Goal: Task Accomplishment & Management: Use online tool/utility

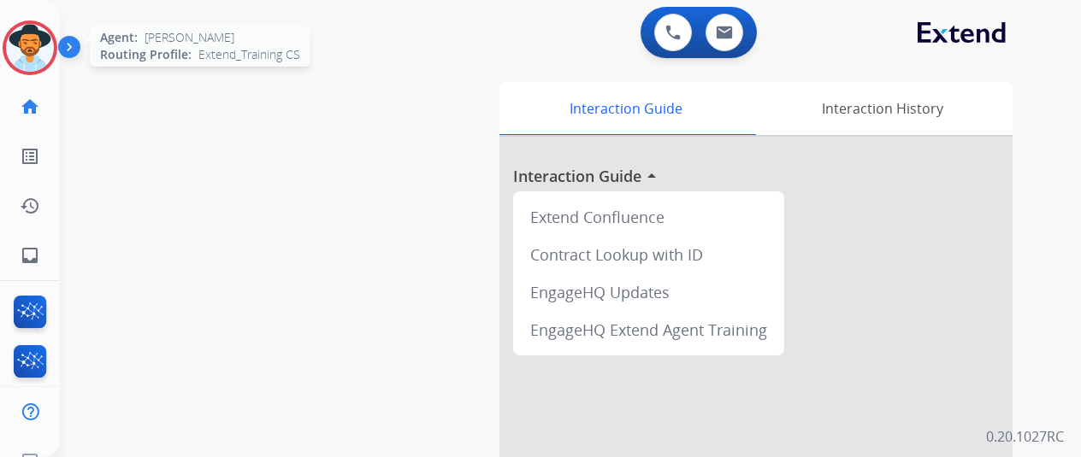
click at [35, 38] on img at bounding box center [30, 48] width 48 height 48
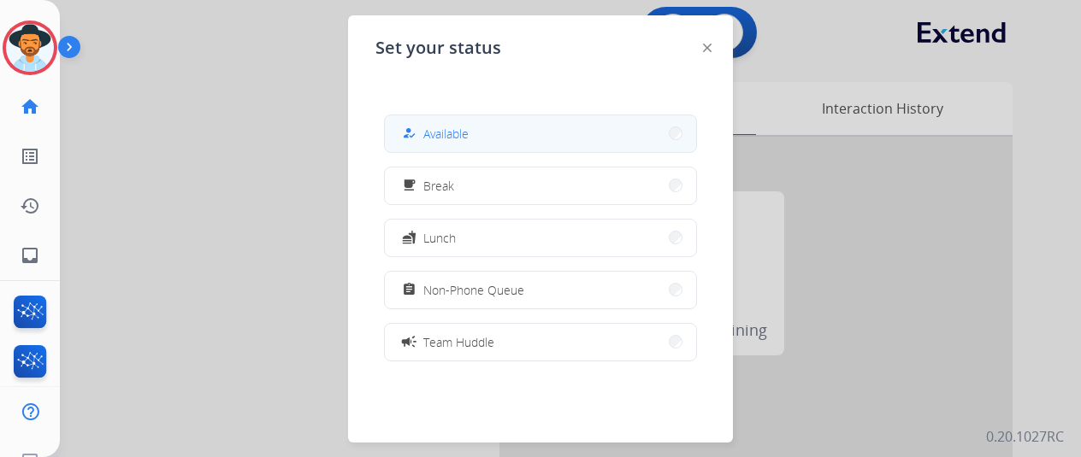
click at [447, 125] on span "Available" at bounding box center [445, 134] width 45 height 18
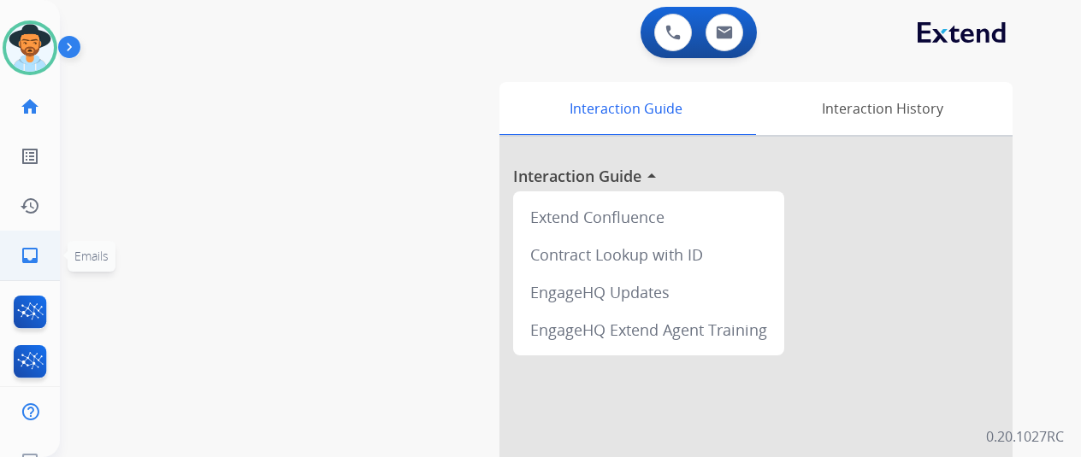
click at [26, 253] on mat-icon "inbox" at bounding box center [30, 255] width 21 height 21
select select "**********"
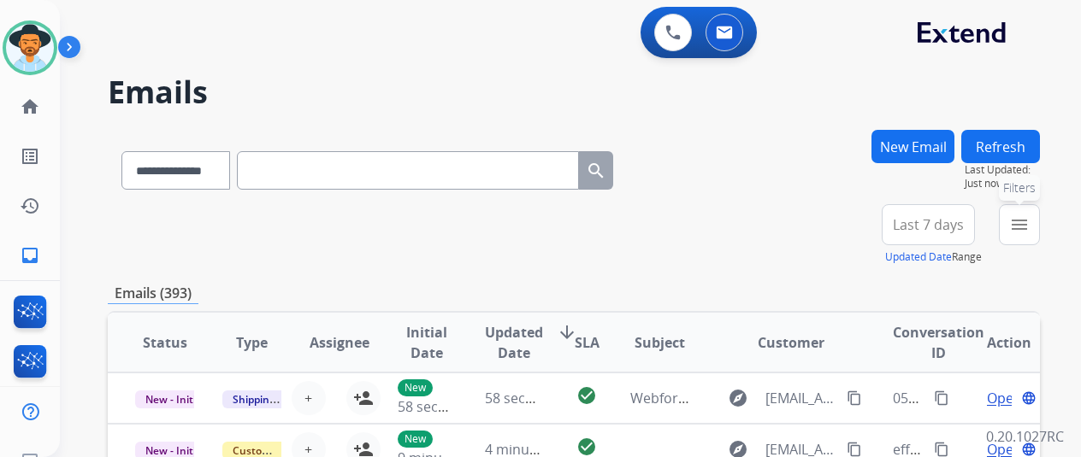
click at [1030, 218] on mat-icon "menu" at bounding box center [1019, 225] width 21 height 21
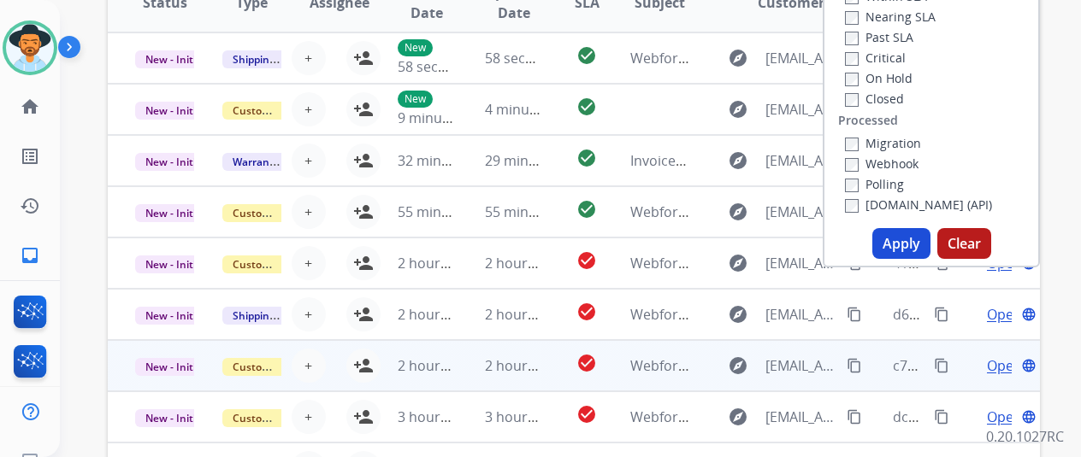
scroll to position [342, 0]
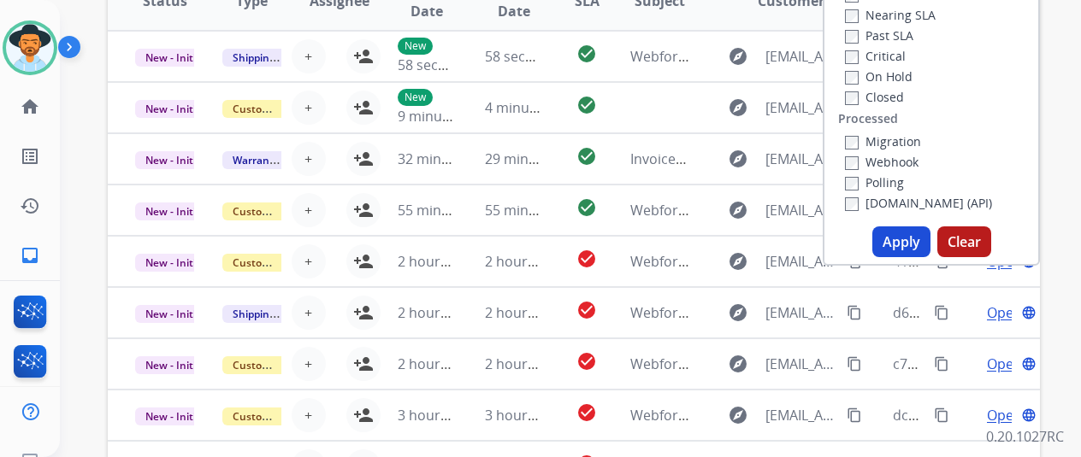
click at [906, 245] on button "Apply" at bounding box center [901, 242] width 58 height 31
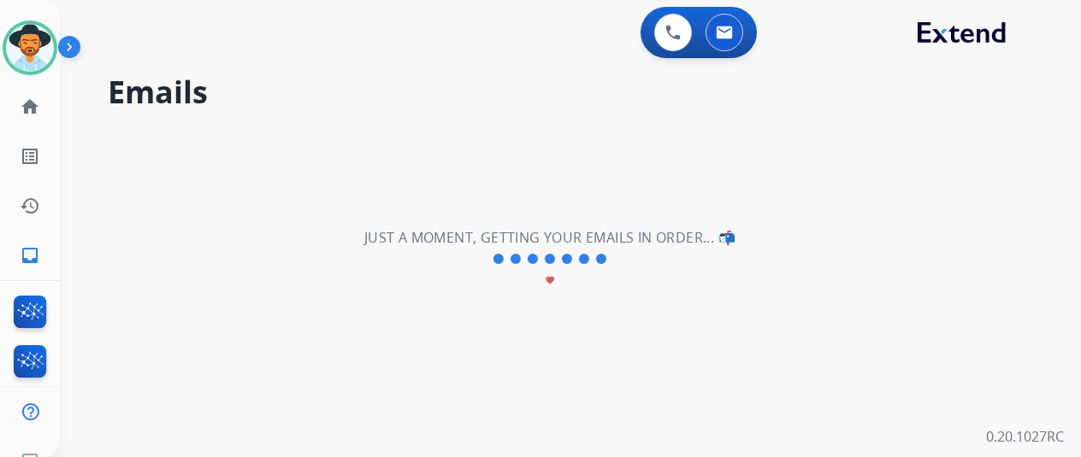
scroll to position [0, 0]
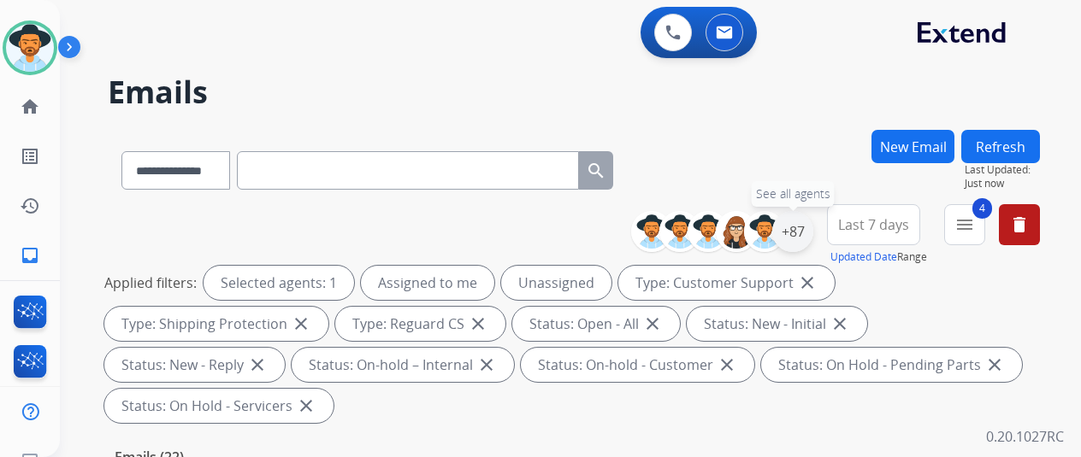
click at [802, 225] on div "+87" at bounding box center [792, 231] width 41 height 41
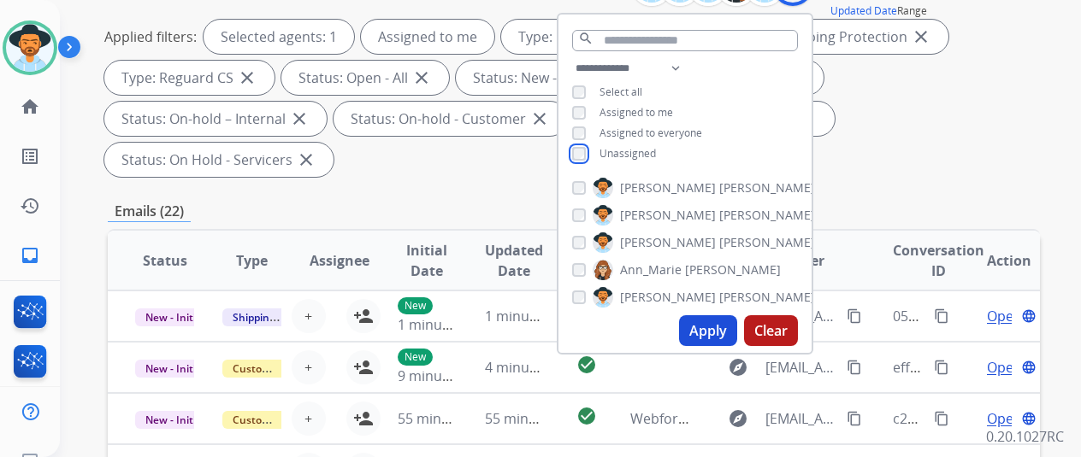
scroll to position [257, 0]
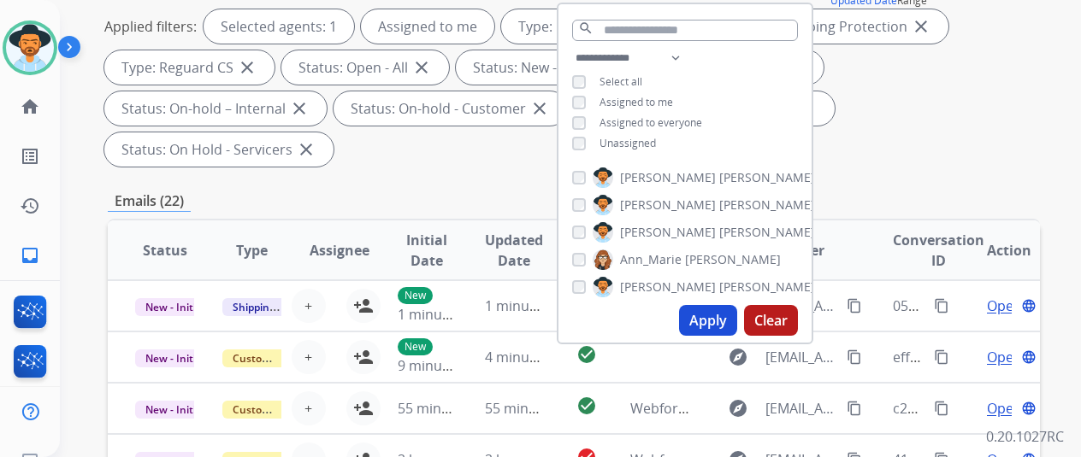
click at [722, 316] on button "Apply" at bounding box center [708, 320] width 58 height 31
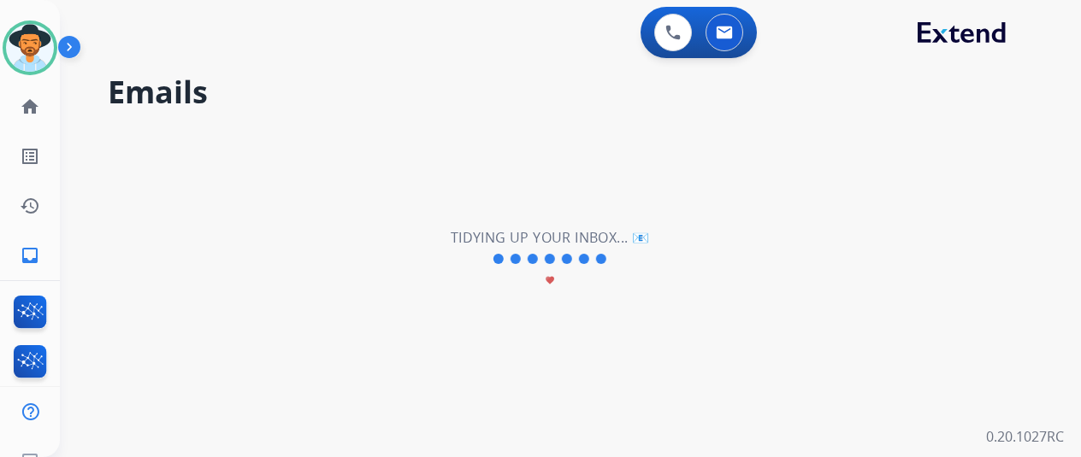
scroll to position [0, 0]
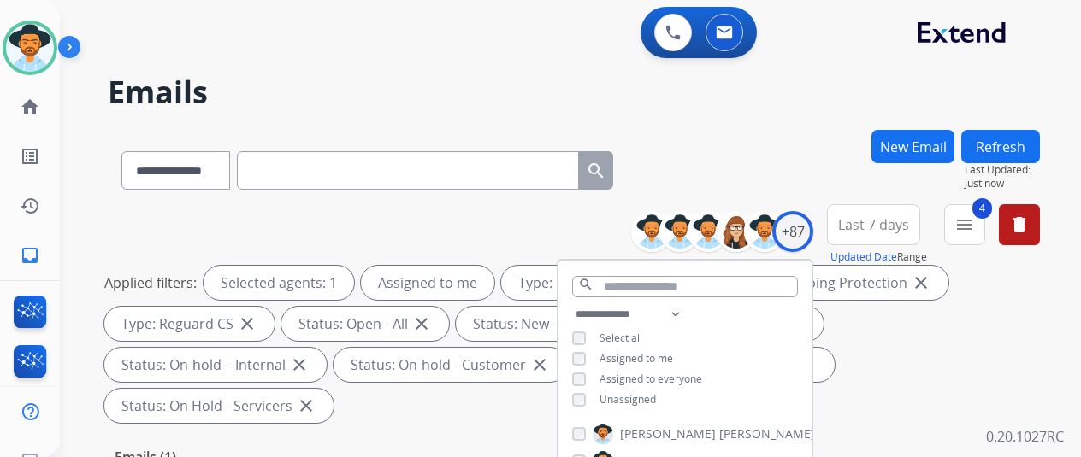
click at [807, 137] on div "**********" at bounding box center [574, 167] width 932 height 74
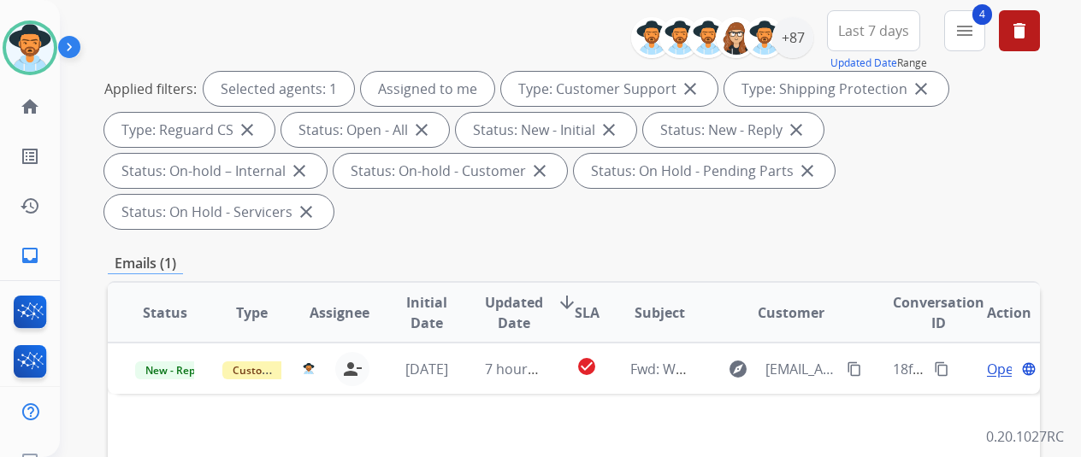
scroll to position [171, 0]
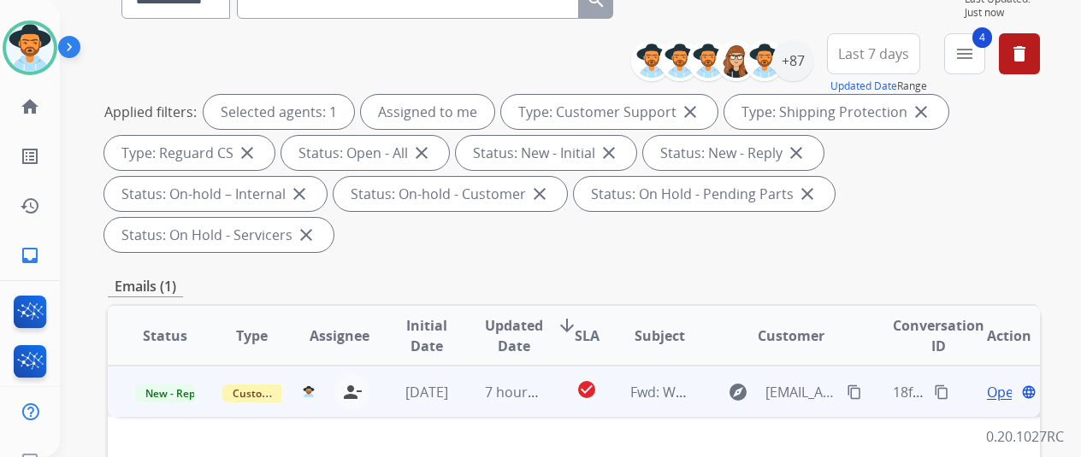
click at [994, 382] on span "Open" at bounding box center [1004, 392] width 35 height 21
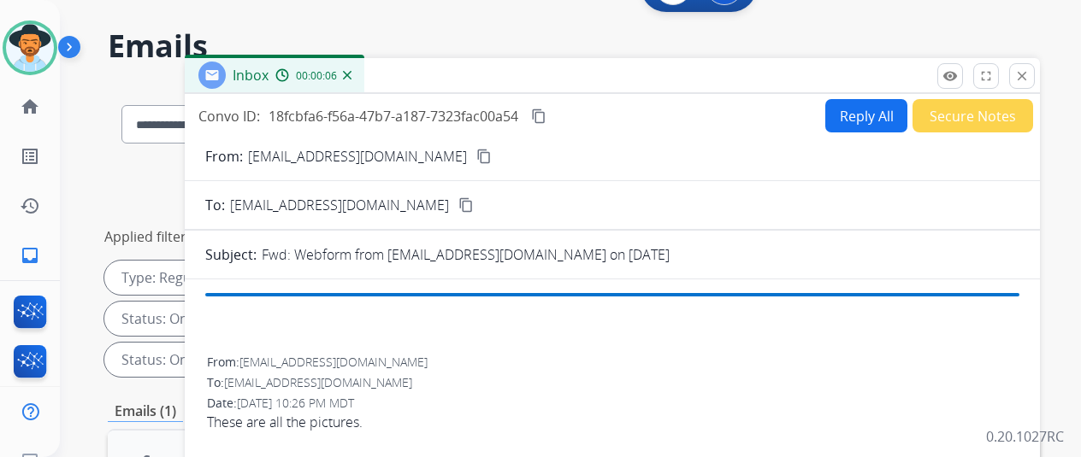
scroll to position [0, 0]
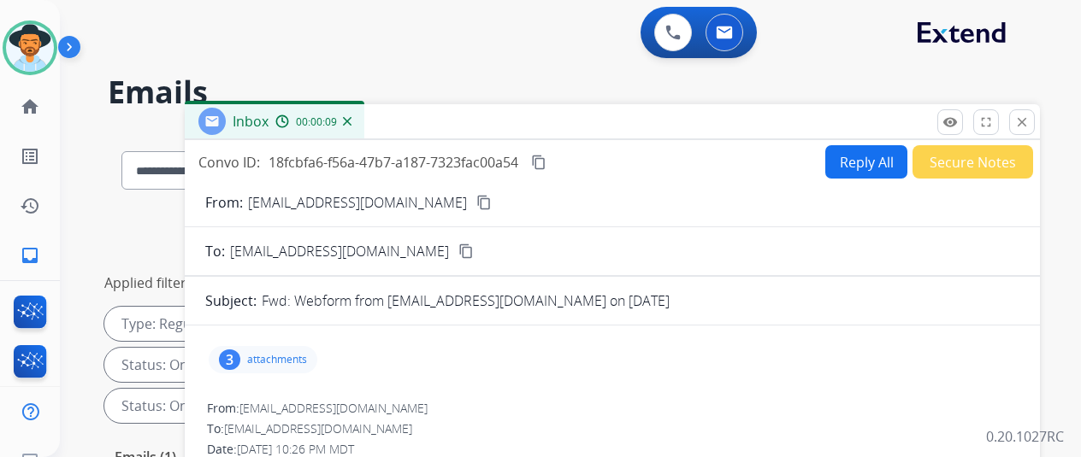
click at [476, 202] on mat-icon "content_copy" at bounding box center [483, 202] width 15 height 15
click at [240, 353] on div "3" at bounding box center [229, 360] width 21 height 21
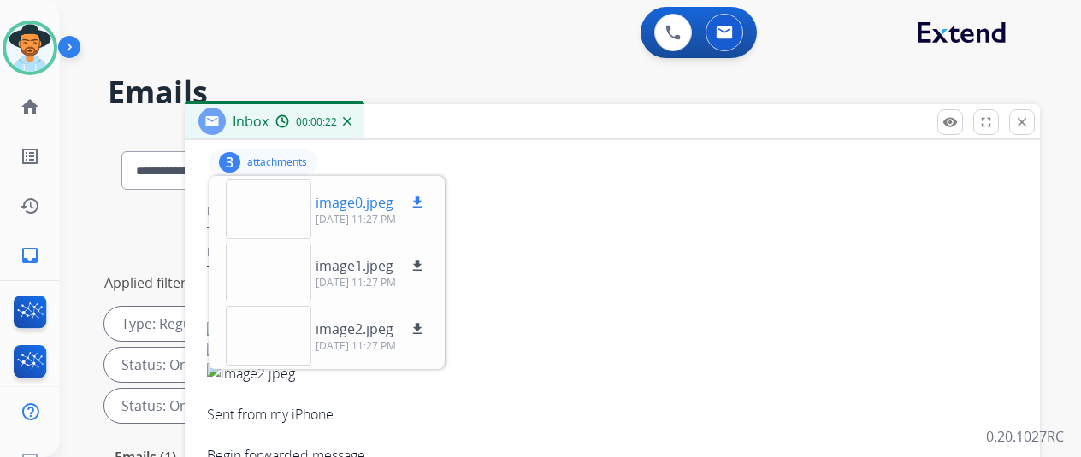
scroll to position [171, 0]
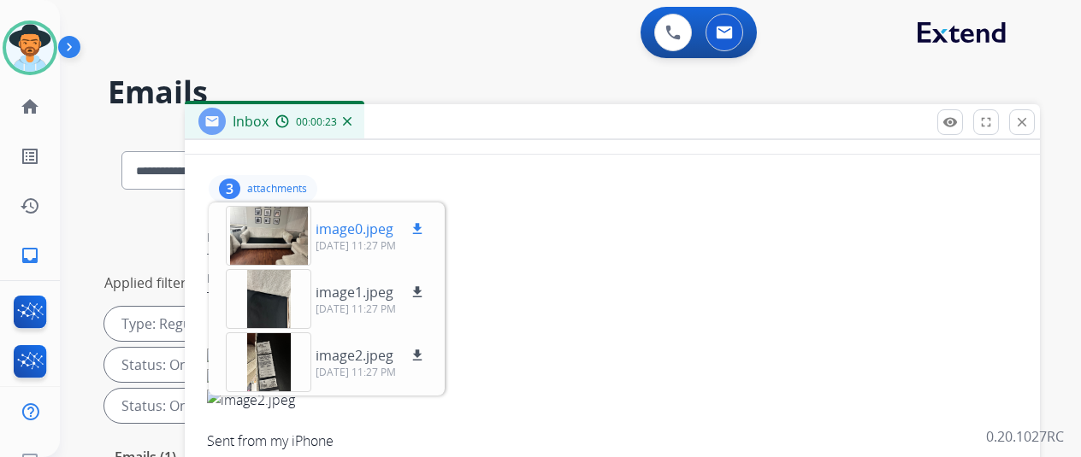
click at [425, 227] on mat-icon "download" at bounding box center [417, 228] width 15 height 15
click at [425, 290] on mat-icon "download" at bounding box center [417, 292] width 15 height 15
click at [425, 352] on mat-icon "download" at bounding box center [417, 355] width 15 height 15
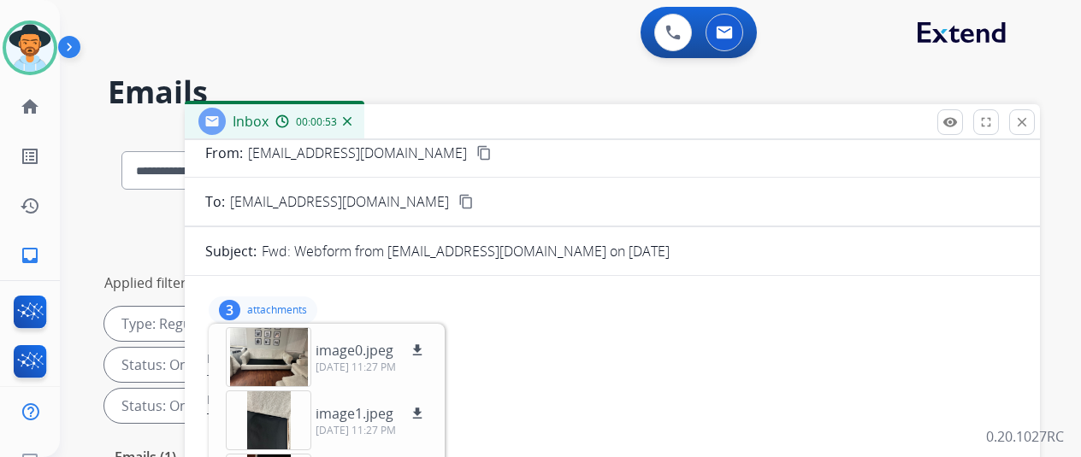
scroll to position [0, 0]
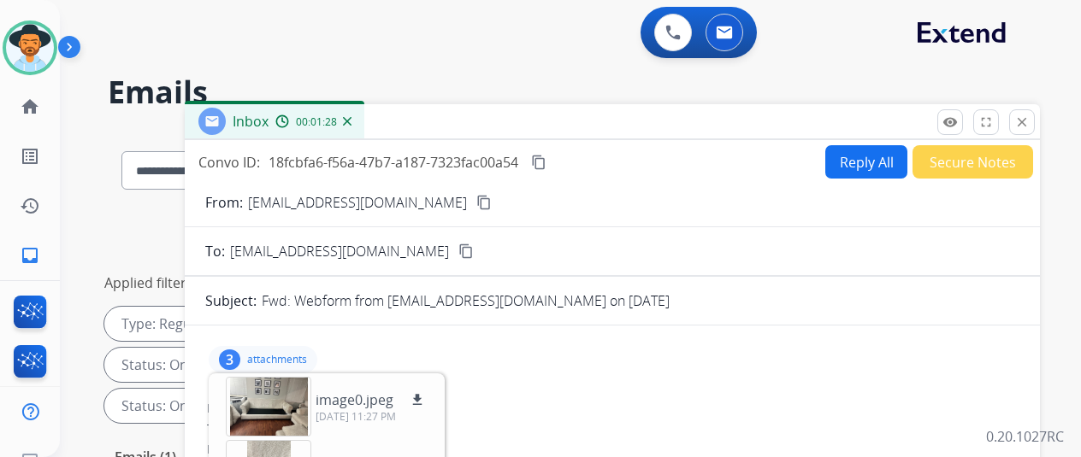
click at [877, 163] on button "Reply All" at bounding box center [866, 161] width 82 height 33
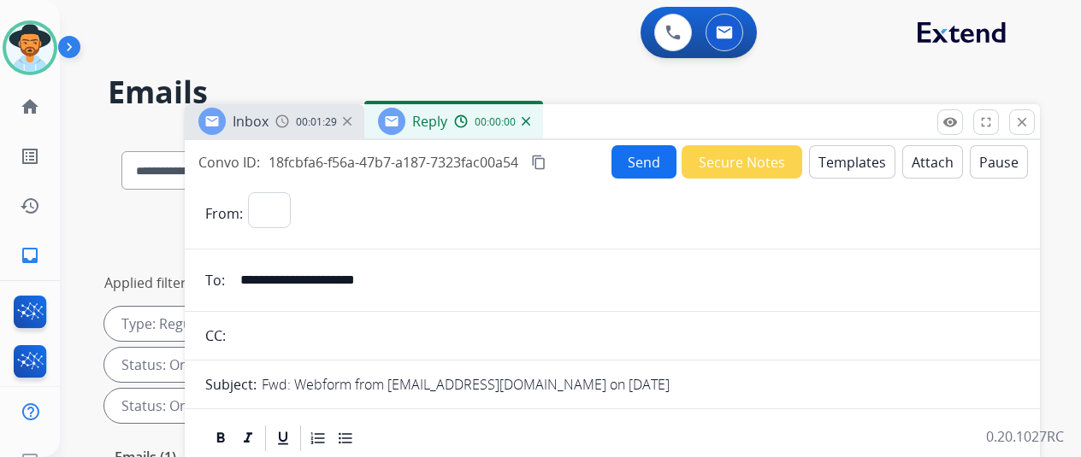
select select "**********"
click at [549, 153] on button "content_copy" at bounding box center [538, 162] width 21 height 21
click at [566, 284] on input "**********" at bounding box center [624, 280] width 789 height 34
click at [841, 154] on button "Templates" at bounding box center [852, 161] width 86 height 33
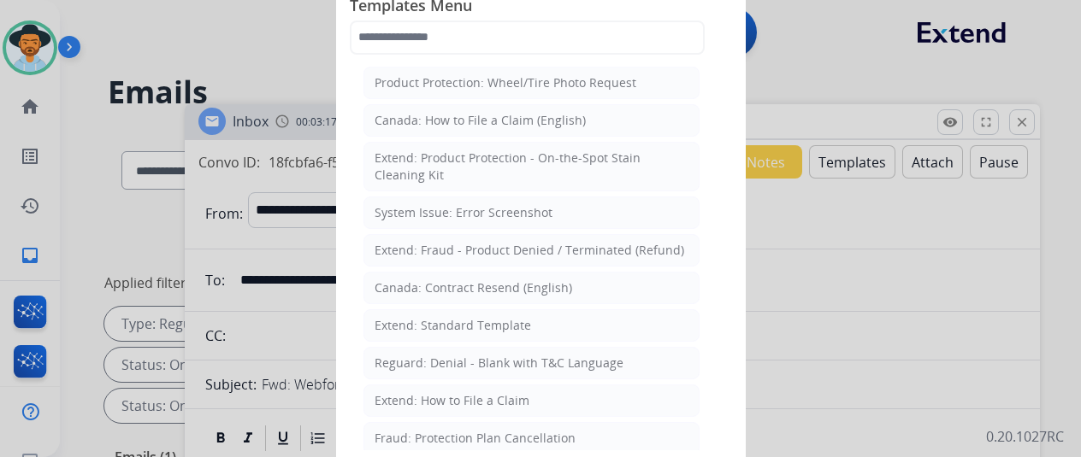
click at [432, 321] on div "Extend: Standard Template" at bounding box center [453, 325] width 156 height 17
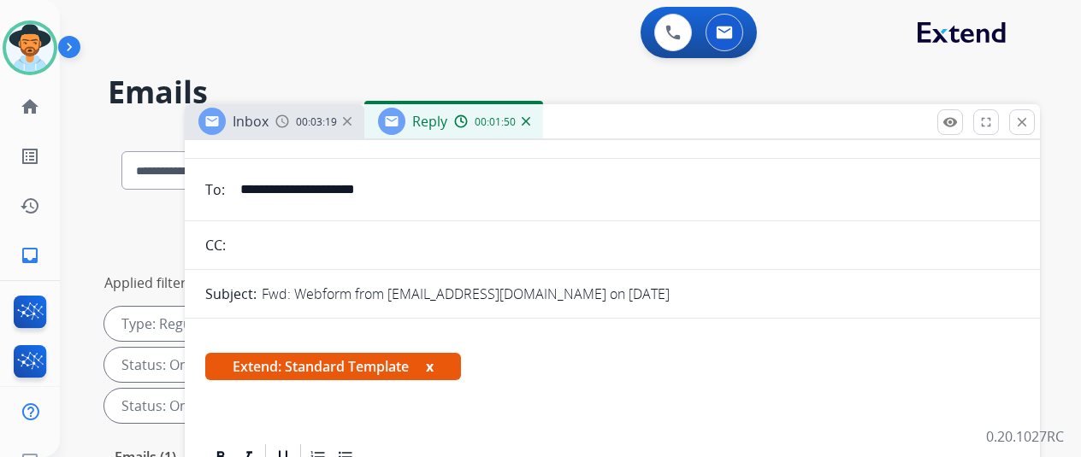
scroll to position [257, 0]
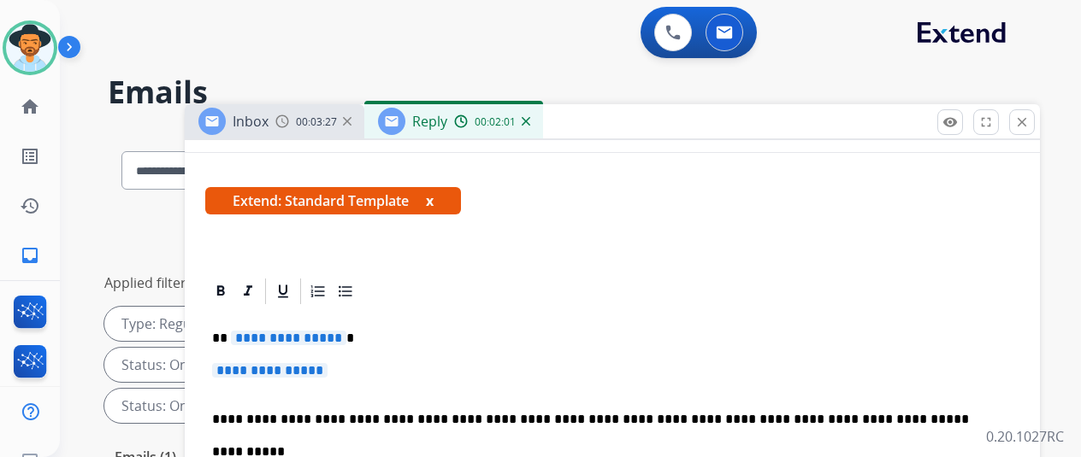
click at [345, 336] on span "**********" at bounding box center [288, 338] width 115 height 15
click at [328, 374] on span "**********" at bounding box center [269, 370] width 115 height 15
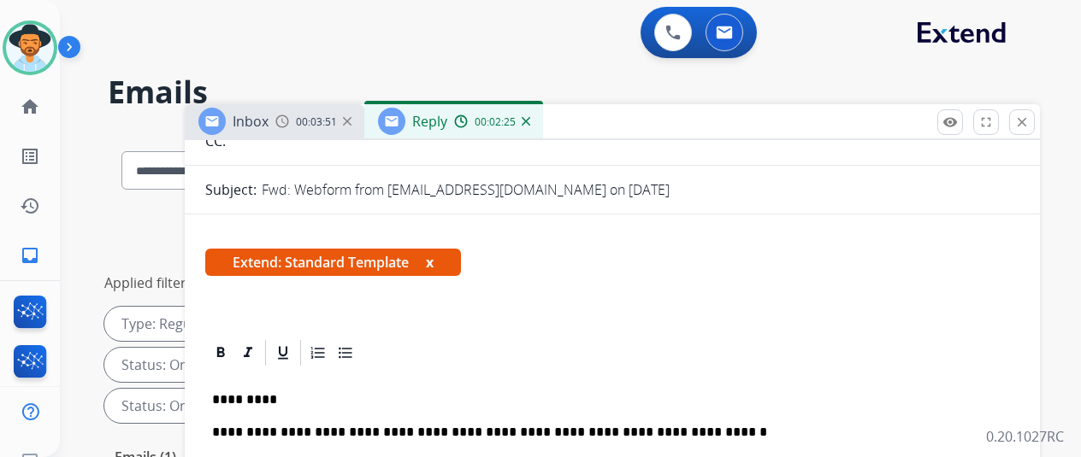
scroll to position [0, 0]
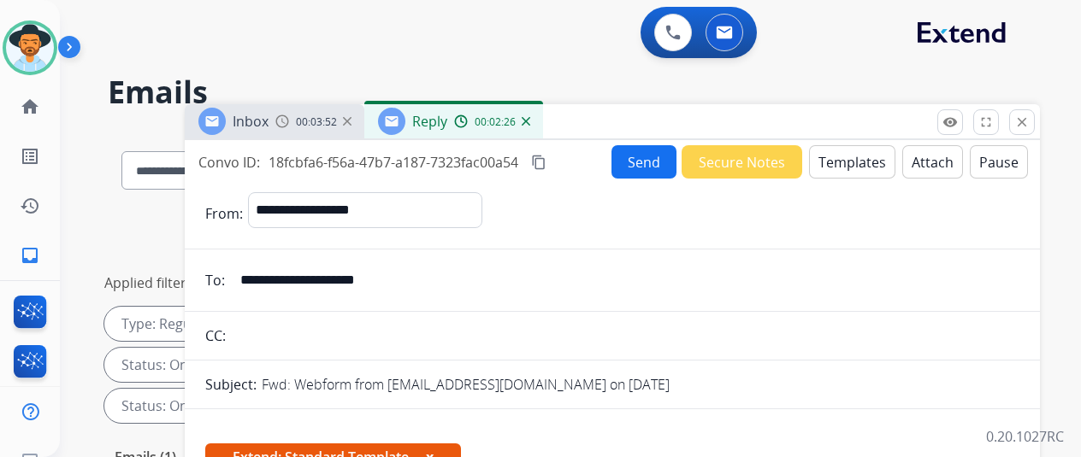
click at [640, 159] on button "Send" at bounding box center [643, 161] width 65 height 33
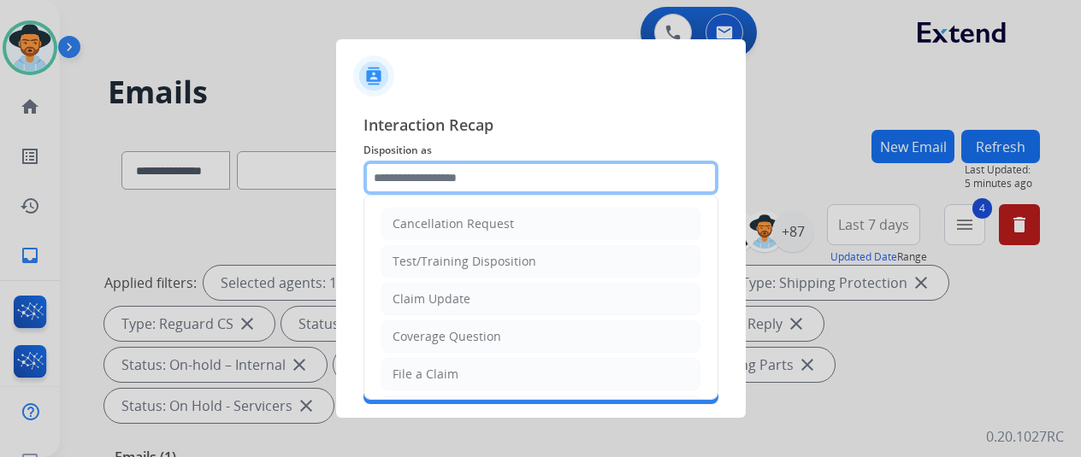
click at [434, 179] on input "text" at bounding box center [540, 178] width 355 height 34
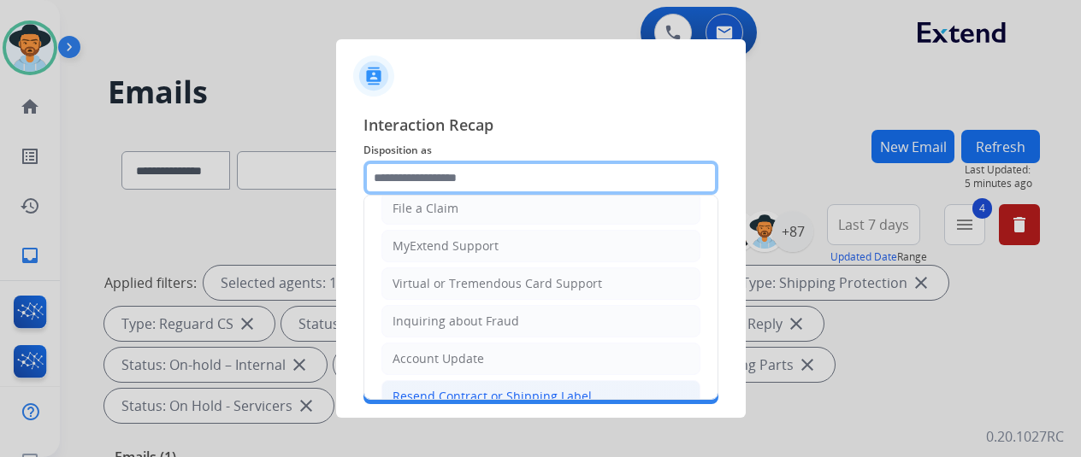
scroll to position [257, 0]
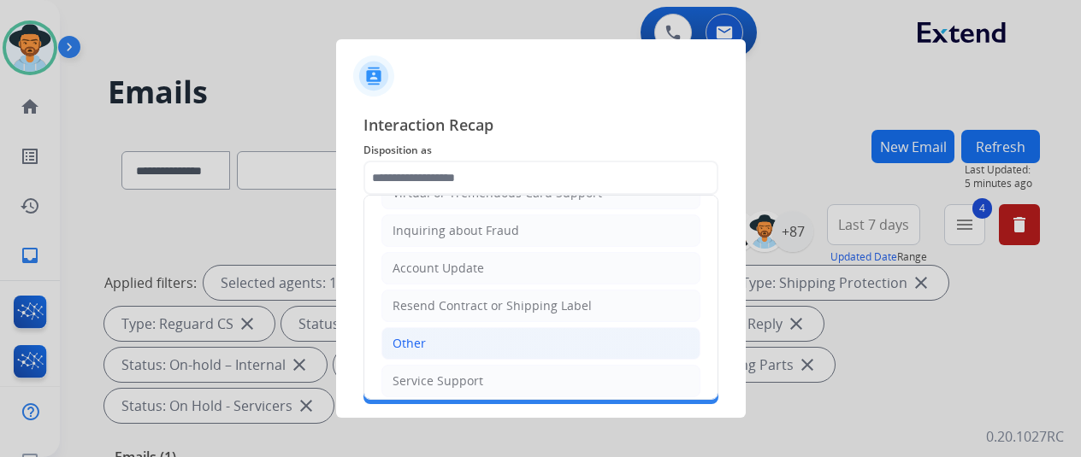
click at [434, 339] on li "Other" at bounding box center [540, 344] width 319 height 32
type input "*****"
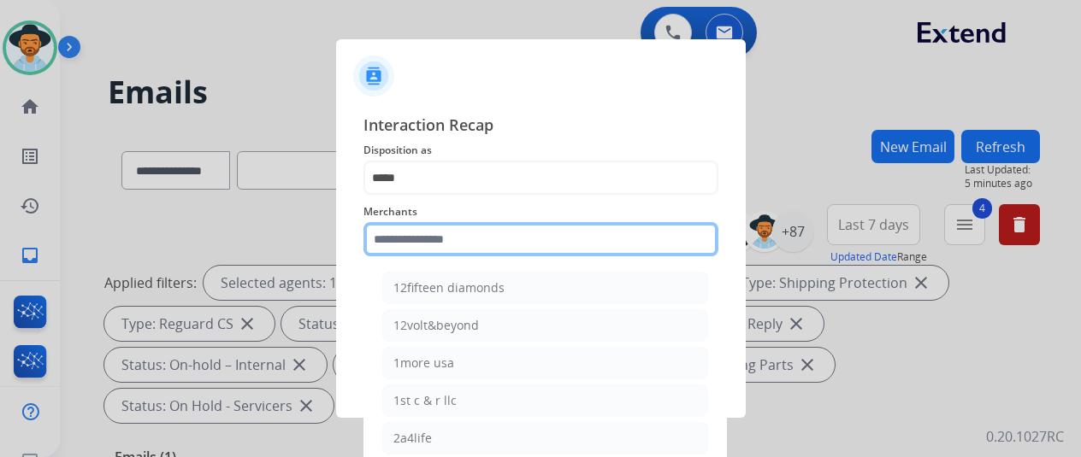
click at [407, 239] on input "text" at bounding box center [540, 239] width 355 height 34
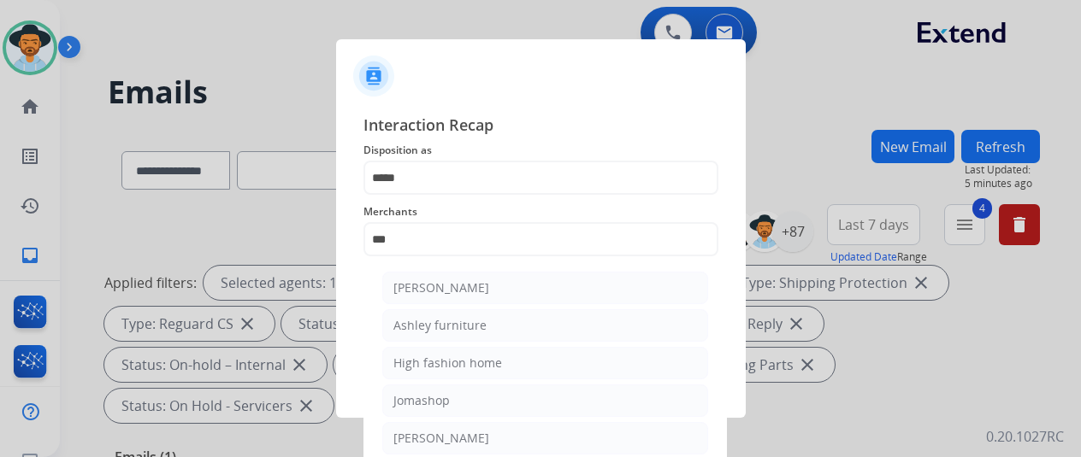
click at [404, 324] on div "Ashley furniture" at bounding box center [439, 325] width 93 height 17
type input "**********"
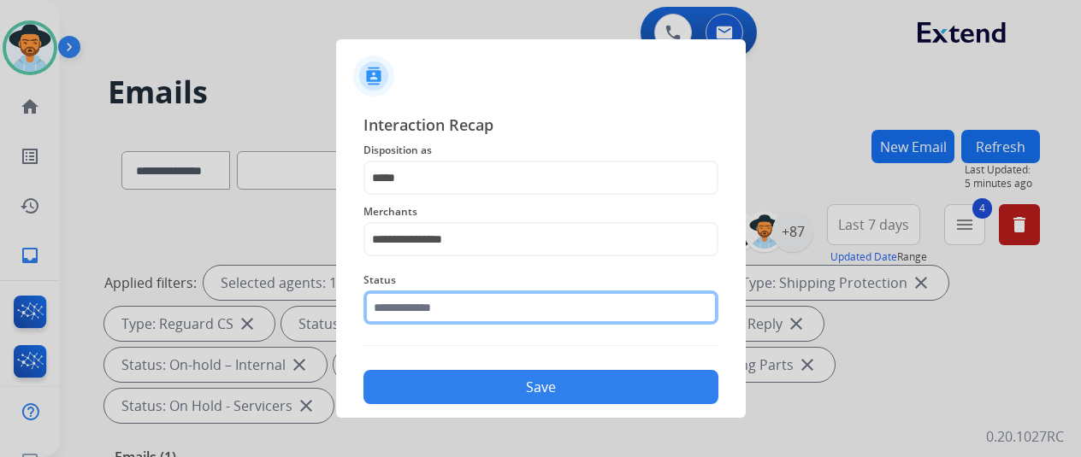
click at [433, 313] on input "text" at bounding box center [540, 308] width 355 height 34
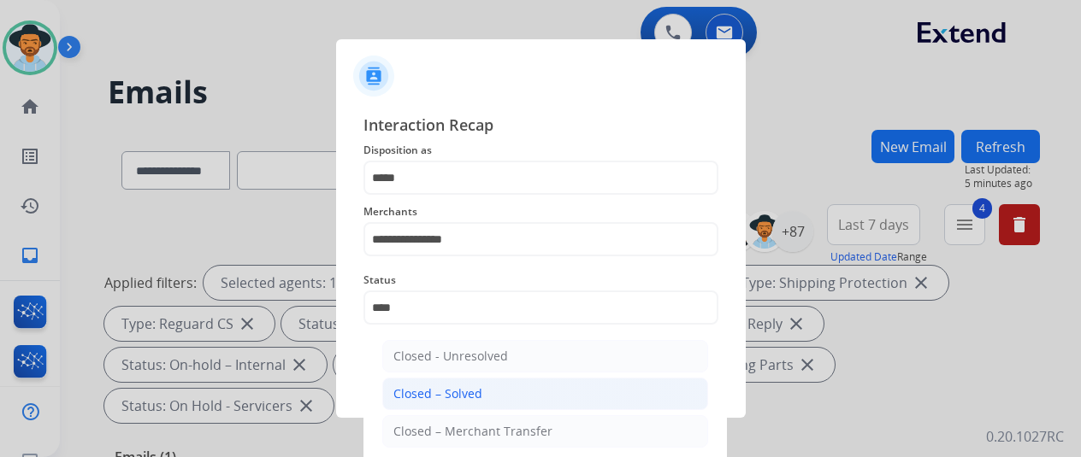
click at [424, 396] on div "Closed – Solved" at bounding box center [437, 394] width 89 height 17
type input "**********"
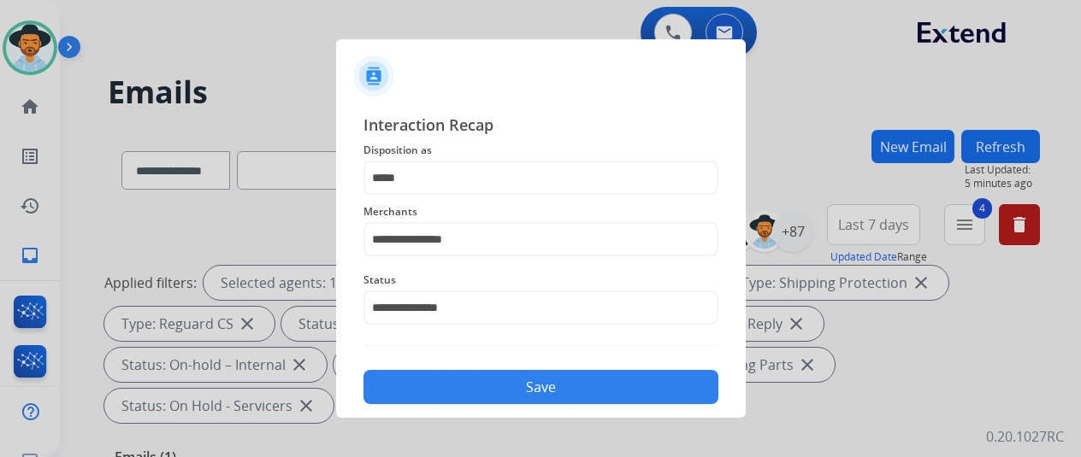
click at [511, 386] on button "Save" at bounding box center [540, 387] width 355 height 34
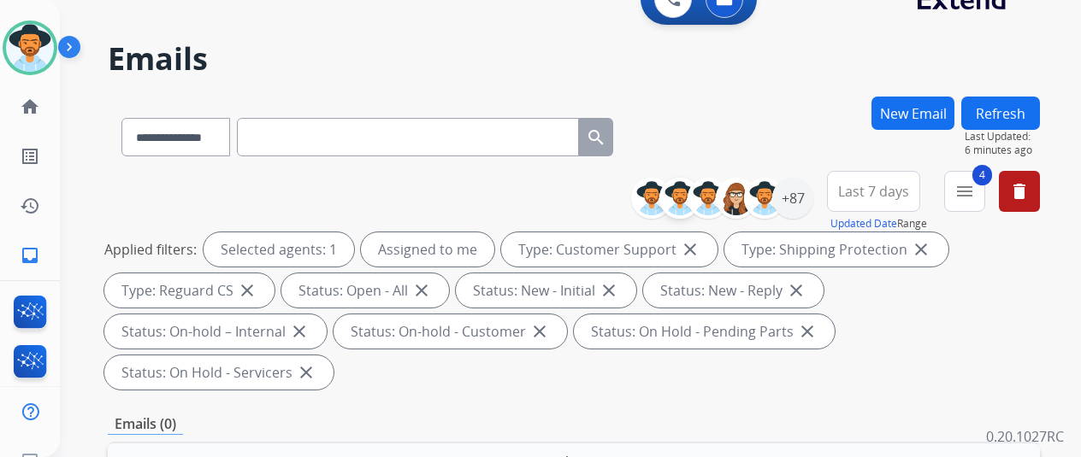
scroll to position [0, 0]
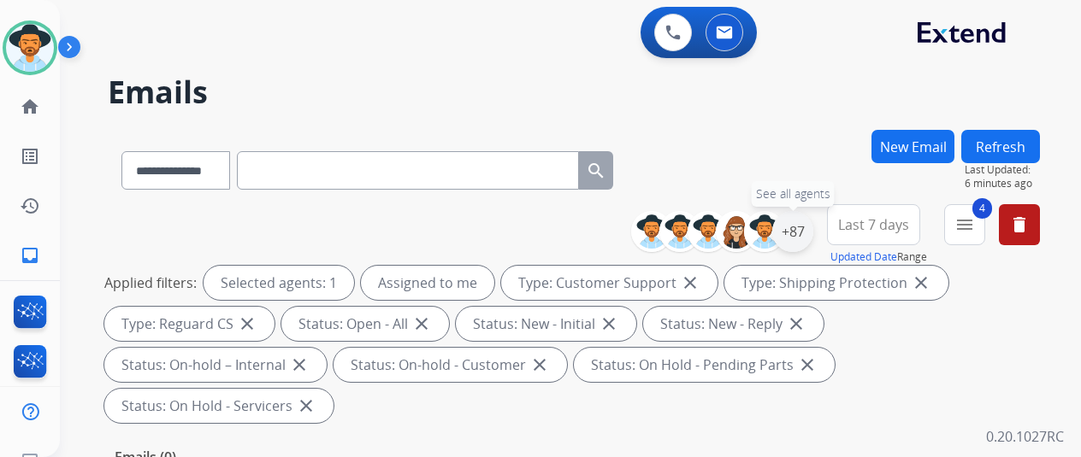
click at [802, 236] on div "+87" at bounding box center [792, 231] width 41 height 41
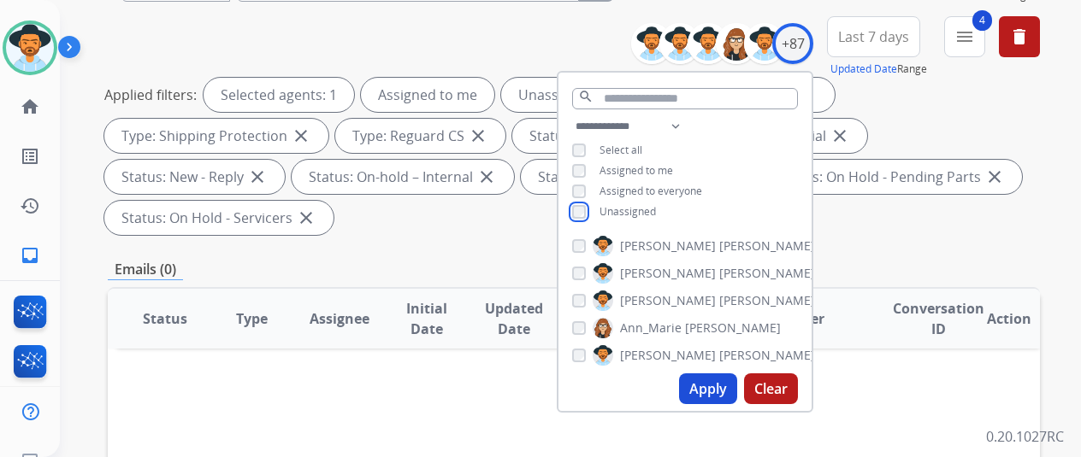
scroll to position [257, 0]
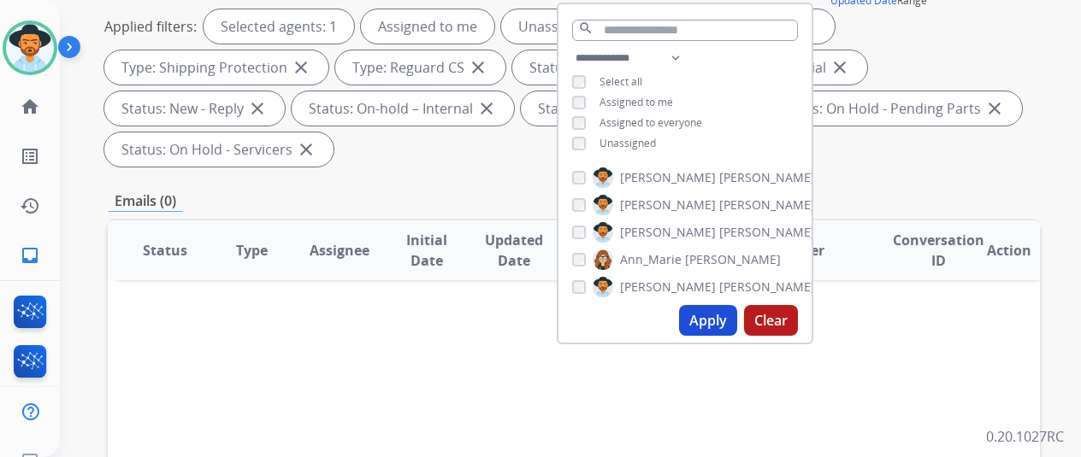
click at [710, 324] on button "Apply" at bounding box center [708, 320] width 58 height 31
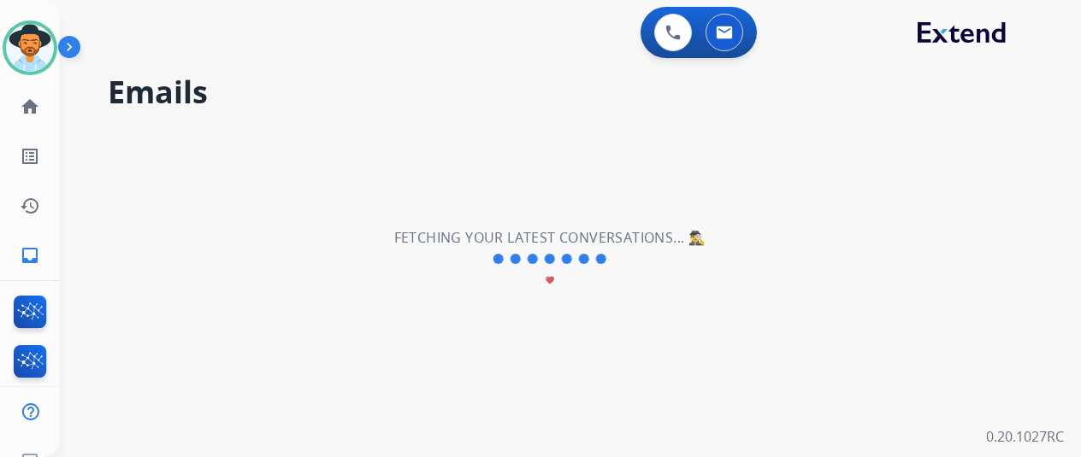
scroll to position [0, 0]
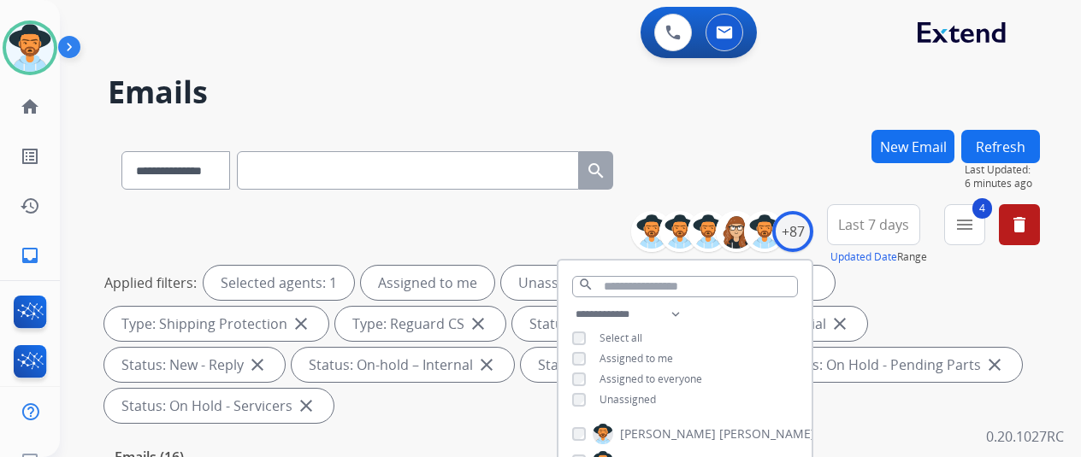
click at [738, 183] on div "**********" at bounding box center [574, 167] width 932 height 74
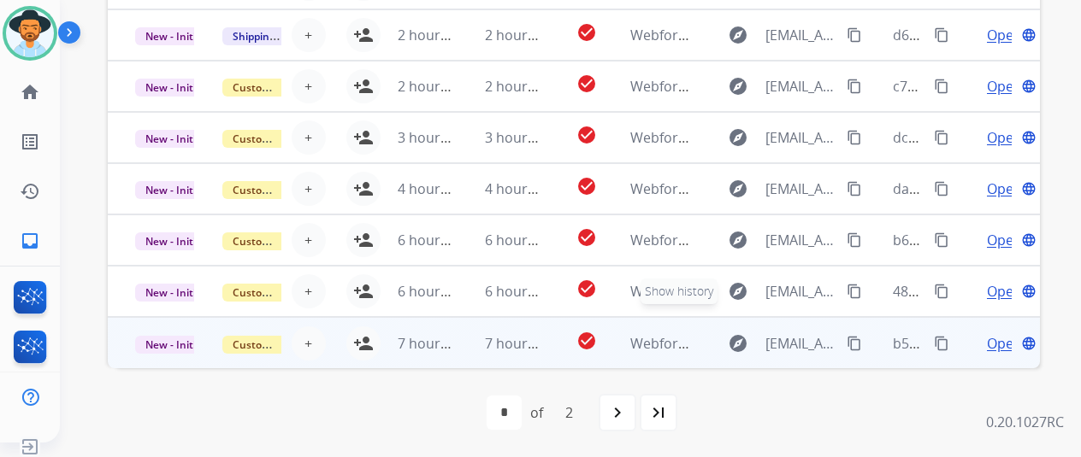
scroll to position [21, 0]
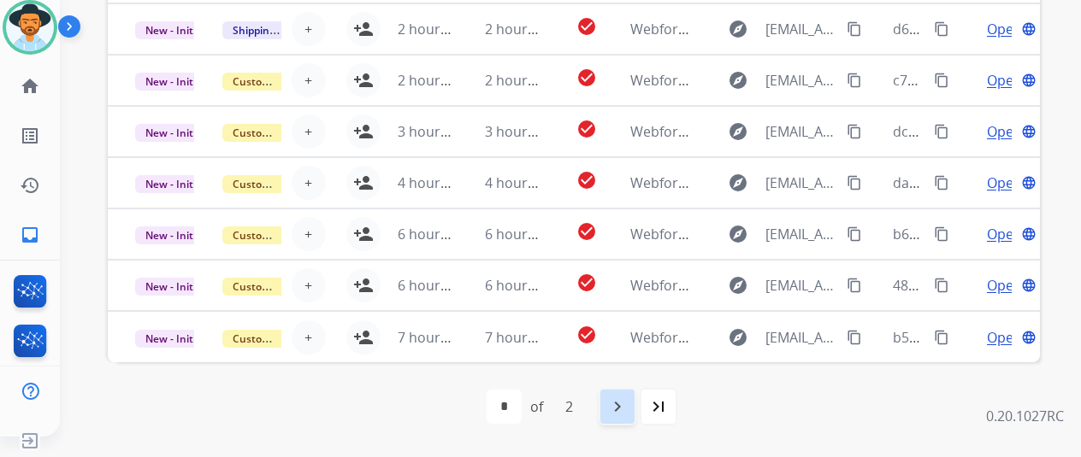
click at [621, 411] on mat-icon "navigate_next" at bounding box center [617, 407] width 21 height 21
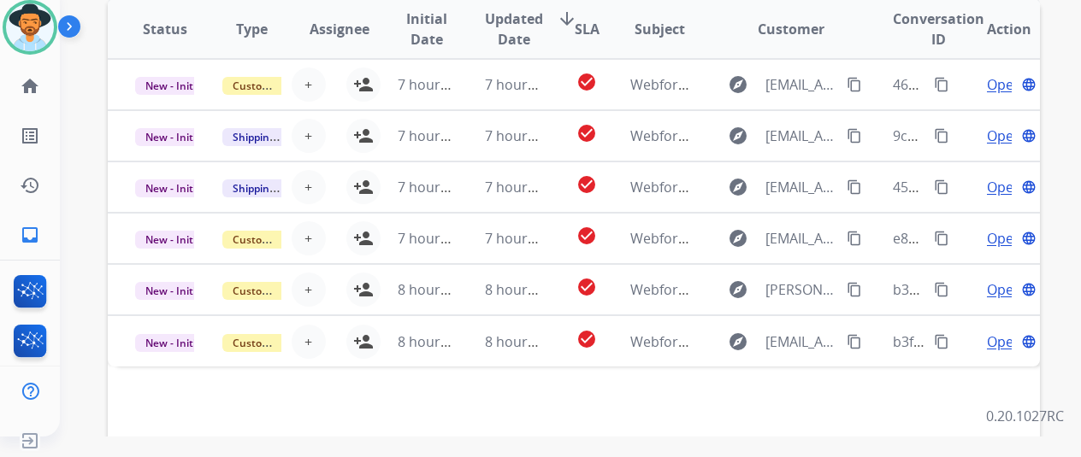
scroll to position [580, 0]
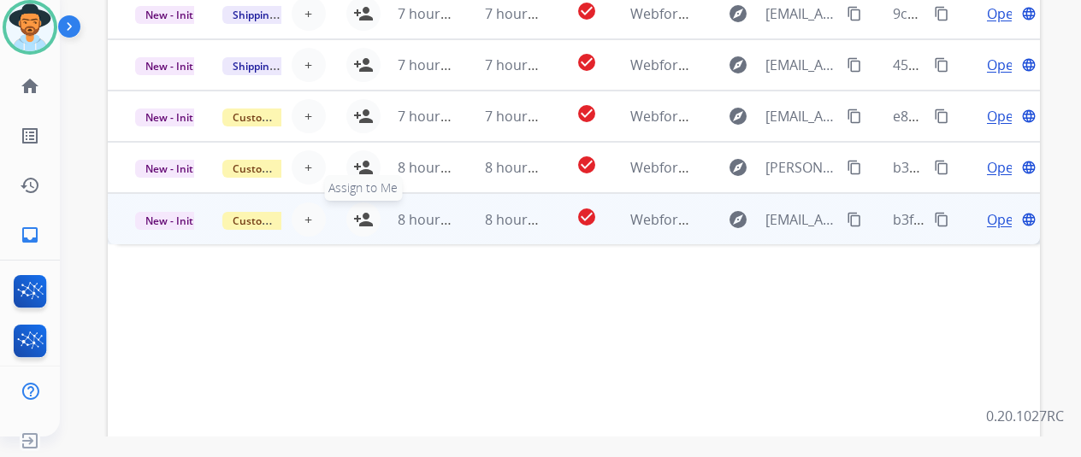
click at [362, 210] on mat-icon "person_add" at bounding box center [363, 220] width 21 height 21
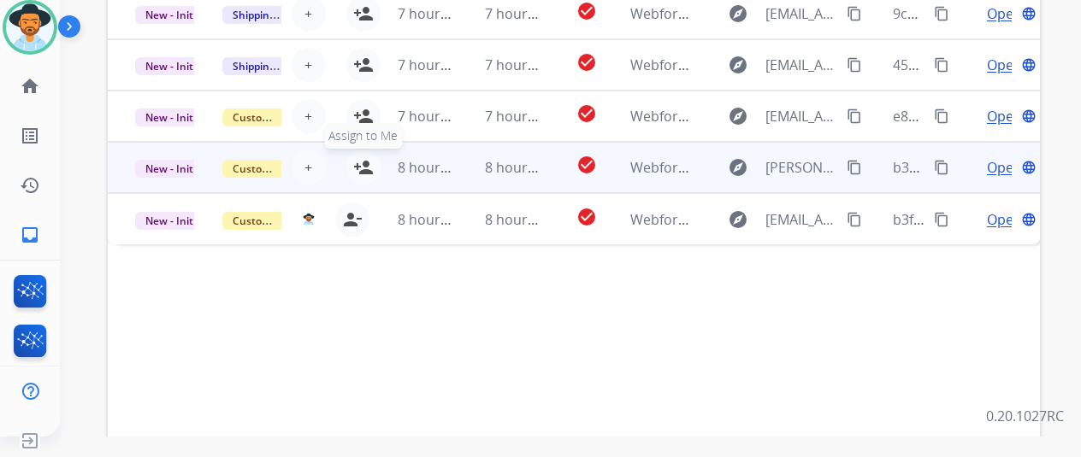
click at [361, 156] on button "person_add Assign to Me" at bounding box center [363, 167] width 34 height 34
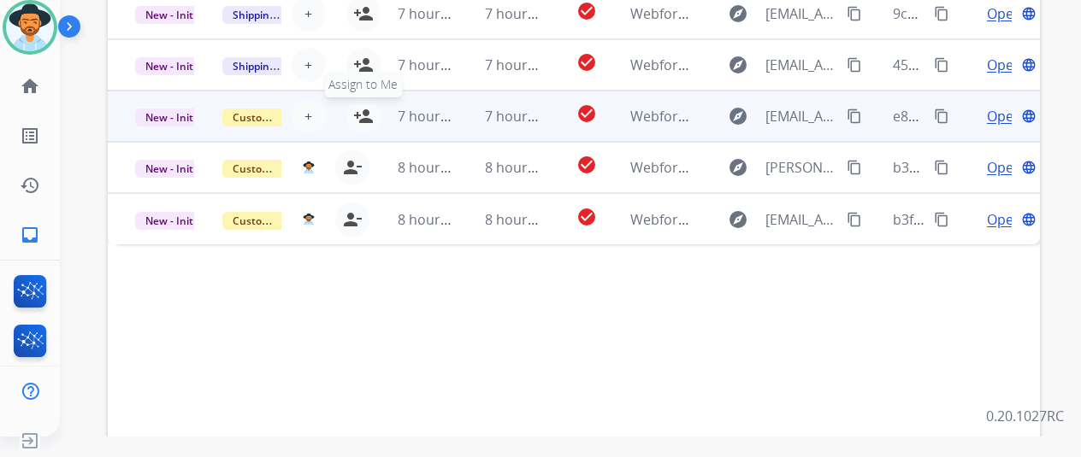
click at [367, 110] on mat-icon "person_add" at bounding box center [363, 116] width 21 height 21
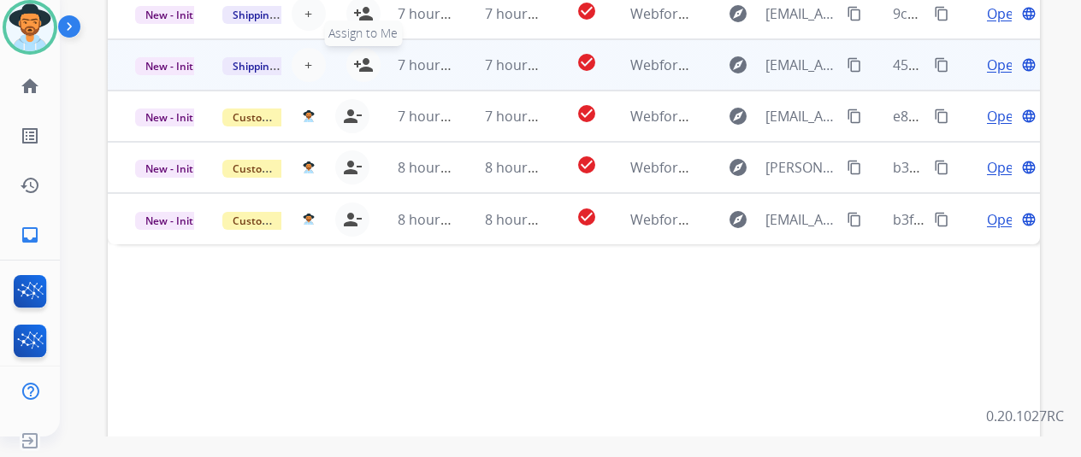
click at [368, 62] on mat-icon "person_add" at bounding box center [363, 65] width 21 height 21
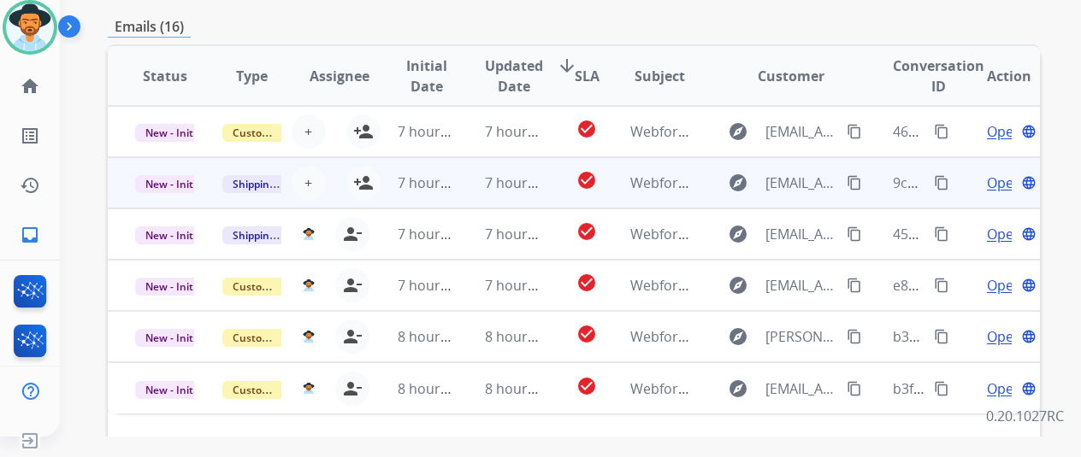
scroll to position [409, 0]
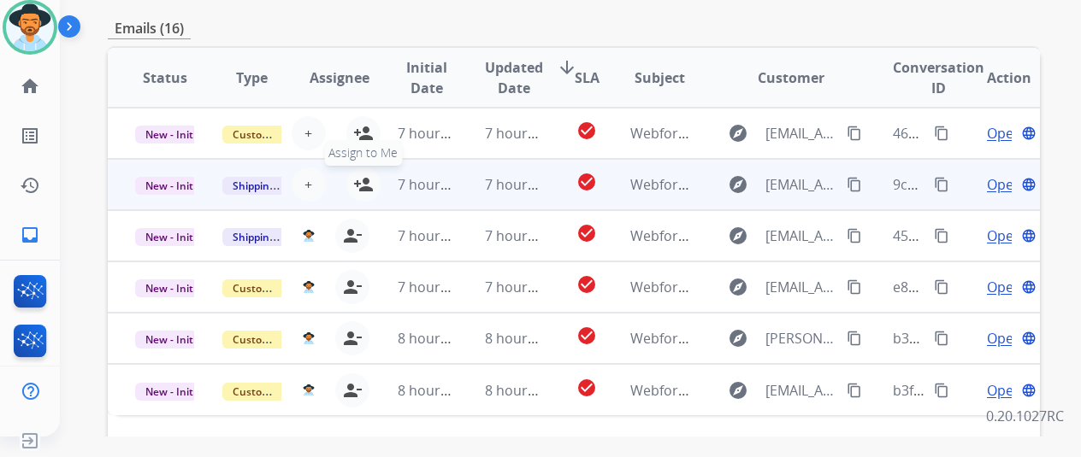
click at [368, 176] on mat-icon "person_add" at bounding box center [363, 184] width 21 height 21
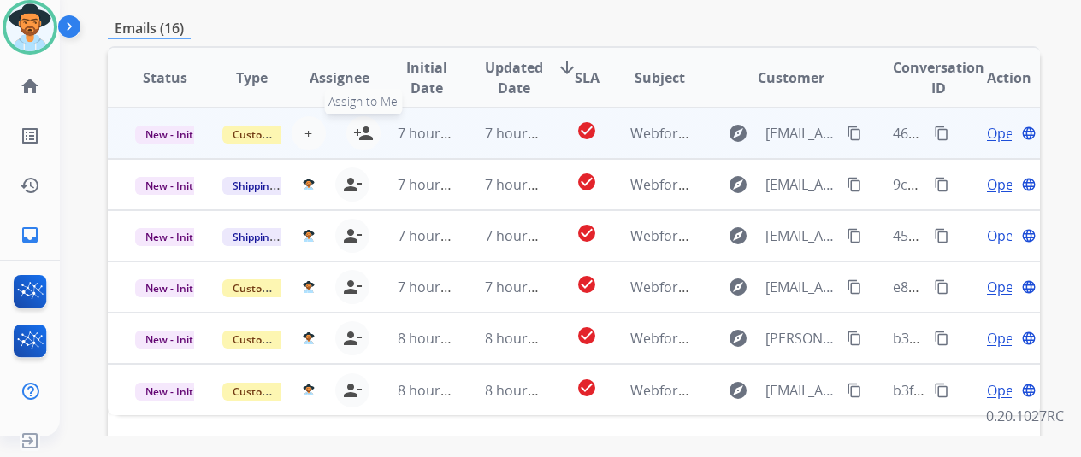
click at [364, 129] on mat-icon "person_add" at bounding box center [363, 133] width 21 height 21
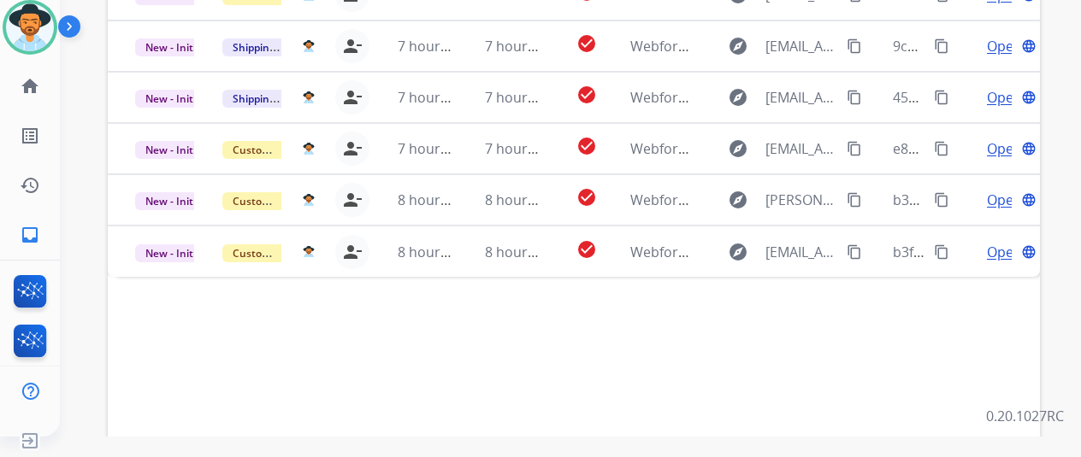
scroll to position [665, 0]
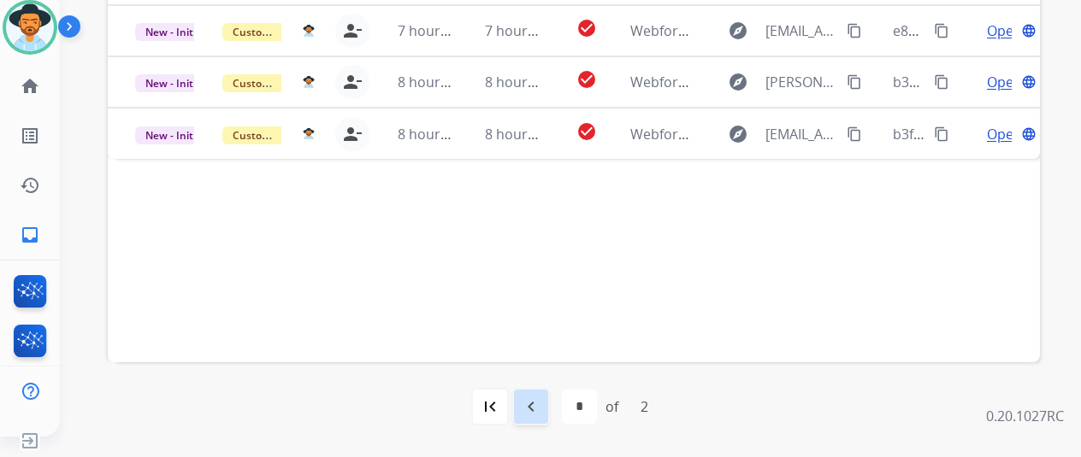
click at [528, 406] on mat-icon "navigate_before" at bounding box center [531, 407] width 21 height 21
select select "*"
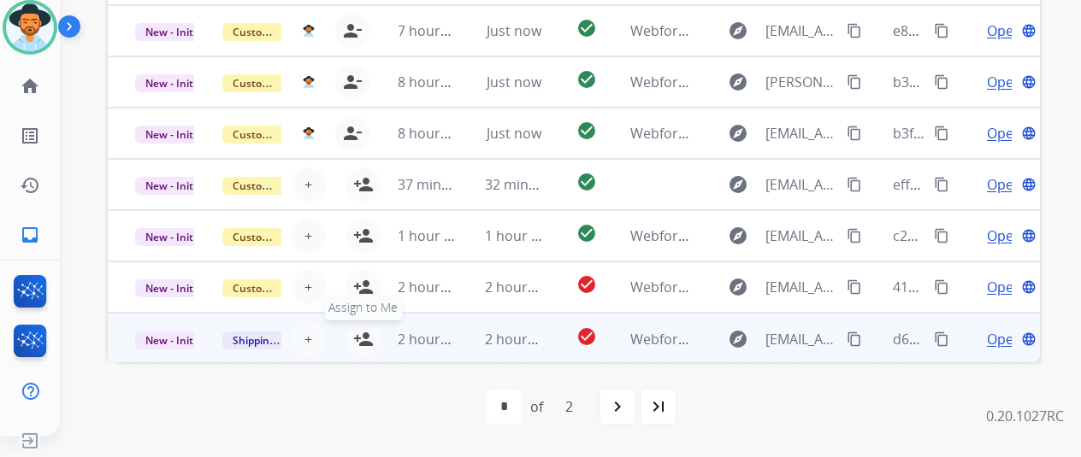
click at [363, 333] on mat-icon "person_add" at bounding box center [363, 339] width 21 height 21
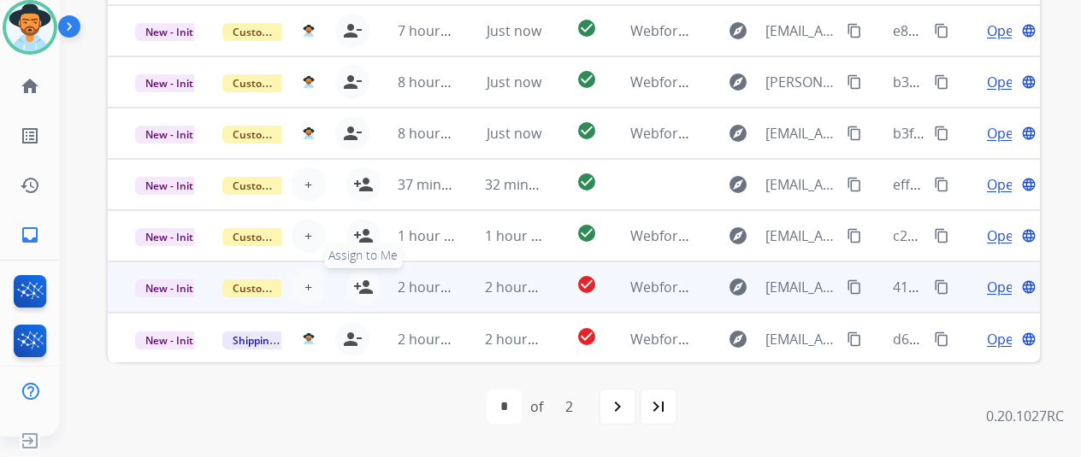
click at [363, 283] on mat-icon "person_add" at bounding box center [363, 287] width 21 height 21
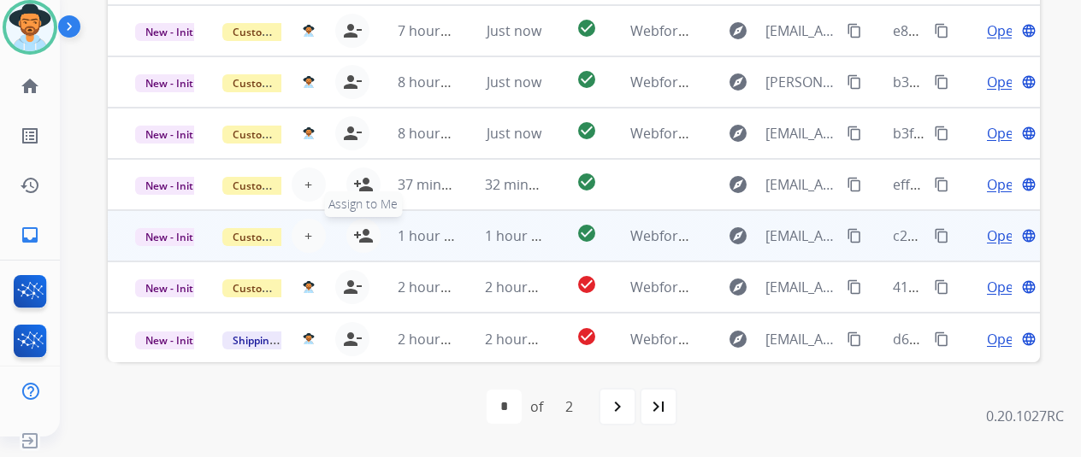
click at [365, 228] on mat-icon "person_add" at bounding box center [363, 236] width 21 height 21
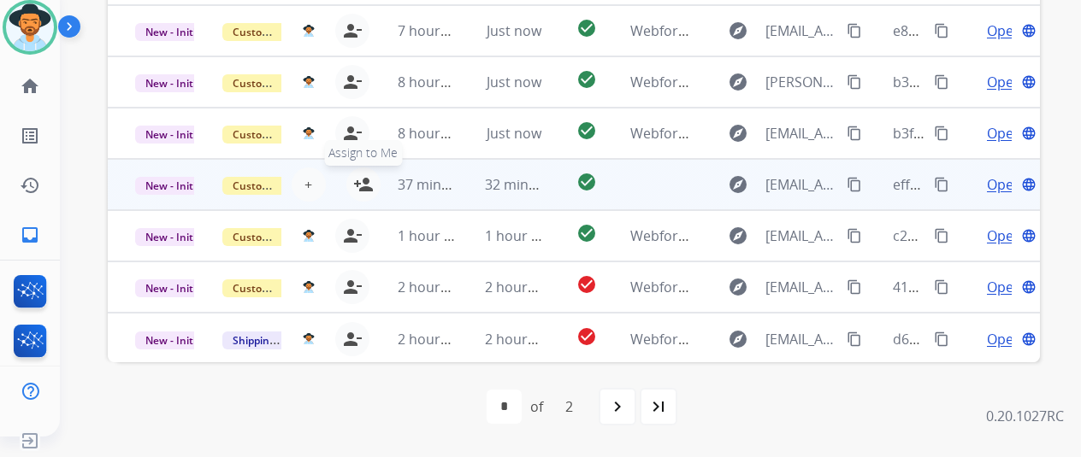
click at [366, 180] on mat-icon "person_add" at bounding box center [363, 184] width 21 height 21
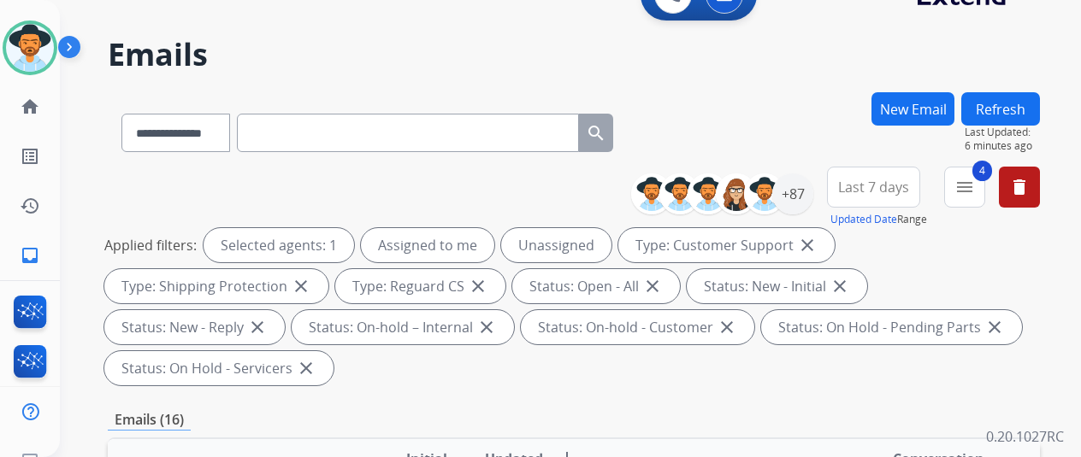
scroll to position [0, 0]
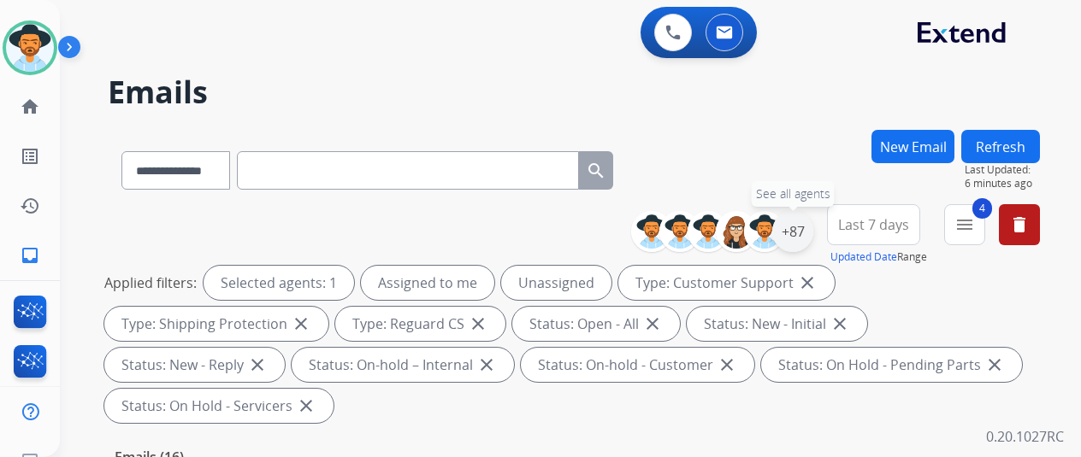
click at [802, 228] on div "+87" at bounding box center [792, 231] width 41 height 41
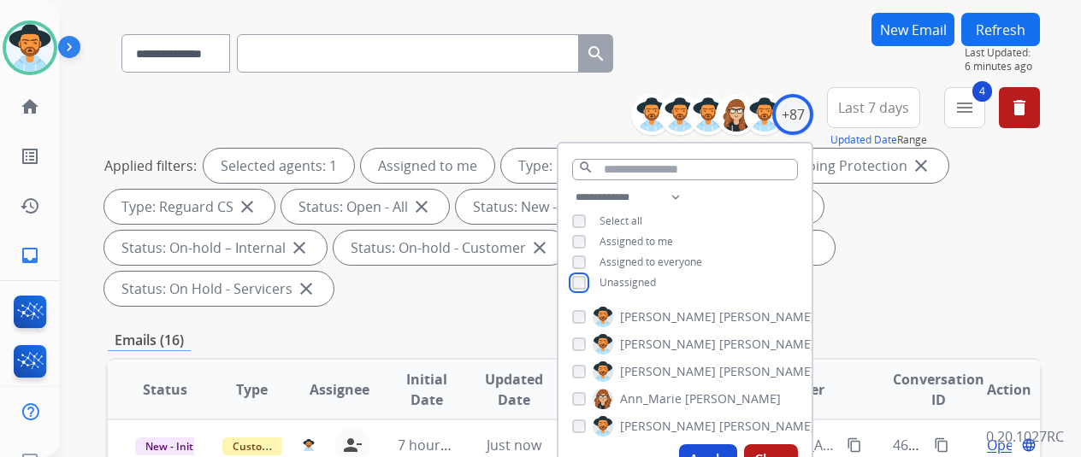
scroll to position [342, 0]
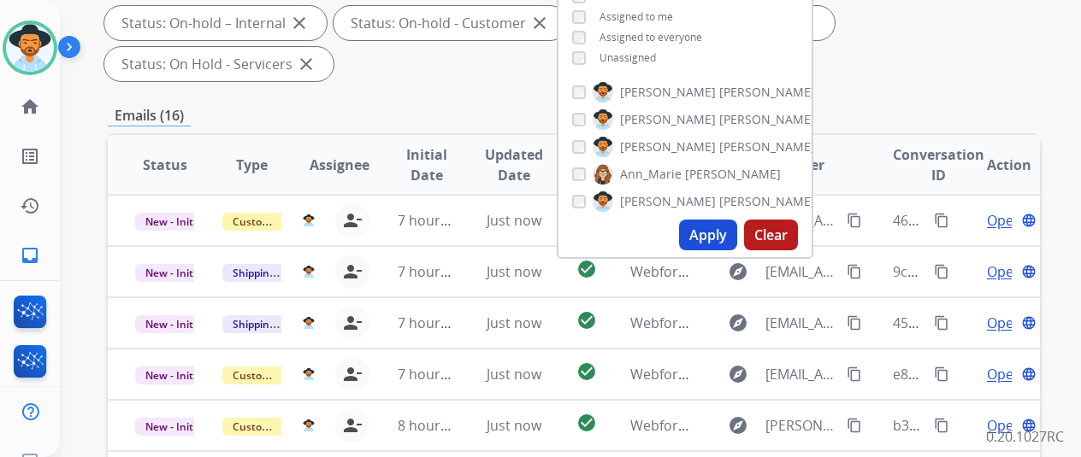
click at [718, 233] on button "Apply" at bounding box center [708, 235] width 58 height 31
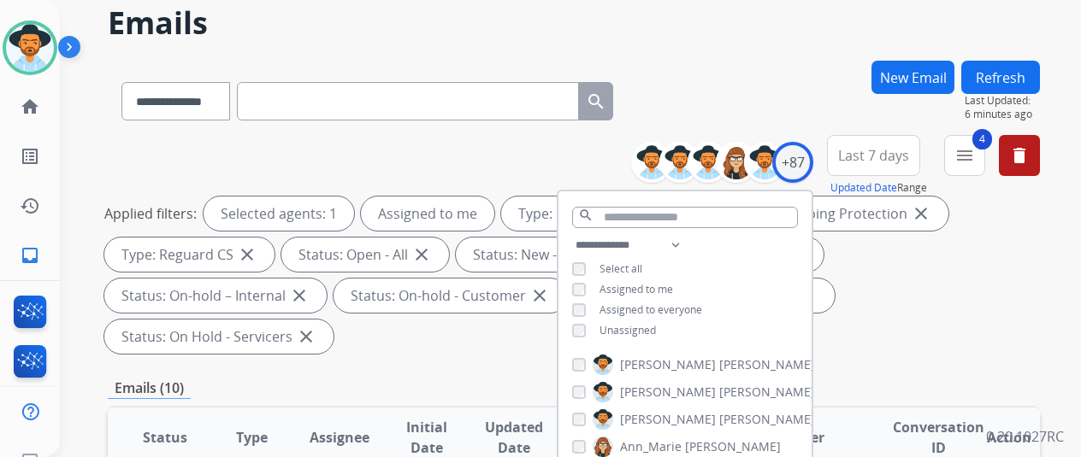
scroll to position [86, 0]
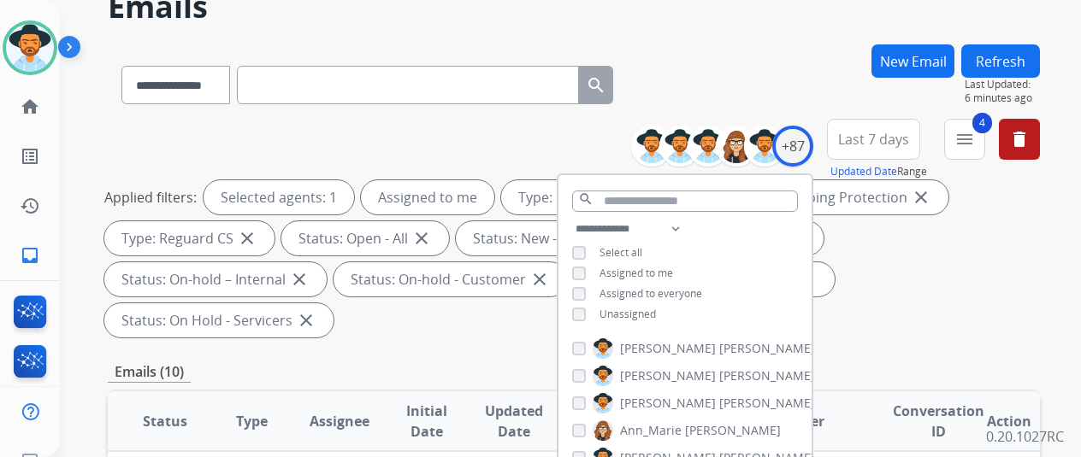
click at [759, 71] on div "**********" at bounding box center [574, 81] width 932 height 74
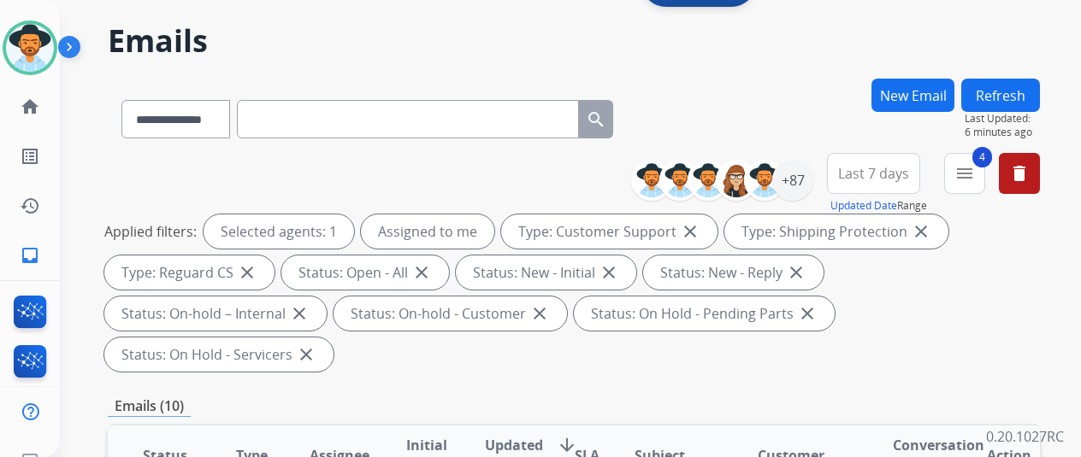
scroll to position [0, 0]
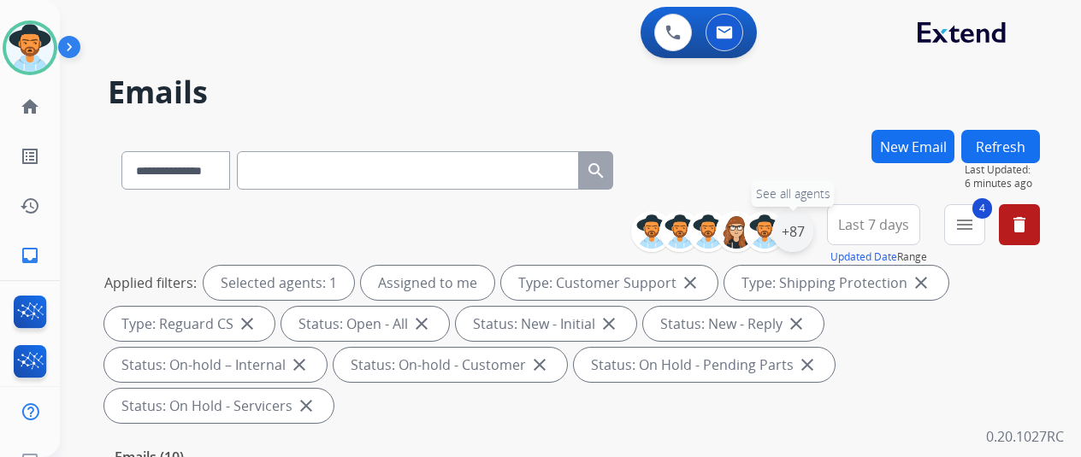
click at [813, 227] on div "+87" at bounding box center [792, 231] width 41 height 41
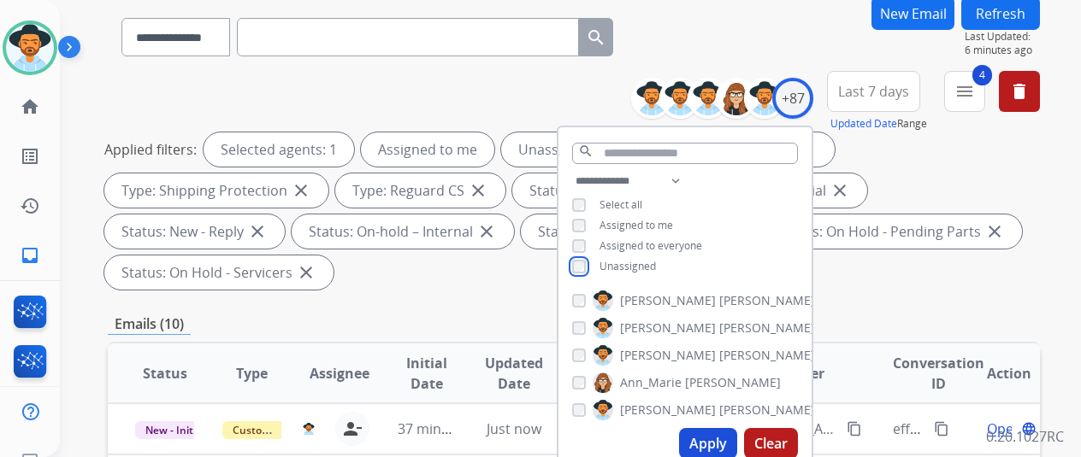
scroll to position [428, 0]
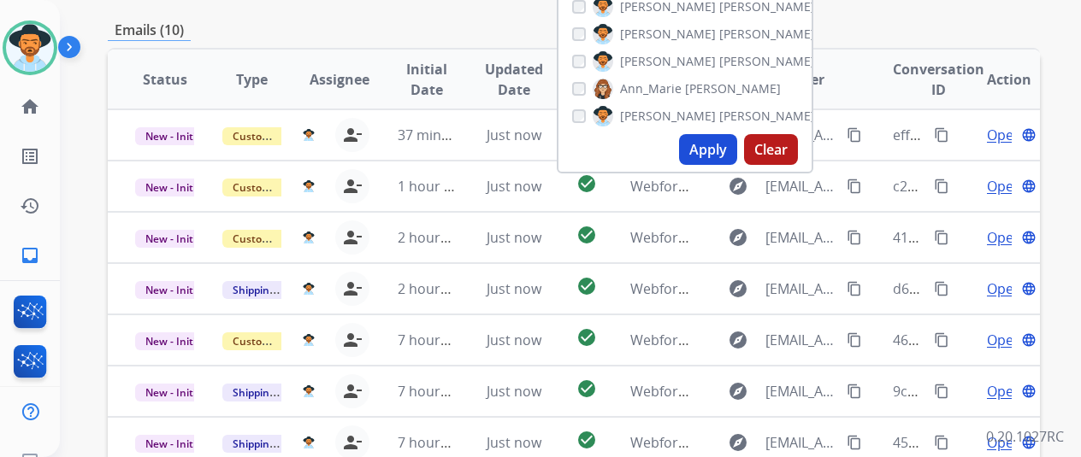
click at [712, 146] on button "Apply" at bounding box center [708, 149] width 58 height 31
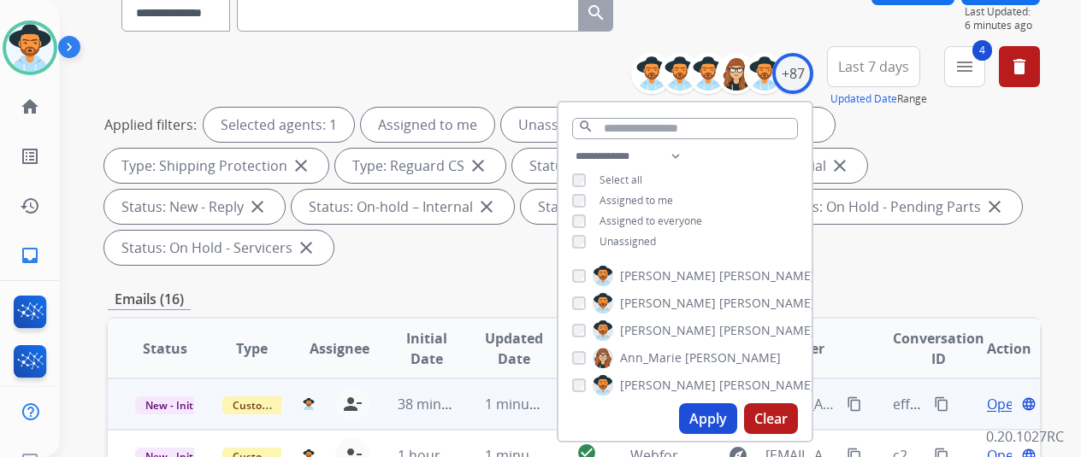
scroll to position [342, 0]
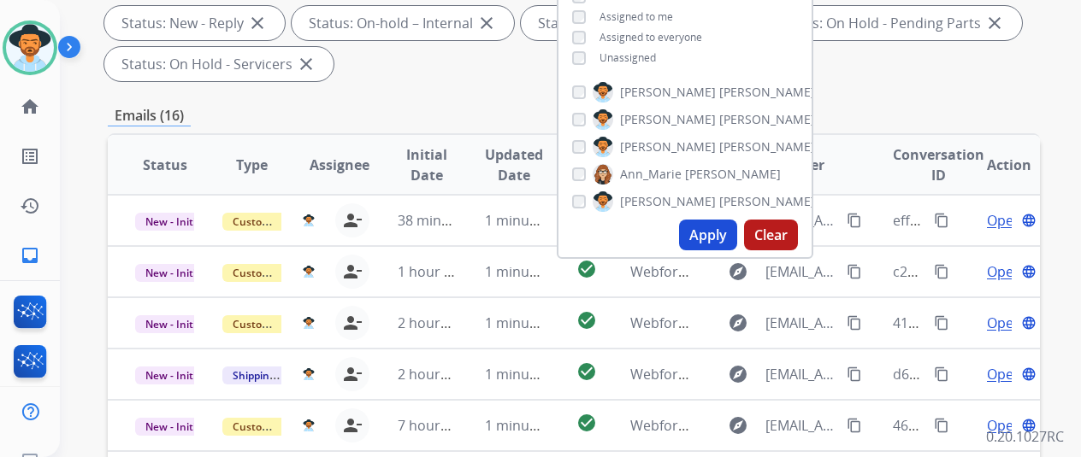
click at [912, 73] on div "Applied filters: Selected agents: 1 Assigned to me Unassigned Type: Customer Su…" at bounding box center [570, 2] width 932 height 157
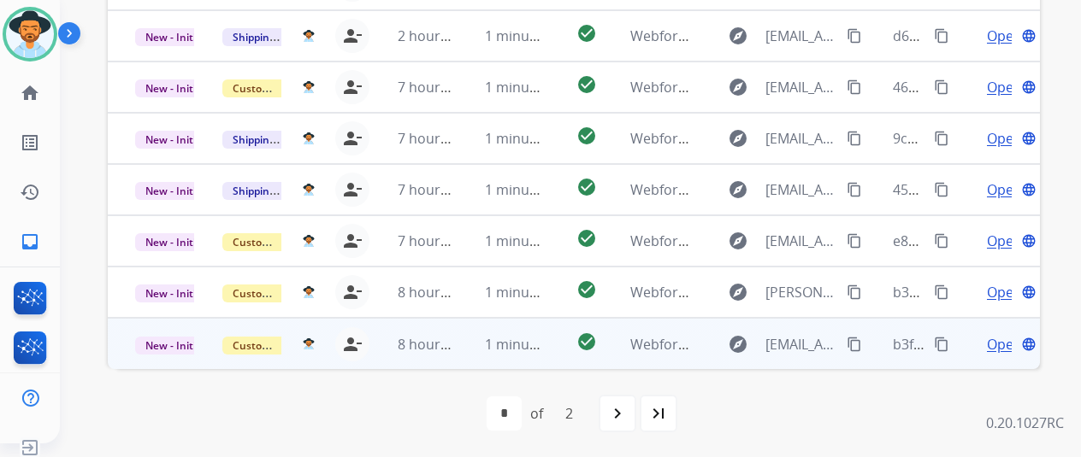
scroll to position [21, 0]
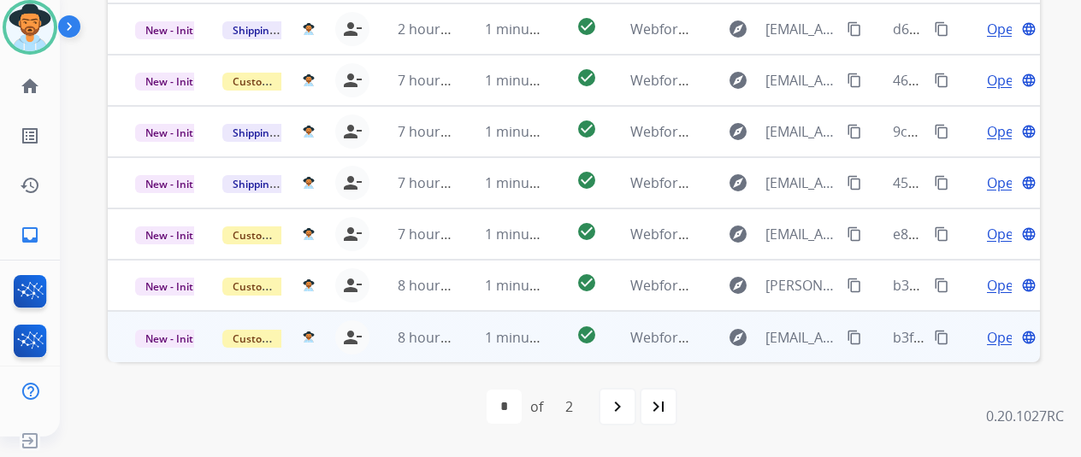
click at [1008, 341] on span "Open" at bounding box center [1004, 338] width 35 height 21
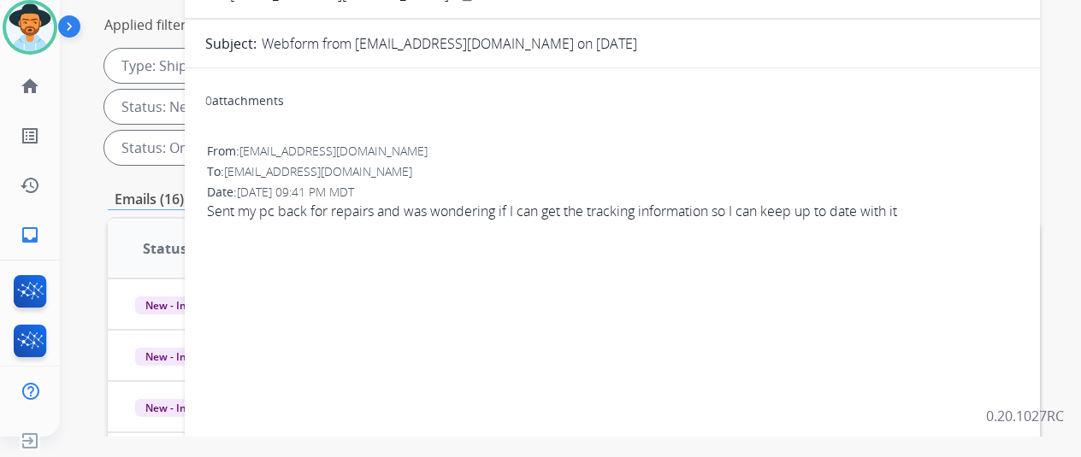
scroll to position [0, 0]
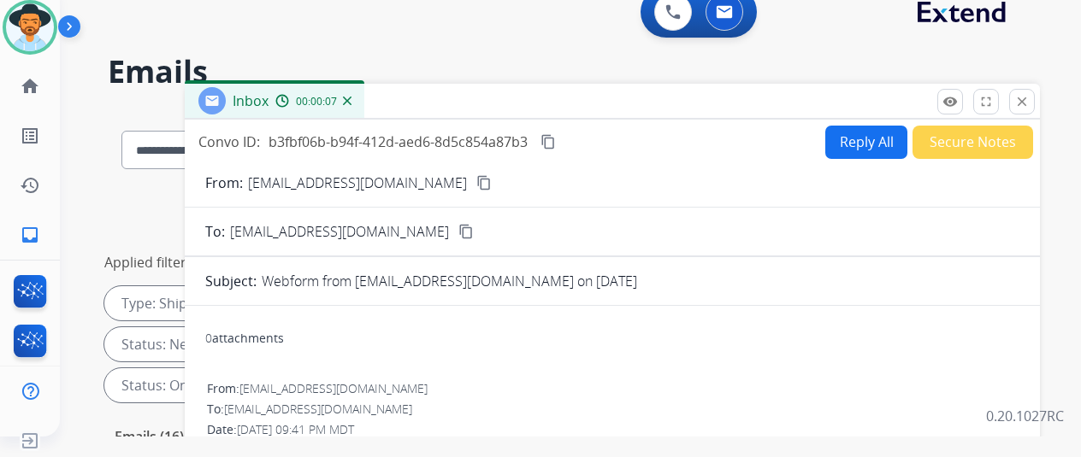
click at [476, 187] on mat-icon "content_copy" at bounding box center [483, 182] width 15 height 15
click at [885, 136] on button "Reply All" at bounding box center [866, 142] width 82 height 33
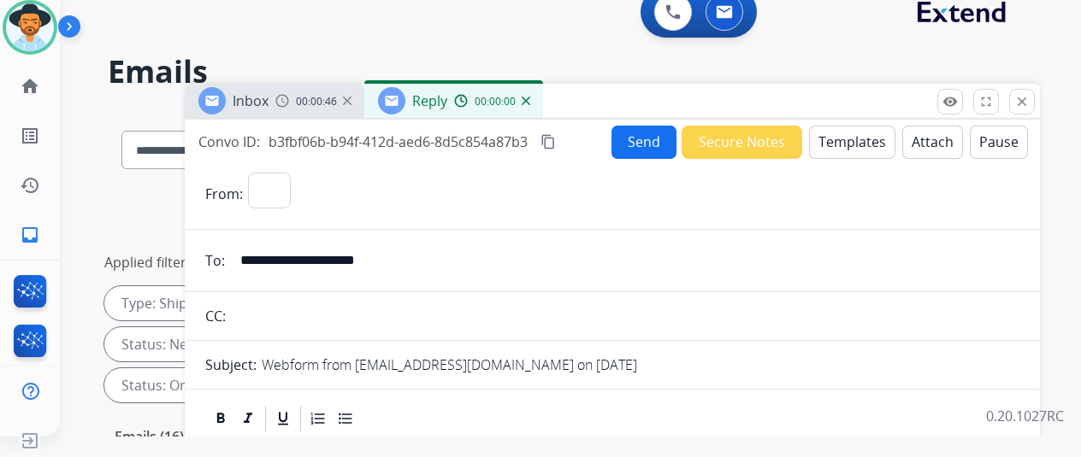
select select "**********"
click at [847, 133] on button "Templates" at bounding box center [852, 142] width 86 height 33
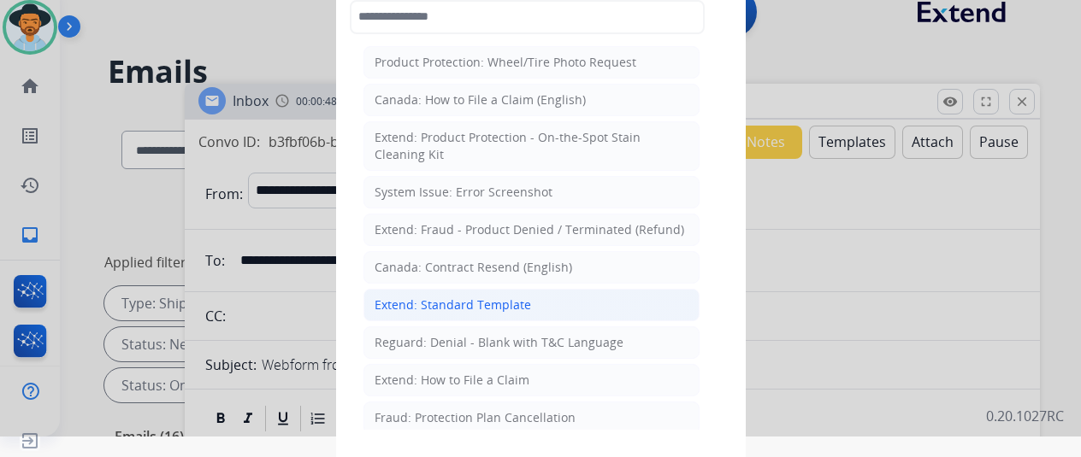
click at [469, 300] on div "Extend: Standard Template" at bounding box center [453, 305] width 156 height 17
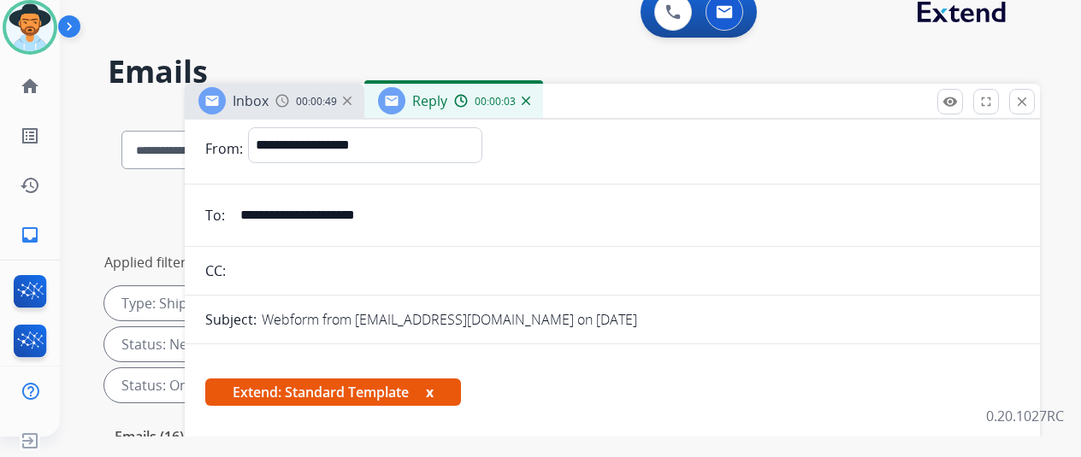
scroll to position [311, 0]
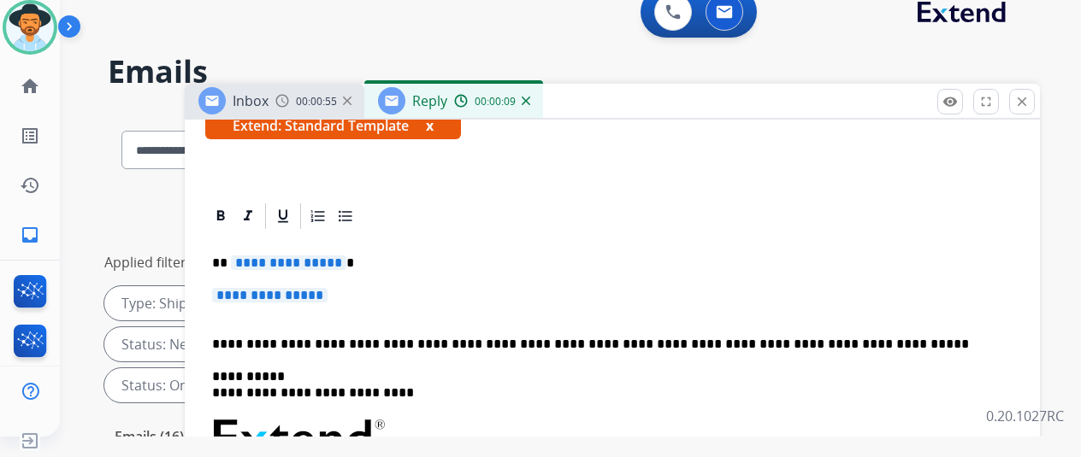
click at [345, 259] on span "**********" at bounding box center [288, 263] width 115 height 15
click at [328, 294] on span "**********" at bounding box center [269, 295] width 115 height 15
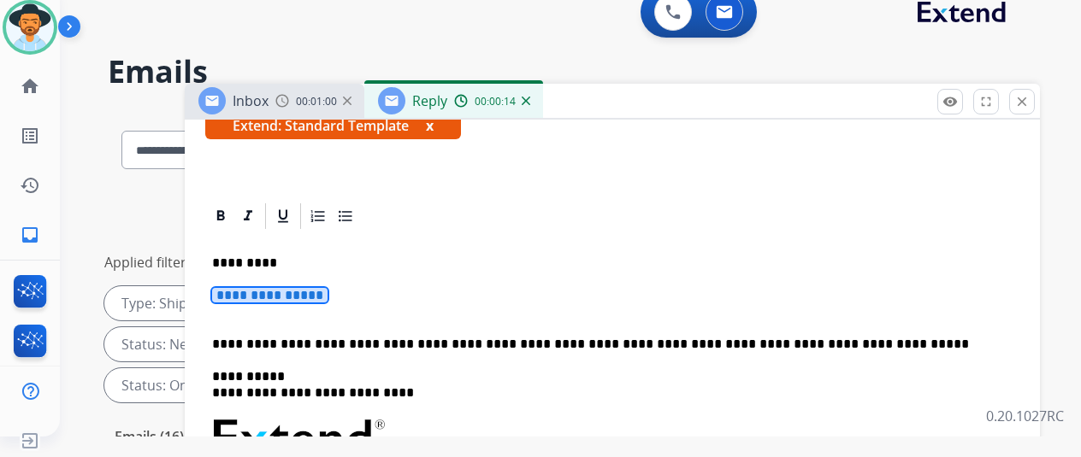
scroll to position [295, 0]
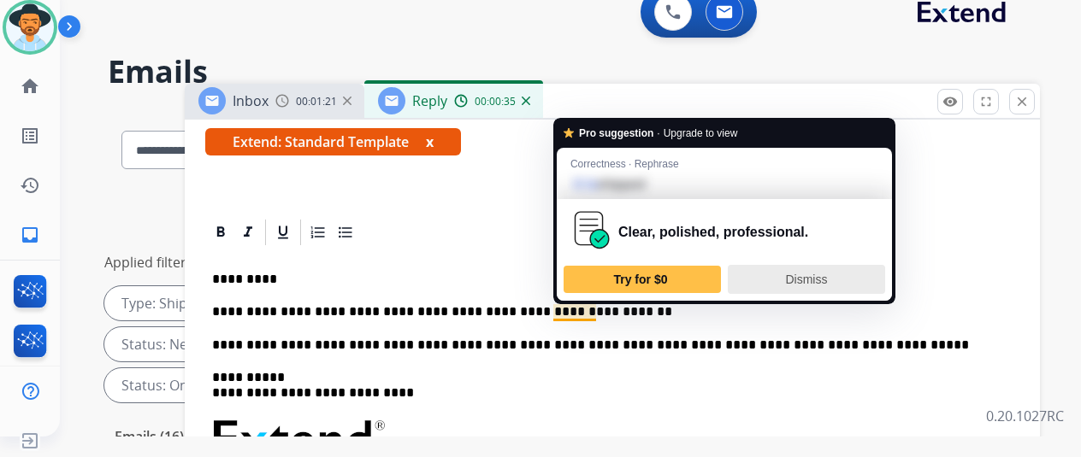
click at [800, 276] on span "Dismiss" at bounding box center [806, 280] width 42 height 14
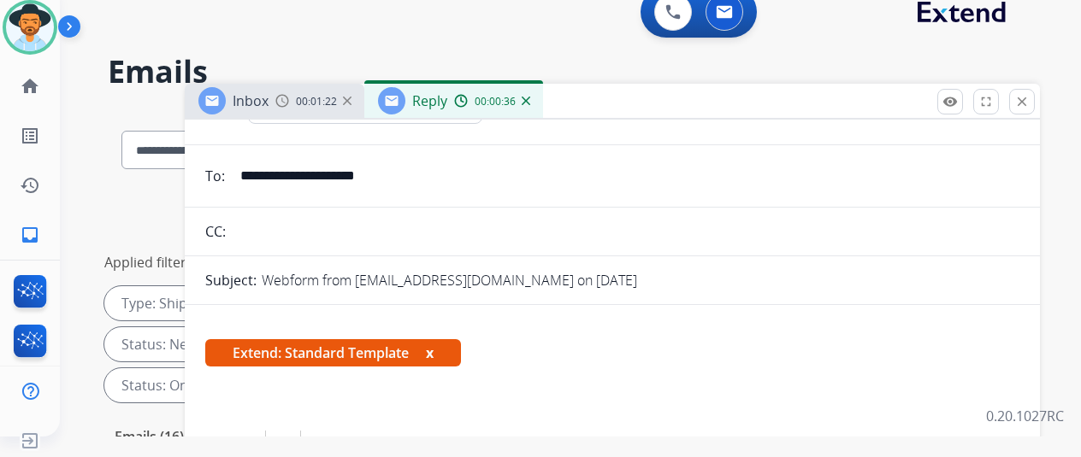
scroll to position [0, 0]
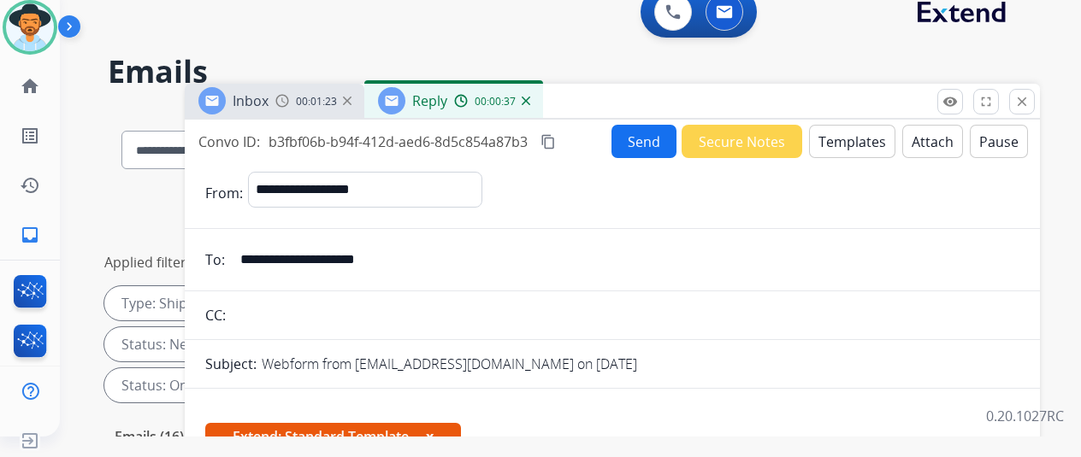
click at [556, 140] on mat-icon "content_copy" at bounding box center [547, 141] width 15 height 15
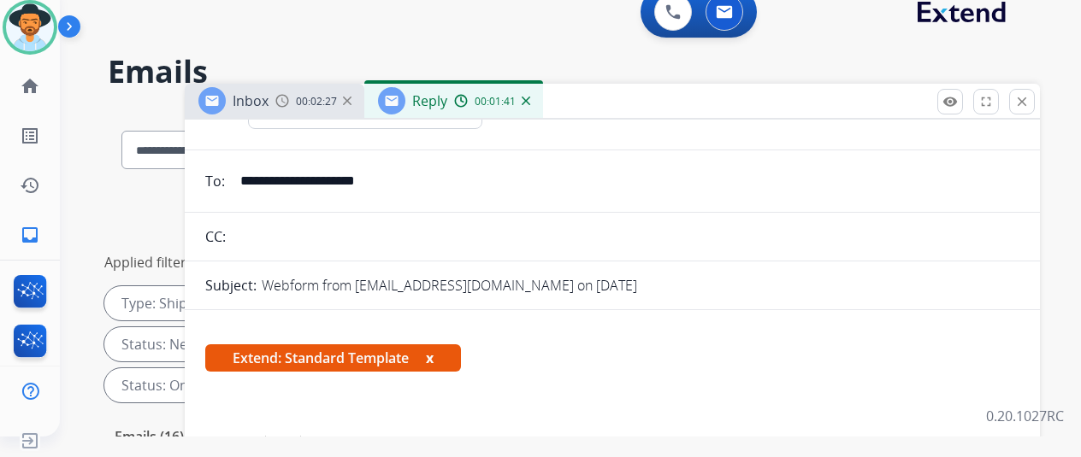
scroll to position [257, 0]
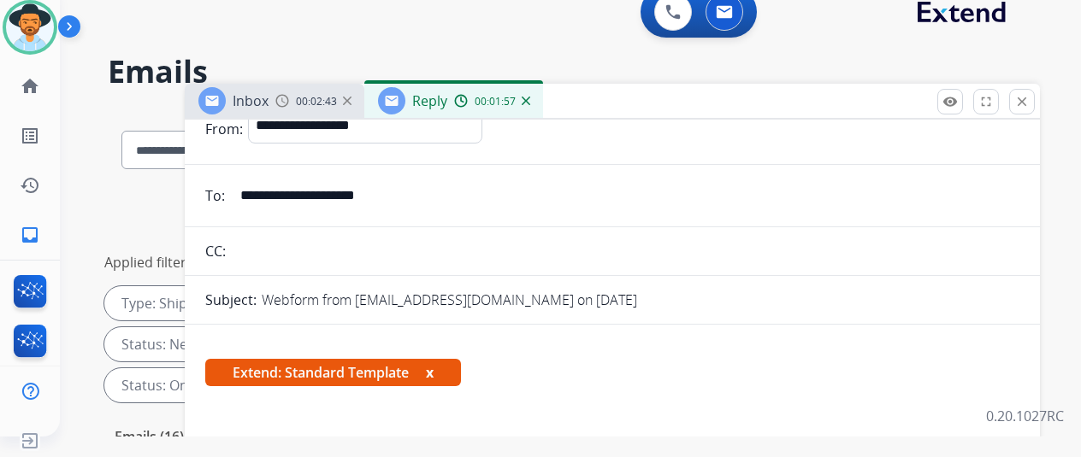
scroll to position [0, 0]
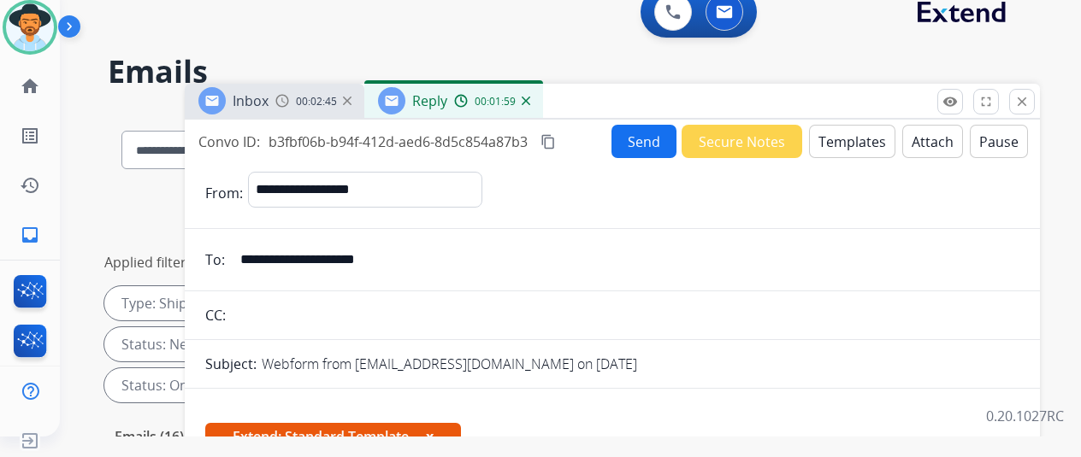
click at [660, 141] on button "Send" at bounding box center [643, 141] width 65 height 33
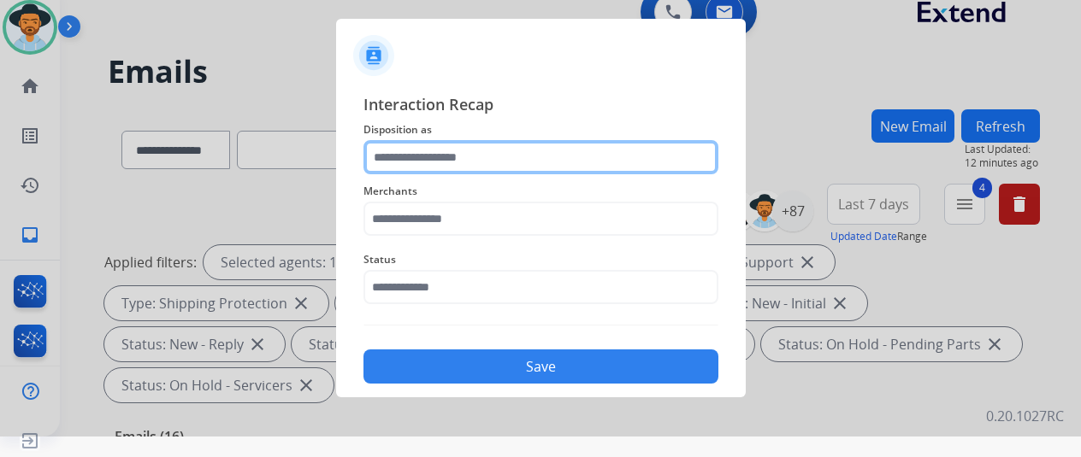
click at [428, 161] on input "text" at bounding box center [540, 157] width 355 height 34
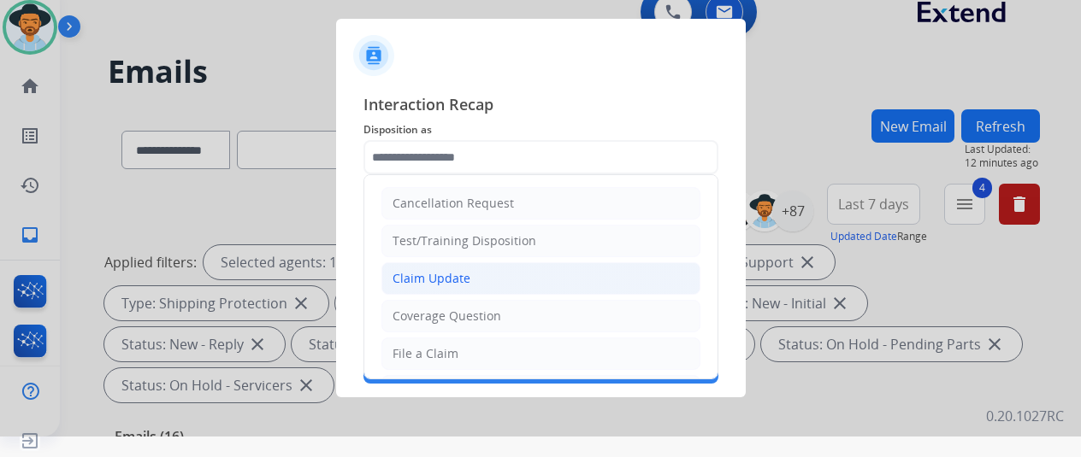
click at [405, 277] on div "Claim Update" at bounding box center [431, 278] width 78 height 17
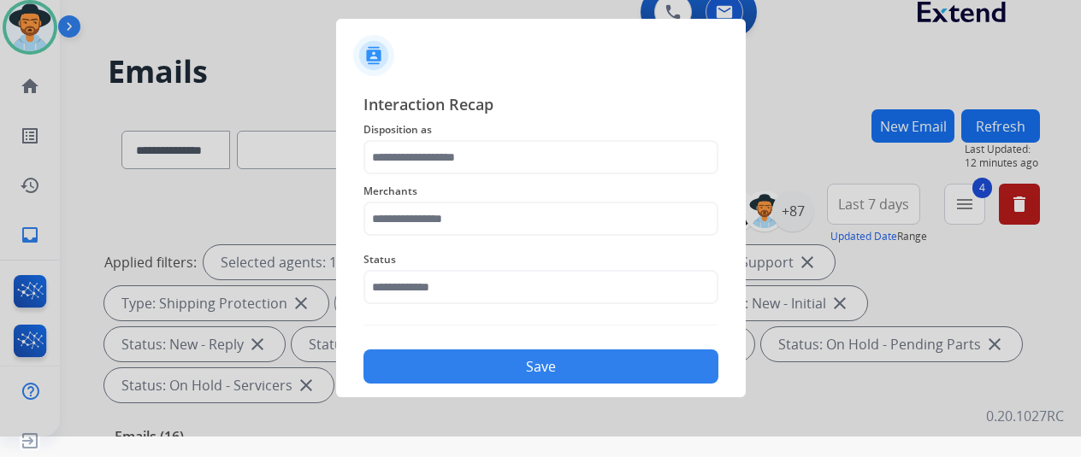
type input "**********"
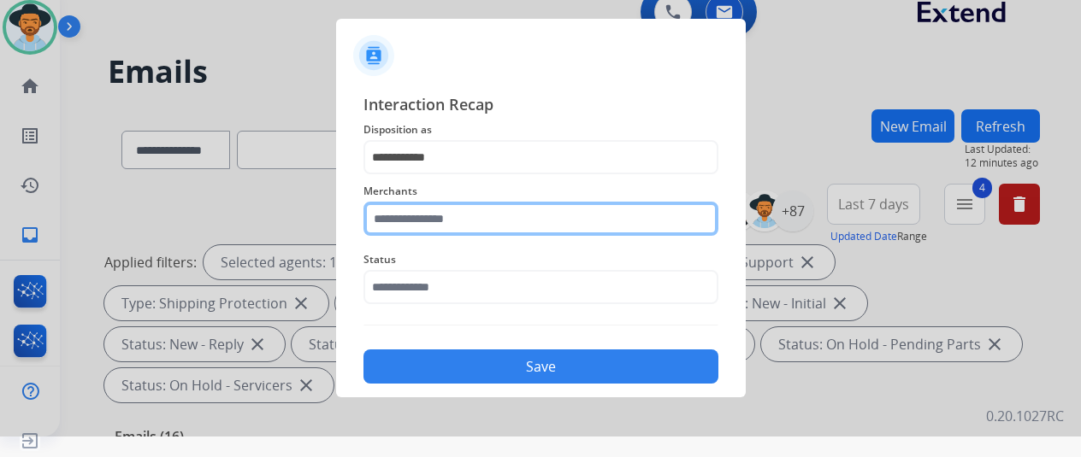
click at [416, 216] on input "text" at bounding box center [540, 219] width 355 height 34
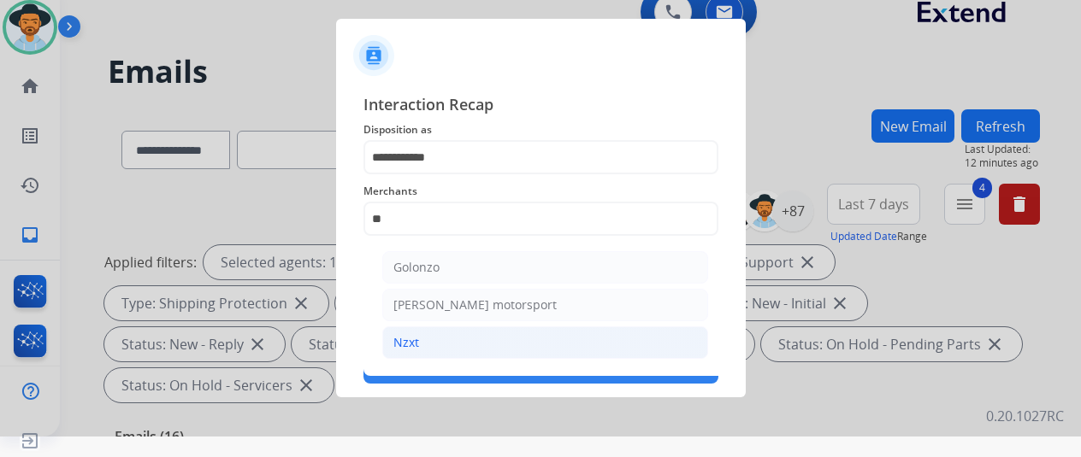
click at [433, 342] on li "Nzxt" at bounding box center [545, 343] width 326 height 32
type input "****"
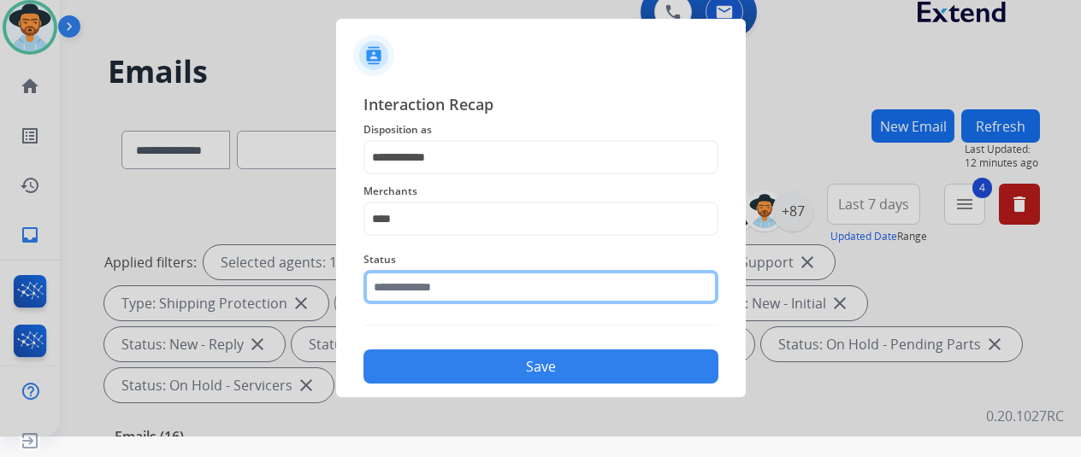
click at [428, 295] on input "text" at bounding box center [540, 287] width 355 height 34
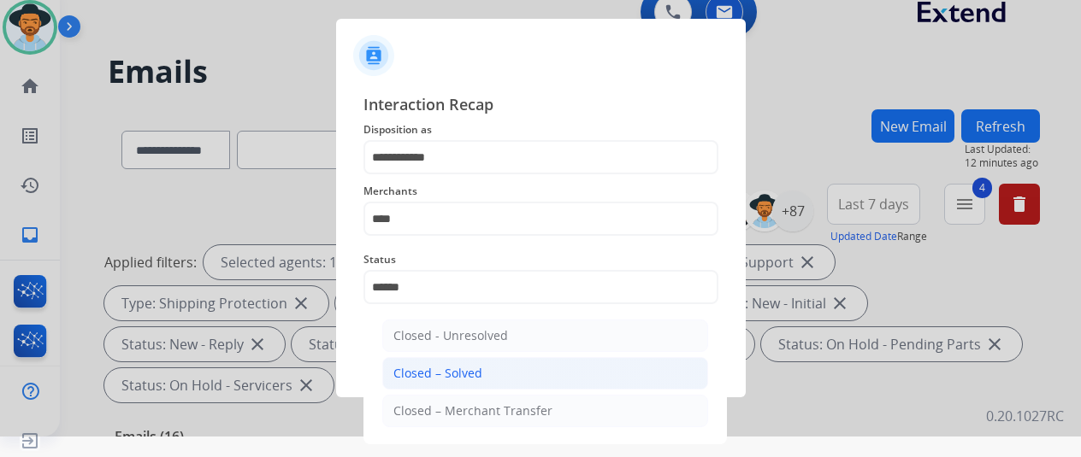
click at [430, 375] on div "Closed – Solved" at bounding box center [437, 373] width 89 height 17
type input "**********"
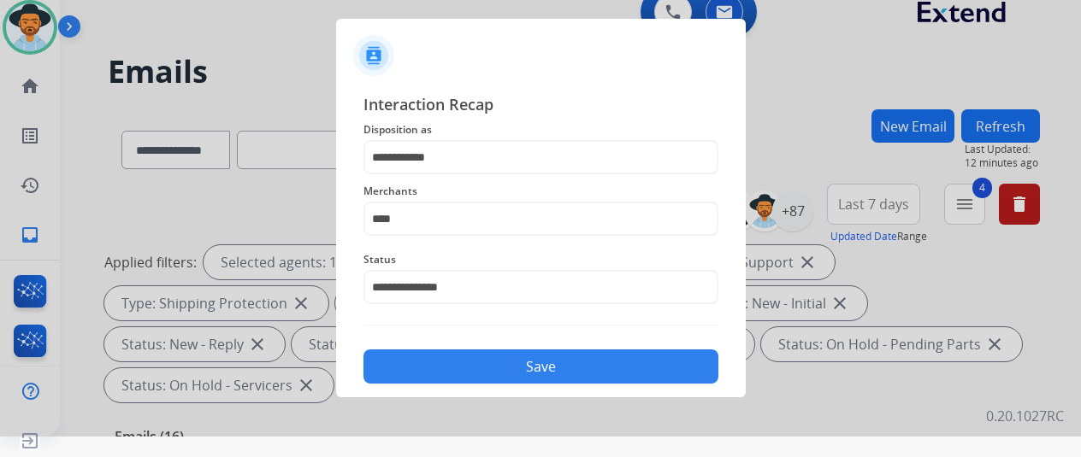
click at [431, 375] on button "Save" at bounding box center [540, 367] width 355 height 34
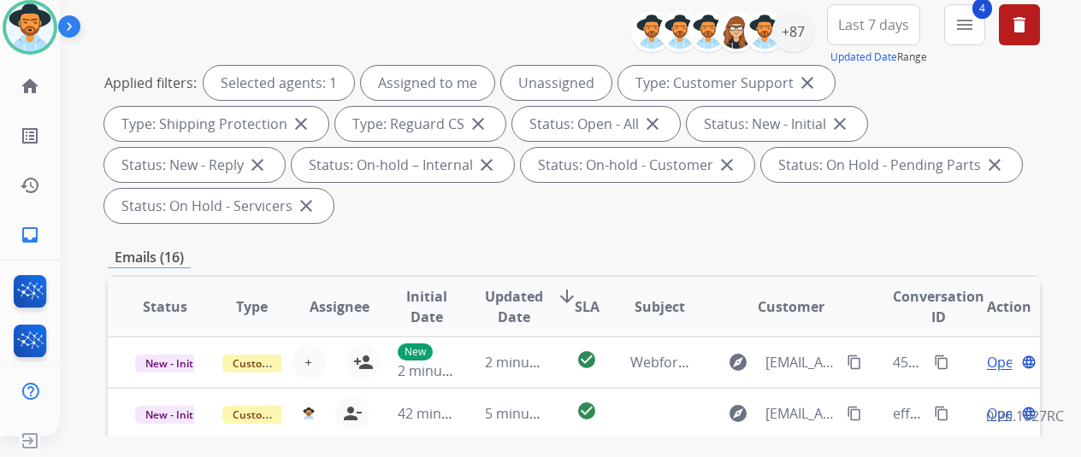
scroll to position [86, 0]
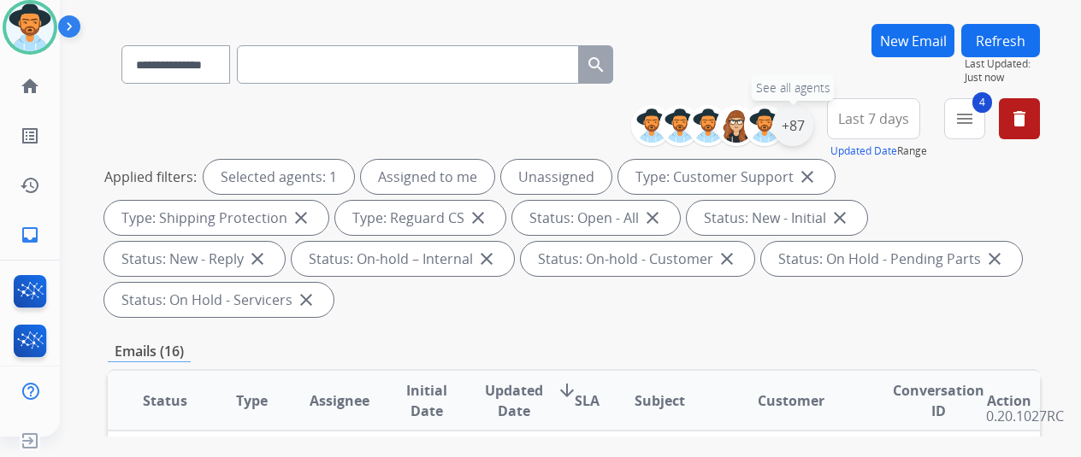
click at [807, 132] on div "+87" at bounding box center [792, 125] width 41 height 41
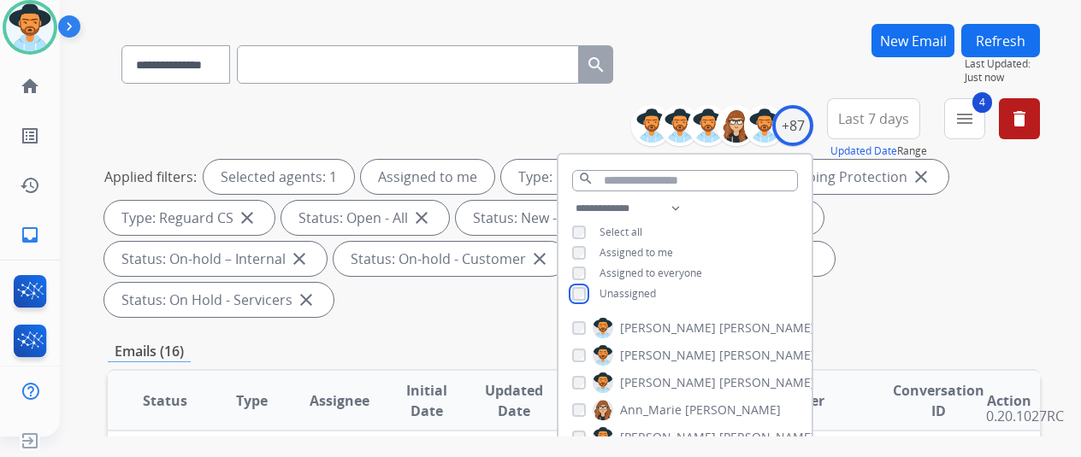
scroll to position [342, 0]
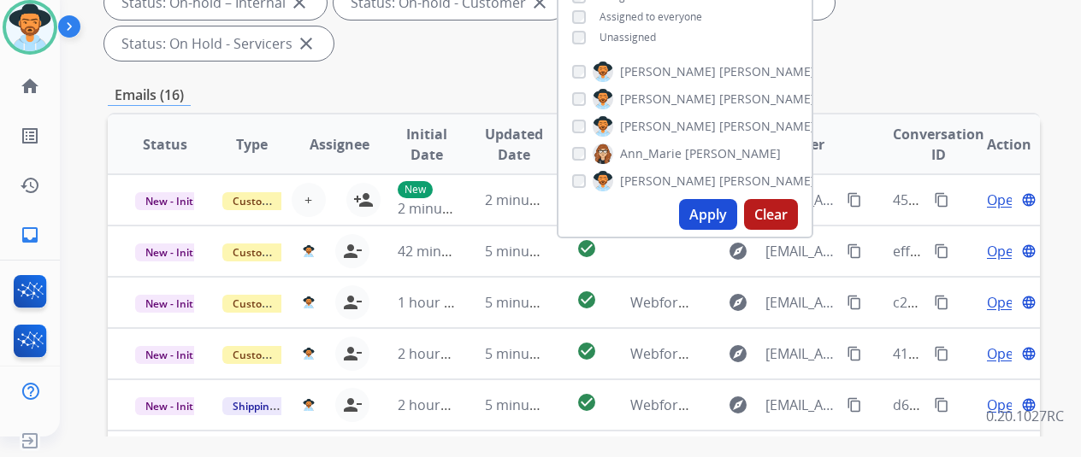
click at [718, 216] on button "Apply" at bounding box center [708, 214] width 58 height 31
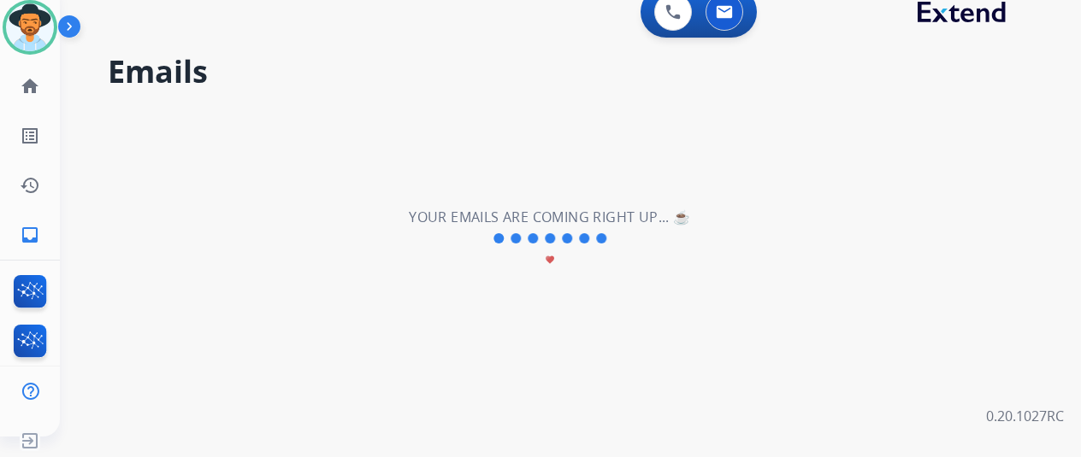
scroll to position [0, 0]
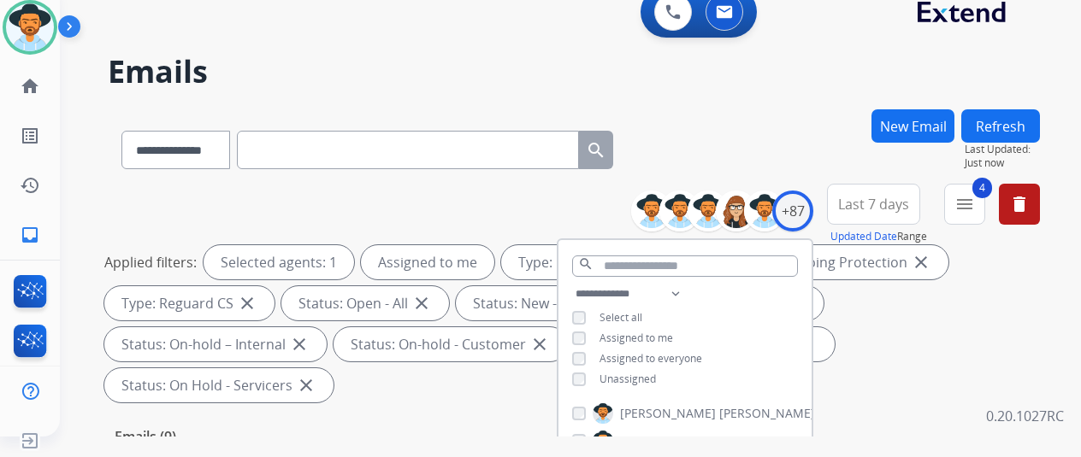
click at [788, 119] on div "**********" at bounding box center [574, 146] width 932 height 74
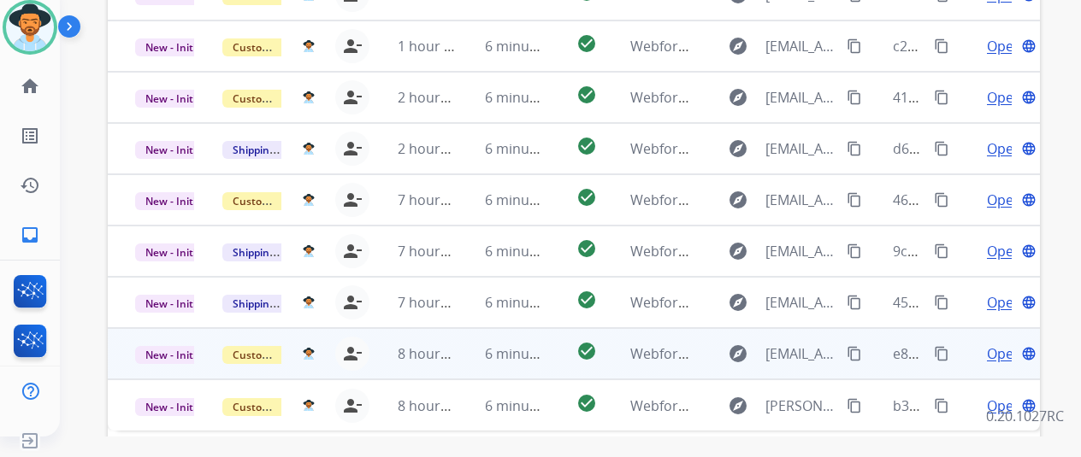
scroll to position [599, 0]
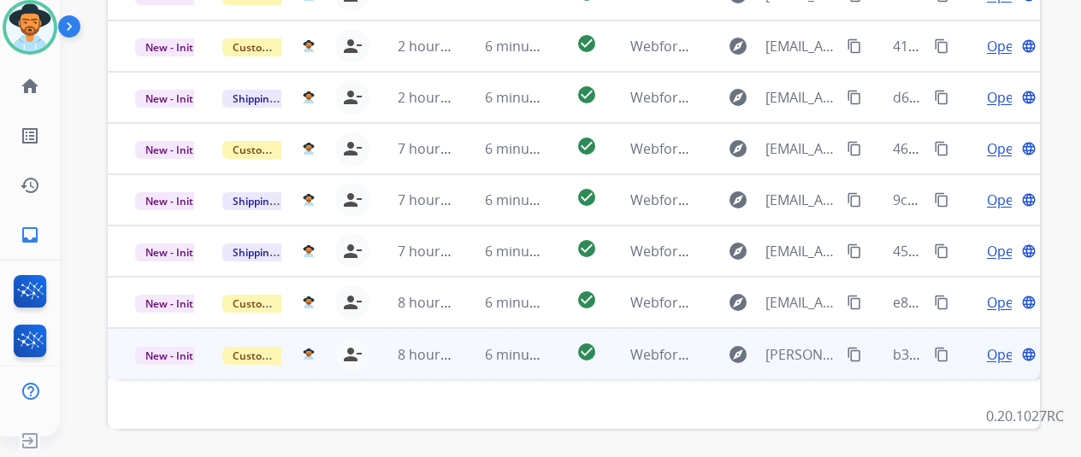
click at [996, 345] on span "Open" at bounding box center [1004, 355] width 35 height 21
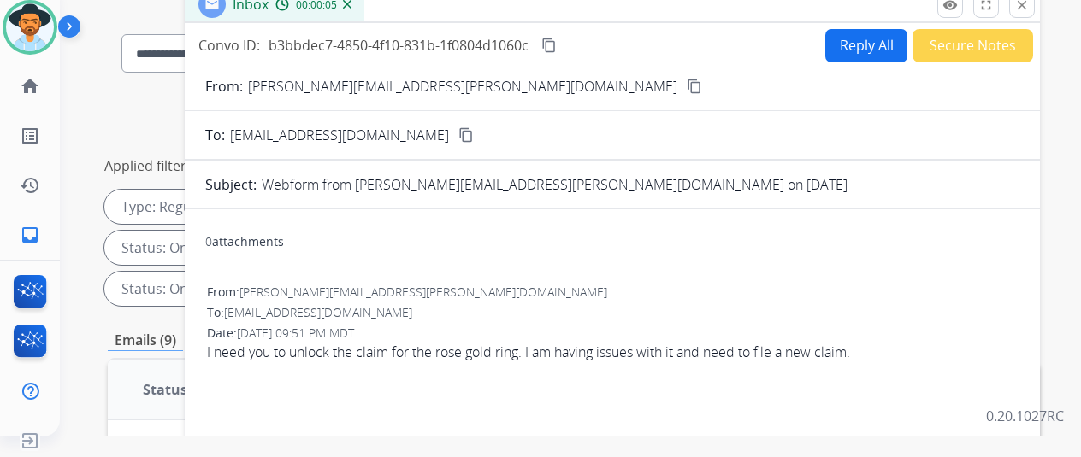
scroll to position [0, 0]
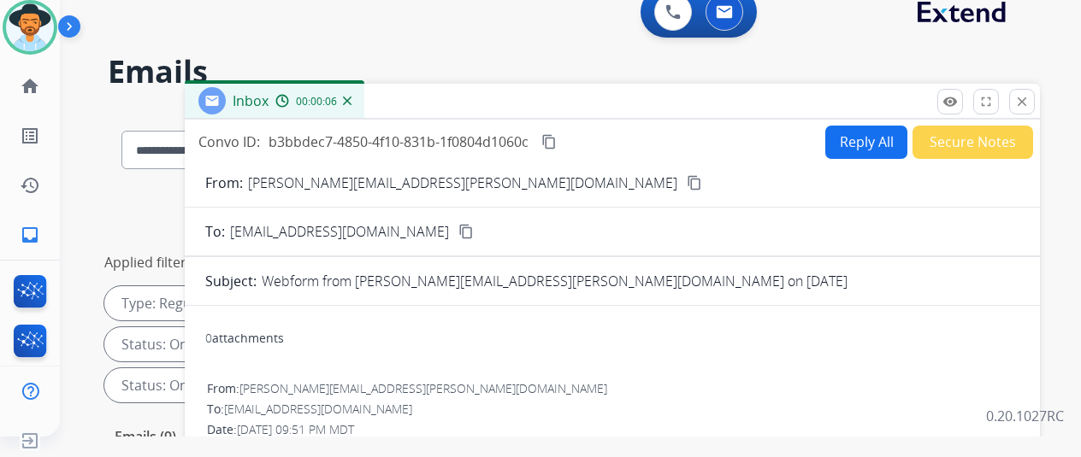
click at [687, 181] on mat-icon "content_copy" at bounding box center [694, 182] width 15 height 15
click at [874, 135] on button "Reply All" at bounding box center [866, 142] width 82 height 33
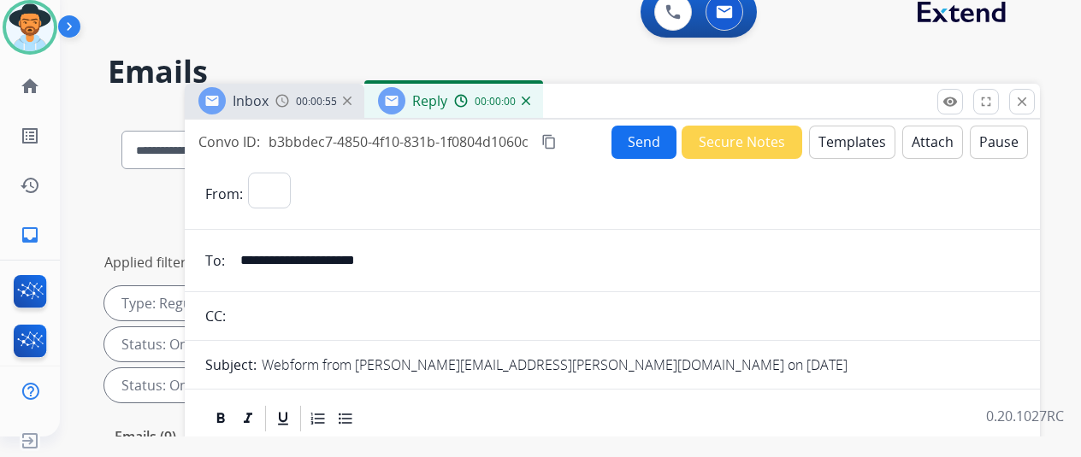
select select "**********"
click at [845, 137] on button "Templates" at bounding box center [852, 142] width 86 height 33
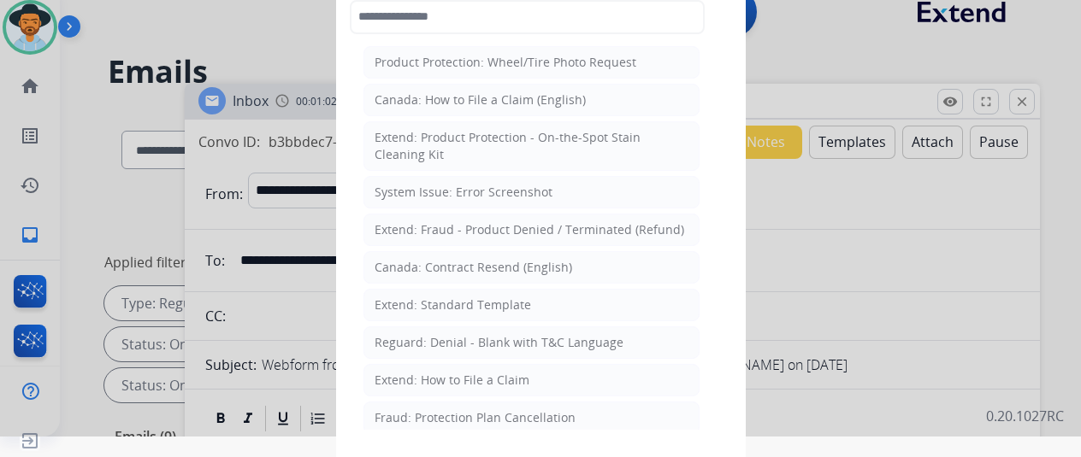
drag, startPoint x: 417, startPoint y: 375, endPoint x: 426, endPoint y: 369, distance: 10.4
click at [419, 375] on div "Extend: How to File a Claim" at bounding box center [452, 380] width 155 height 17
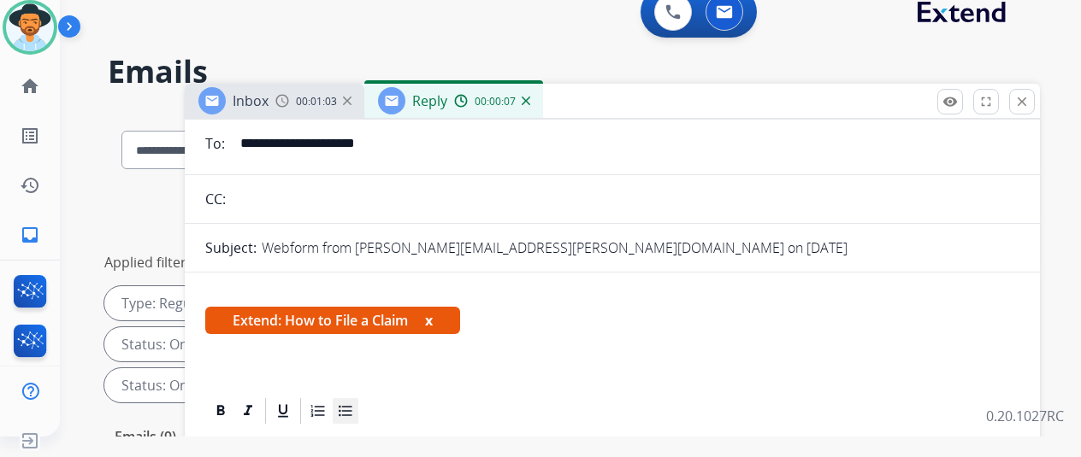
scroll to position [257, 0]
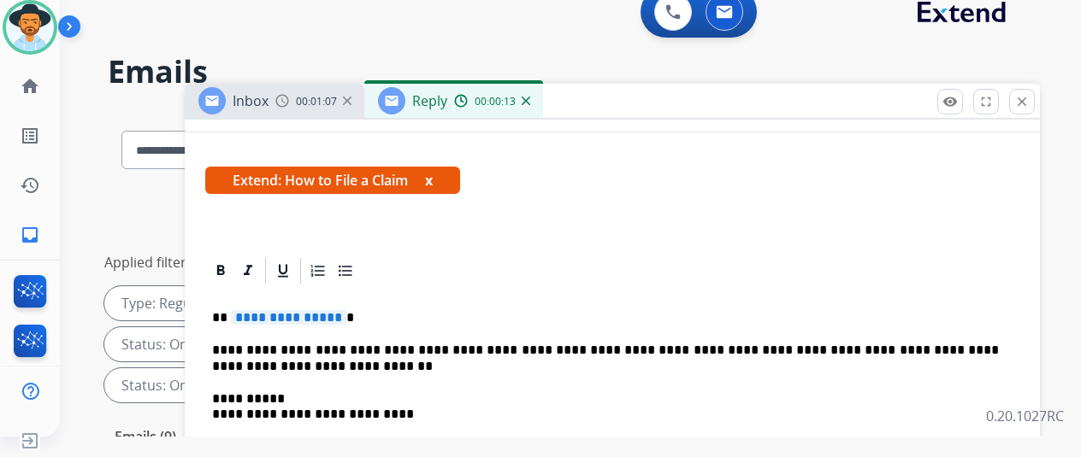
click at [346, 316] on span "**********" at bounding box center [288, 317] width 115 height 15
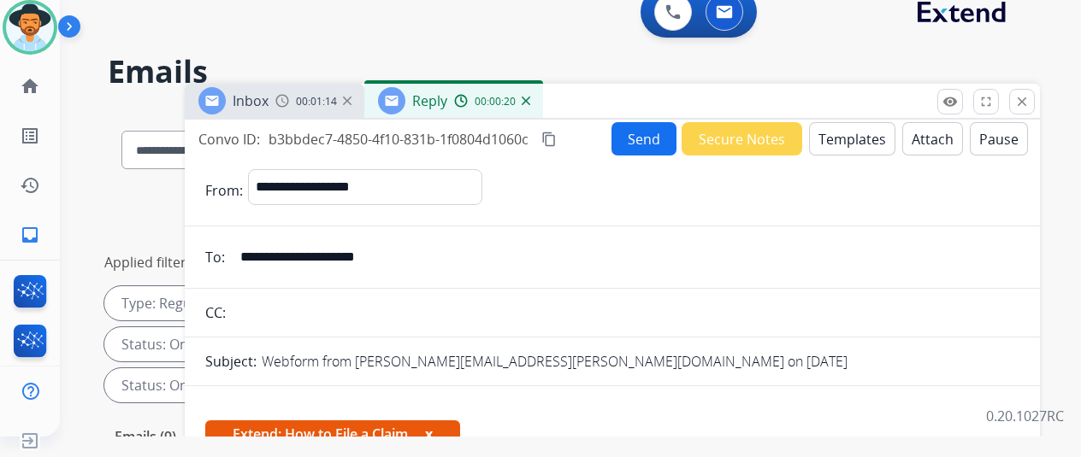
scroll to position [0, 0]
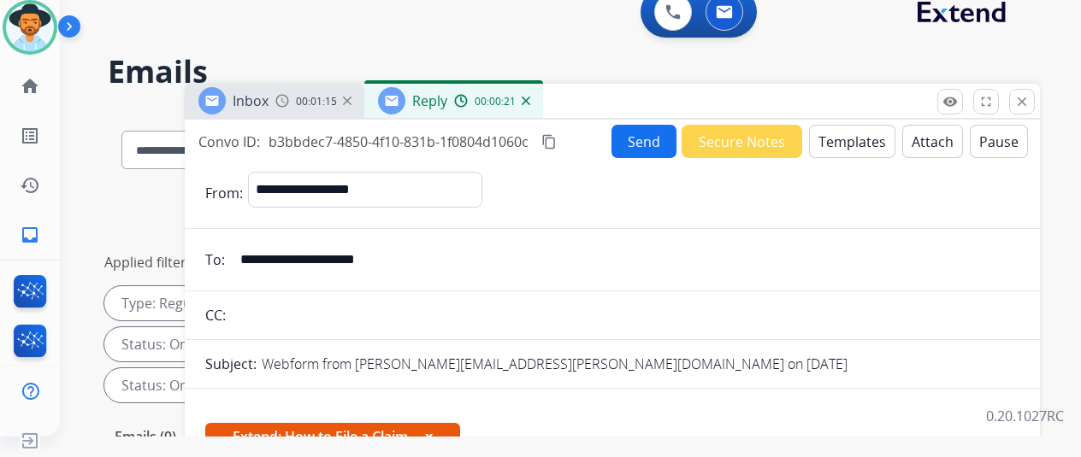
click at [637, 133] on button "Send" at bounding box center [643, 141] width 65 height 33
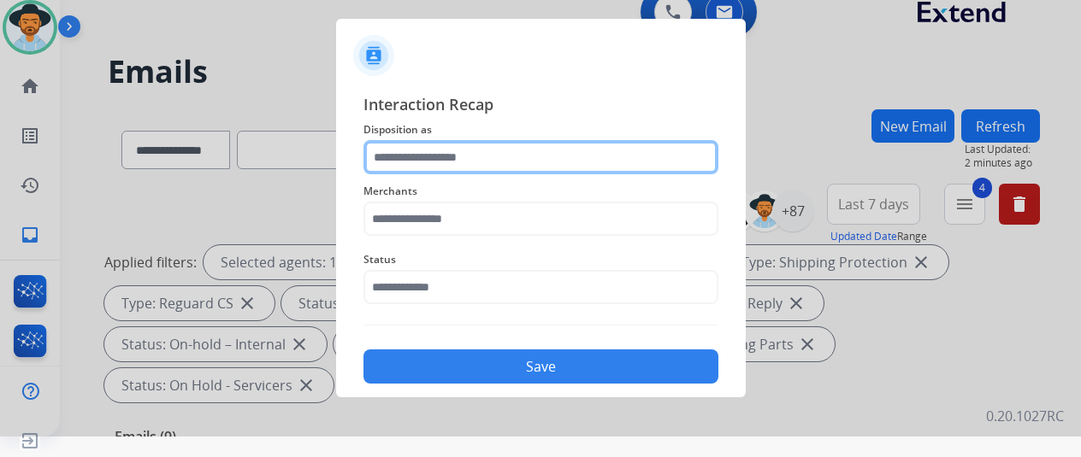
click at [430, 155] on input "text" at bounding box center [540, 157] width 355 height 34
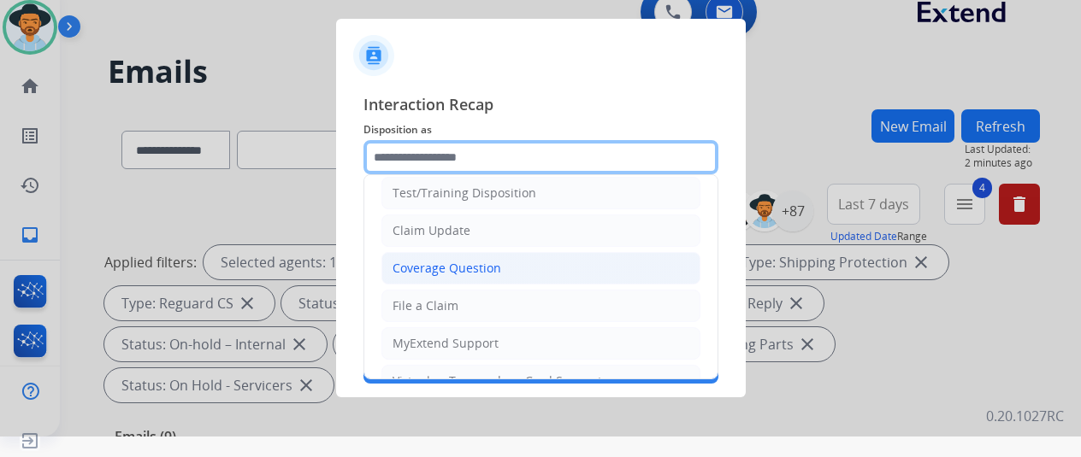
scroll to position [86, 0]
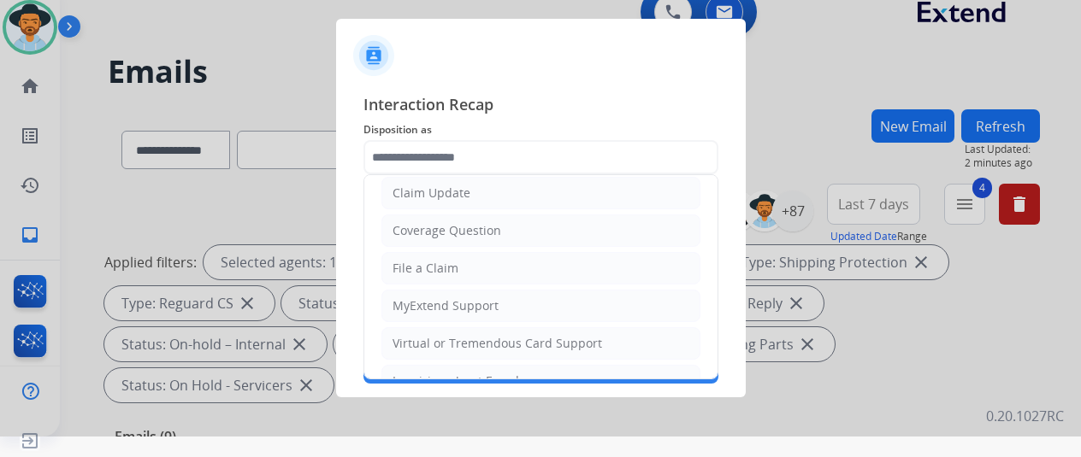
drag, startPoint x: 418, startPoint y: 267, endPoint x: 422, endPoint y: 245, distance: 21.8
click at [419, 263] on div "File a Claim" at bounding box center [425, 268] width 66 height 17
type input "**********"
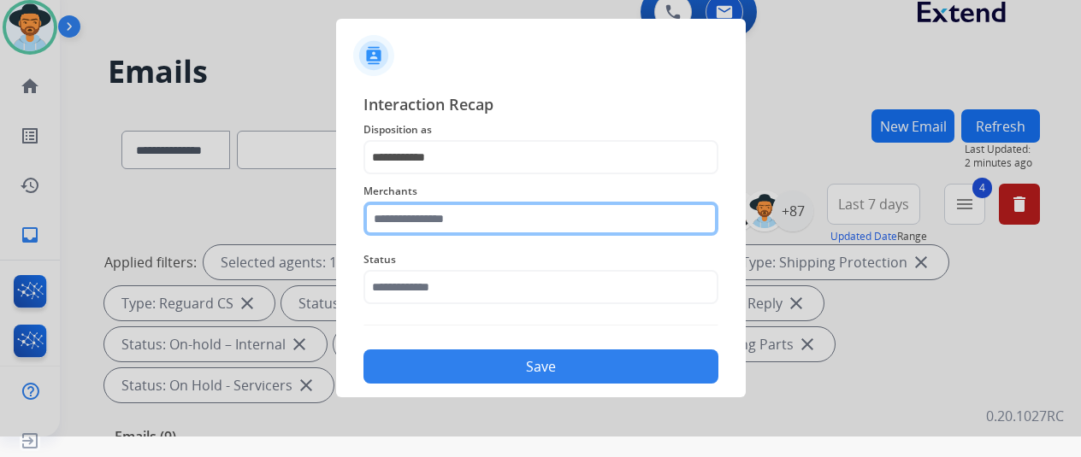
click at [424, 225] on input "text" at bounding box center [540, 219] width 355 height 34
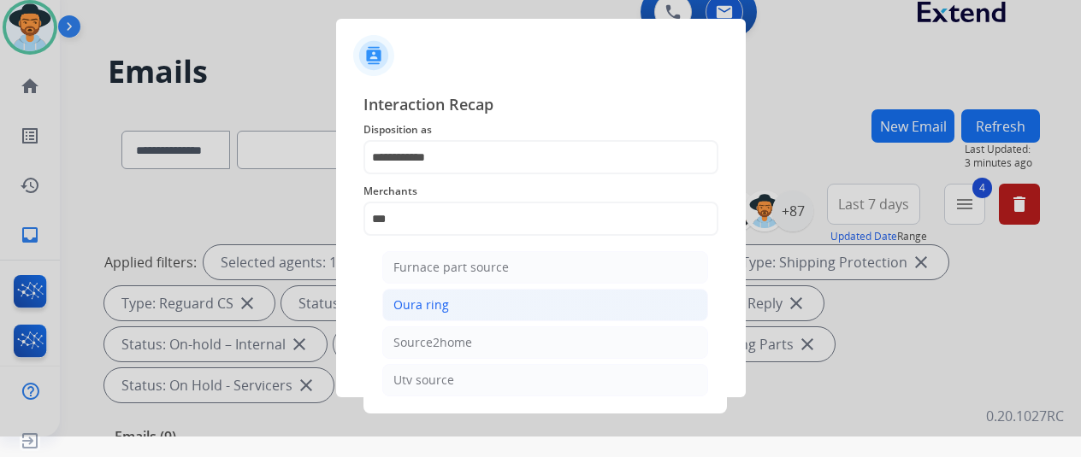
click at [427, 307] on div "Oura ring" at bounding box center [421, 305] width 56 height 17
type input "*********"
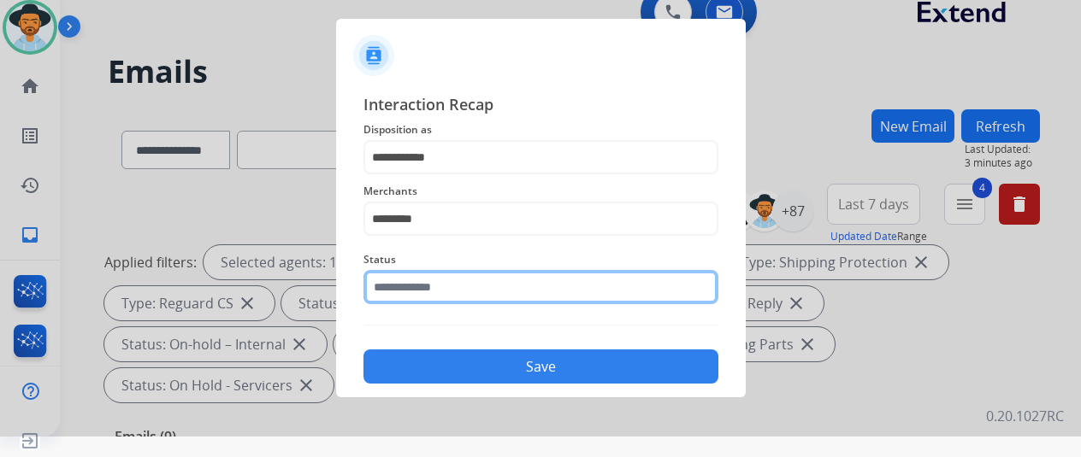
click at [422, 288] on input "text" at bounding box center [540, 287] width 355 height 34
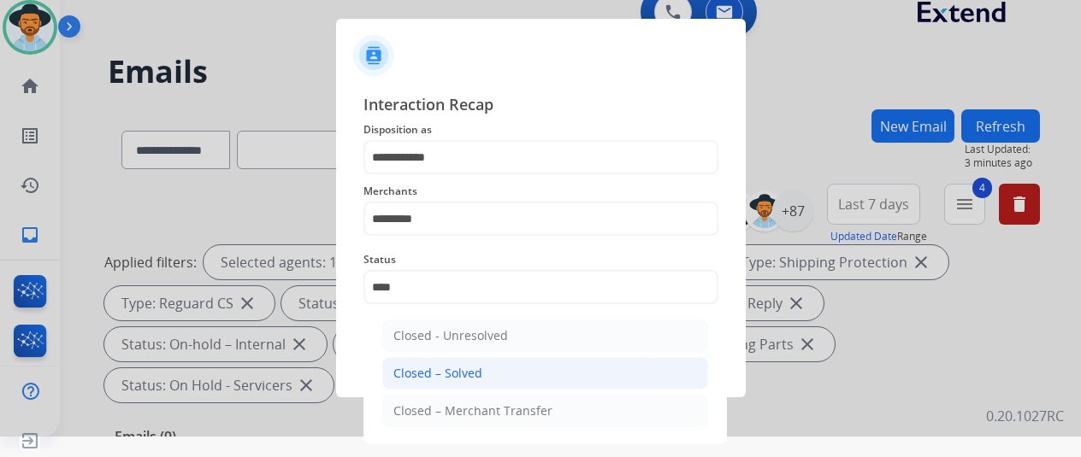
click at [458, 369] on div "Closed – Solved" at bounding box center [437, 373] width 89 height 17
type input "**********"
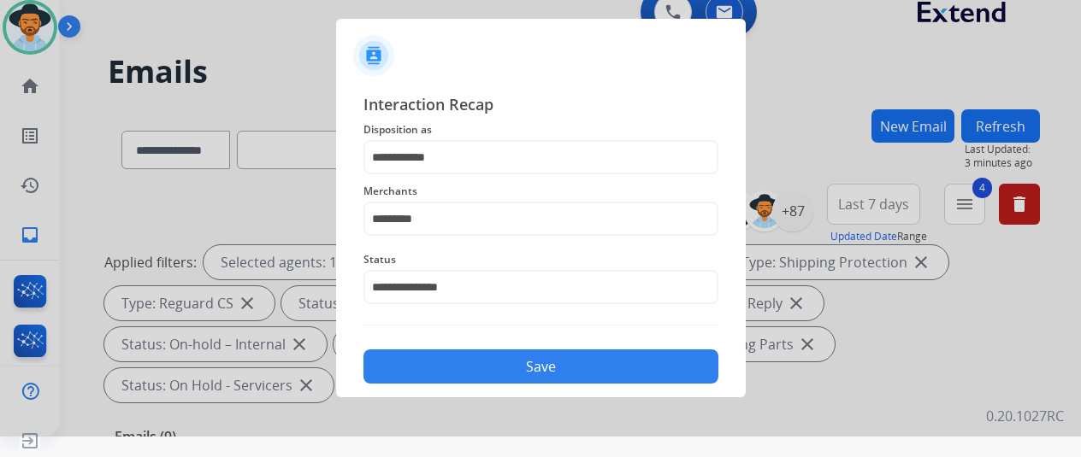
click at [489, 363] on button "Save" at bounding box center [540, 367] width 355 height 34
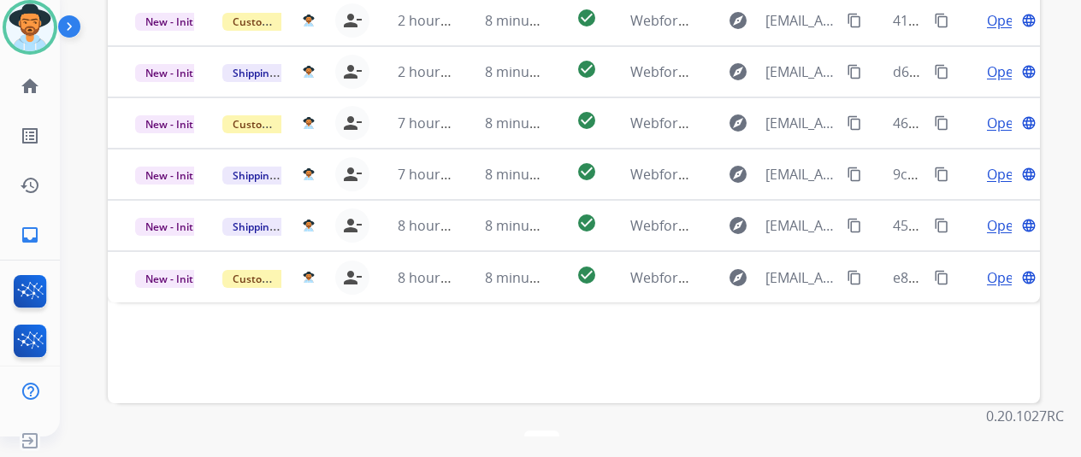
scroll to position [624, 0]
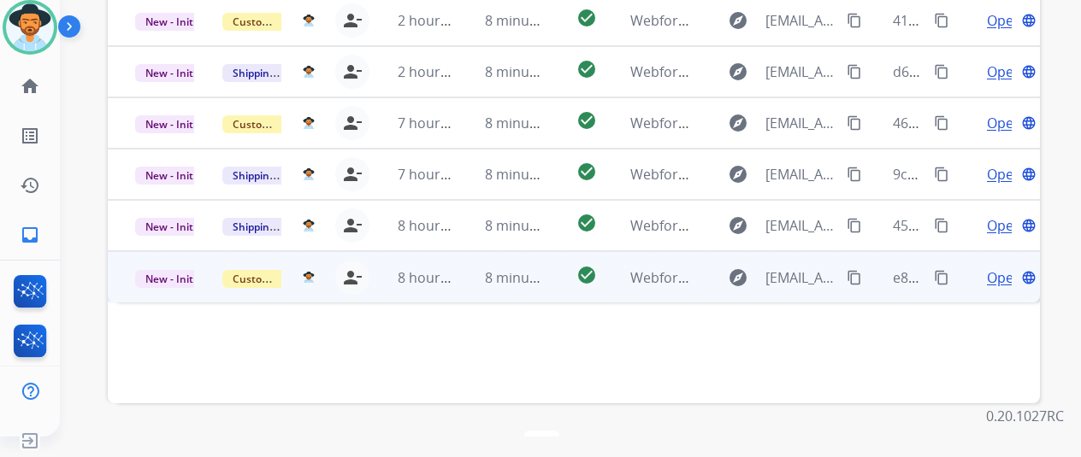
click at [1000, 268] on span "Open" at bounding box center [1004, 278] width 35 height 21
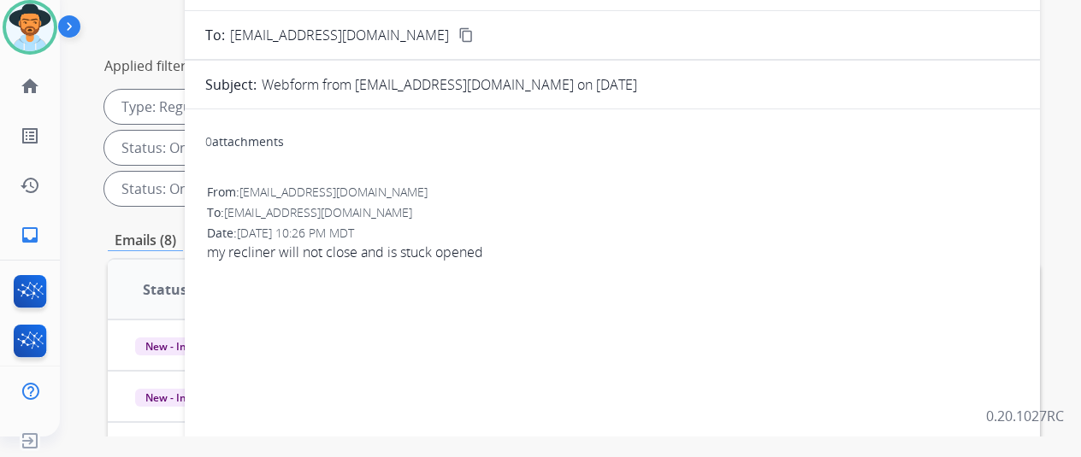
scroll to position [0, 0]
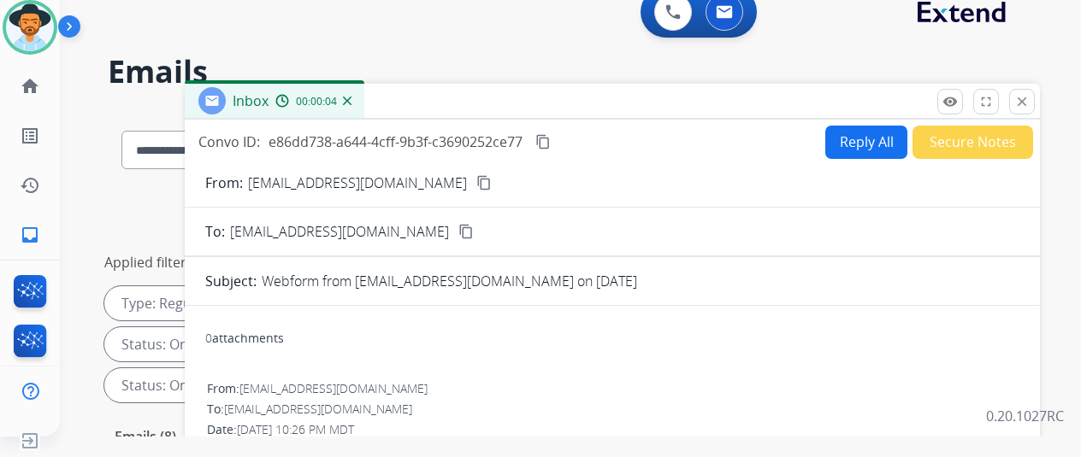
click at [476, 185] on mat-icon "content_copy" at bounding box center [483, 182] width 15 height 15
click at [852, 143] on button "Reply All" at bounding box center [866, 142] width 82 height 33
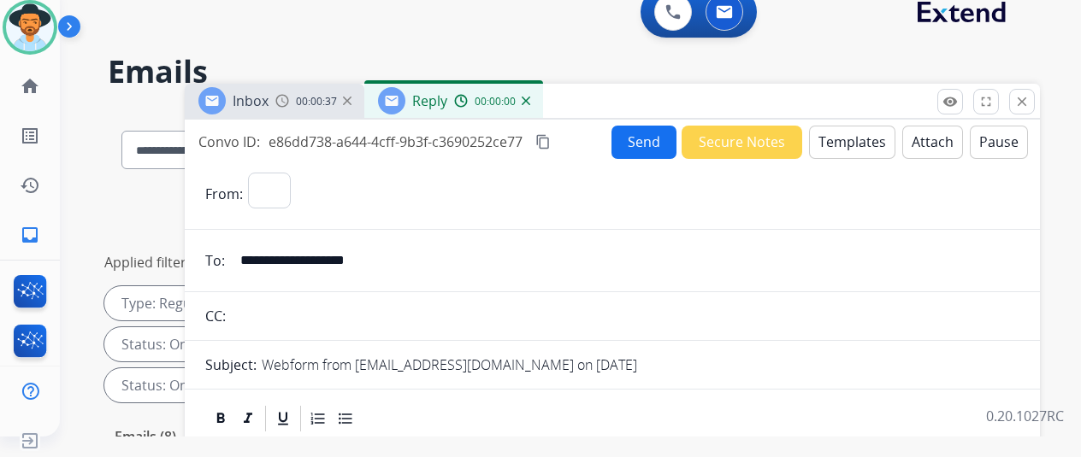
select select "**********"
click at [853, 137] on button "Templates" at bounding box center [852, 142] width 86 height 33
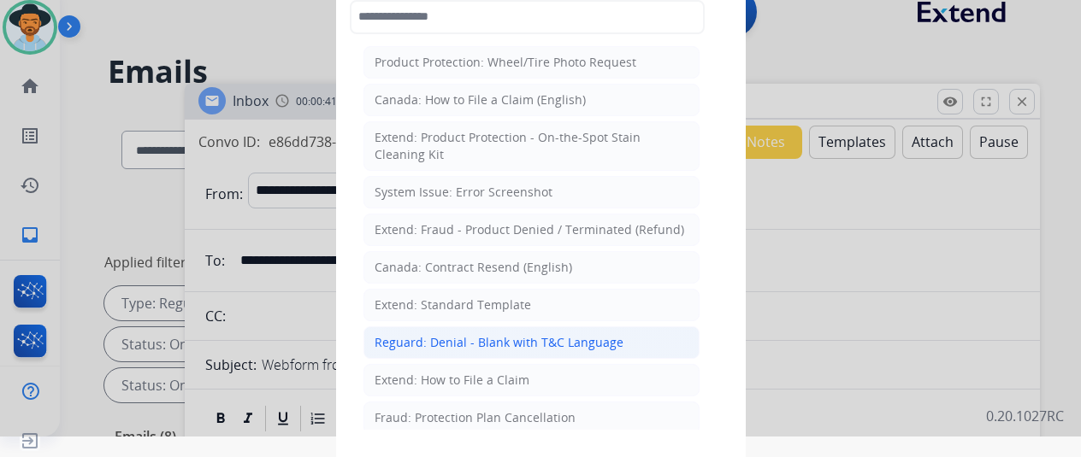
click at [440, 343] on div "Reguard: Denial - Blank with T&C Language" at bounding box center [499, 342] width 249 height 17
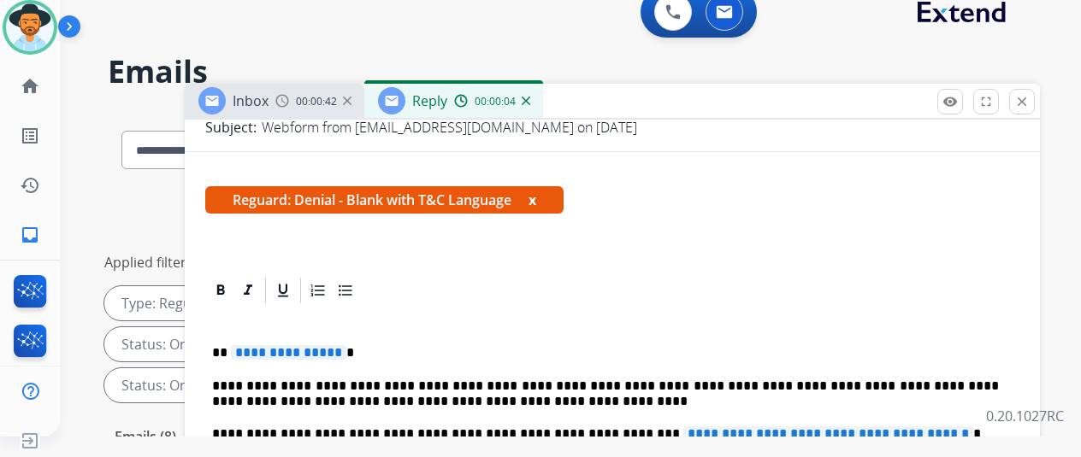
scroll to position [268, 0]
click at [343, 345] on span "**********" at bounding box center [288, 352] width 115 height 15
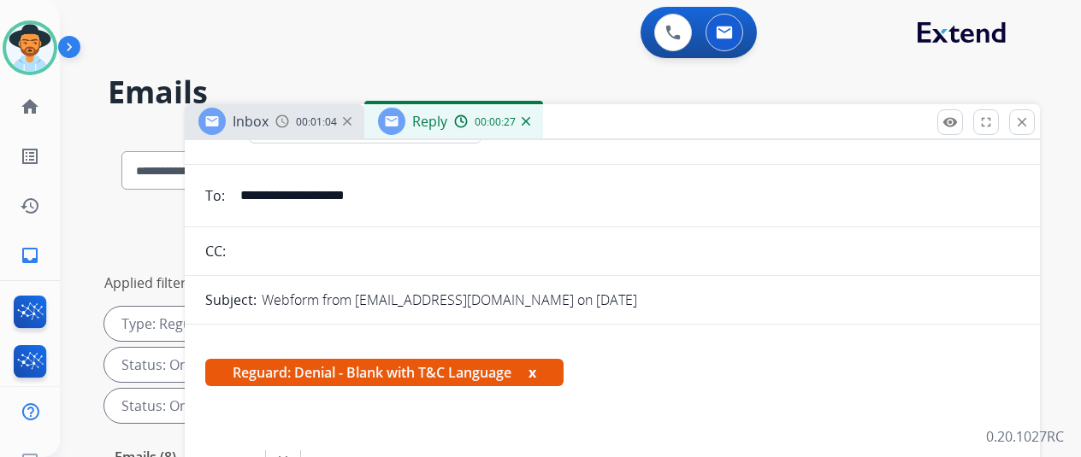
scroll to position [11, 0]
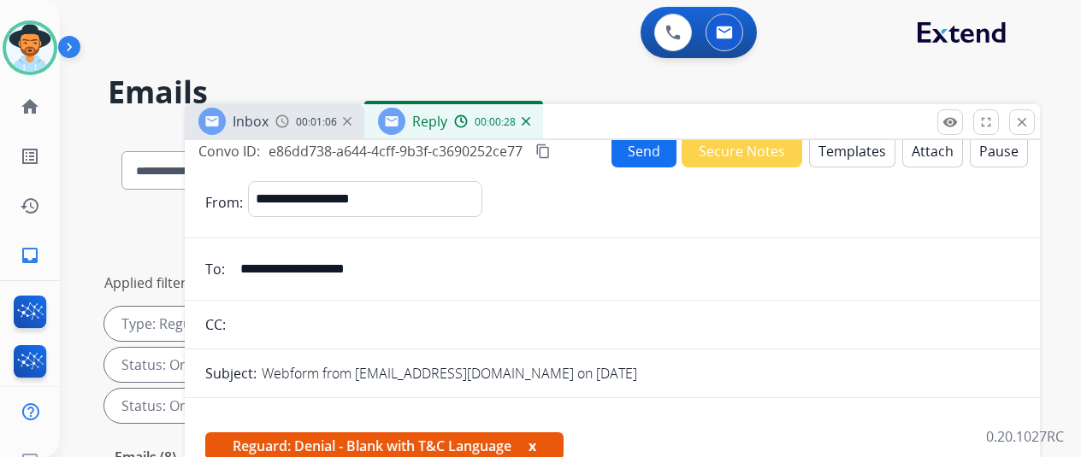
click at [551, 148] on mat-icon "content_copy" at bounding box center [542, 151] width 15 height 15
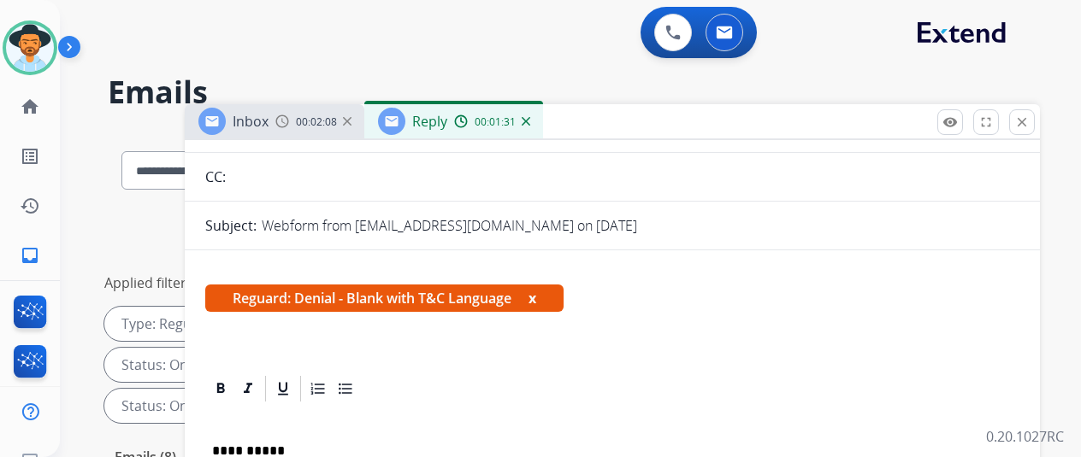
scroll to position [268, 0]
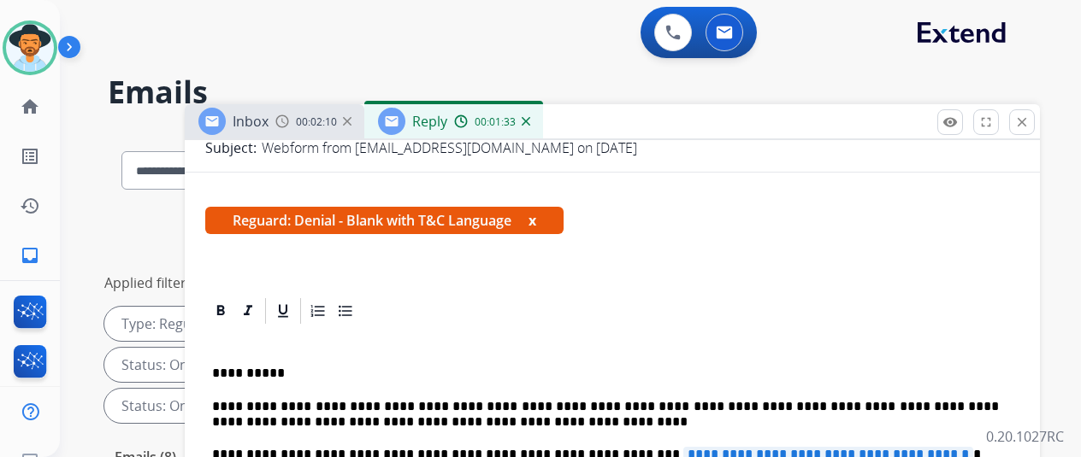
click at [939, 447] on span "**********" at bounding box center [828, 454] width 290 height 15
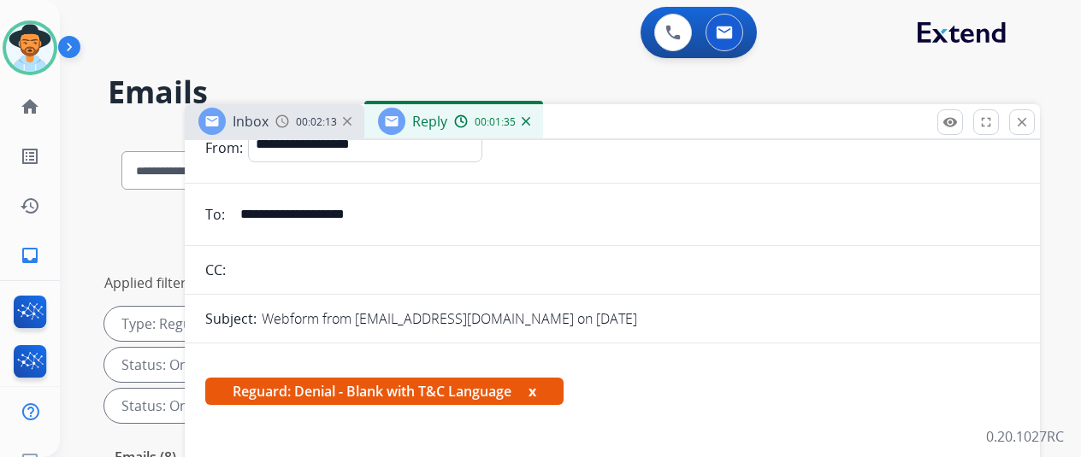
scroll to position [0, 0]
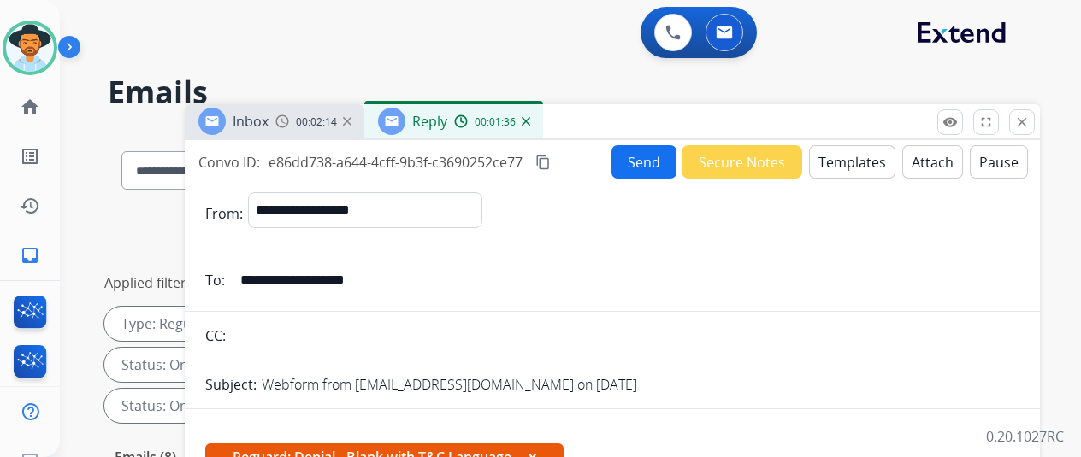
click at [850, 158] on button "Templates" at bounding box center [852, 161] width 86 height 33
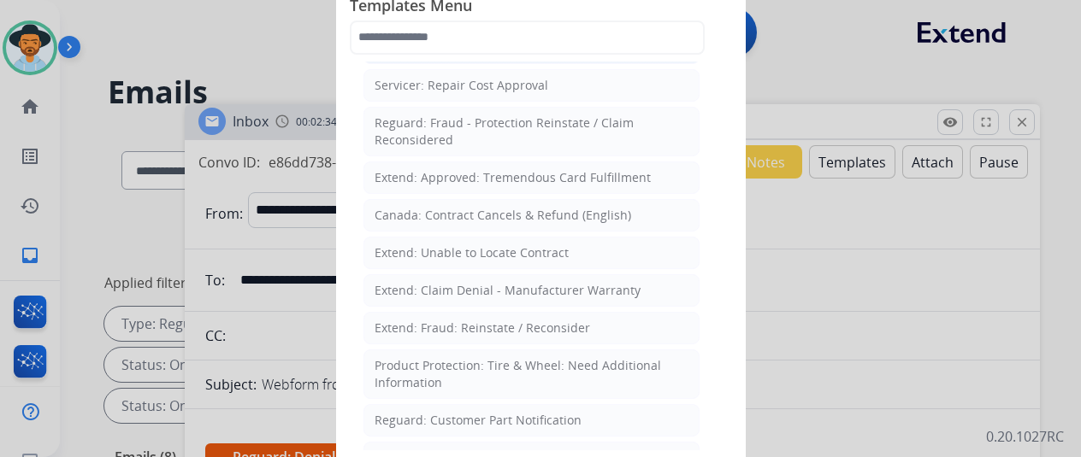
scroll to position [770, 0]
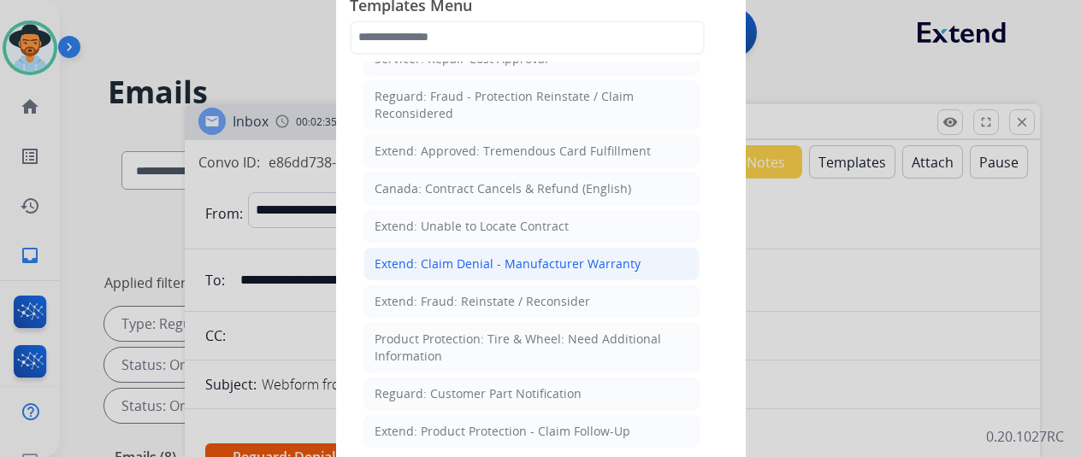
click at [467, 256] on div "Extend: Claim Denial - Manufacturer Warranty" at bounding box center [508, 264] width 266 height 17
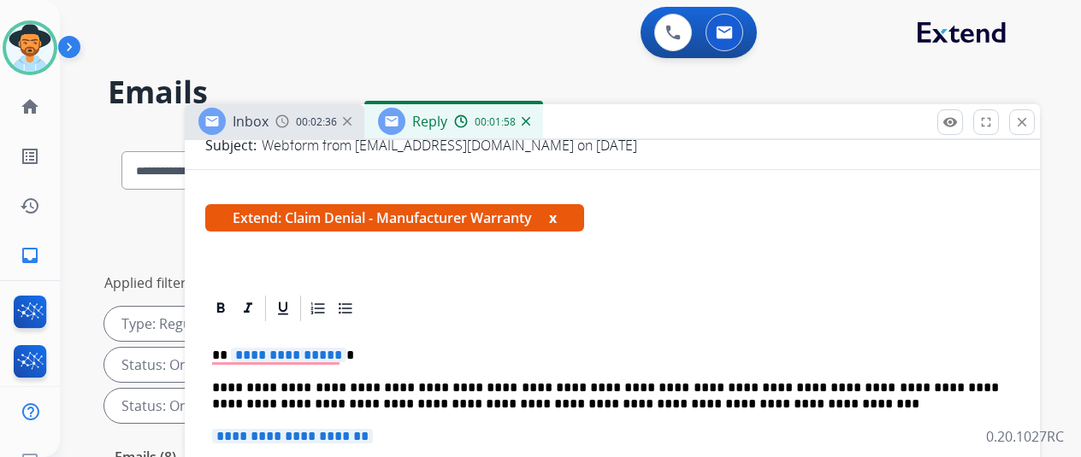
scroll to position [257, 0]
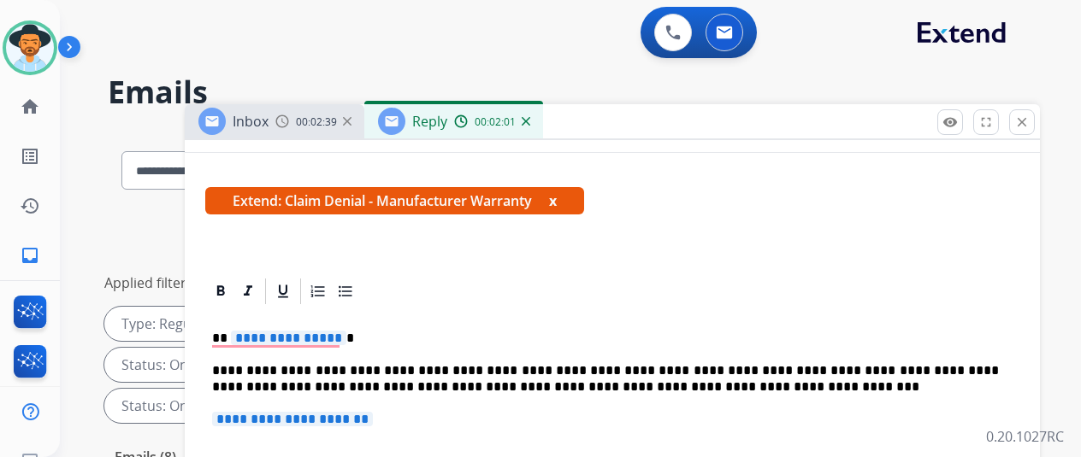
click at [373, 418] on span "**********" at bounding box center [292, 419] width 161 height 15
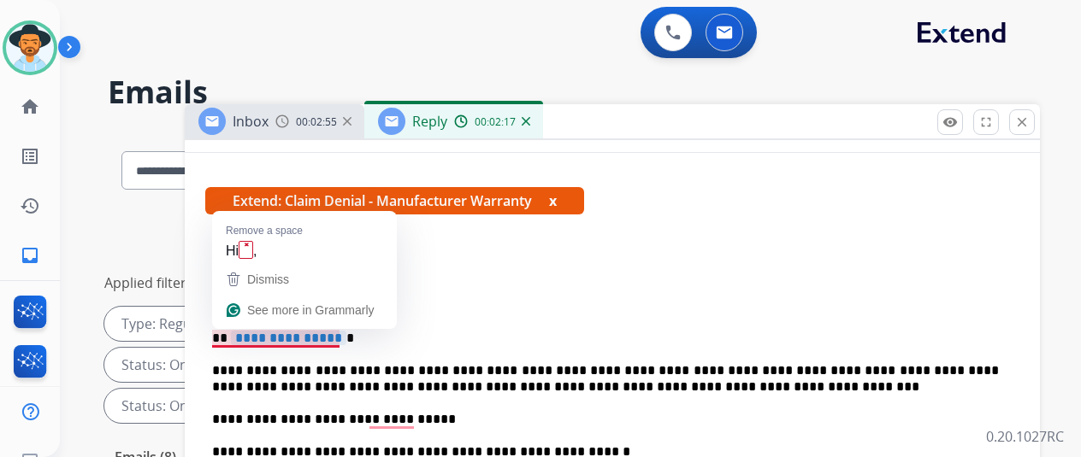
click at [345, 334] on span "**********" at bounding box center [288, 338] width 115 height 15
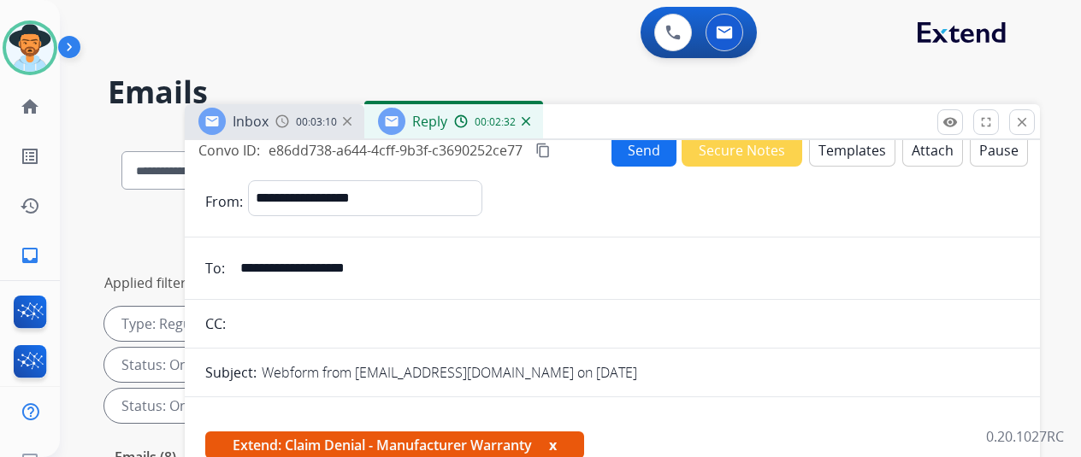
scroll to position [0, 0]
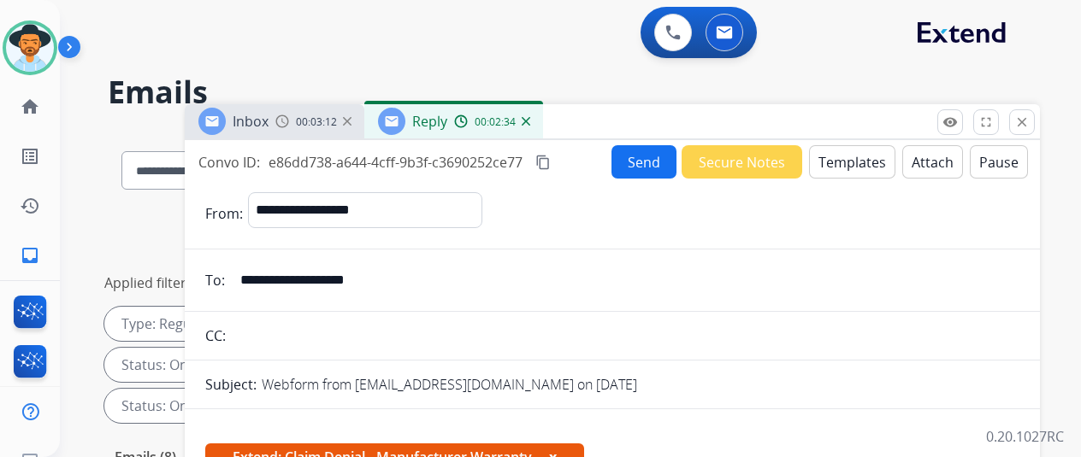
click at [634, 157] on button "Send" at bounding box center [643, 161] width 65 height 33
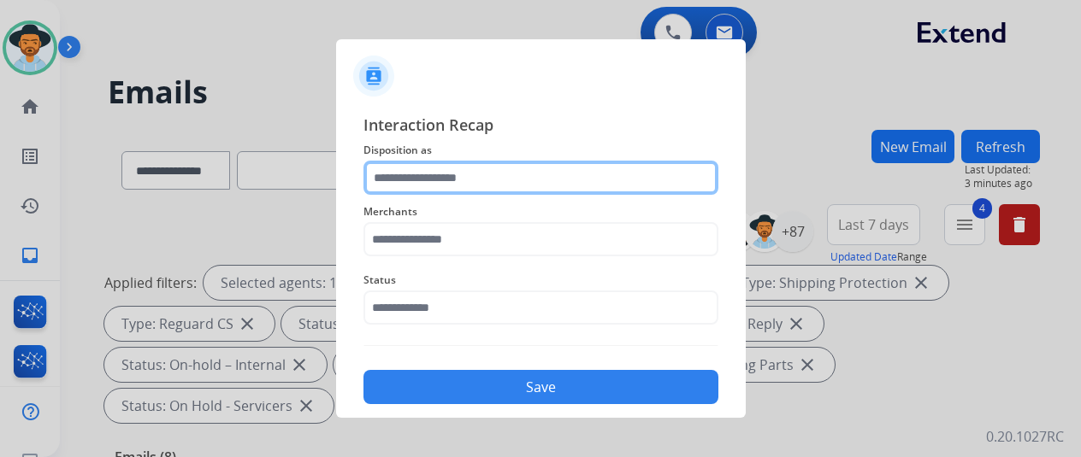
click at [419, 180] on input "text" at bounding box center [540, 178] width 355 height 34
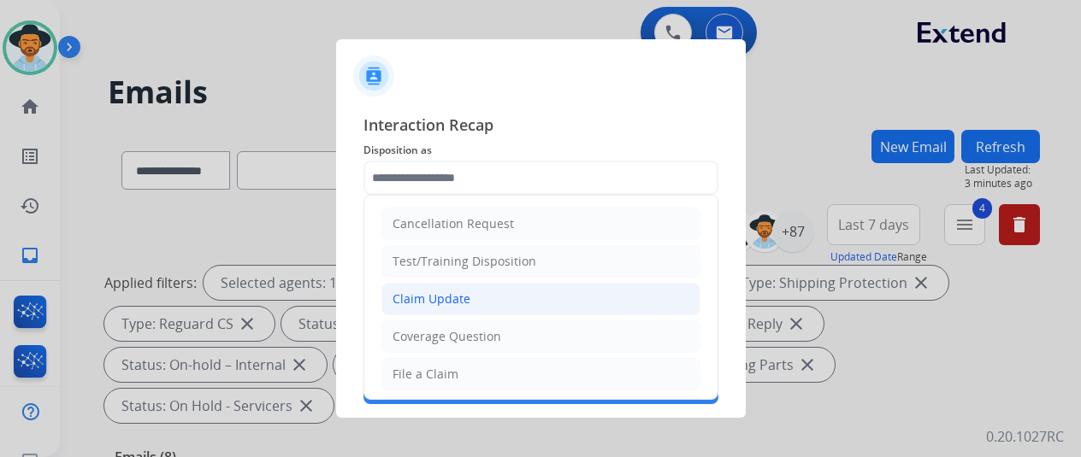
click at [428, 298] on div "Claim Update" at bounding box center [431, 299] width 78 height 17
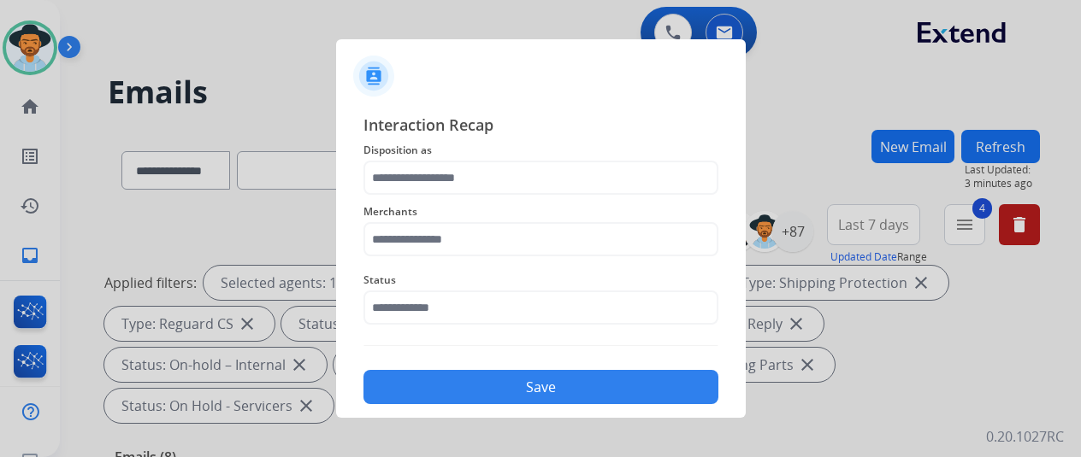
type input "**********"
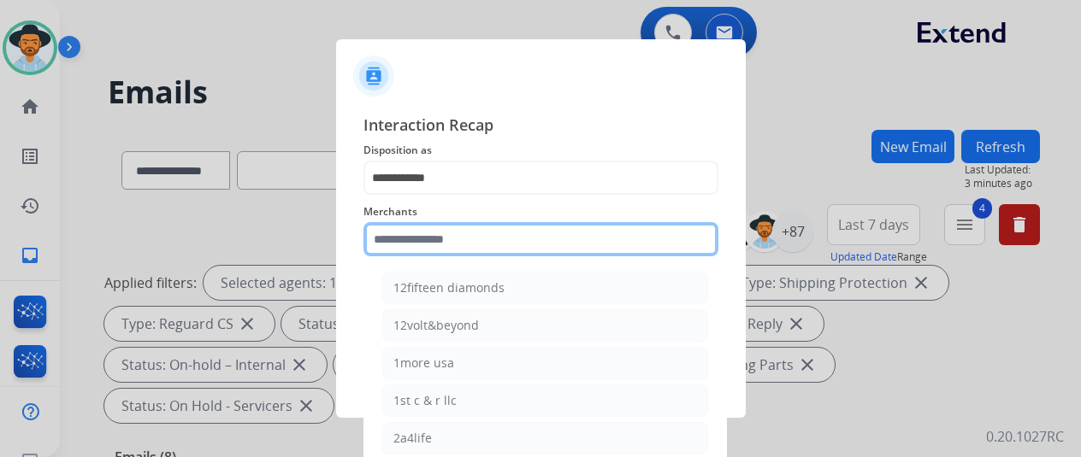
click at [423, 241] on input "text" at bounding box center [540, 239] width 355 height 34
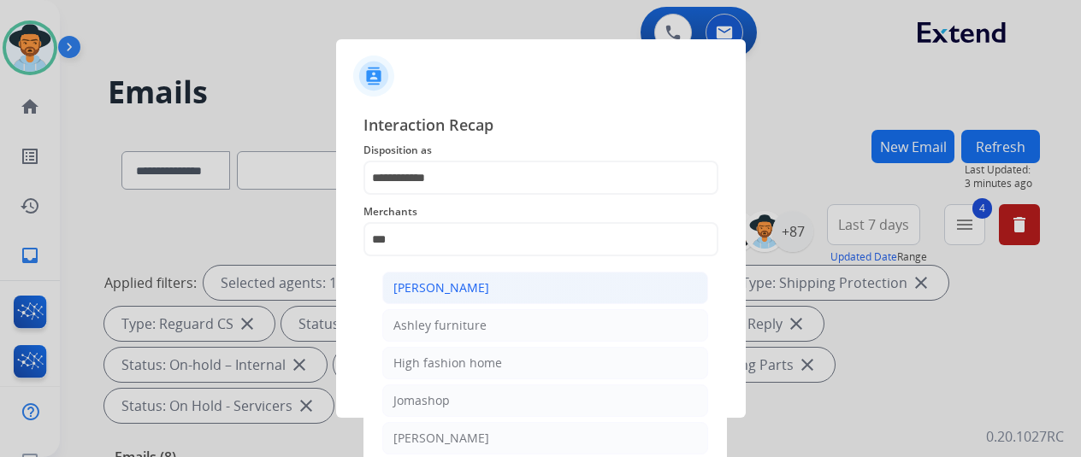
click at [431, 289] on div "[PERSON_NAME]" at bounding box center [441, 288] width 96 height 17
type input "**********"
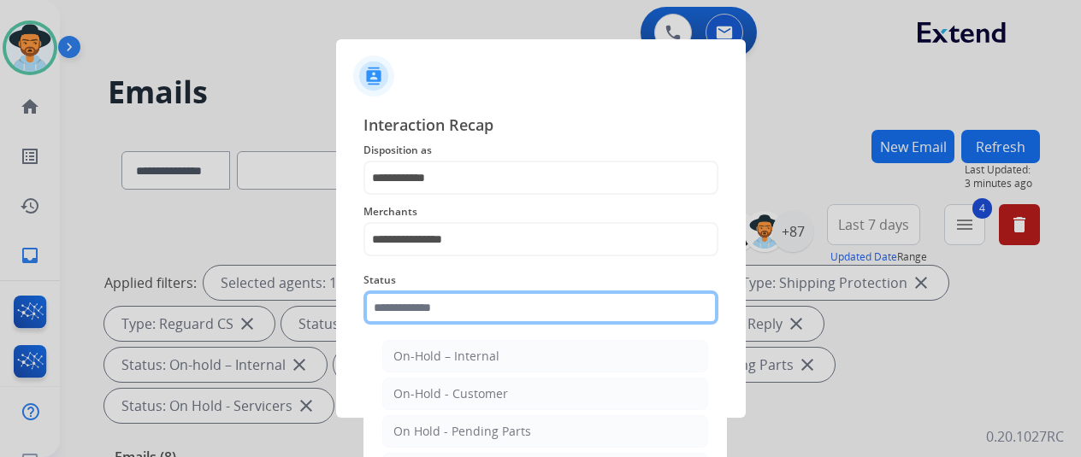
click at [422, 312] on input "text" at bounding box center [540, 308] width 355 height 34
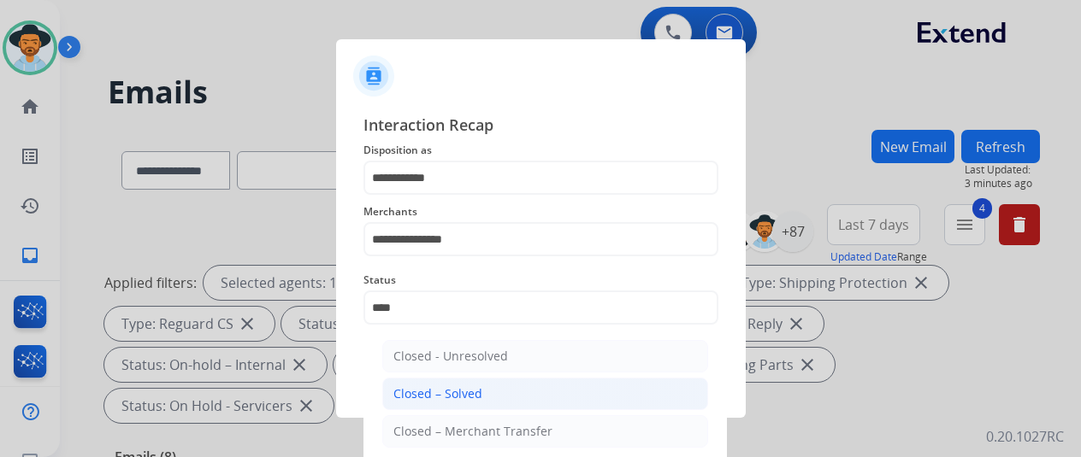
click at [452, 391] on div "Closed – Solved" at bounding box center [437, 394] width 89 height 17
type input "**********"
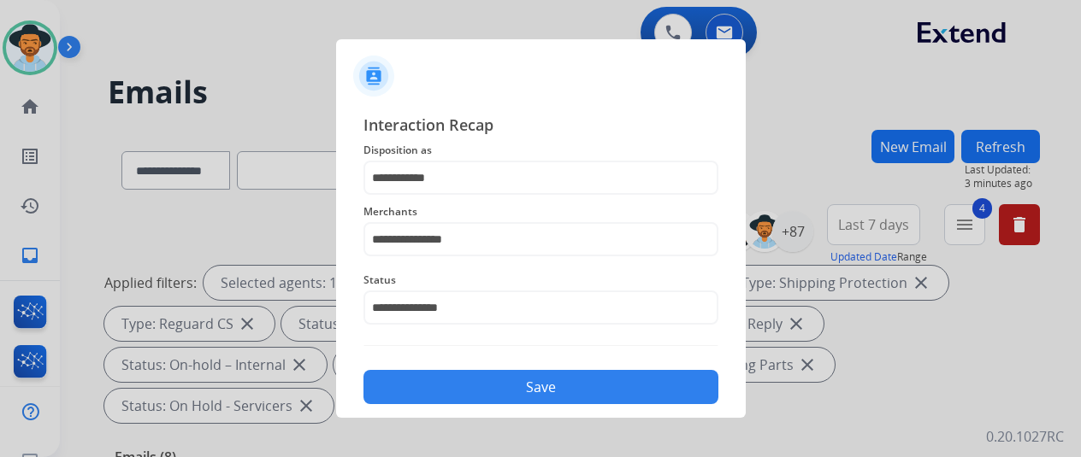
click at [490, 383] on button "Save" at bounding box center [540, 387] width 355 height 34
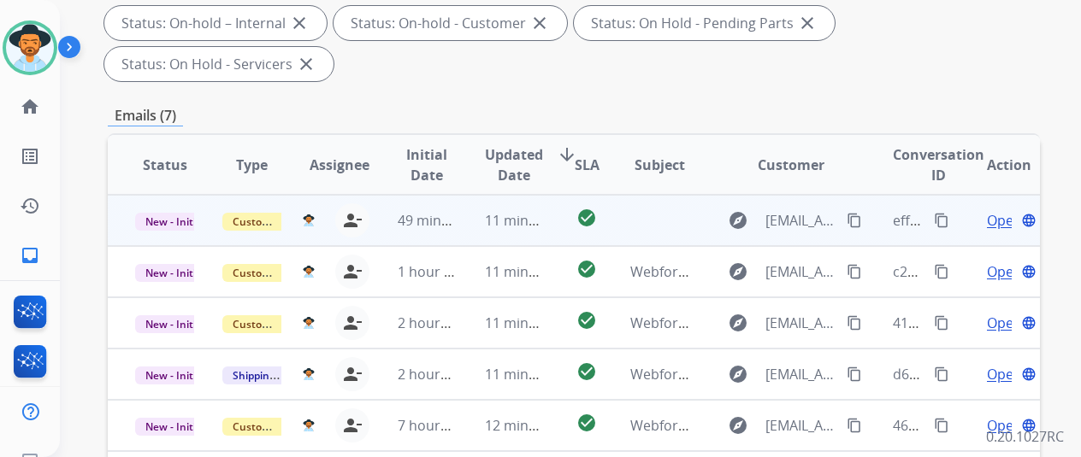
scroll to position [624, 0]
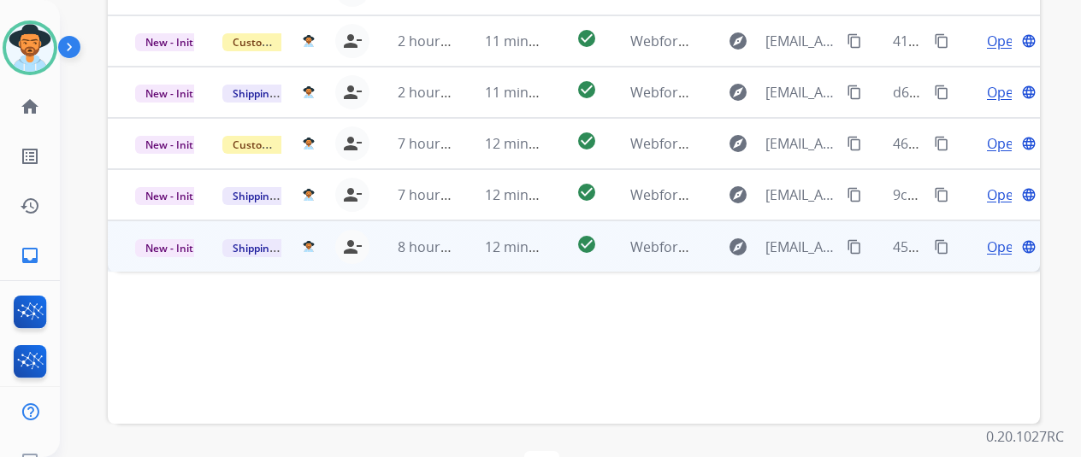
click at [993, 237] on span "Open" at bounding box center [1004, 247] width 35 height 21
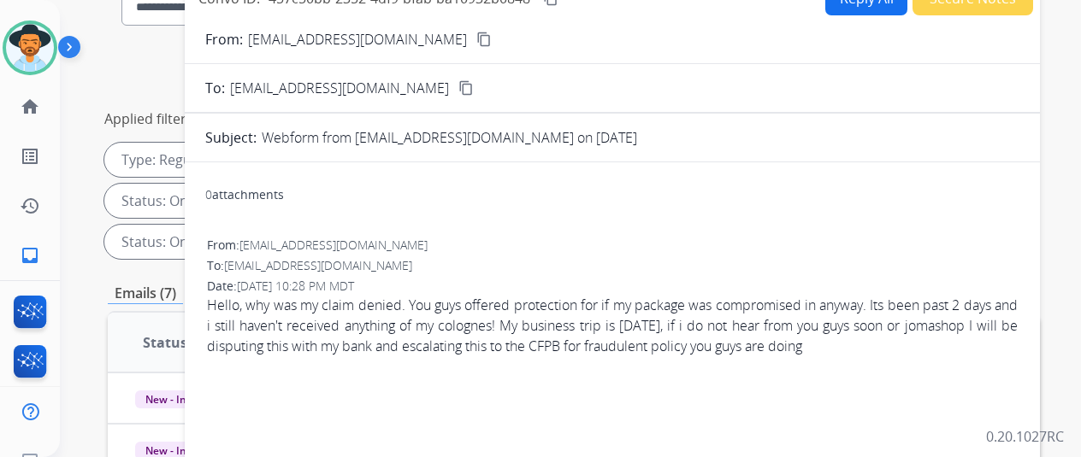
scroll to position [0, 0]
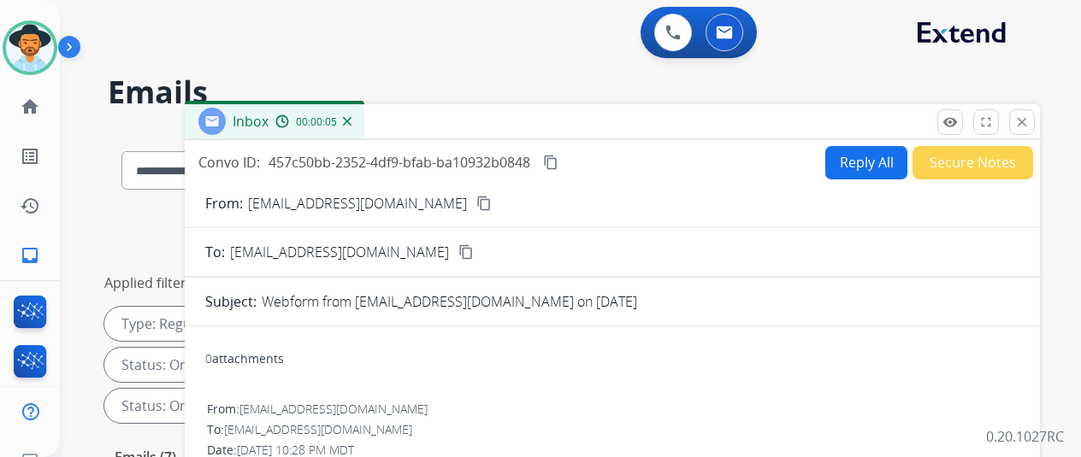
click at [476, 199] on mat-icon "content_copy" at bounding box center [483, 203] width 15 height 15
click at [558, 162] on mat-icon "content_copy" at bounding box center [550, 162] width 15 height 15
click at [871, 162] on button "Reply All" at bounding box center [866, 162] width 82 height 33
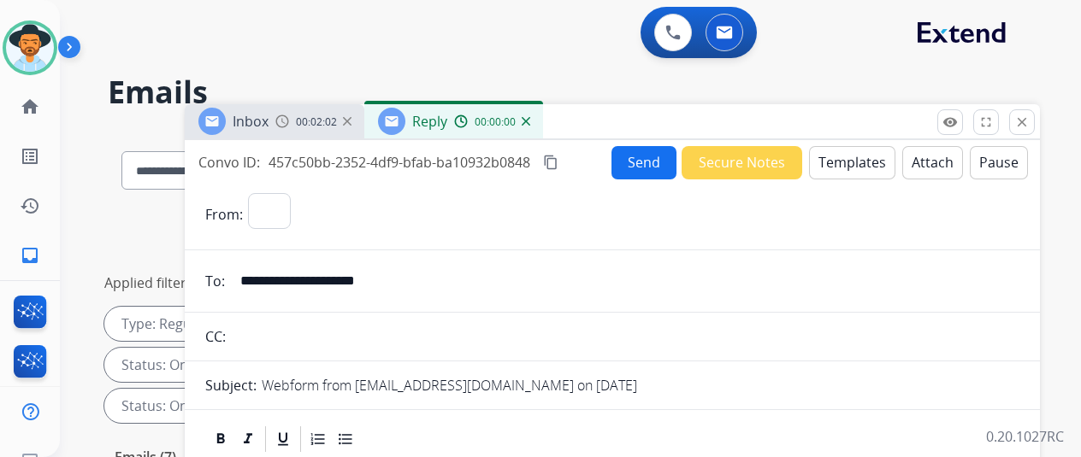
select select "**********"
click at [845, 155] on button "Templates" at bounding box center [852, 162] width 86 height 33
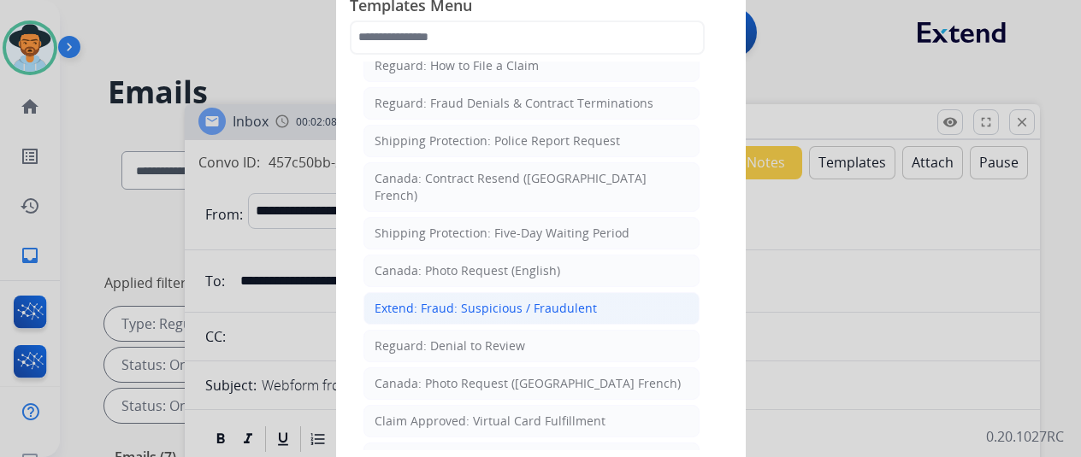
scroll to position [1844, 0]
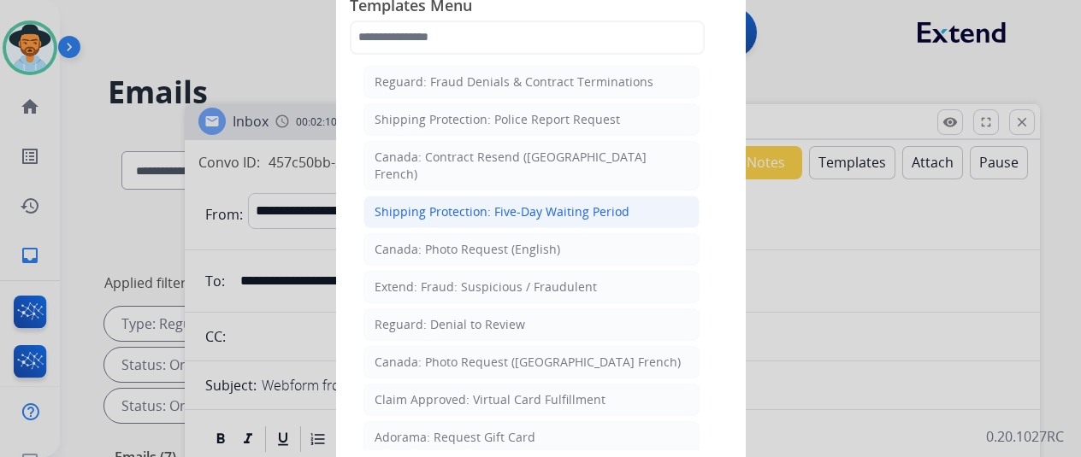
click at [458, 204] on div "Shipping Protection: Five-Day Waiting Period" at bounding box center [502, 212] width 255 height 17
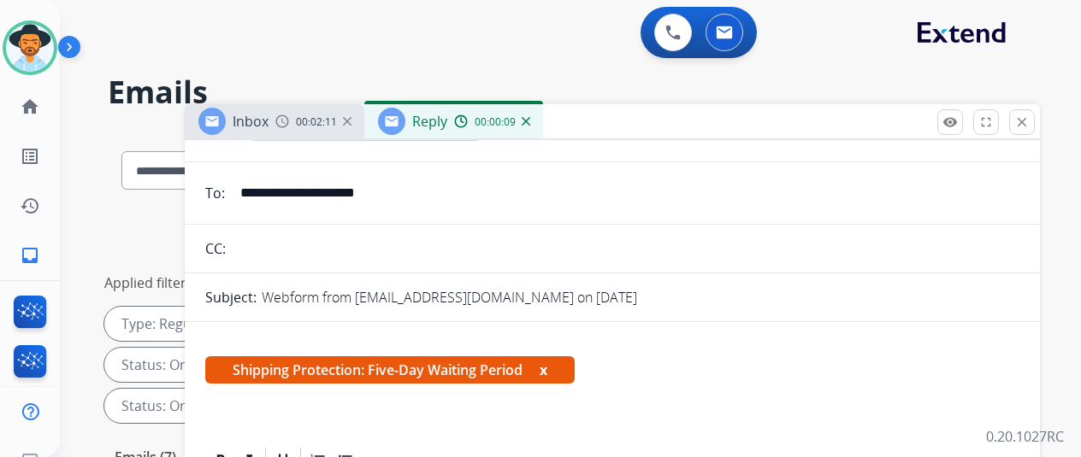
scroll to position [171, 0]
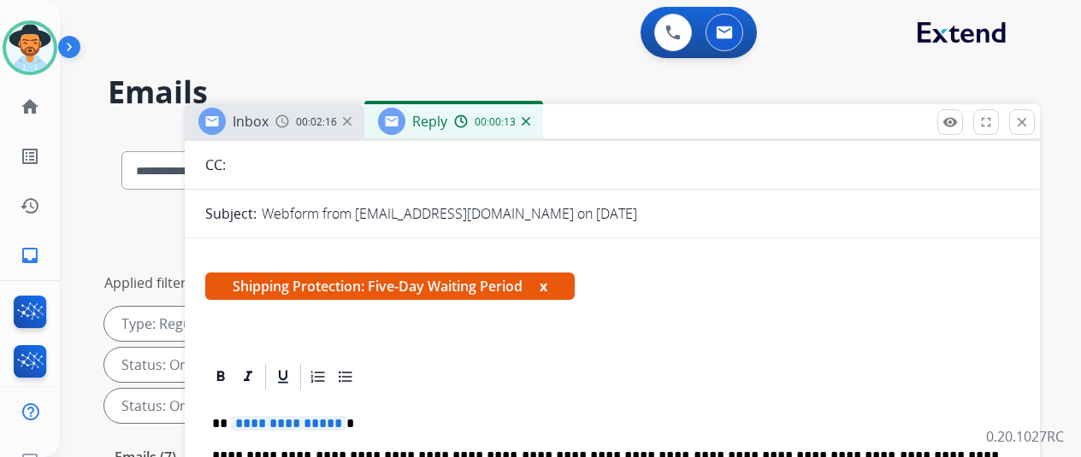
click at [345, 425] on span "**********" at bounding box center [288, 423] width 115 height 15
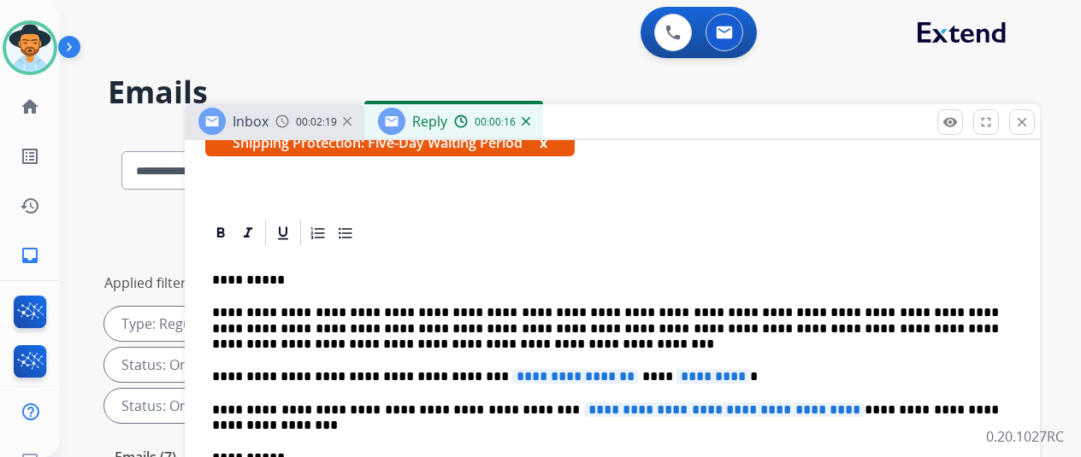
scroll to position [417, 0]
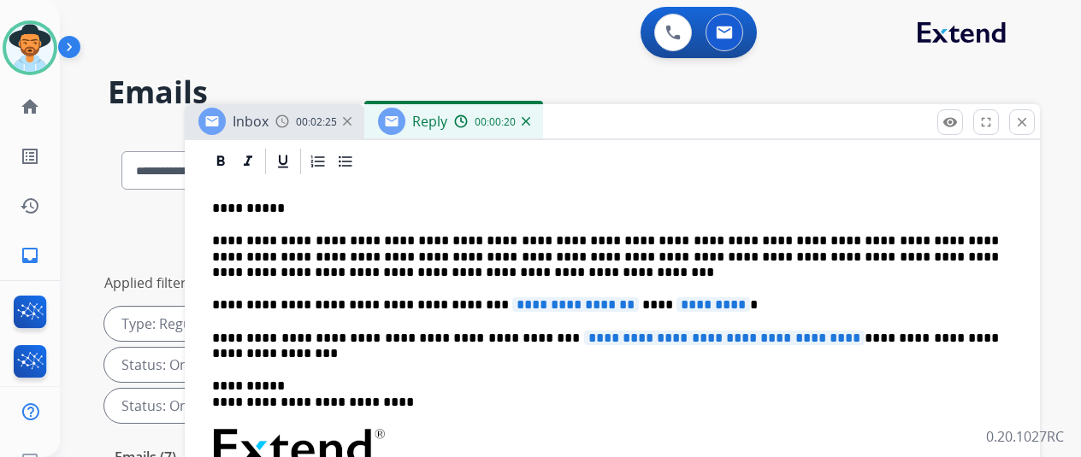
click at [610, 298] on span "**********" at bounding box center [575, 305] width 127 height 15
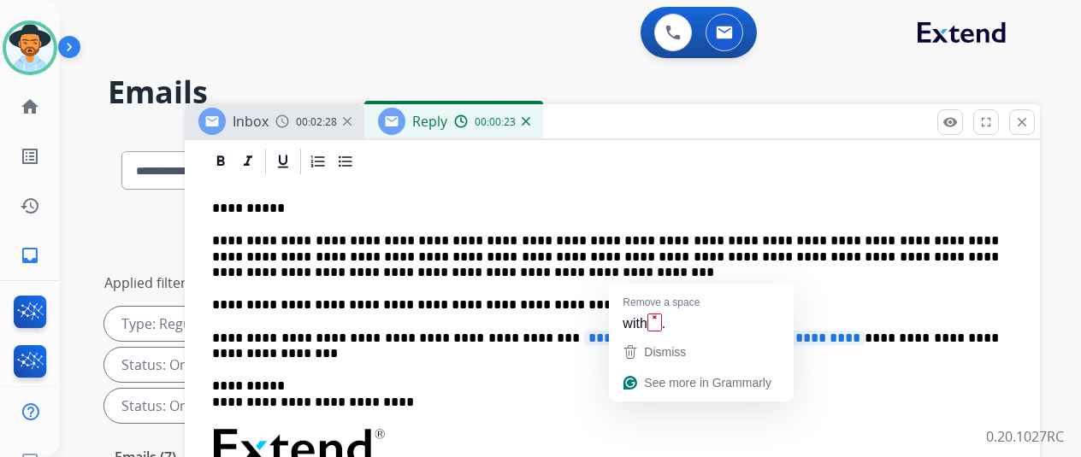
click at [727, 298] on span "*********" at bounding box center [739, 305] width 74 height 15
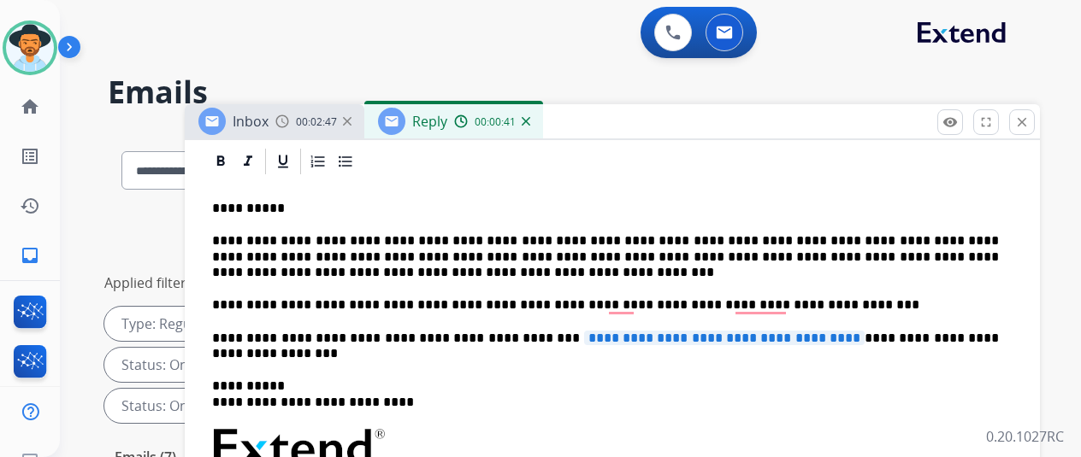
click at [835, 331] on span "**********" at bounding box center [724, 338] width 280 height 15
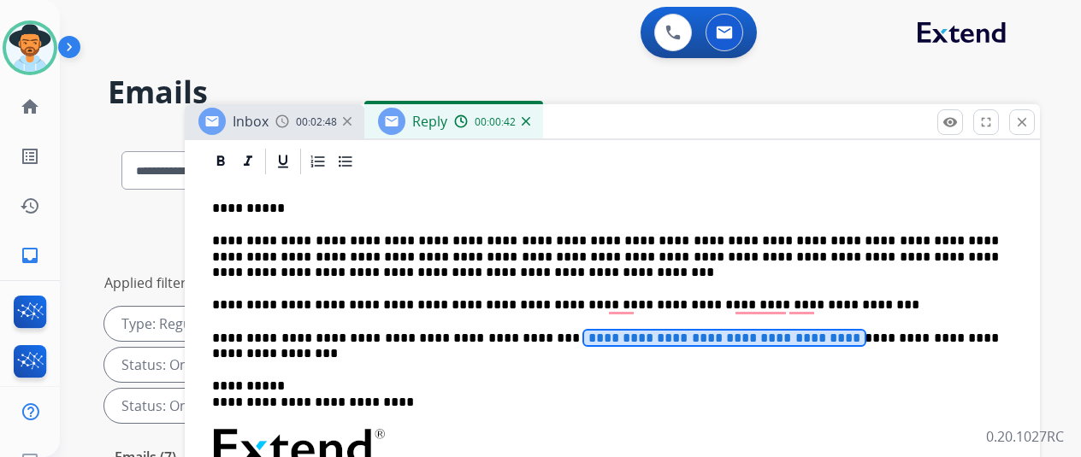
scroll to position [402, 0]
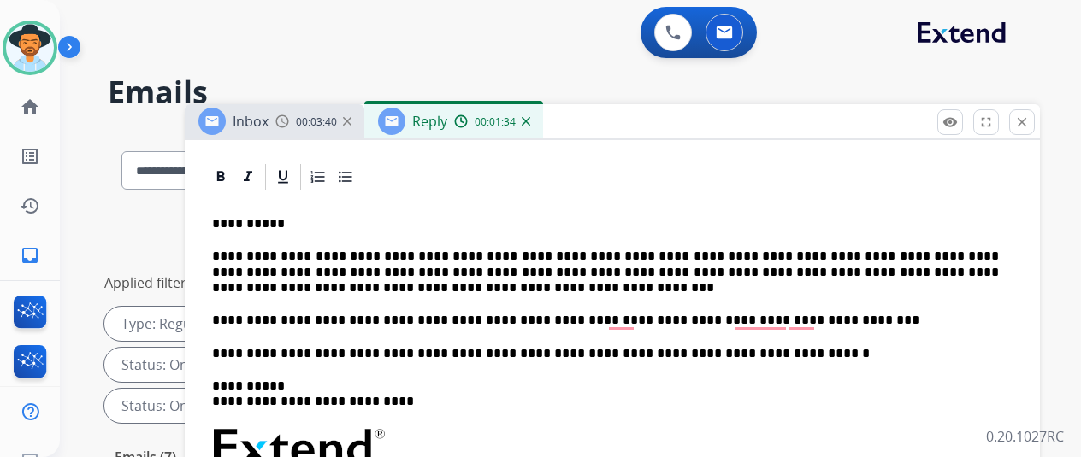
click at [915, 313] on p "**********" at bounding box center [605, 320] width 787 height 15
click at [768, 346] on p "**********" at bounding box center [605, 353] width 787 height 15
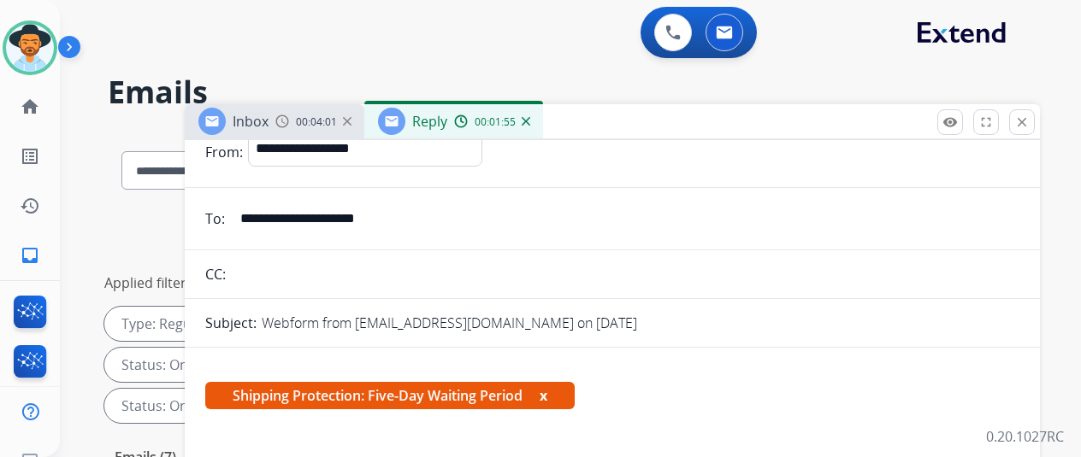
scroll to position [0, 0]
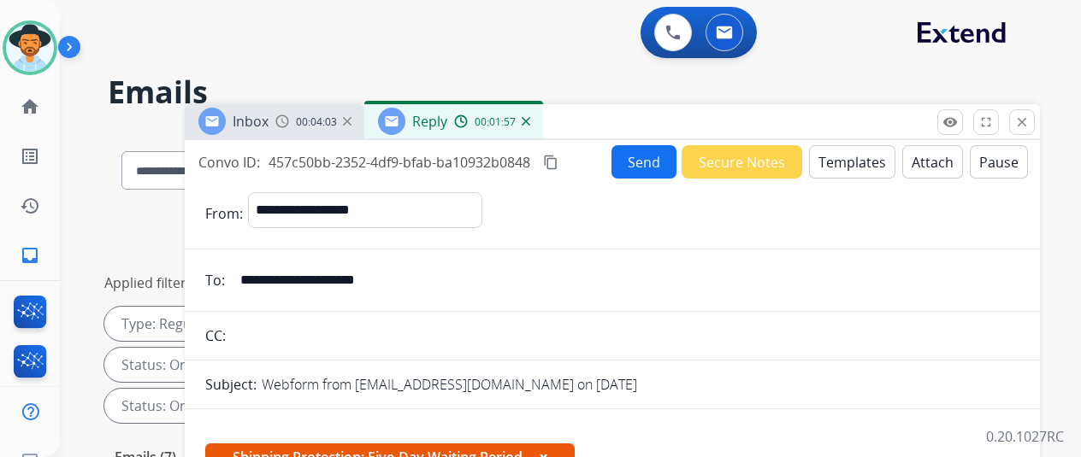
click at [651, 151] on button "Send" at bounding box center [643, 161] width 65 height 33
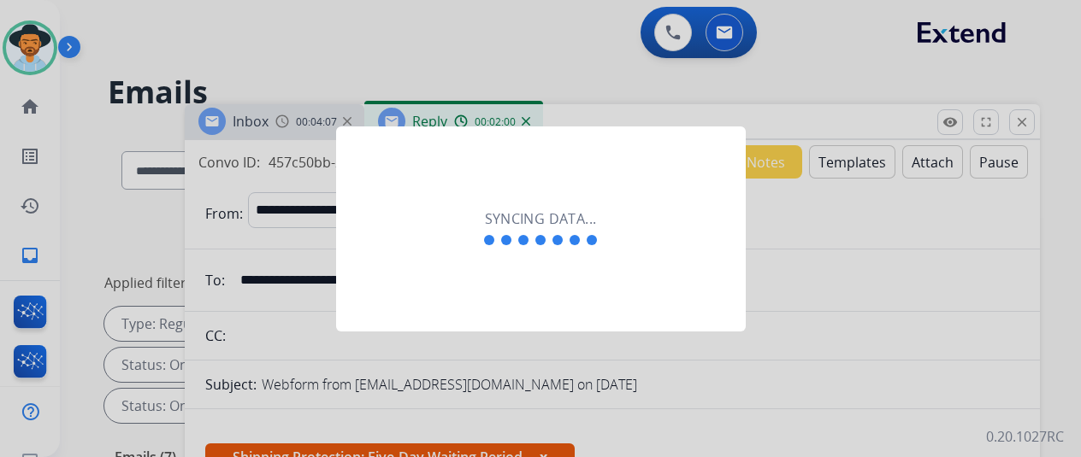
select select "**********"
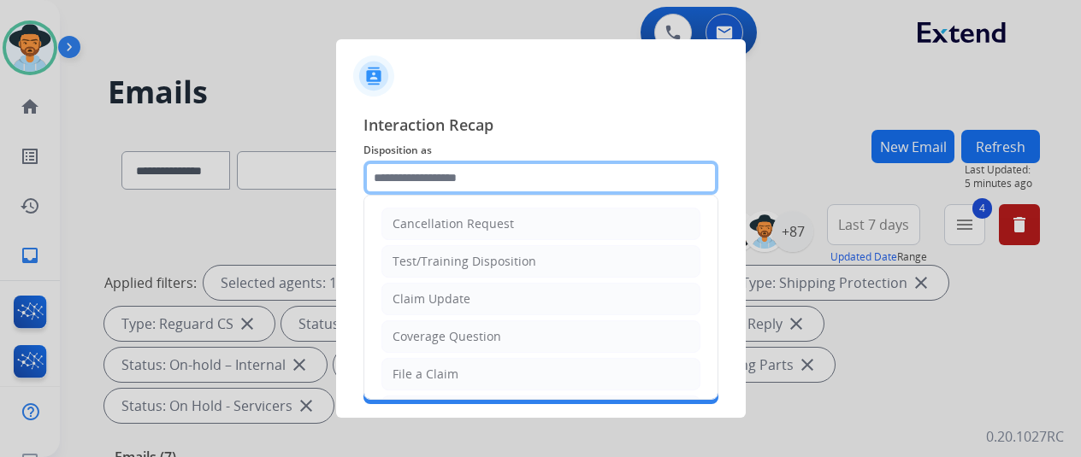
click at [419, 180] on input "text" at bounding box center [540, 178] width 355 height 34
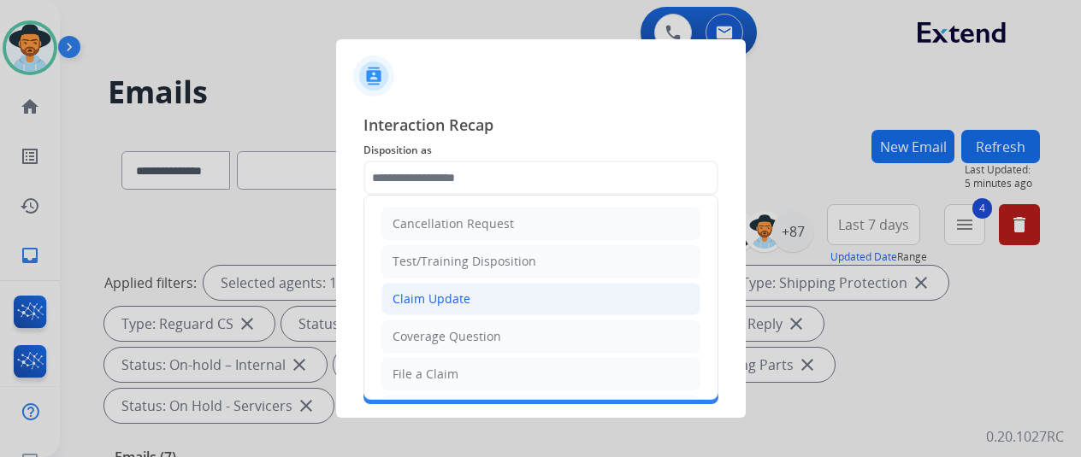
click at [422, 300] on div "Claim Update" at bounding box center [431, 299] width 78 height 17
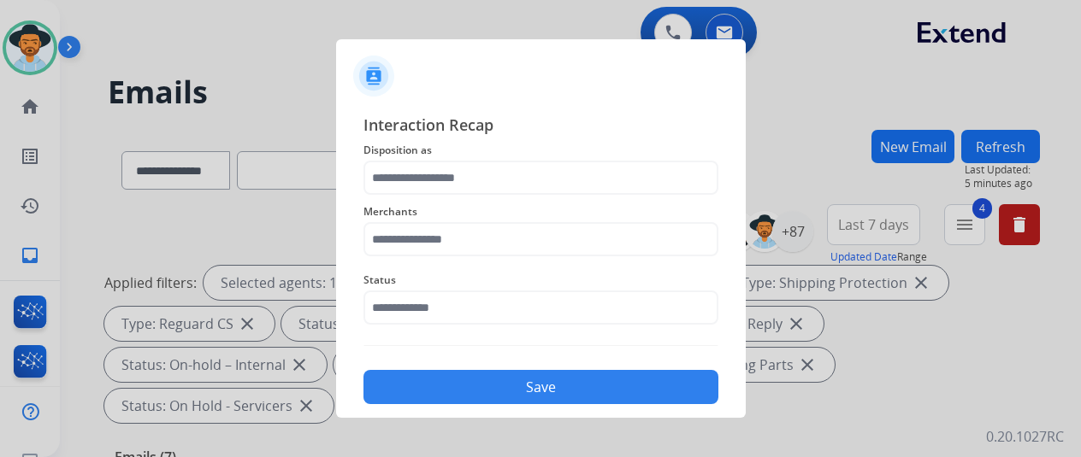
type input "**********"
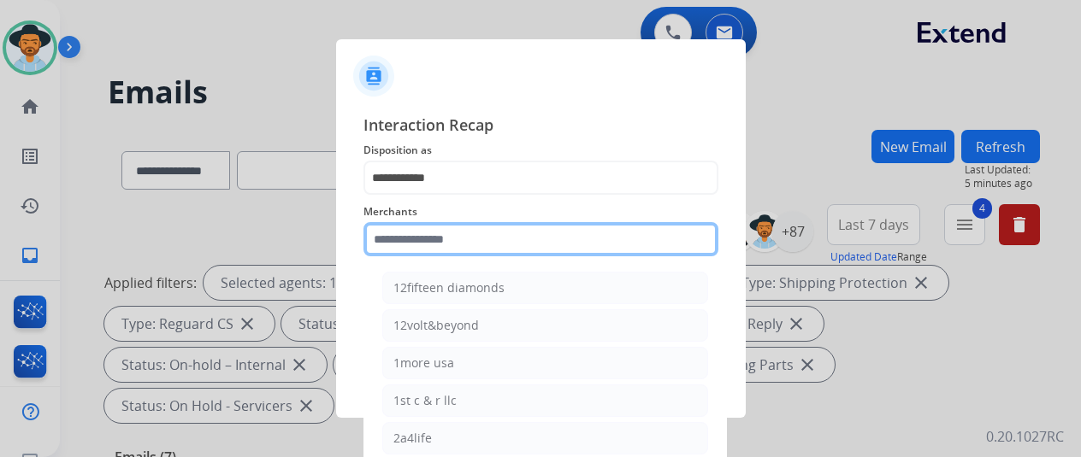
click at [404, 222] on input "text" at bounding box center [540, 239] width 355 height 34
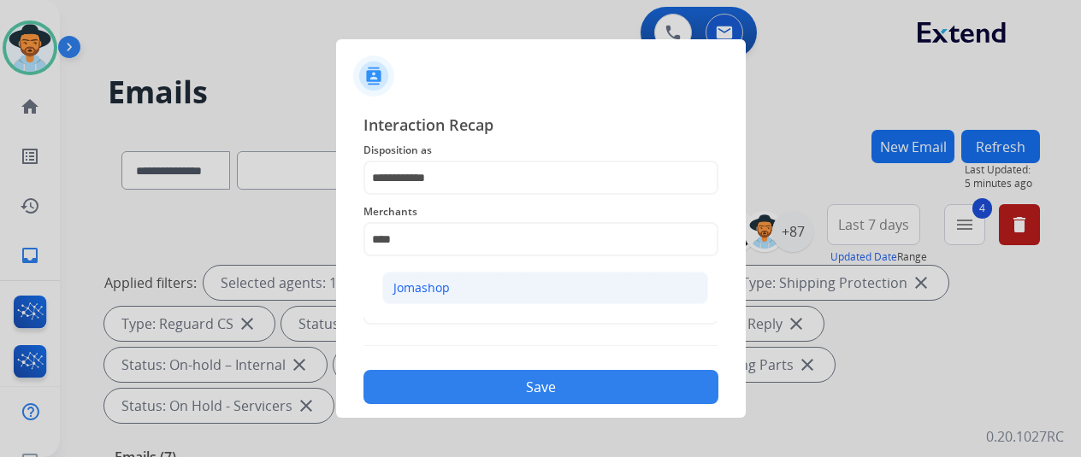
click at [464, 286] on li "Jomashop" at bounding box center [545, 288] width 326 height 32
type input "********"
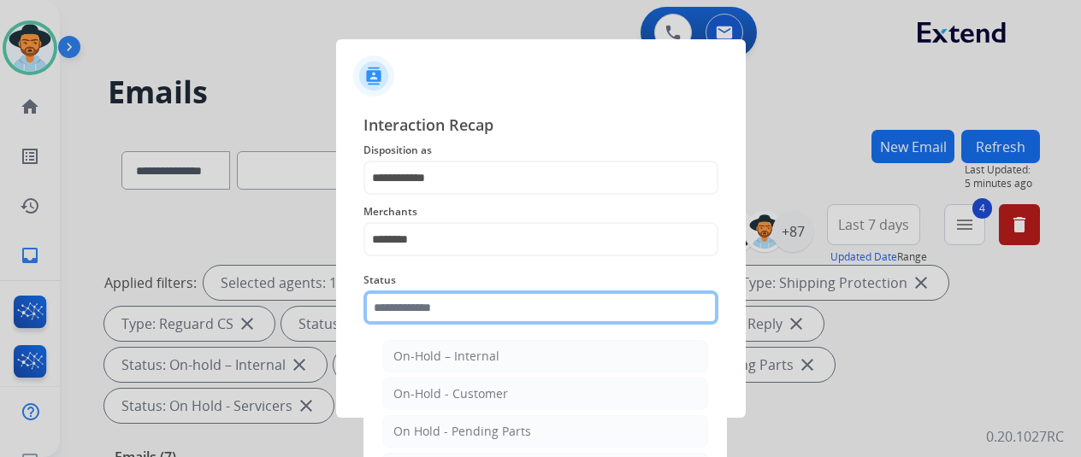
click at [450, 306] on input "text" at bounding box center [540, 308] width 355 height 34
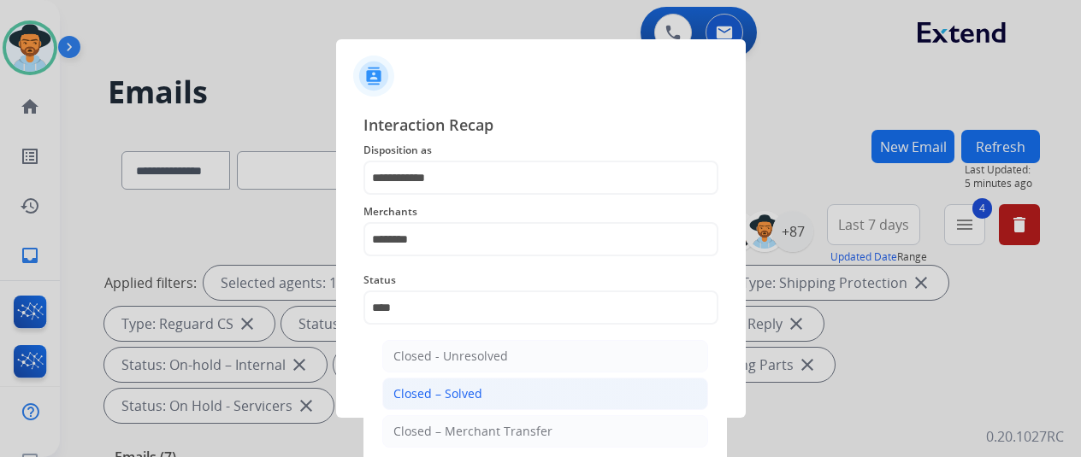
click at [490, 387] on li "Closed – Solved" at bounding box center [545, 394] width 326 height 32
type input "**********"
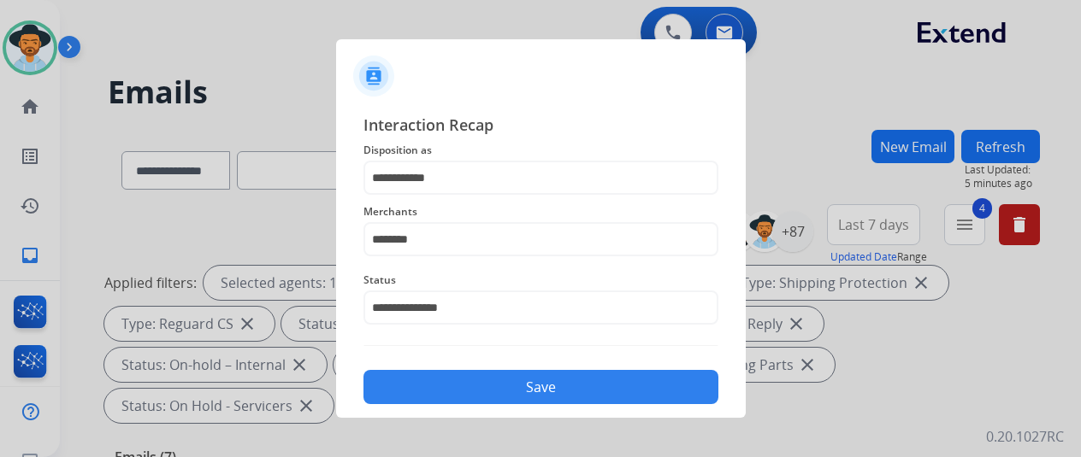
click at [490, 387] on button "Save" at bounding box center [540, 387] width 355 height 34
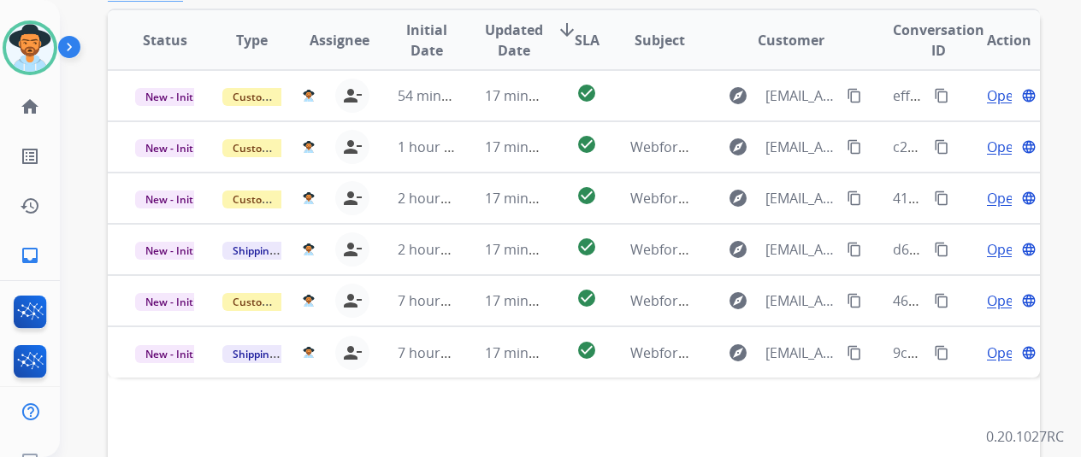
scroll to position [624, 0]
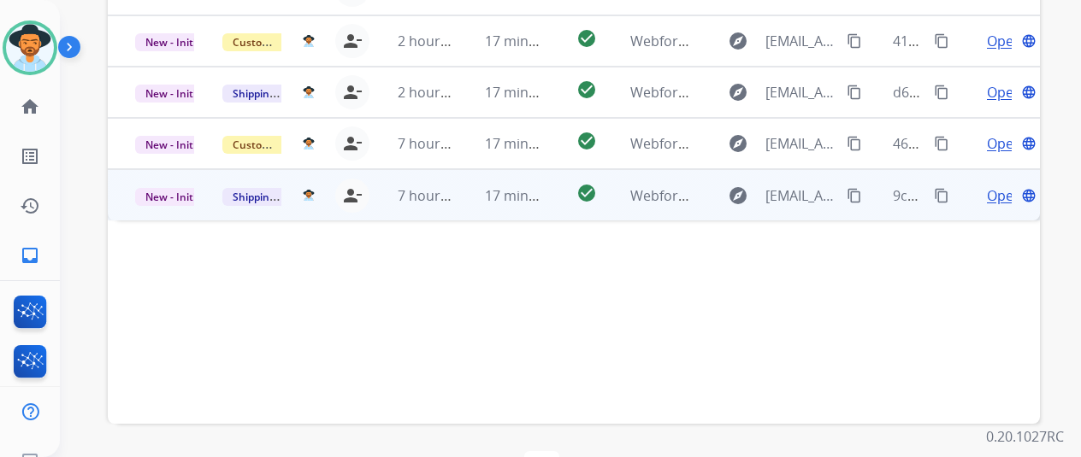
click at [1004, 186] on span "Open" at bounding box center [1004, 196] width 35 height 21
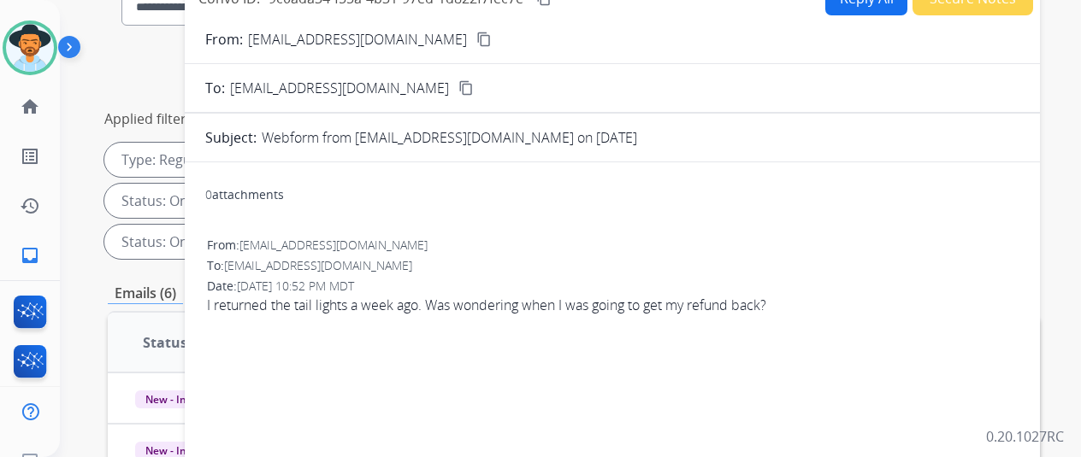
scroll to position [0, 0]
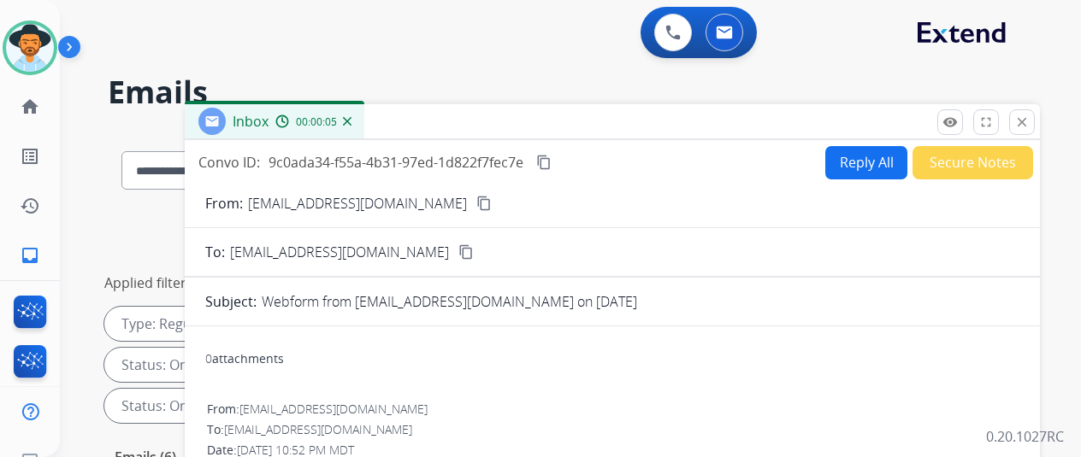
click at [476, 199] on mat-icon "content_copy" at bounding box center [483, 203] width 15 height 15
click at [881, 150] on button "Reply All" at bounding box center [866, 162] width 82 height 33
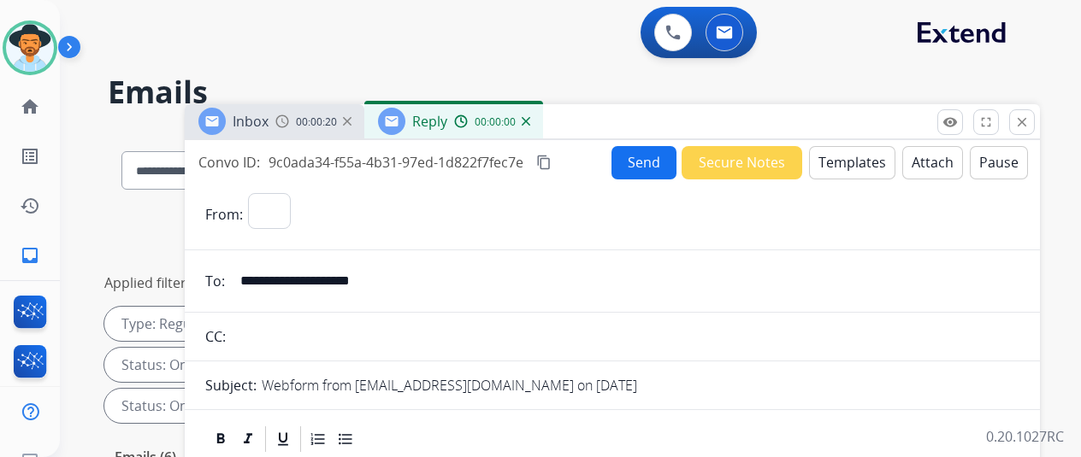
select select "**********"
click at [859, 156] on button "Templates" at bounding box center [852, 162] width 86 height 33
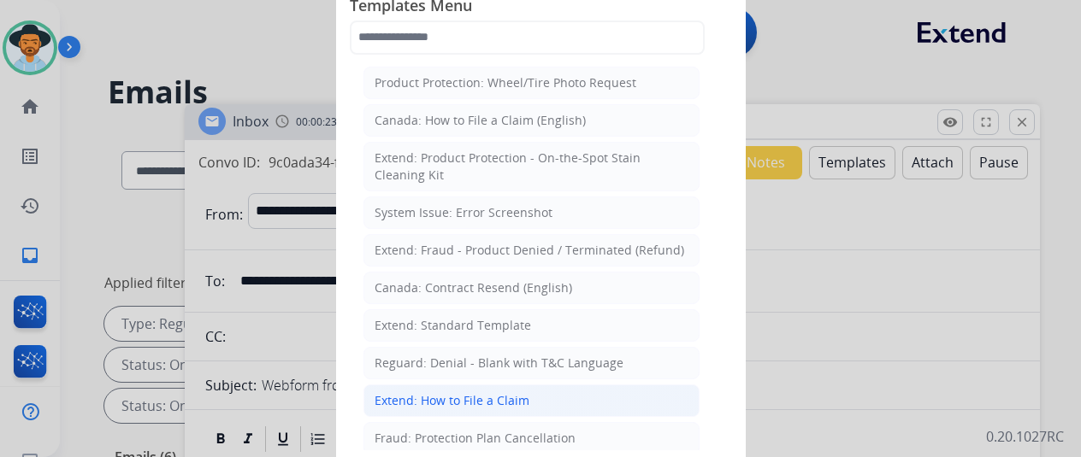
click at [452, 392] on div "Extend: How to File a Claim" at bounding box center [452, 400] width 155 height 17
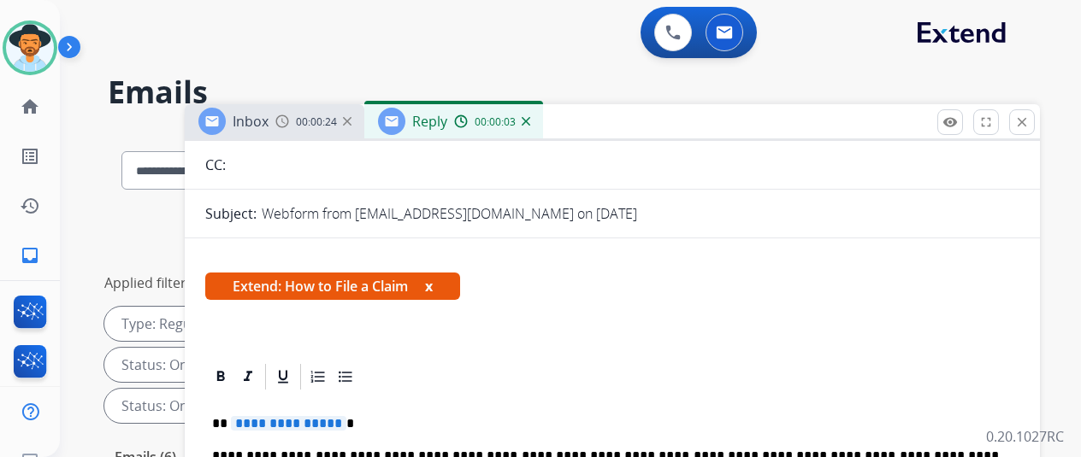
scroll to position [310, 0]
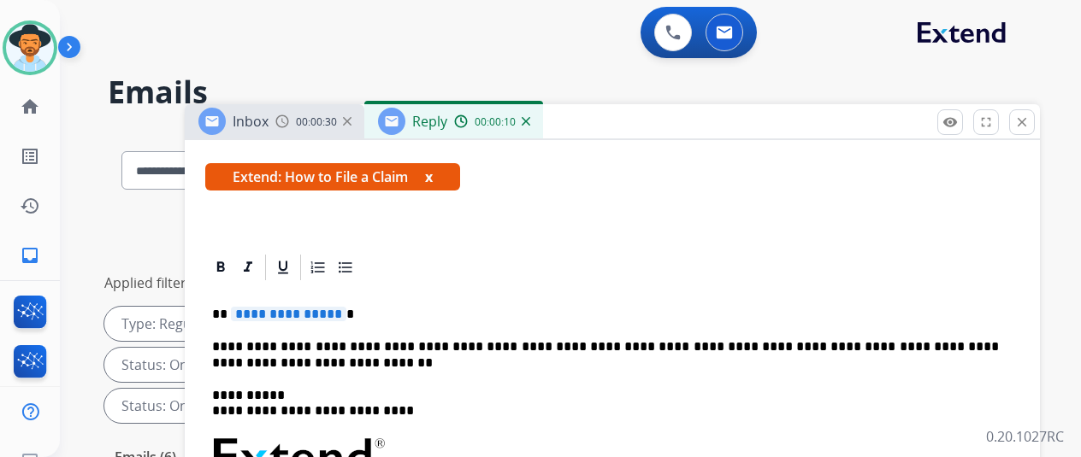
click at [345, 307] on span "**********" at bounding box center [288, 314] width 115 height 15
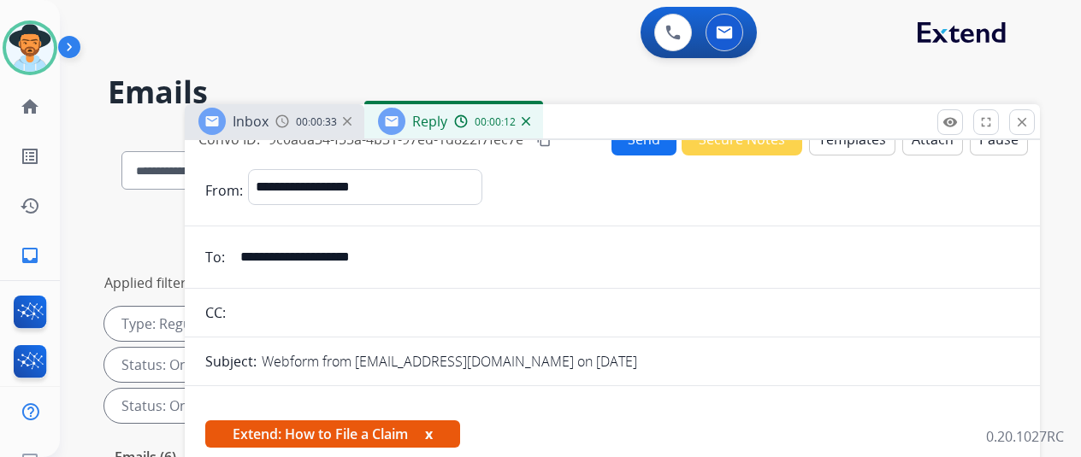
scroll to position [0, 0]
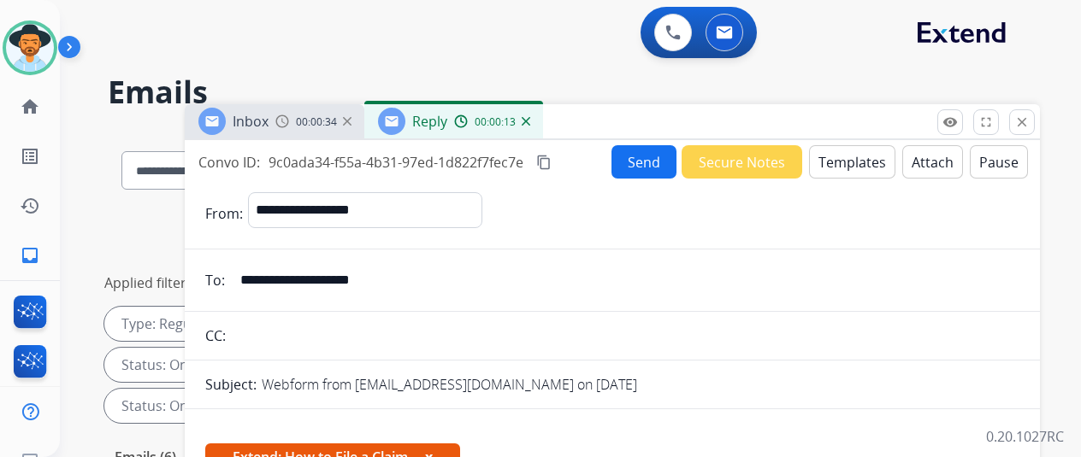
click at [643, 160] on button "Send" at bounding box center [643, 161] width 65 height 33
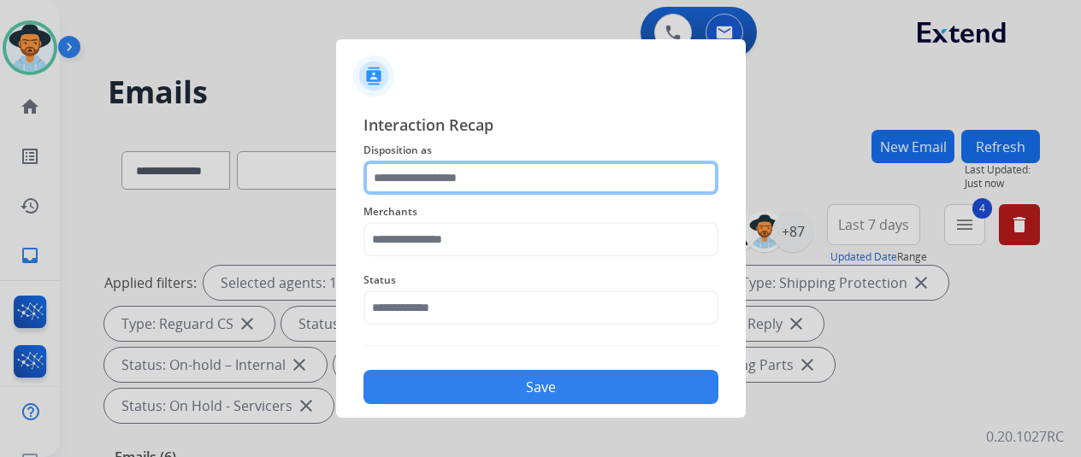
click at [402, 176] on input "text" at bounding box center [540, 178] width 355 height 34
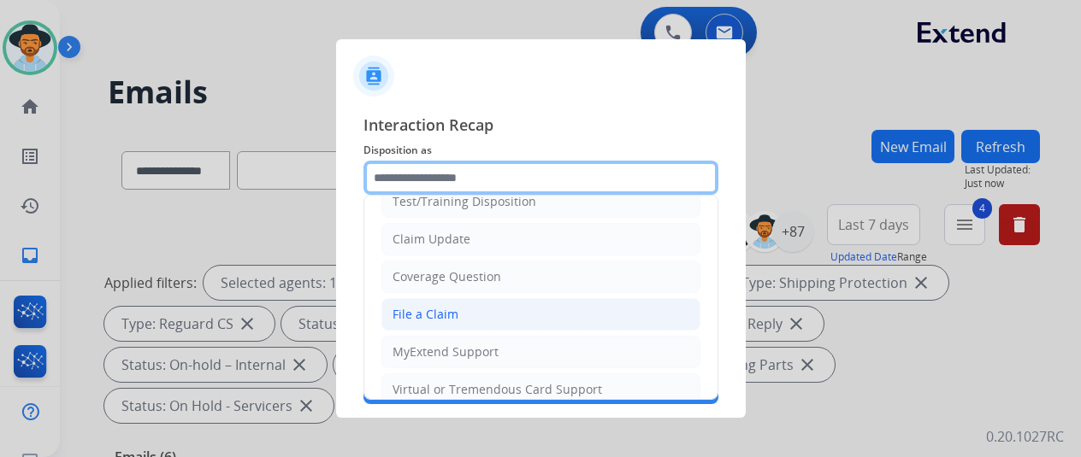
scroll to position [86, 0]
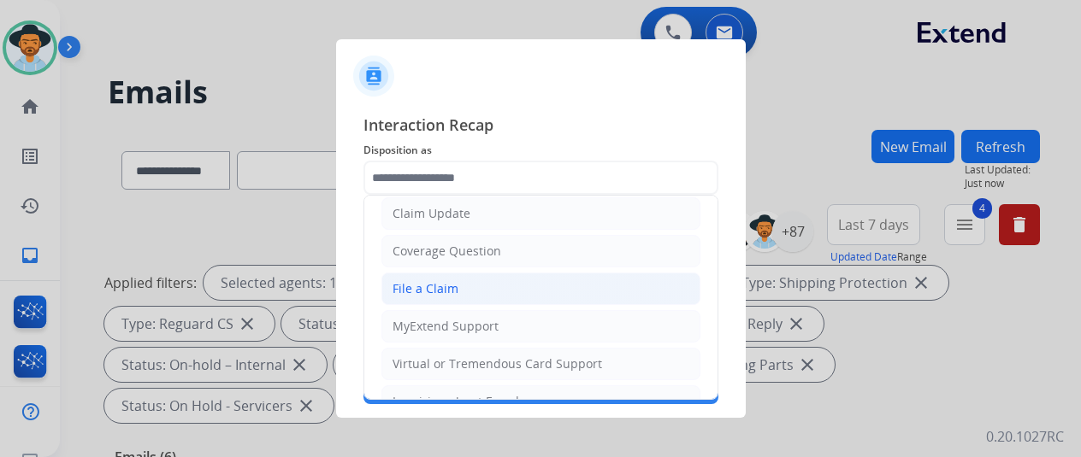
click at [431, 292] on div "File a Claim" at bounding box center [425, 288] width 66 height 17
type input "**********"
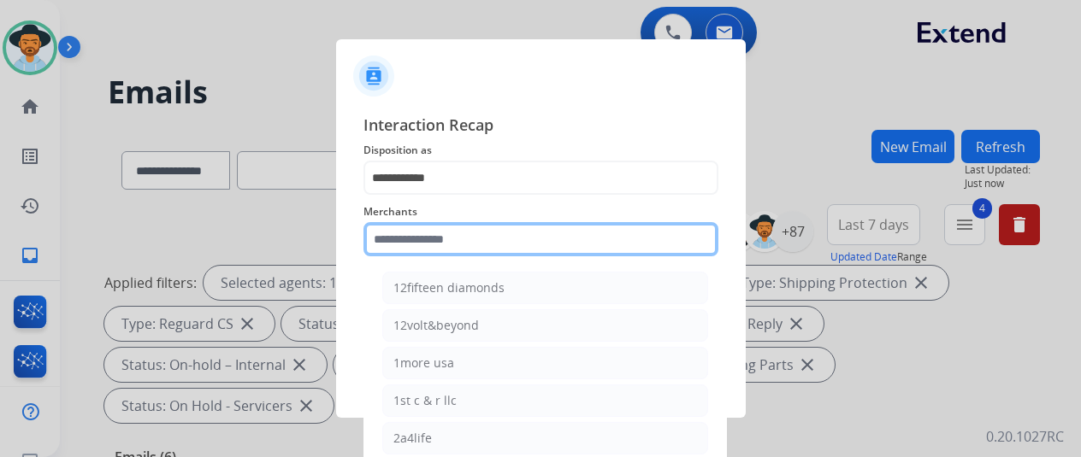
click at [426, 242] on input "text" at bounding box center [540, 239] width 355 height 34
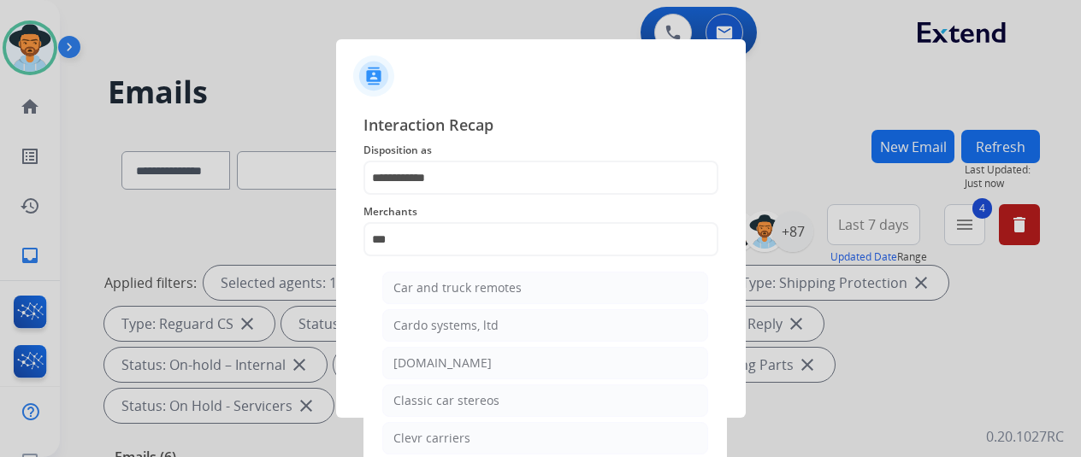
drag, startPoint x: 421, startPoint y: 357, endPoint x: 428, endPoint y: 336, distance: 21.6
click at [424, 351] on li "[DOMAIN_NAME]" at bounding box center [545, 363] width 326 height 32
type input "**********"
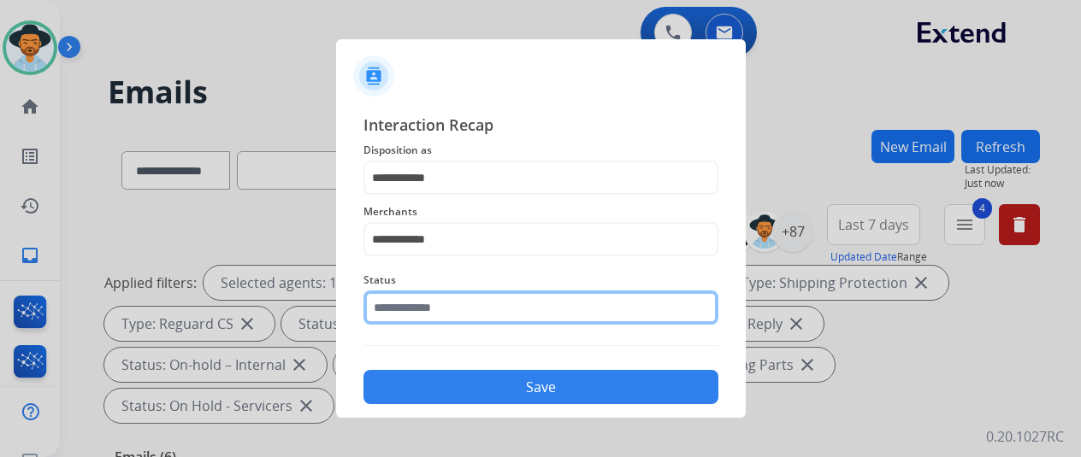
click at [444, 314] on input "text" at bounding box center [540, 308] width 355 height 34
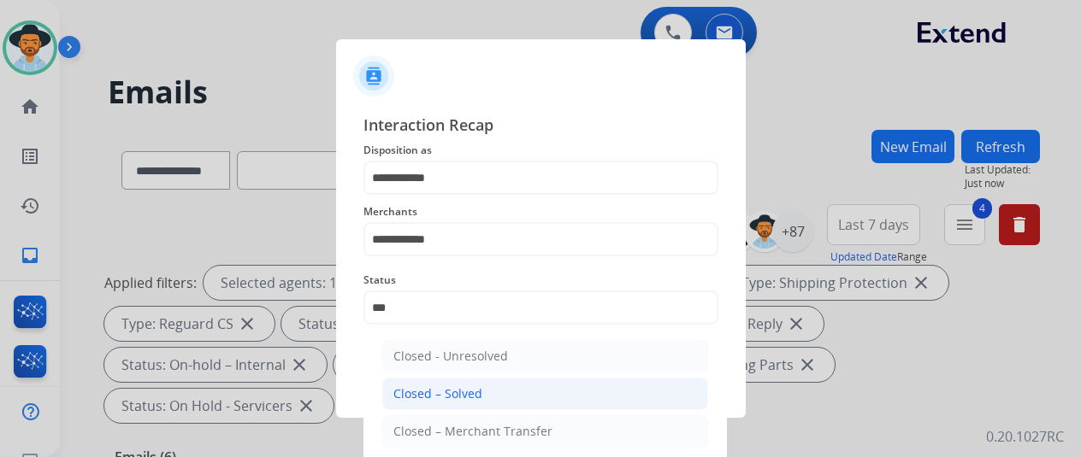
click at [451, 391] on div "Closed – Solved" at bounding box center [437, 394] width 89 height 17
type input "**********"
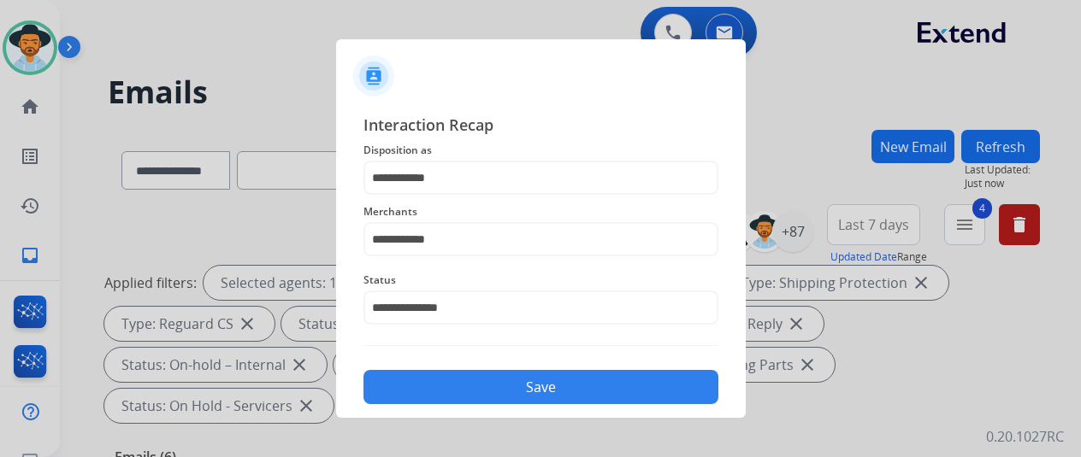
click at [463, 386] on button "Save" at bounding box center [540, 387] width 355 height 34
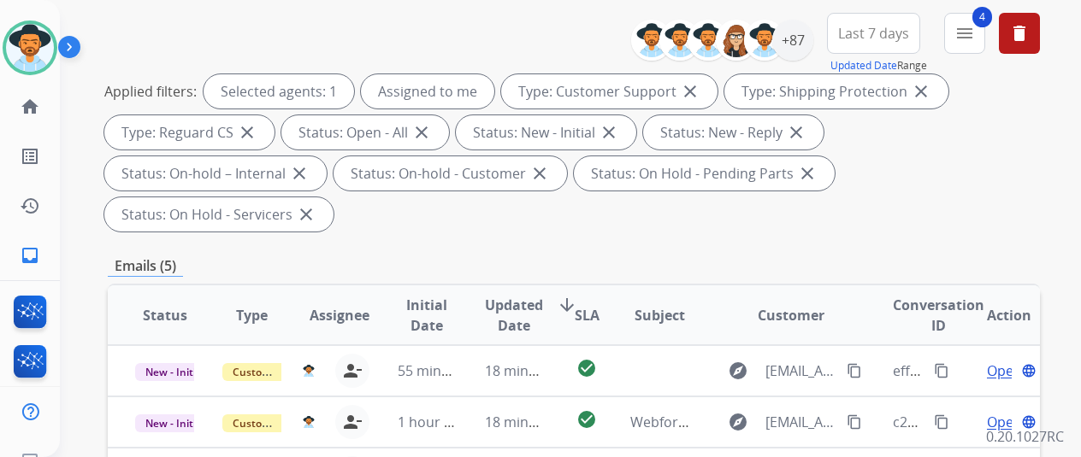
scroll to position [428, 0]
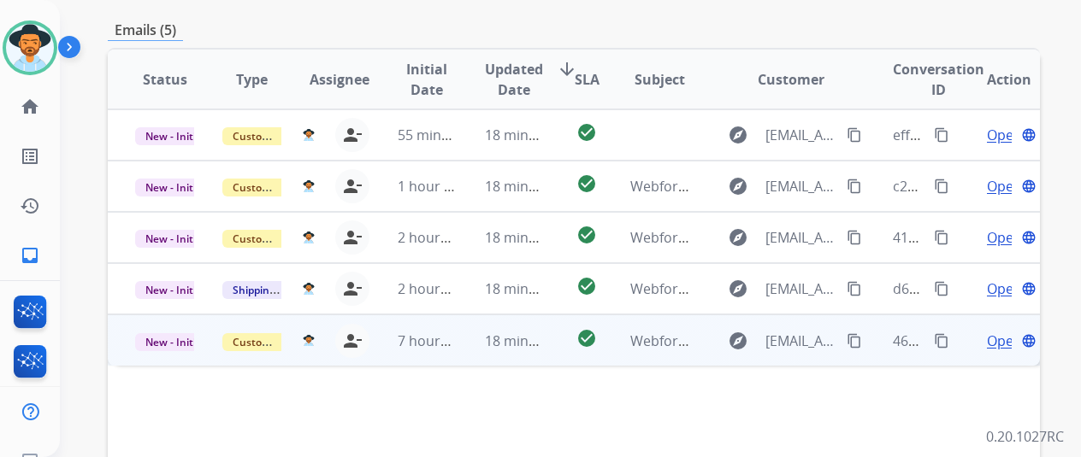
click at [997, 331] on span "Open" at bounding box center [1004, 341] width 35 height 21
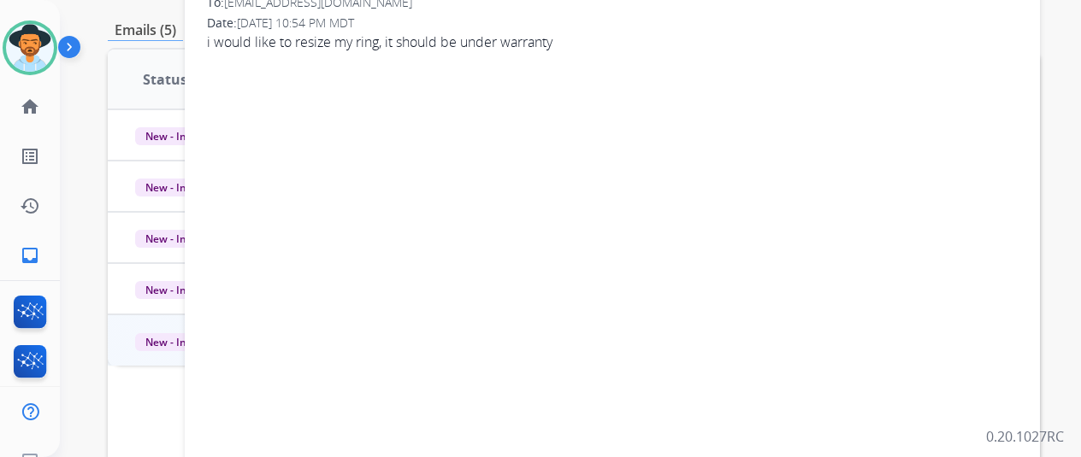
scroll to position [86, 0]
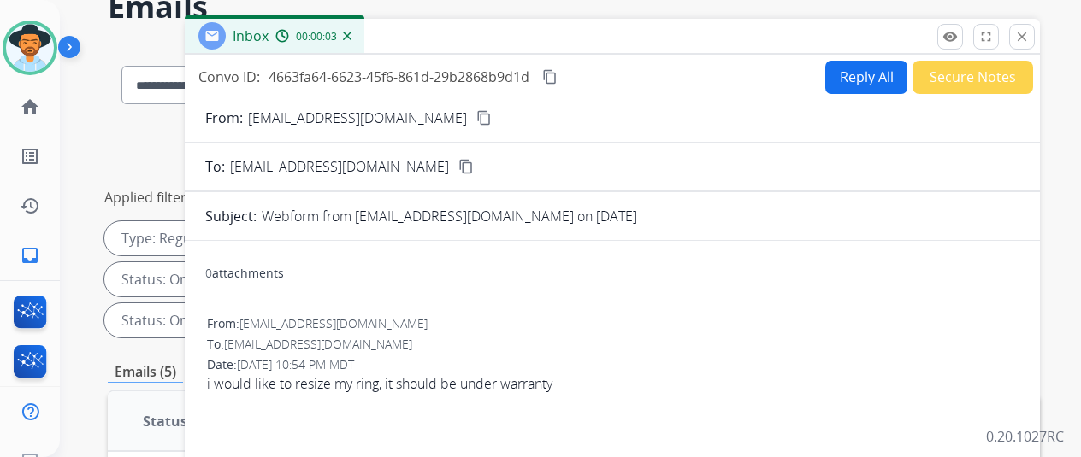
click at [474, 126] on button "content_copy" at bounding box center [484, 118] width 21 height 21
click at [868, 70] on button "Reply All" at bounding box center [866, 77] width 82 height 33
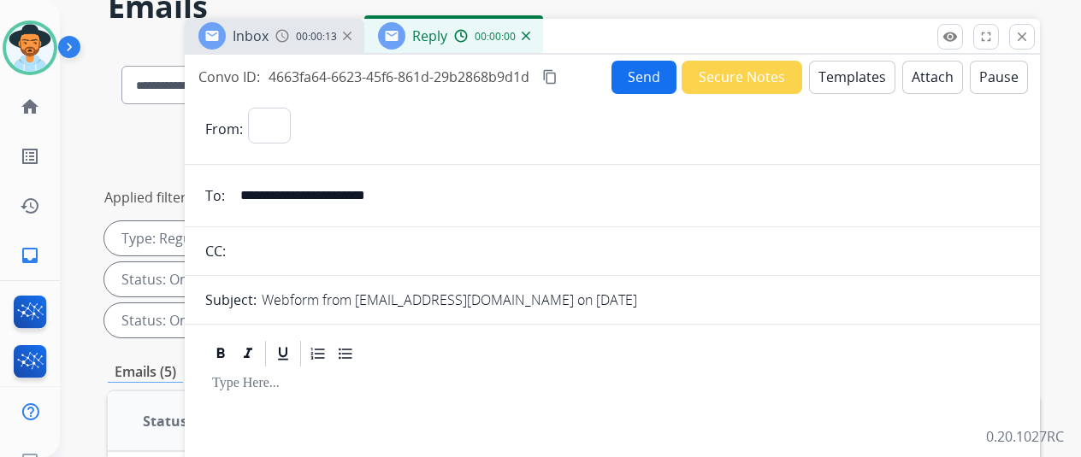
select select "**********"
click at [862, 74] on button "Templates" at bounding box center [852, 77] width 86 height 33
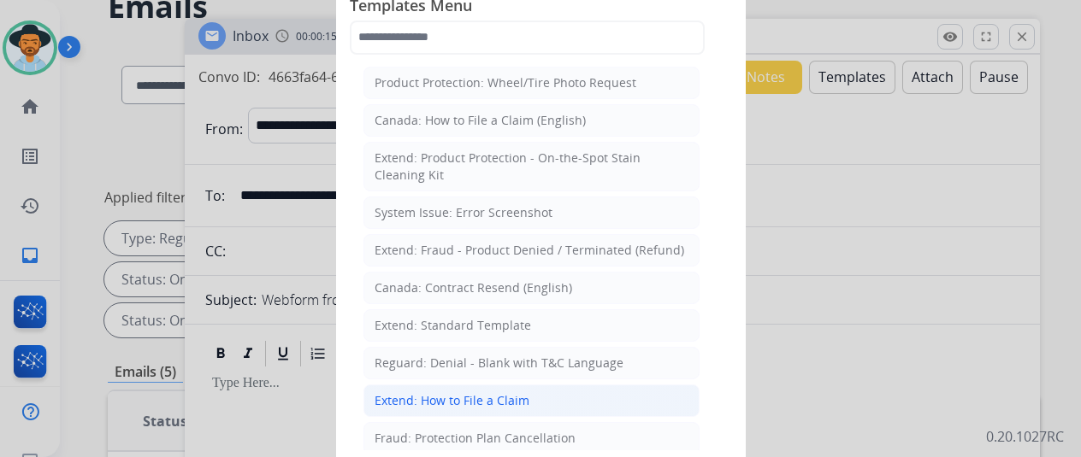
click at [431, 396] on div "Extend: How to File a Claim" at bounding box center [452, 400] width 155 height 17
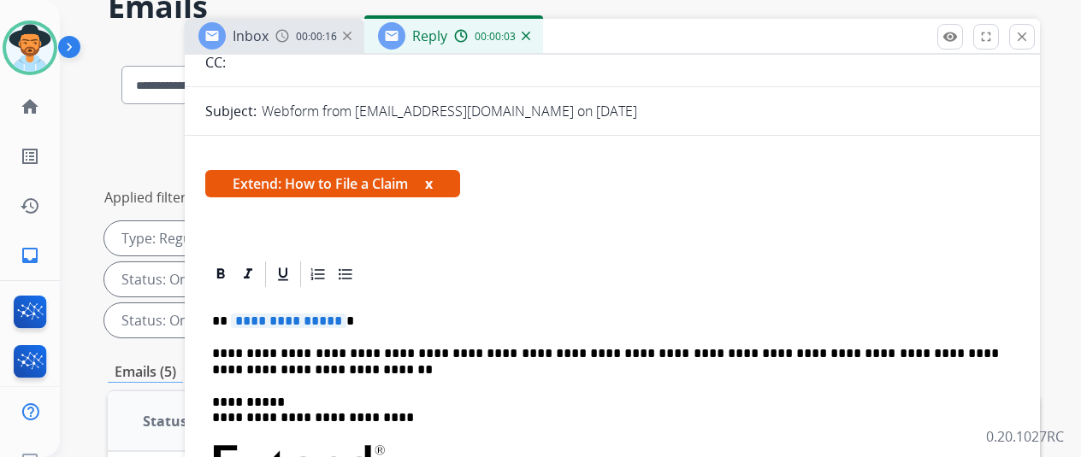
scroll to position [257, 0]
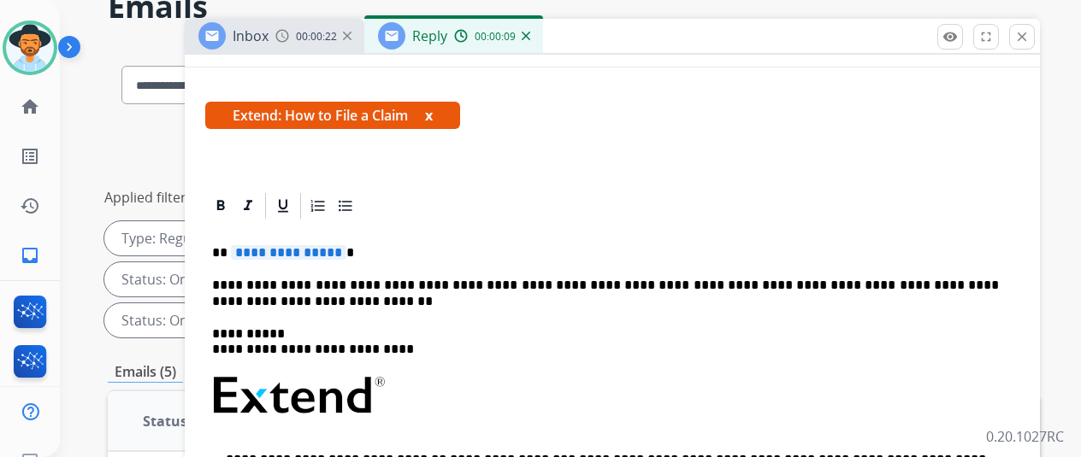
click at [346, 252] on span "**********" at bounding box center [288, 252] width 115 height 15
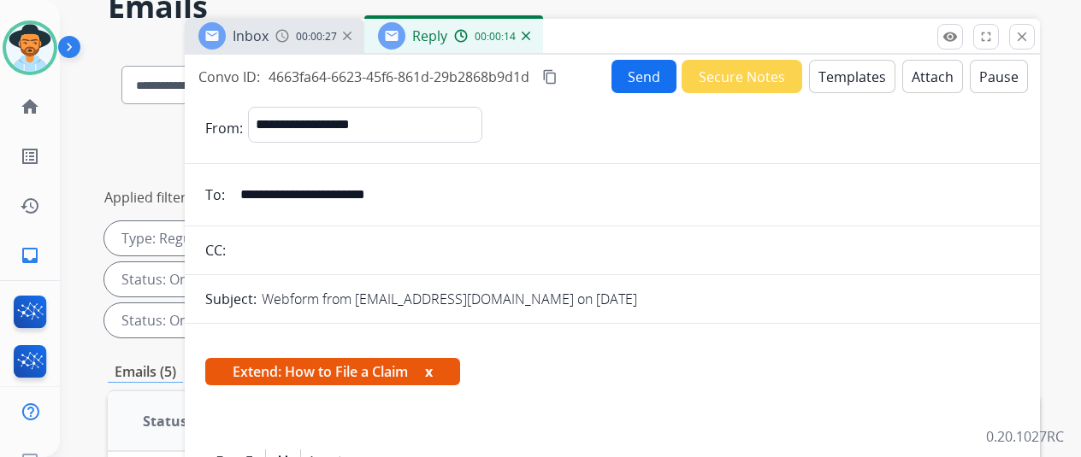
click at [648, 74] on button "Send" at bounding box center [643, 76] width 65 height 33
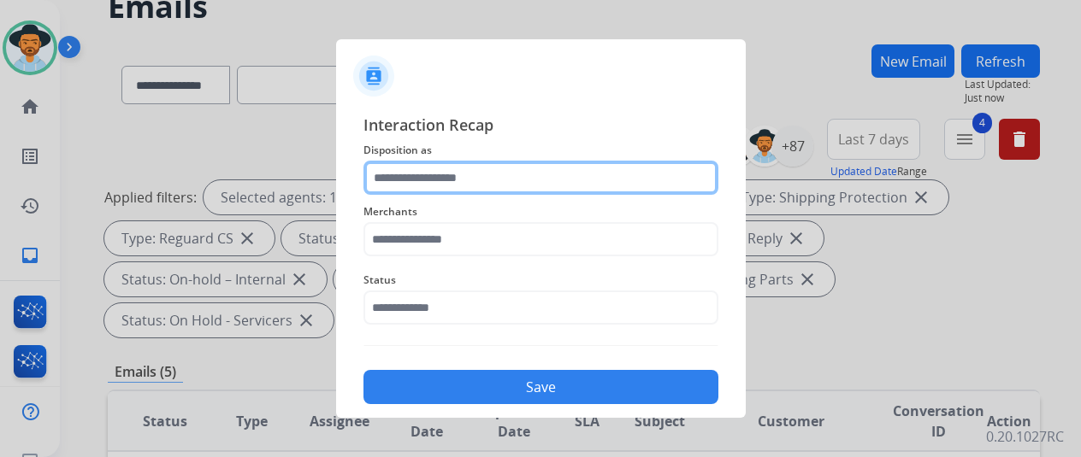
click at [397, 180] on input "text" at bounding box center [540, 178] width 355 height 34
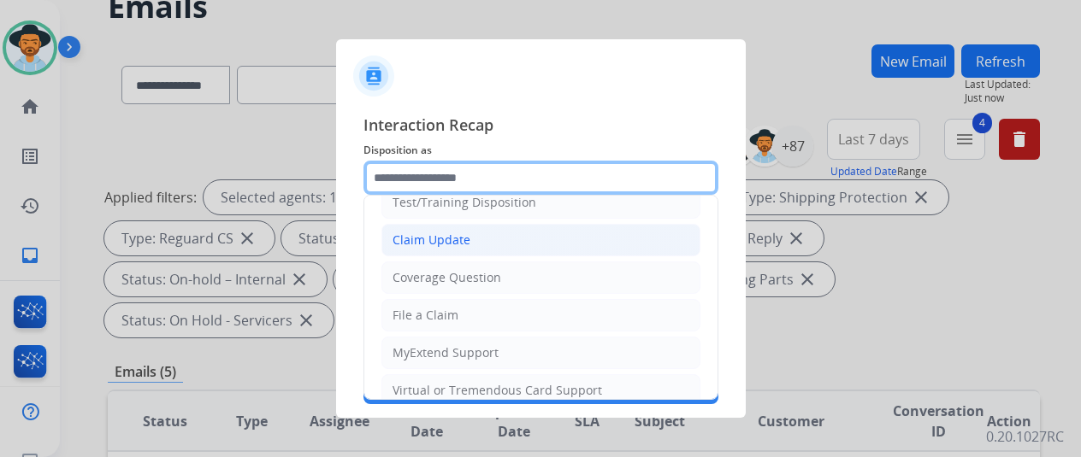
scroll to position [86, 0]
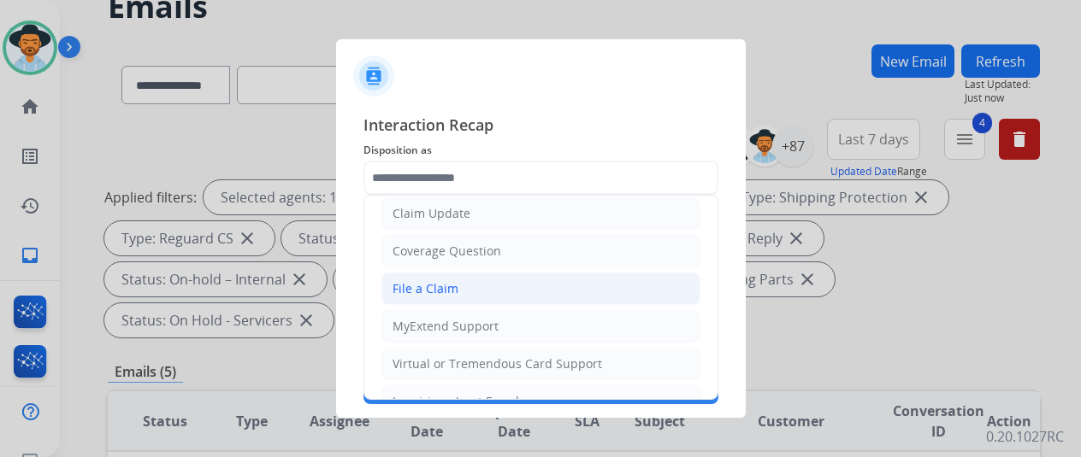
click at [438, 284] on div "File a Claim" at bounding box center [425, 288] width 66 height 17
type input "**********"
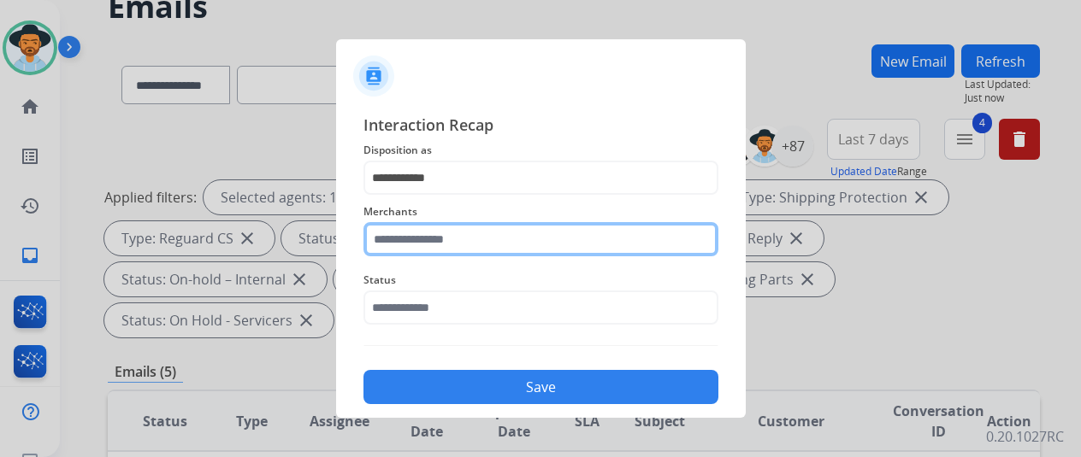
click at [419, 245] on input "text" at bounding box center [540, 239] width 355 height 34
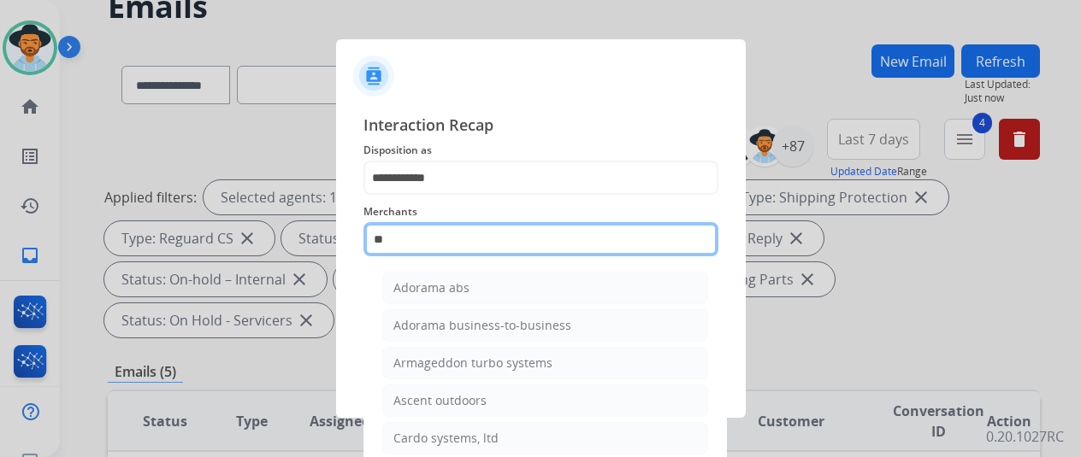
type input "*"
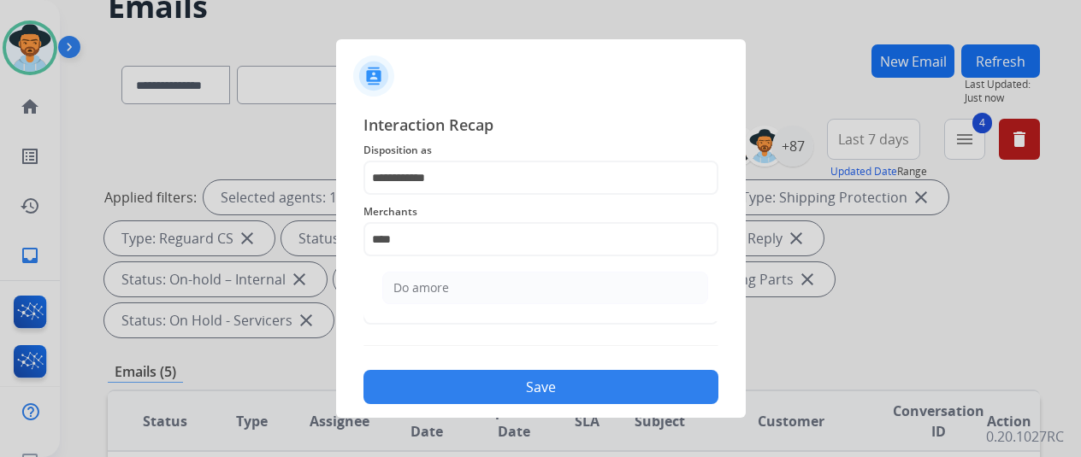
drag, startPoint x: 436, startPoint y: 286, endPoint x: 449, endPoint y: 280, distance: 14.5
click at [434, 287] on div "Do amore" at bounding box center [421, 288] width 56 height 17
type input "********"
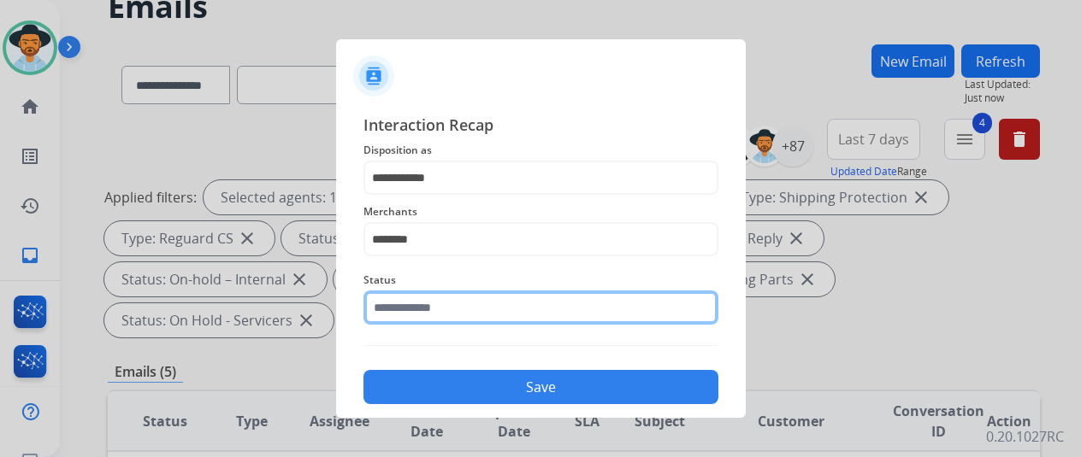
click at [435, 316] on input "text" at bounding box center [540, 308] width 355 height 34
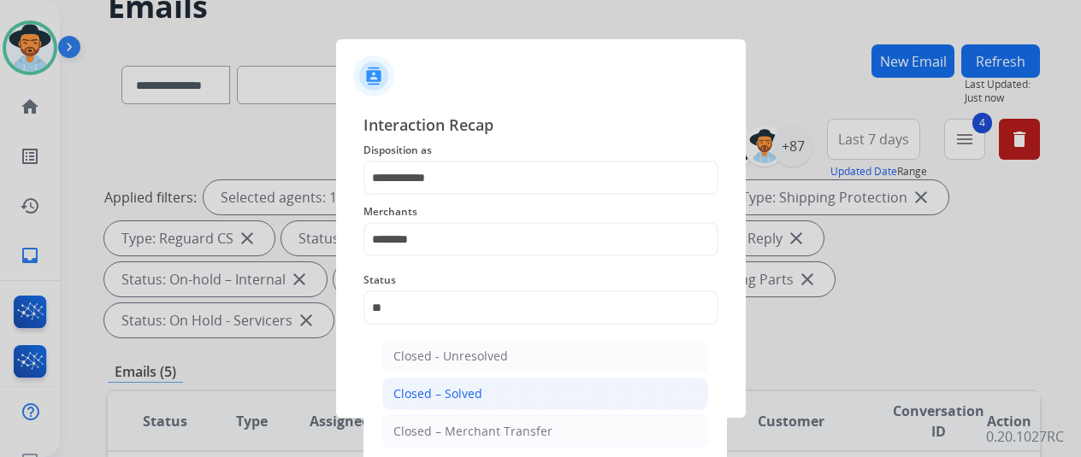
click at [417, 386] on div "Closed – Solved" at bounding box center [437, 394] width 89 height 17
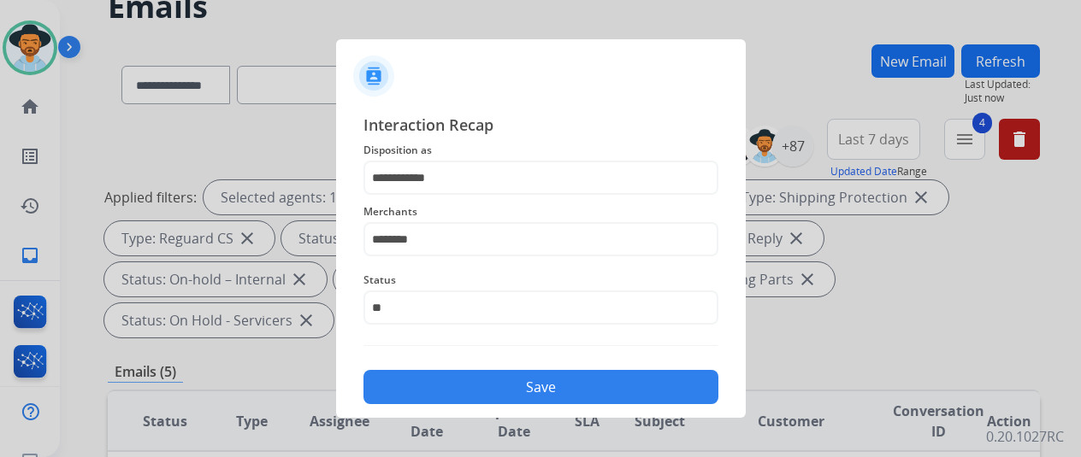
type input "**********"
click at [481, 382] on button "Save" at bounding box center [540, 387] width 355 height 34
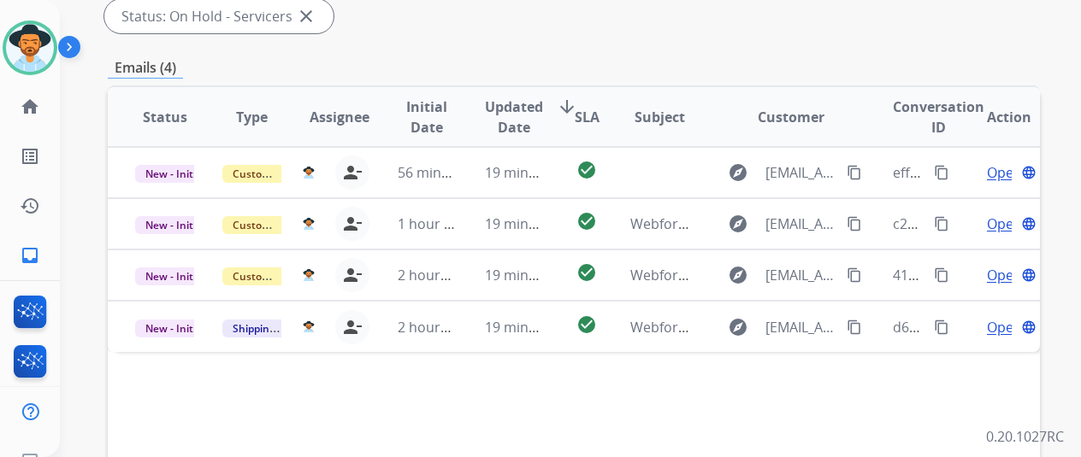
scroll to position [513, 0]
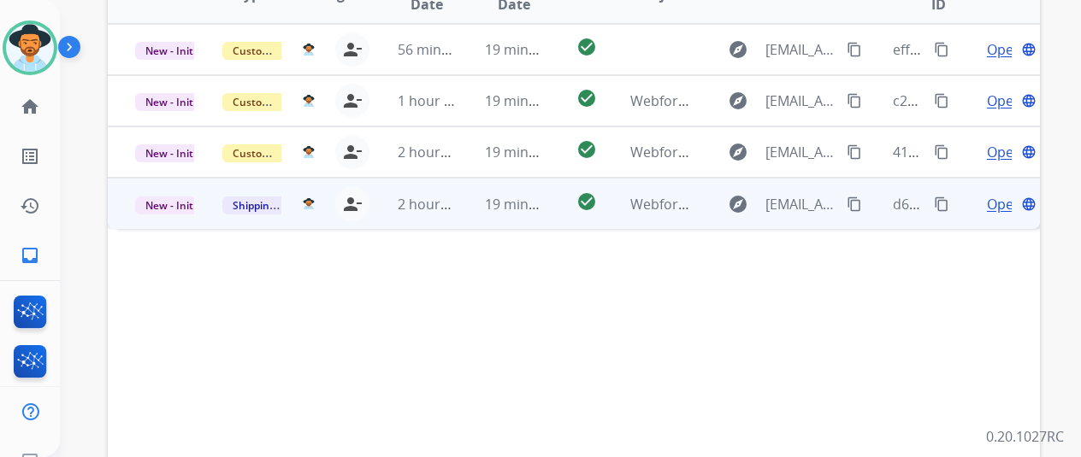
click at [1004, 194] on span "Open" at bounding box center [1004, 204] width 35 height 21
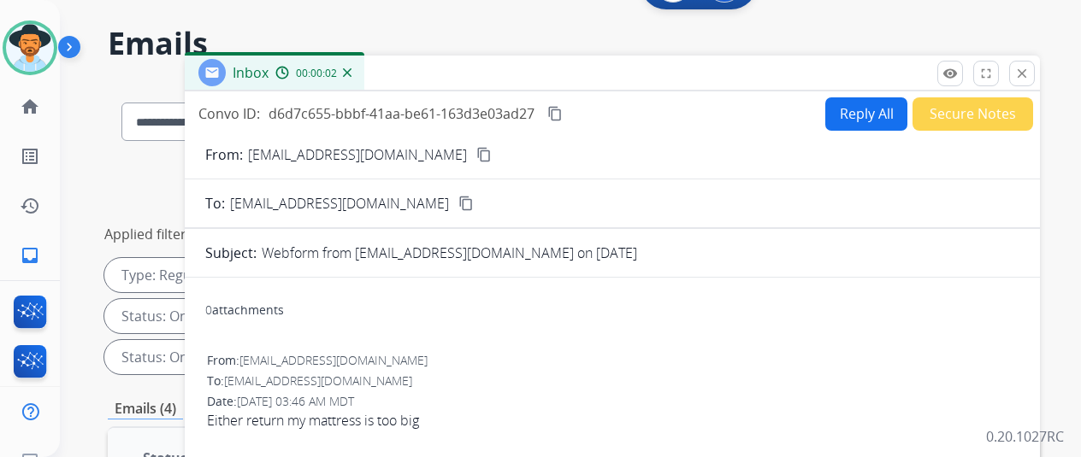
scroll to position [0, 0]
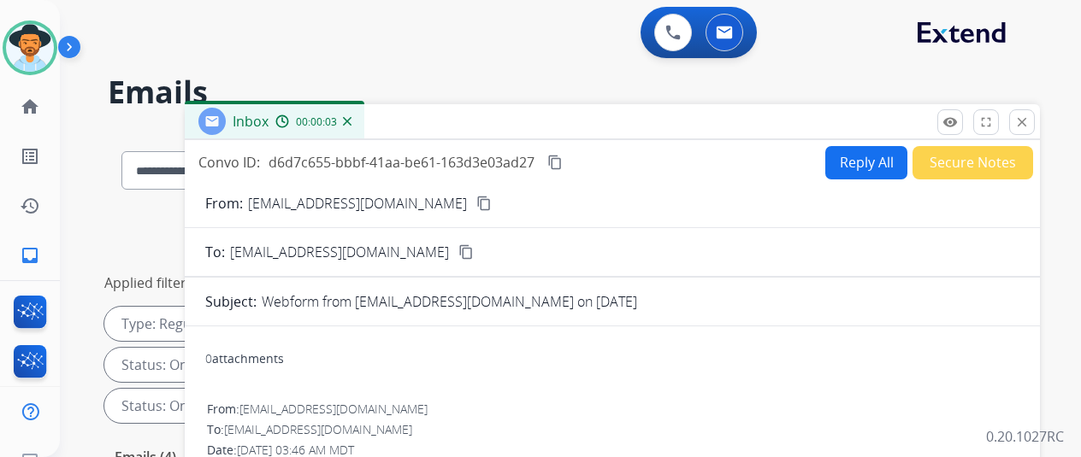
click at [476, 201] on mat-icon "content_copy" at bounding box center [483, 203] width 15 height 15
click at [852, 153] on button "Reply All" at bounding box center [866, 162] width 82 height 33
select select "**********"
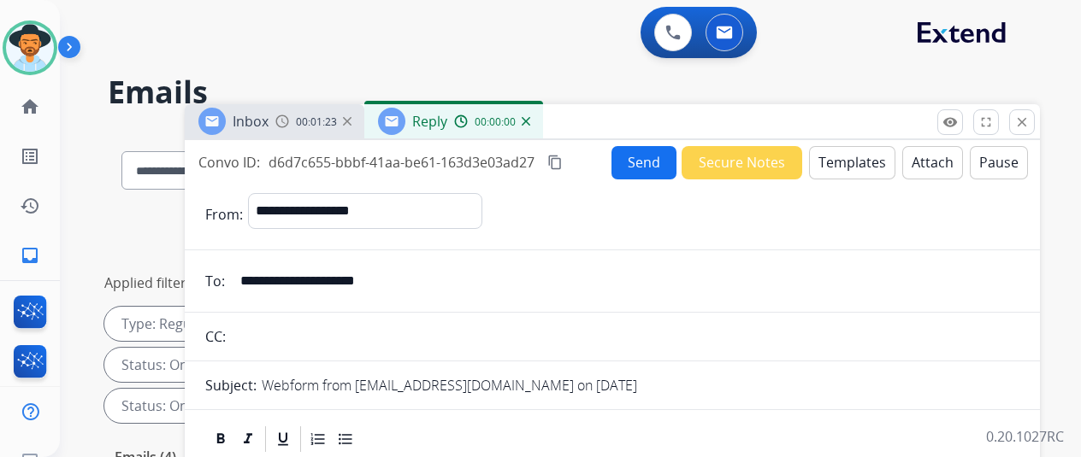
click at [860, 155] on button "Templates" at bounding box center [852, 162] width 86 height 33
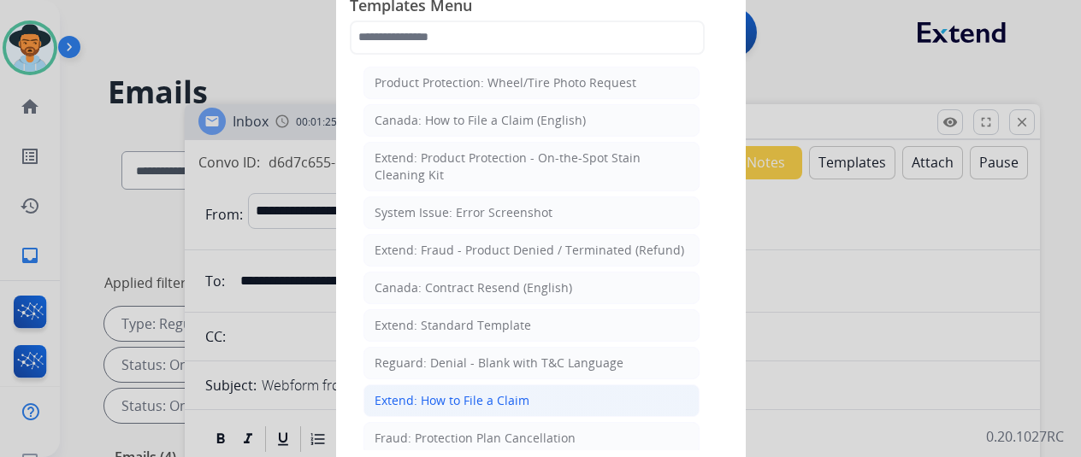
click at [407, 395] on div "Extend: How to File a Claim" at bounding box center [452, 400] width 155 height 17
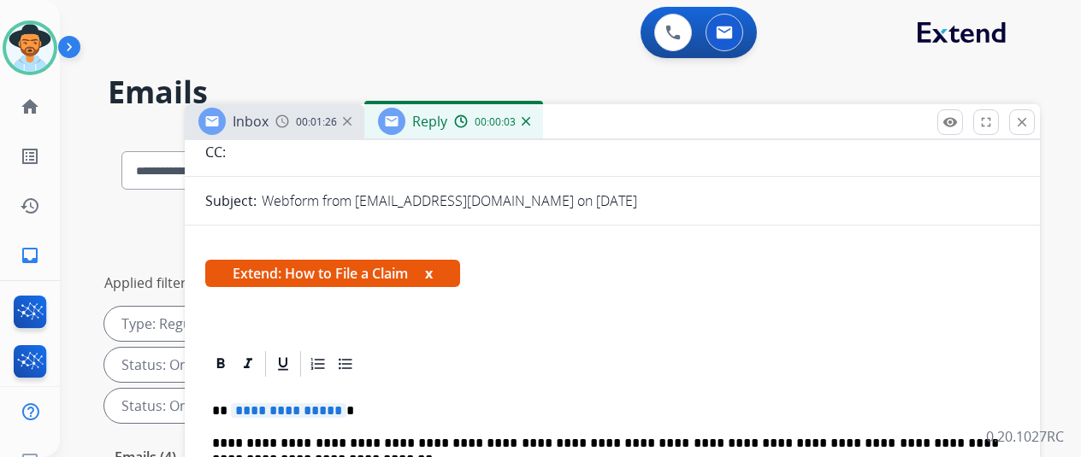
scroll to position [310, 0]
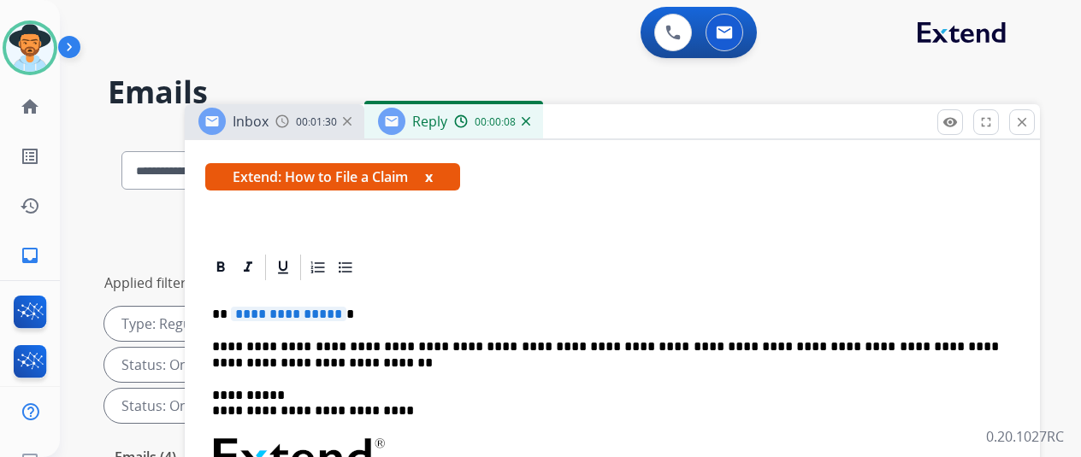
click at [346, 307] on span "**********" at bounding box center [288, 314] width 115 height 15
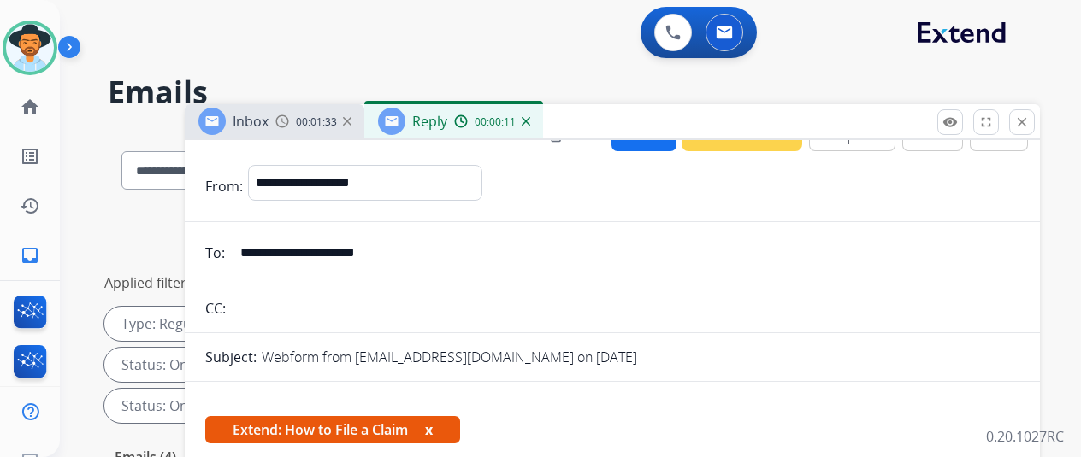
scroll to position [0, 0]
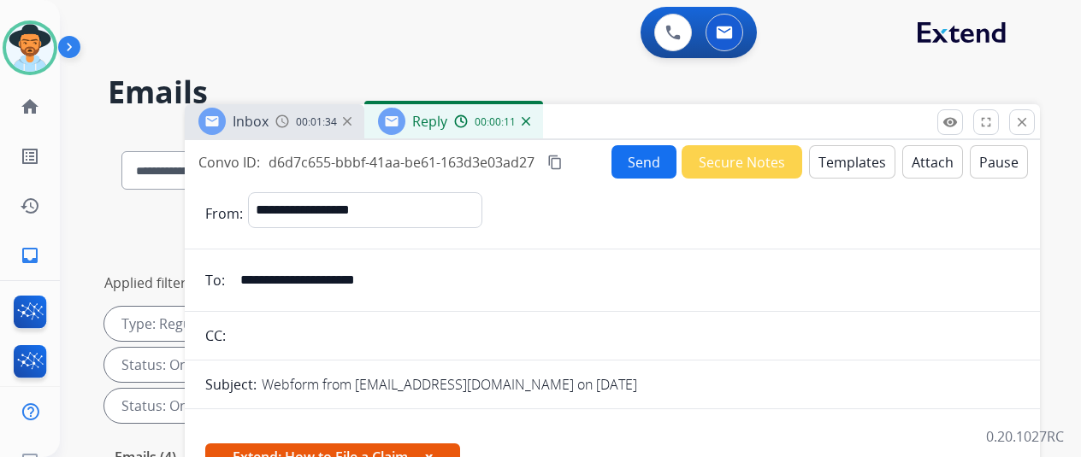
click at [650, 157] on button "Send" at bounding box center [643, 161] width 65 height 33
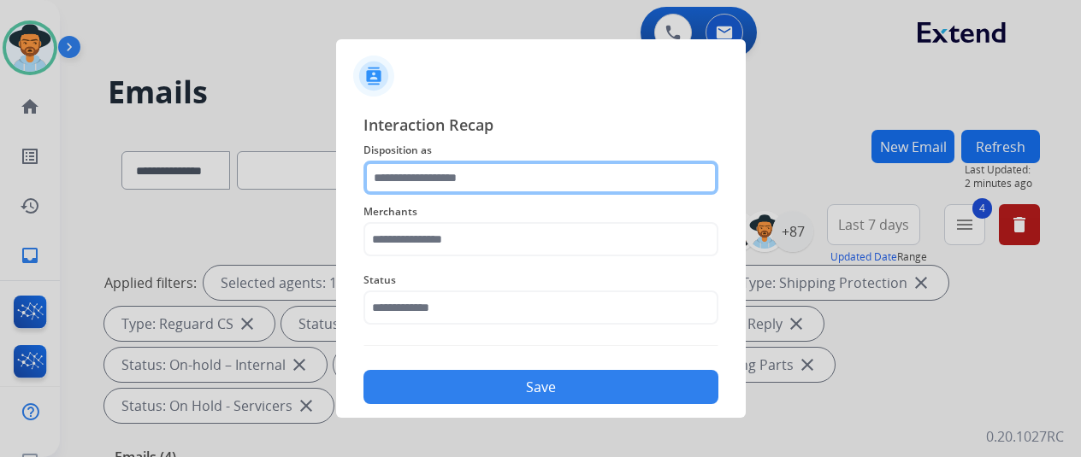
click at [401, 180] on input "text" at bounding box center [540, 178] width 355 height 34
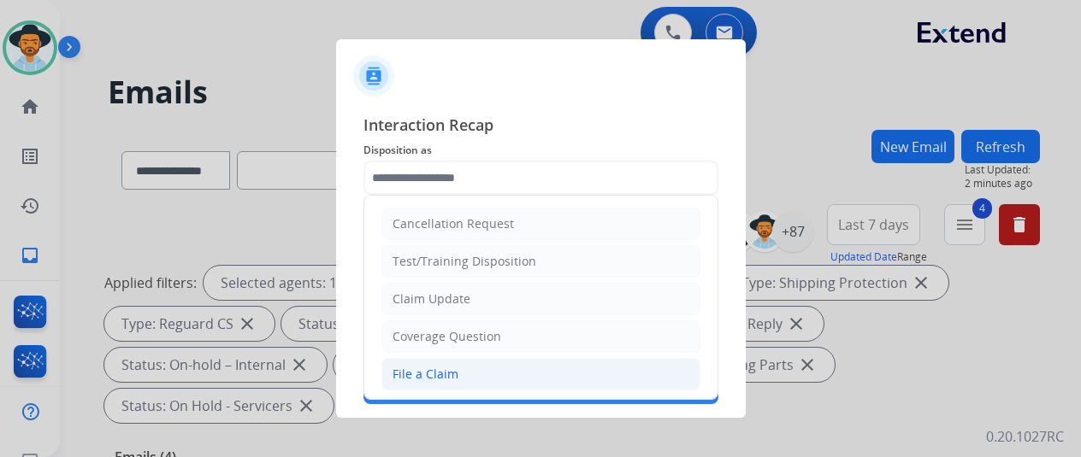
click at [416, 370] on div "File a Claim" at bounding box center [425, 374] width 66 height 17
type input "**********"
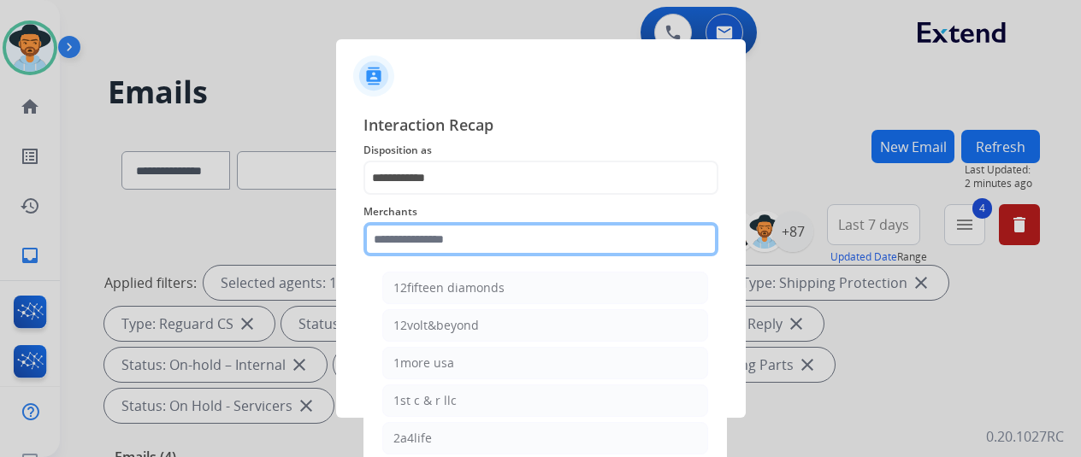
click at [426, 245] on input "text" at bounding box center [540, 239] width 355 height 34
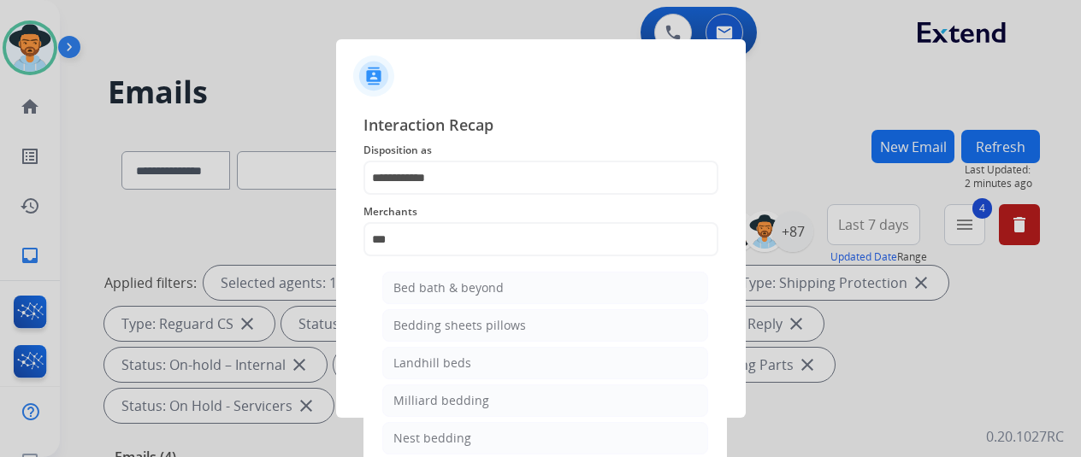
click at [410, 281] on div "Bed bath & beyond" at bounding box center [448, 288] width 110 height 17
type input "**********"
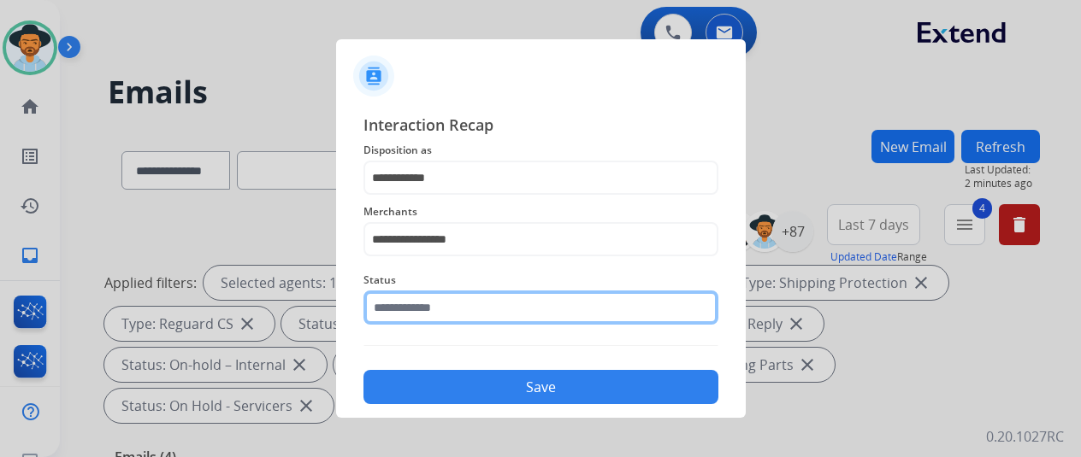
click at [410, 305] on input "text" at bounding box center [540, 308] width 355 height 34
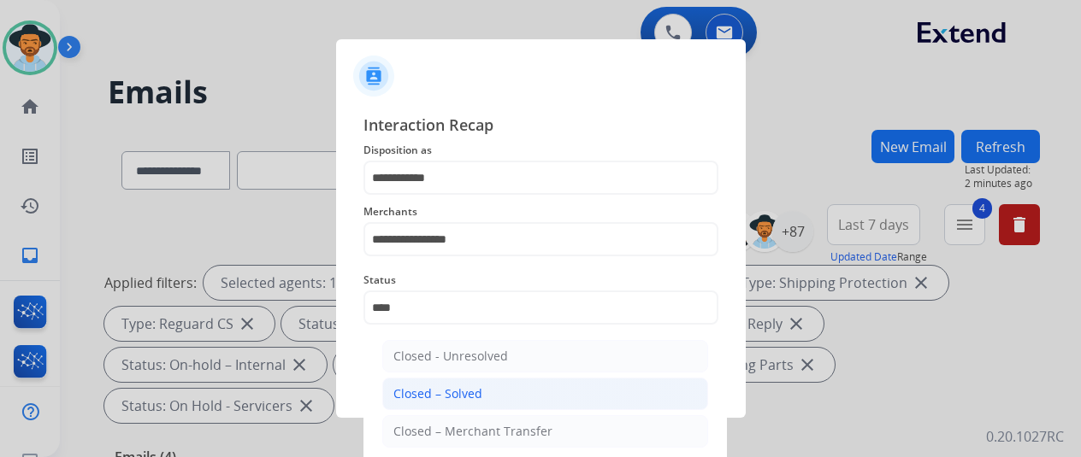
click at [457, 393] on div "Closed – Solved" at bounding box center [437, 394] width 89 height 17
type input "**********"
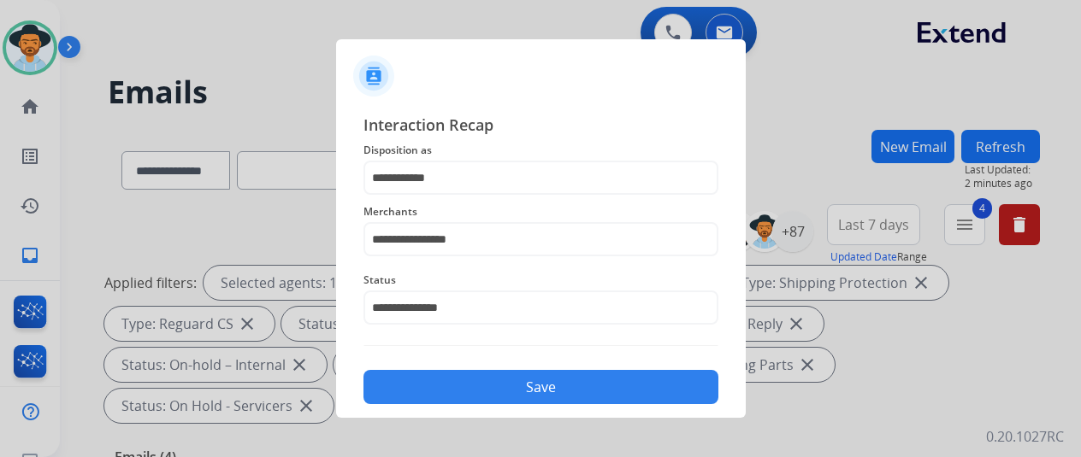
click at [497, 371] on button "Save" at bounding box center [540, 387] width 355 height 34
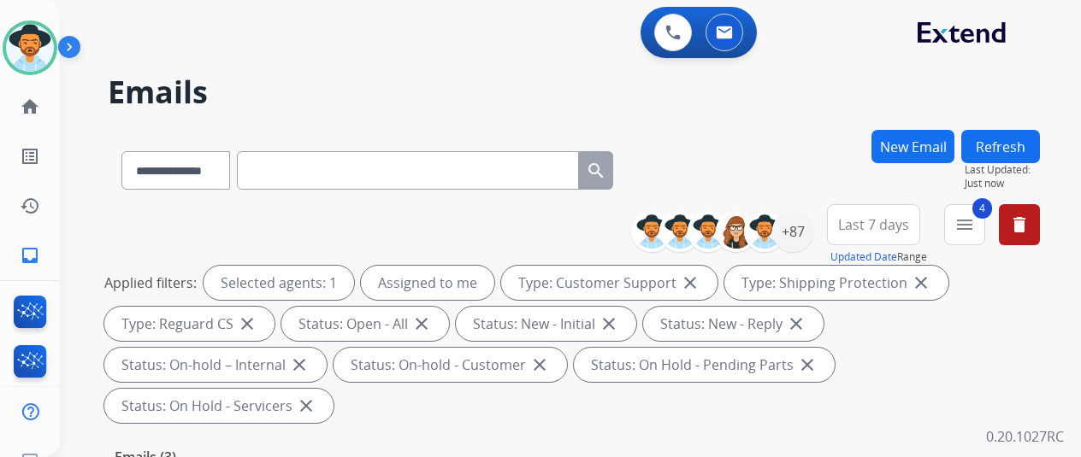
scroll to position [342, 0]
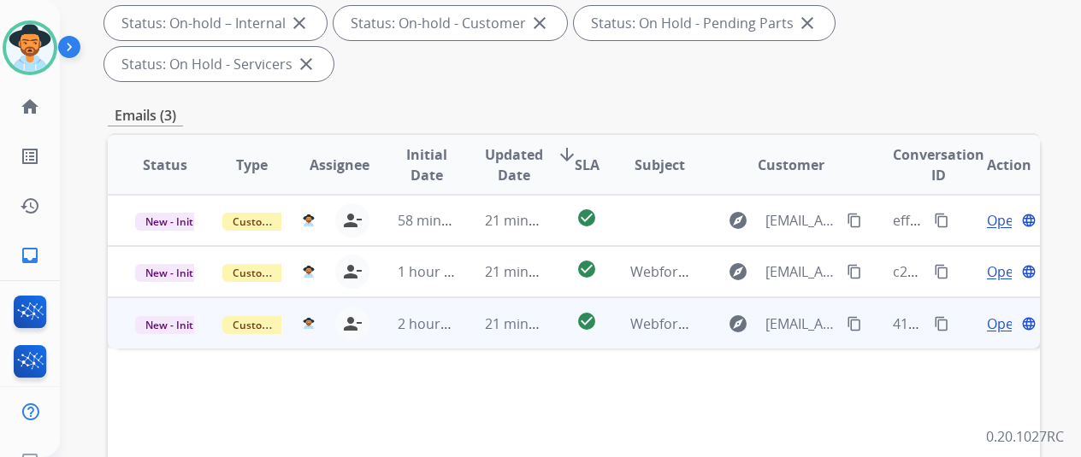
click at [999, 314] on span "Open" at bounding box center [1004, 324] width 35 height 21
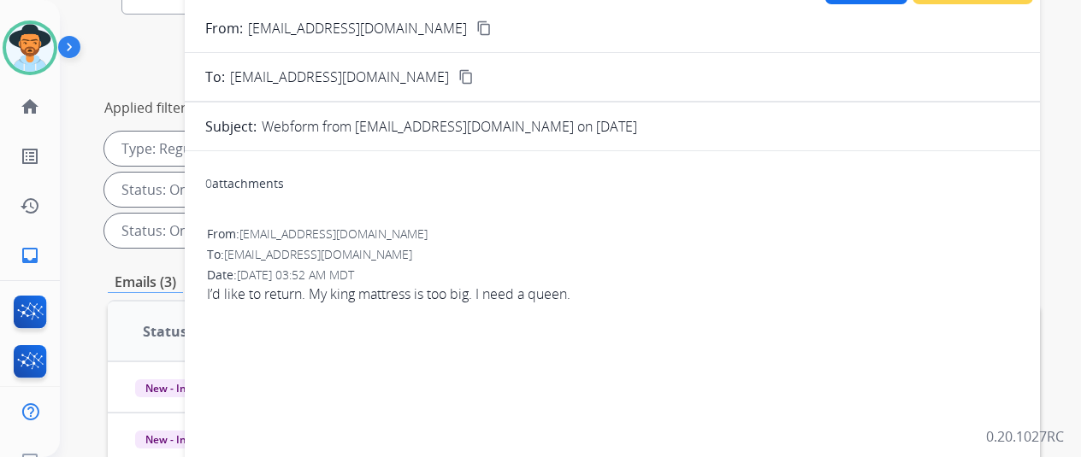
scroll to position [0, 0]
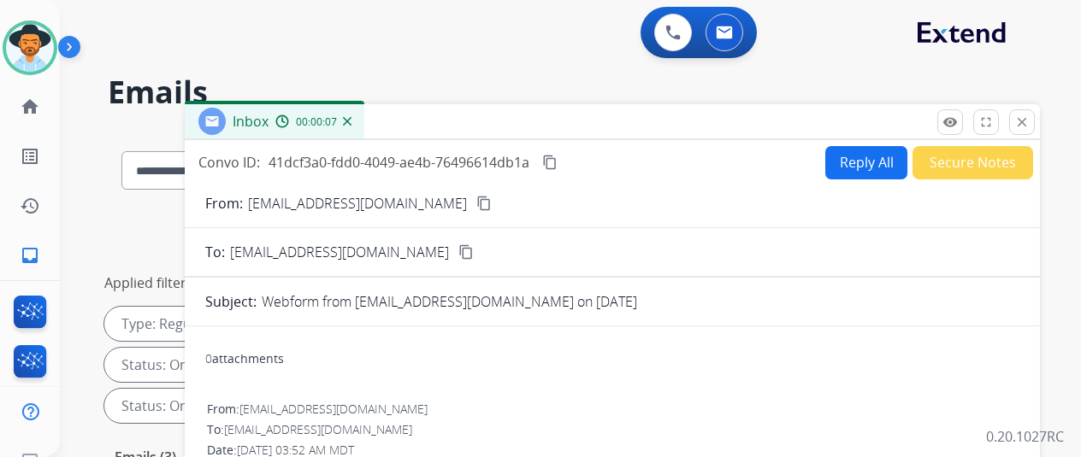
click at [351, 118] on img at bounding box center [347, 121] width 9 height 9
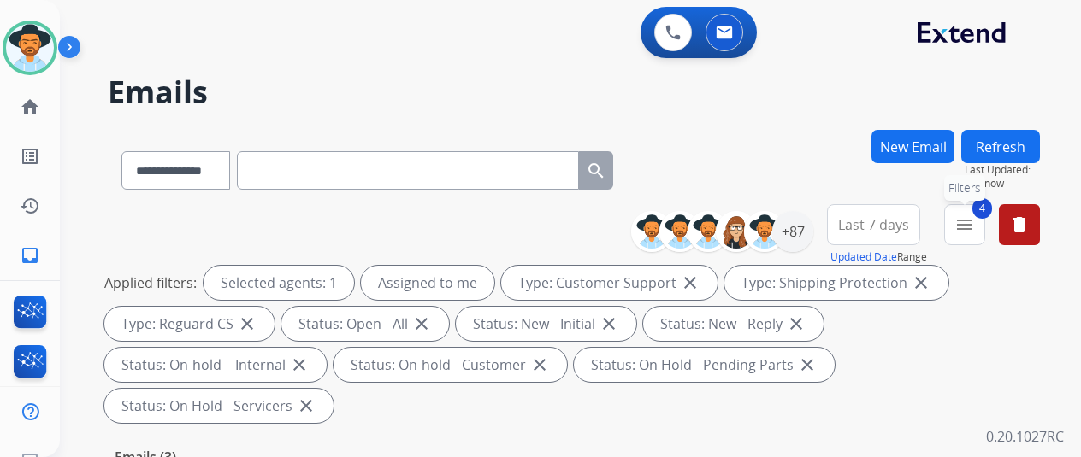
click at [975, 228] on mat-icon "menu" at bounding box center [964, 225] width 21 height 21
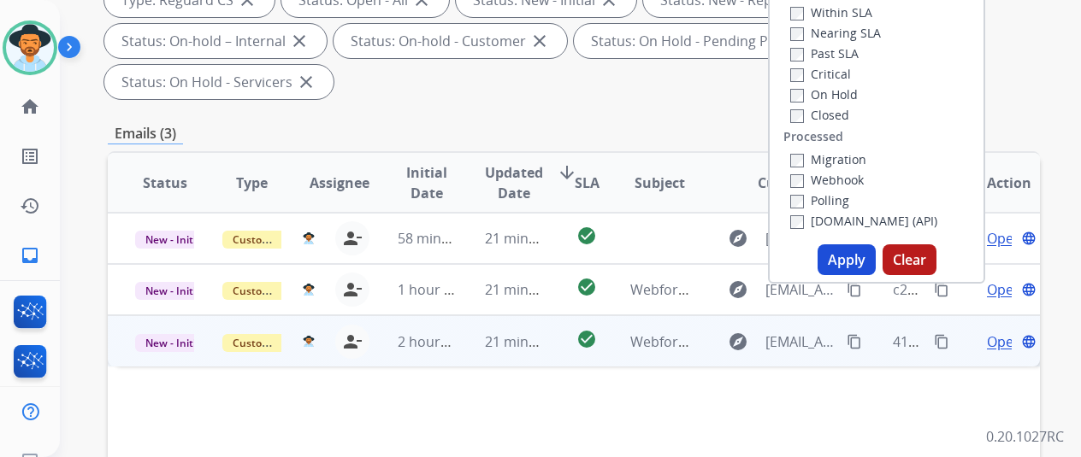
scroll to position [342, 0]
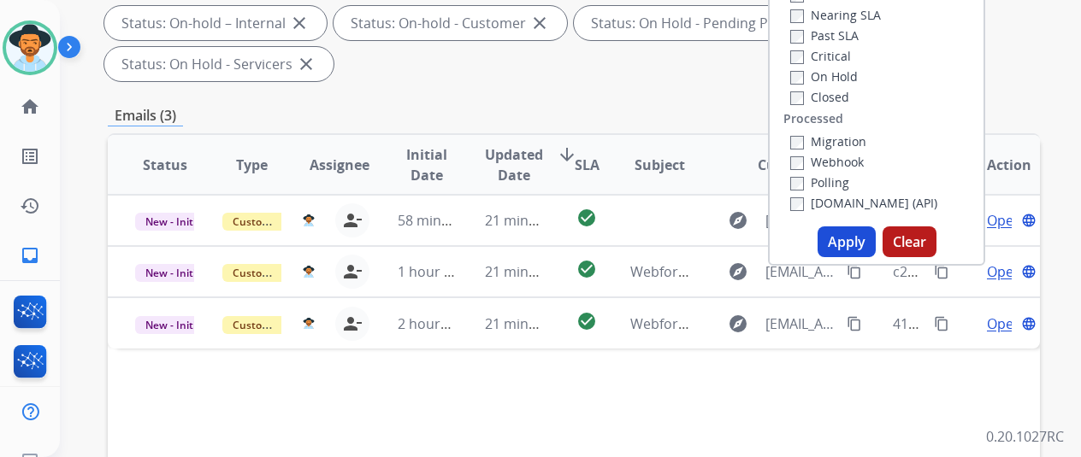
click at [857, 233] on button "Apply" at bounding box center [846, 242] width 58 height 31
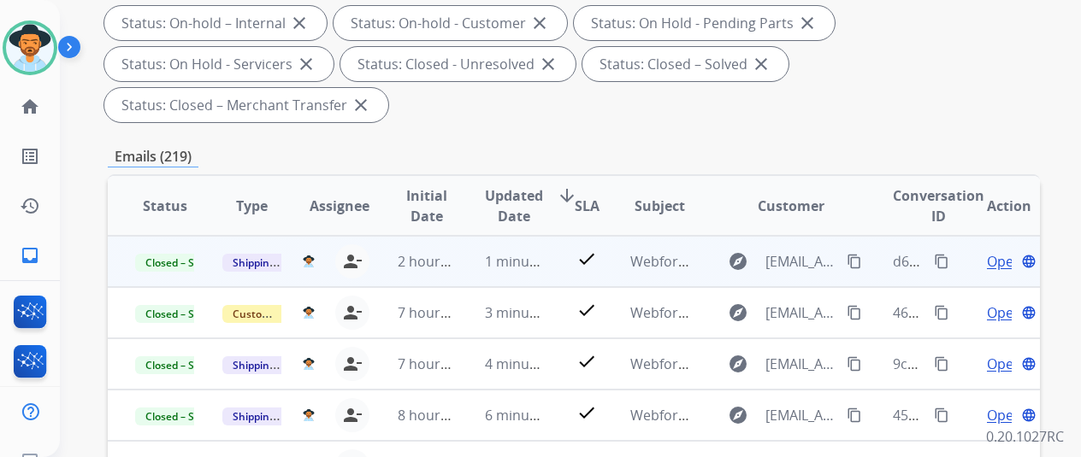
scroll to position [0, 0]
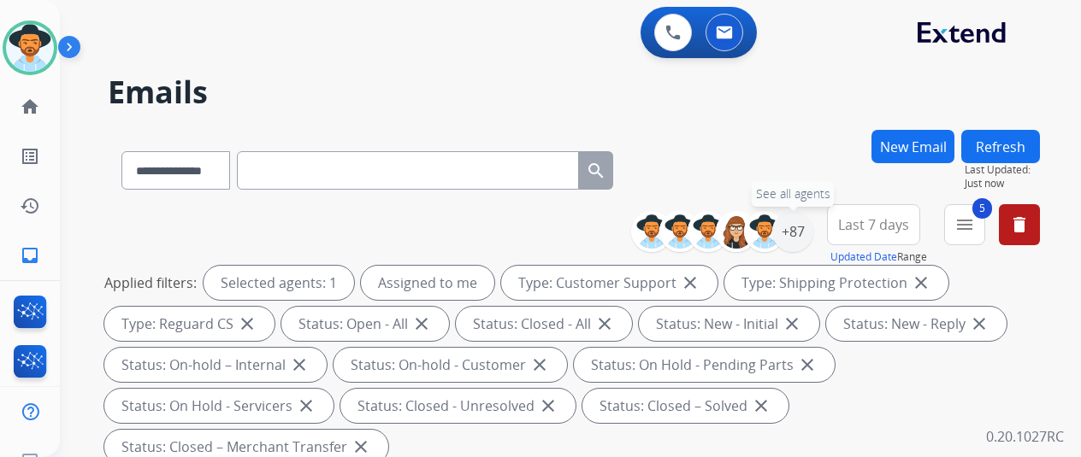
drag, startPoint x: 809, startPoint y: 232, endPoint x: 816, endPoint y: 211, distance: 21.6
click at [809, 232] on div "+87" at bounding box center [792, 231] width 41 height 41
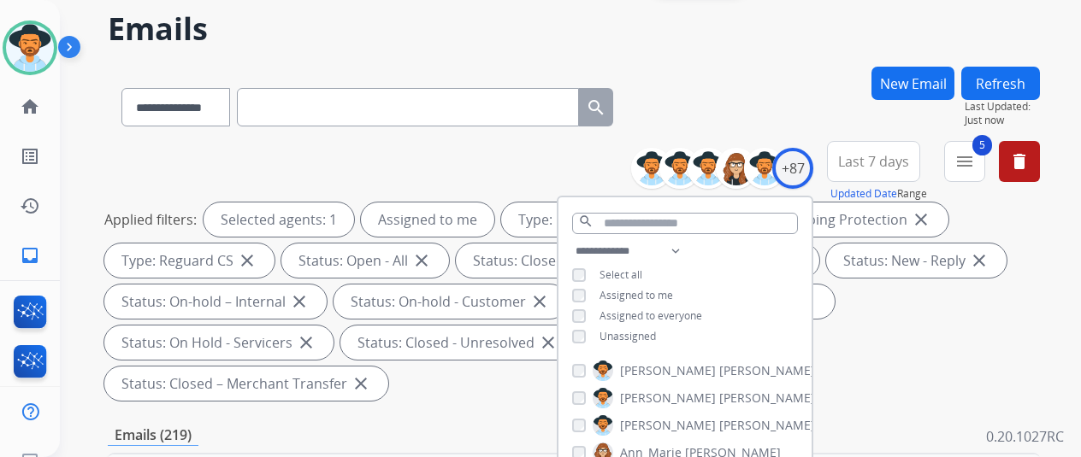
scroll to position [171, 0]
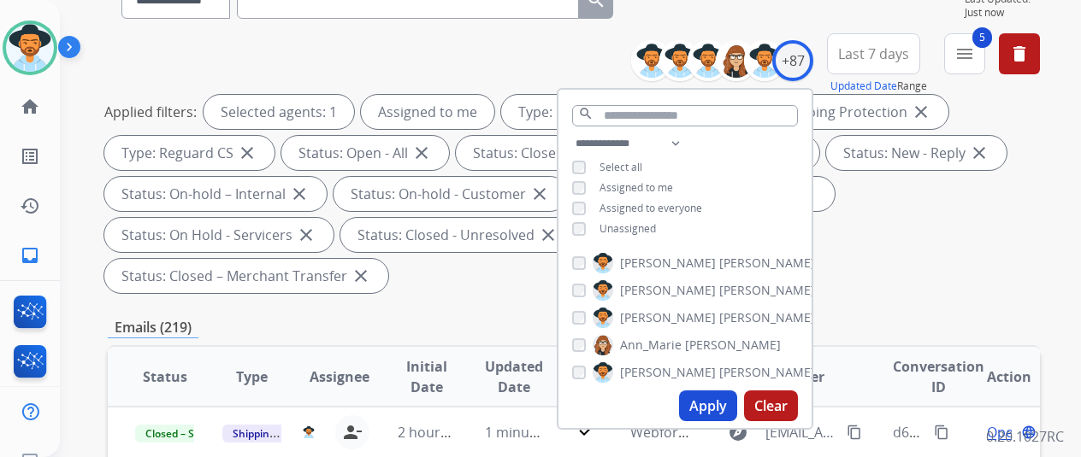
click at [713, 400] on button "Apply" at bounding box center [708, 406] width 58 height 31
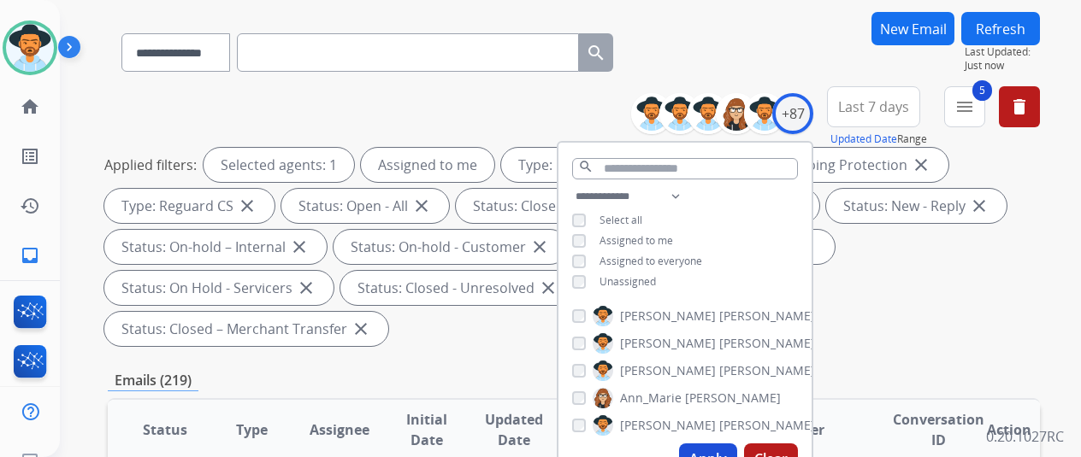
scroll to position [0, 0]
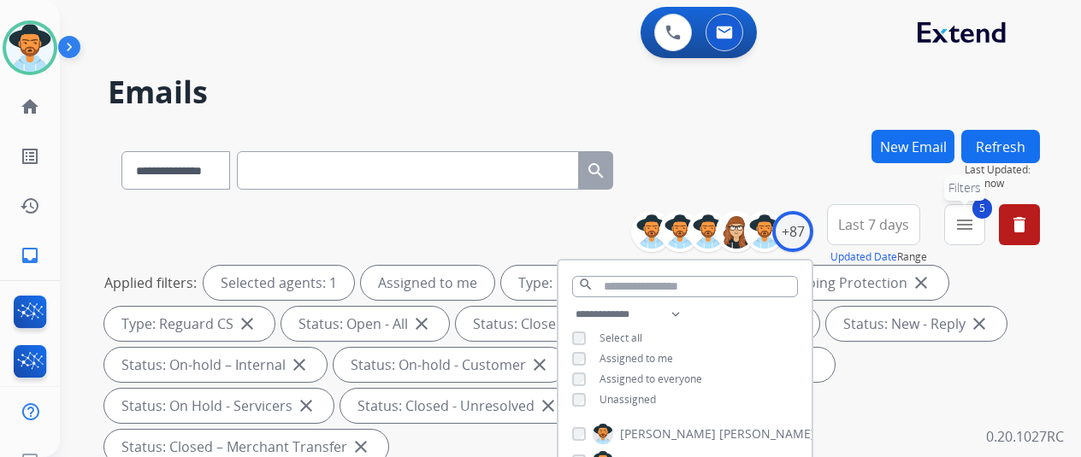
click at [975, 233] on mat-icon "menu" at bounding box center [964, 225] width 21 height 21
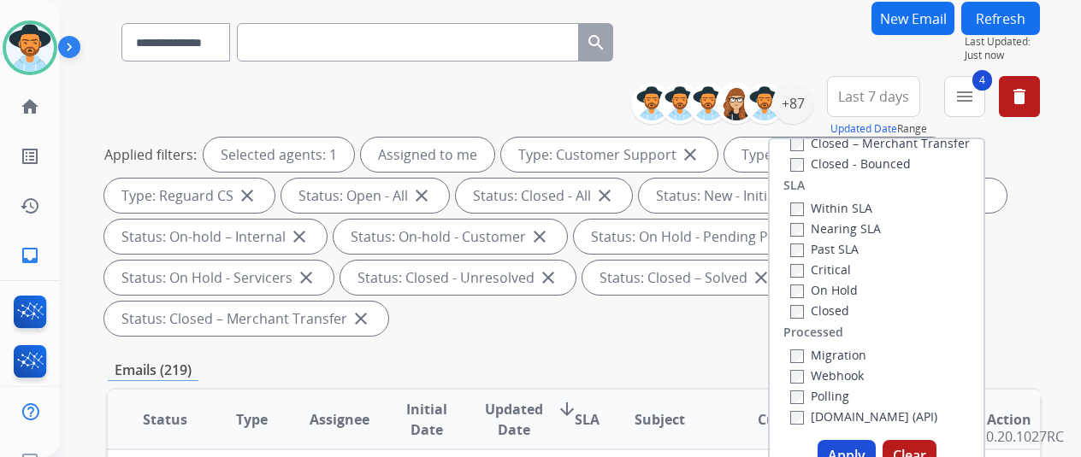
scroll to position [342, 0]
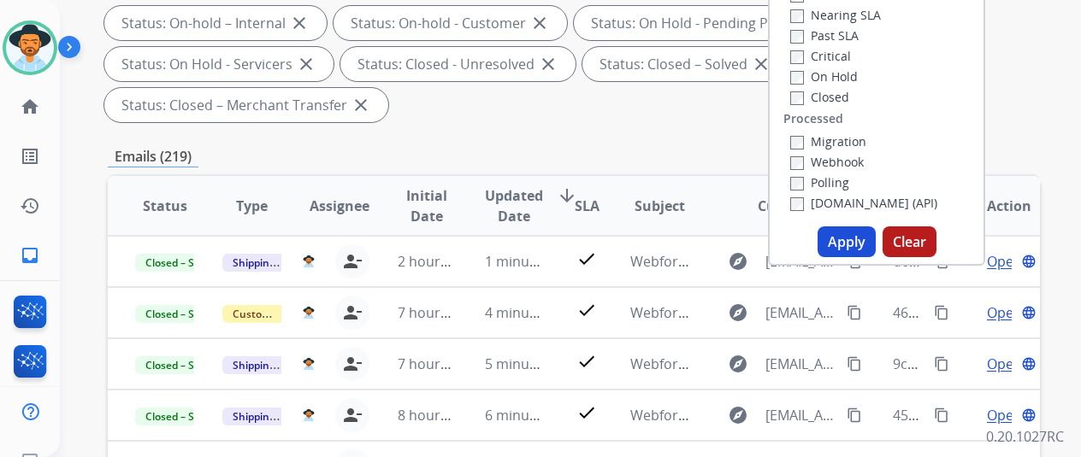
click at [843, 240] on button "Apply" at bounding box center [846, 242] width 58 height 31
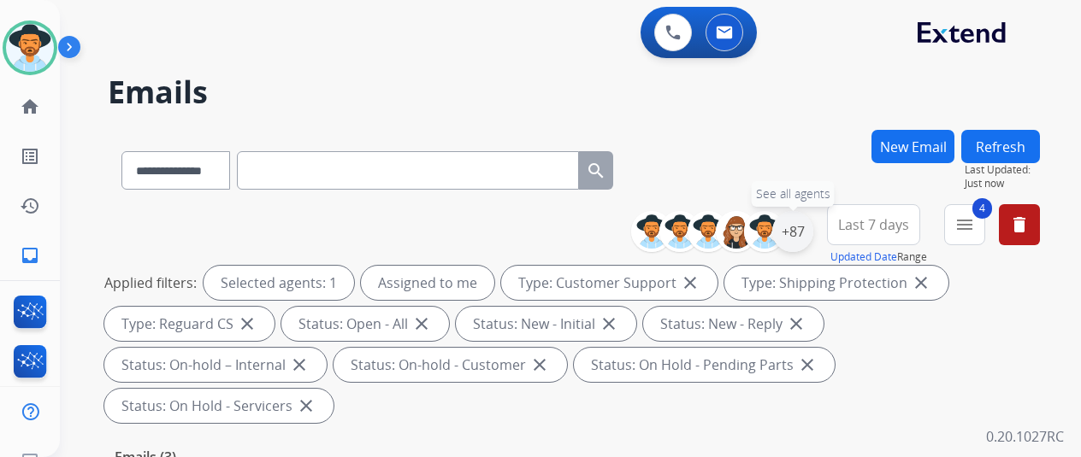
click at [806, 227] on div "+87" at bounding box center [792, 231] width 41 height 41
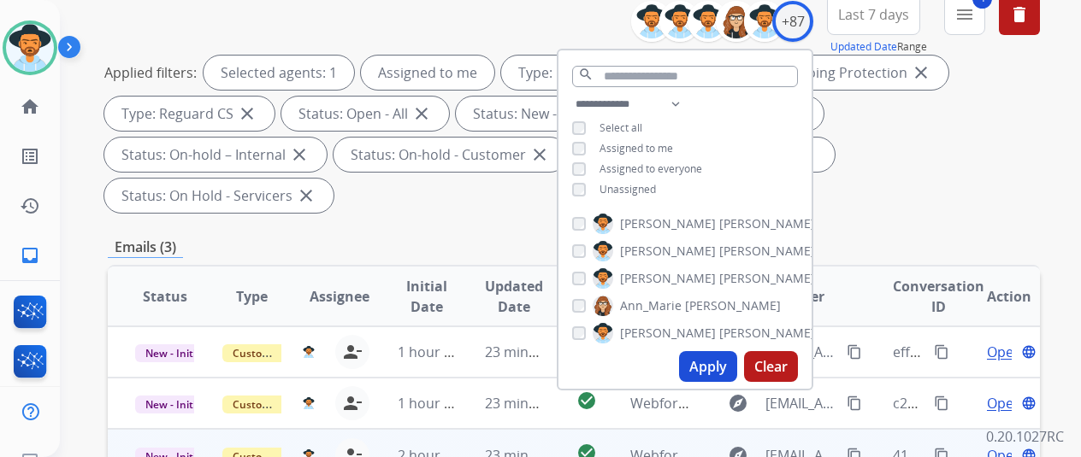
scroll to position [342, 0]
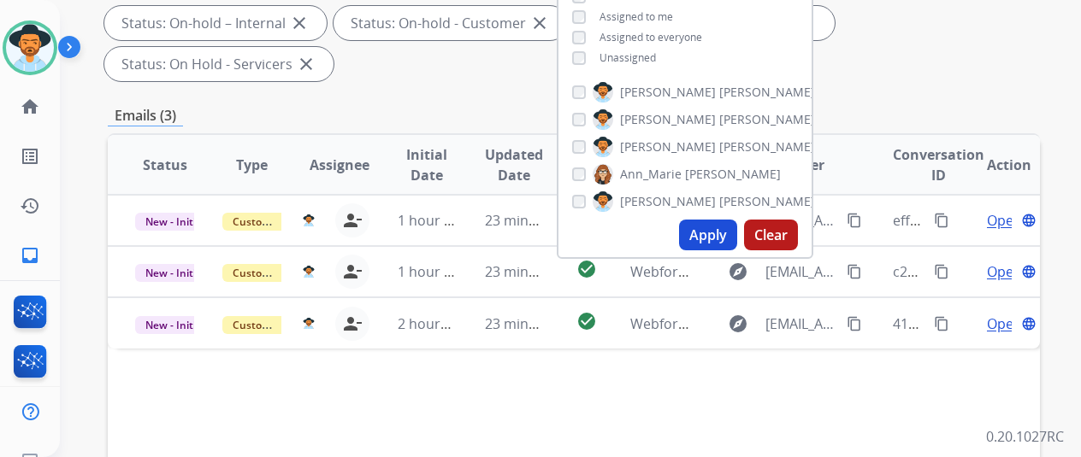
click at [710, 227] on button "Apply" at bounding box center [708, 235] width 58 height 31
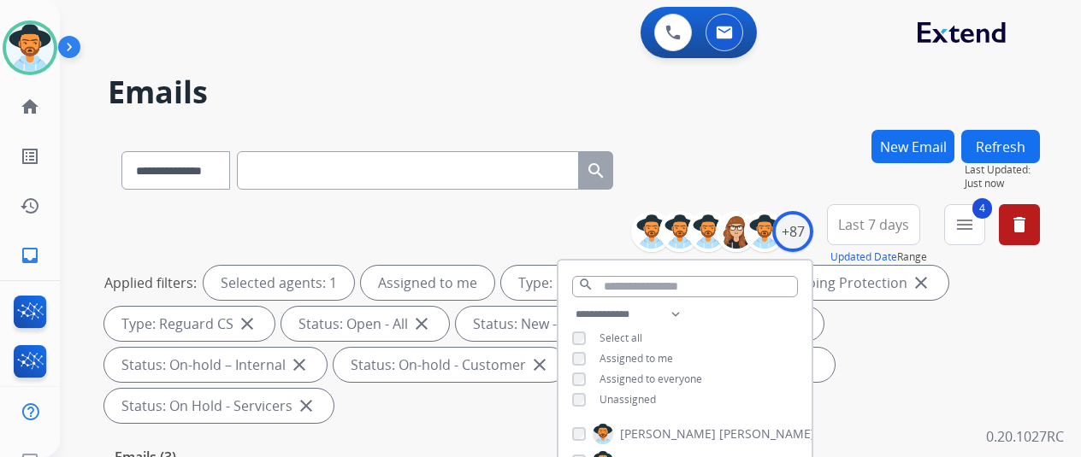
click at [777, 110] on div "**********" at bounding box center [550, 290] width 980 height 457
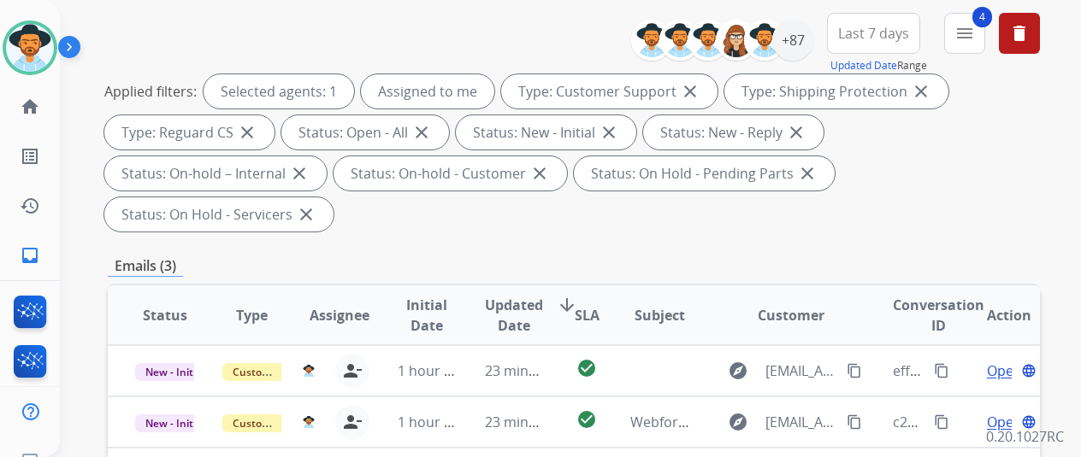
scroll to position [342, 0]
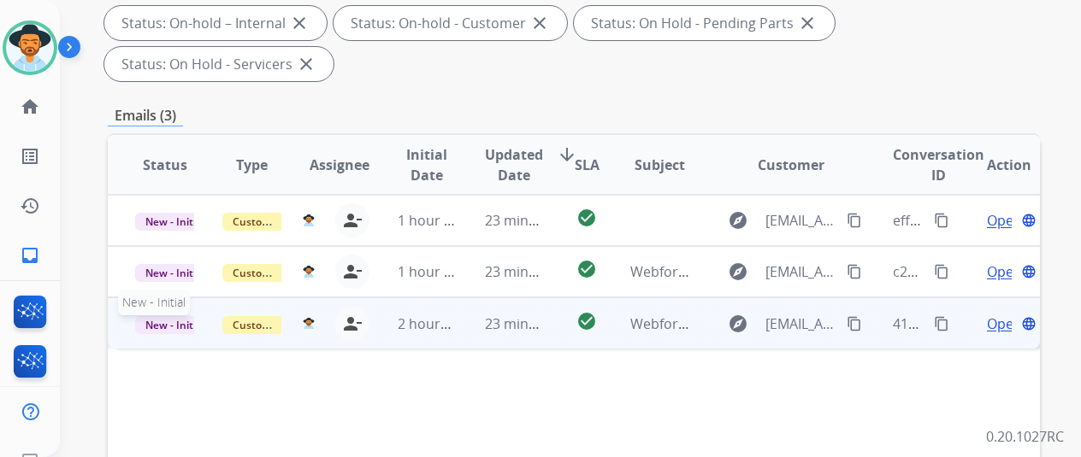
click at [150, 316] on span "New - Initial" at bounding box center [175, 325] width 80 height 18
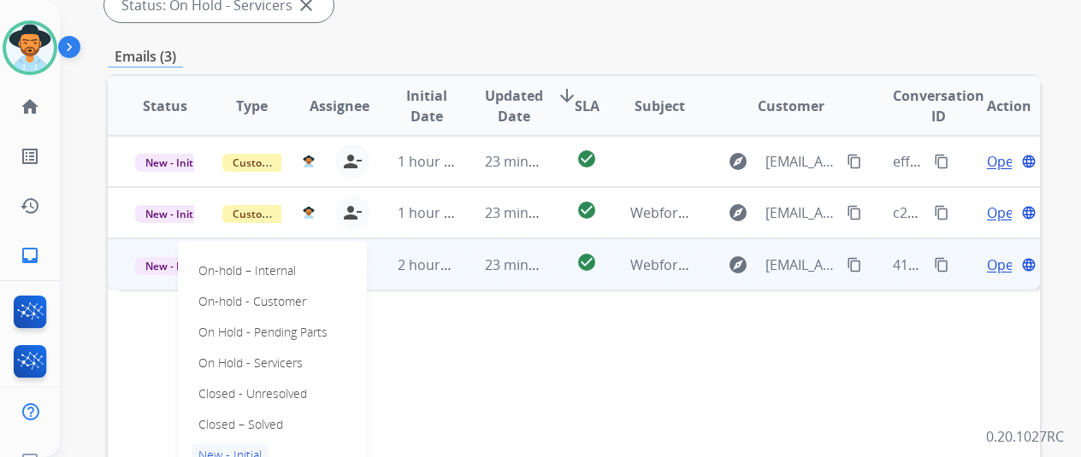
scroll to position [428, 0]
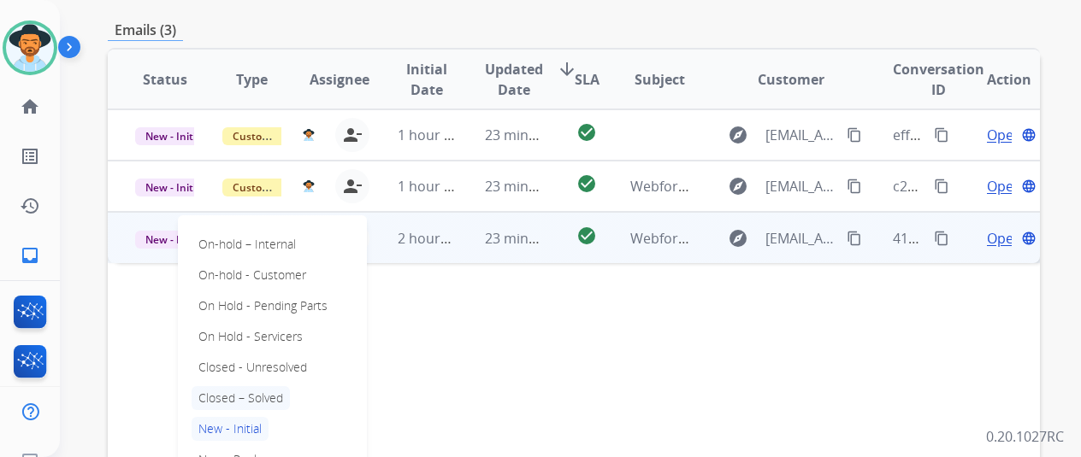
click at [259, 387] on p "Closed – Solved" at bounding box center [241, 399] width 98 height 24
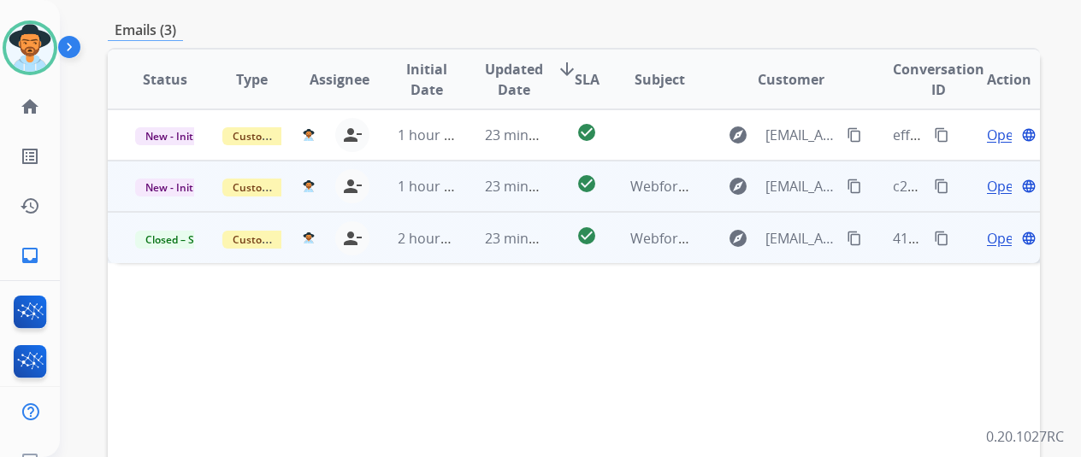
click at [994, 176] on span "Open" at bounding box center [1004, 186] width 35 height 21
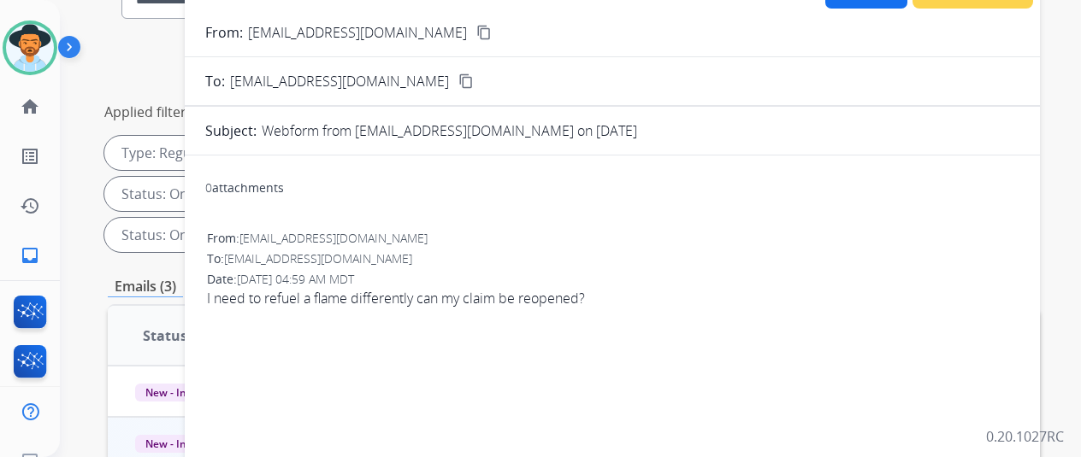
scroll to position [86, 0]
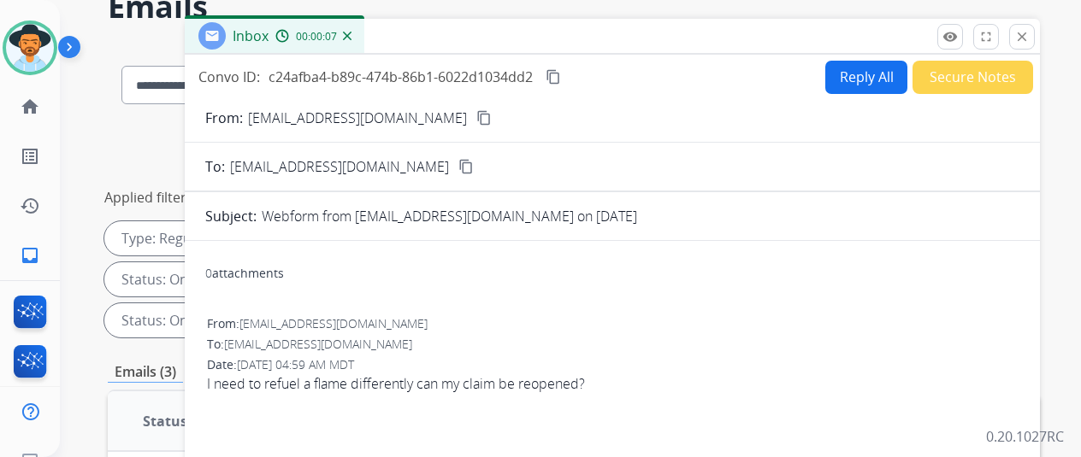
click at [476, 121] on mat-icon "content_copy" at bounding box center [483, 117] width 15 height 15
click at [859, 64] on button "Reply All" at bounding box center [866, 77] width 82 height 33
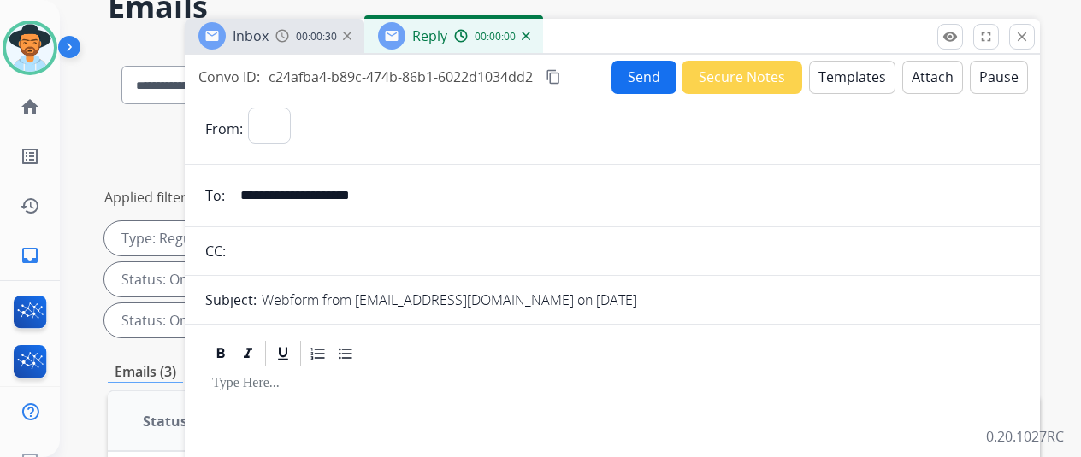
select select "**********"
click at [848, 64] on button "Templates" at bounding box center [852, 77] width 86 height 33
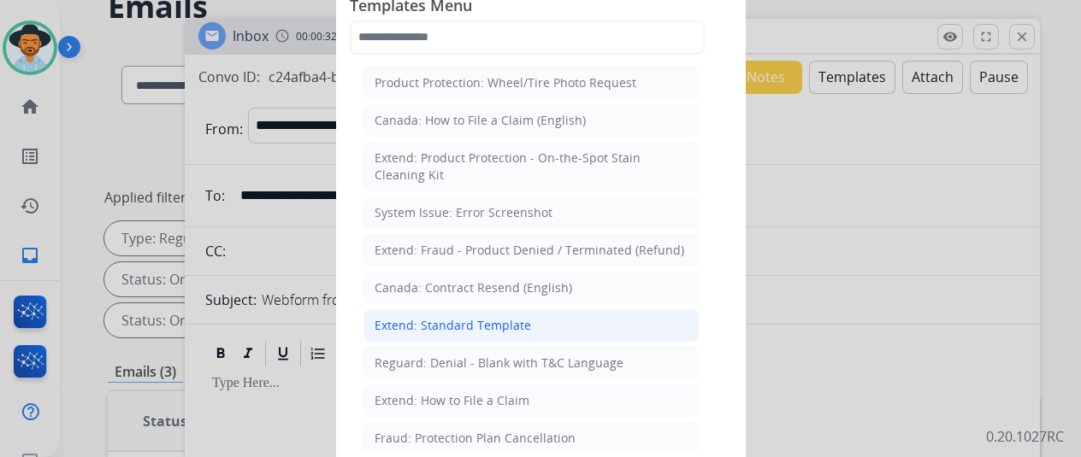
click at [454, 319] on div "Extend: Standard Template" at bounding box center [453, 325] width 156 height 17
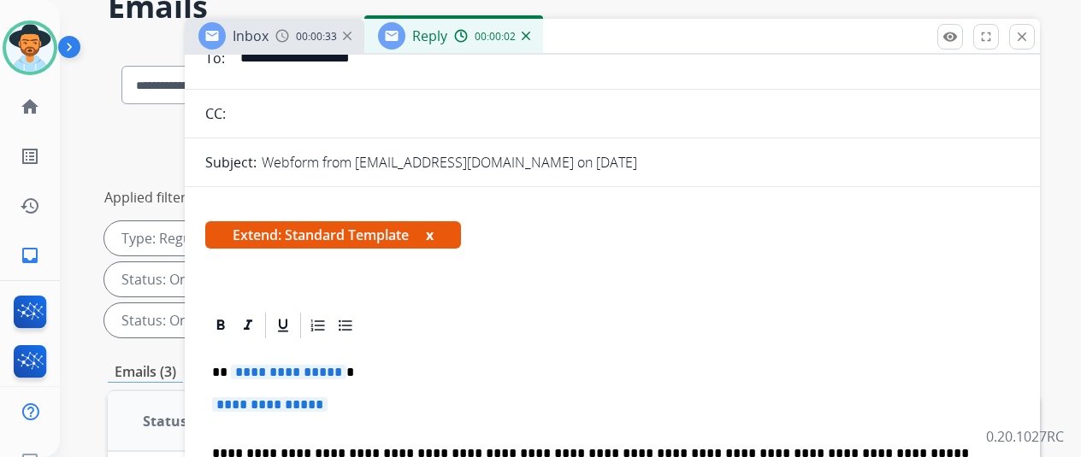
scroll to position [257, 0]
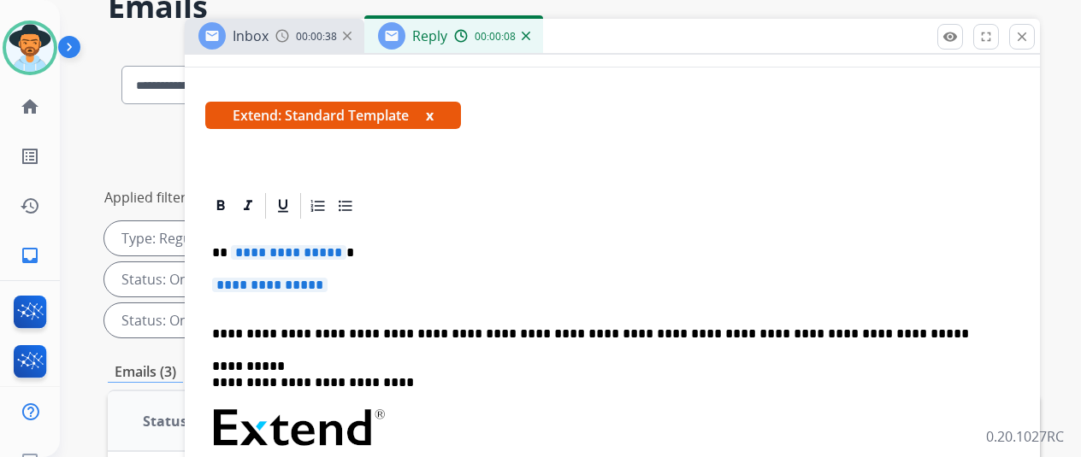
click at [345, 251] on span "**********" at bounding box center [288, 252] width 115 height 15
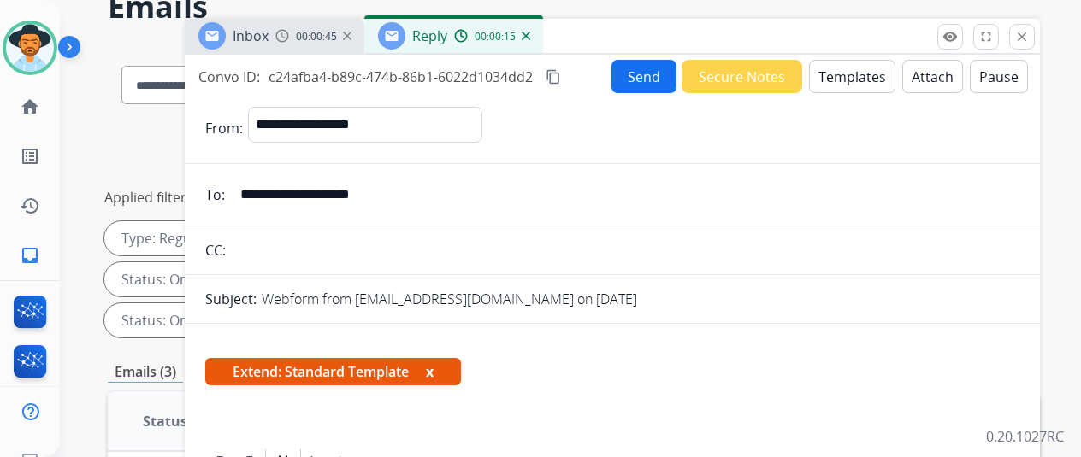
click at [561, 71] on mat-icon "content_copy" at bounding box center [553, 76] width 15 height 15
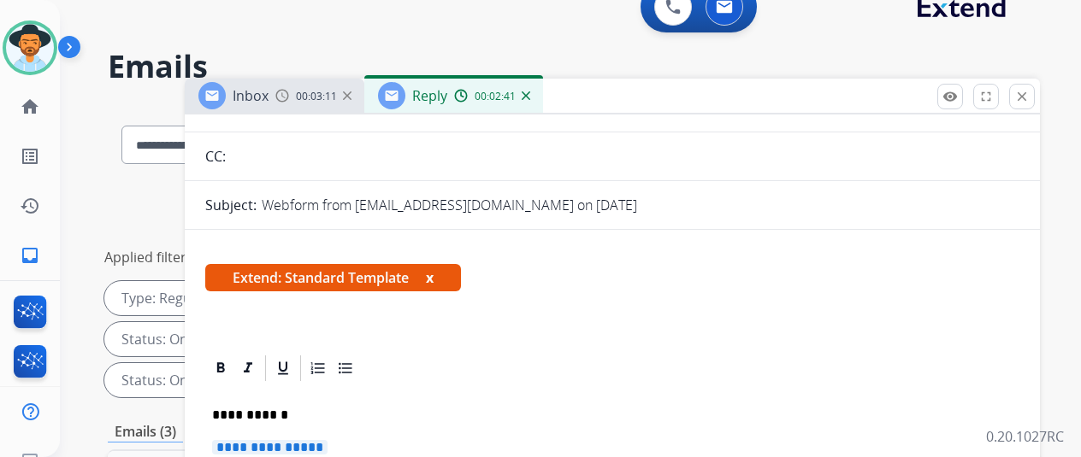
scroll to position [342, 0]
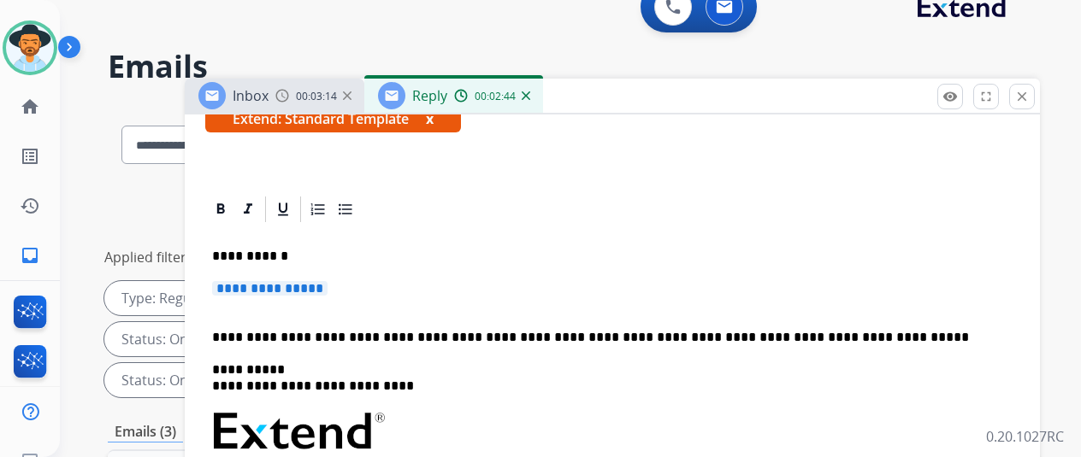
click at [328, 281] on span "**********" at bounding box center [269, 288] width 115 height 15
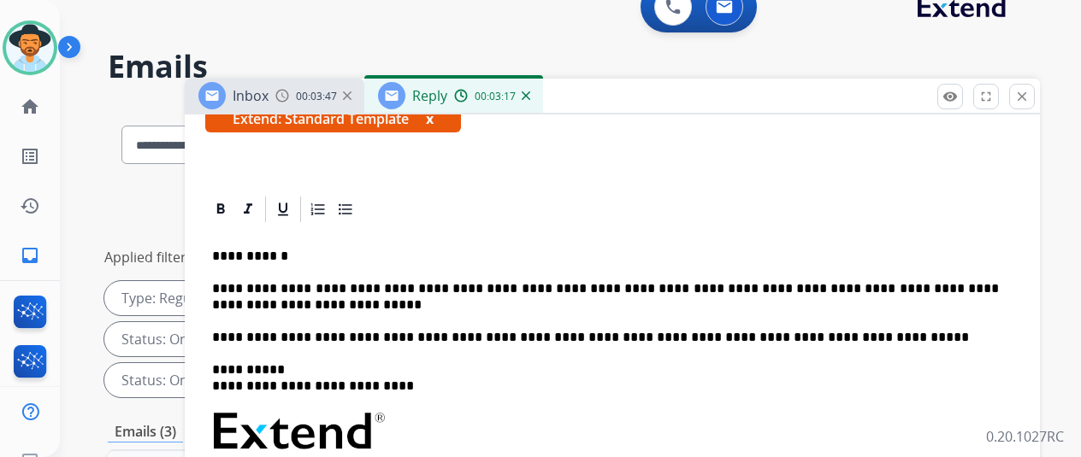
scroll to position [0, 0]
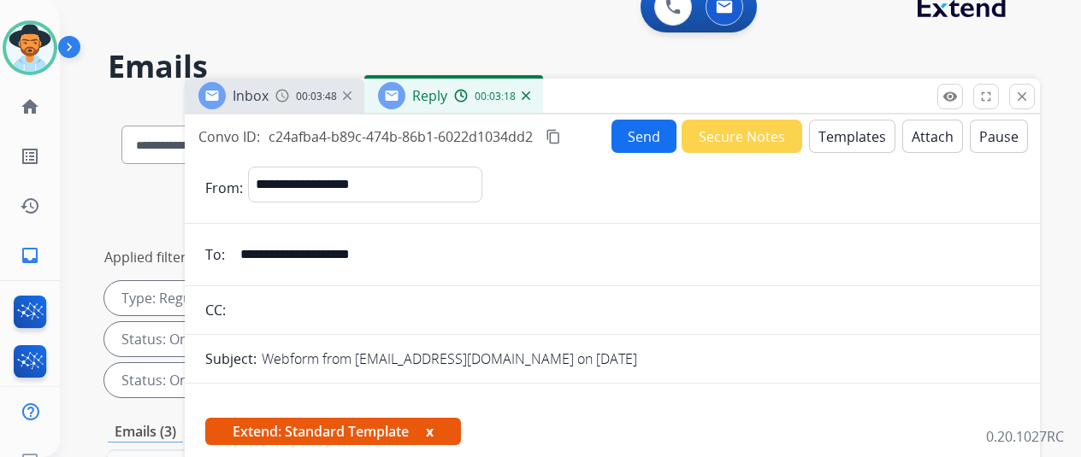
click at [636, 140] on button "Send" at bounding box center [643, 136] width 65 height 33
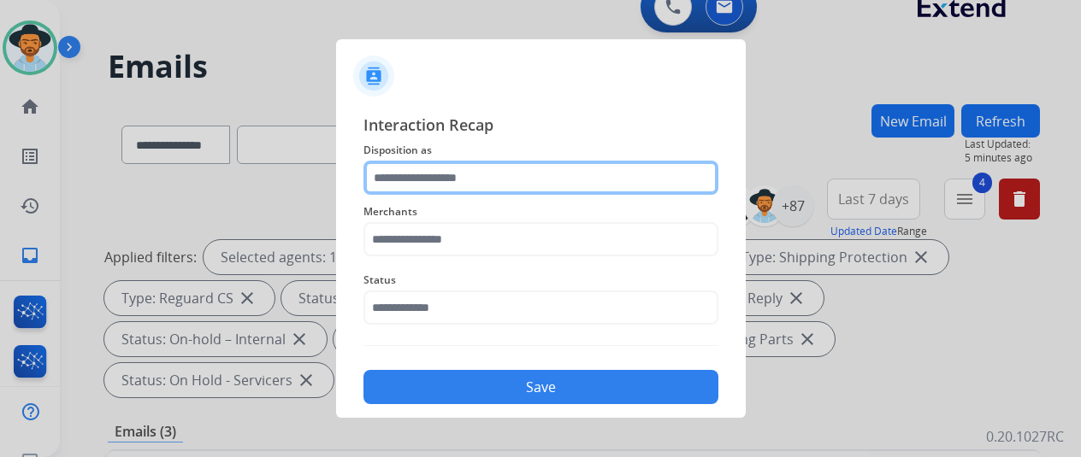
click at [397, 174] on input "text" at bounding box center [540, 178] width 355 height 34
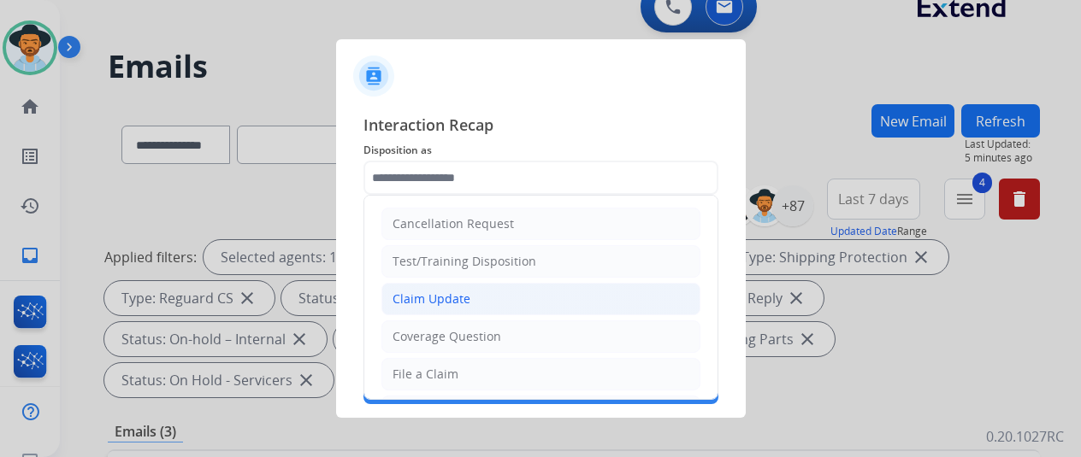
click at [443, 292] on div "Claim Update" at bounding box center [431, 299] width 78 height 17
type input "**********"
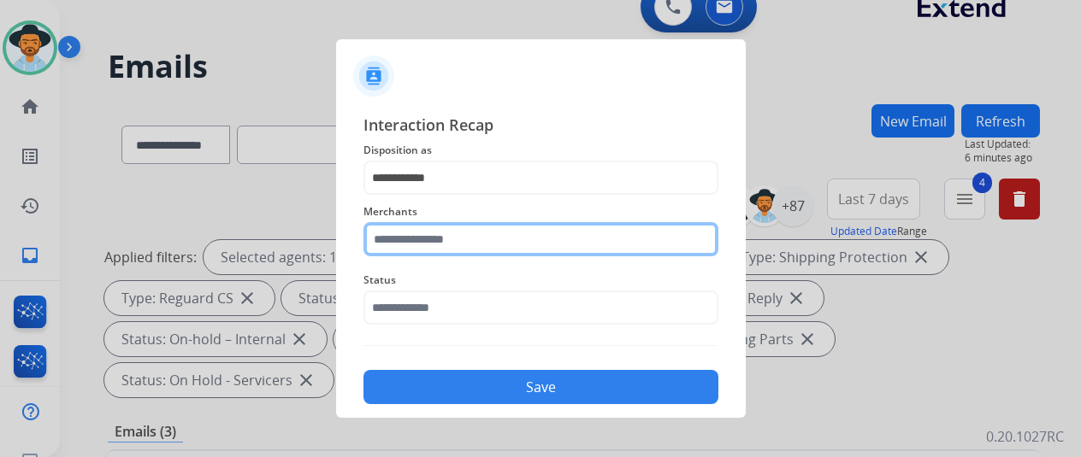
click at [404, 239] on input "text" at bounding box center [540, 239] width 355 height 34
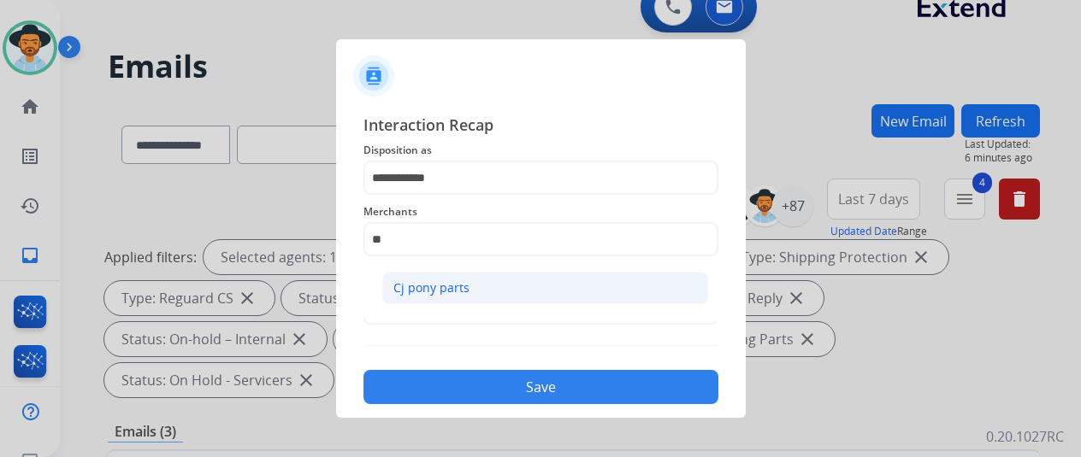
click at [472, 280] on li "Cj pony parts" at bounding box center [545, 288] width 326 height 32
type input "**********"
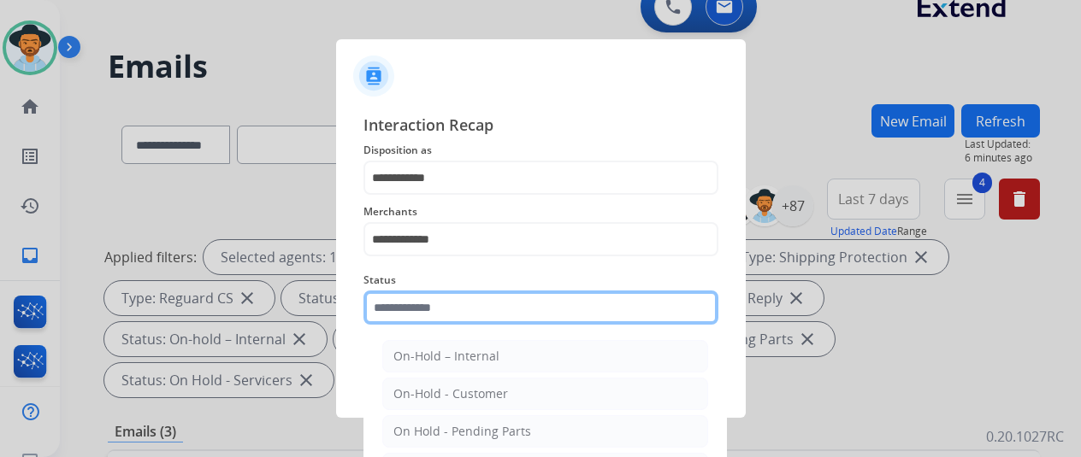
click at [452, 307] on input "text" at bounding box center [540, 308] width 355 height 34
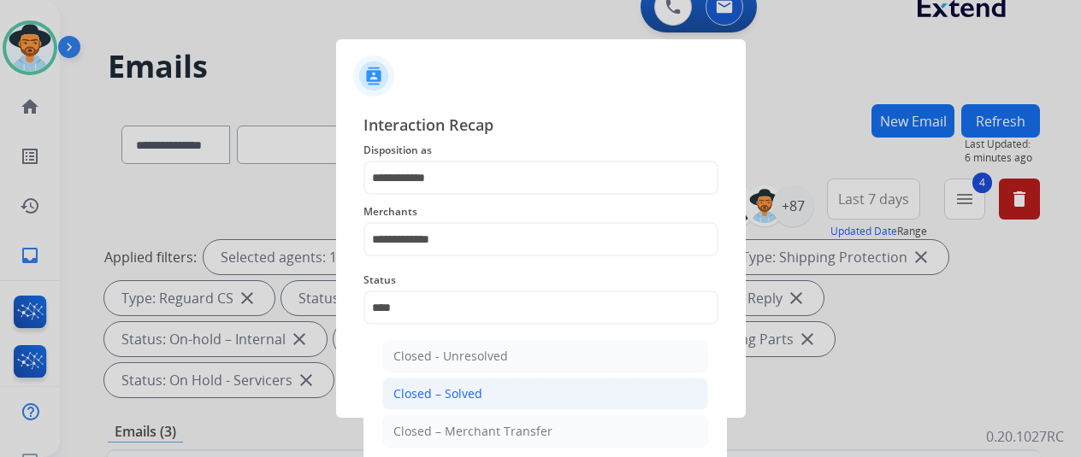
click at [492, 387] on li "Closed – Solved" at bounding box center [545, 394] width 326 height 32
type input "**********"
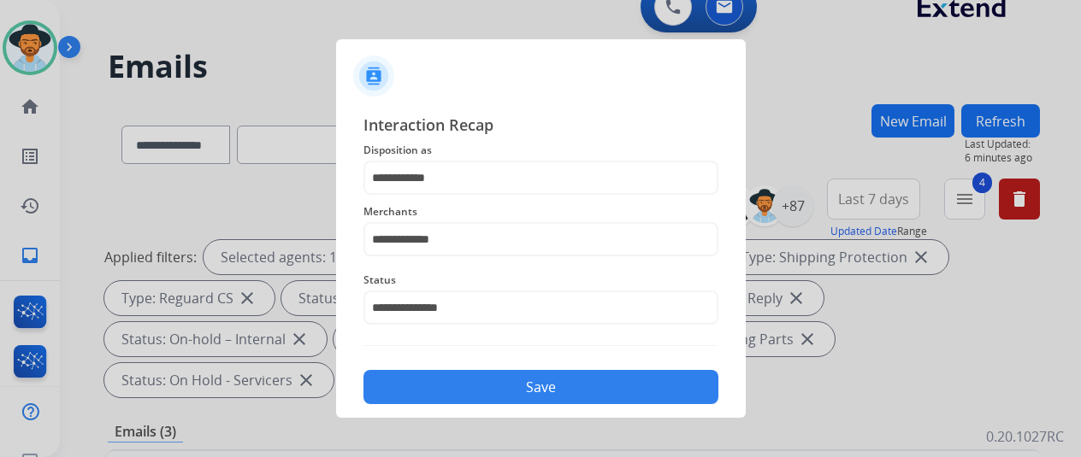
click at [502, 392] on button "Save" at bounding box center [540, 387] width 355 height 34
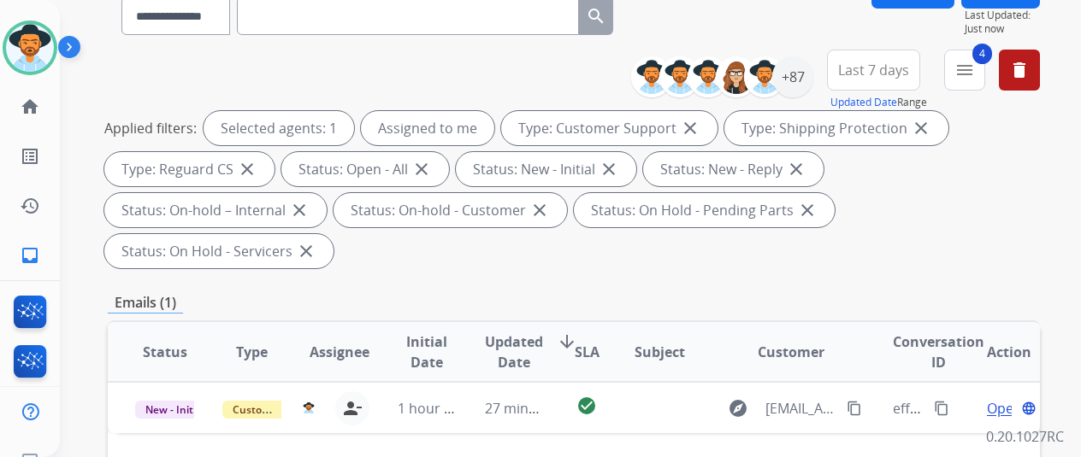
scroll to position [342, 0]
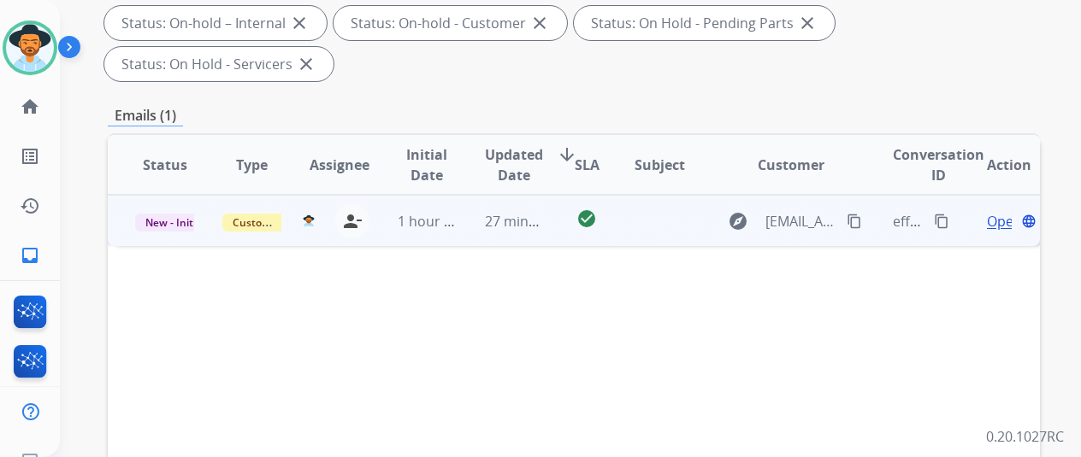
click at [991, 211] on span "Open" at bounding box center [1004, 221] width 35 height 21
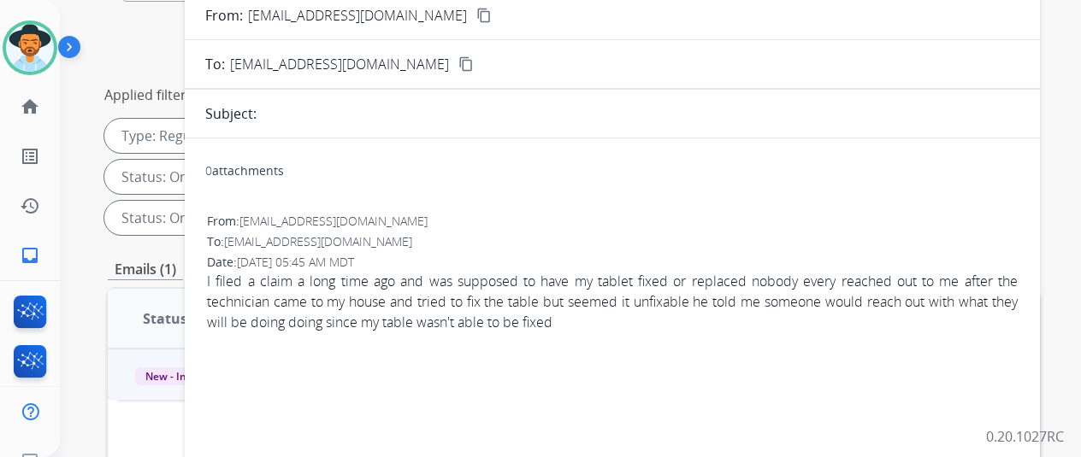
scroll to position [86, 0]
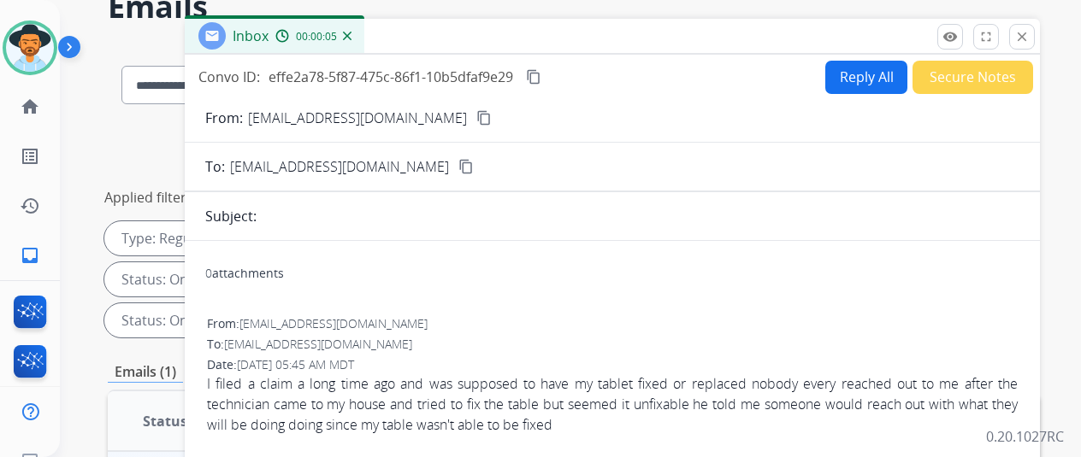
click at [476, 120] on mat-icon "content_copy" at bounding box center [483, 117] width 15 height 15
click at [867, 68] on button "Reply All" at bounding box center [866, 77] width 82 height 33
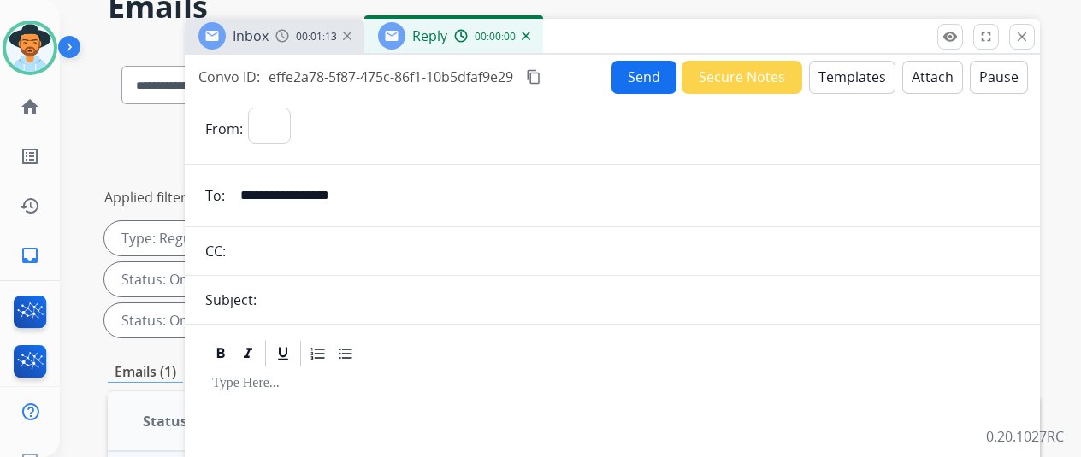
select select "**********"
click at [853, 84] on button "Templates" at bounding box center [852, 77] width 86 height 33
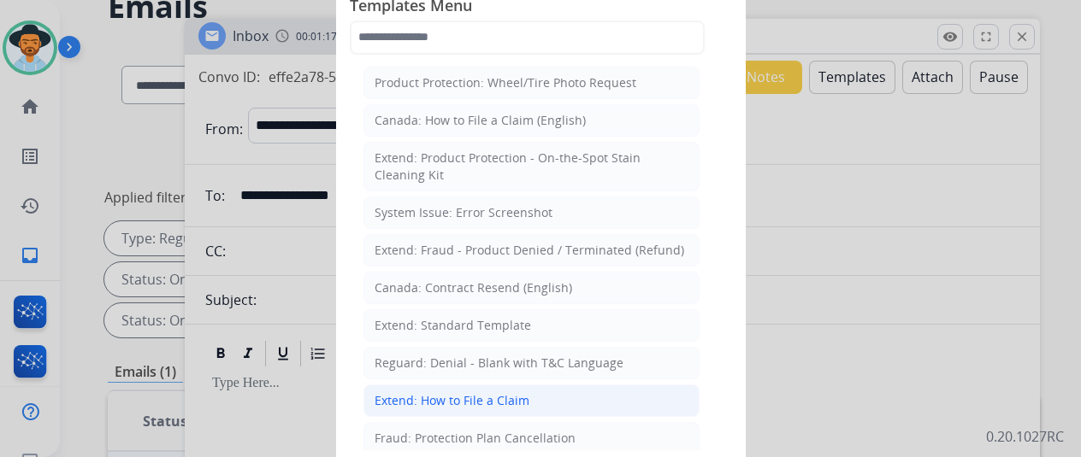
click at [431, 392] on div "Extend: How to File a Claim" at bounding box center [452, 400] width 155 height 17
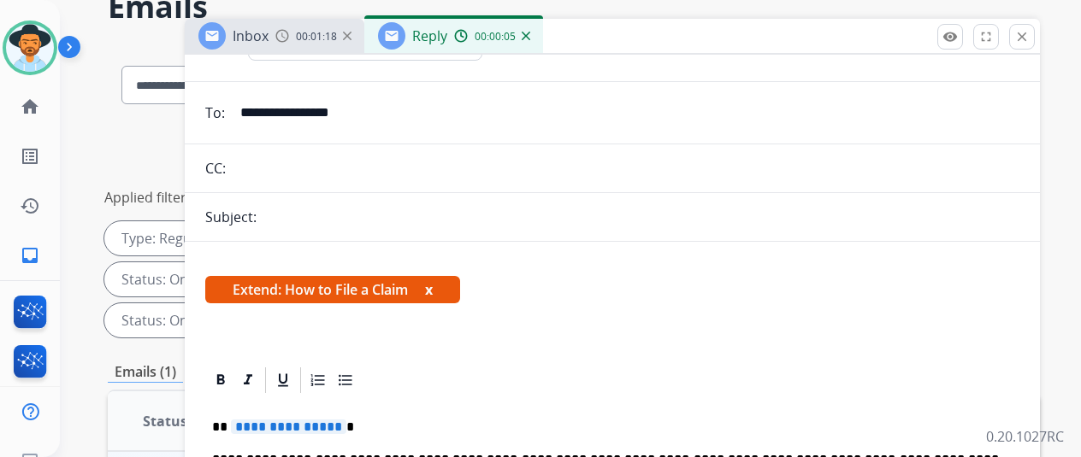
scroll to position [171, 0]
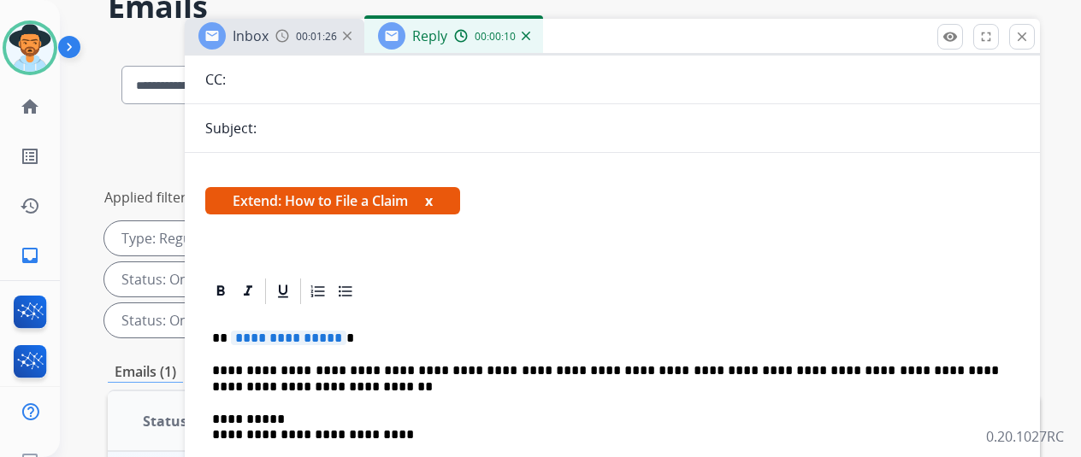
click at [345, 338] on span "**********" at bounding box center [288, 338] width 115 height 15
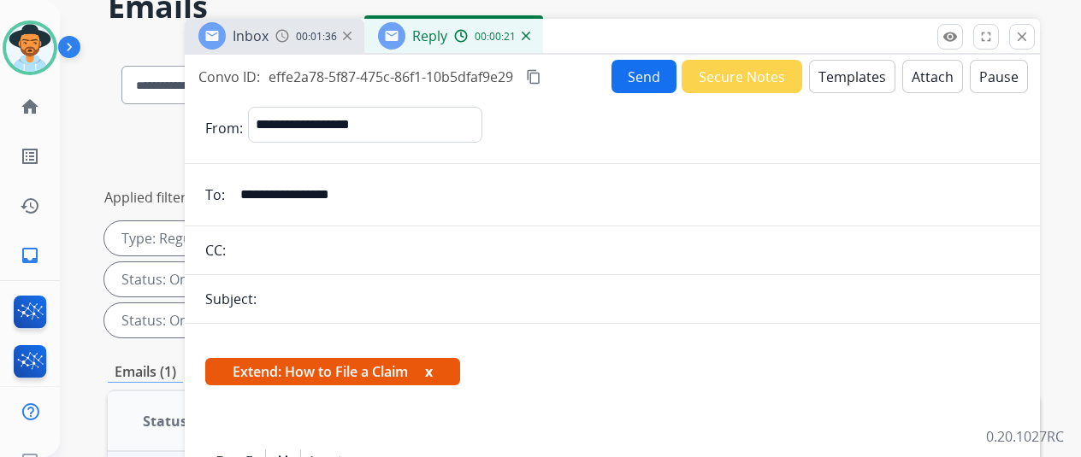
click at [541, 75] on mat-icon "content_copy" at bounding box center [533, 76] width 15 height 15
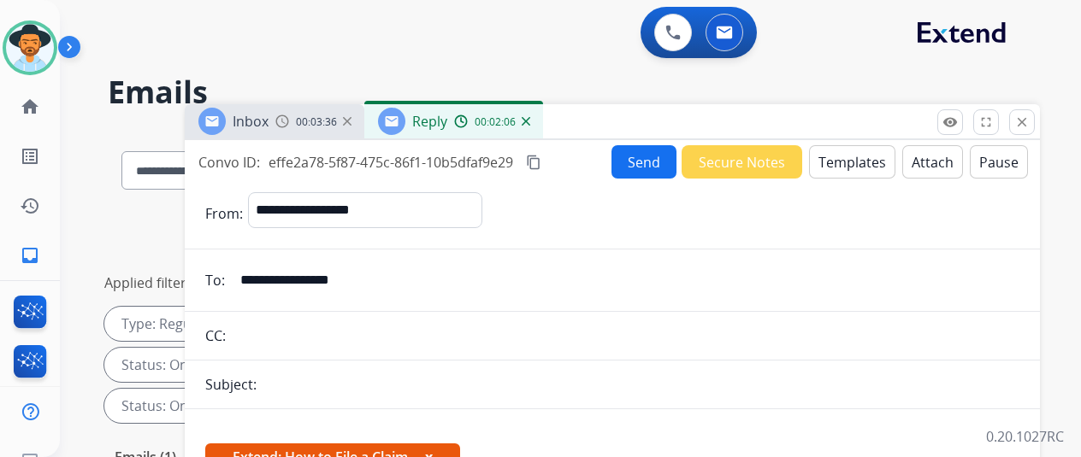
click at [647, 161] on button "Send" at bounding box center [643, 161] width 65 height 33
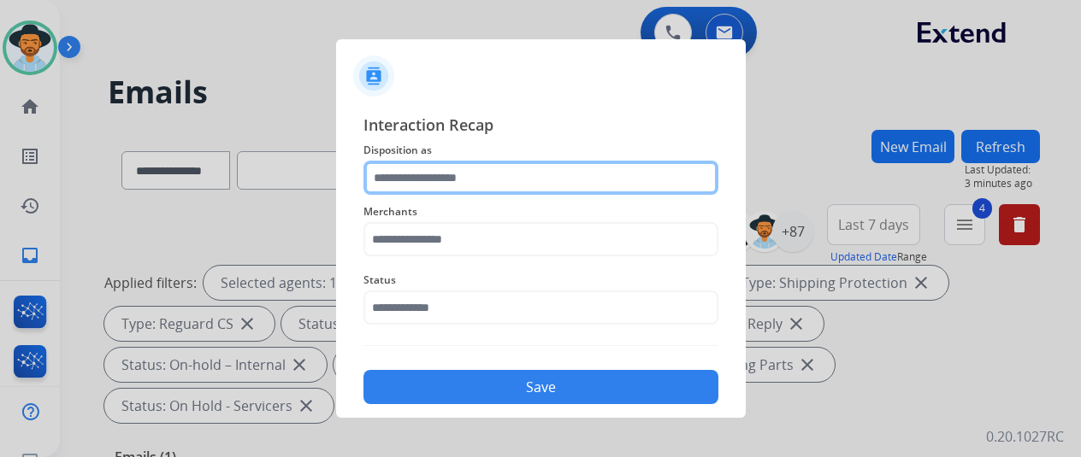
click at [417, 174] on input "text" at bounding box center [540, 178] width 355 height 34
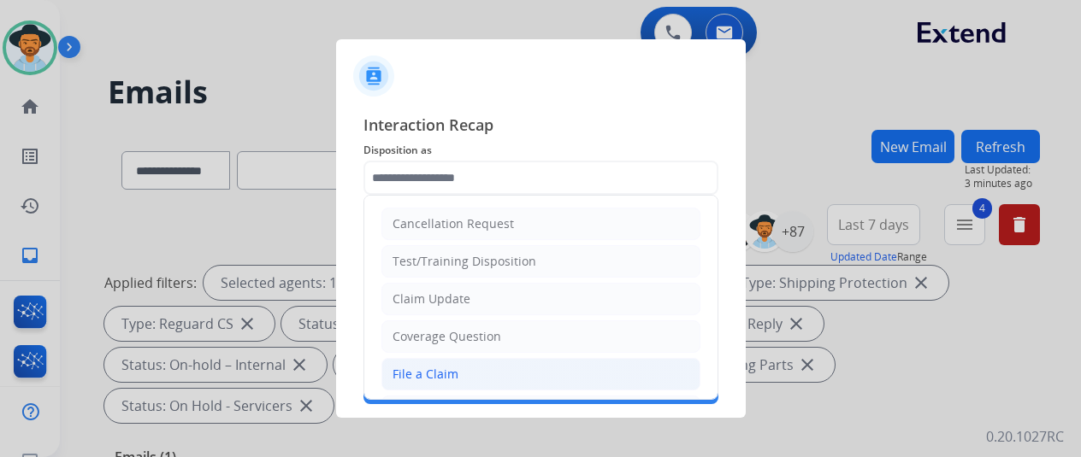
click at [418, 376] on div "File a Claim" at bounding box center [425, 374] width 66 height 17
type input "**********"
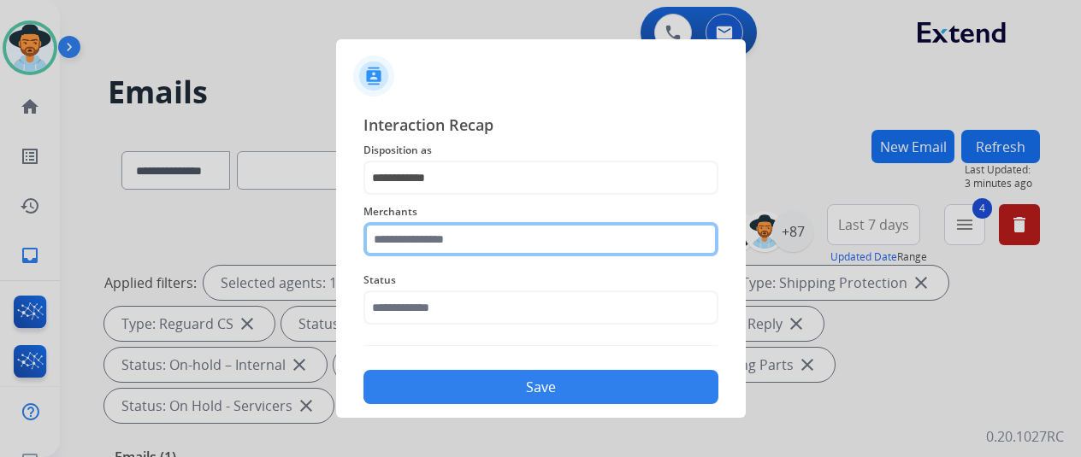
drag, startPoint x: 421, startPoint y: 249, endPoint x: 429, endPoint y: 228, distance: 22.2
click at [421, 247] on input "text" at bounding box center [540, 239] width 355 height 34
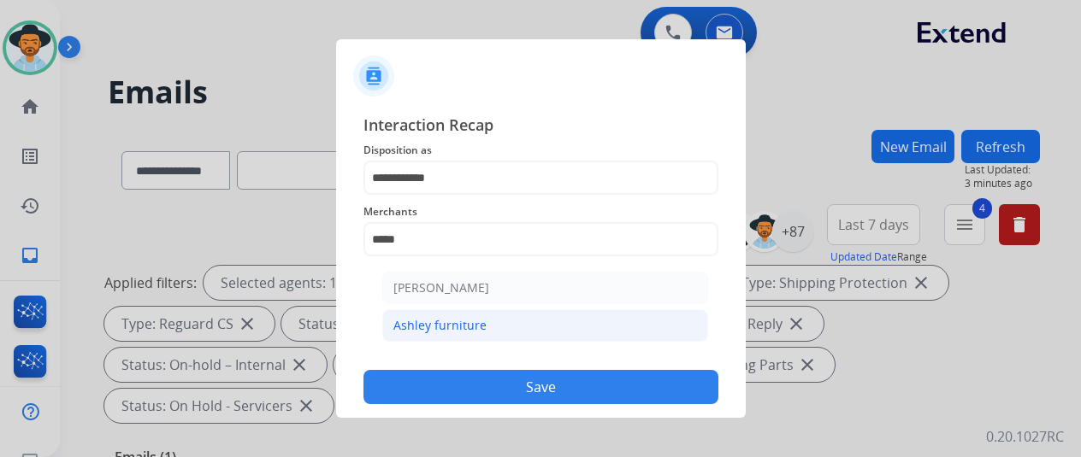
click at [457, 324] on div "Ashley furniture" at bounding box center [439, 325] width 93 height 17
type input "**********"
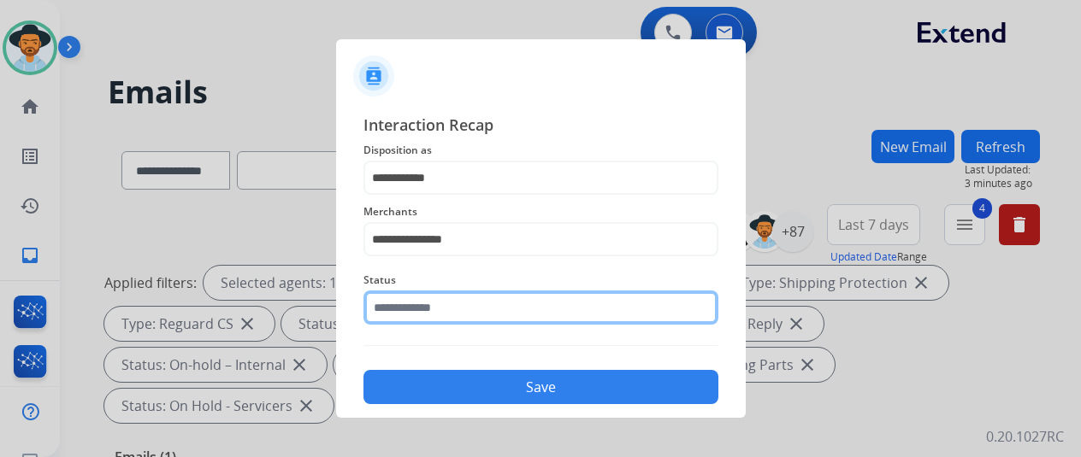
click at [457, 324] on input "text" at bounding box center [540, 308] width 355 height 34
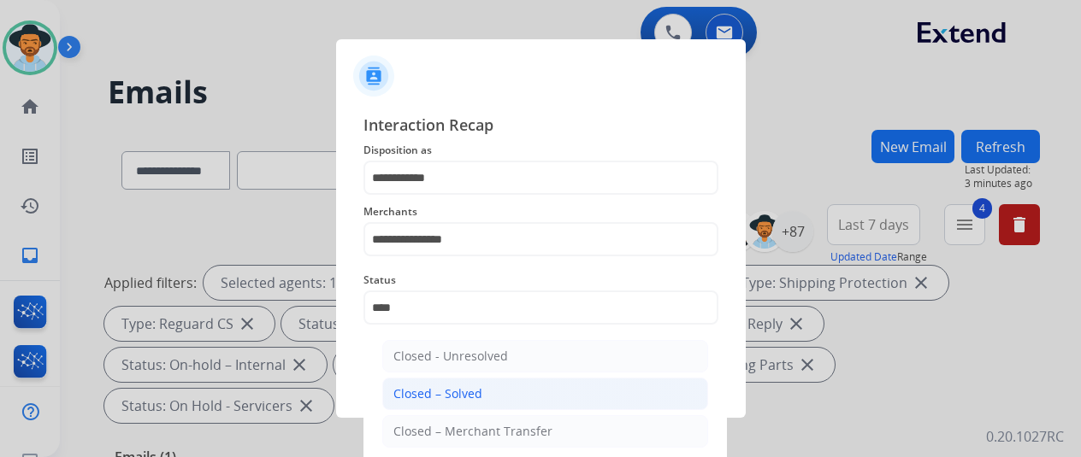
click at [499, 396] on li "Closed – Solved" at bounding box center [545, 394] width 326 height 32
type input "**********"
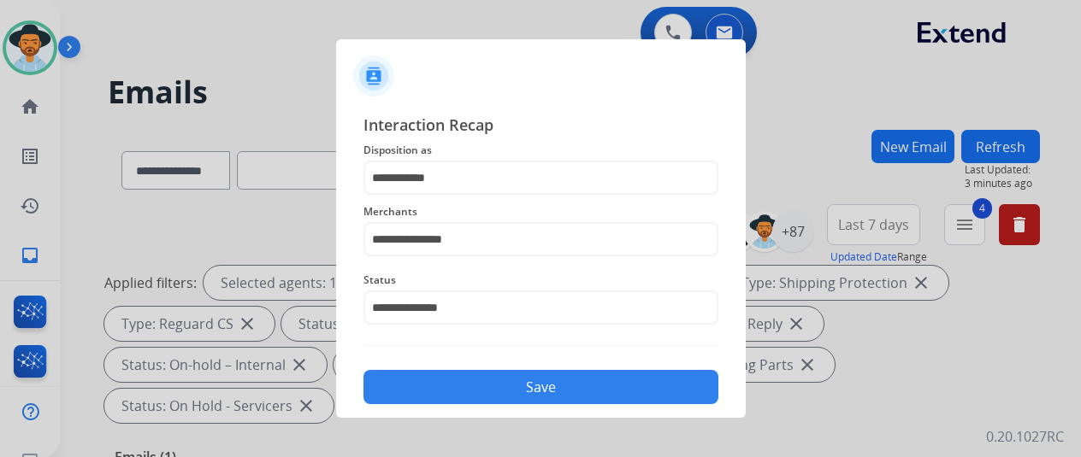
click at [526, 388] on button "Save" at bounding box center [540, 387] width 355 height 34
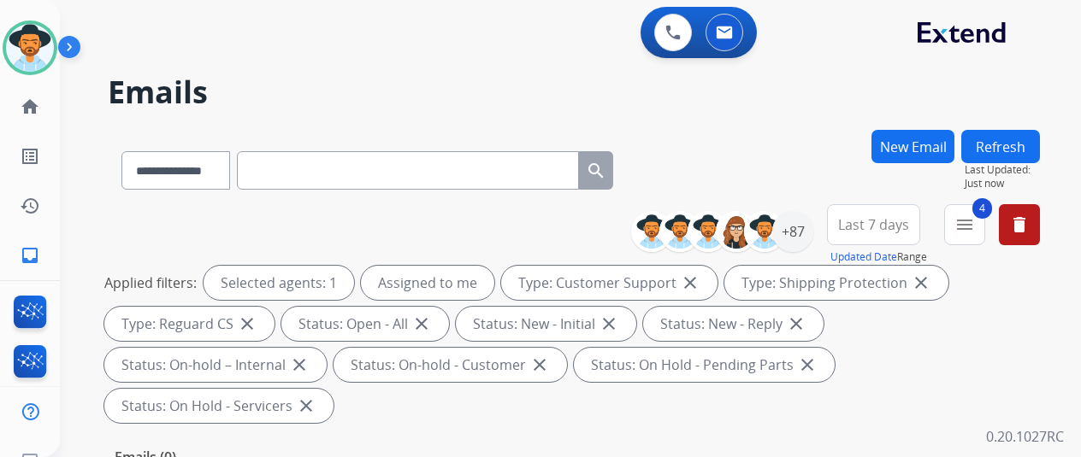
click at [832, 104] on h2 "Emails" at bounding box center [574, 92] width 932 height 34
click at [812, 233] on div "+87" at bounding box center [792, 231] width 41 height 41
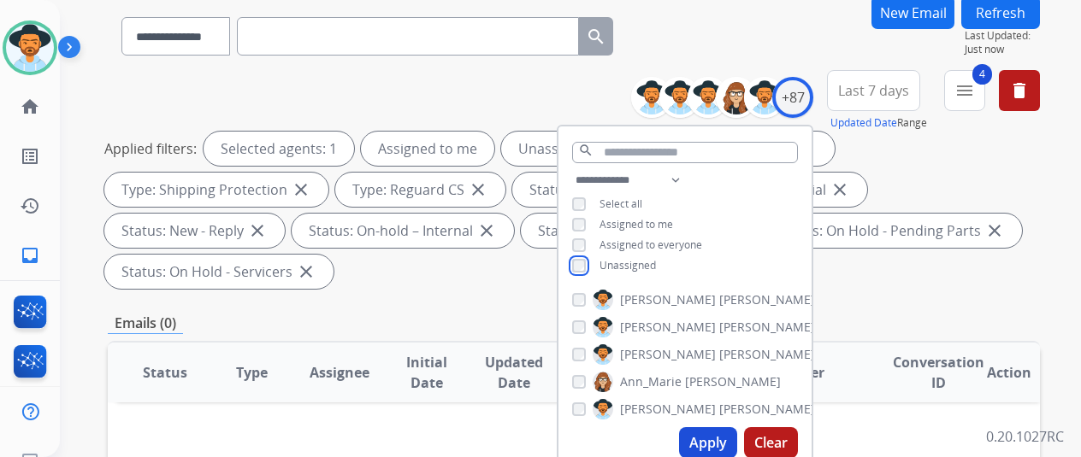
scroll to position [428, 0]
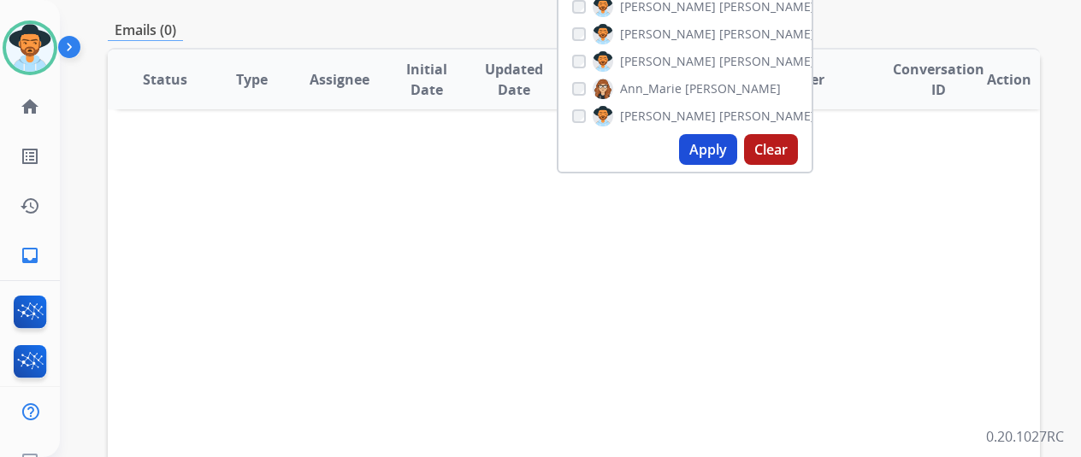
click at [719, 150] on button "Apply" at bounding box center [708, 149] width 58 height 31
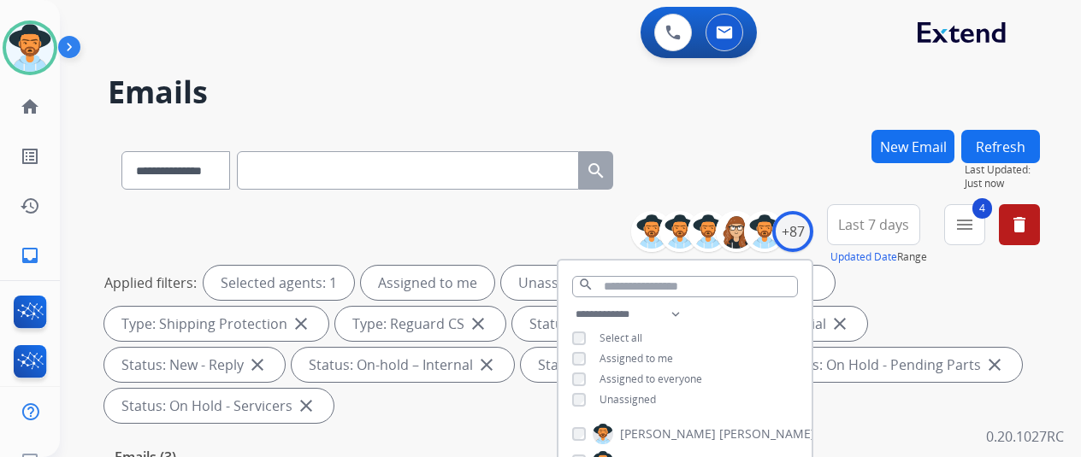
click at [719, 150] on div "**********" at bounding box center [574, 167] width 932 height 74
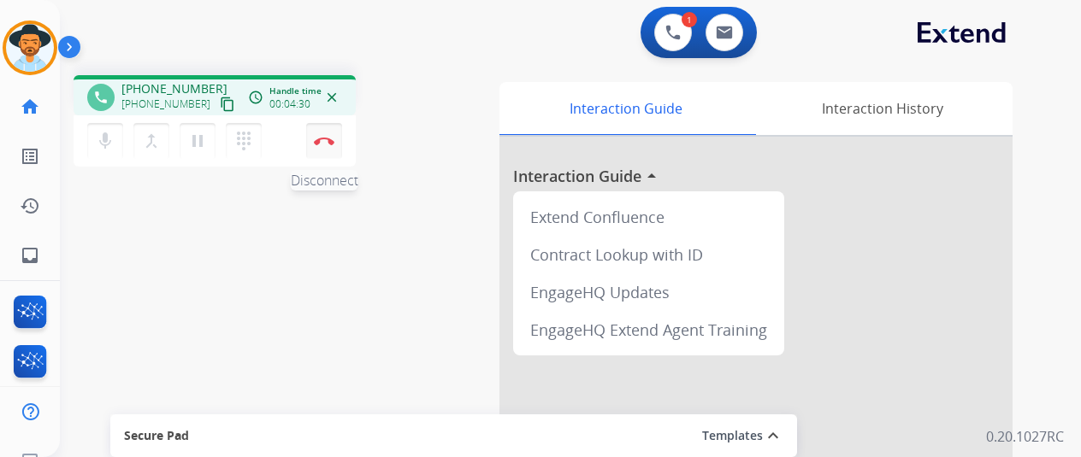
click at [322, 140] on img at bounding box center [324, 141] width 21 height 9
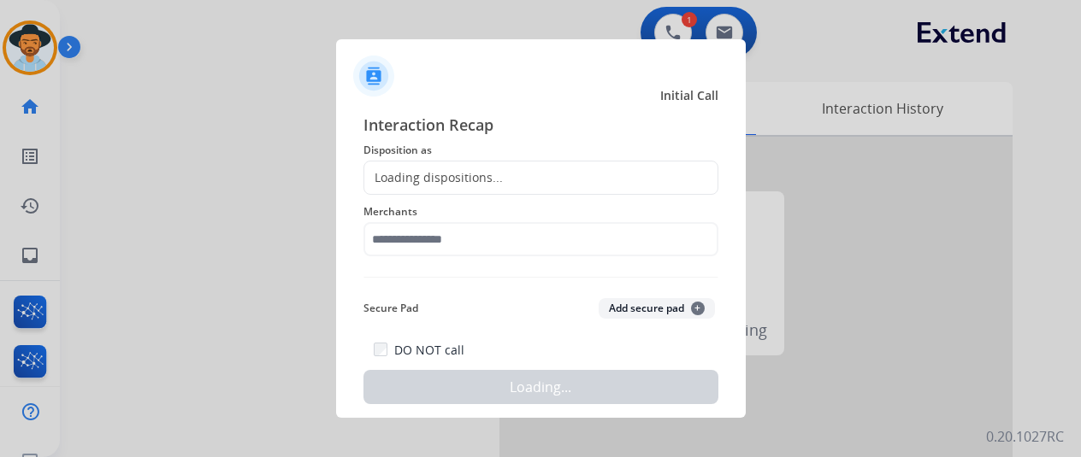
click at [388, 176] on div "Loading dispositions..." at bounding box center [433, 177] width 139 height 17
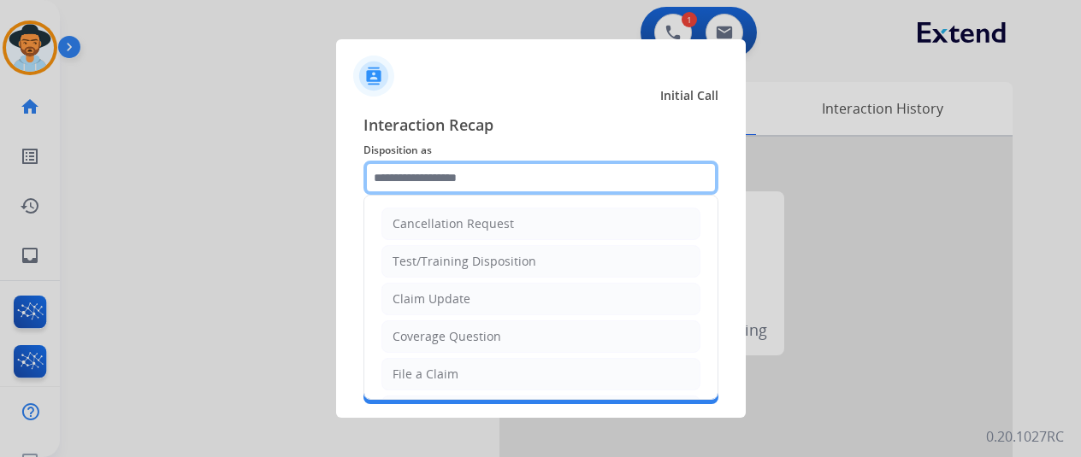
click at [388, 174] on input "text" at bounding box center [540, 178] width 355 height 34
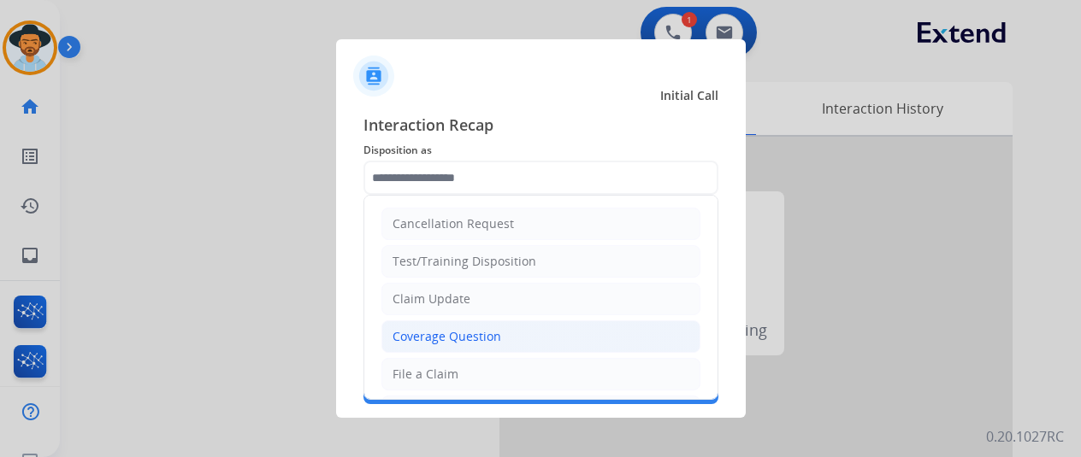
drag, startPoint x: 419, startPoint y: 328, endPoint x: 417, endPoint y: 319, distance: 9.6
click at [418, 328] on div "Coverage Question" at bounding box center [446, 336] width 109 height 17
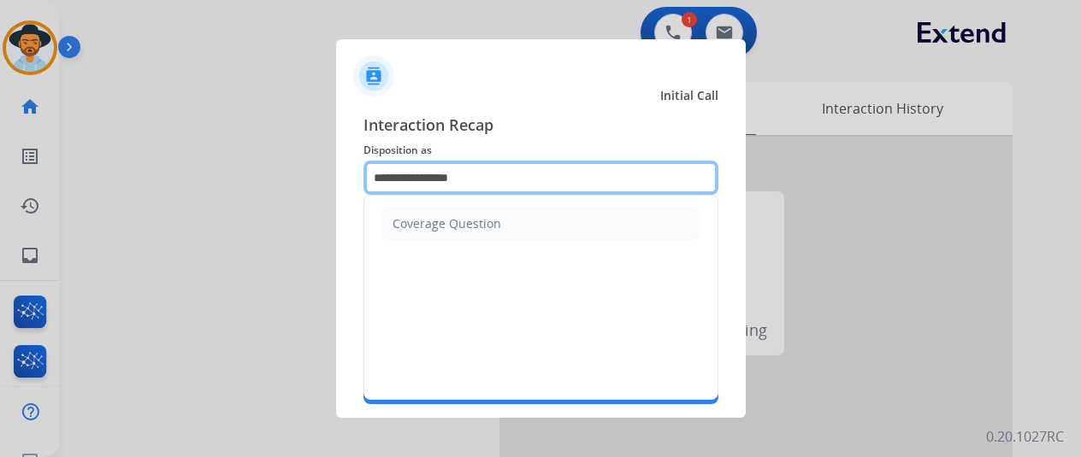
drag, startPoint x: 437, startPoint y: 175, endPoint x: 309, endPoint y: 165, distance: 128.7
click at [0, 165] on app-contact-recap-modal "**********" at bounding box center [0, 228] width 0 height 457
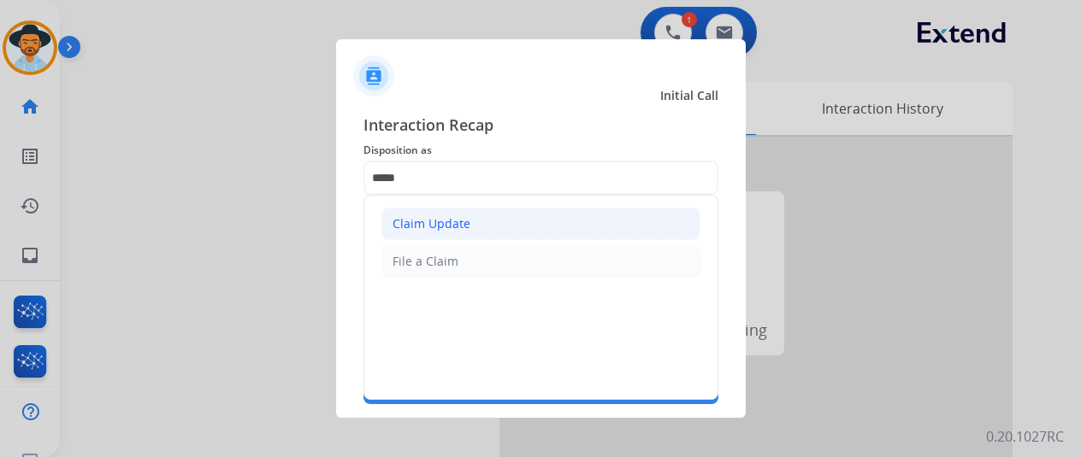
click at [419, 220] on div "Claim Update" at bounding box center [431, 223] width 78 height 17
type input "**********"
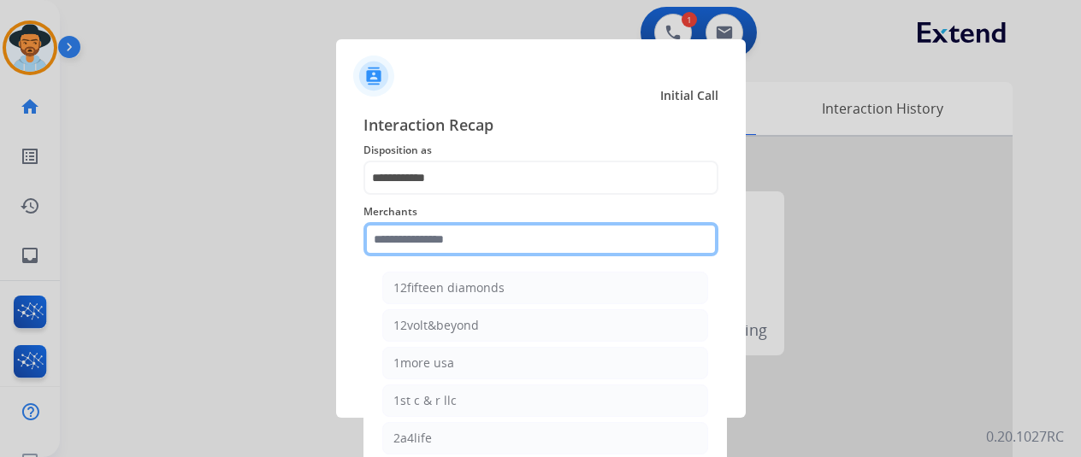
click at [401, 242] on input "text" at bounding box center [540, 239] width 355 height 34
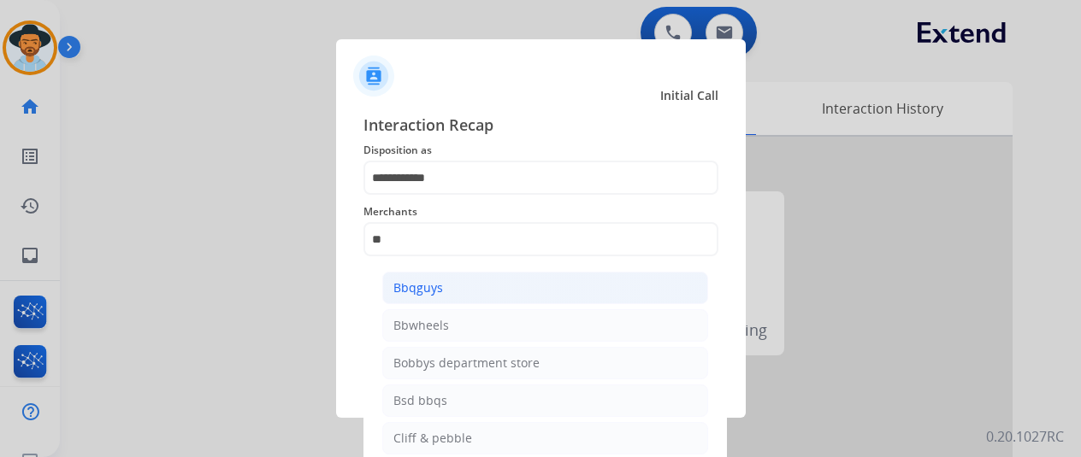
click at [429, 287] on div "Bbqguys" at bounding box center [418, 288] width 50 height 17
type input "*******"
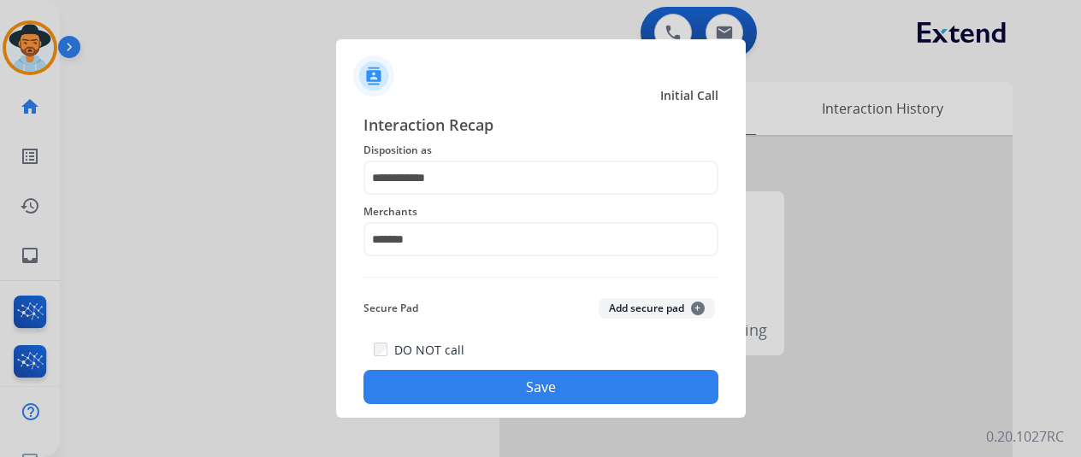
click at [487, 388] on button "Save" at bounding box center [540, 387] width 355 height 34
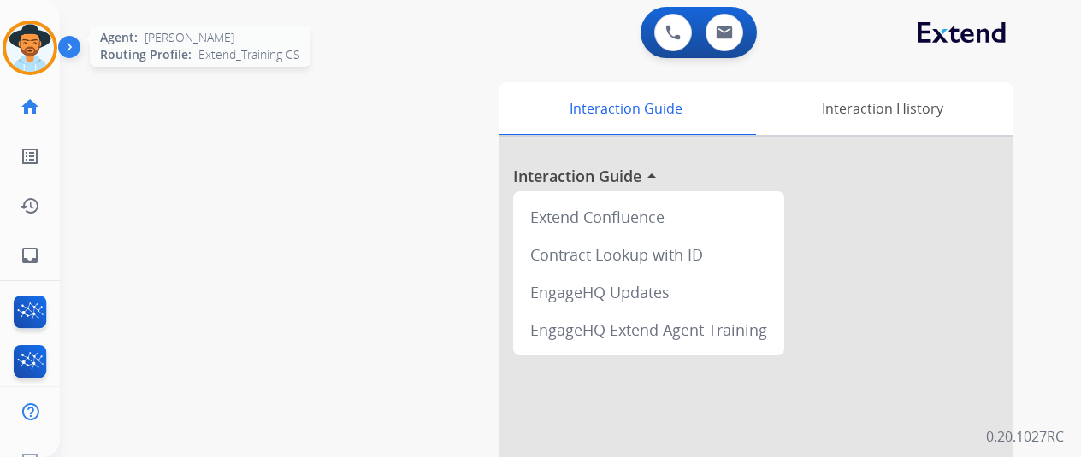
click at [41, 45] on img at bounding box center [30, 48] width 48 height 48
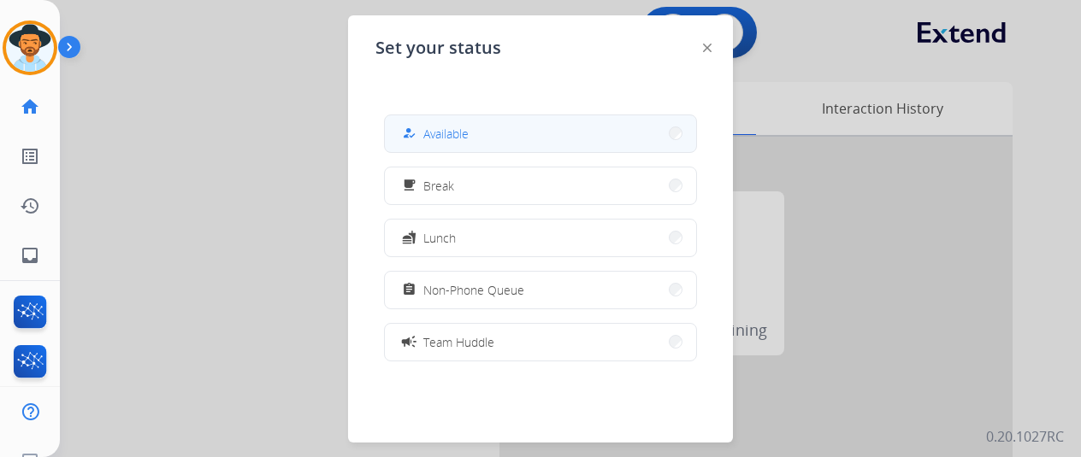
click at [422, 131] on div "how_to_reg" at bounding box center [410, 133] width 25 height 21
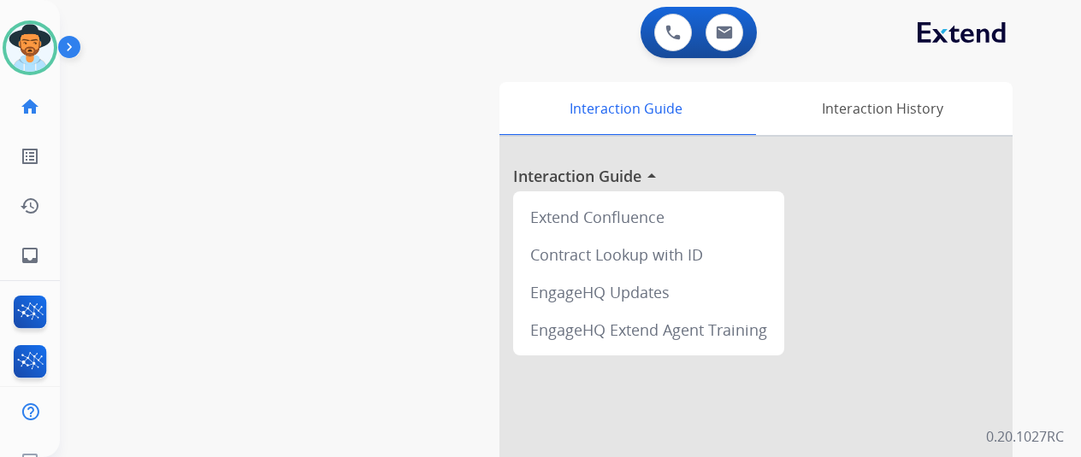
click at [116, 281] on div "swap_horiz Break voice bridge close_fullscreen Connect 3-Way Call merge_type Se…" at bounding box center [550, 418] width 980 height 713
click at [27, 263] on mat-icon "inbox" at bounding box center [30, 255] width 21 height 21
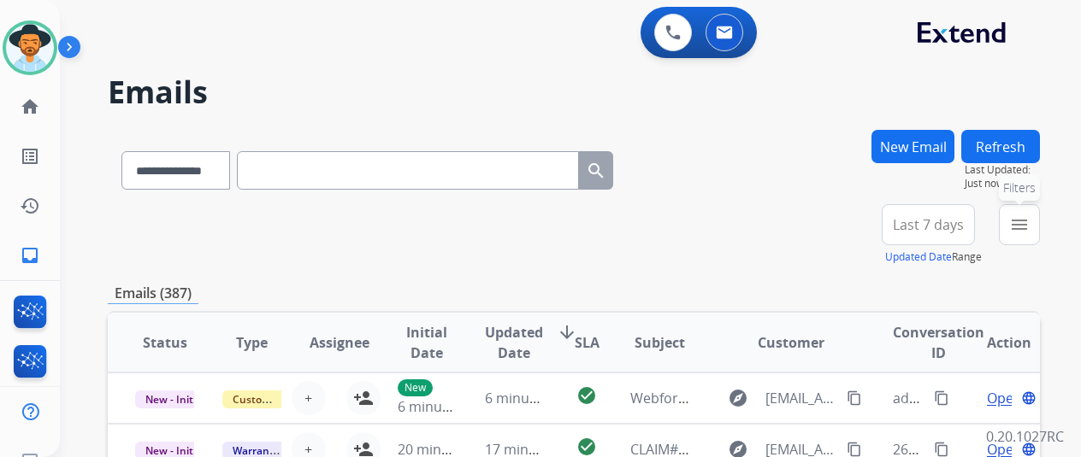
click at [1030, 223] on mat-icon "menu" at bounding box center [1019, 225] width 21 height 21
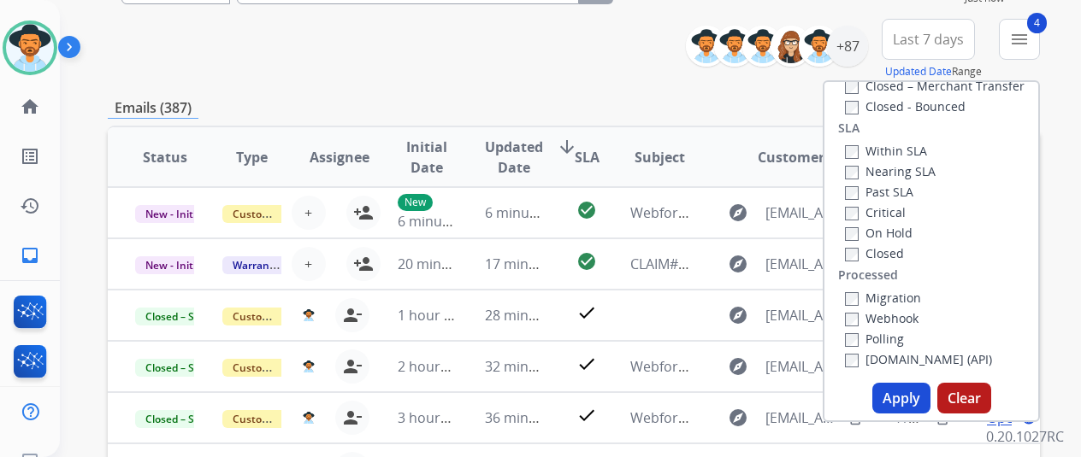
scroll to position [257, 0]
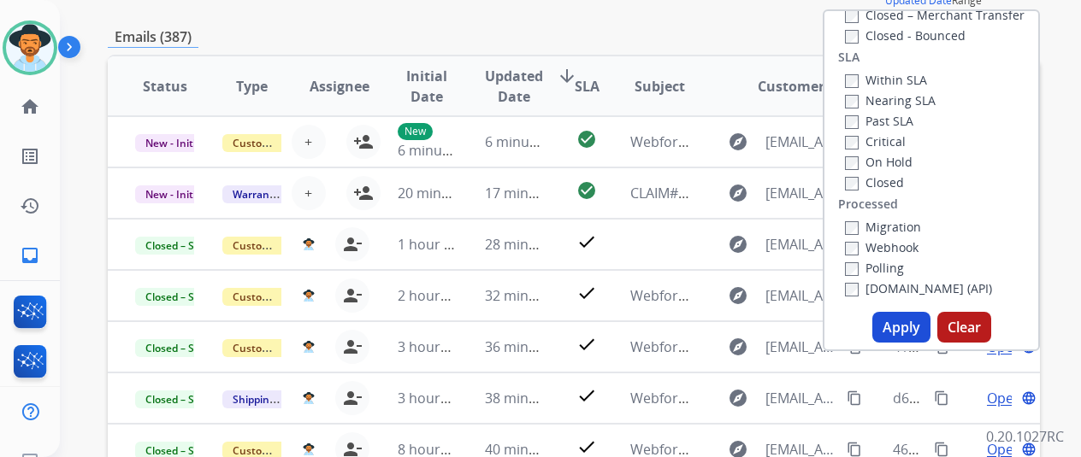
click at [915, 326] on button "Apply" at bounding box center [901, 327] width 58 height 31
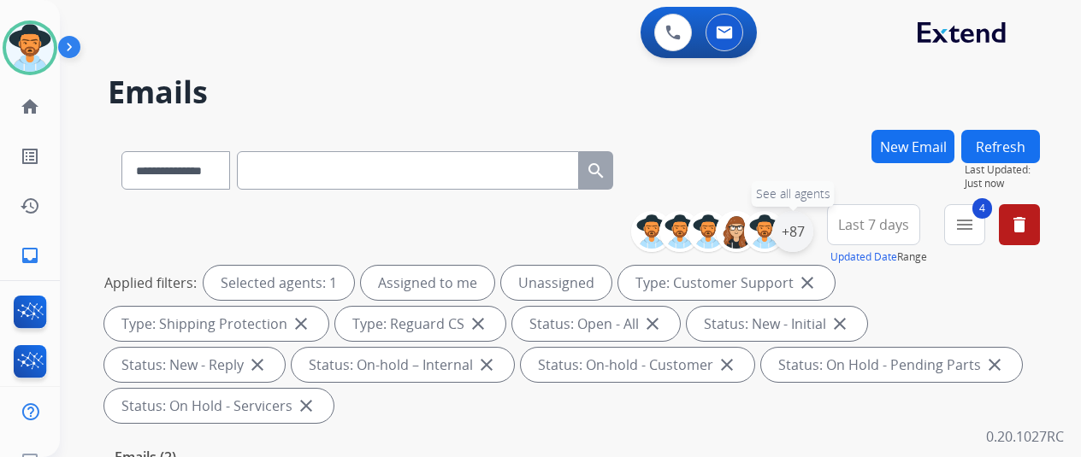
click at [805, 239] on div "+87" at bounding box center [792, 231] width 41 height 41
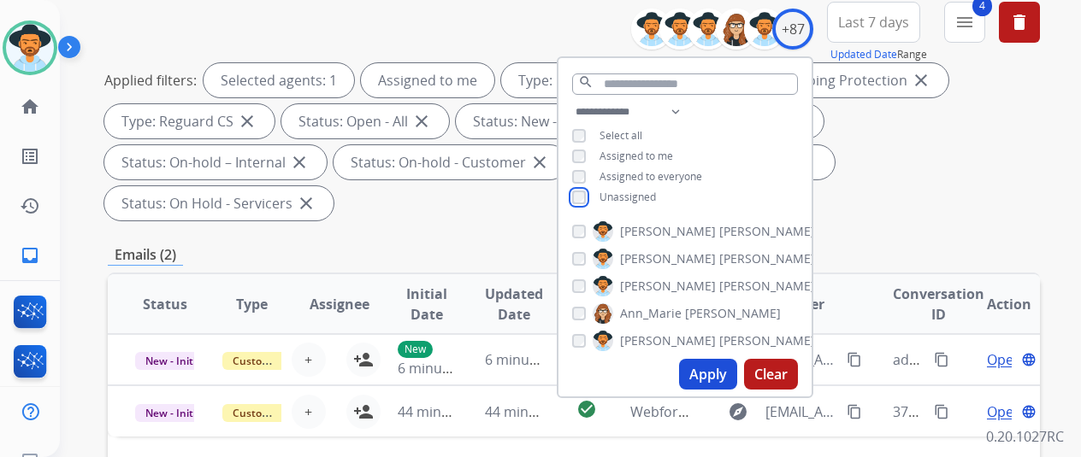
scroll to position [257, 0]
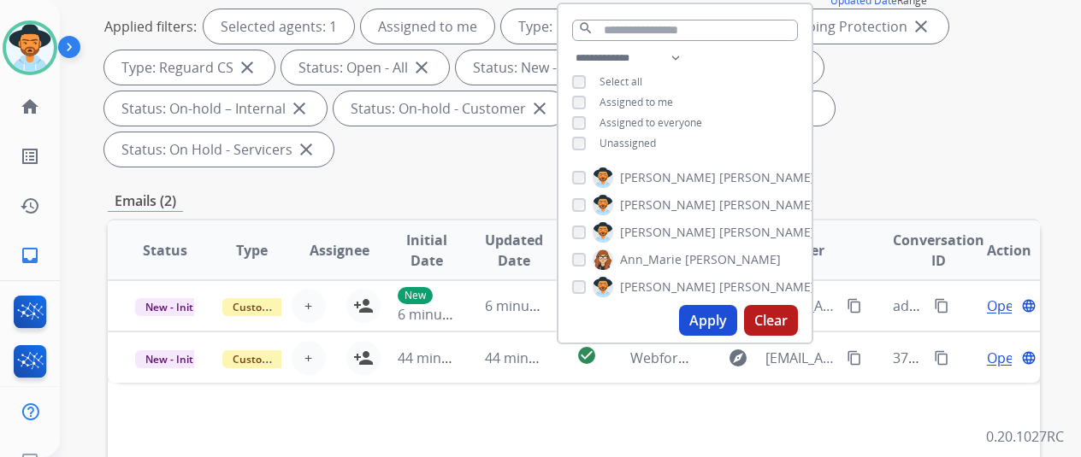
click at [714, 324] on button "Apply" at bounding box center [708, 320] width 58 height 31
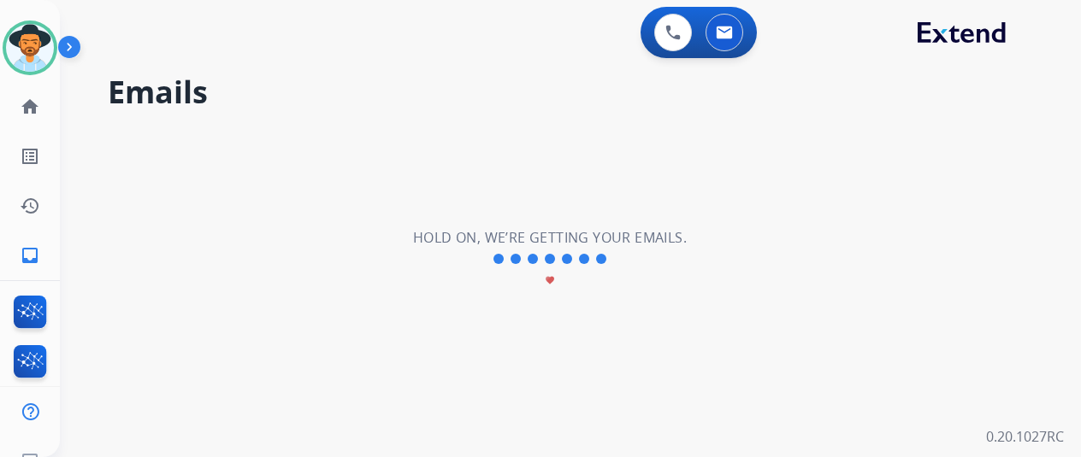
scroll to position [0, 0]
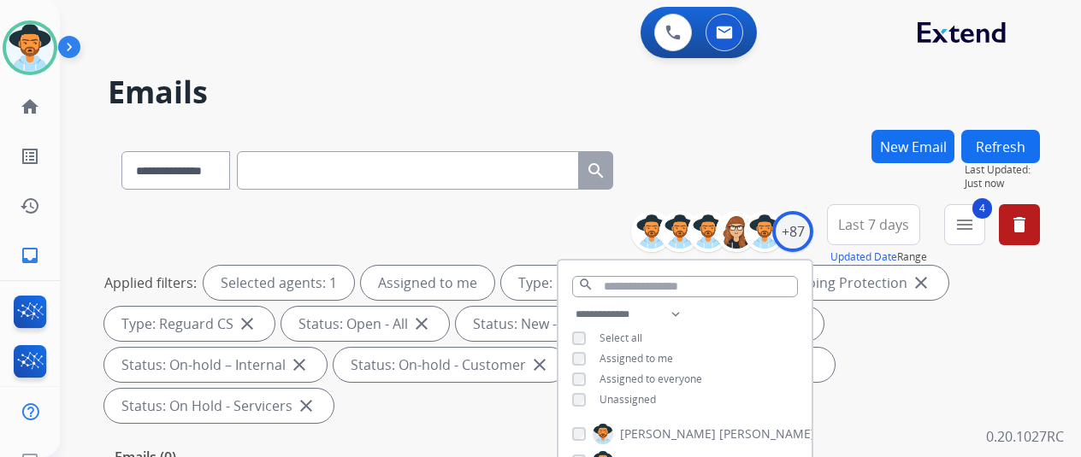
click at [737, 134] on div "**********" at bounding box center [574, 167] width 932 height 74
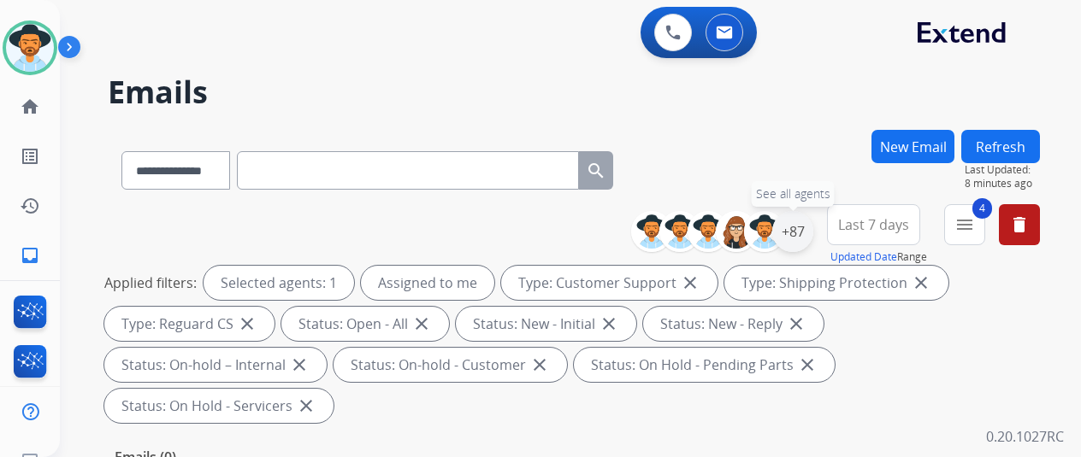
click at [799, 227] on div "+87" at bounding box center [792, 231] width 41 height 41
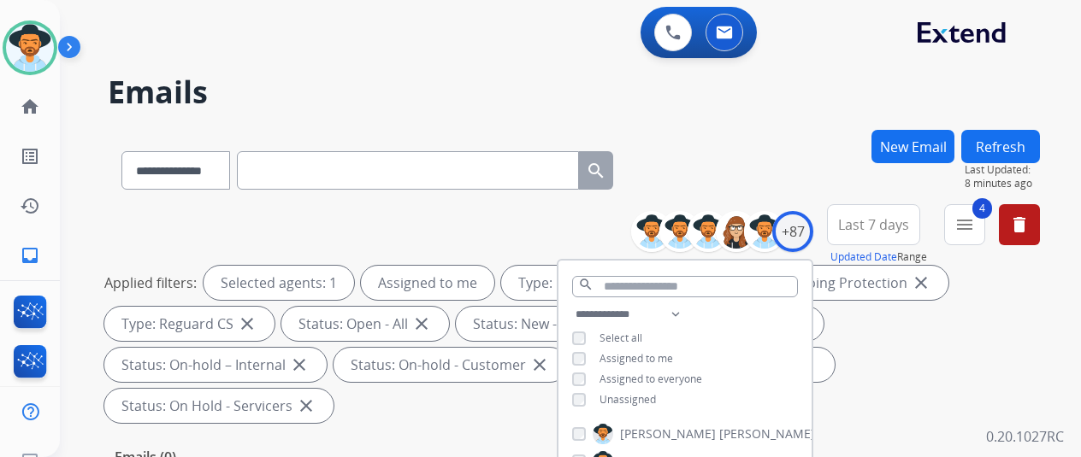
scroll to position [257, 0]
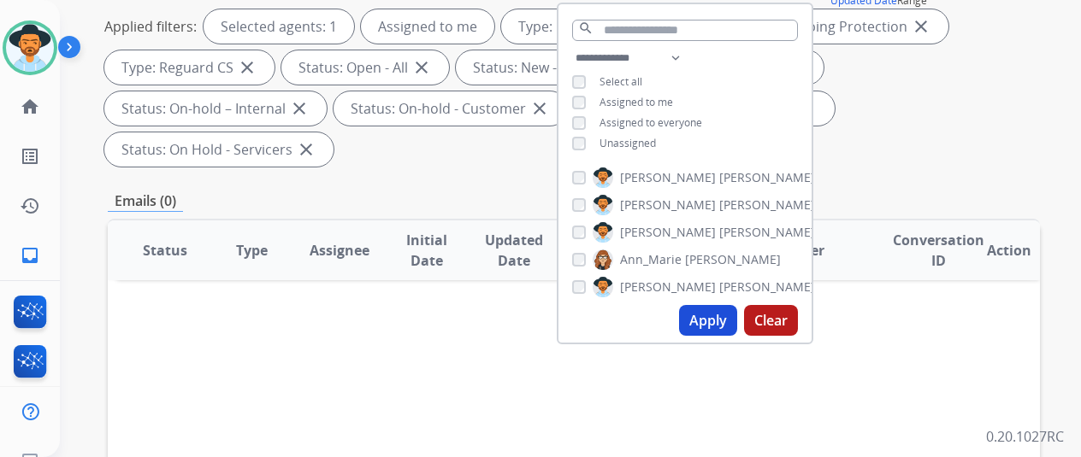
click at [711, 316] on button "Apply" at bounding box center [708, 320] width 58 height 31
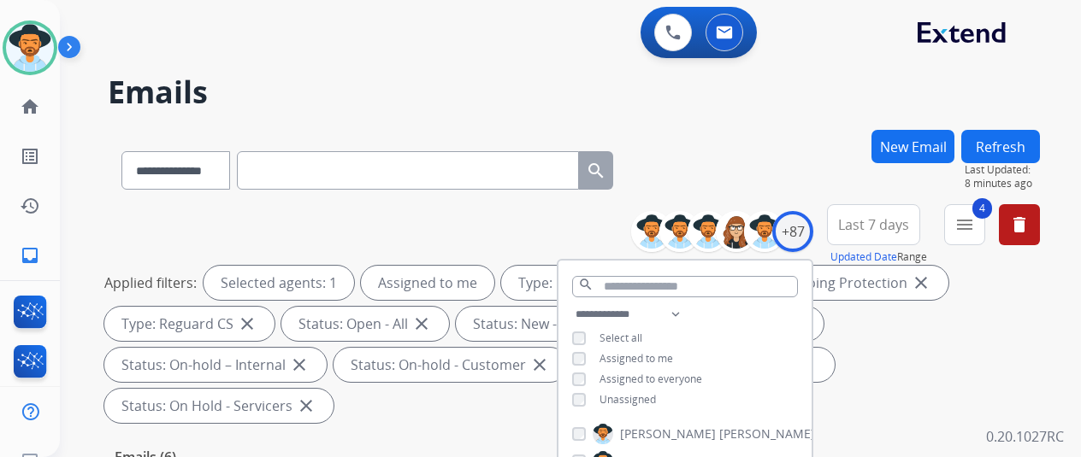
click at [776, 164] on div "**********" at bounding box center [574, 167] width 932 height 74
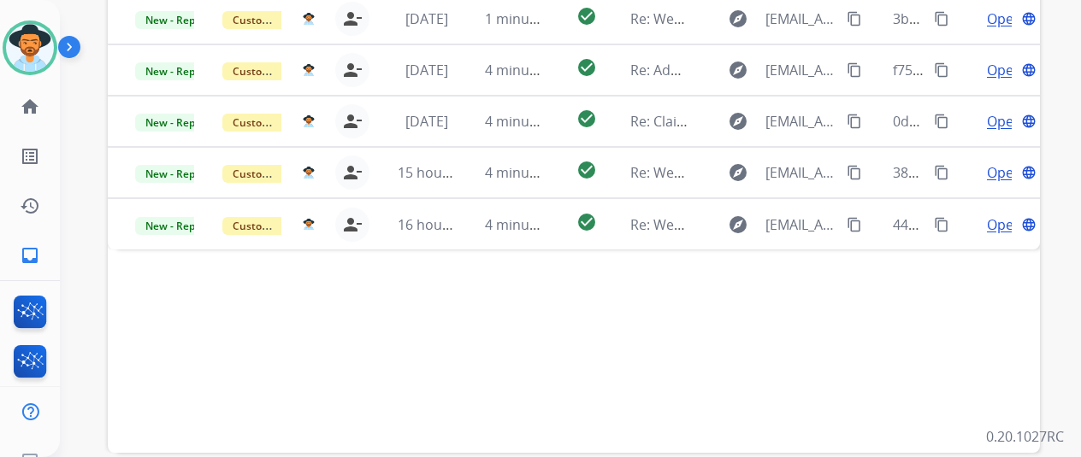
scroll to position [599, 0]
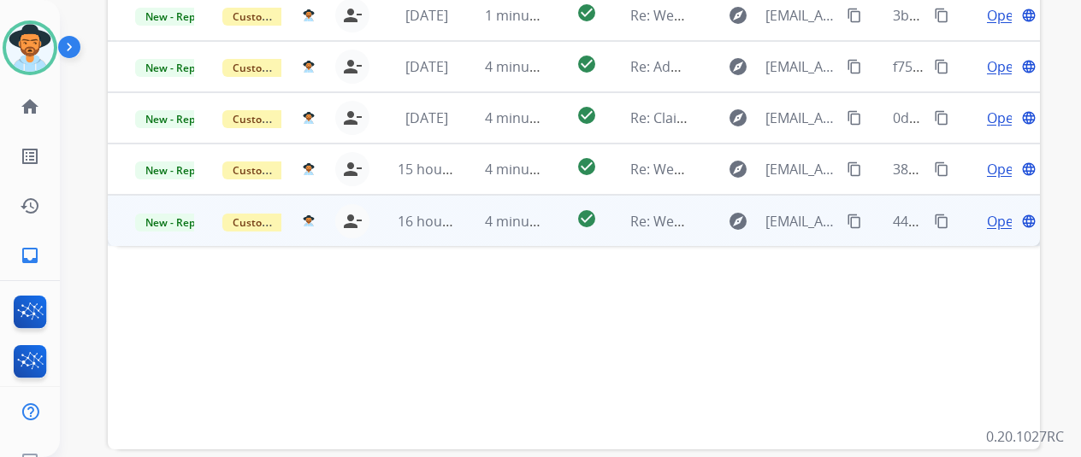
click at [999, 211] on span "Open" at bounding box center [1004, 221] width 35 height 21
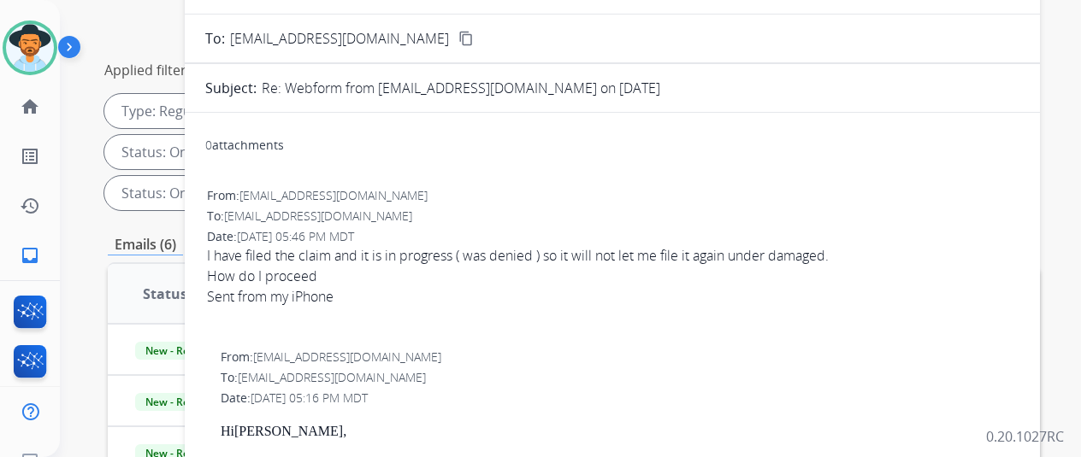
scroll to position [86, 0]
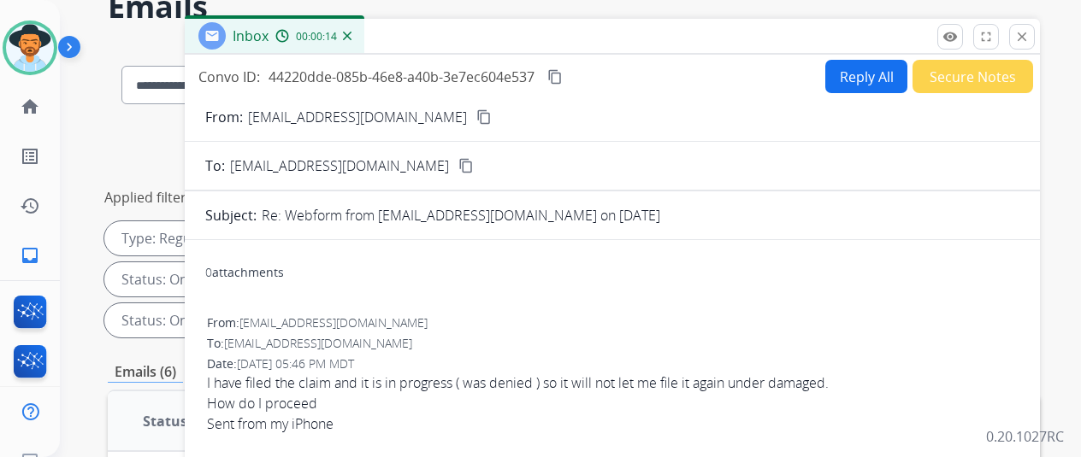
click at [476, 113] on mat-icon "content_copy" at bounding box center [483, 116] width 15 height 15
click at [856, 70] on button "Reply All" at bounding box center [866, 76] width 82 height 33
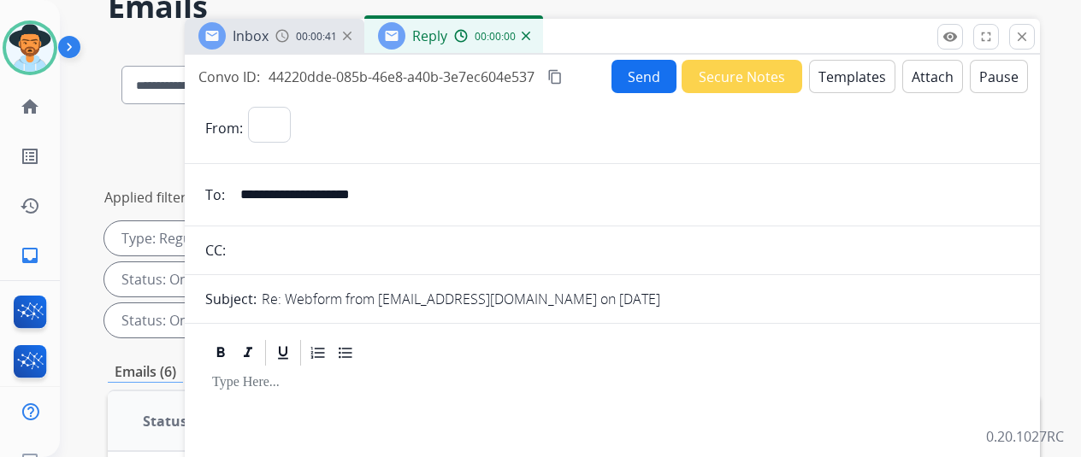
select select "**********"
click at [848, 56] on div "**********" at bounding box center [612, 436] width 855 height 763
click at [846, 70] on button "Templates" at bounding box center [852, 76] width 86 height 33
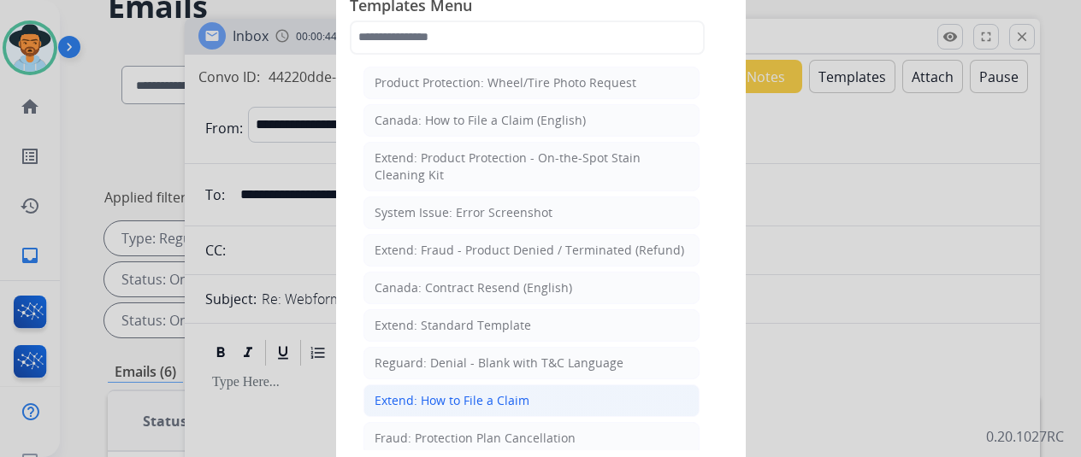
click at [440, 392] on div "Extend: How to File a Claim" at bounding box center [452, 400] width 155 height 17
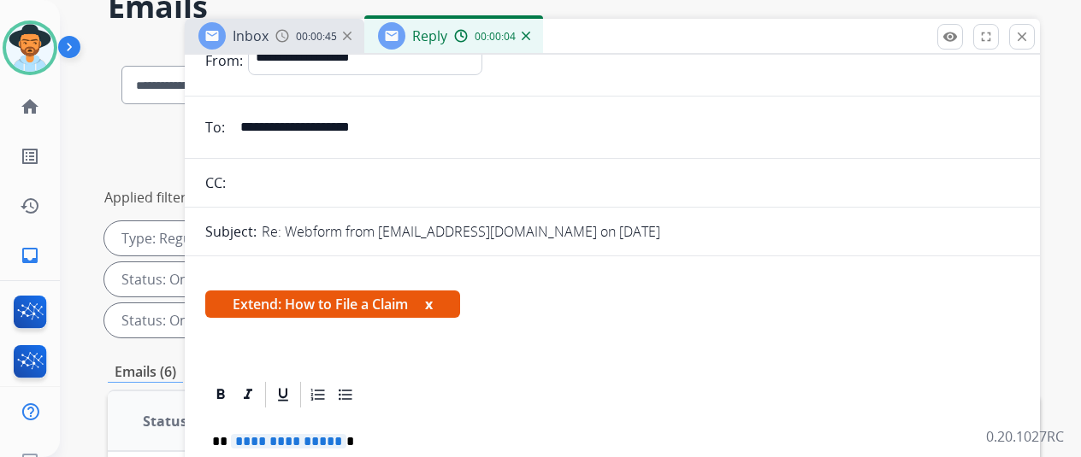
scroll to position [257, 0]
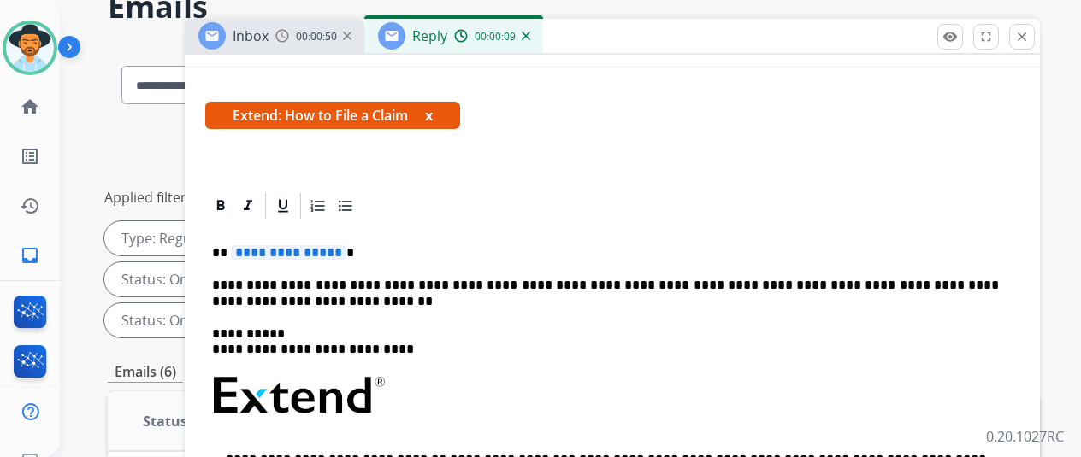
click at [345, 252] on span "**********" at bounding box center [288, 252] width 115 height 15
click at [282, 304] on p "**********" at bounding box center [605, 294] width 787 height 32
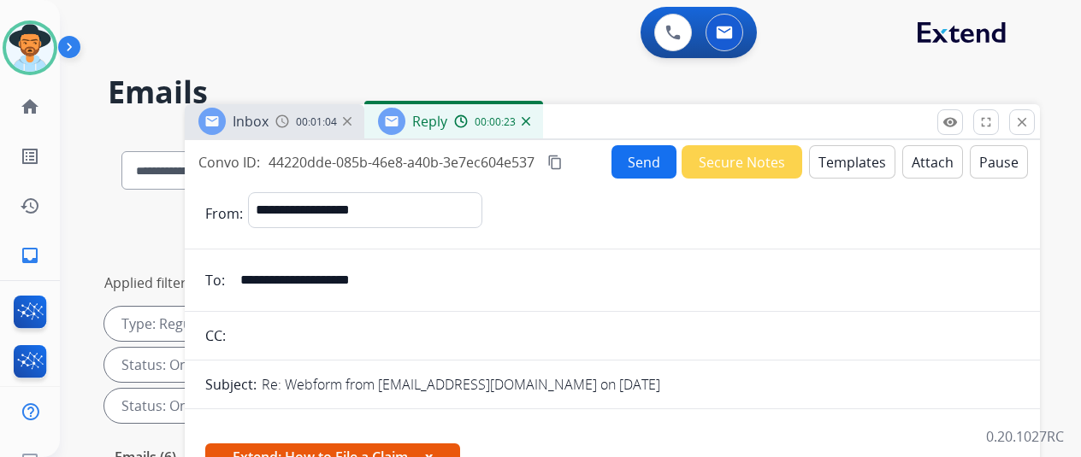
select select "**********"
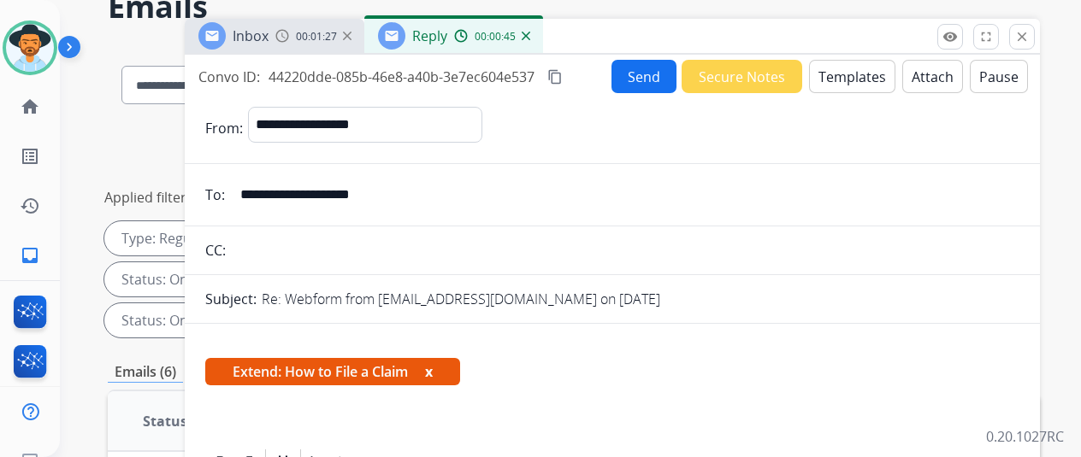
click at [563, 79] on mat-icon "content_copy" at bounding box center [554, 76] width 15 height 15
click at [618, 365] on div "Extend: How to File a Claim x" at bounding box center [612, 378] width 814 height 41
click at [653, 71] on button "Send" at bounding box center [643, 76] width 65 height 33
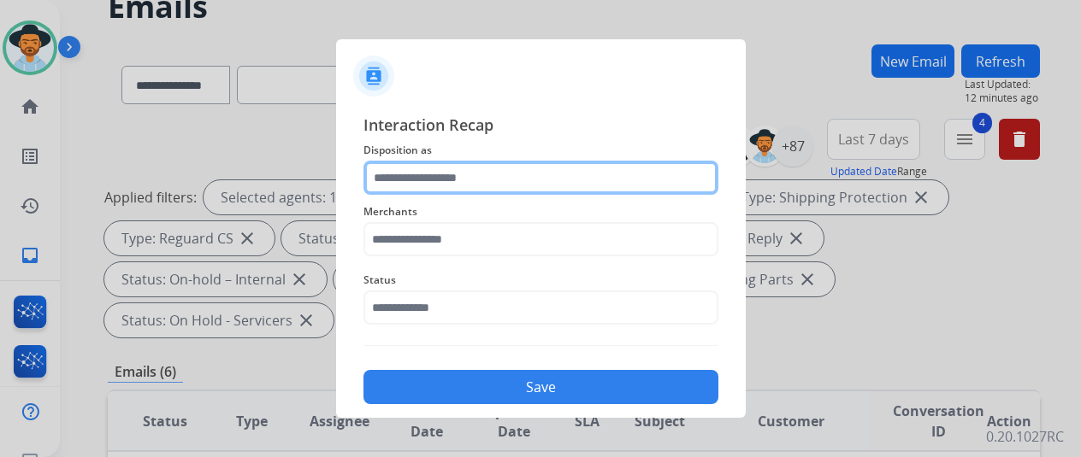
click at [410, 178] on input "text" at bounding box center [540, 178] width 355 height 34
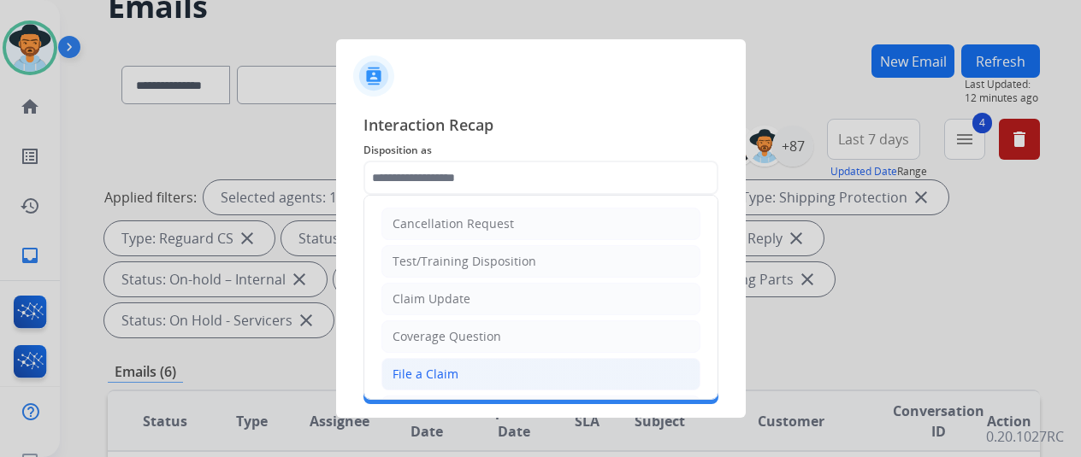
click at [431, 377] on div "File a Claim" at bounding box center [425, 374] width 66 height 17
type input "**********"
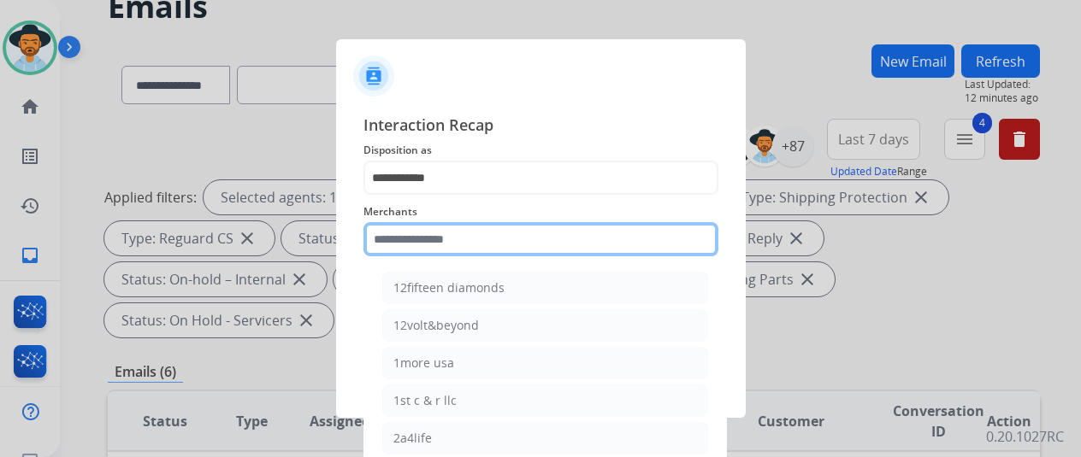
click at [411, 249] on input "text" at bounding box center [540, 239] width 355 height 34
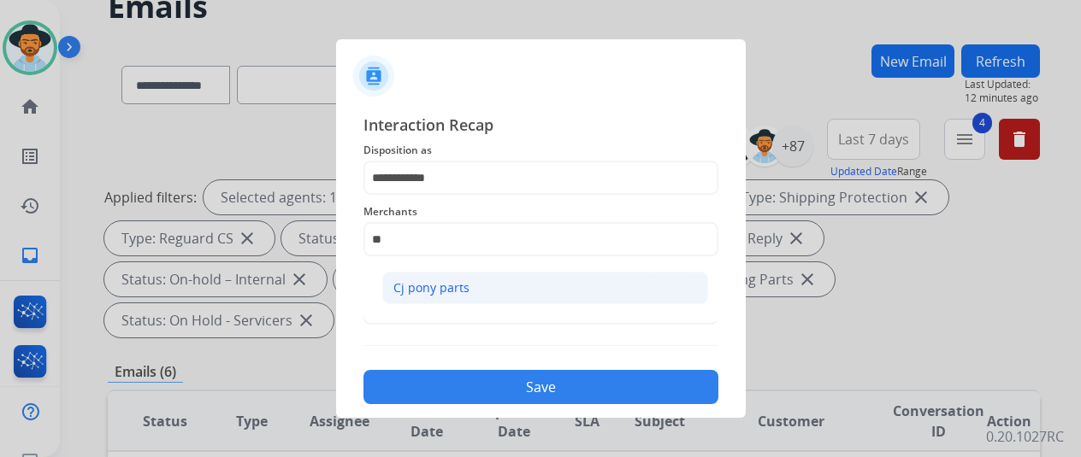
click at [450, 285] on div "Cj pony parts" at bounding box center [431, 288] width 76 height 17
type input "**********"
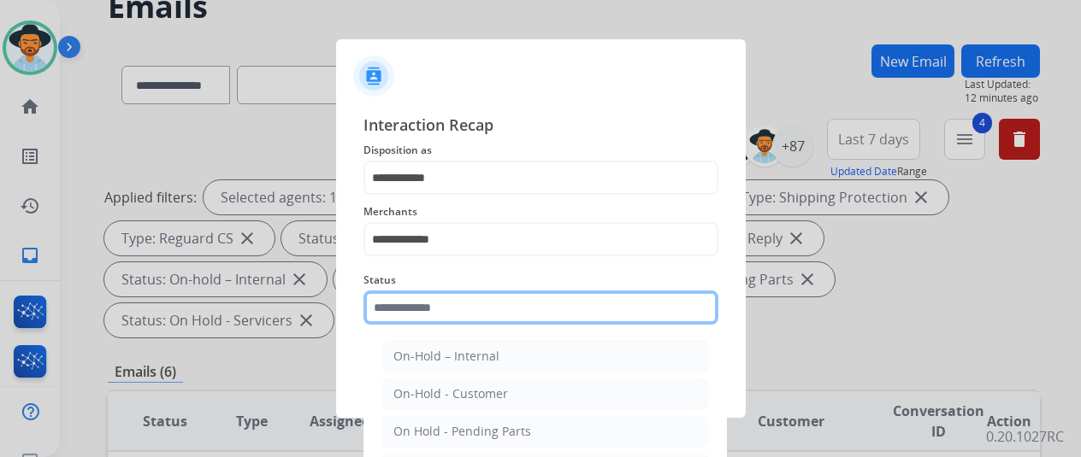
drag, startPoint x: 451, startPoint y: 308, endPoint x: 458, endPoint y: 299, distance: 11.5
click at [451, 309] on input "text" at bounding box center [540, 308] width 355 height 34
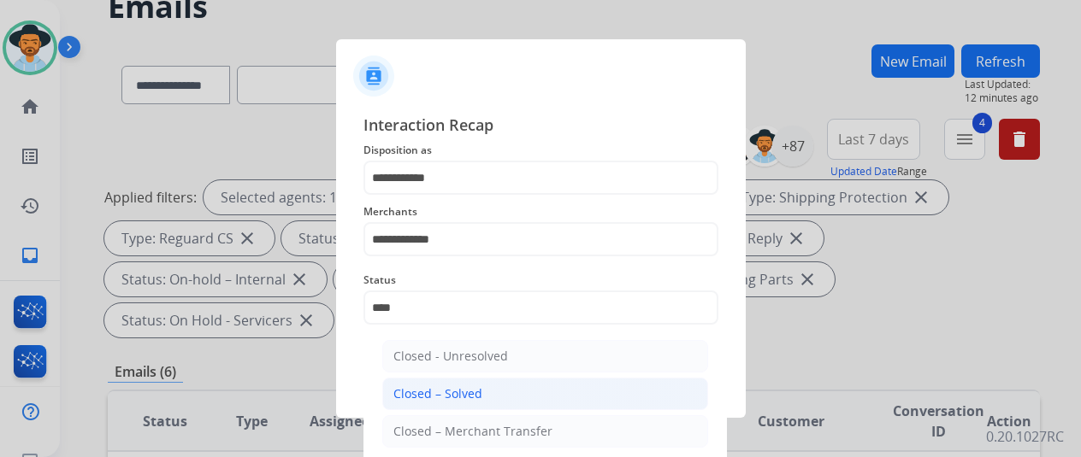
click at [469, 394] on div "Closed – Solved" at bounding box center [437, 394] width 89 height 17
type input "**********"
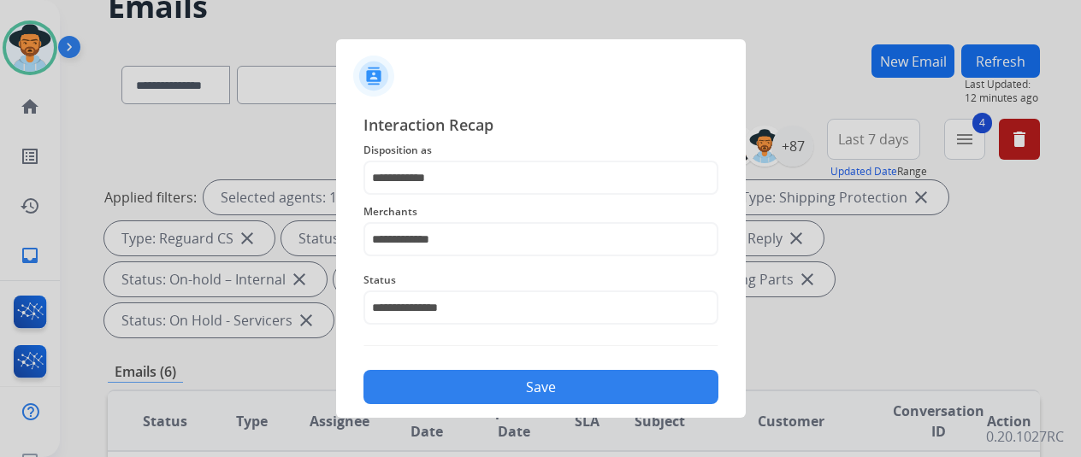
click at [516, 383] on button "Save" at bounding box center [540, 387] width 355 height 34
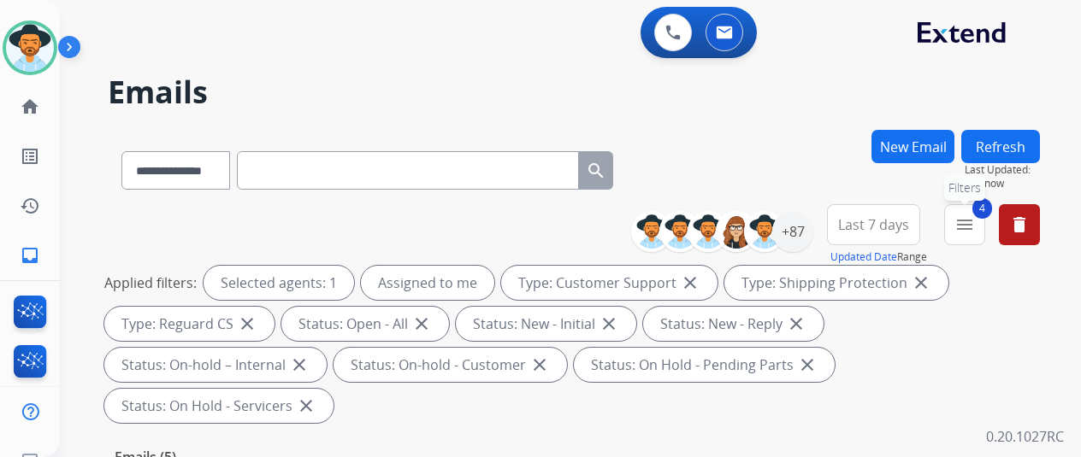
click at [971, 221] on mat-icon "menu" at bounding box center [964, 225] width 21 height 21
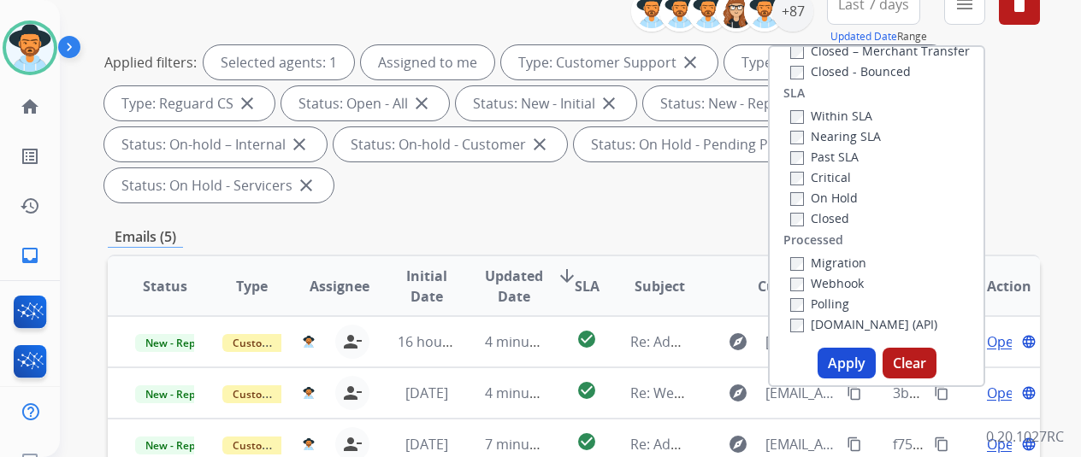
scroll to position [342, 0]
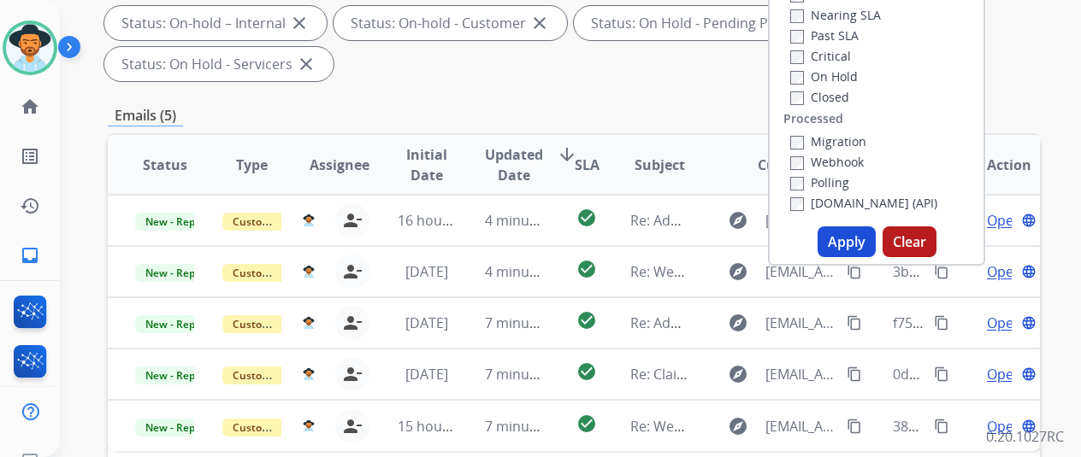
click at [841, 239] on button "Apply" at bounding box center [846, 242] width 58 height 31
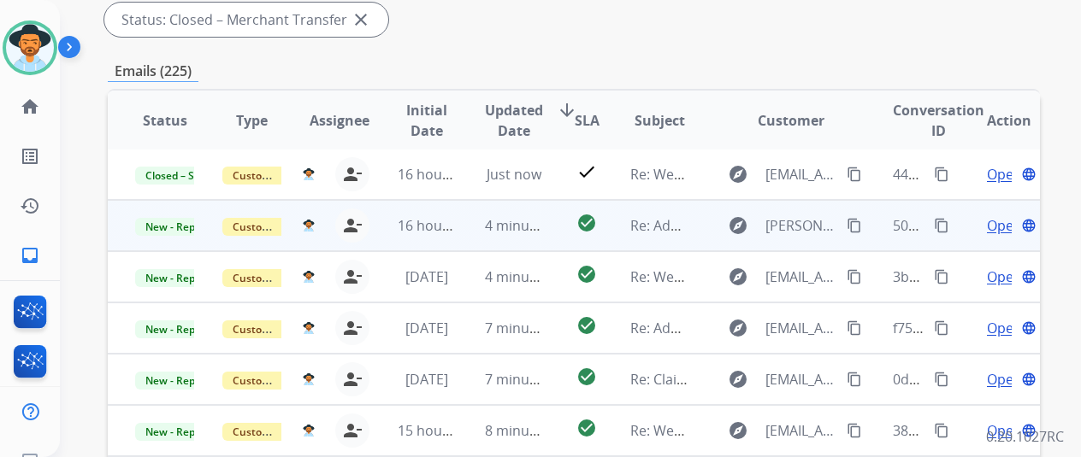
scroll to position [0, 0]
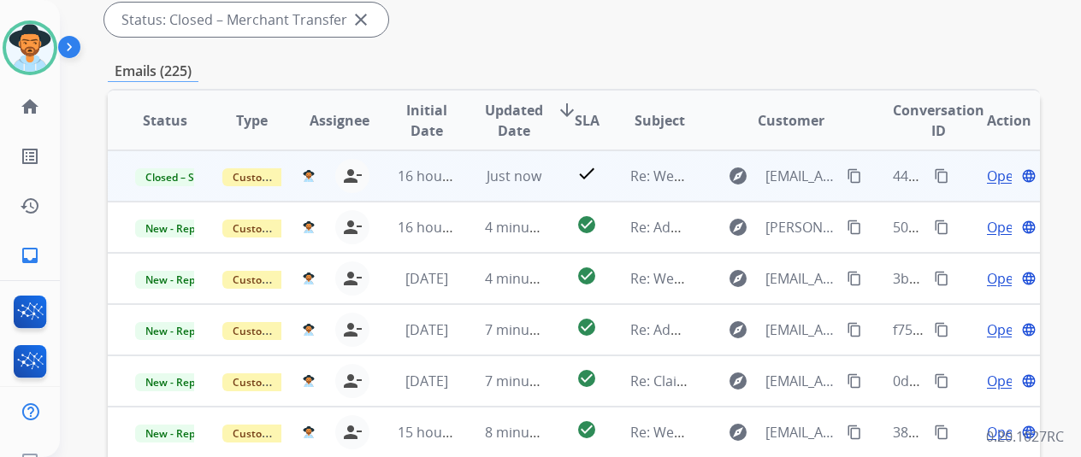
click at [995, 177] on span "Open" at bounding box center [1004, 176] width 35 height 21
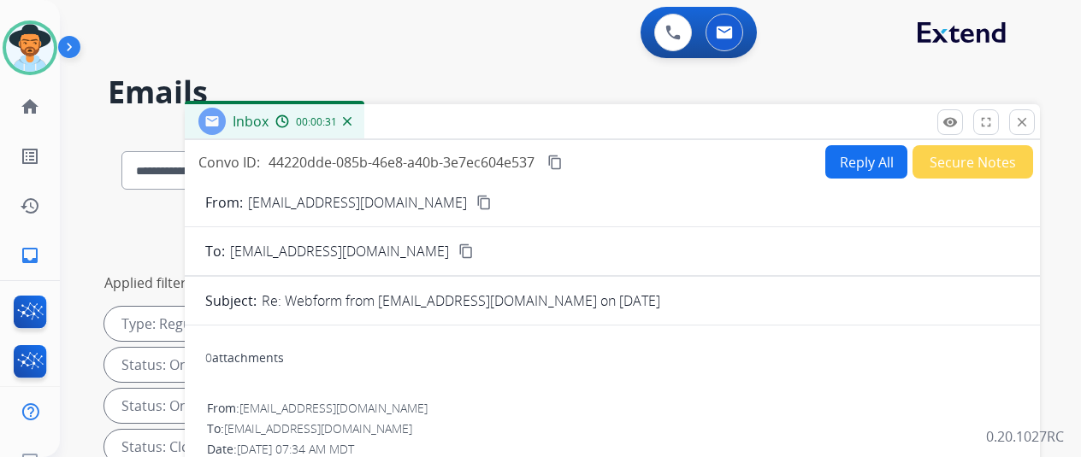
click at [351, 122] on img at bounding box center [347, 121] width 9 height 9
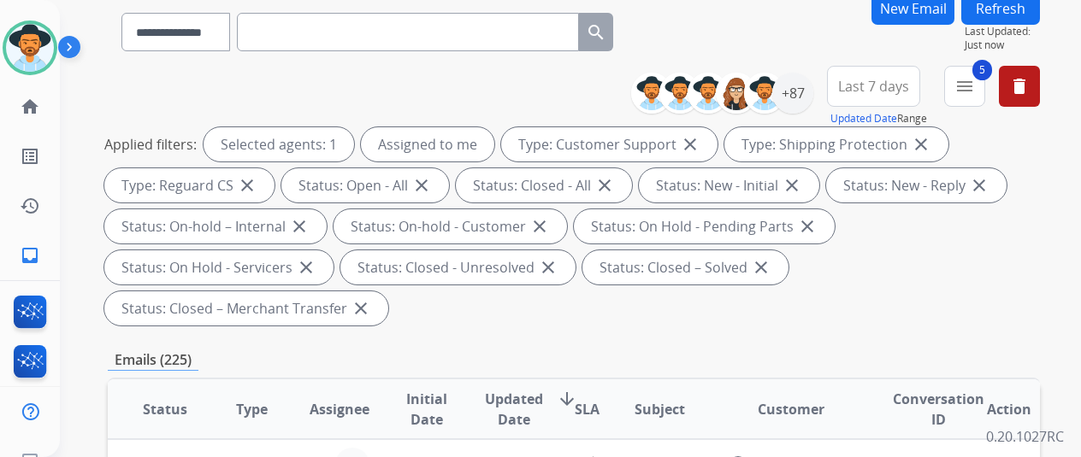
scroll to position [342, 0]
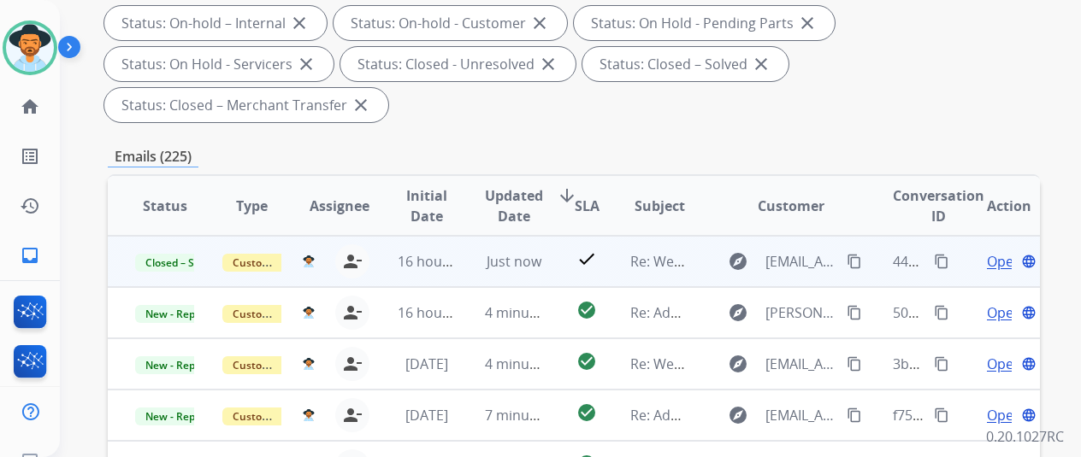
click at [997, 260] on span "Open" at bounding box center [1004, 261] width 35 height 21
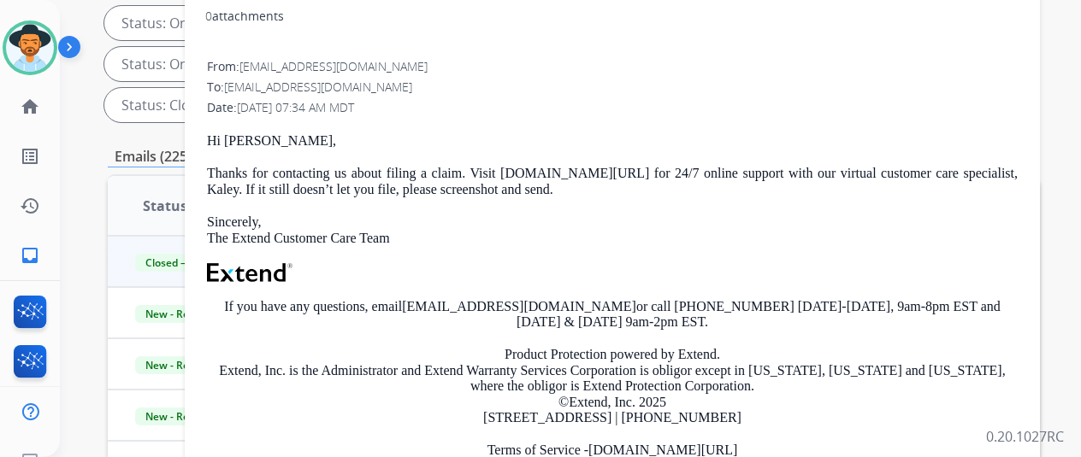
scroll to position [0, 0]
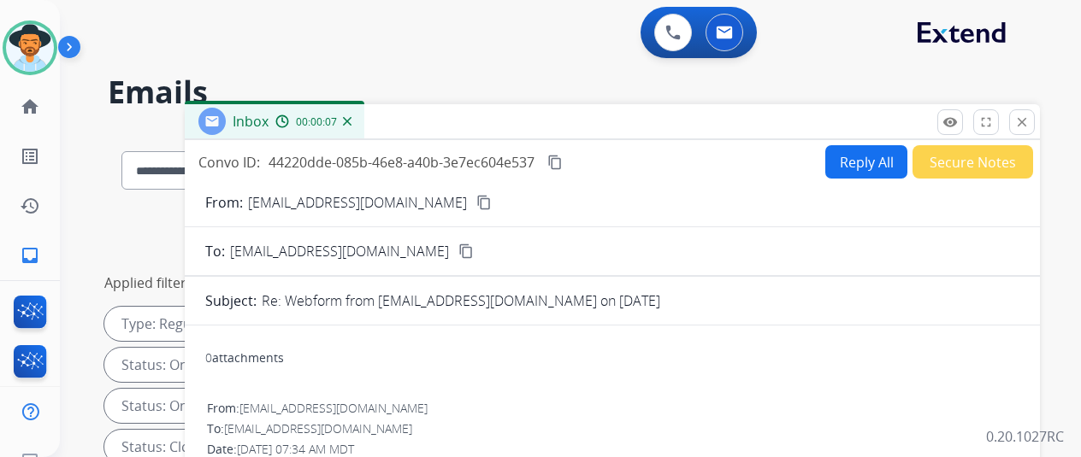
click at [351, 119] on img at bounding box center [347, 121] width 9 height 9
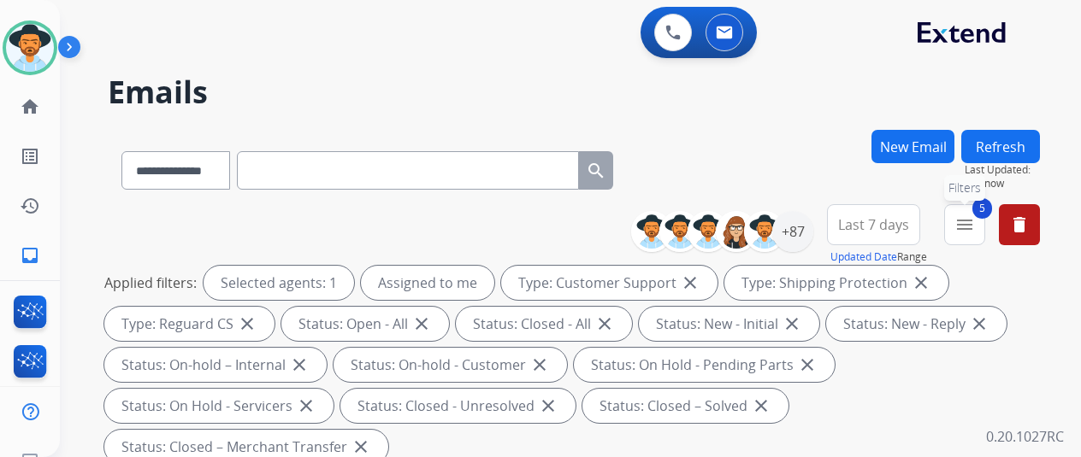
click at [975, 227] on mat-icon "menu" at bounding box center [964, 225] width 21 height 21
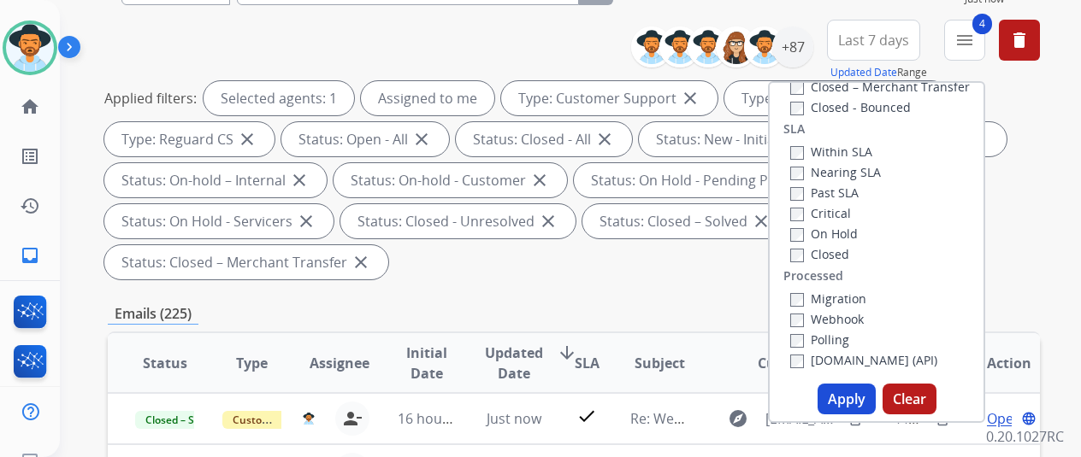
scroll to position [257, 0]
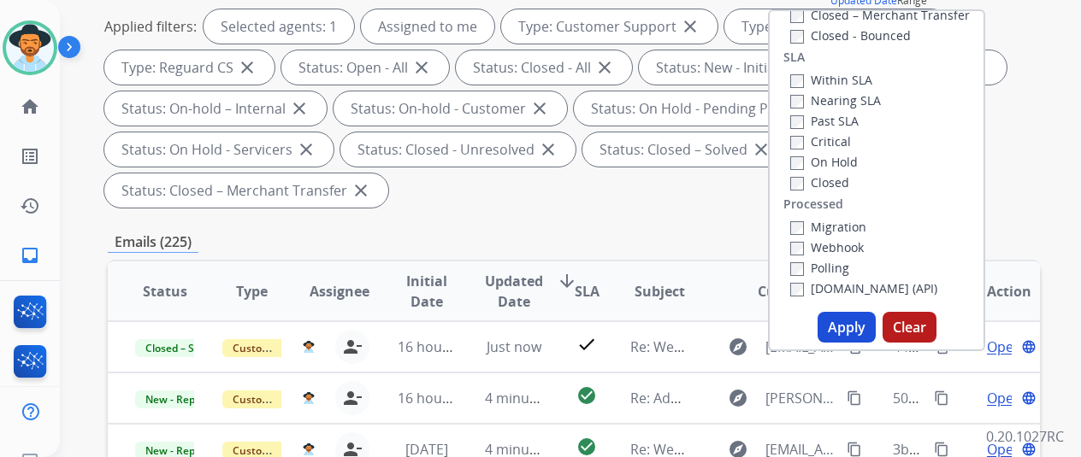
click at [848, 325] on button "Apply" at bounding box center [846, 327] width 58 height 31
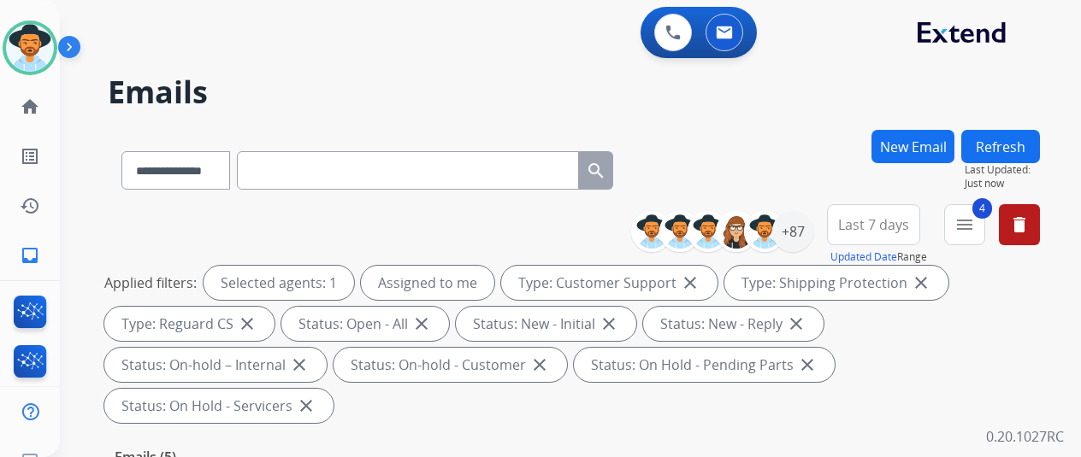
click at [826, 130] on div "**********" at bounding box center [574, 167] width 932 height 74
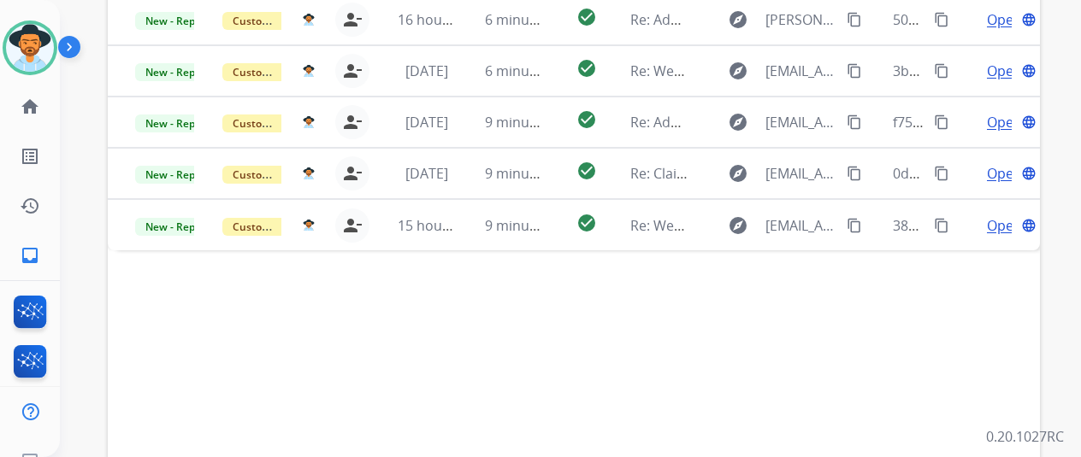
scroll to position [624, 0]
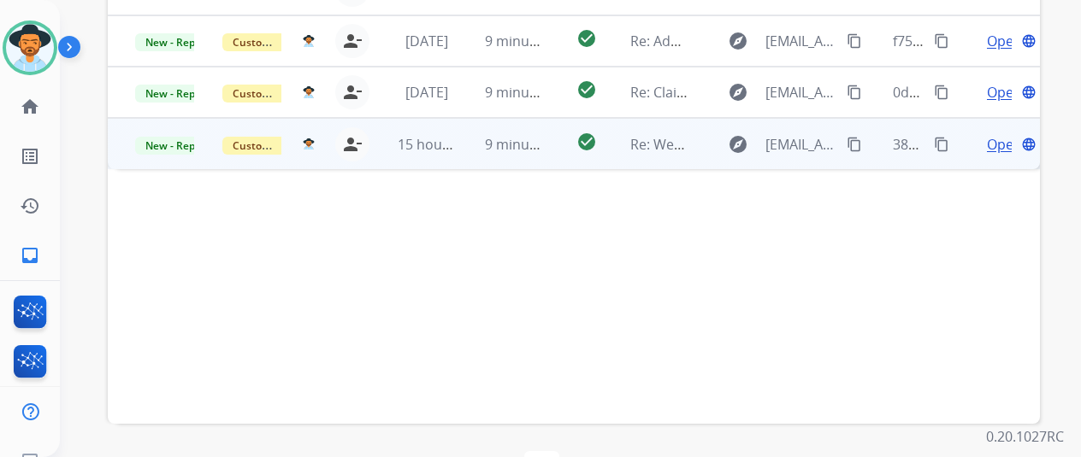
click at [994, 134] on span "Open" at bounding box center [1004, 144] width 35 height 21
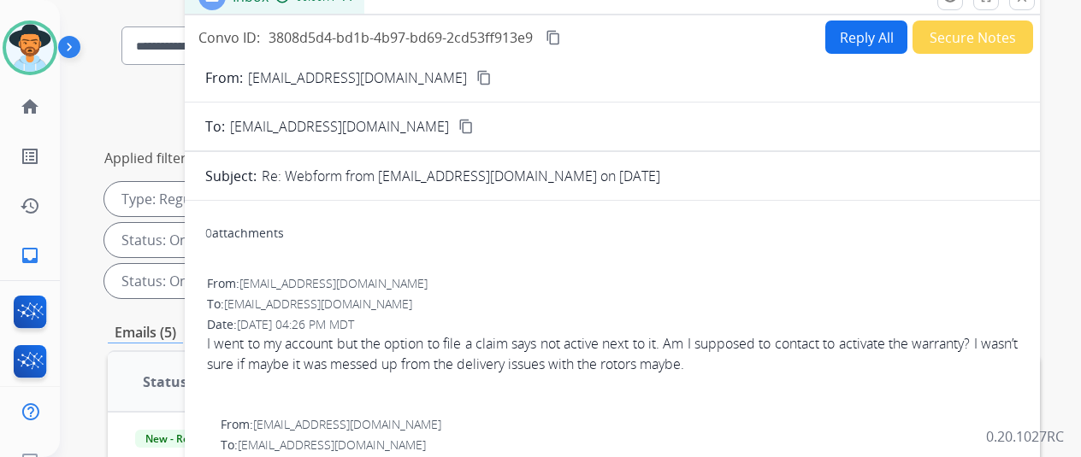
scroll to position [26, 0]
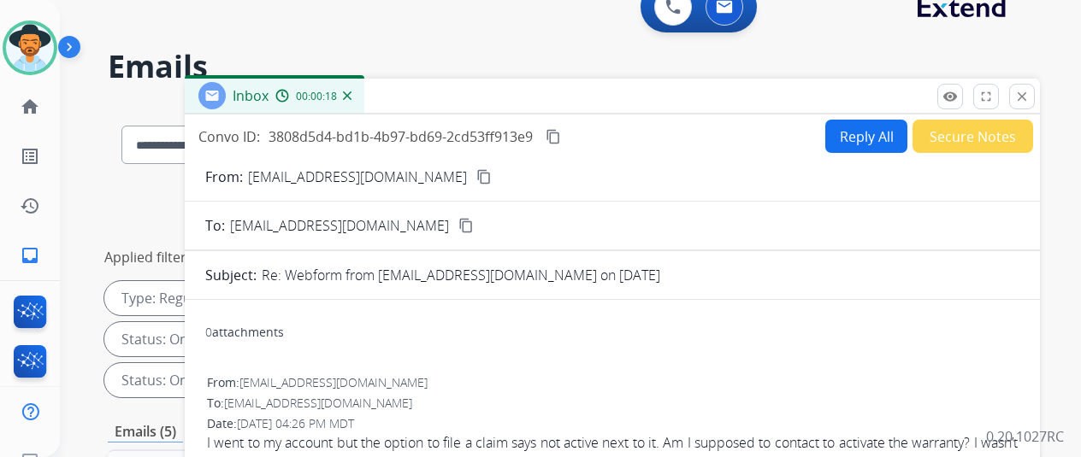
click at [476, 177] on mat-icon "content_copy" at bounding box center [483, 176] width 15 height 15
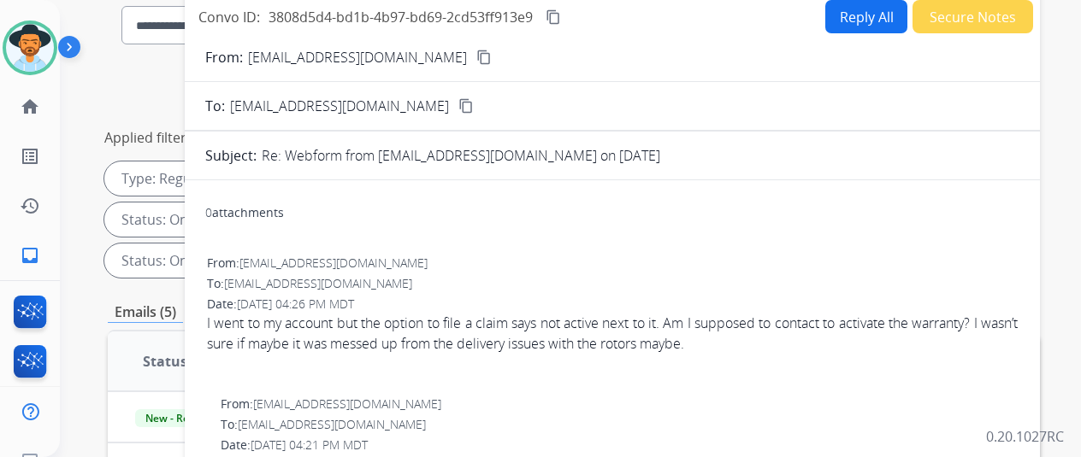
scroll to position [0, 0]
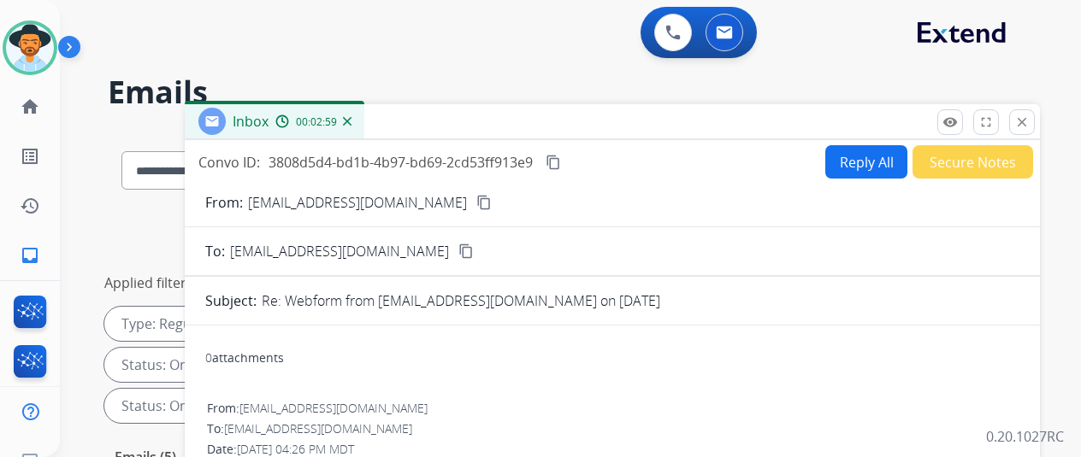
click at [850, 157] on button "Reply All" at bounding box center [866, 161] width 82 height 33
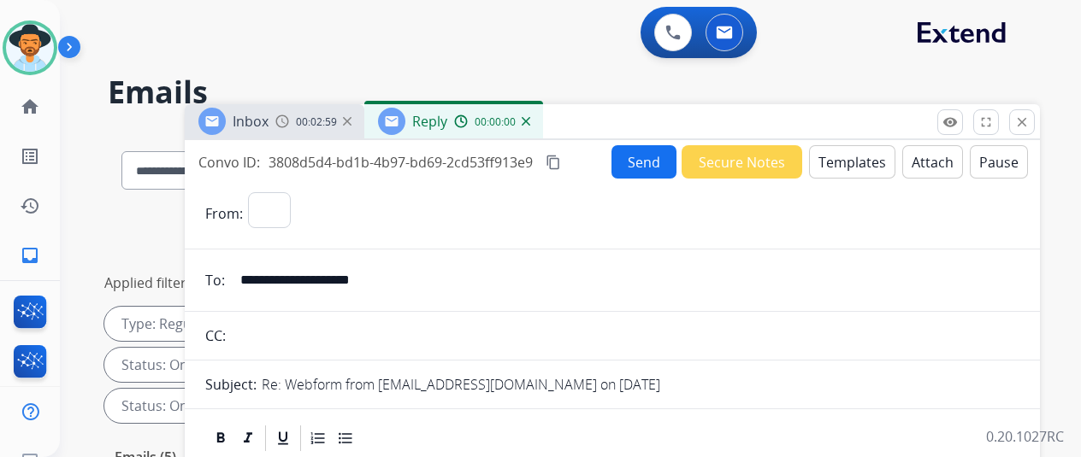
select select "**********"
click at [839, 152] on button "Templates" at bounding box center [852, 161] width 86 height 33
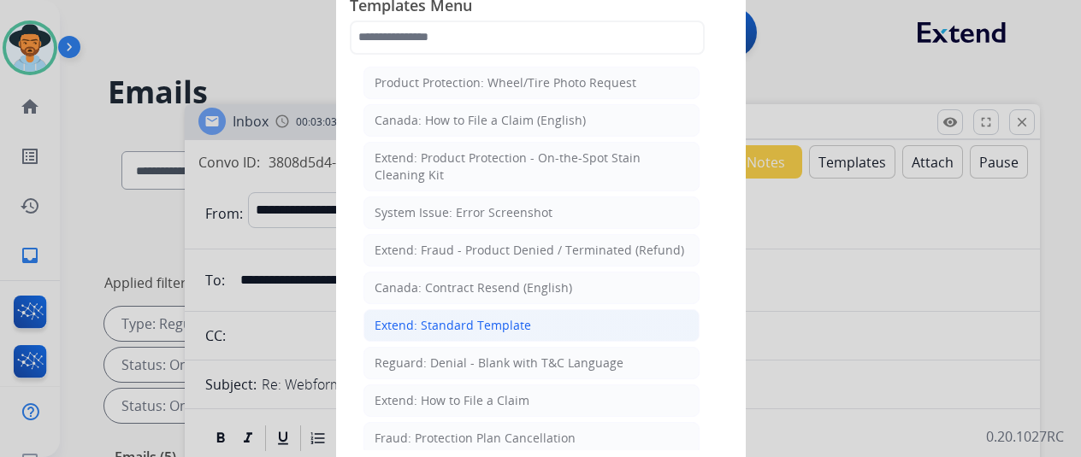
click at [421, 322] on div "Extend: Standard Template" at bounding box center [453, 325] width 156 height 17
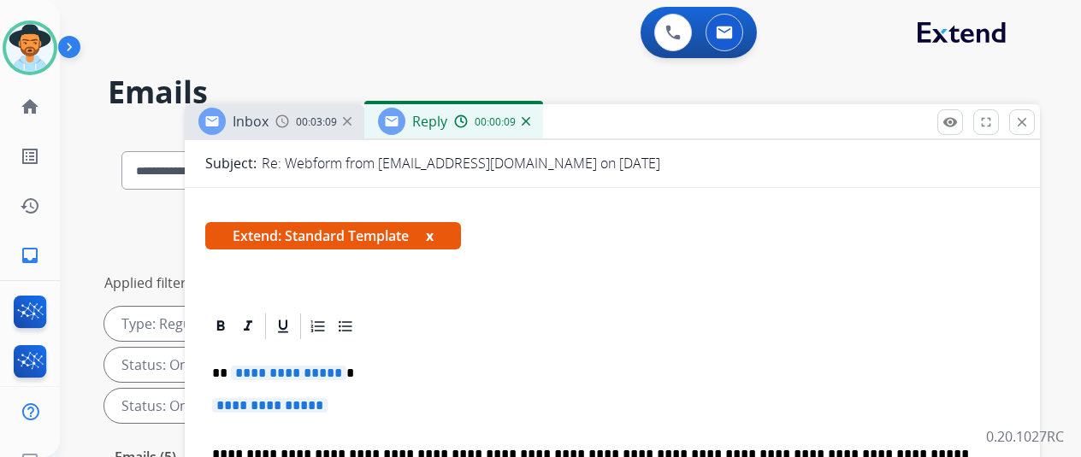
scroll to position [257, 0]
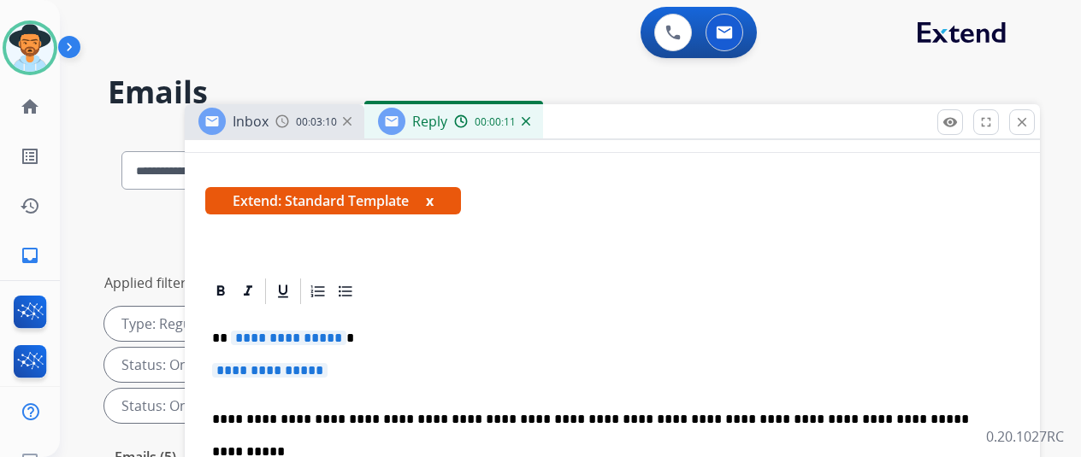
click at [346, 337] on span "**********" at bounding box center [288, 338] width 115 height 15
click at [328, 373] on span "**********" at bounding box center [269, 370] width 115 height 15
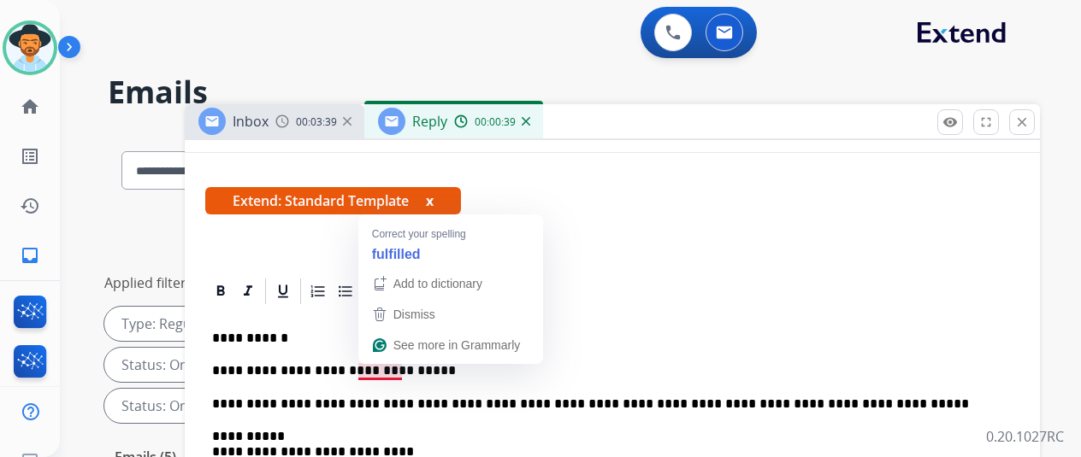
click at [416, 370] on p "**********" at bounding box center [605, 370] width 787 height 15
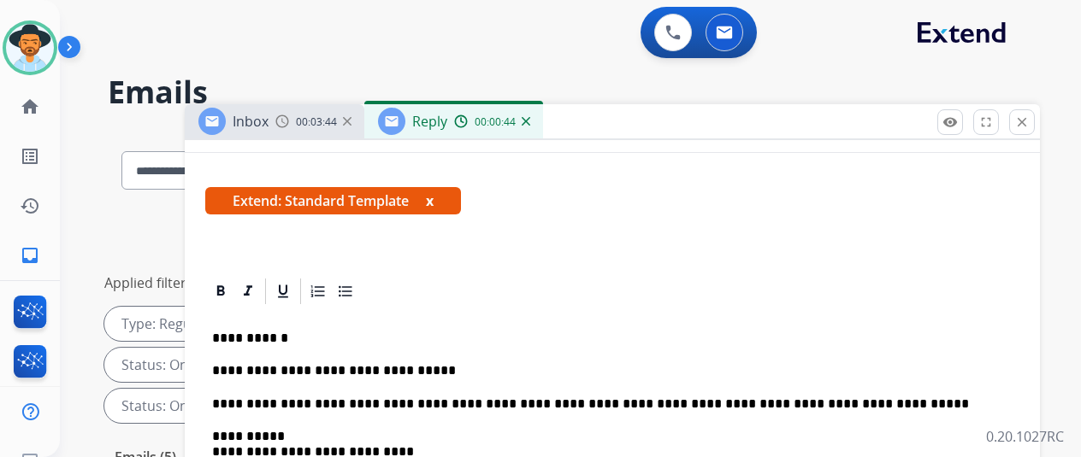
click at [377, 367] on p "**********" at bounding box center [605, 370] width 787 height 15
click at [418, 372] on p "**********" at bounding box center [605, 370] width 787 height 15
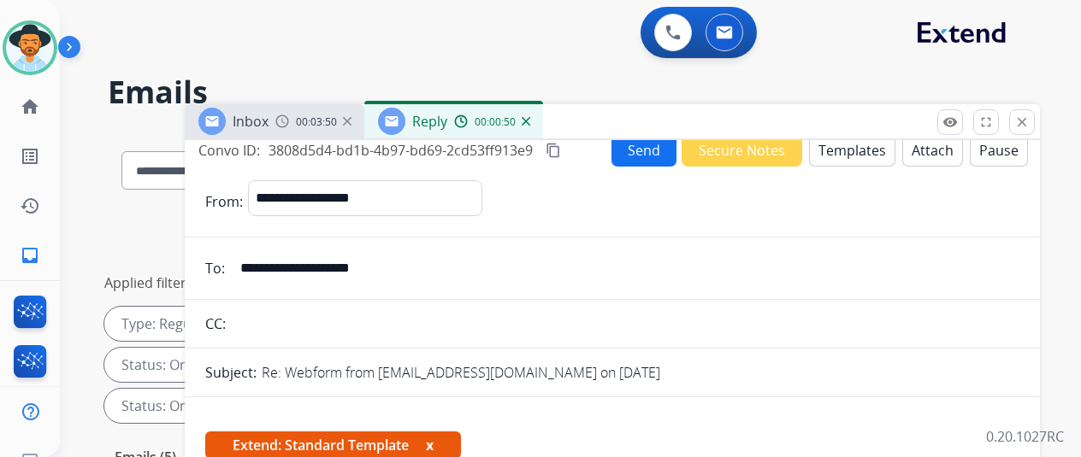
scroll to position [0, 0]
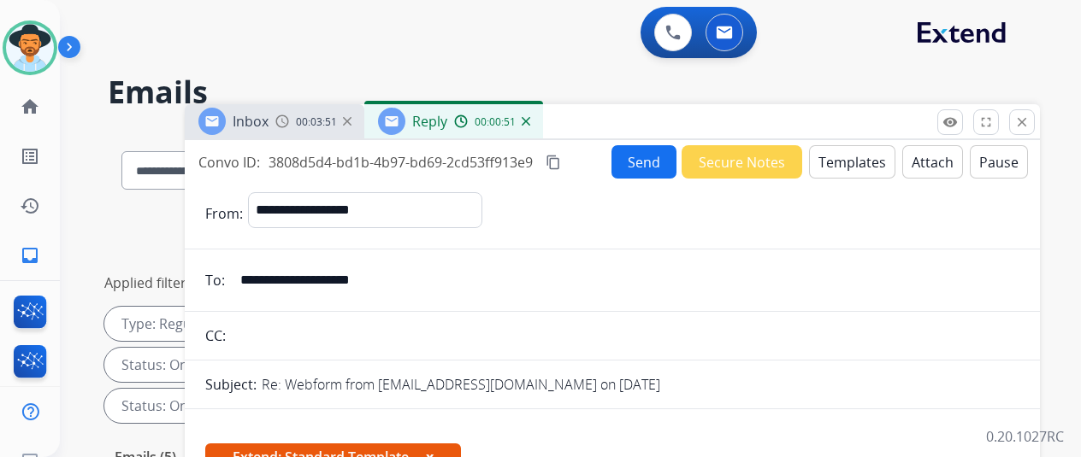
click at [654, 162] on button "Send" at bounding box center [643, 161] width 65 height 33
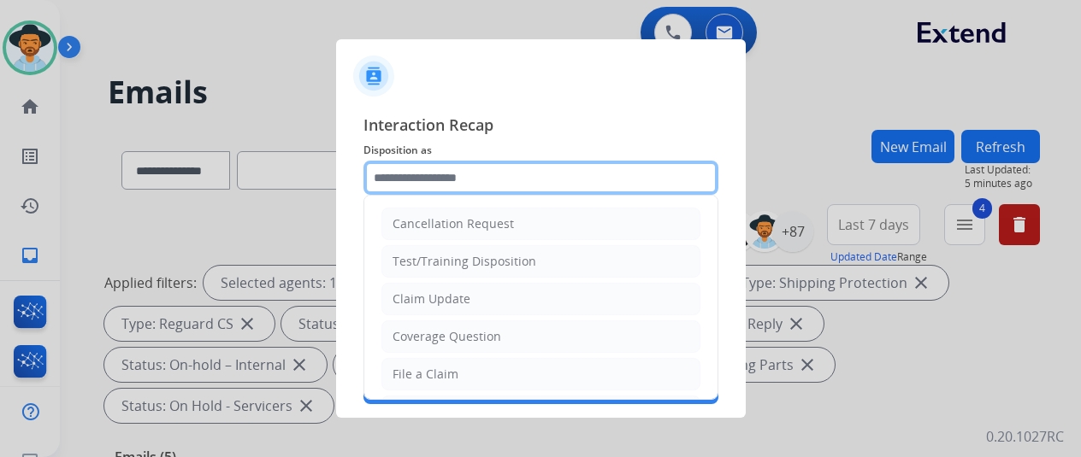
click at [402, 173] on input "text" at bounding box center [540, 178] width 355 height 34
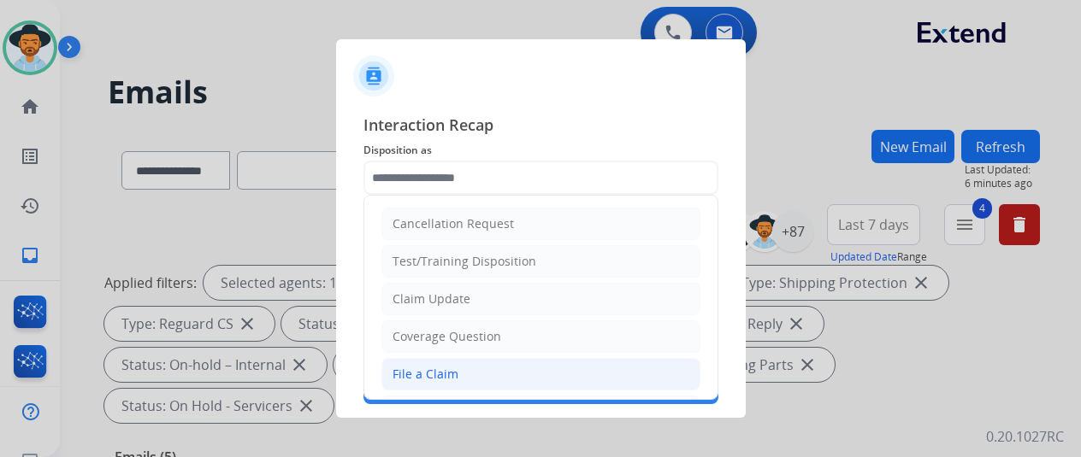
click at [412, 375] on div "File a Claim" at bounding box center [425, 374] width 66 height 17
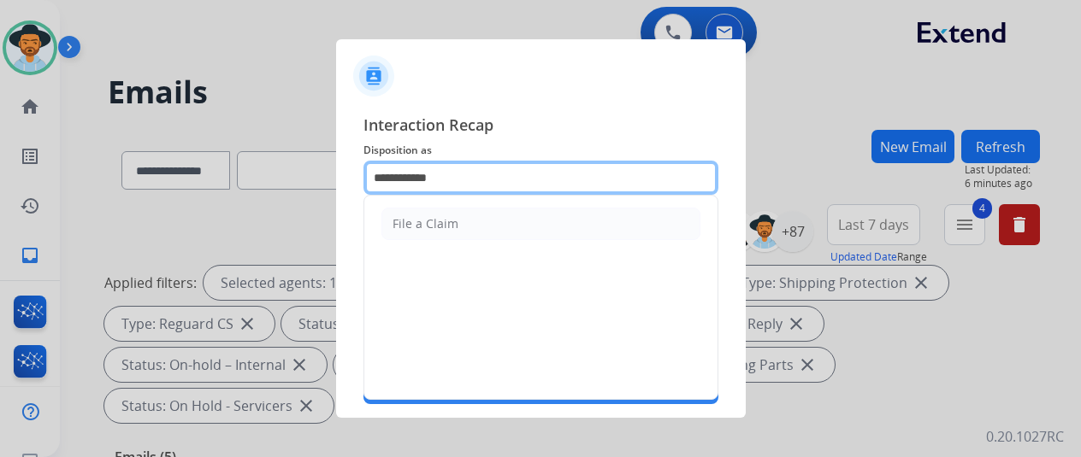
drag, startPoint x: 454, startPoint y: 173, endPoint x: 284, endPoint y: 202, distance: 172.6
click at [0, 202] on app-contact-recap-modal "**********" at bounding box center [0, 228] width 0 height 457
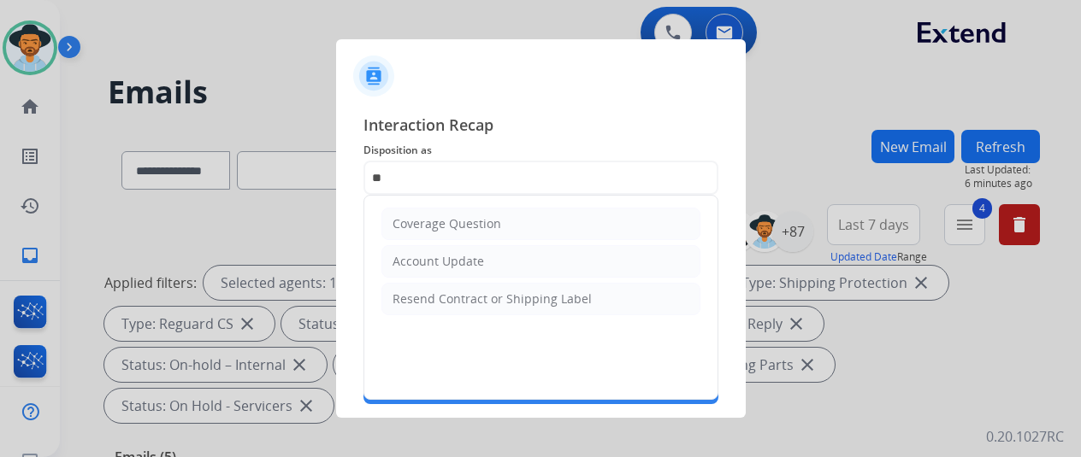
click at [419, 215] on div "Coverage Question" at bounding box center [446, 223] width 109 height 17
type input "**********"
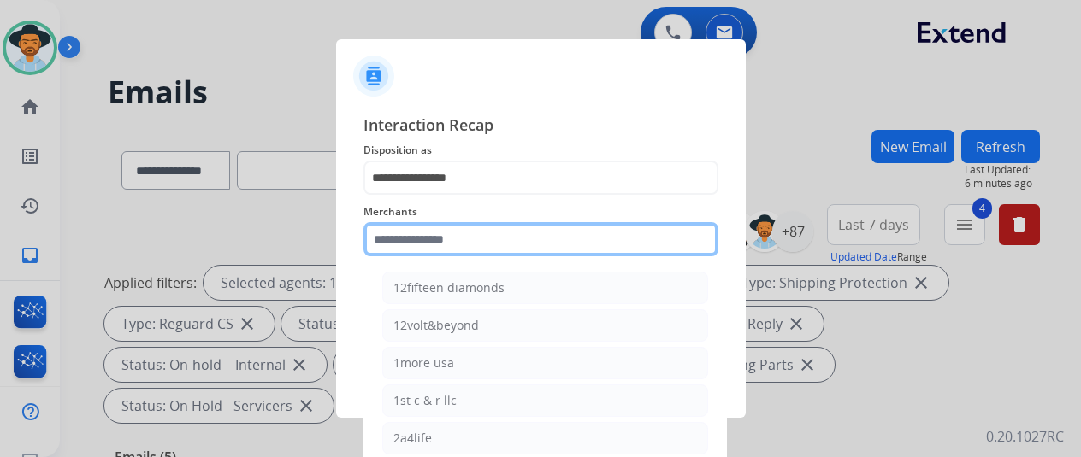
click at [404, 239] on input "text" at bounding box center [540, 239] width 355 height 34
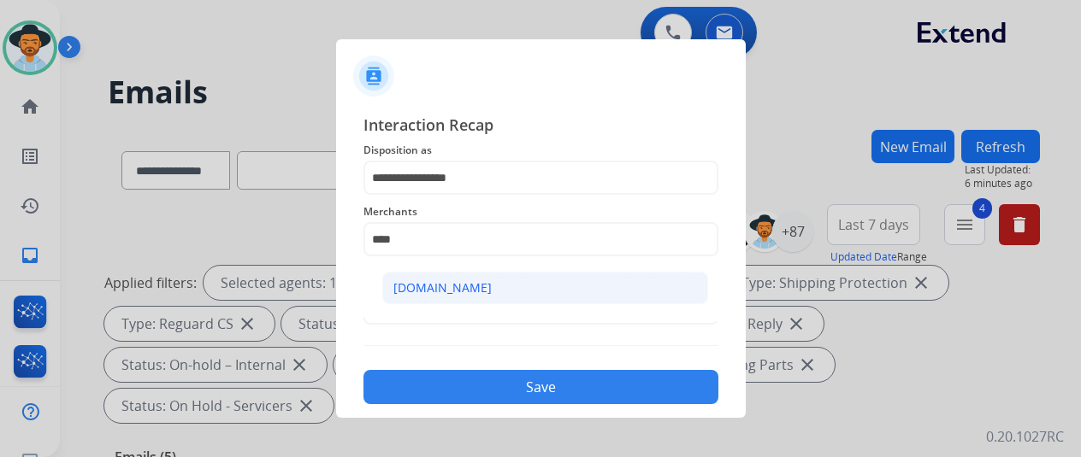
click at [444, 284] on div "[DOMAIN_NAME]" at bounding box center [442, 288] width 98 height 17
type input "**********"
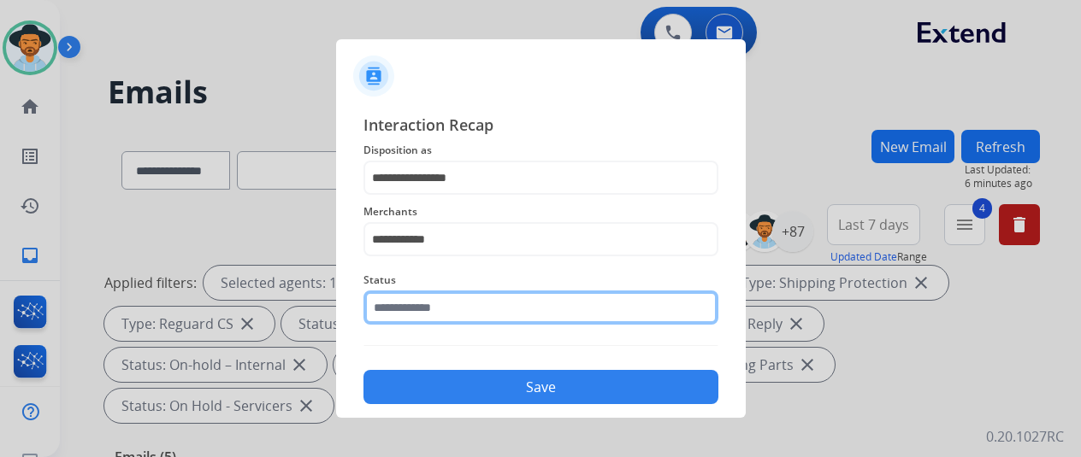
click at [433, 307] on input "text" at bounding box center [540, 308] width 355 height 34
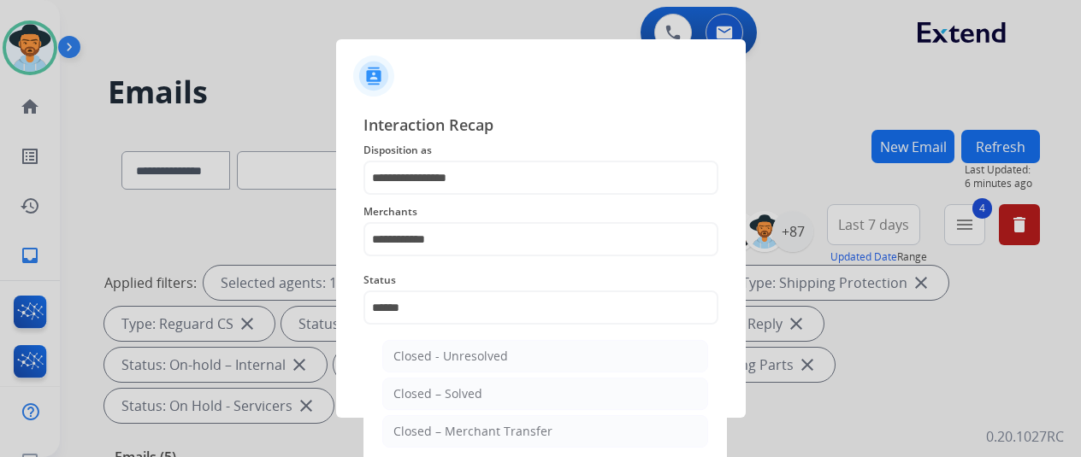
click at [450, 389] on div "Closed – Solved" at bounding box center [437, 394] width 89 height 17
type input "**********"
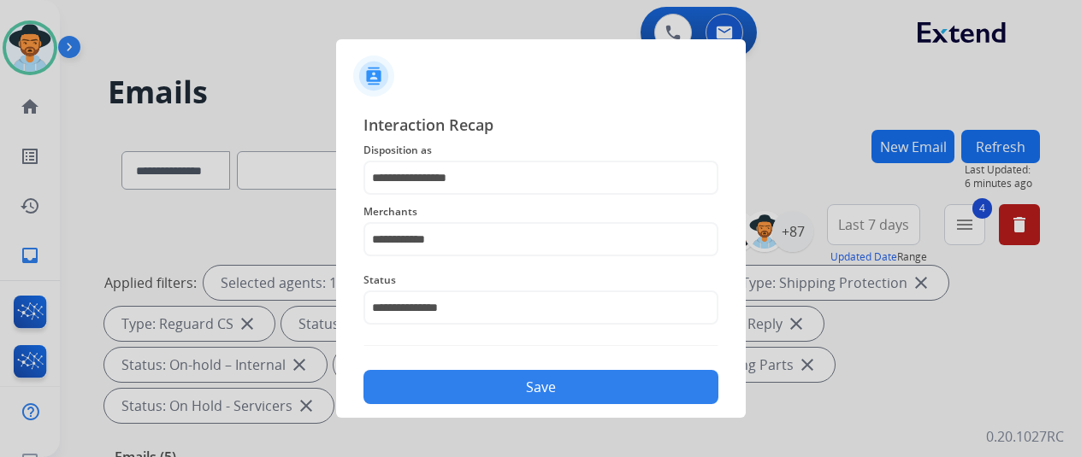
click at [461, 375] on button "Save" at bounding box center [540, 387] width 355 height 34
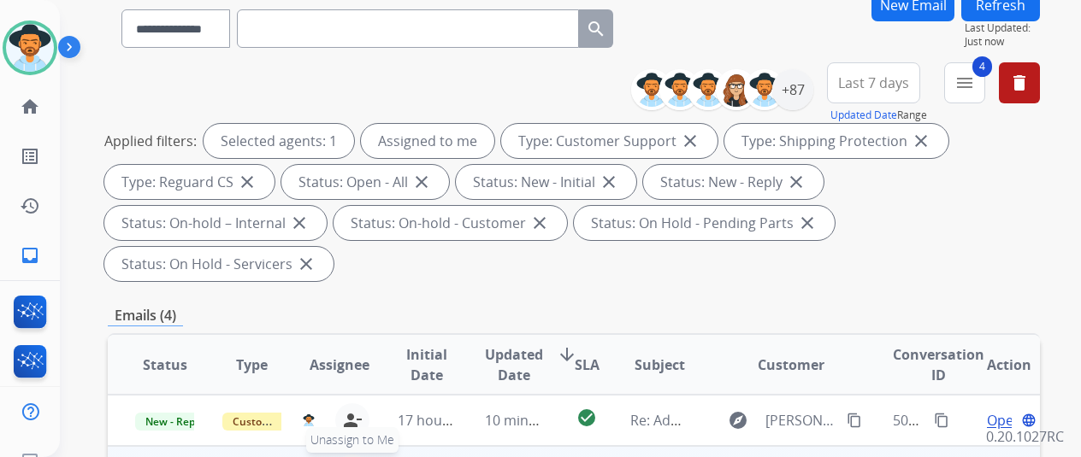
scroll to position [342, 0]
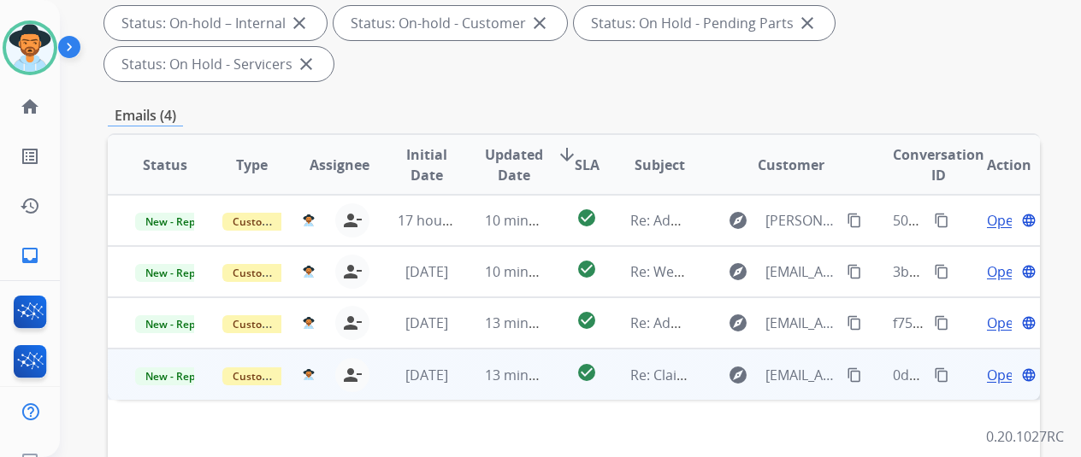
click at [996, 365] on span "Open" at bounding box center [1004, 375] width 35 height 21
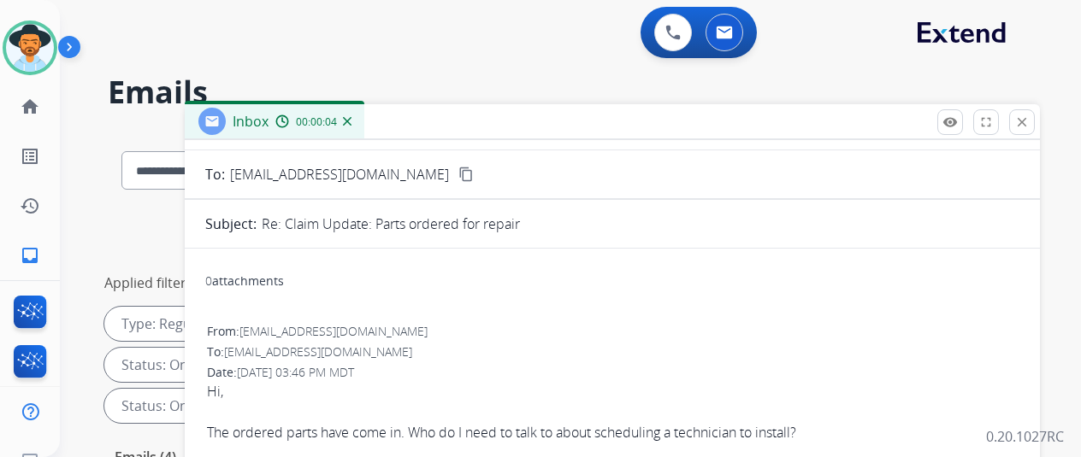
scroll to position [0, 0]
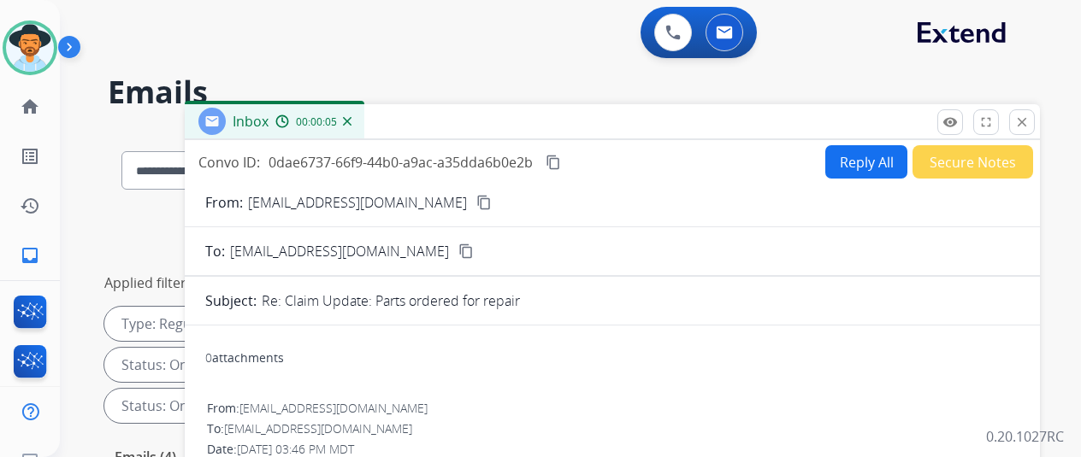
click at [476, 201] on mat-icon "content_copy" at bounding box center [483, 202] width 15 height 15
click at [561, 156] on mat-icon "content_copy" at bounding box center [553, 162] width 15 height 15
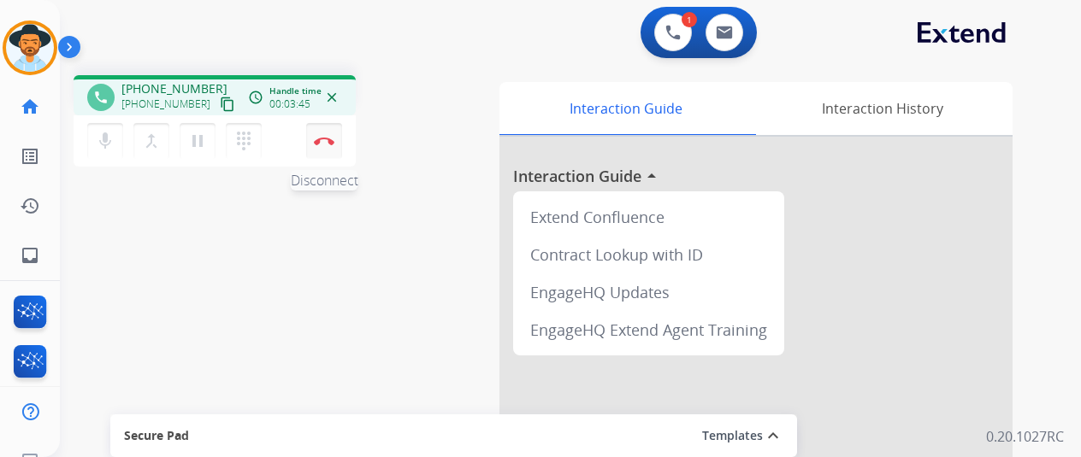
click at [325, 138] on img at bounding box center [324, 141] width 21 height 9
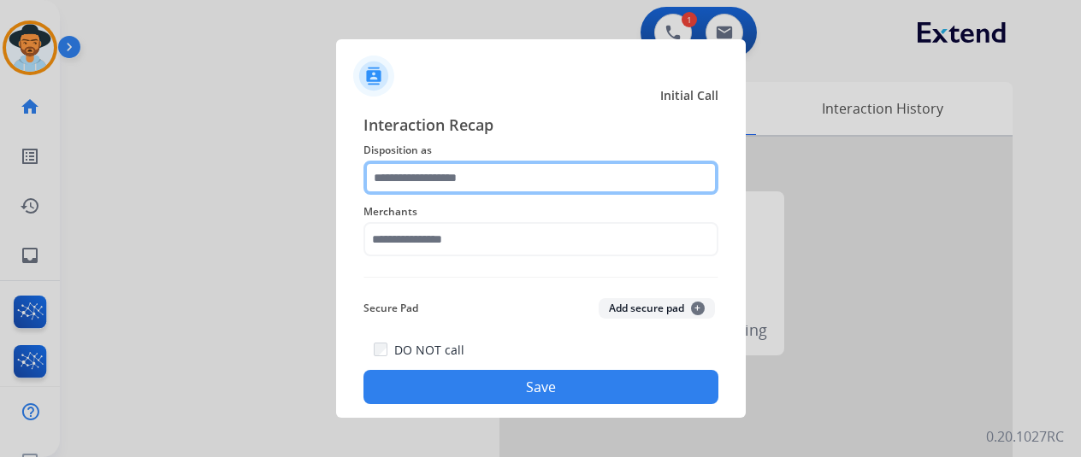
click at [410, 177] on input "text" at bounding box center [540, 178] width 355 height 34
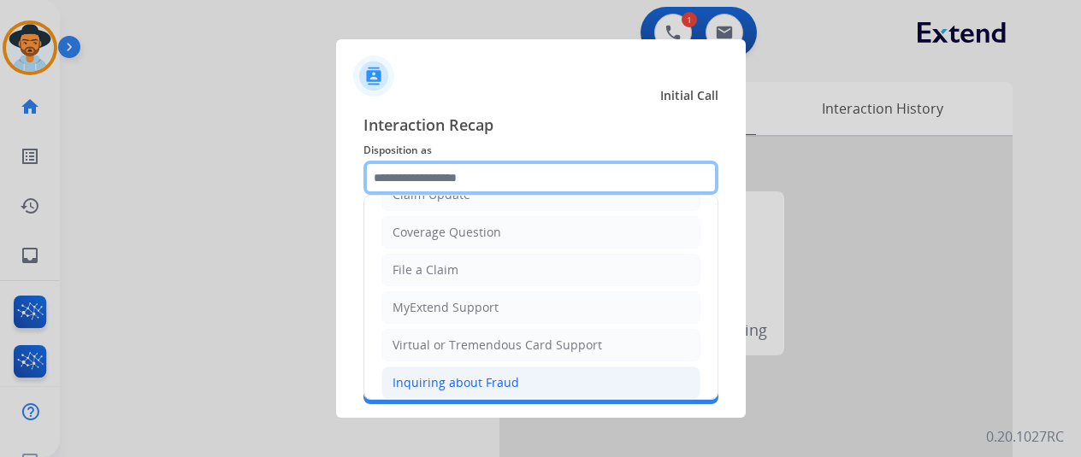
scroll to position [257, 0]
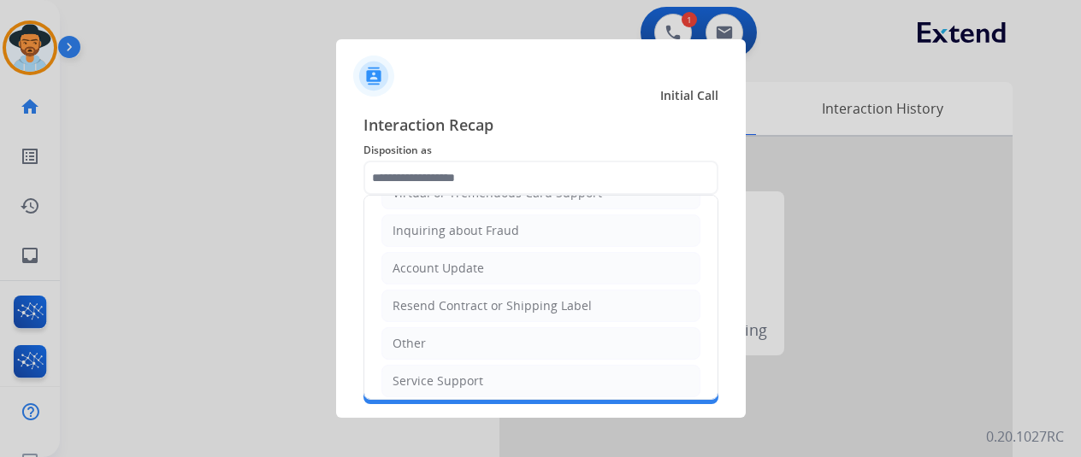
drag, startPoint x: 422, startPoint y: 380, endPoint x: 420, endPoint y: 321, distance: 59.1
click at [421, 376] on div "Service Support" at bounding box center [437, 381] width 91 height 17
type input "**********"
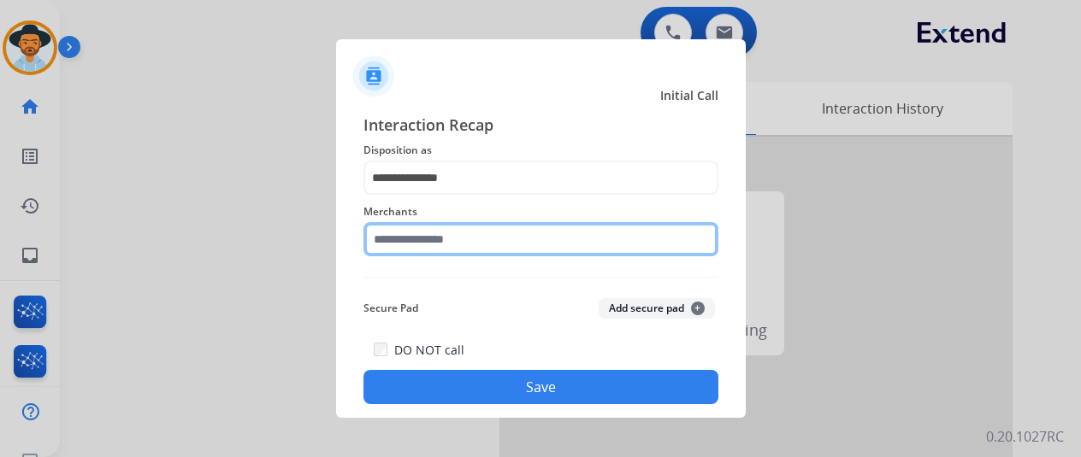
click at [427, 254] on input "text" at bounding box center [540, 239] width 355 height 34
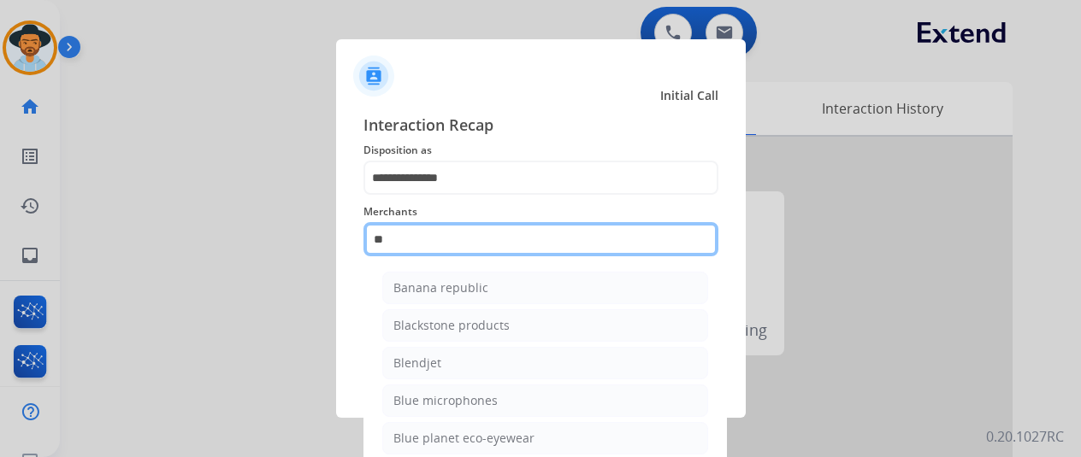
type input "*"
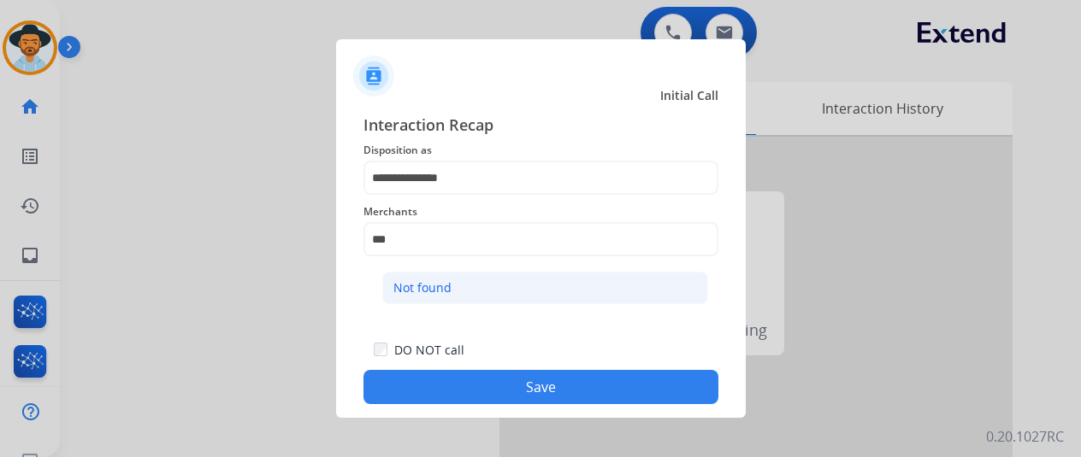
click at [431, 286] on div "Not found" at bounding box center [422, 288] width 58 height 17
type input "*********"
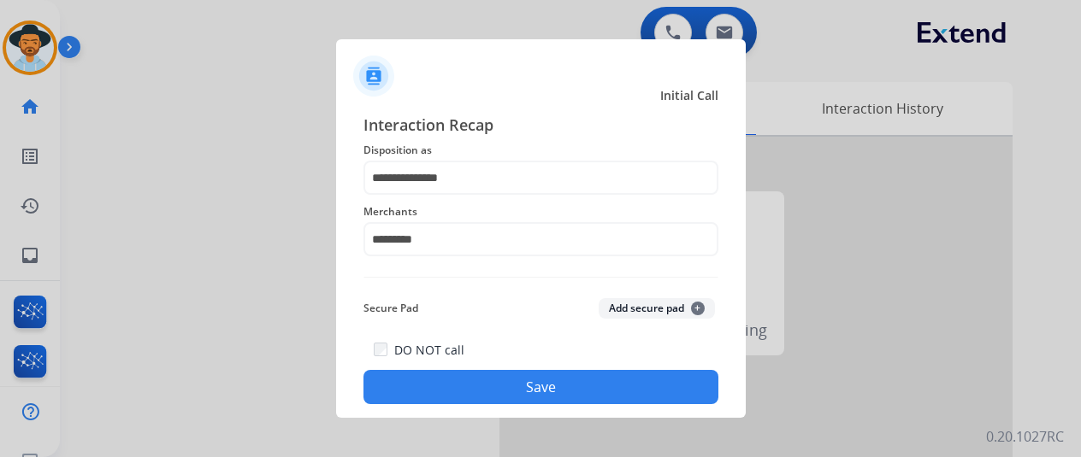
drag, startPoint x: 510, startPoint y: 386, endPoint x: 503, endPoint y: 378, distance: 10.3
click at [510, 385] on button "Save" at bounding box center [540, 387] width 355 height 34
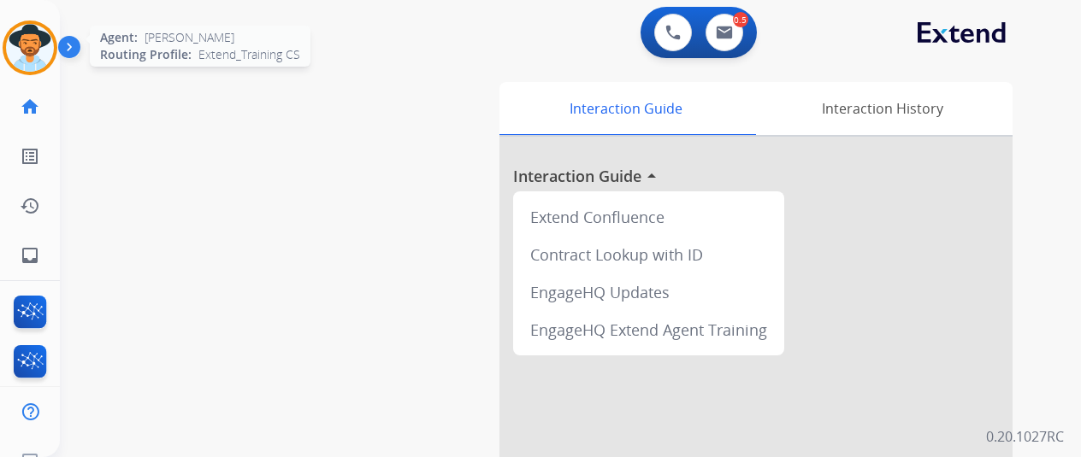
click at [35, 46] on img at bounding box center [30, 48] width 48 height 48
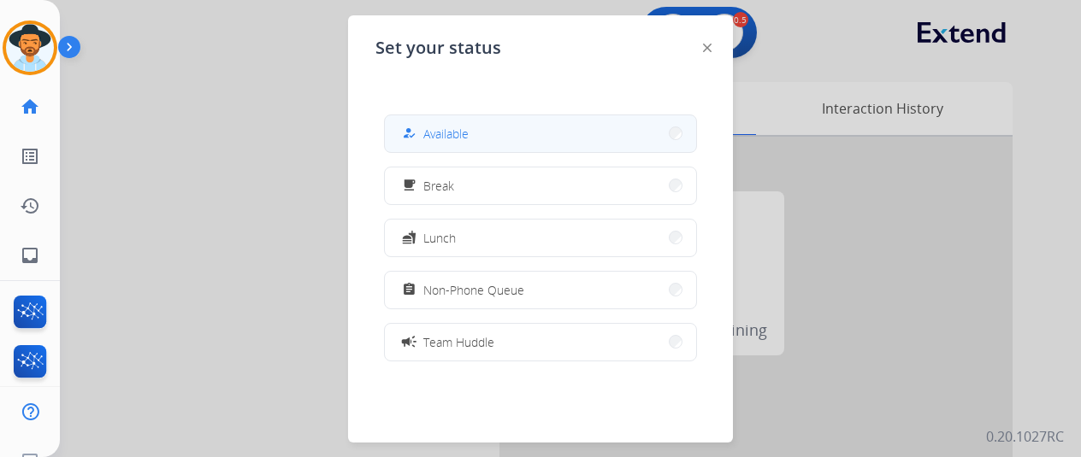
click at [467, 126] on span "Available" at bounding box center [445, 134] width 45 height 18
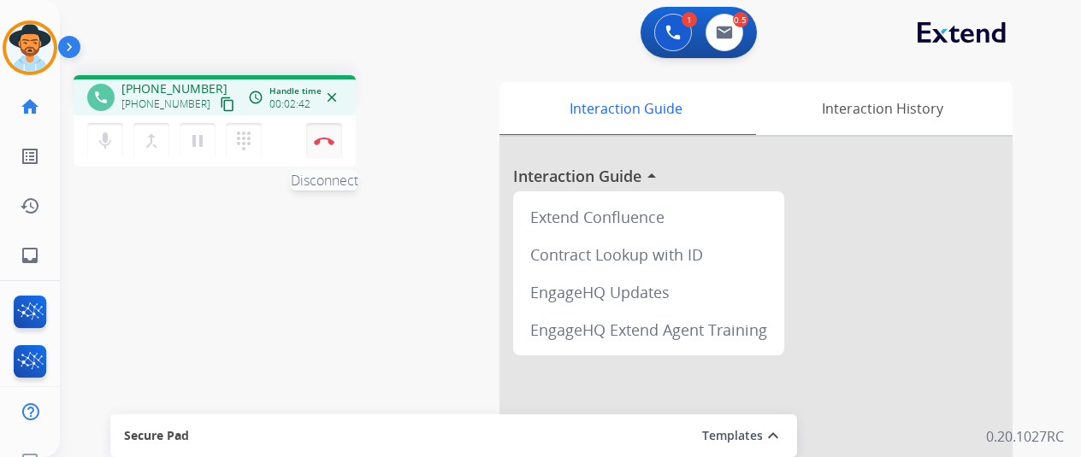
click at [328, 138] on img at bounding box center [324, 141] width 21 height 9
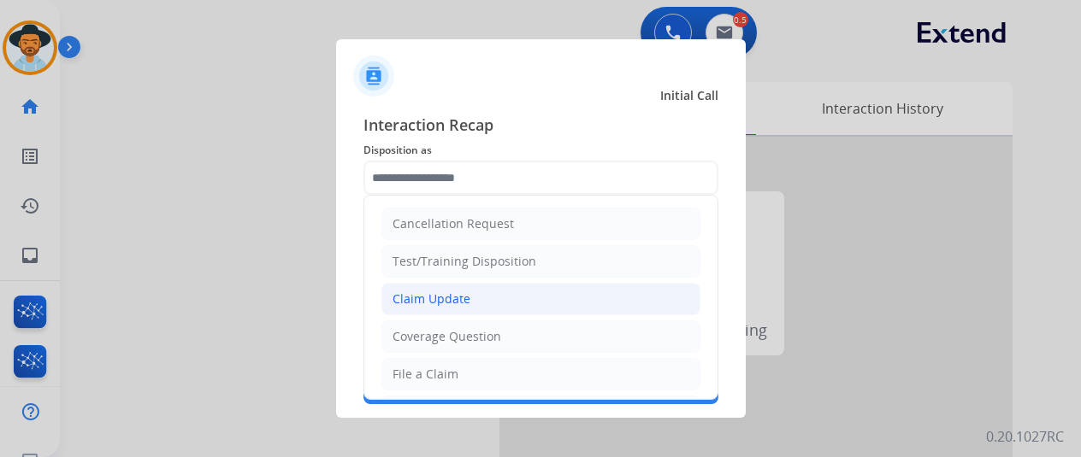
click at [439, 305] on div "Claim Update" at bounding box center [431, 299] width 78 height 17
type input "**********"
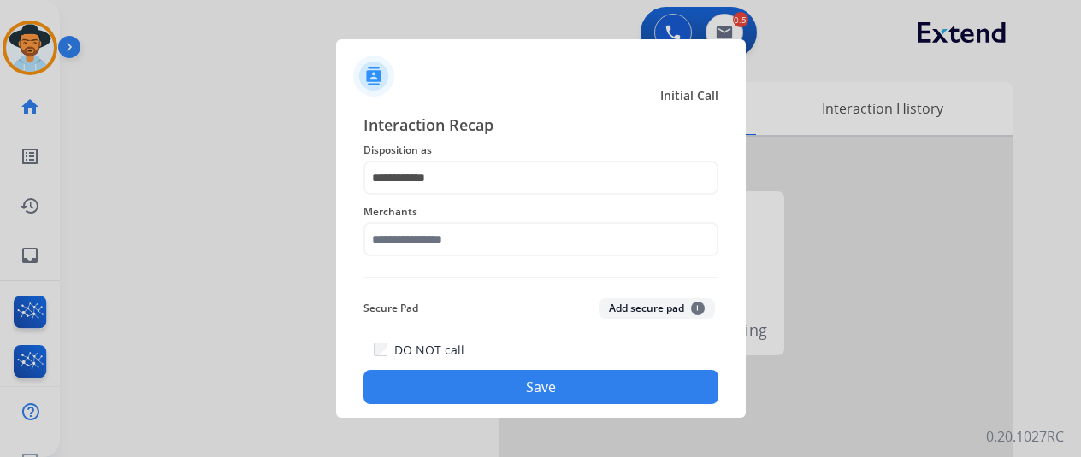
drag, startPoint x: 407, startPoint y: 259, endPoint x: 409, endPoint y: 250, distance: 9.6
click at [410, 259] on div "Merchants" at bounding box center [540, 229] width 355 height 68
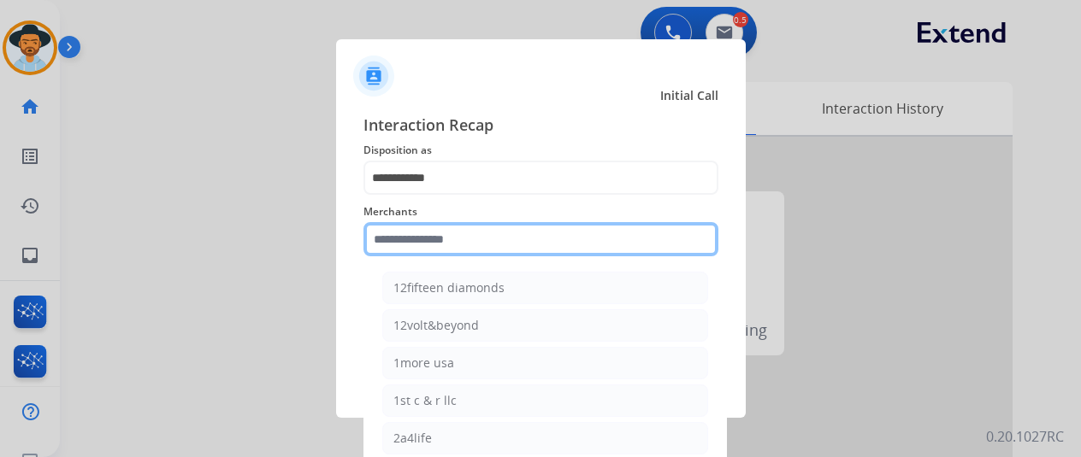
click at [404, 247] on input "text" at bounding box center [540, 239] width 355 height 34
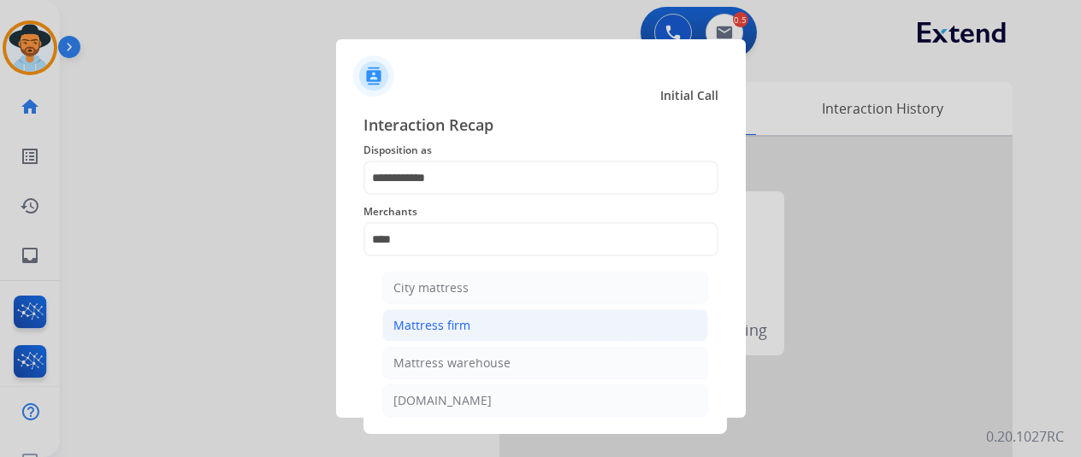
click at [429, 316] on li "Mattress firm" at bounding box center [545, 326] width 326 height 32
type input "**********"
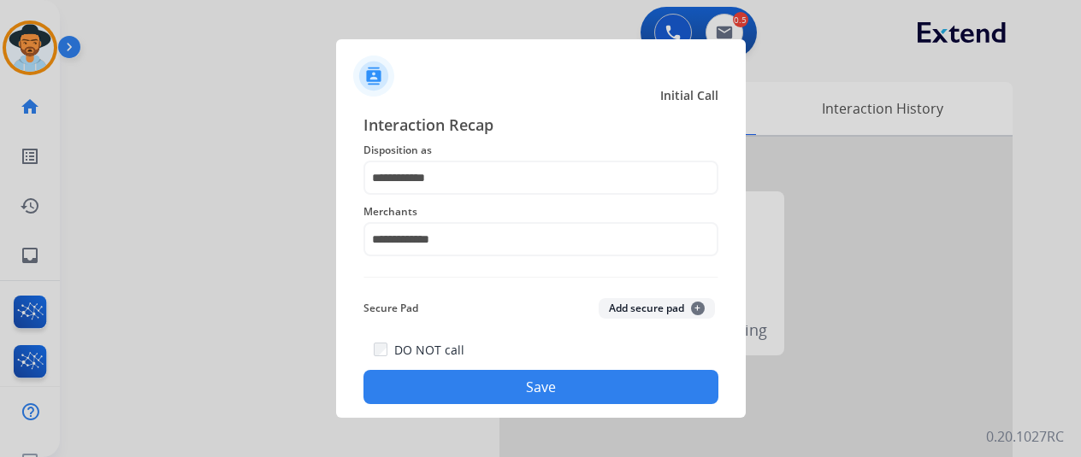
click at [499, 391] on button "Save" at bounding box center [540, 387] width 355 height 34
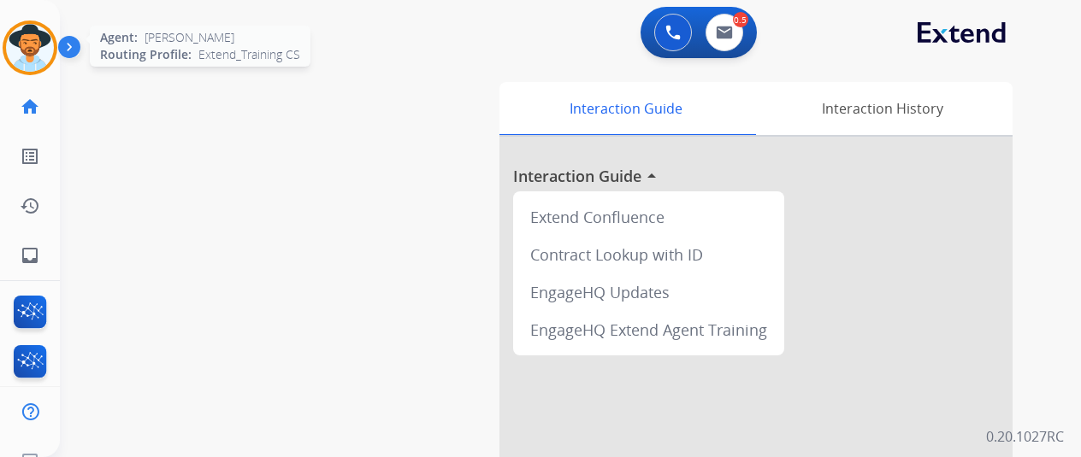
click at [30, 49] on img at bounding box center [30, 48] width 48 height 48
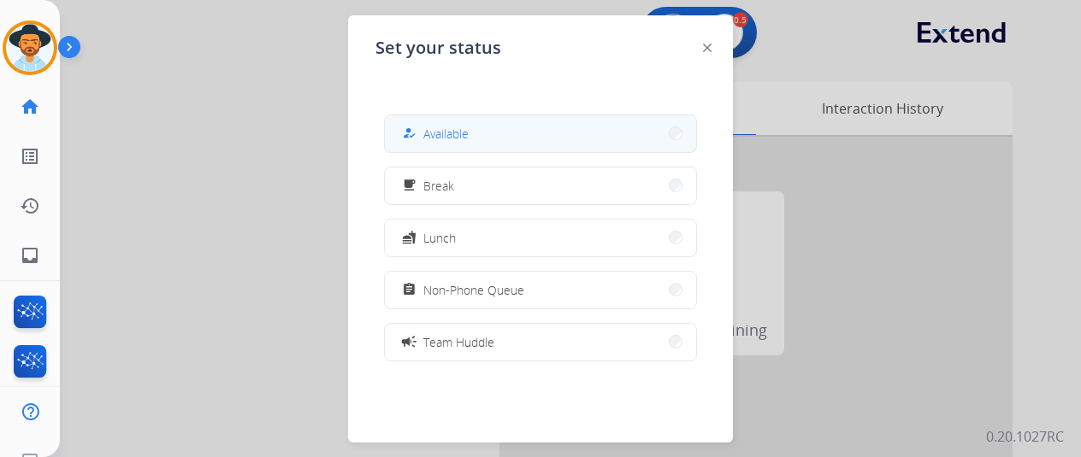
click at [501, 137] on button "how_to_reg Available" at bounding box center [540, 133] width 311 height 37
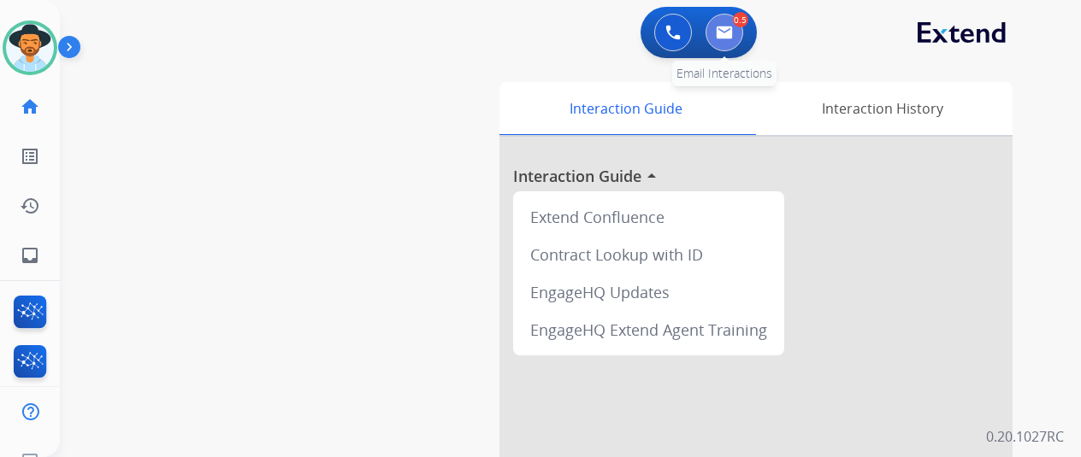
click at [729, 32] on img at bounding box center [724, 33] width 17 height 14
select select "**********"
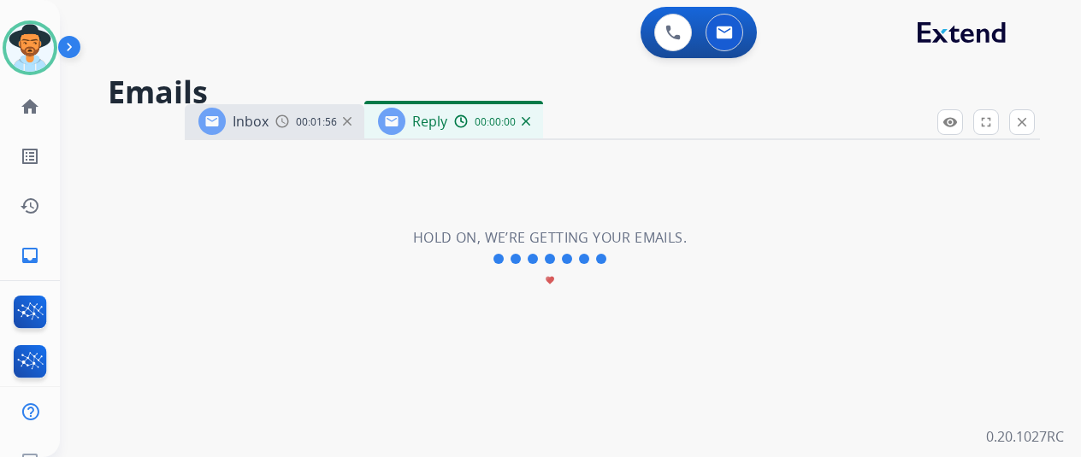
select select "**********"
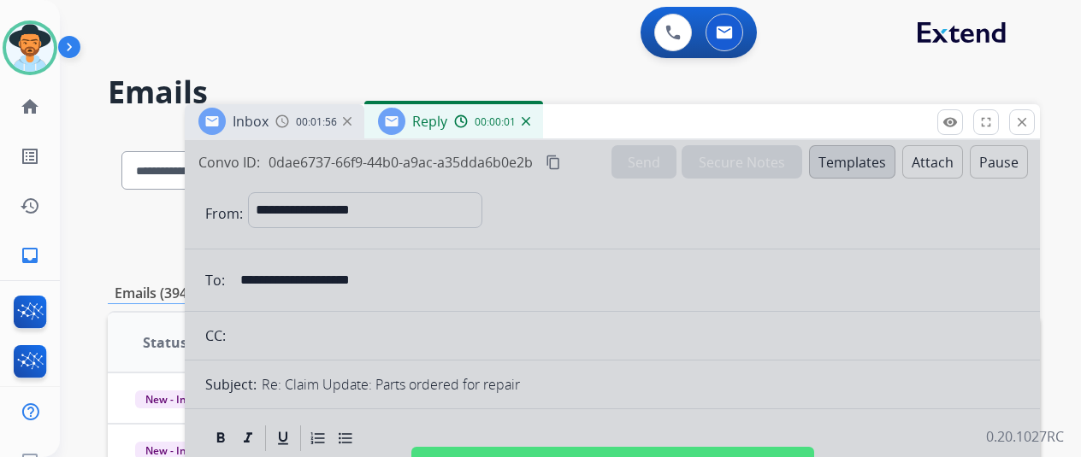
click at [481, 252] on div at bounding box center [612, 459] width 855 height 639
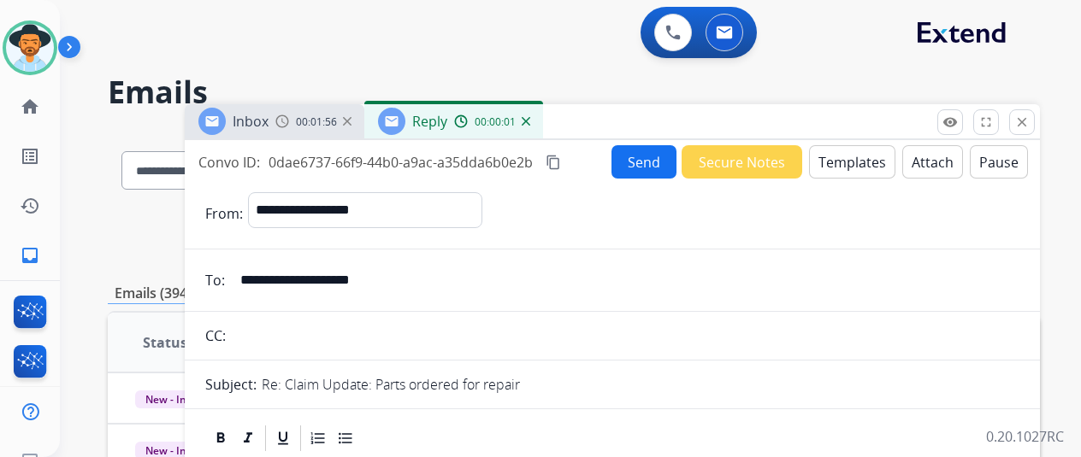
select select
click at [530, 121] on img at bounding box center [526, 121] width 9 height 9
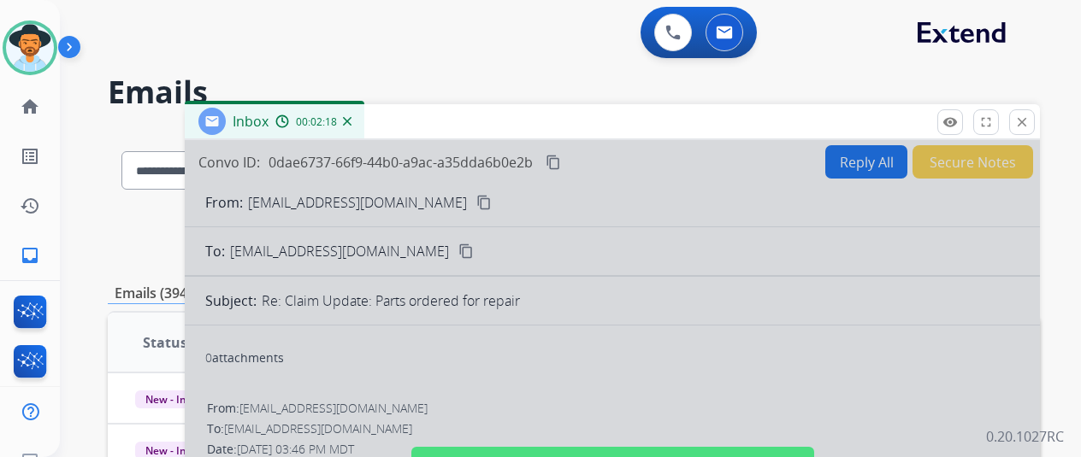
click at [865, 165] on div at bounding box center [612, 459] width 855 height 639
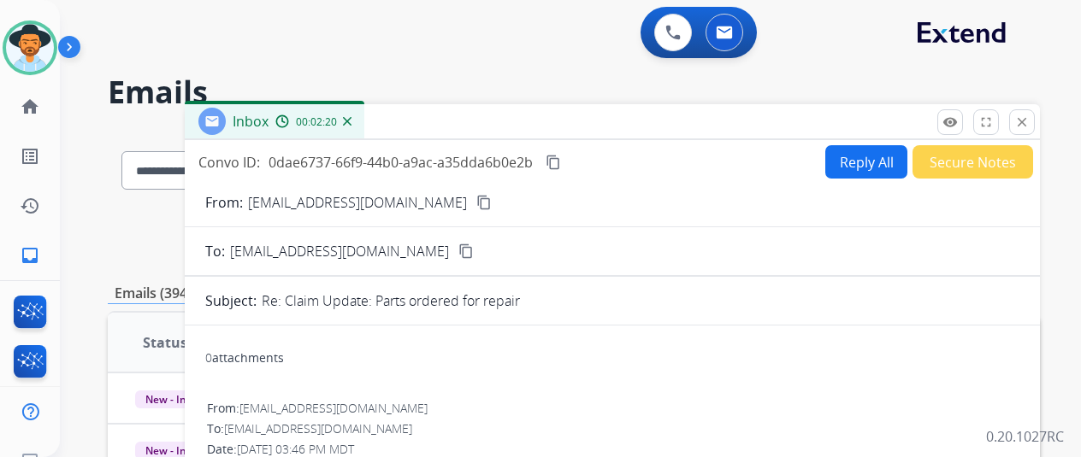
click at [872, 155] on button "Reply All" at bounding box center [866, 161] width 82 height 33
select select "**********"
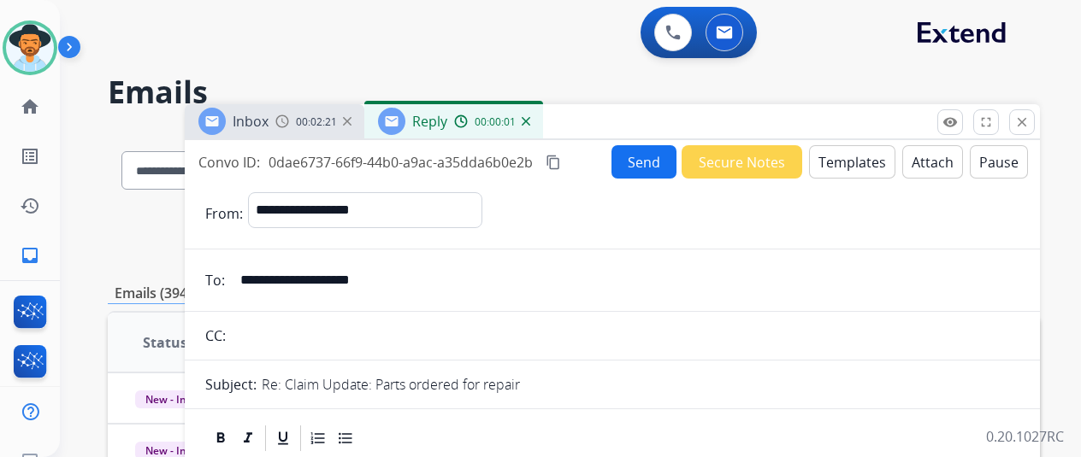
click at [865, 155] on button "Templates" at bounding box center [852, 161] width 86 height 33
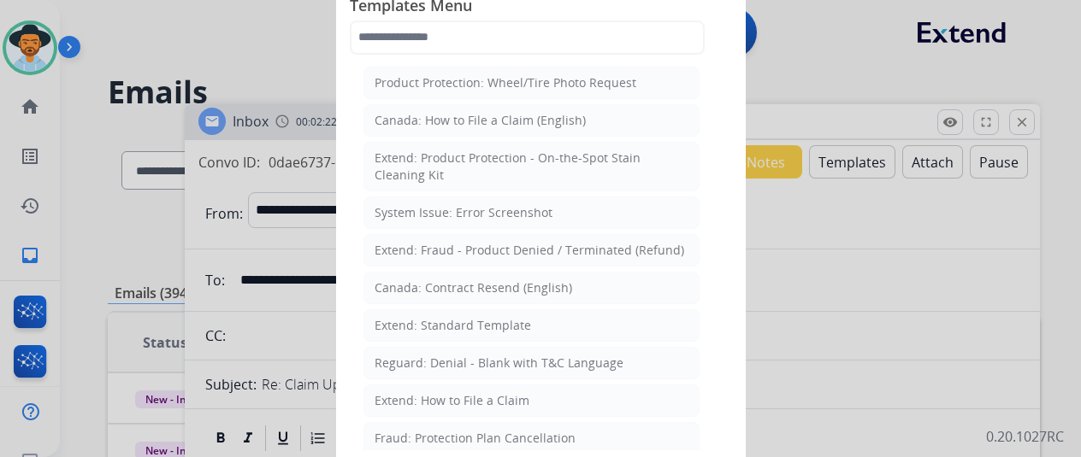
click at [422, 324] on div "Extend: Standard Template" at bounding box center [453, 325] width 156 height 17
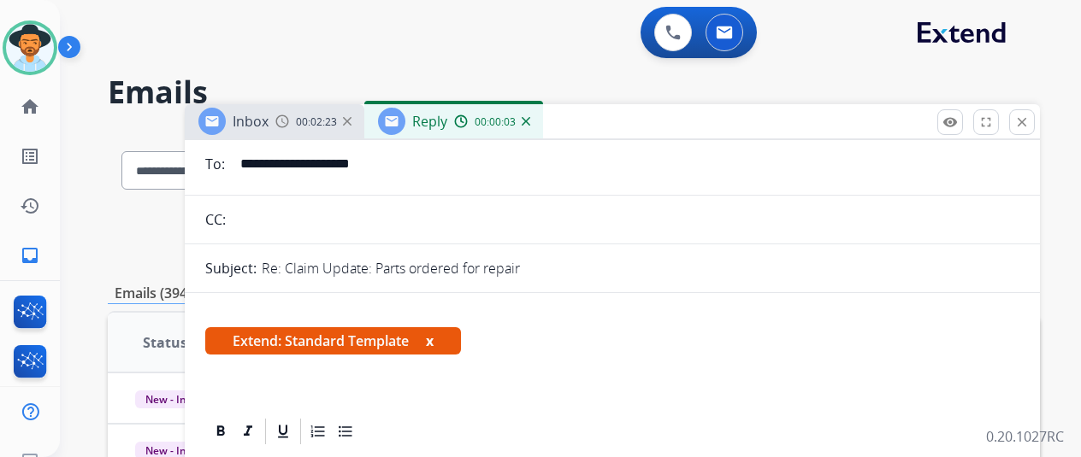
scroll to position [257, 0]
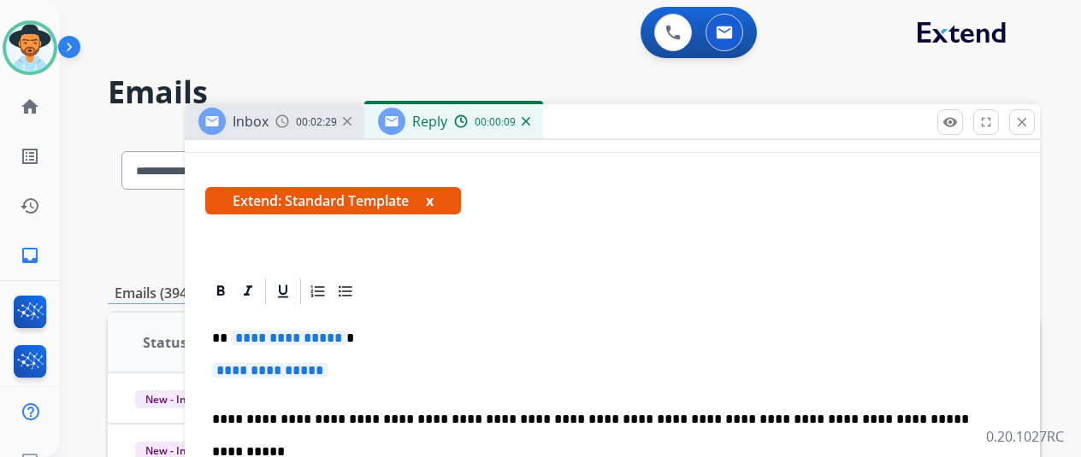
click at [346, 336] on span "**********" at bounding box center [288, 338] width 115 height 15
click at [328, 369] on span "**********" at bounding box center [269, 370] width 115 height 15
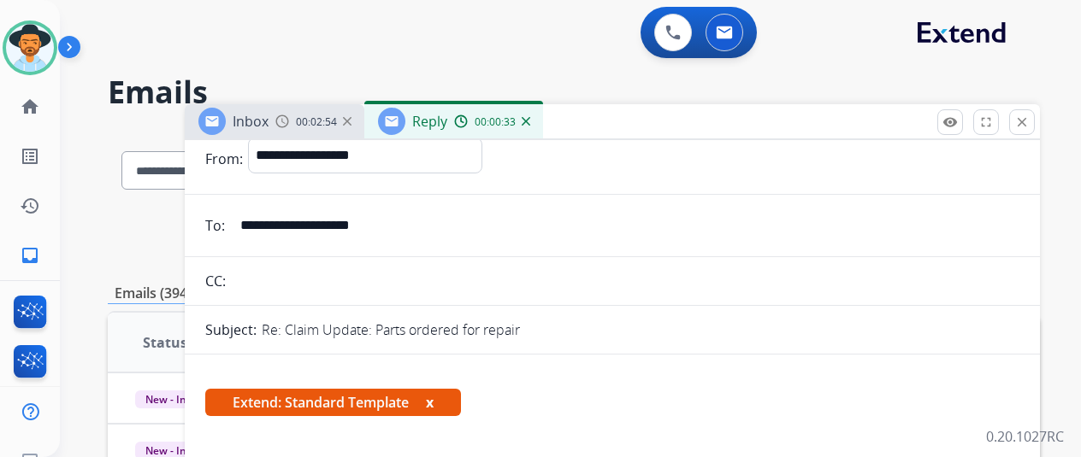
scroll to position [0, 0]
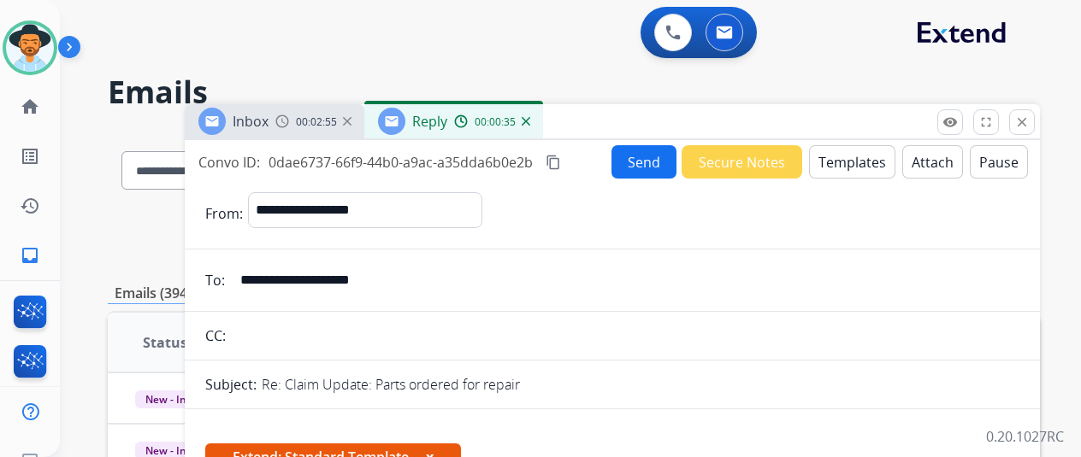
click at [658, 163] on button "Send" at bounding box center [643, 161] width 65 height 33
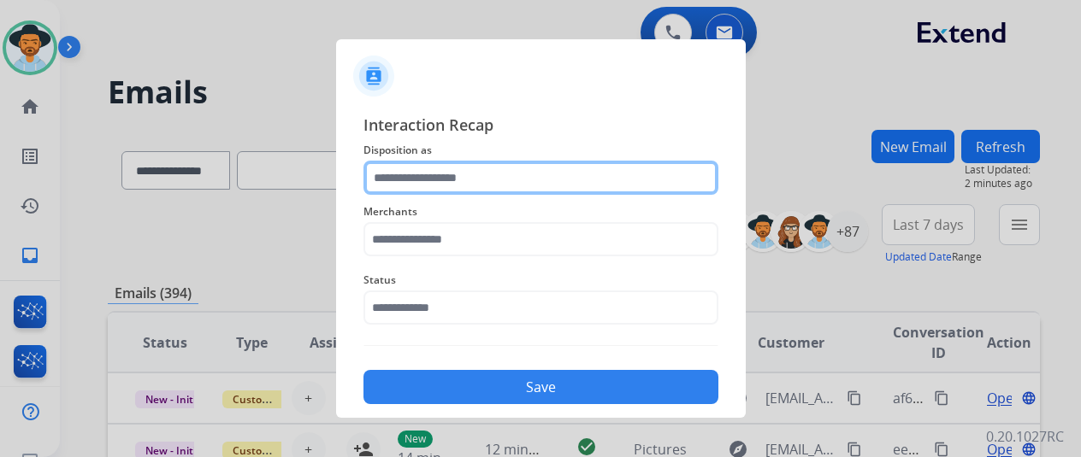
click at [424, 182] on input "text" at bounding box center [540, 178] width 355 height 34
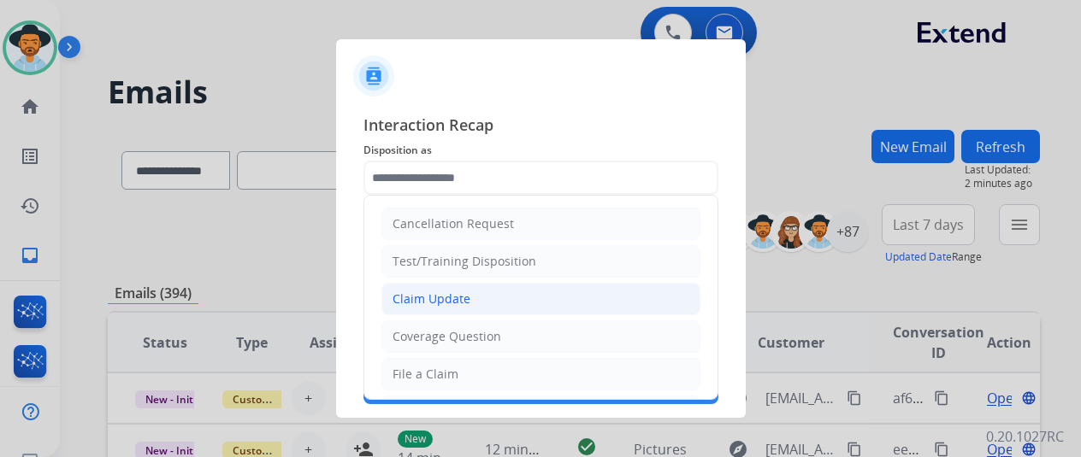
click at [422, 300] on div "Claim Update" at bounding box center [431, 299] width 78 height 17
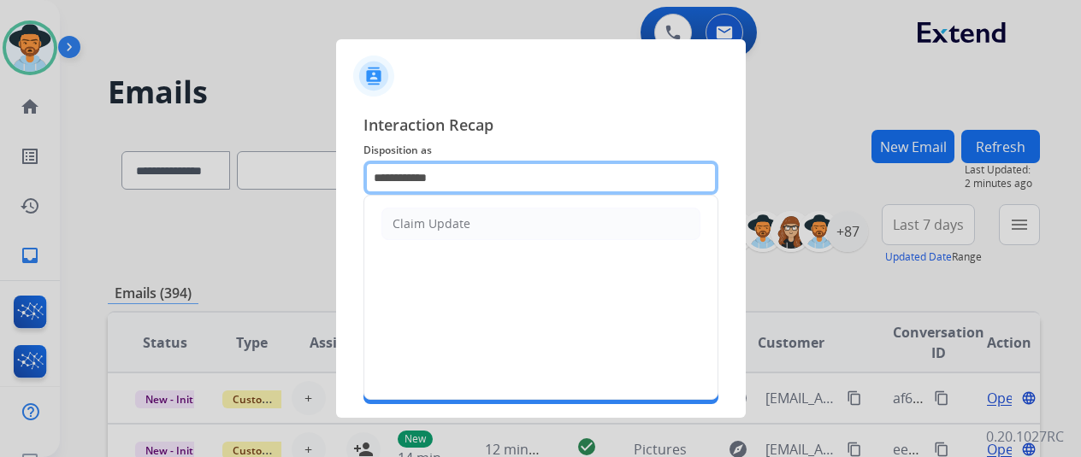
drag, startPoint x: 465, startPoint y: 181, endPoint x: 319, endPoint y: 196, distance: 146.9
click at [0, 196] on app-contact-recap-modal "**********" at bounding box center [0, 228] width 0 height 457
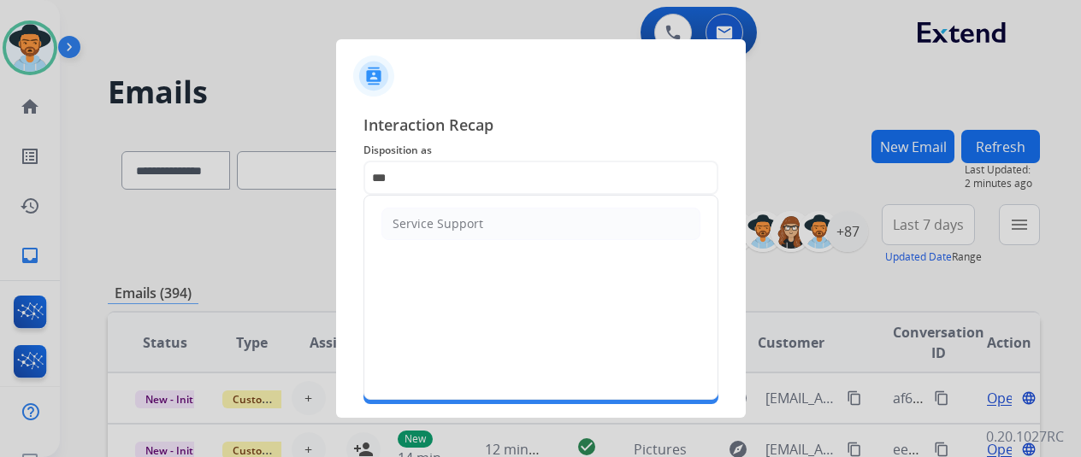
click at [428, 229] on div "Service Support" at bounding box center [437, 223] width 91 height 17
type input "**********"
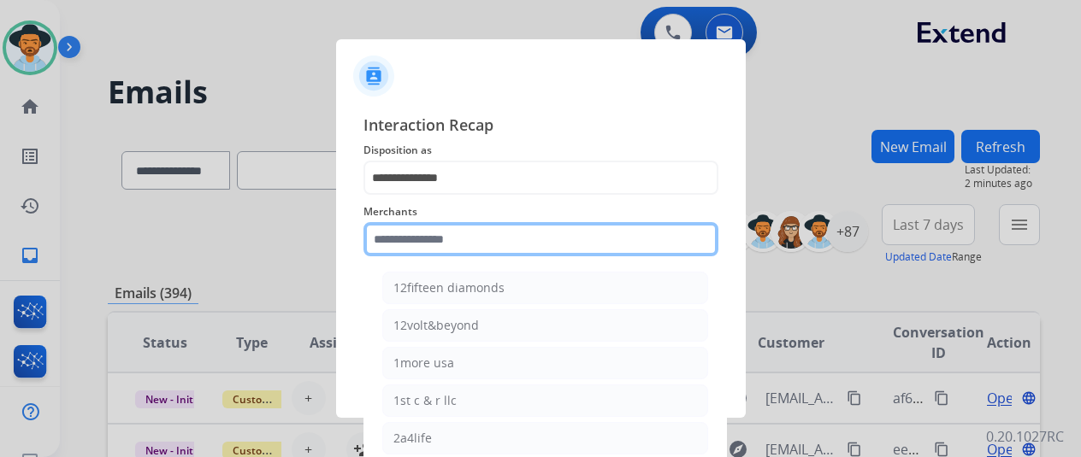
click at [414, 244] on input "text" at bounding box center [540, 239] width 355 height 34
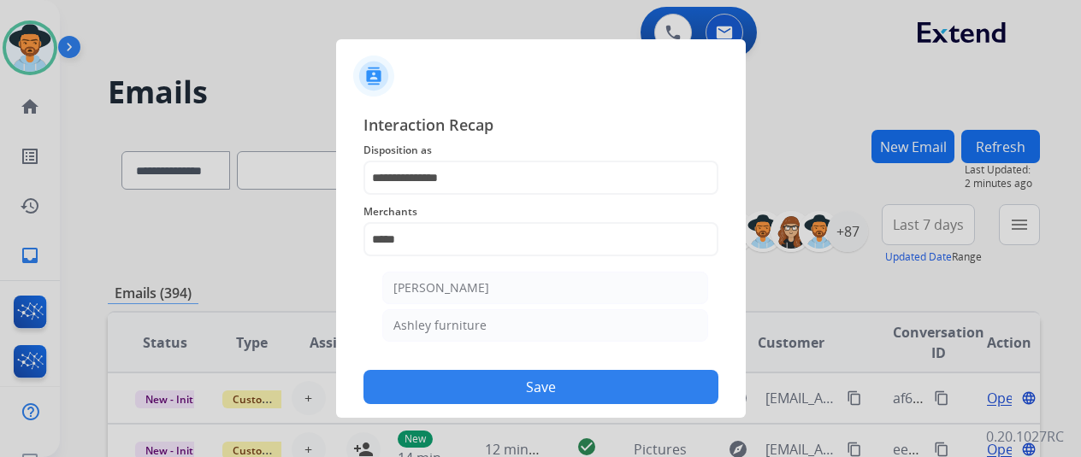
drag, startPoint x: 442, startPoint y: 322, endPoint x: 437, endPoint y: 314, distance: 10.0
click at [442, 322] on div "Ashley furniture" at bounding box center [439, 325] width 93 height 17
type input "**********"
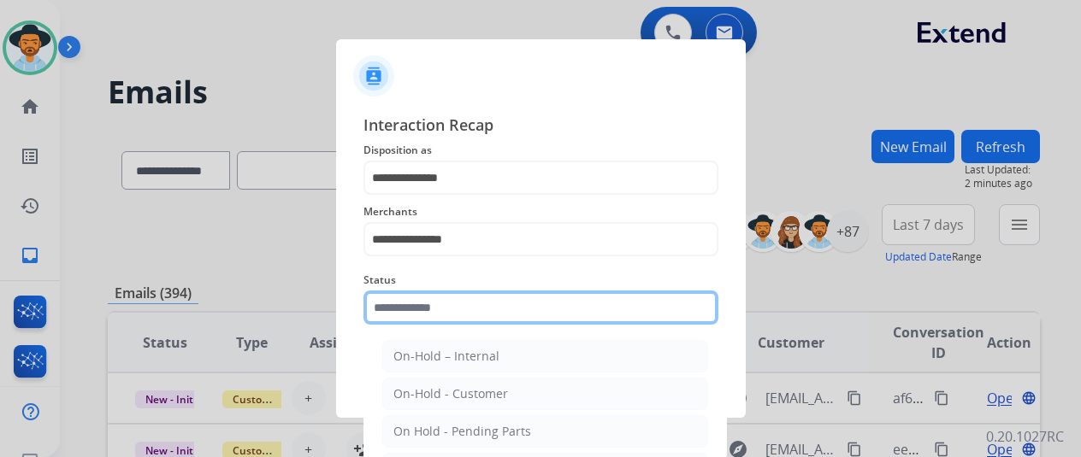
click at [434, 305] on input "text" at bounding box center [540, 308] width 355 height 34
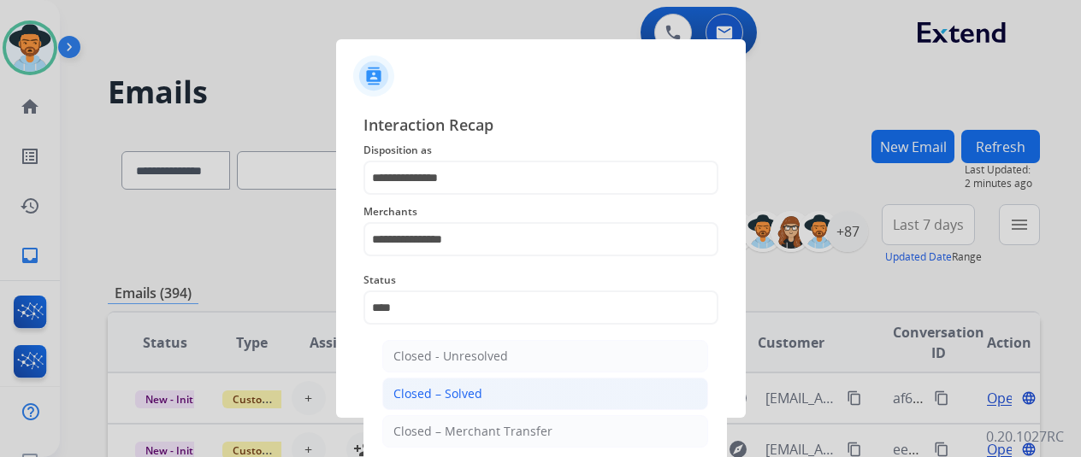
click at [459, 386] on div "Closed – Solved" at bounding box center [437, 394] width 89 height 17
type input "**********"
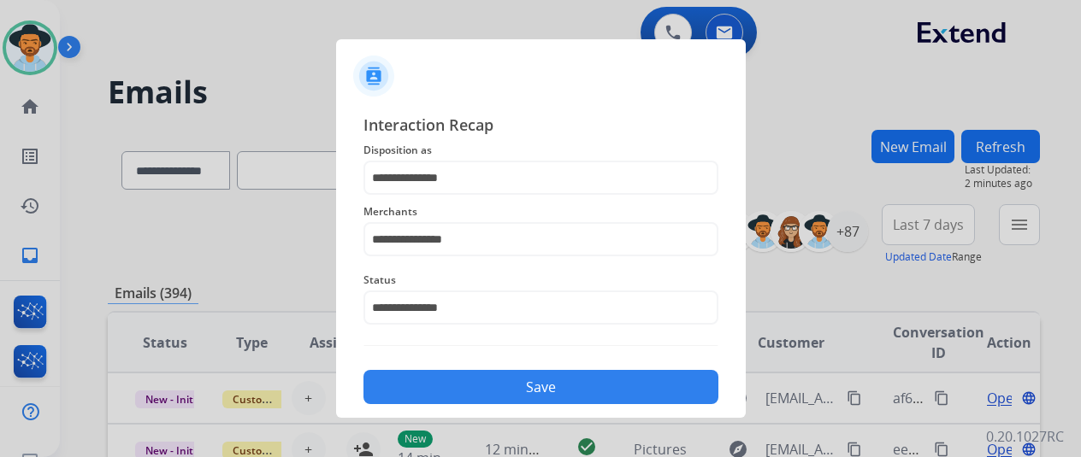
click at [470, 379] on button "Save" at bounding box center [540, 387] width 355 height 34
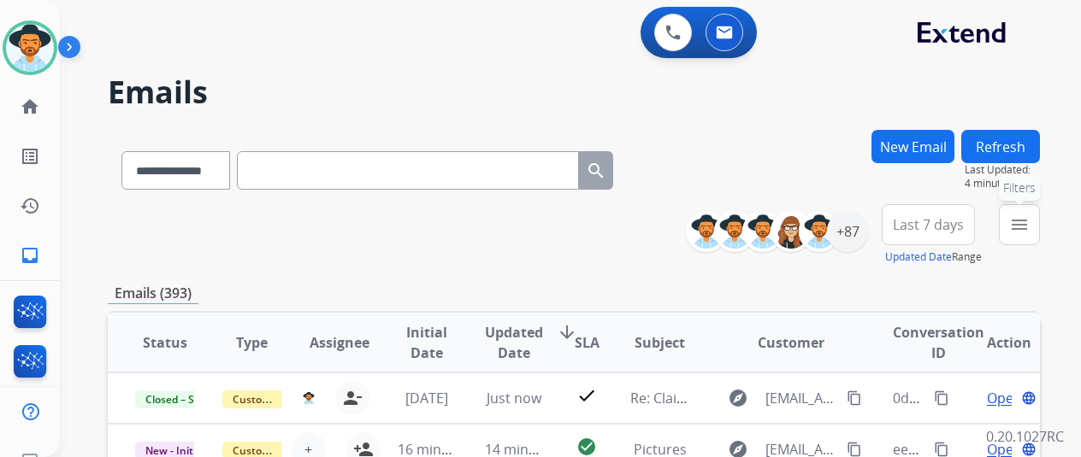
click at [1028, 227] on mat-icon "menu" at bounding box center [1019, 225] width 21 height 21
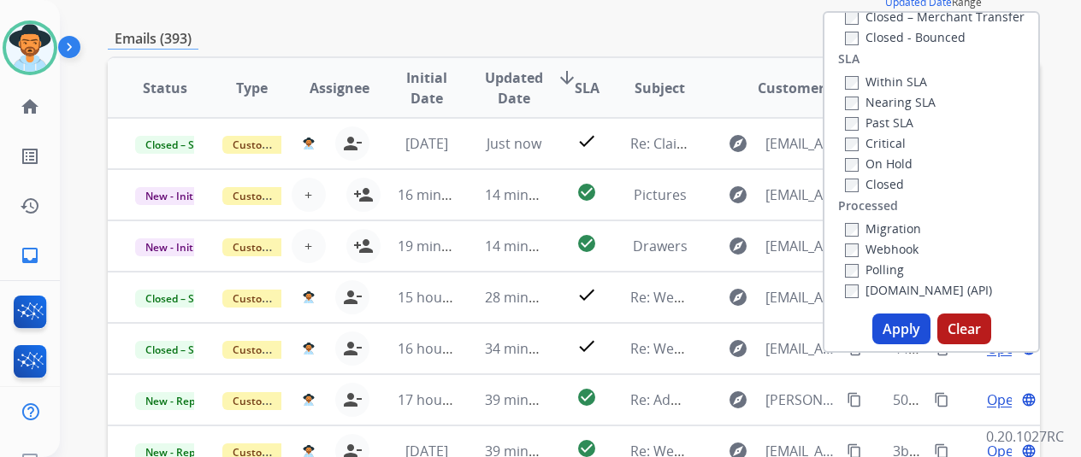
scroll to position [257, 0]
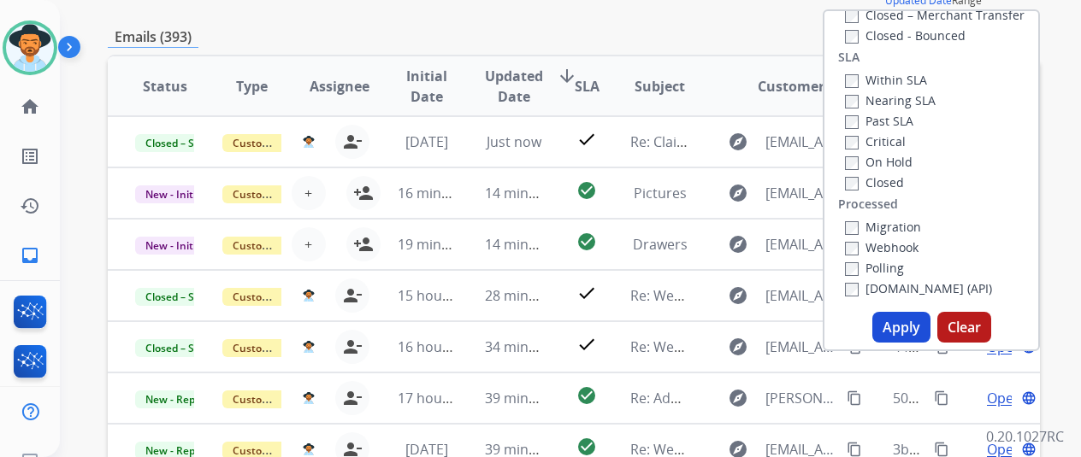
click at [904, 322] on button "Apply" at bounding box center [901, 327] width 58 height 31
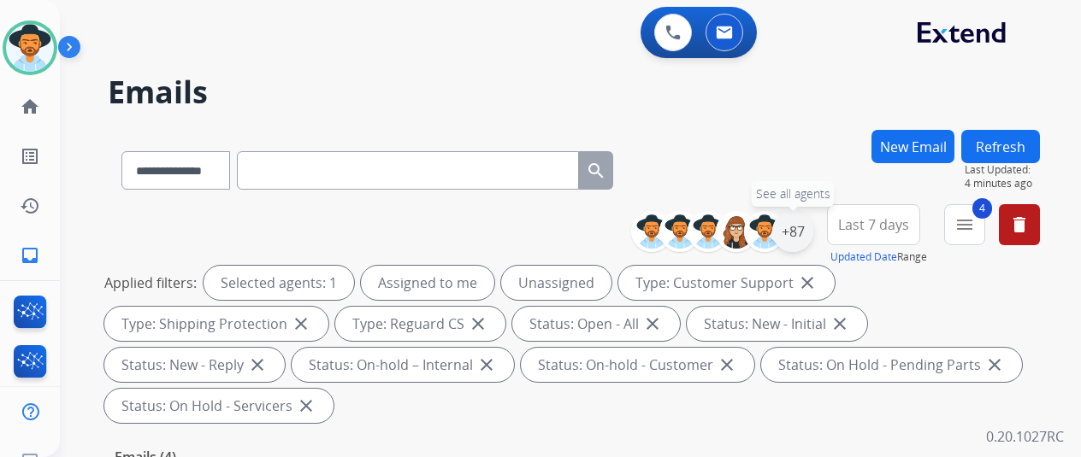
click at [810, 221] on div "+87" at bounding box center [792, 231] width 41 height 41
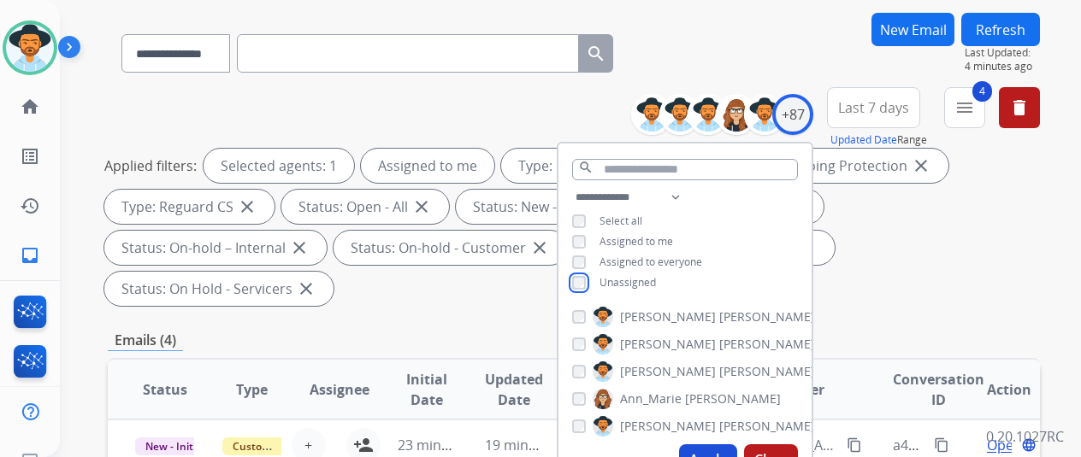
scroll to position [257, 0]
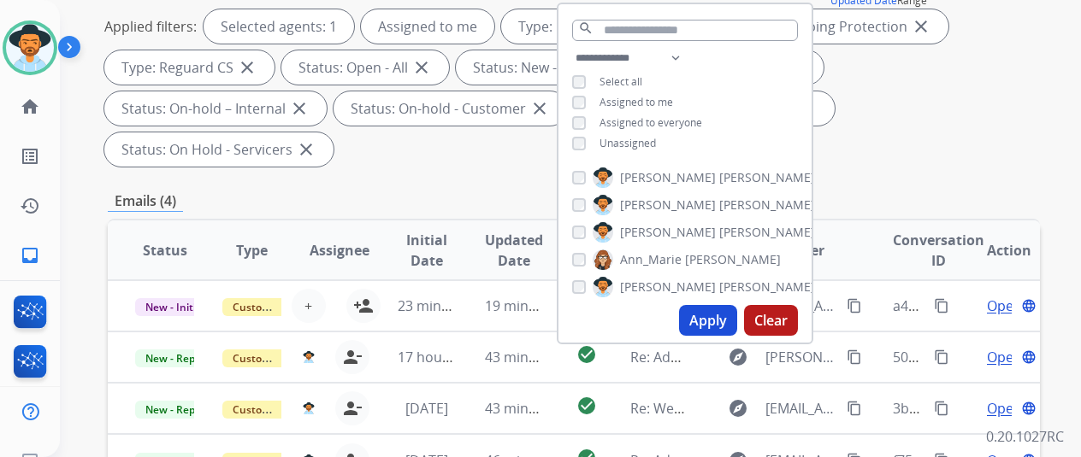
click at [719, 322] on button "Apply" at bounding box center [708, 320] width 58 height 31
click at [706, 317] on button "Apply" at bounding box center [708, 320] width 58 height 31
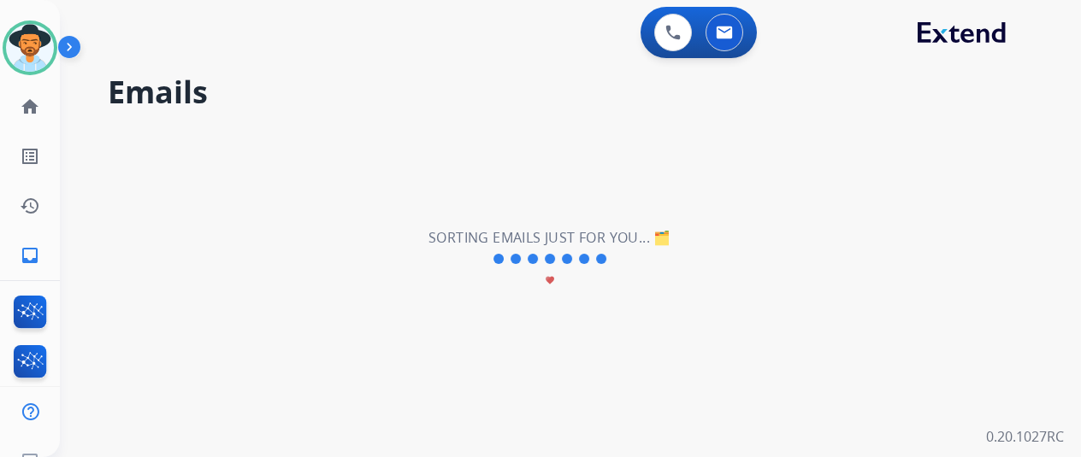
scroll to position [0, 0]
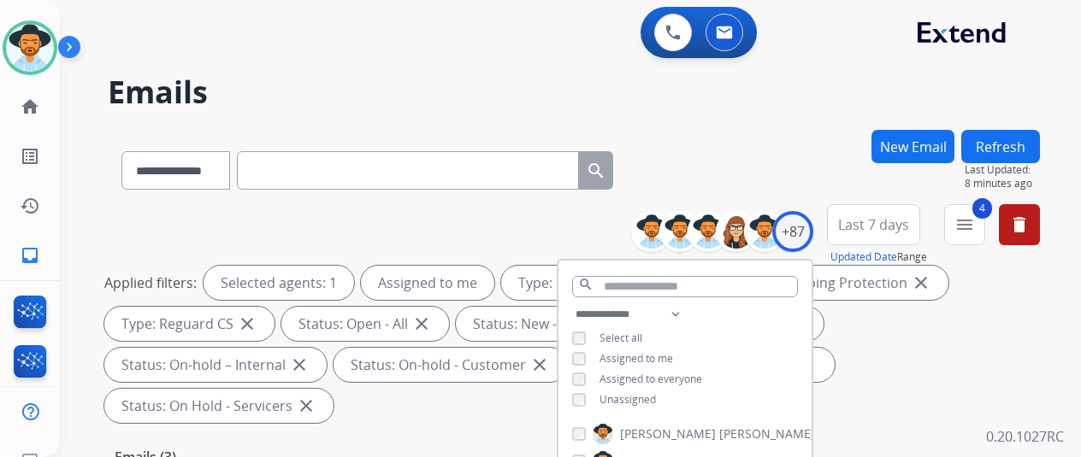
drag, startPoint x: 746, startPoint y: 165, endPoint x: 744, endPoint y: 155, distance: 10.4
click at [746, 162] on div "**********" at bounding box center [574, 167] width 932 height 74
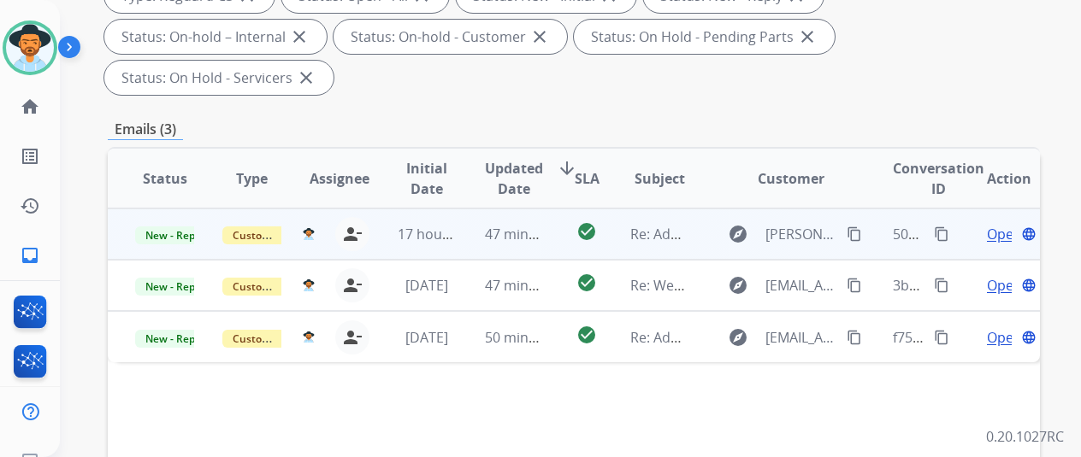
scroll to position [342, 0]
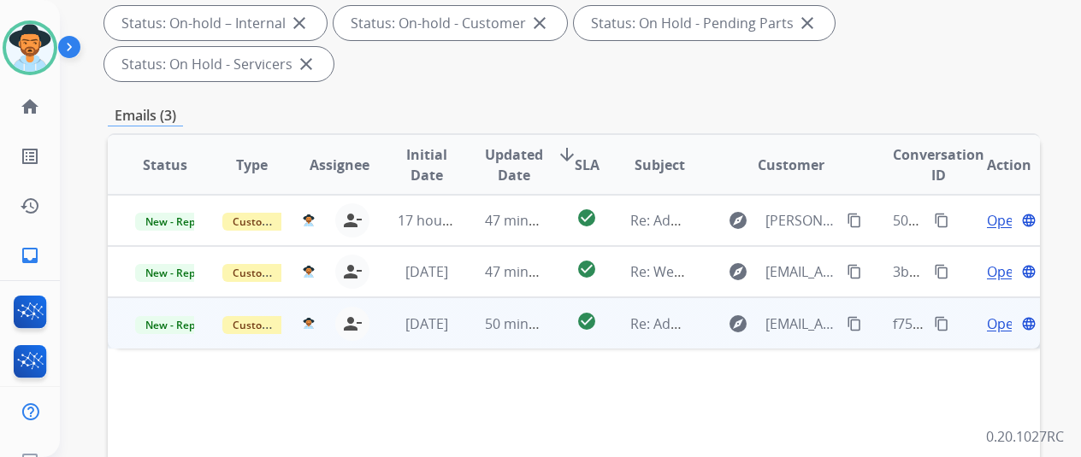
click at [999, 314] on span "Open" at bounding box center [1004, 324] width 35 height 21
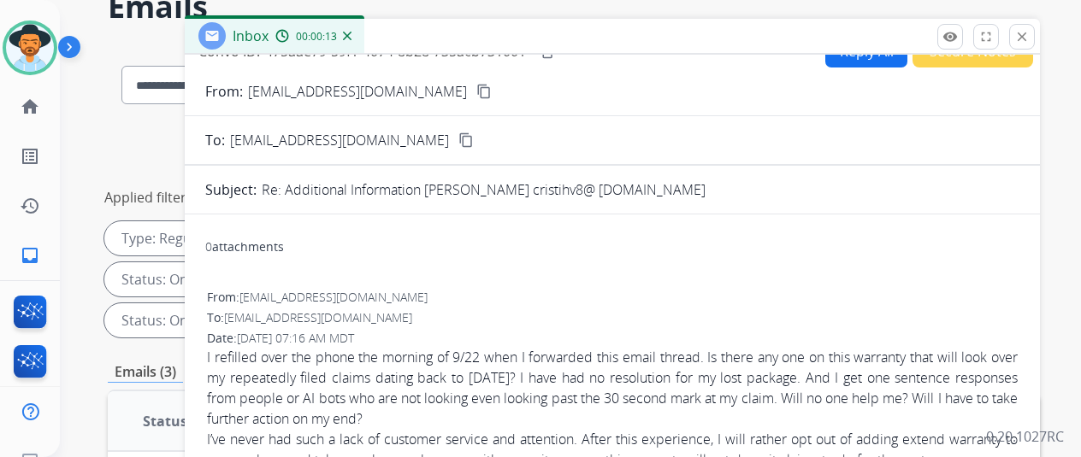
scroll to position [0, 0]
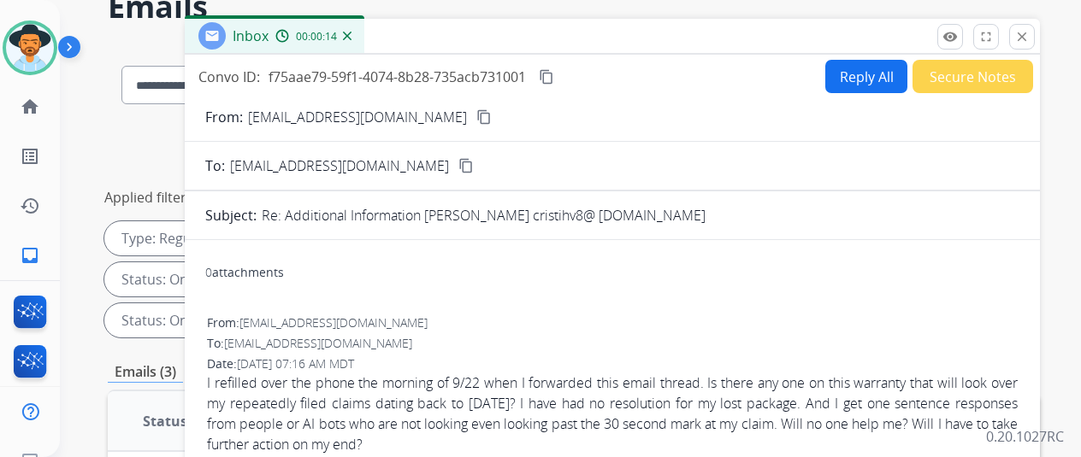
click at [476, 114] on mat-icon "content_copy" at bounding box center [483, 116] width 15 height 15
click at [351, 32] on img at bounding box center [347, 36] width 9 height 9
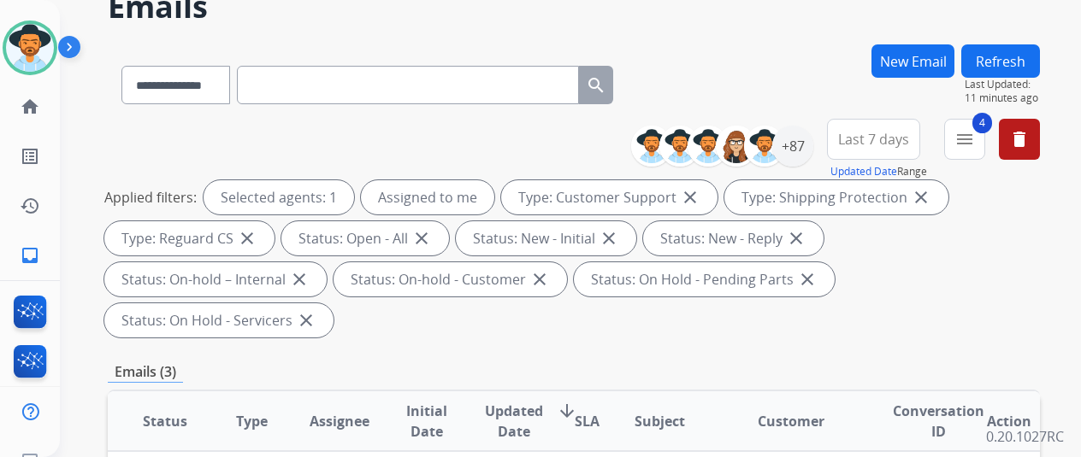
scroll to position [342, 0]
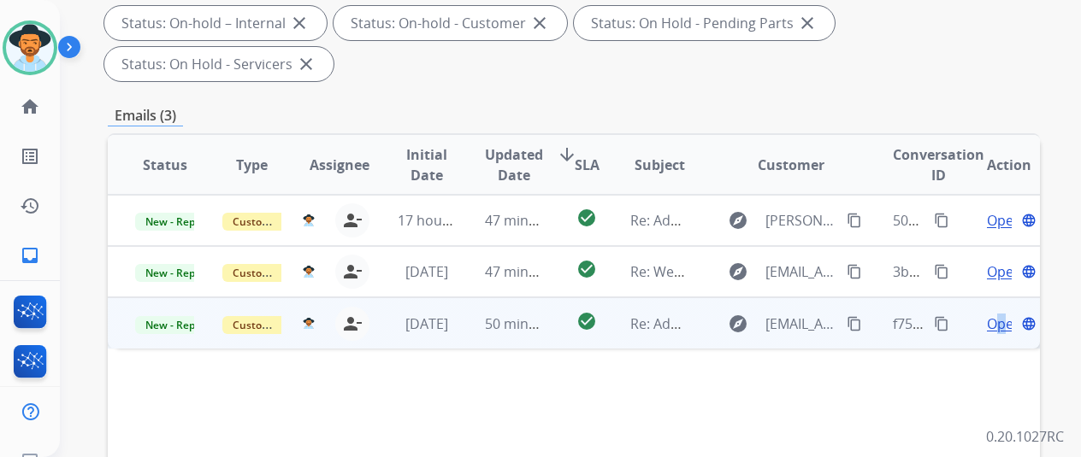
click at [1000, 314] on span "Open" at bounding box center [1004, 324] width 35 height 21
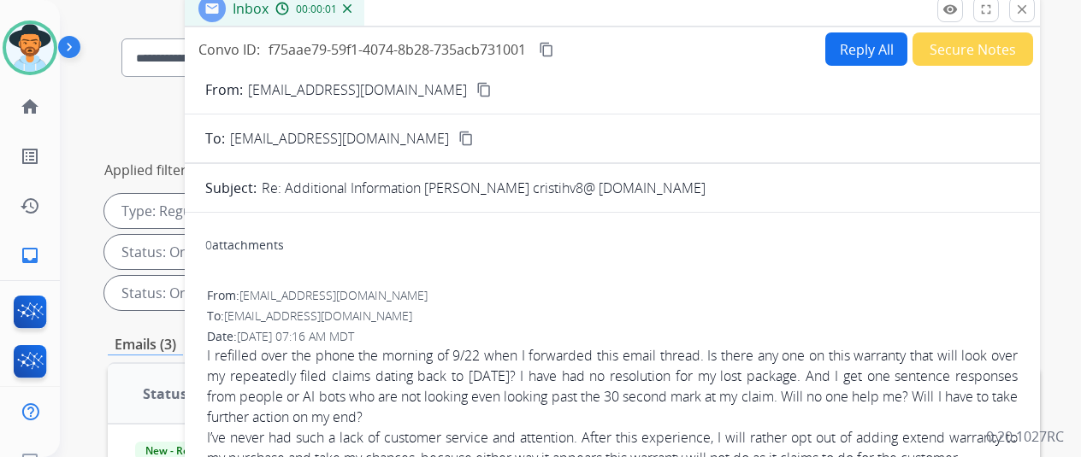
scroll to position [86, 0]
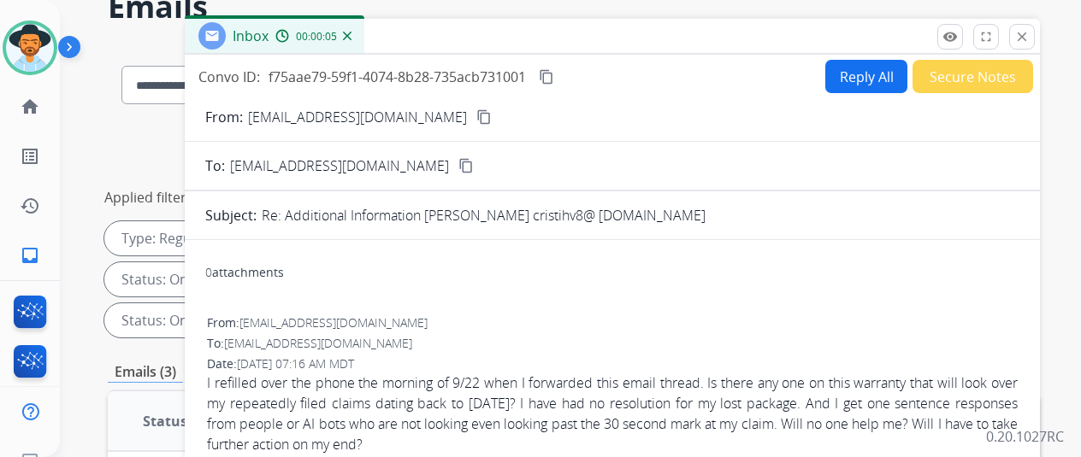
click at [554, 73] on mat-icon "content_copy" at bounding box center [546, 76] width 15 height 15
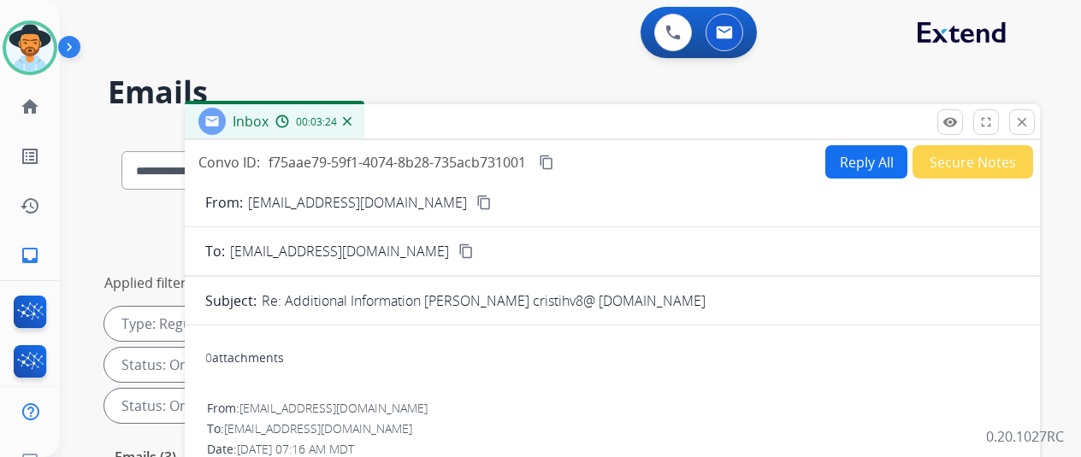
click at [351, 123] on img at bounding box center [347, 121] width 9 height 9
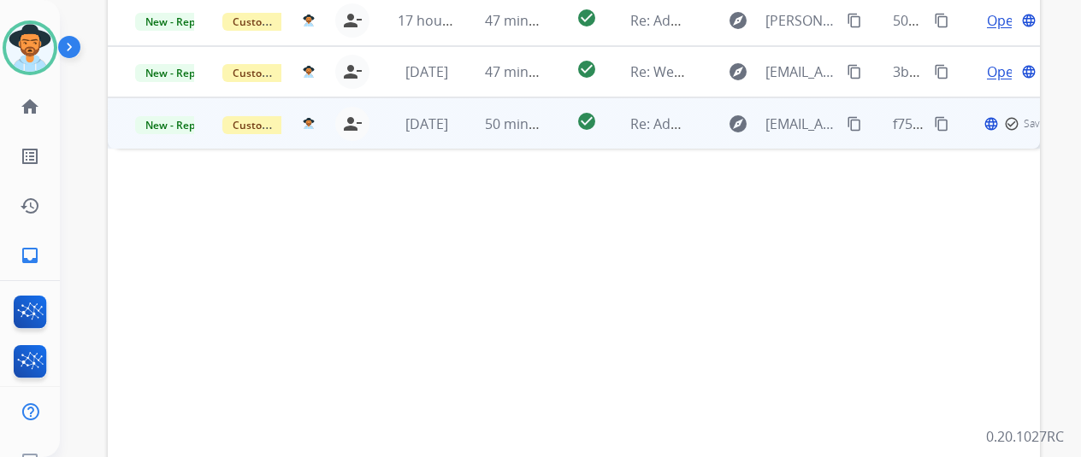
scroll to position [368, 0]
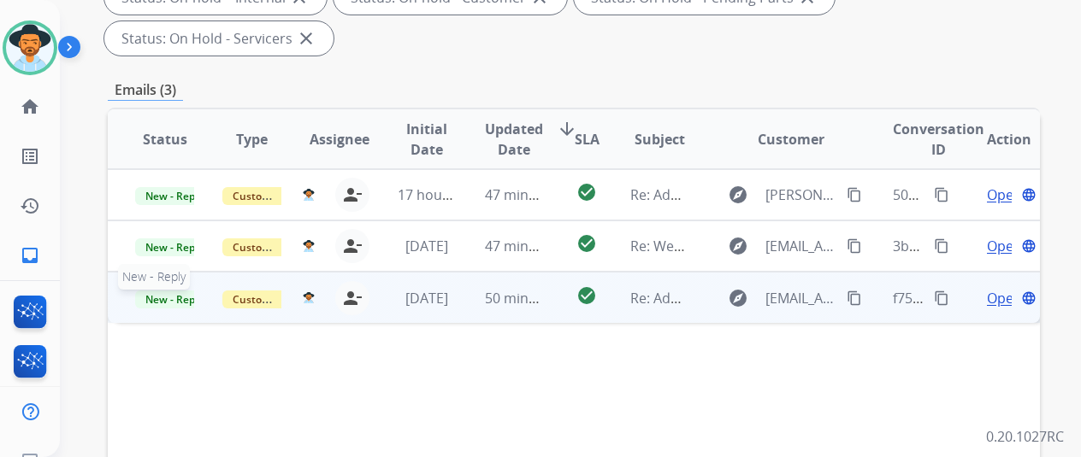
click at [174, 291] on span "New - Reply" at bounding box center [174, 300] width 78 height 18
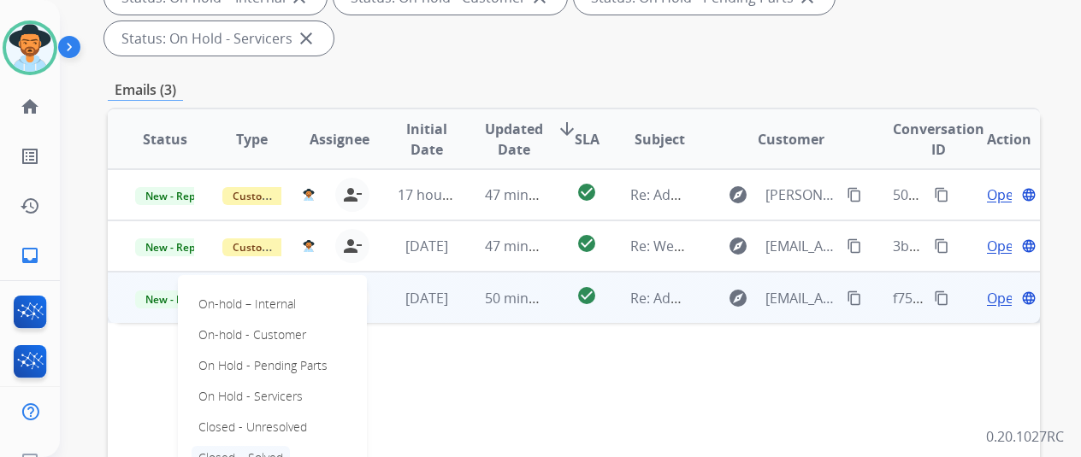
click at [222, 446] on p "Closed – Solved" at bounding box center [241, 458] width 98 height 24
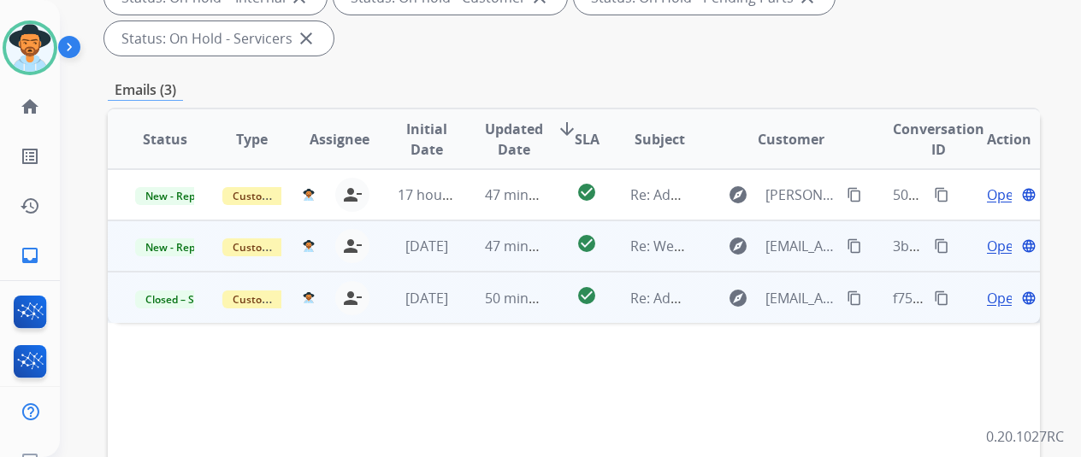
click at [994, 236] on span "Open" at bounding box center [1004, 246] width 35 height 21
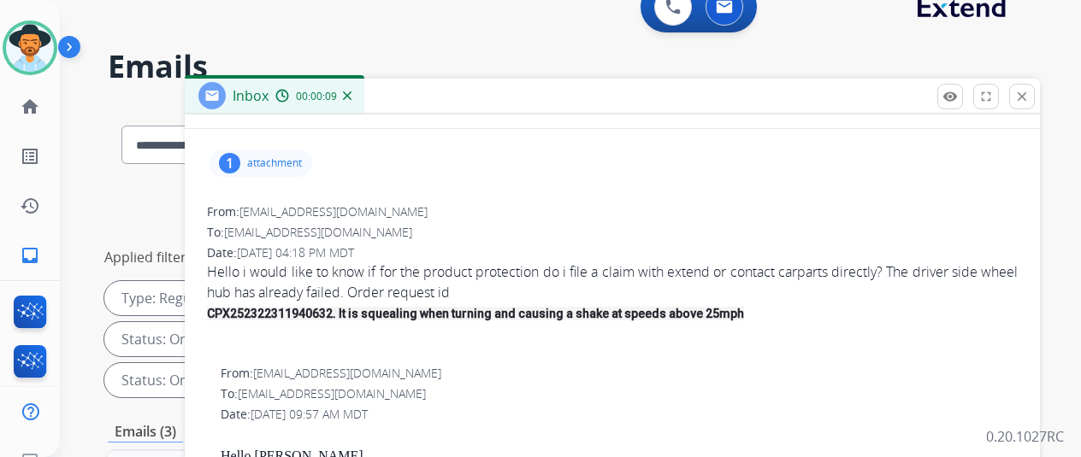
scroll to position [0, 0]
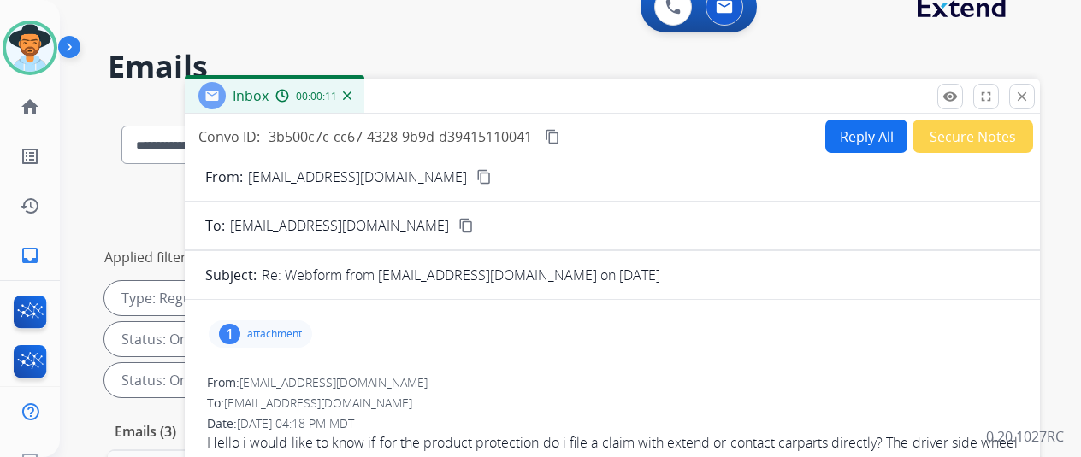
click at [476, 177] on mat-icon "content_copy" at bounding box center [483, 176] width 15 height 15
click at [240, 328] on div "1" at bounding box center [229, 334] width 21 height 21
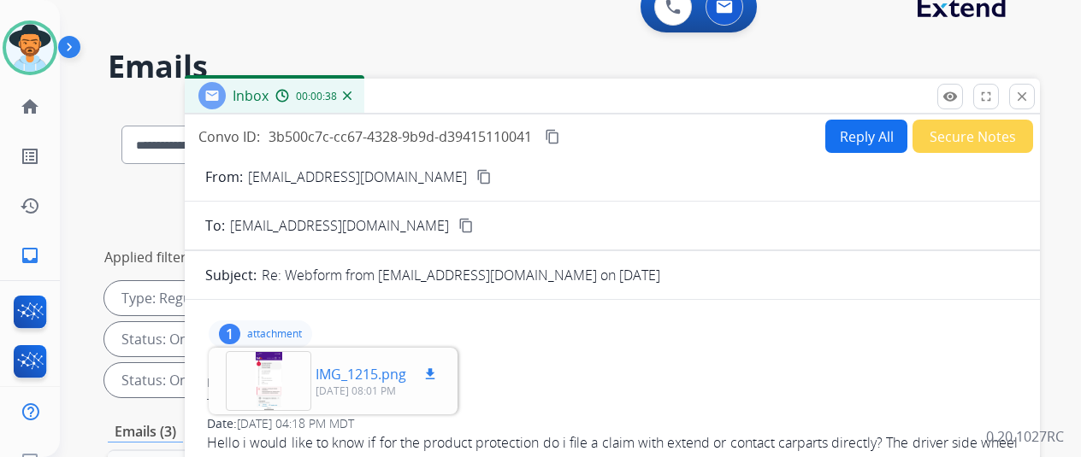
click at [276, 382] on div at bounding box center [269, 381] width 86 height 60
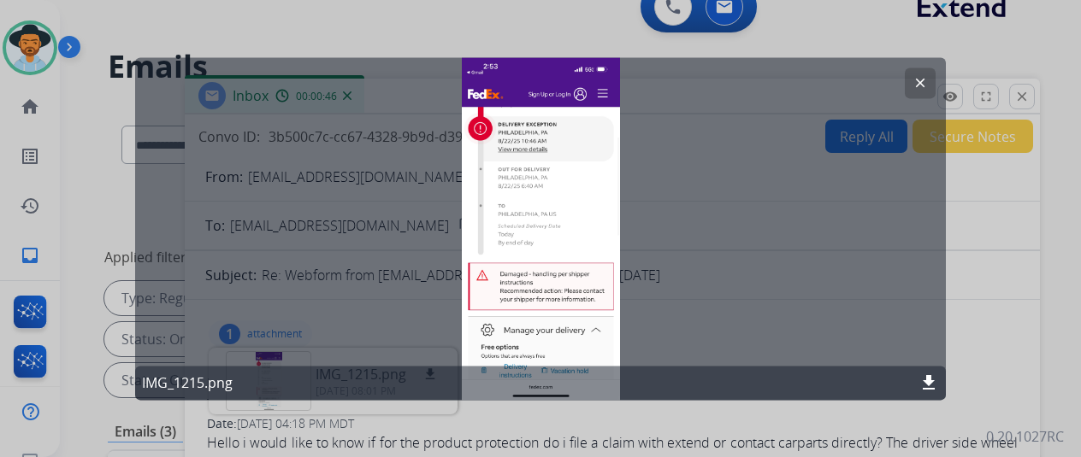
click at [922, 74] on button "clear" at bounding box center [920, 83] width 31 height 31
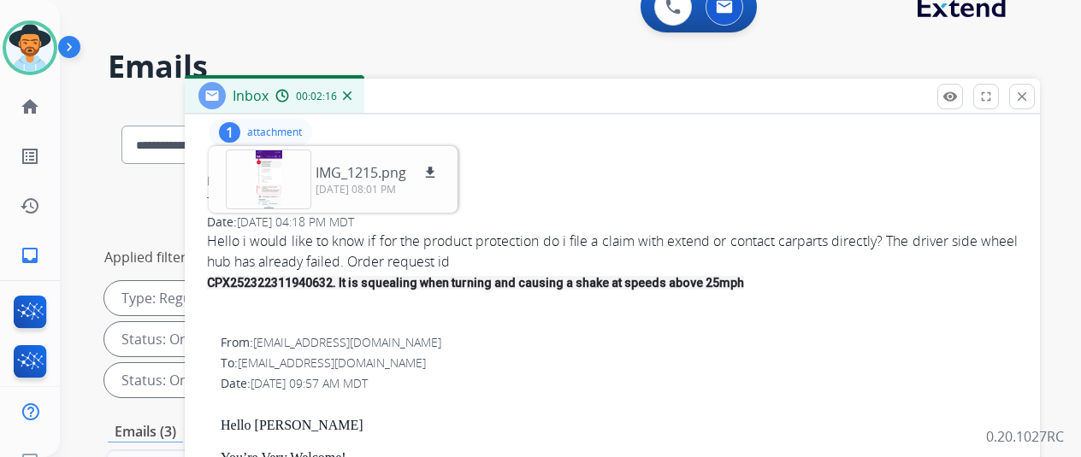
scroll to position [175, 0]
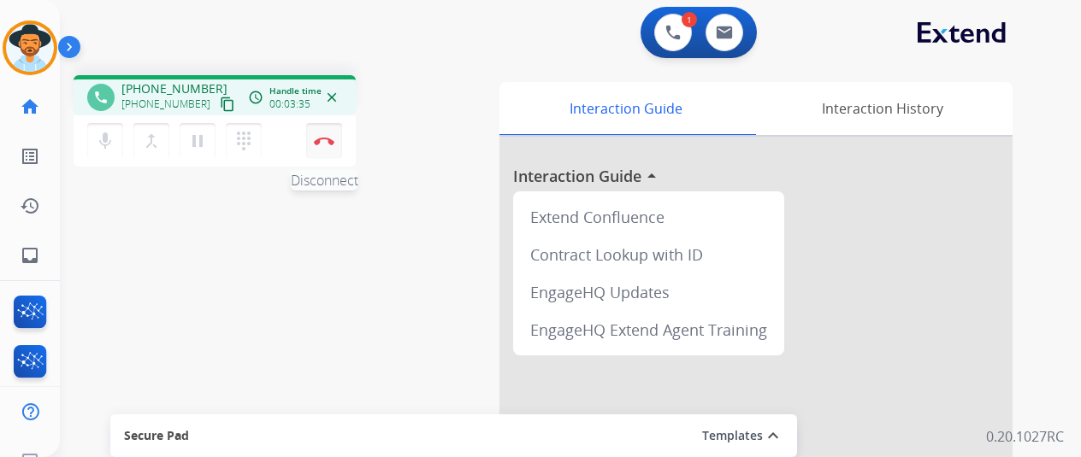
click at [323, 138] on img at bounding box center [324, 141] width 21 height 9
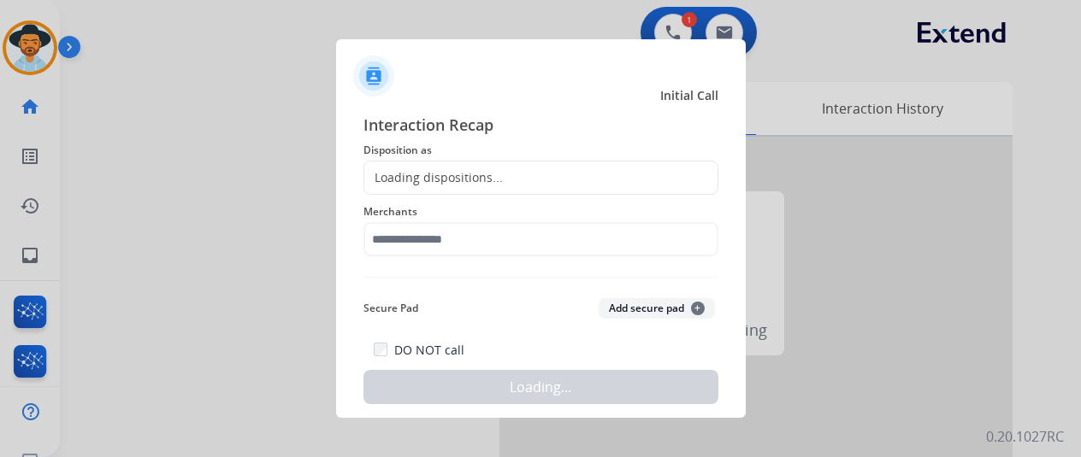
click at [383, 175] on div "Loading dispositions..." at bounding box center [433, 177] width 139 height 17
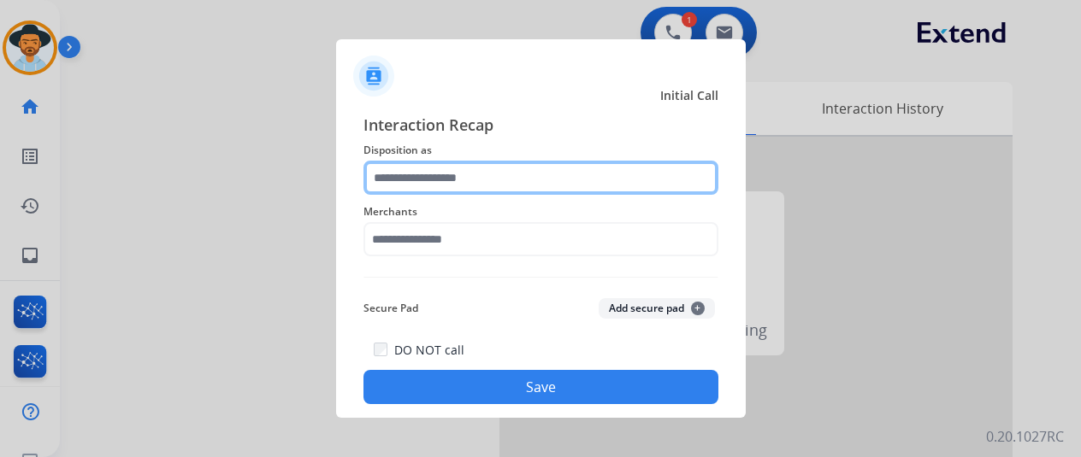
click at [383, 175] on input "text" at bounding box center [540, 178] width 355 height 34
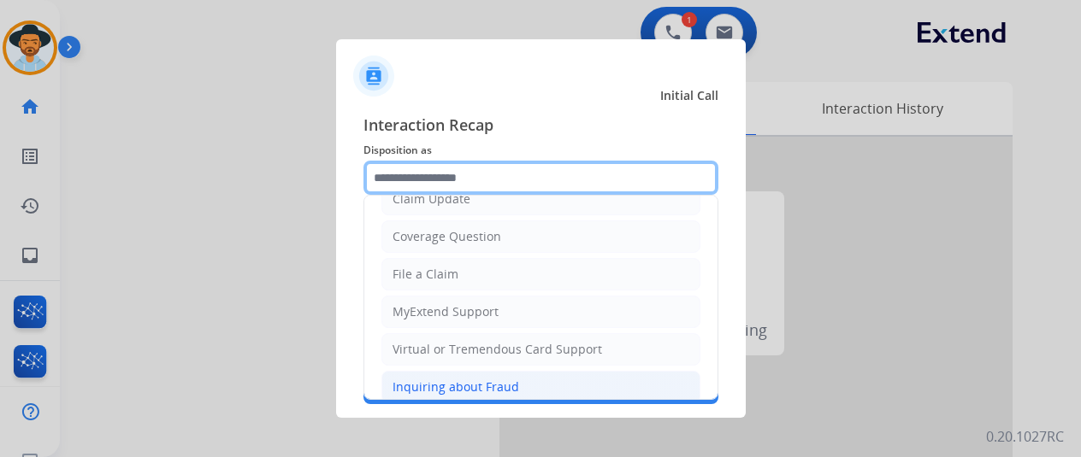
scroll to position [171, 0]
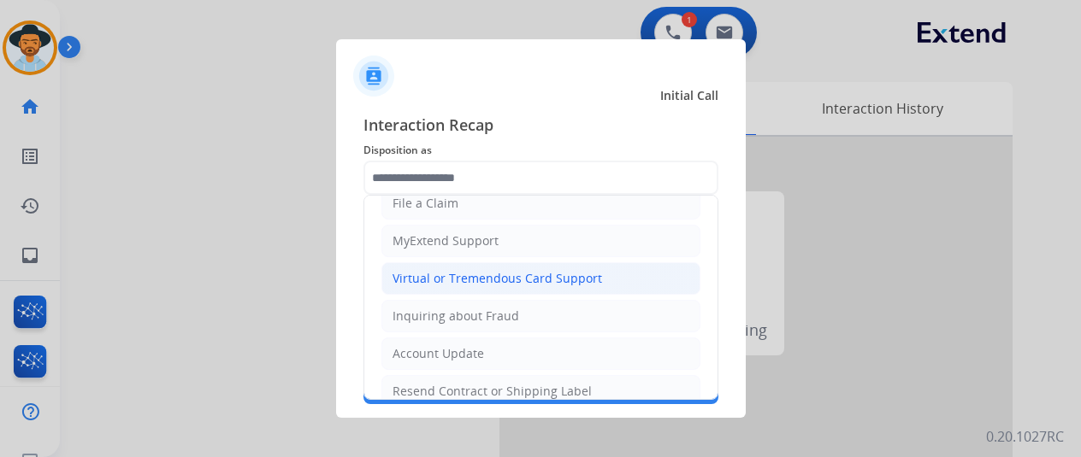
click at [454, 274] on div "Virtual or Tremendous Card Support" at bounding box center [497, 278] width 210 height 17
type input "**********"
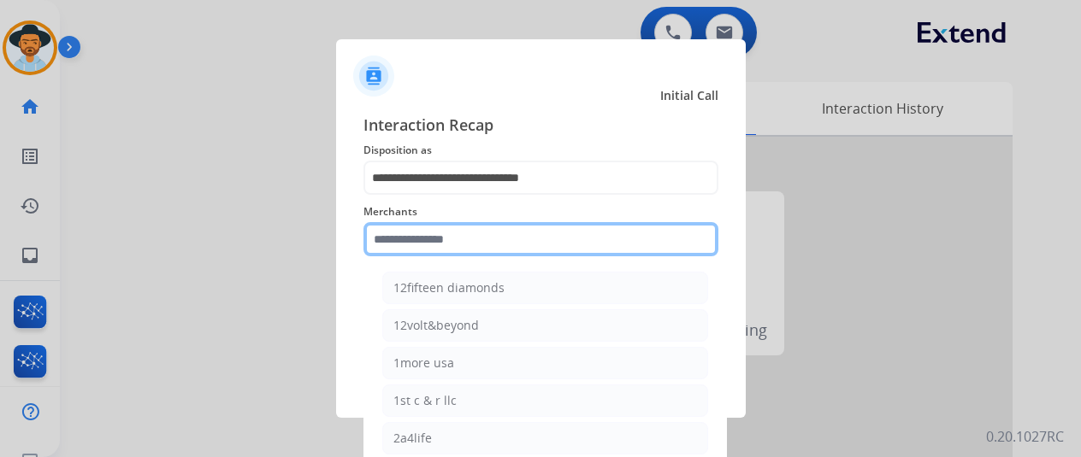
click at [406, 242] on input "text" at bounding box center [540, 239] width 355 height 34
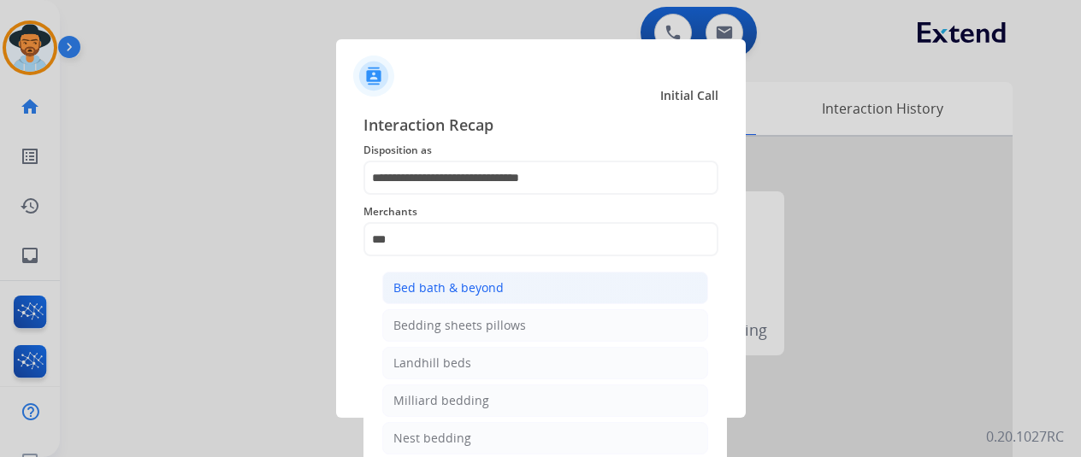
click at [431, 288] on div "Bed bath & beyond" at bounding box center [448, 288] width 110 height 17
type input "**********"
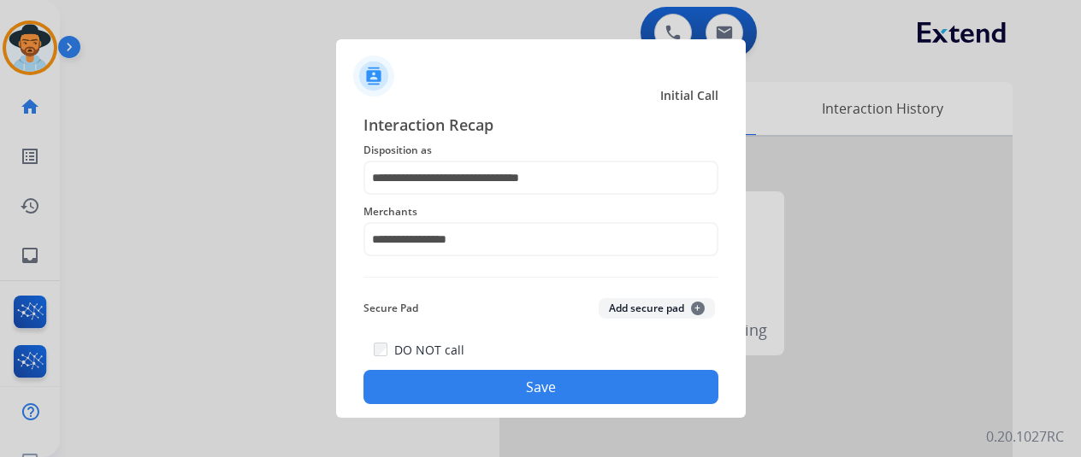
click at [474, 379] on button "Save" at bounding box center [540, 387] width 355 height 34
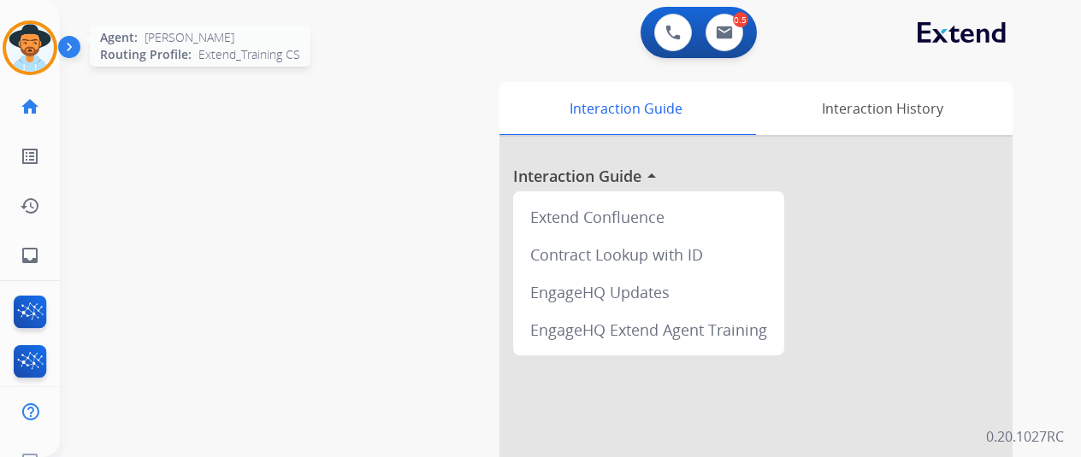
click at [27, 27] on img at bounding box center [30, 48] width 48 height 48
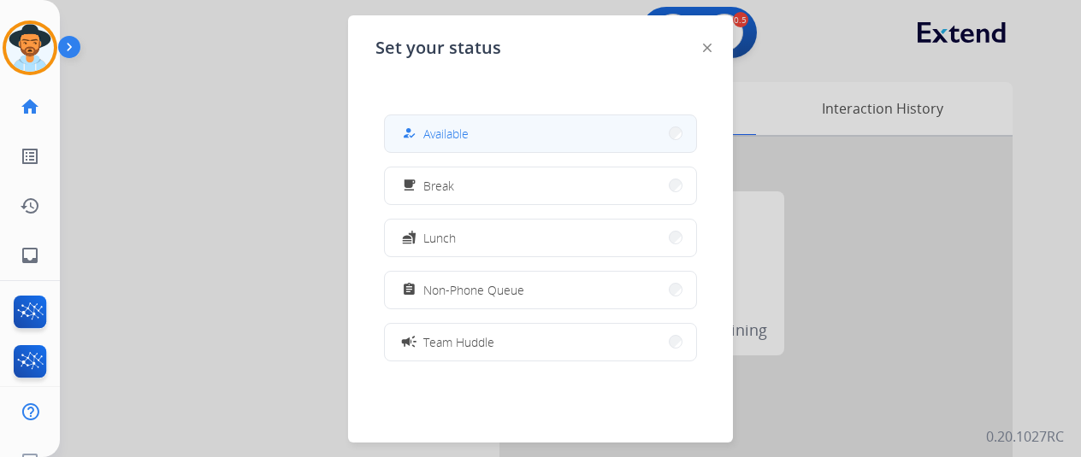
click at [511, 132] on button "how_to_reg Available" at bounding box center [540, 133] width 311 height 37
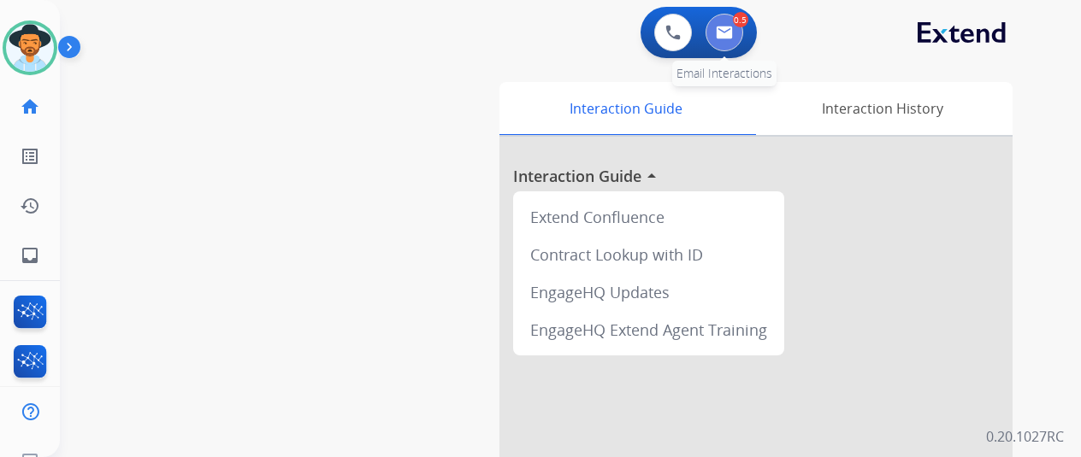
click at [732, 28] on img at bounding box center [724, 33] width 17 height 14
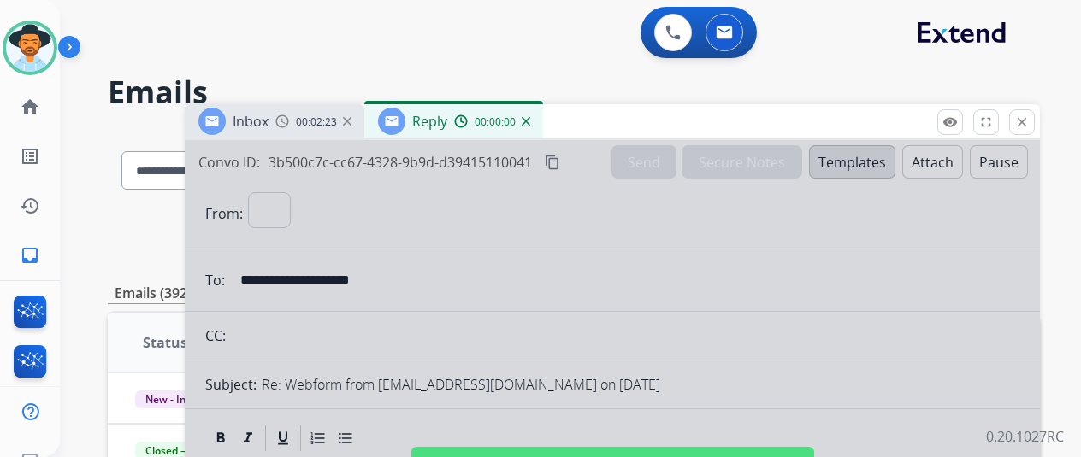
select select "**********"
click at [469, 223] on div at bounding box center [612, 459] width 855 height 639
select select
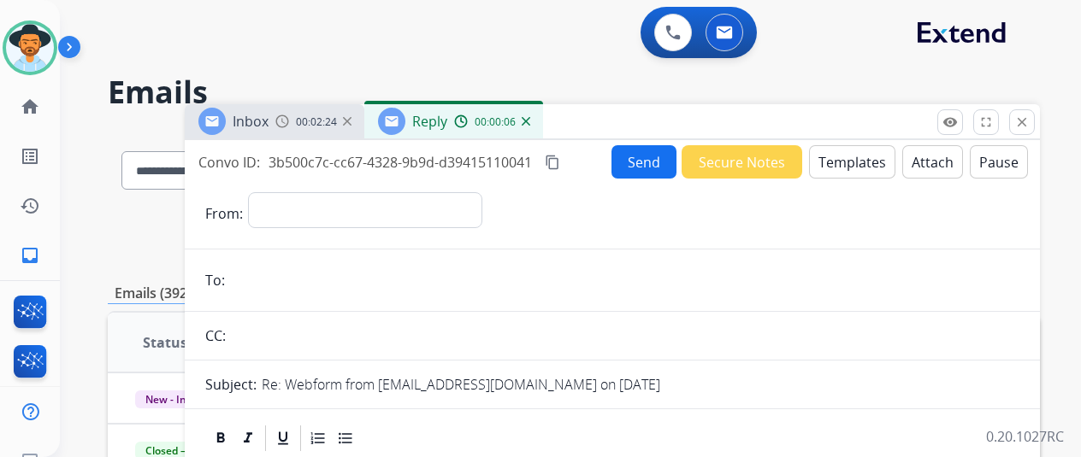
click at [530, 120] on img at bounding box center [526, 121] width 9 height 9
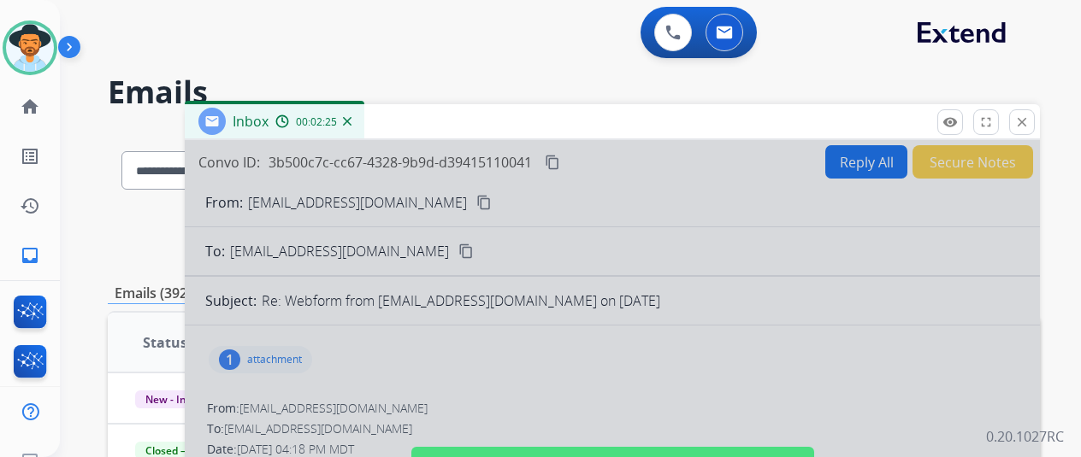
click at [395, 339] on div at bounding box center [612, 459] width 855 height 639
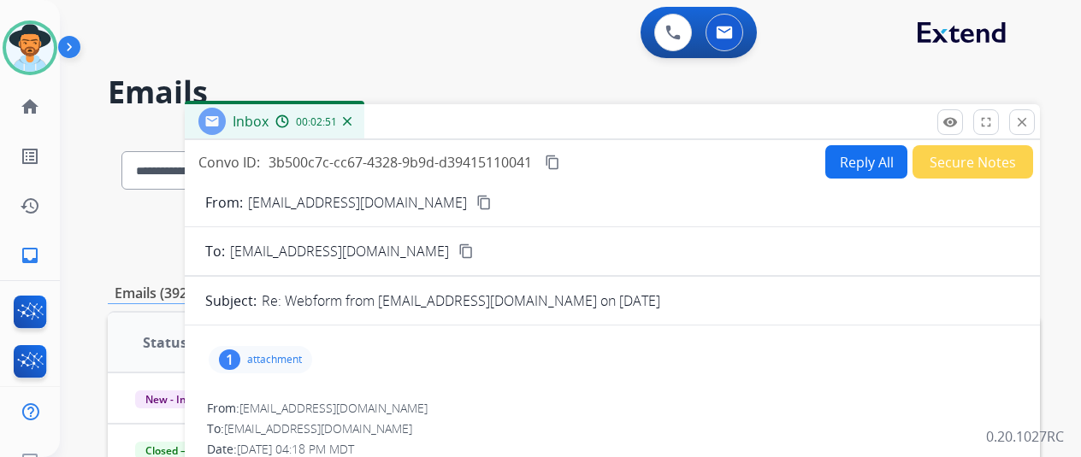
click at [476, 206] on mat-icon "content_copy" at bounding box center [483, 202] width 15 height 15
click at [860, 167] on button "Reply All" at bounding box center [866, 161] width 82 height 33
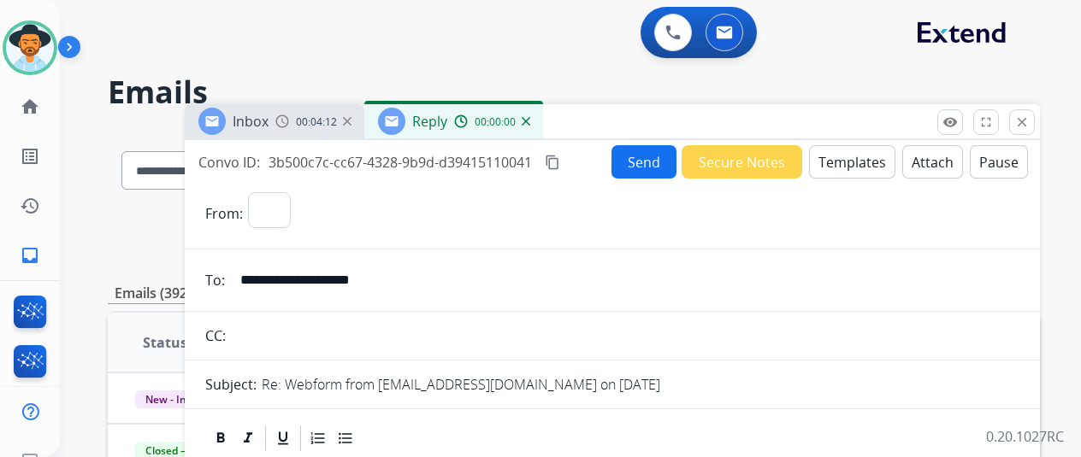
select select "**********"
click at [845, 162] on button "Templates" at bounding box center [852, 161] width 86 height 33
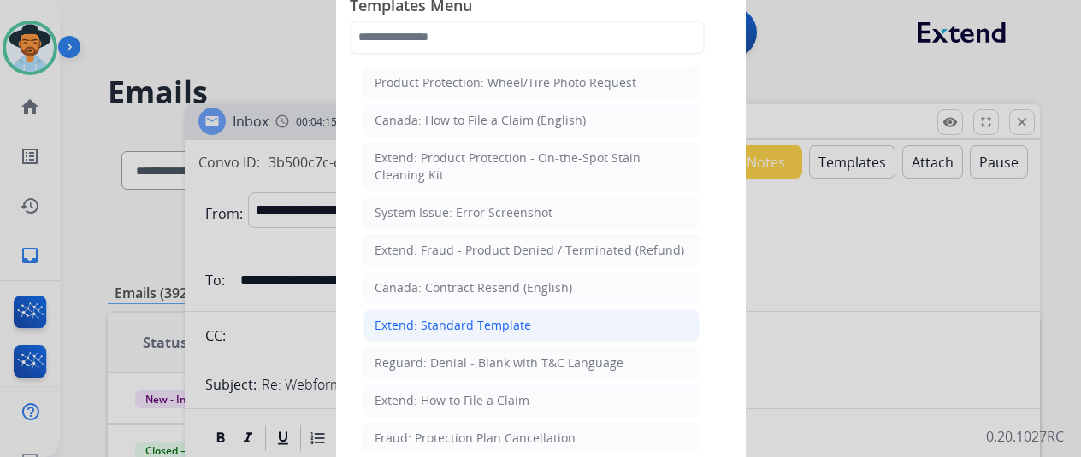
drag, startPoint x: 444, startPoint y: 326, endPoint x: 405, endPoint y: 274, distance: 64.1
click at [443, 322] on div "Extend: Standard Template" at bounding box center [453, 325] width 156 height 17
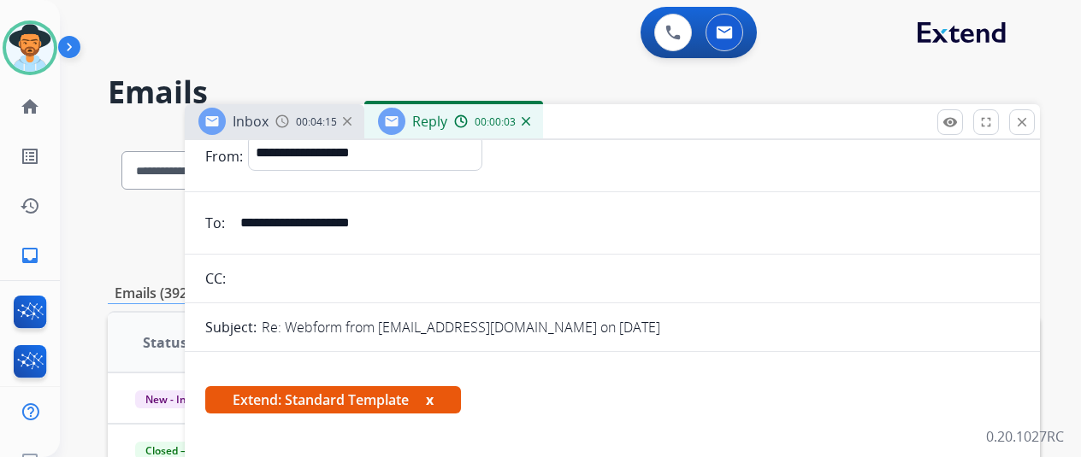
scroll to position [257, 0]
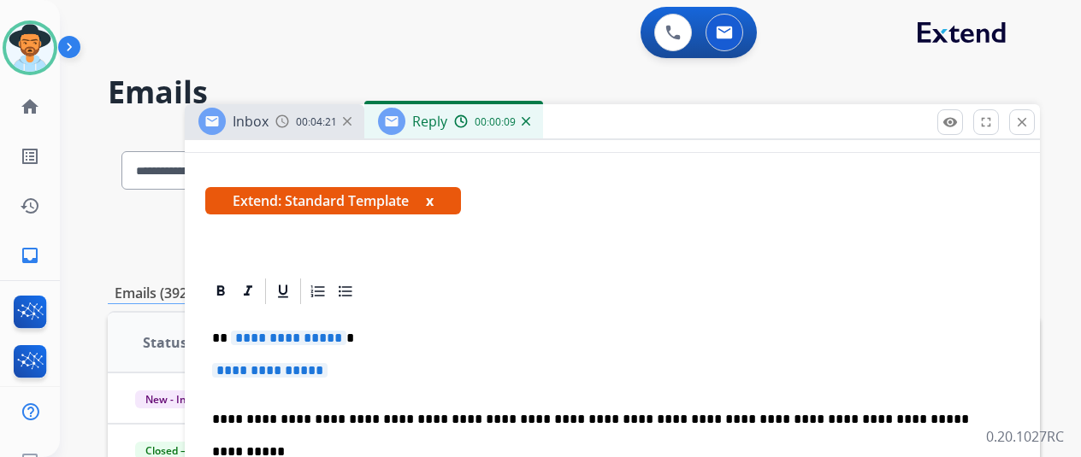
click at [343, 338] on span "**********" at bounding box center [288, 338] width 115 height 15
click at [328, 370] on span "**********" at bounding box center [269, 370] width 115 height 15
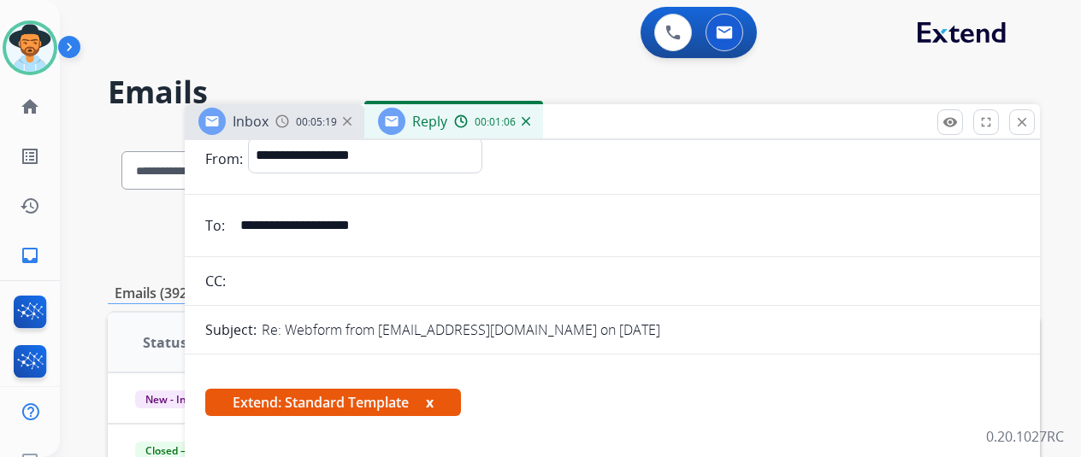
scroll to position [0, 0]
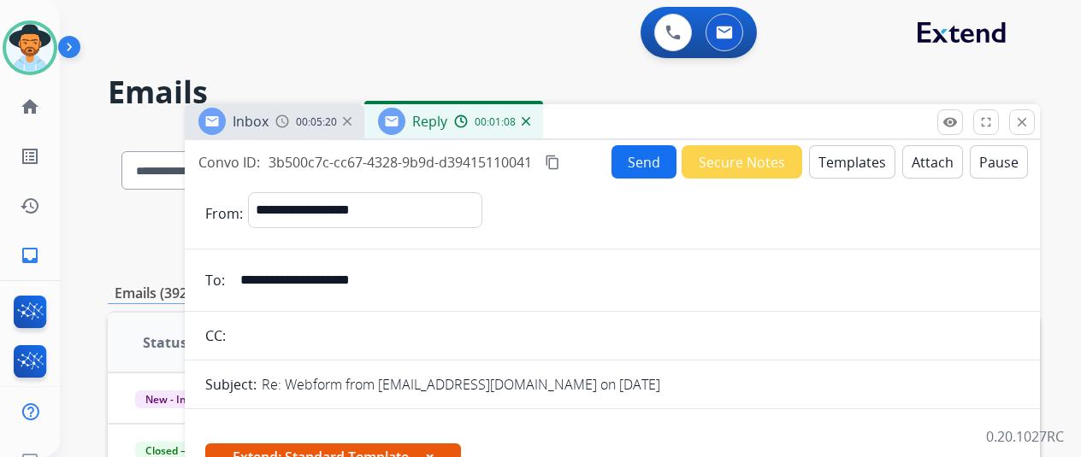
click at [637, 163] on button "Send" at bounding box center [643, 161] width 65 height 33
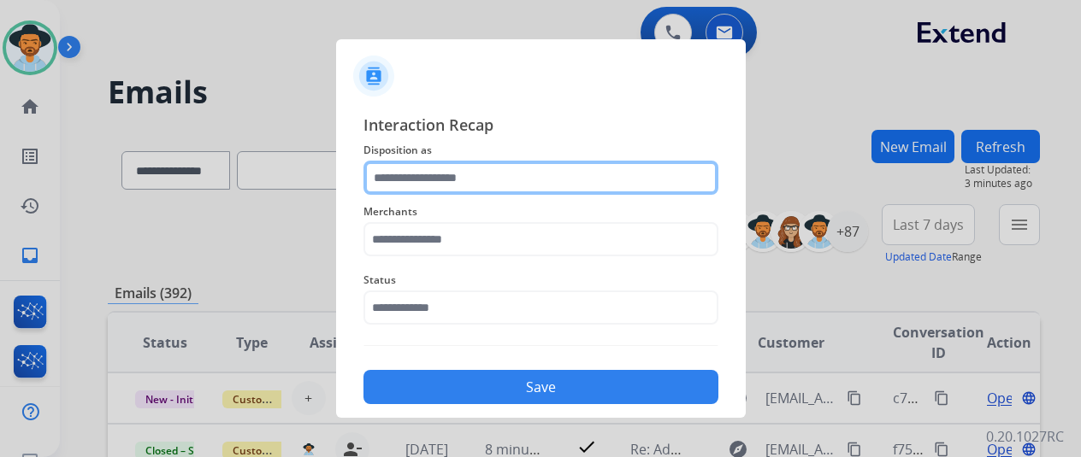
click at [400, 180] on input "text" at bounding box center [540, 178] width 355 height 34
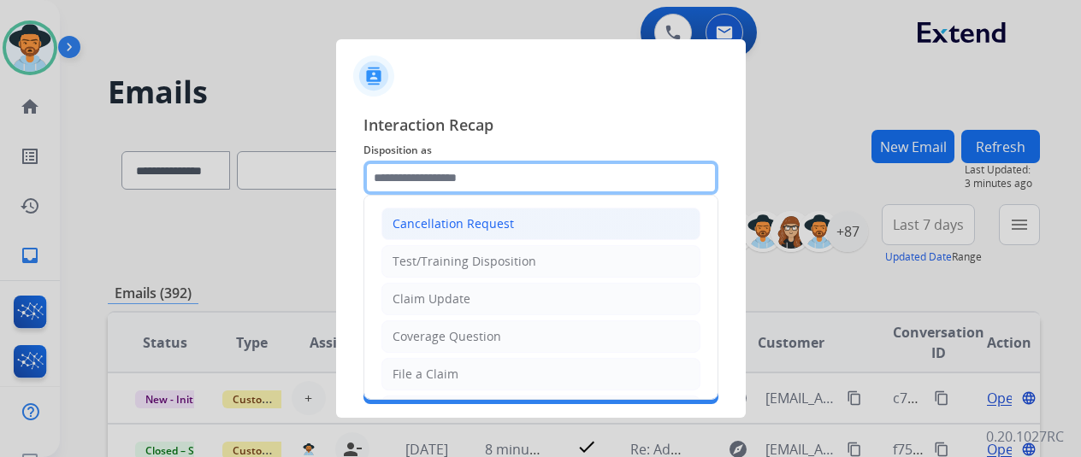
scroll to position [86, 0]
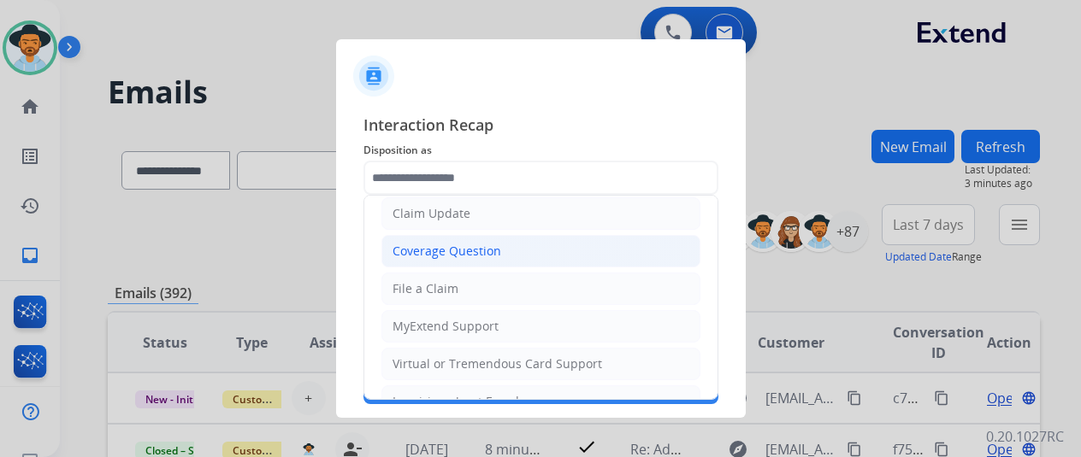
click at [435, 245] on div "Coverage Question" at bounding box center [446, 251] width 109 height 17
type input "**********"
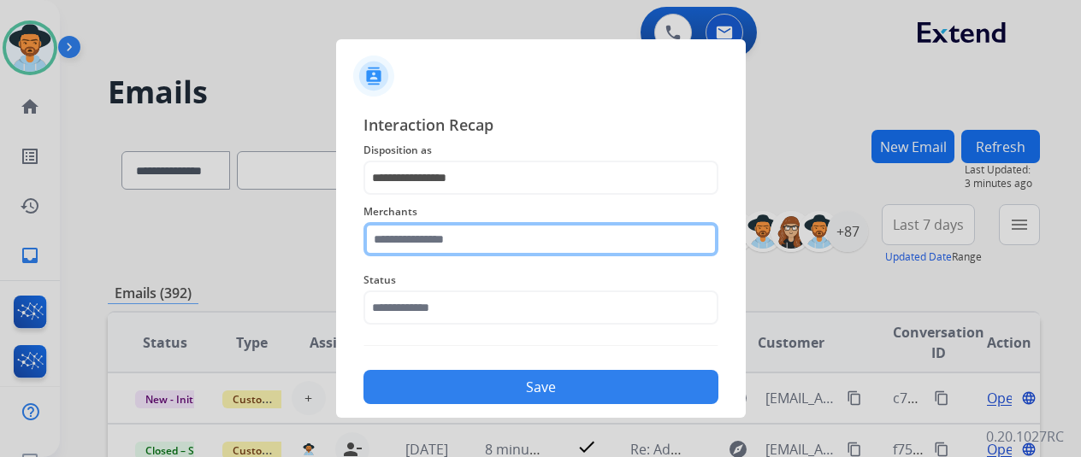
drag, startPoint x: 398, startPoint y: 244, endPoint x: 405, endPoint y: 237, distance: 9.7
click at [400, 243] on input "text" at bounding box center [540, 239] width 355 height 34
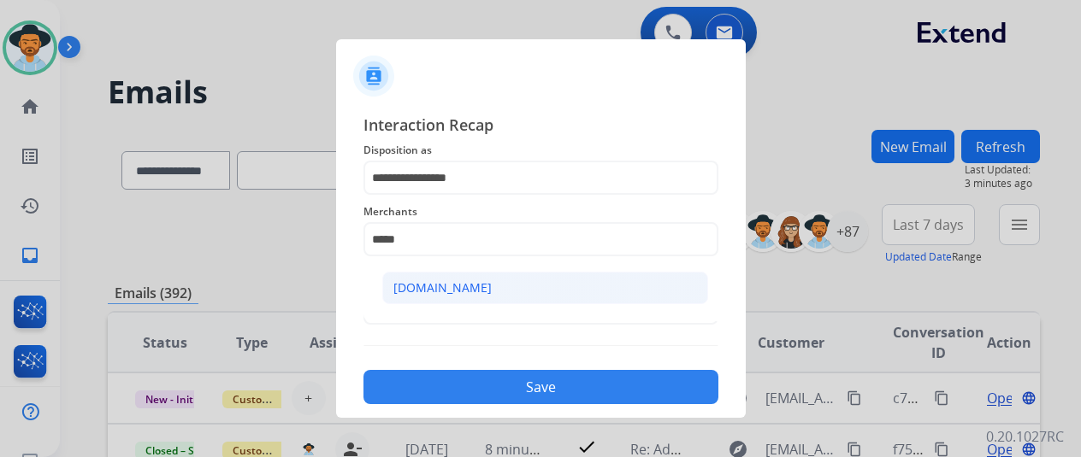
click at [417, 287] on div "[DOMAIN_NAME]" at bounding box center [442, 288] width 98 height 17
type input "**********"
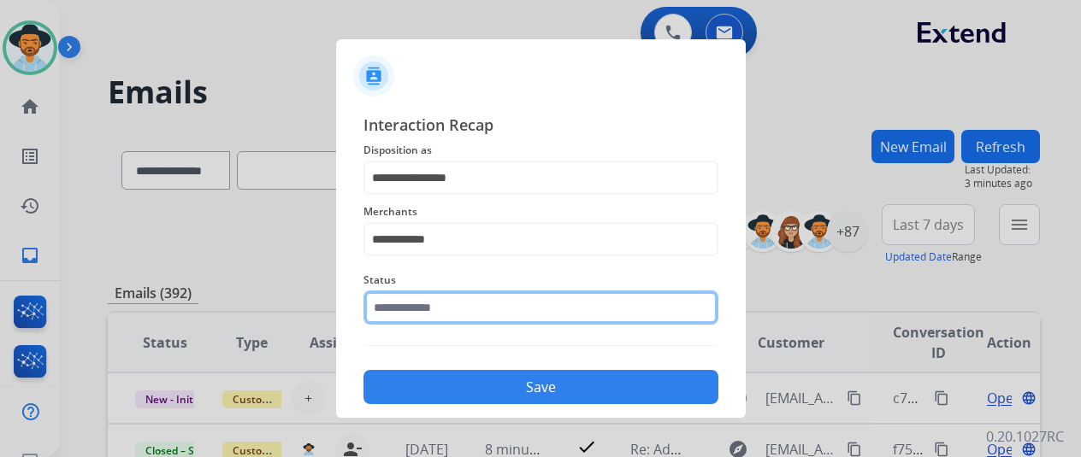
click at [416, 308] on input "text" at bounding box center [540, 308] width 355 height 34
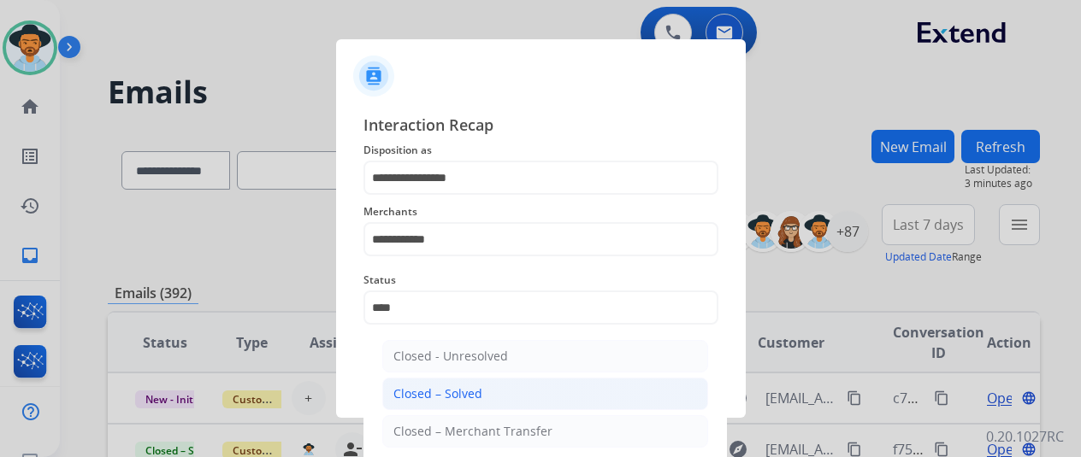
click at [462, 386] on div "Closed – Solved" at bounding box center [437, 394] width 89 height 17
type input "**********"
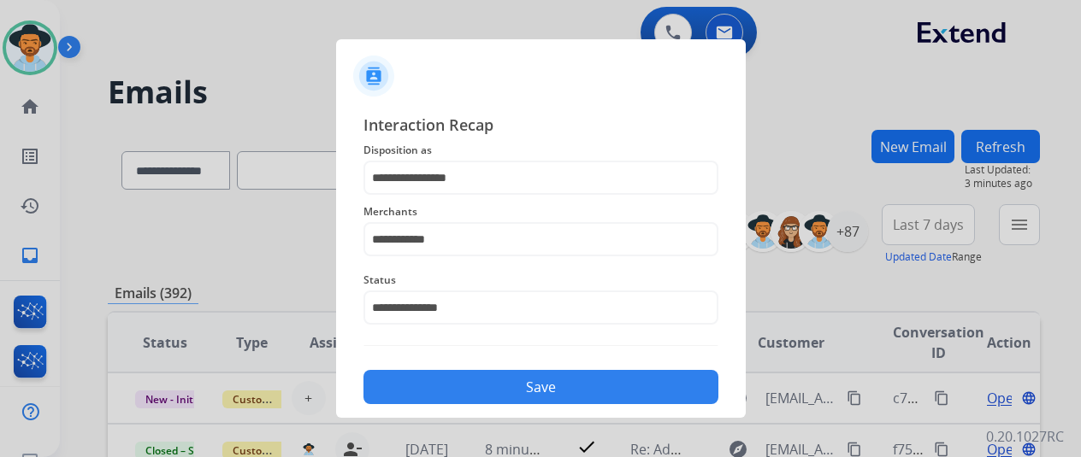
click at [464, 381] on button "Save" at bounding box center [540, 387] width 355 height 34
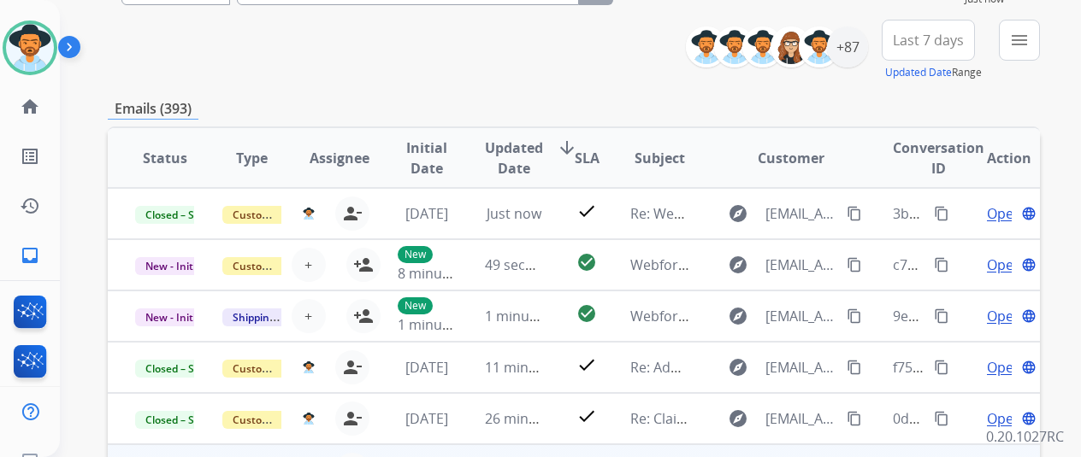
scroll to position [0, 0]
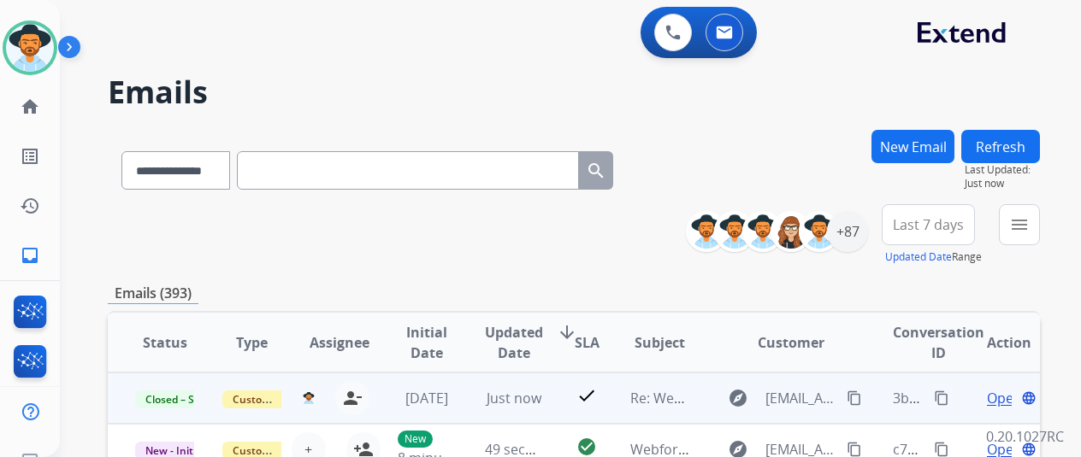
click at [941, 398] on mat-icon "content_copy" at bounding box center [941, 398] width 15 height 15
click at [857, 397] on mat-icon "content_copy" at bounding box center [854, 398] width 15 height 15
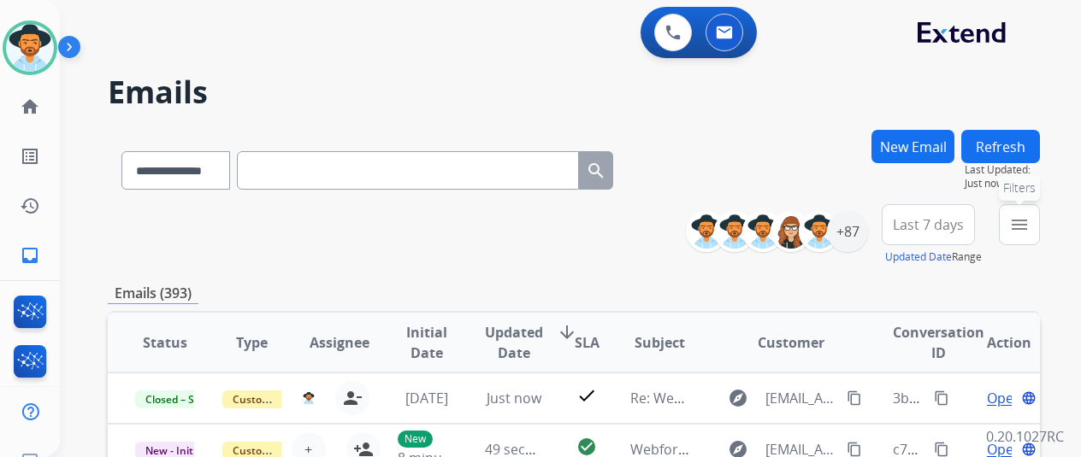
click at [1019, 221] on button "menu Filters" at bounding box center [1019, 224] width 41 height 41
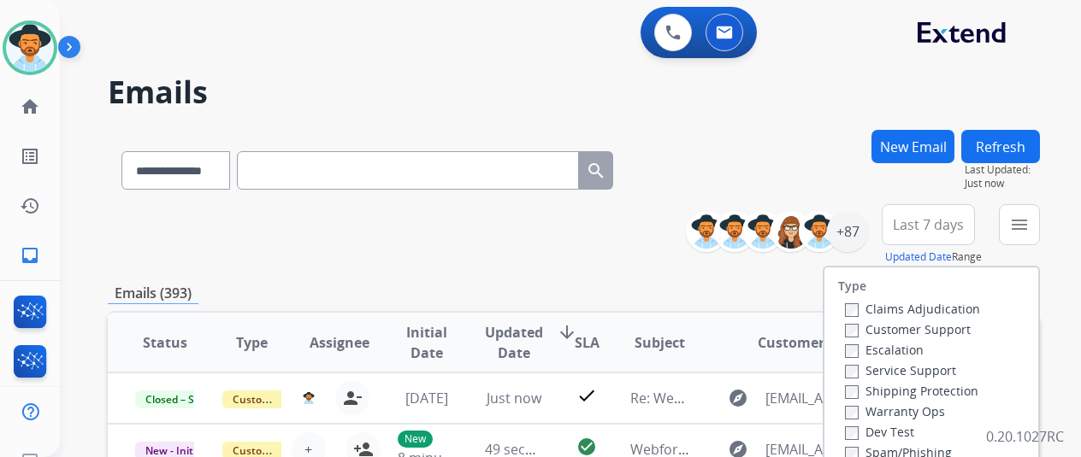
click at [855, 339] on div "Escalation" at bounding box center [912, 349] width 135 height 21
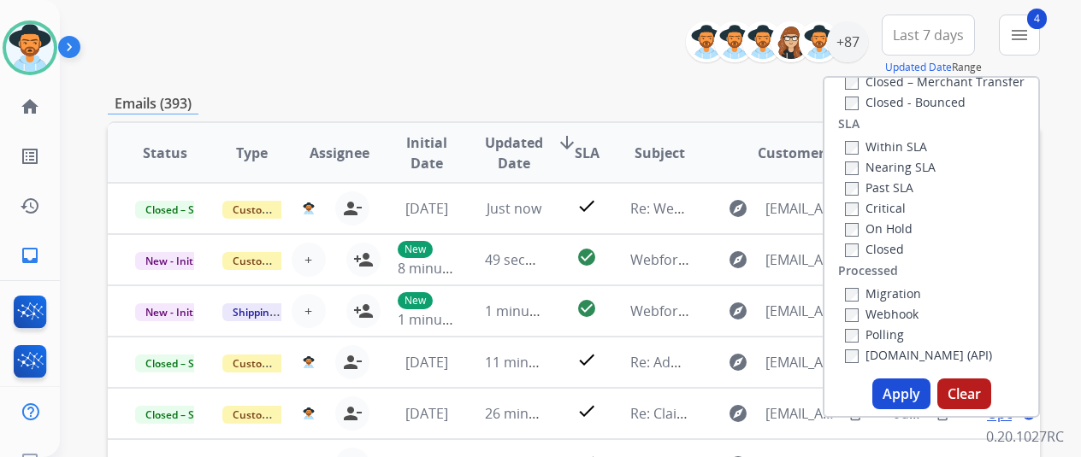
scroll to position [342, 0]
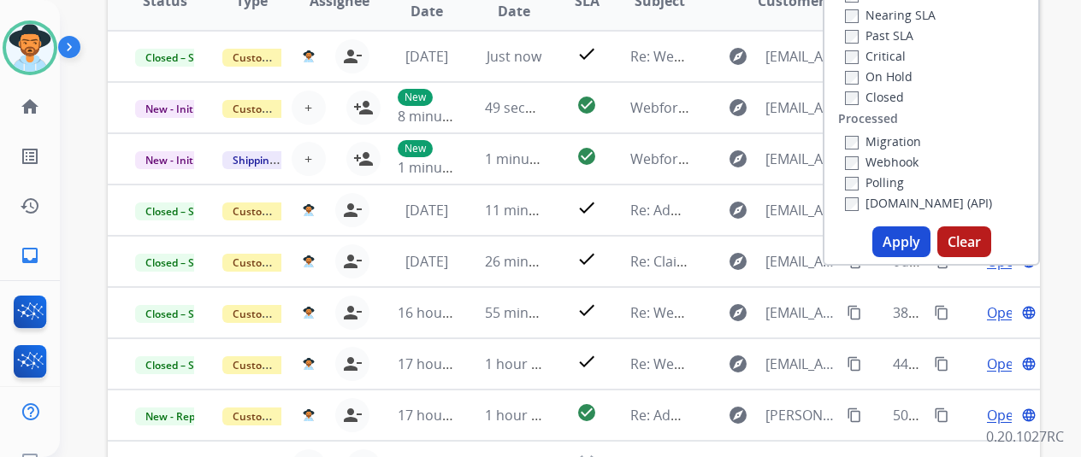
click at [898, 237] on button "Apply" at bounding box center [901, 242] width 58 height 31
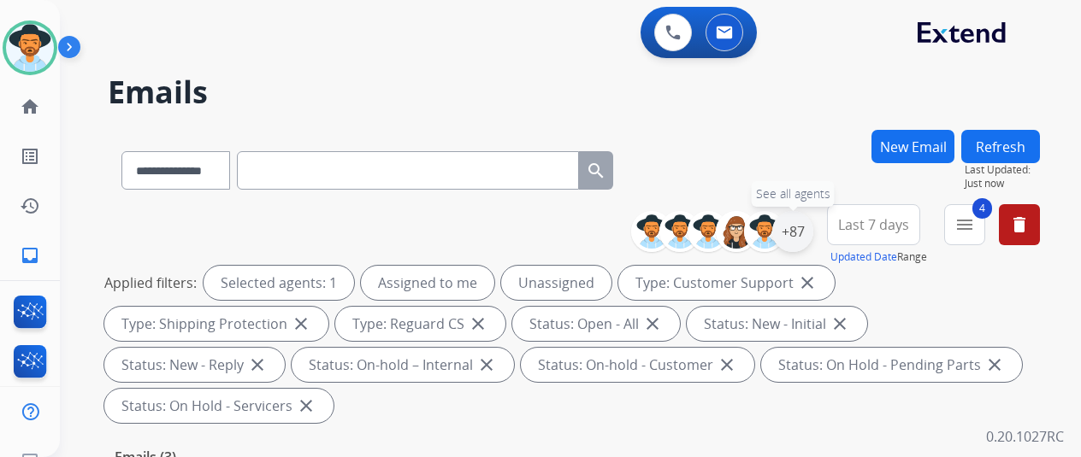
drag, startPoint x: 810, startPoint y: 233, endPoint x: 790, endPoint y: 226, distance: 20.8
click at [807, 232] on div "+87" at bounding box center [792, 231] width 41 height 41
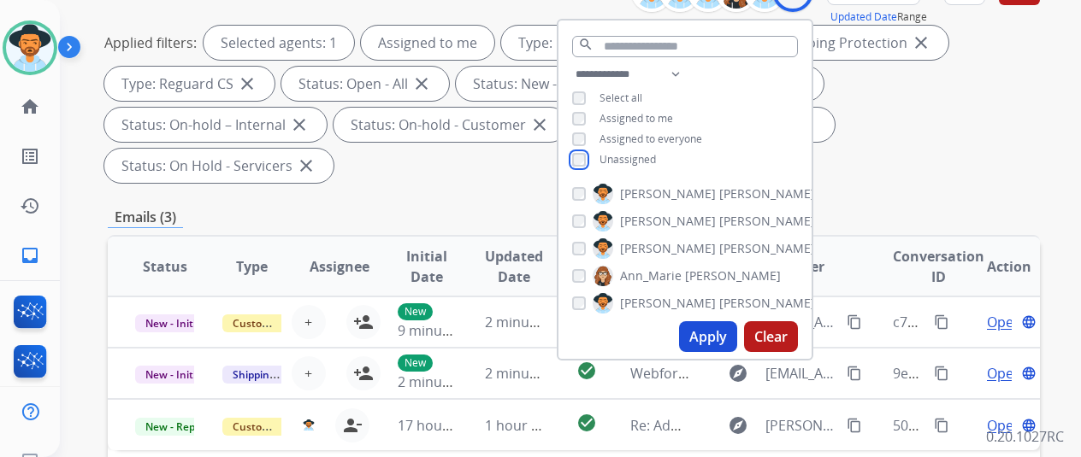
scroll to position [257, 0]
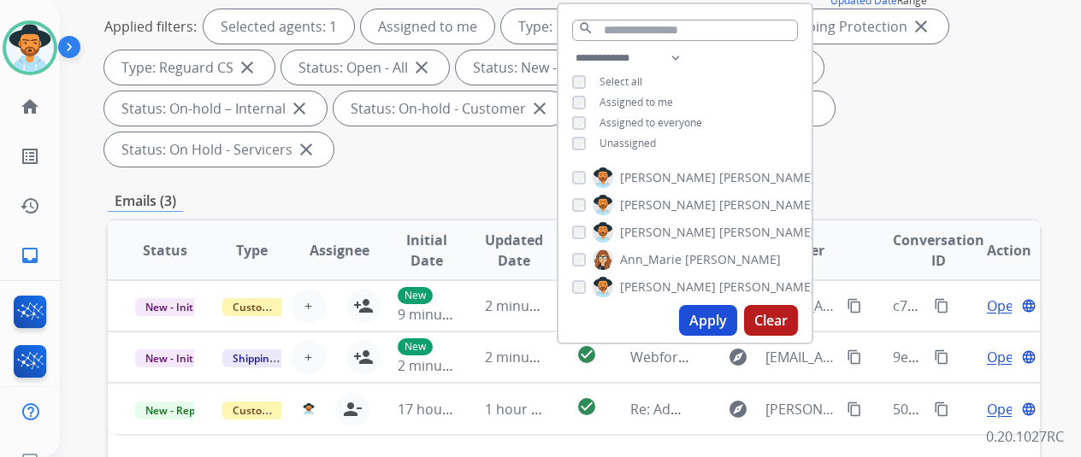
click at [716, 320] on button "Apply" at bounding box center [708, 320] width 58 height 31
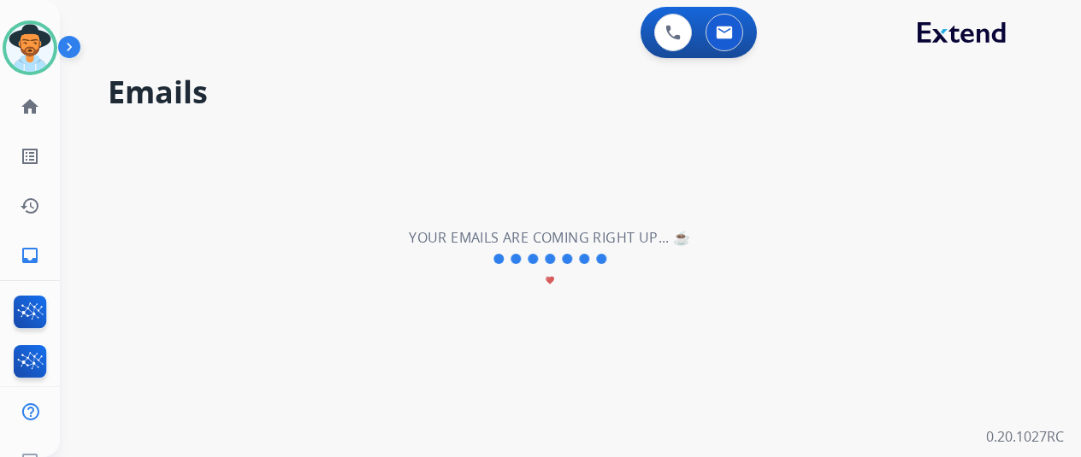
scroll to position [0, 0]
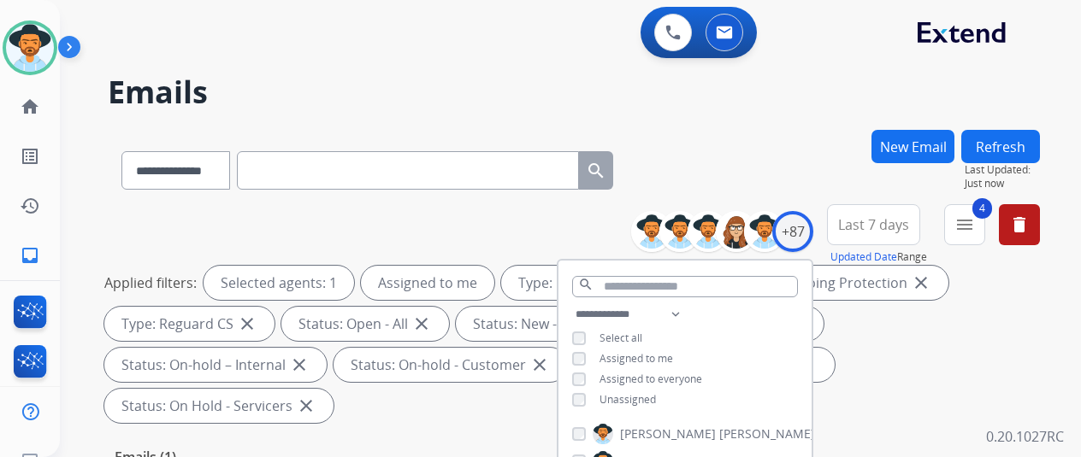
click at [741, 132] on div "**********" at bounding box center [574, 167] width 932 height 74
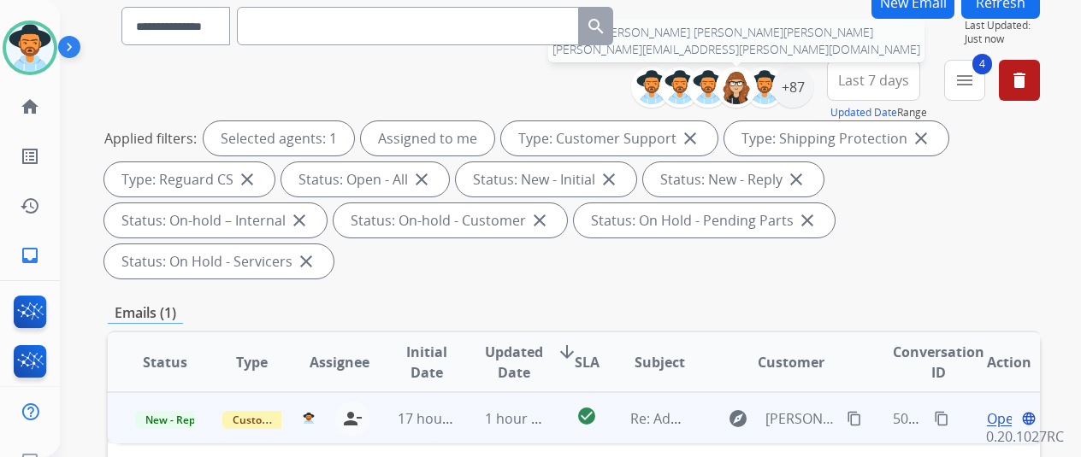
scroll to position [342, 0]
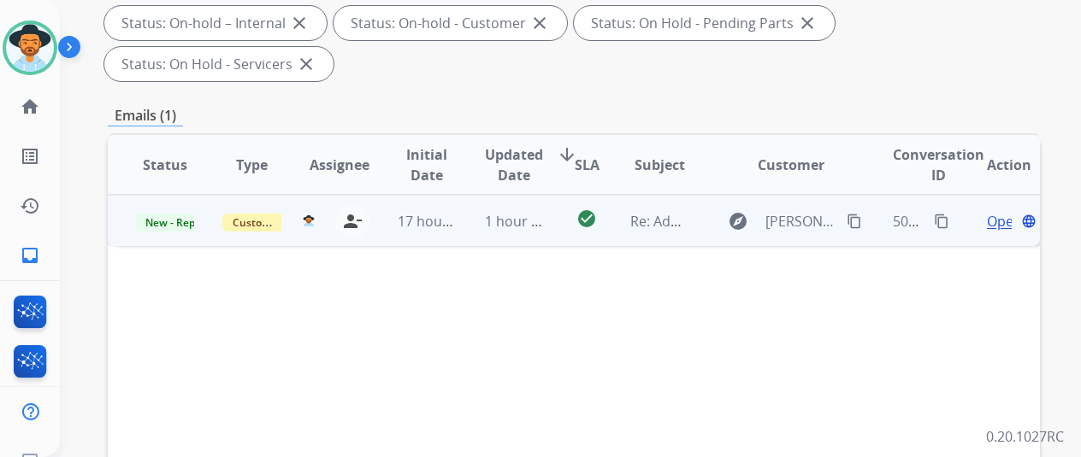
click at [1003, 211] on span "Open" at bounding box center [1004, 221] width 35 height 21
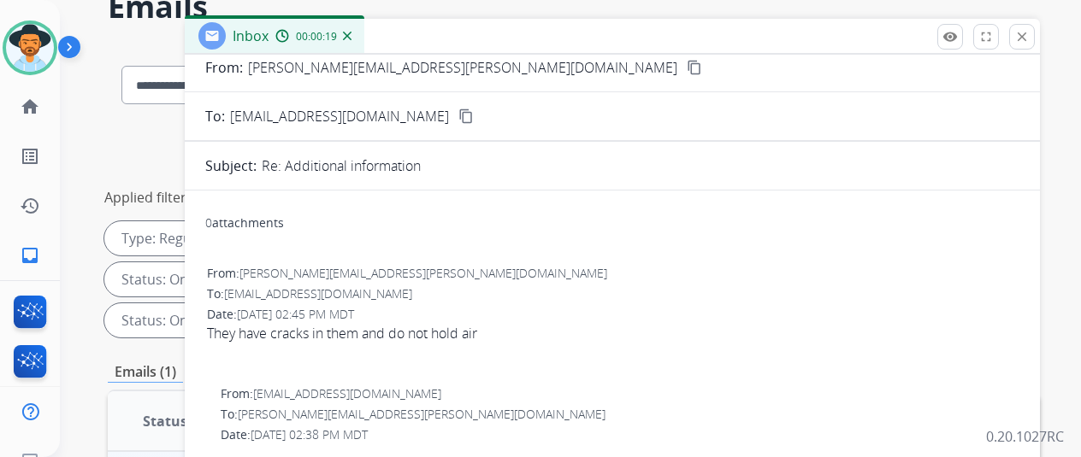
scroll to position [0, 0]
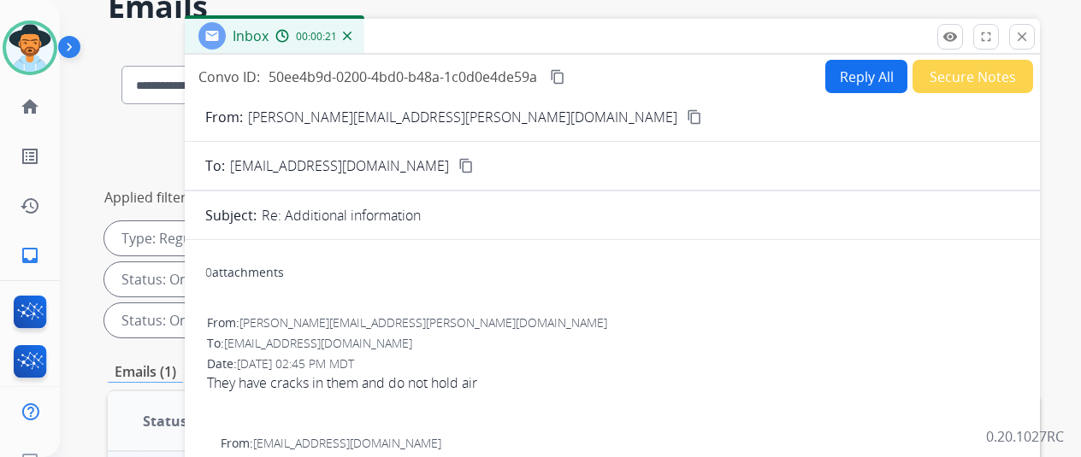
drag, startPoint x: 451, startPoint y: 115, endPoint x: 636, endPoint y: 34, distance: 201.8
click at [687, 115] on mat-icon "content_copy" at bounding box center [694, 116] width 15 height 15
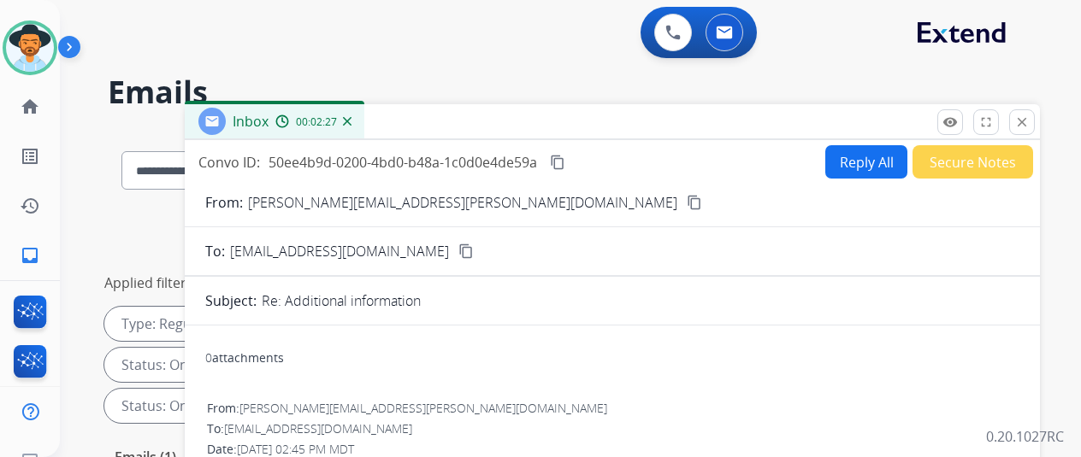
click at [859, 150] on button "Reply All" at bounding box center [866, 161] width 82 height 33
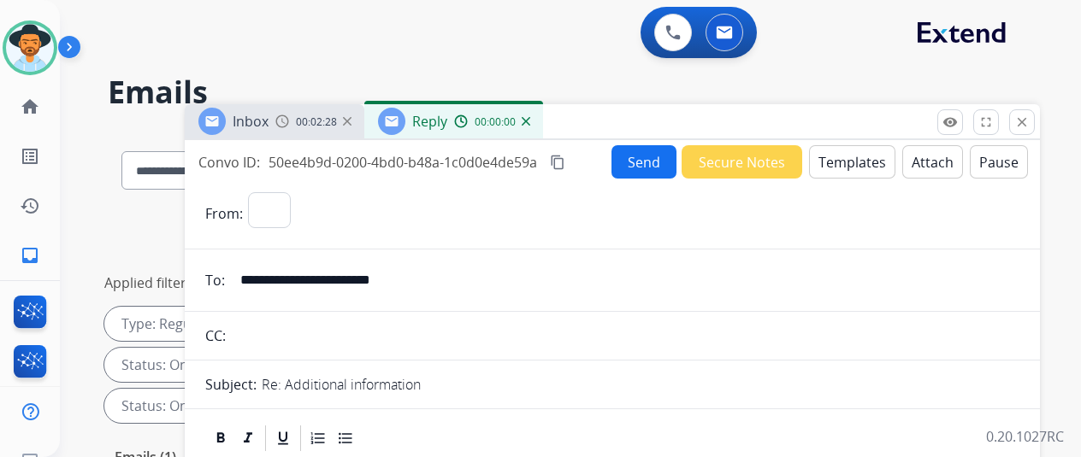
select select "**********"
click at [843, 158] on button "Templates" at bounding box center [852, 161] width 86 height 33
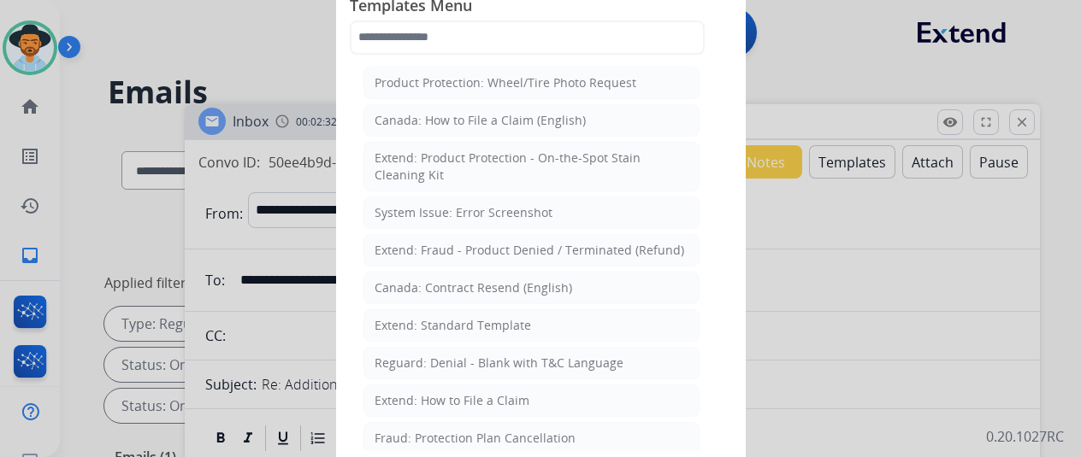
drag, startPoint x: 412, startPoint y: 322, endPoint x: 385, endPoint y: 281, distance: 49.3
click at [414, 319] on div "Extend: Standard Template" at bounding box center [453, 325] width 156 height 17
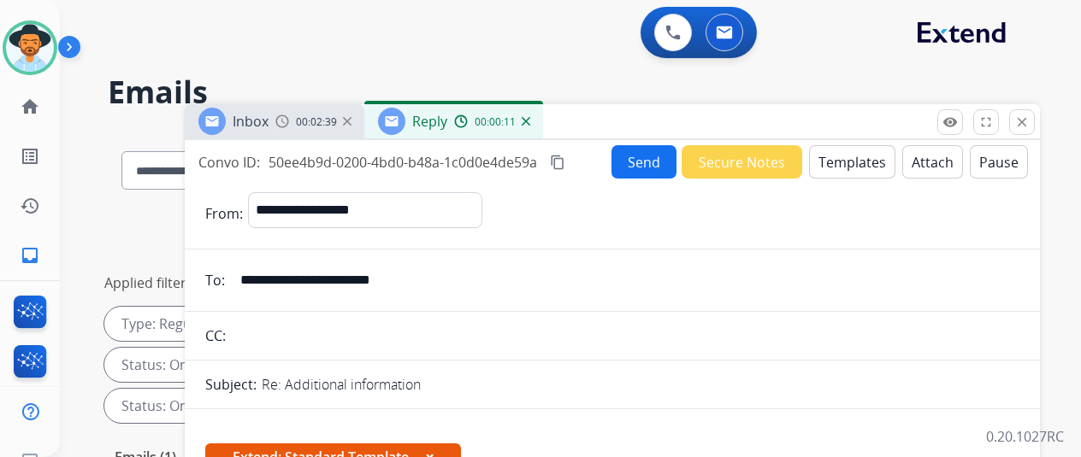
click at [565, 158] on mat-icon "content_copy" at bounding box center [557, 162] width 15 height 15
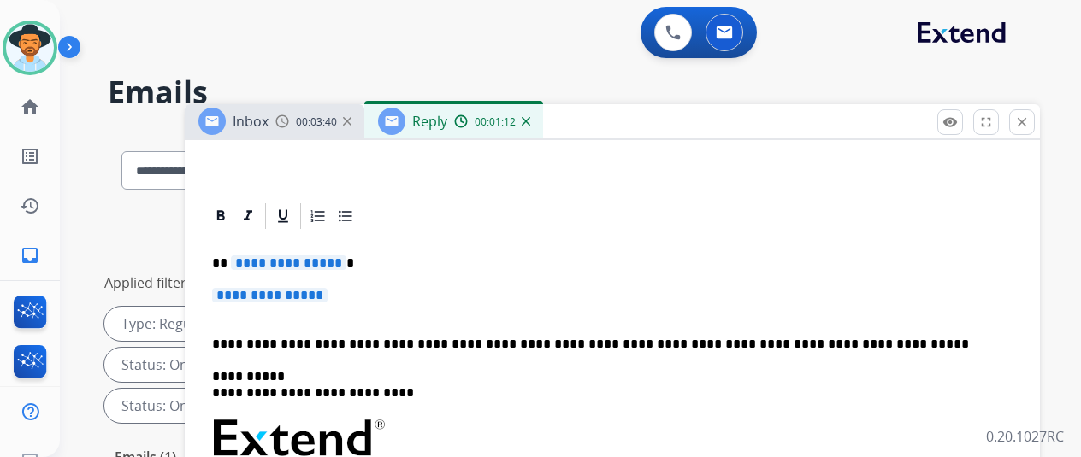
scroll to position [333, 0]
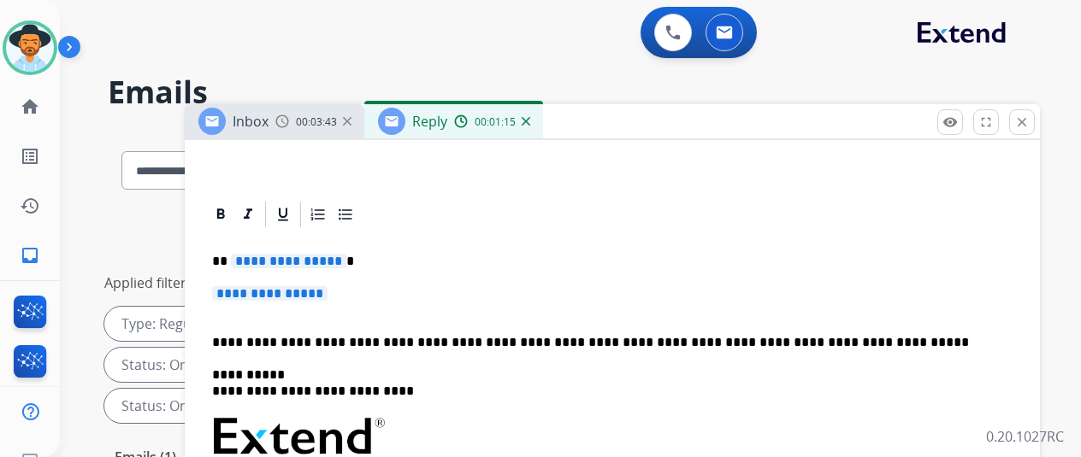
click at [328, 295] on span "**********" at bounding box center [269, 293] width 115 height 15
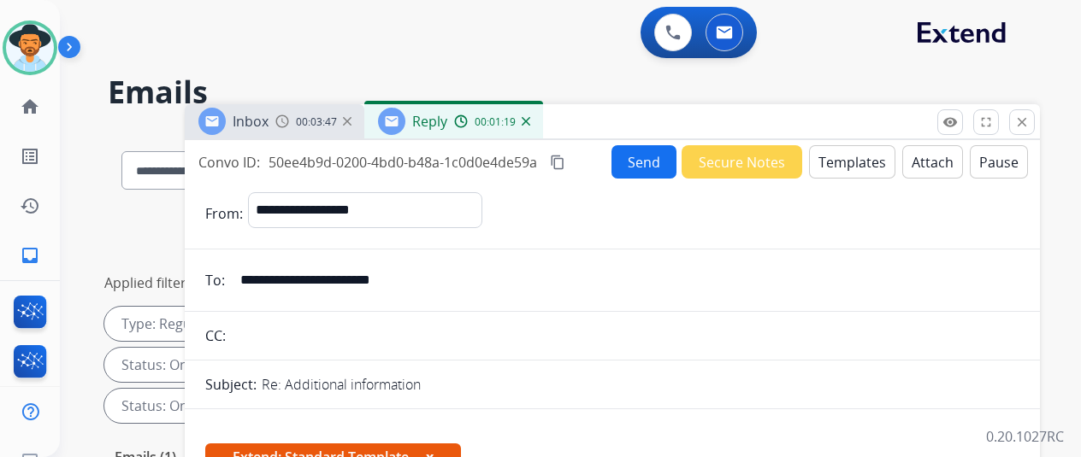
select select "**********"
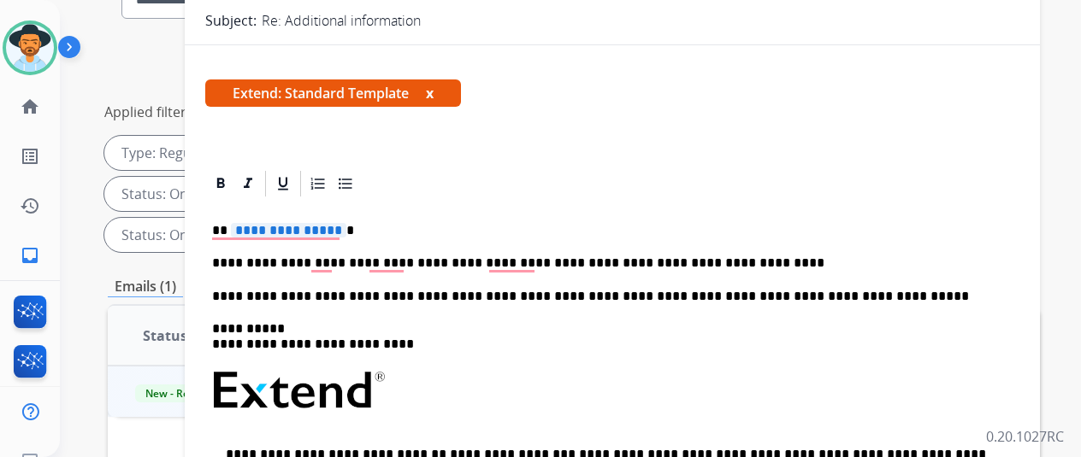
scroll to position [146, 0]
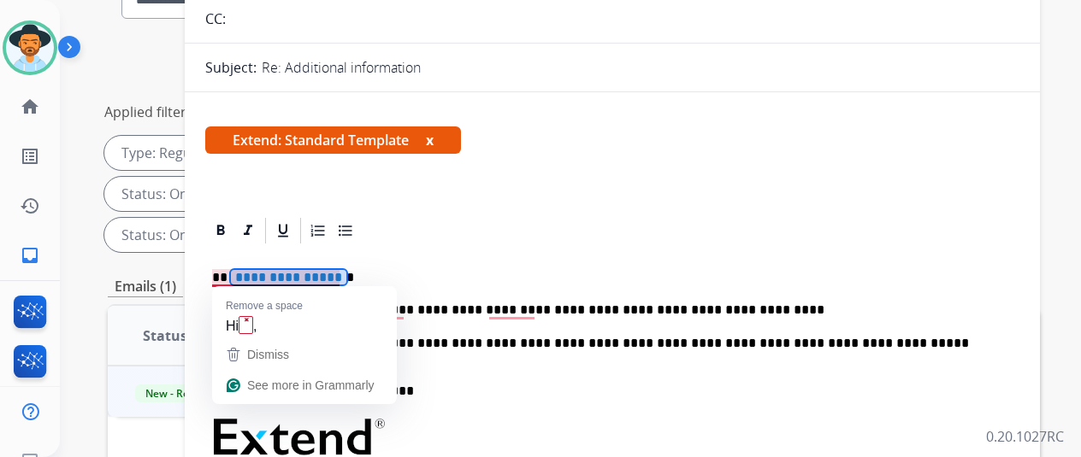
click at [343, 276] on span "**********" at bounding box center [288, 277] width 115 height 15
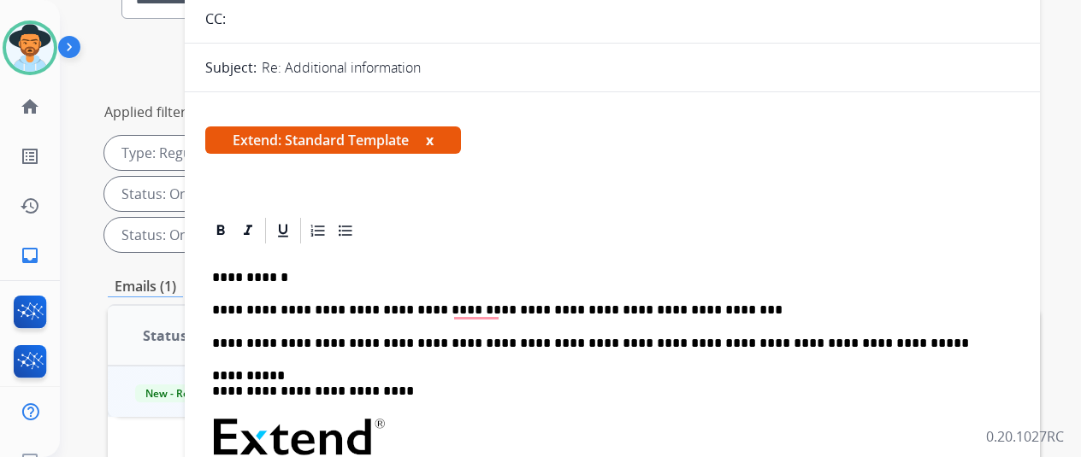
click at [708, 310] on p "**********" at bounding box center [605, 310] width 787 height 15
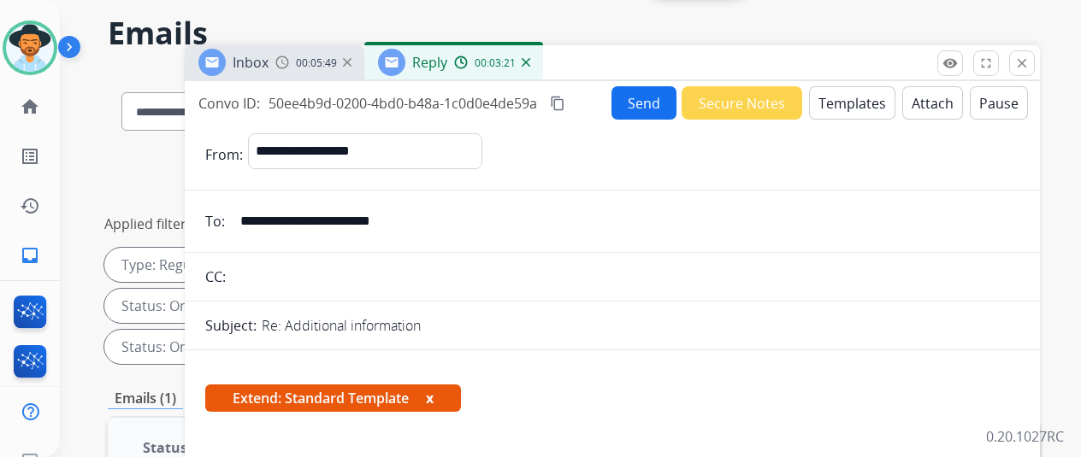
scroll to position [0, 0]
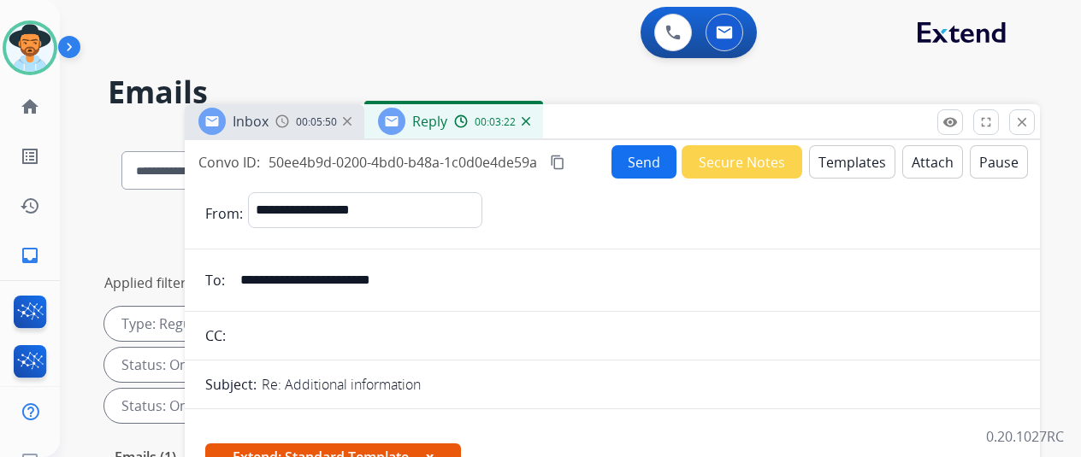
click at [651, 155] on button "Send" at bounding box center [643, 161] width 65 height 33
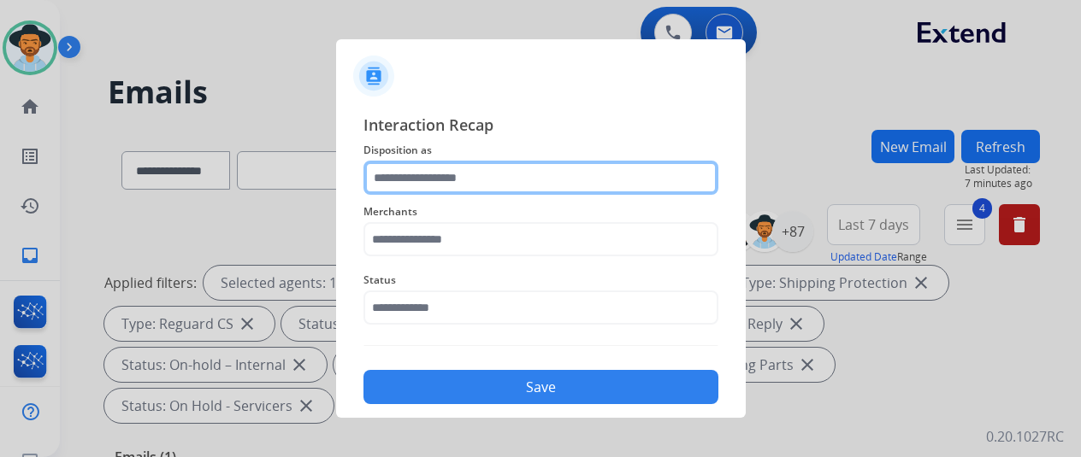
click at [411, 182] on input "text" at bounding box center [540, 178] width 355 height 34
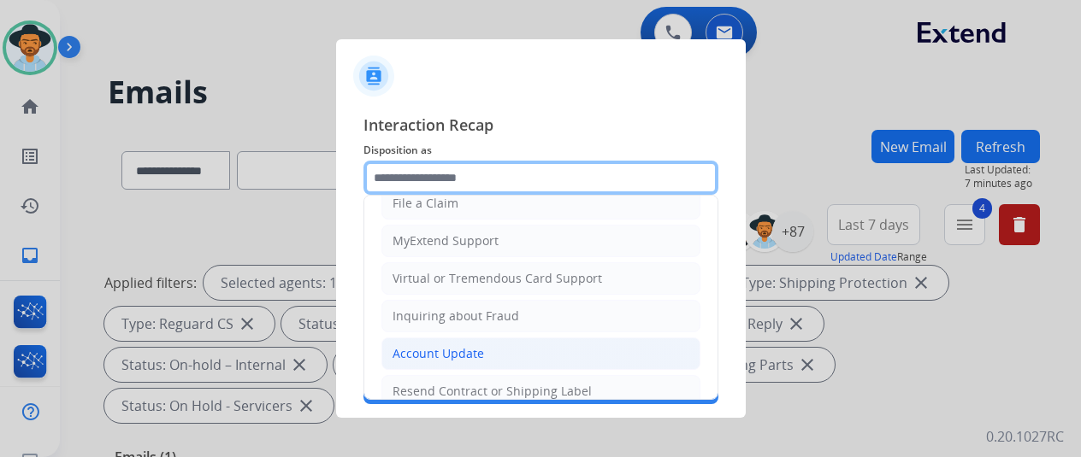
scroll to position [257, 0]
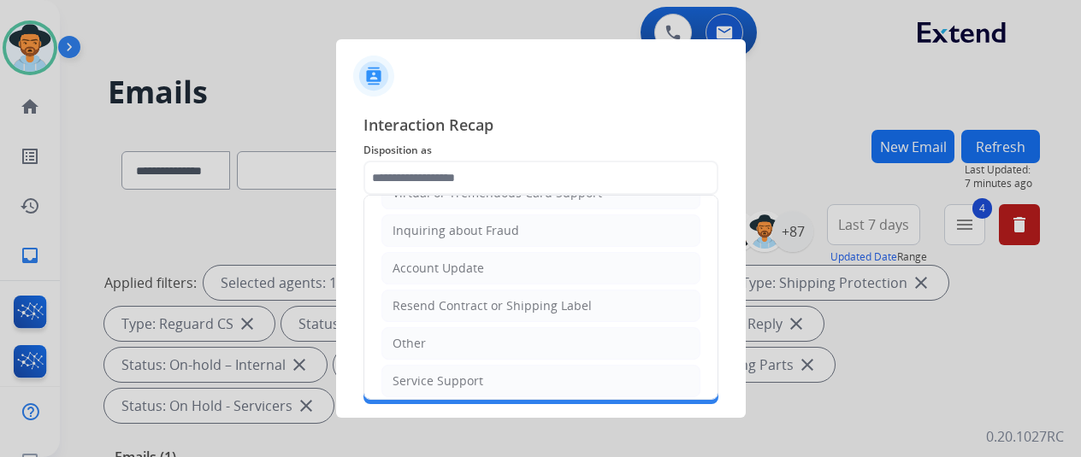
drag, startPoint x: 422, startPoint y: 339, endPoint x: 423, endPoint y: 331, distance: 8.7
click at [422, 336] on div "Other" at bounding box center [408, 343] width 33 height 17
type input "*****"
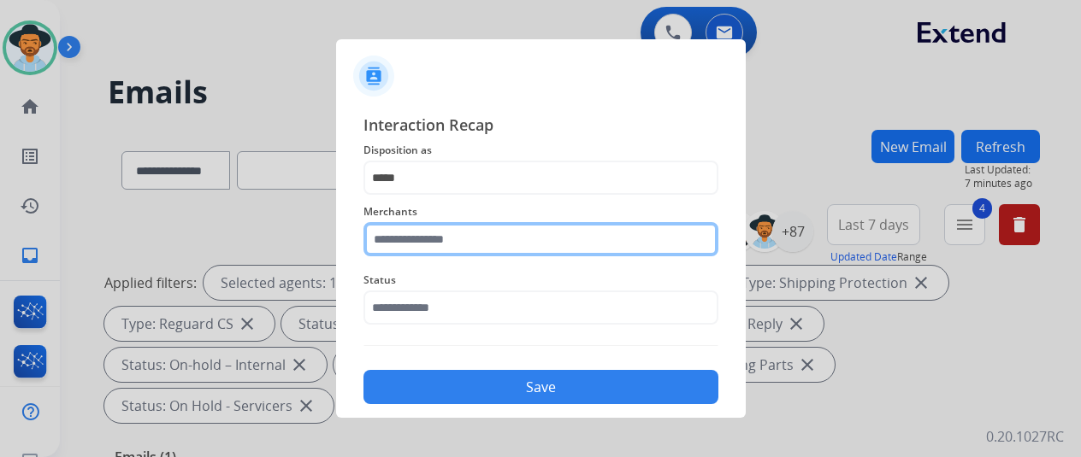
click at [431, 230] on input "text" at bounding box center [540, 239] width 355 height 34
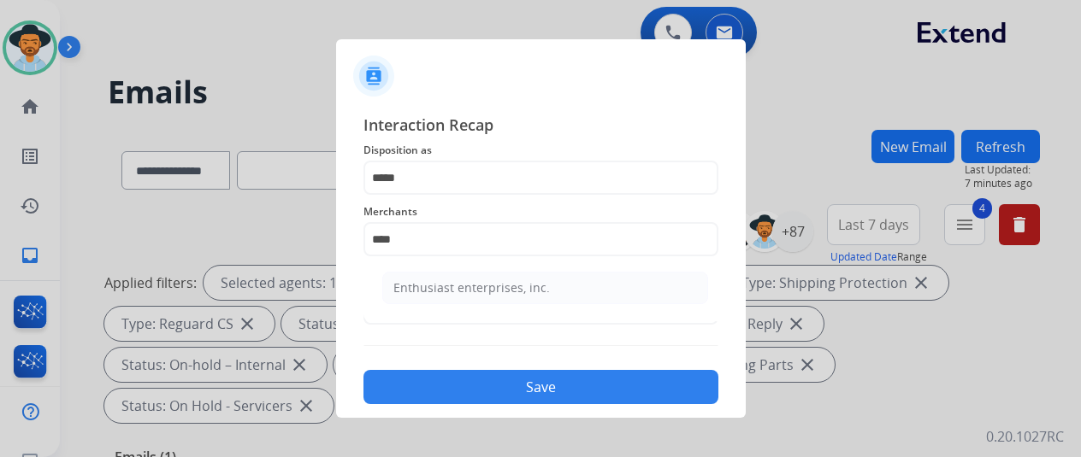
click at [467, 292] on div "Enthusiast enterprises, inc." at bounding box center [471, 288] width 156 height 17
type input "**********"
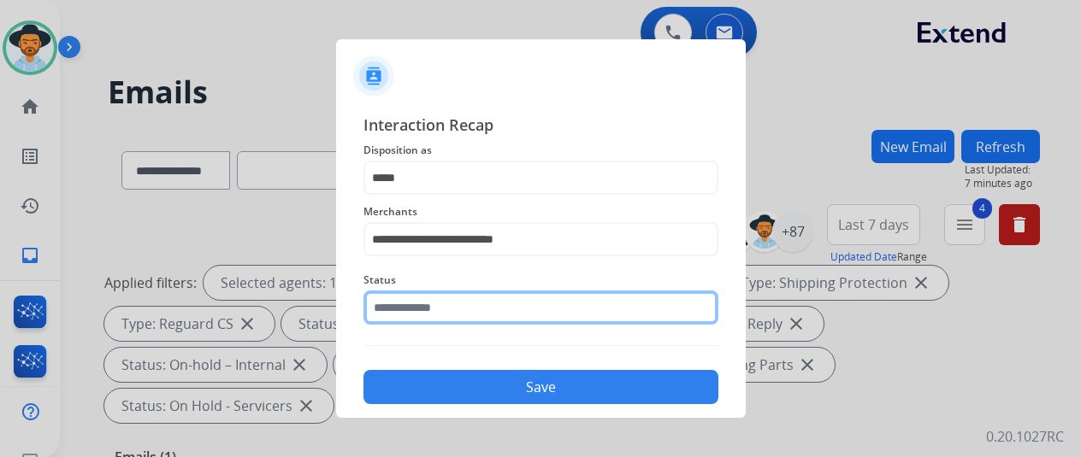
click at [445, 297] on input "text" at bounding box center [540, 308] width 355 height 34
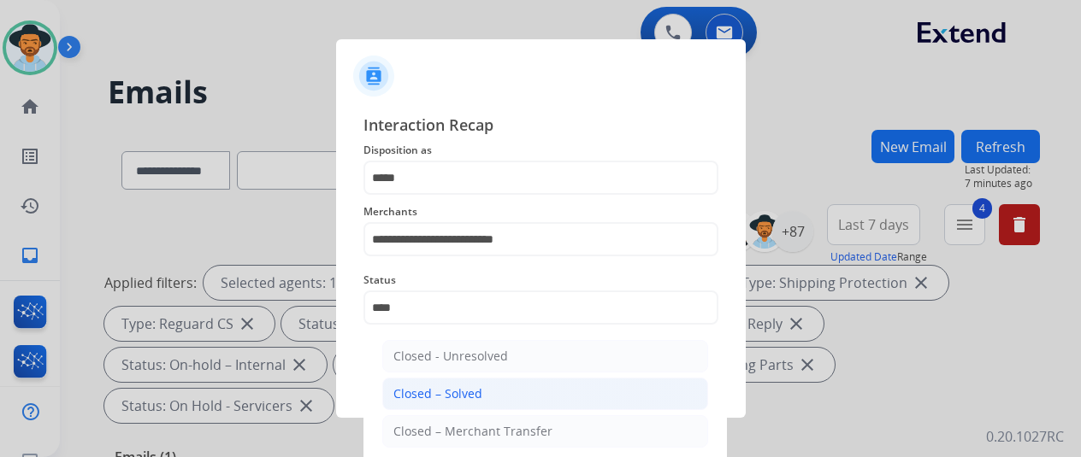
click at [436, 392] on div "Closed – Solved" at bounding box center [437, 394] width 89 height 17
type input "**********"
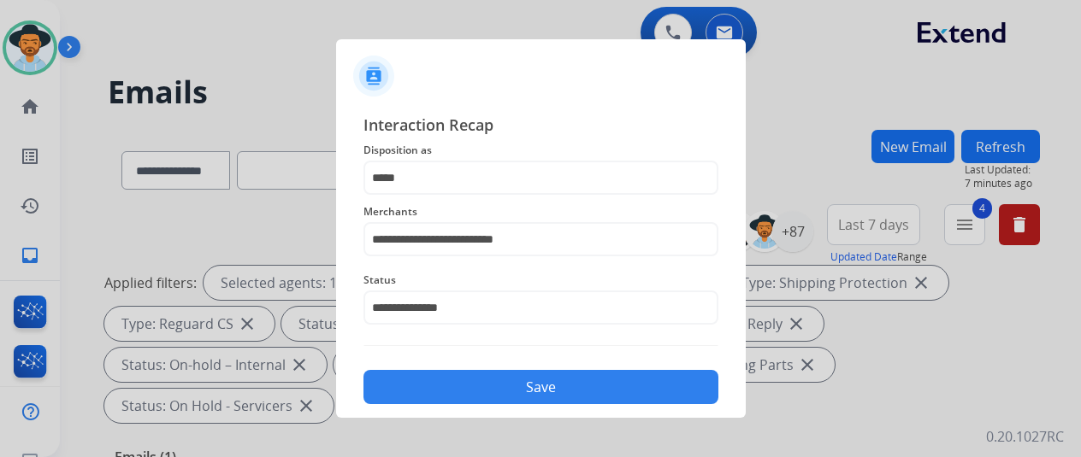
click at [481, 389] on button "Save" at bounding box center [540, 387] width 355 height 34
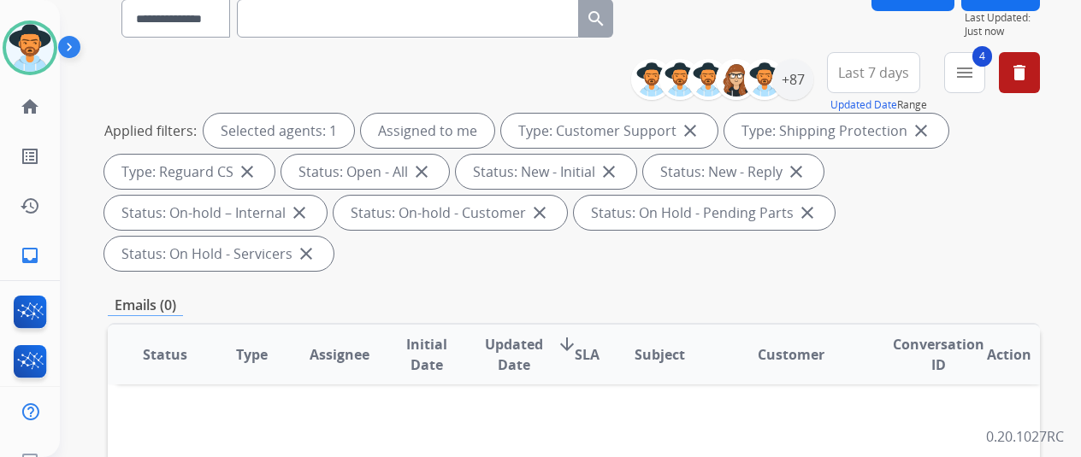
scroll to position [0, 0]
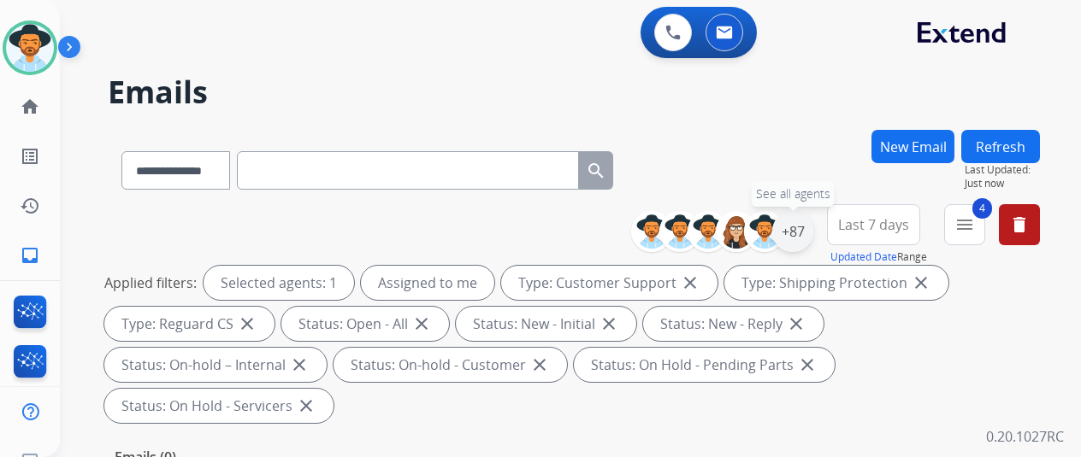
click at [804, 231] on div "+87" at bounding box center [792, 231] width 41 height 41
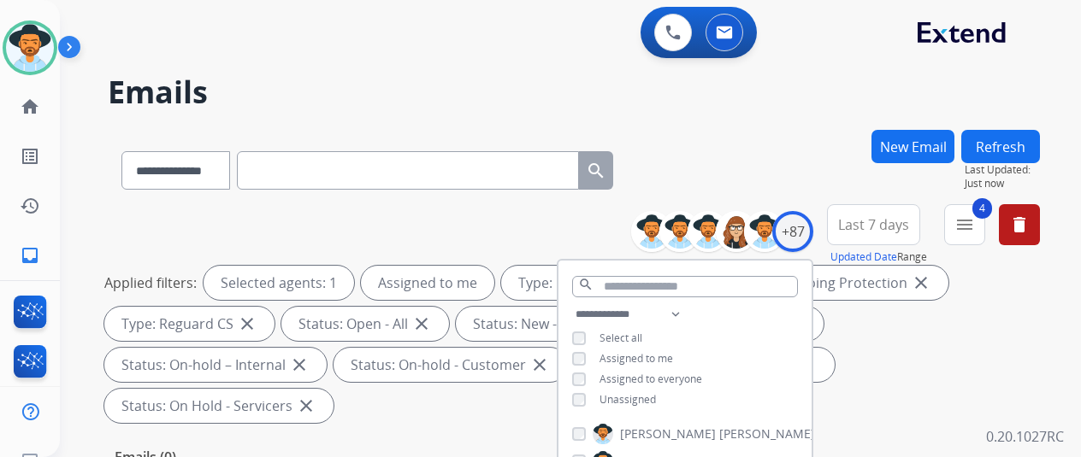
scroll to position [342, 0]
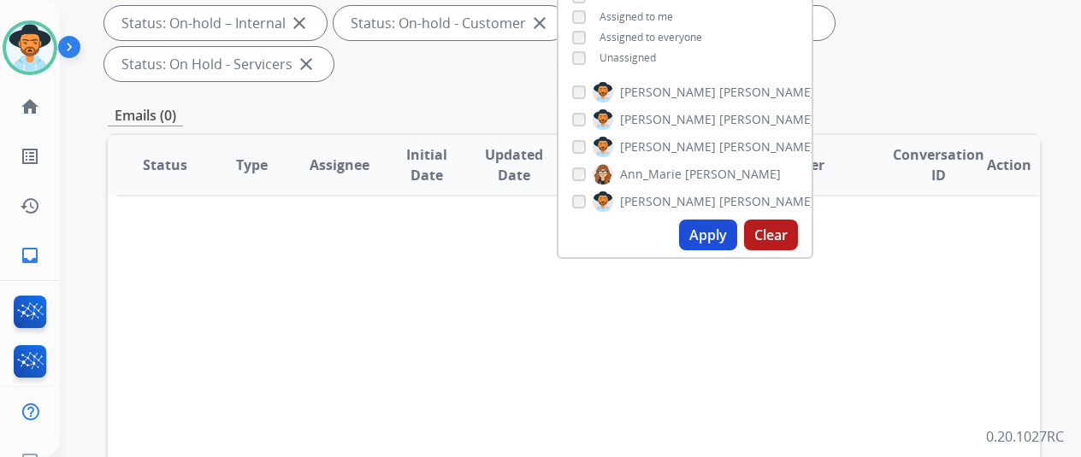
click at [723, 236] on button "Apply" at bounding box center [708, 235] width 58 height 31
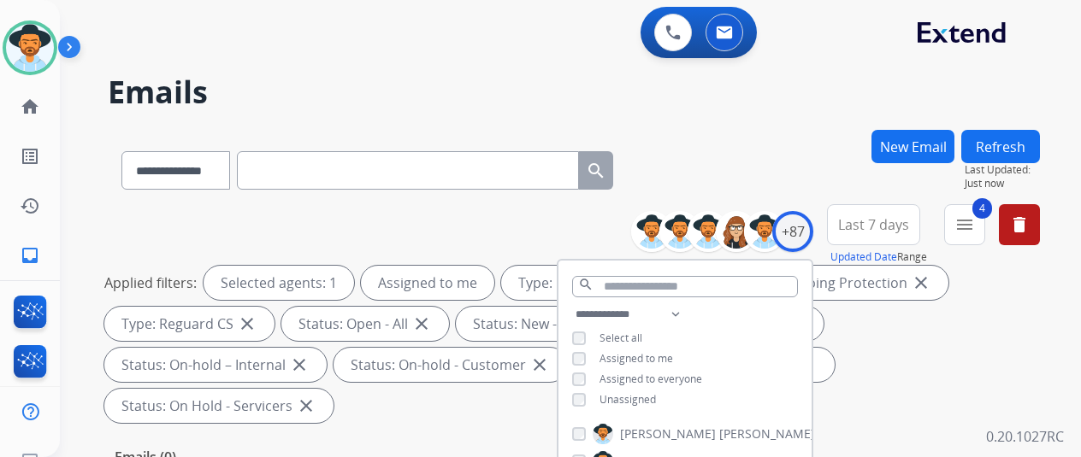
click at [792, 138] on div "**********" at bounding box center [574, 167] width 932 height 74
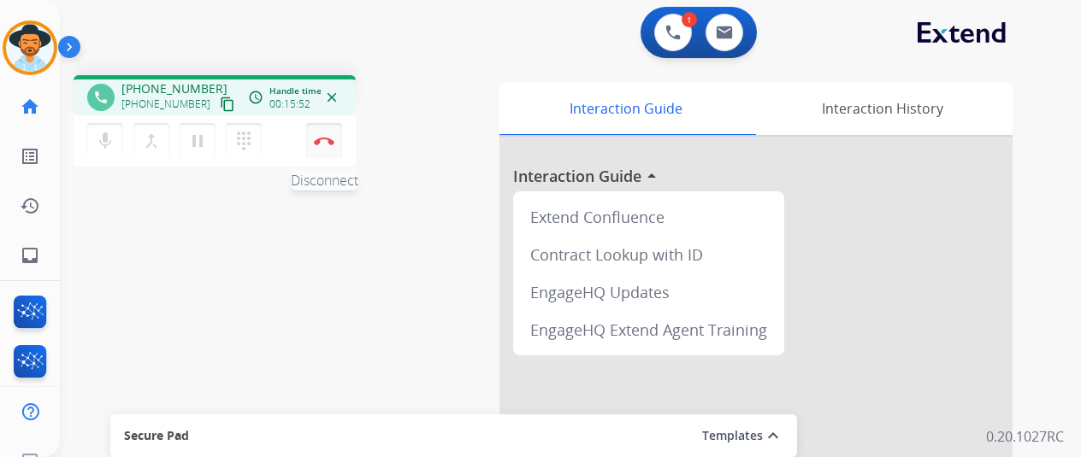
click at [325, 141] on img at bounding box center [324, 141] width 21 height 9
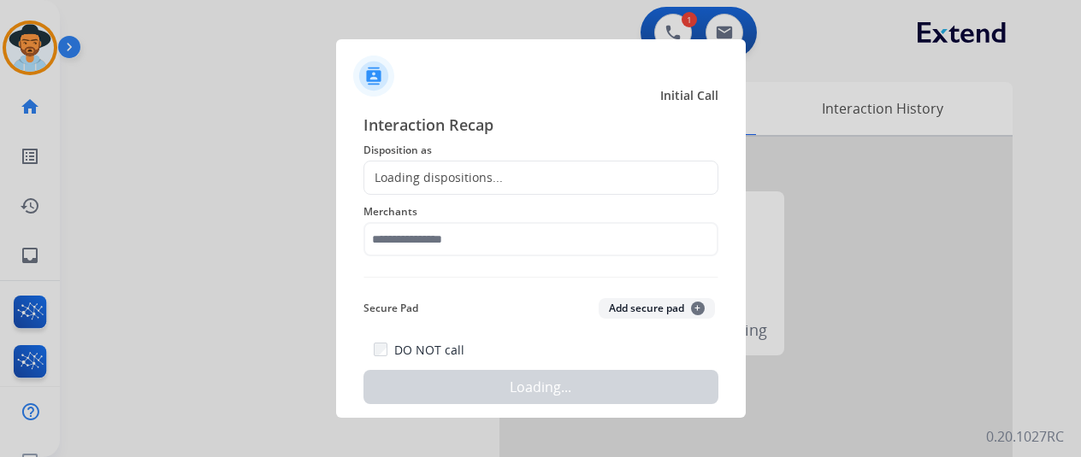
click at [410, 170] on div "Loading dispositions..." at bounding box center [433, 177] width 139 height 17
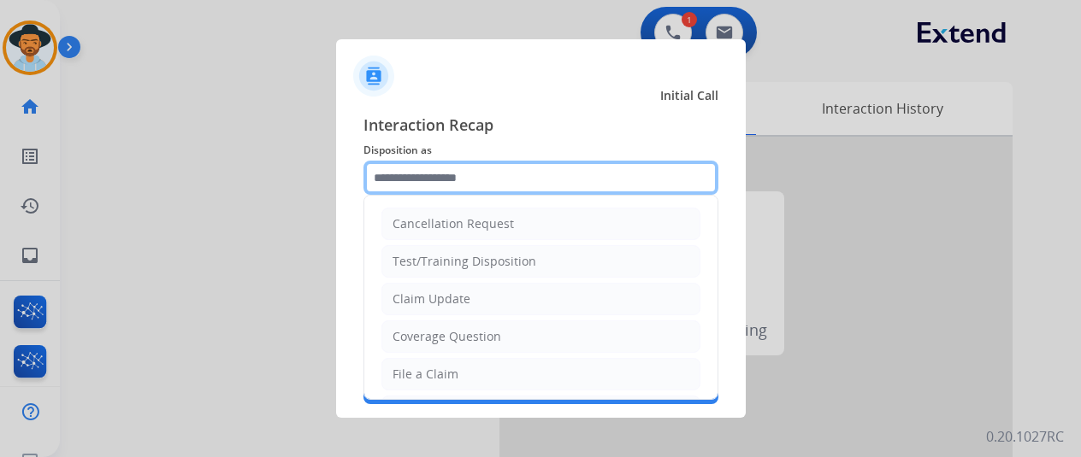
click at [406, 172] on input "text" at bounding box center [540, 178] width 355 height 34
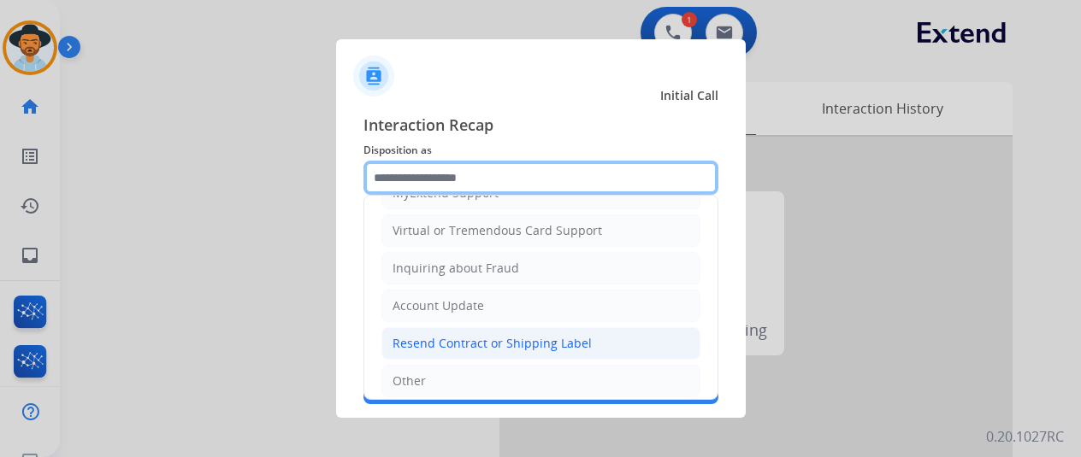
scroll to position [259, 0]
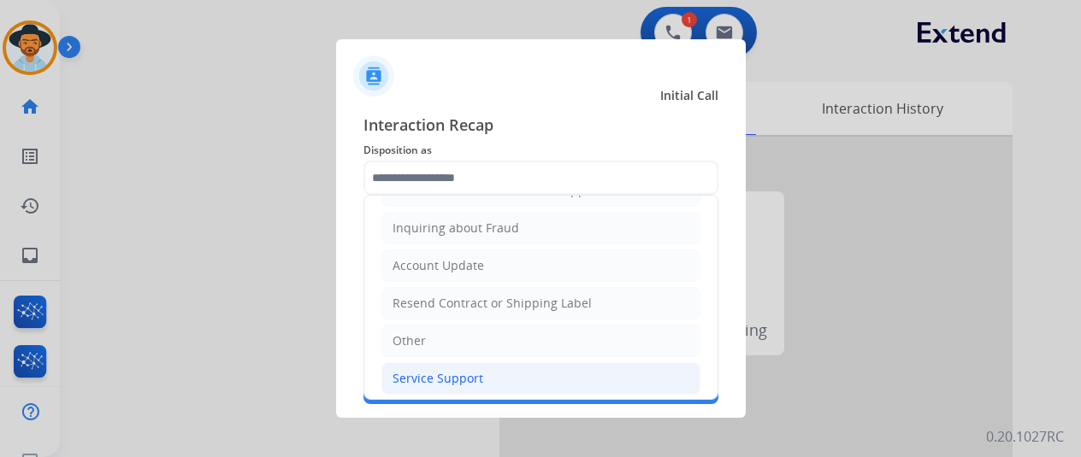
click at [455, 371] on div "Service Support" at bounding box center [437, 378] width 91 height 17
type input "**********"
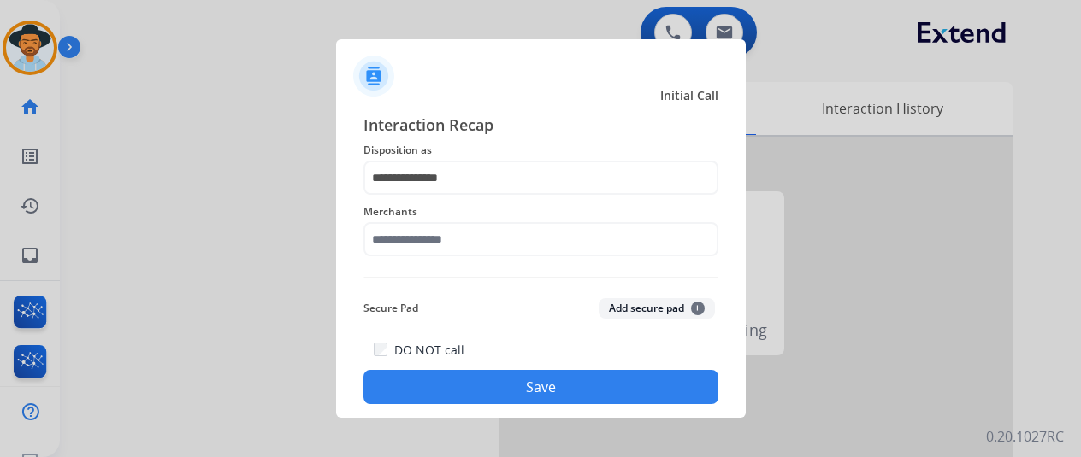
click at [412, 257] on div "Merchants" at bounding box center [540, 229] width 355 height 68
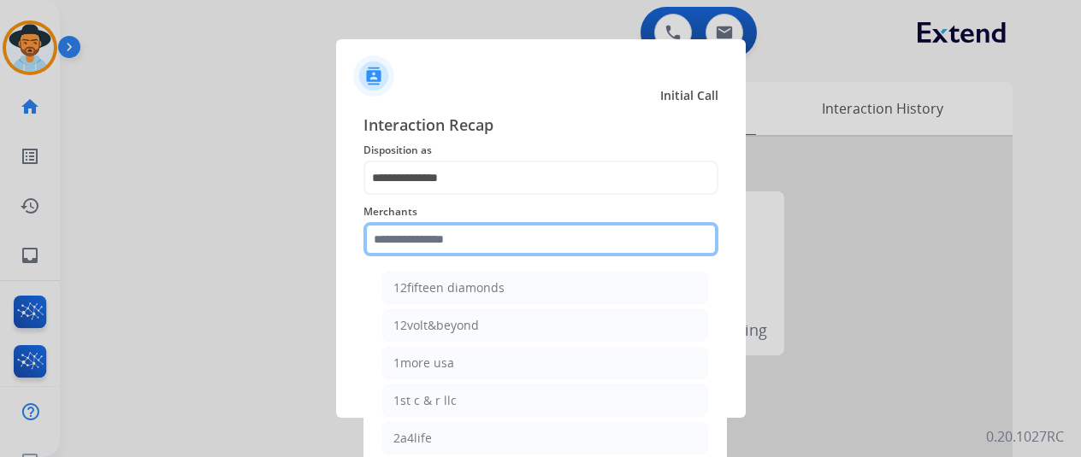
click at [414, 252] on input "text" at bounding box center [540, 239] width 355 height 34
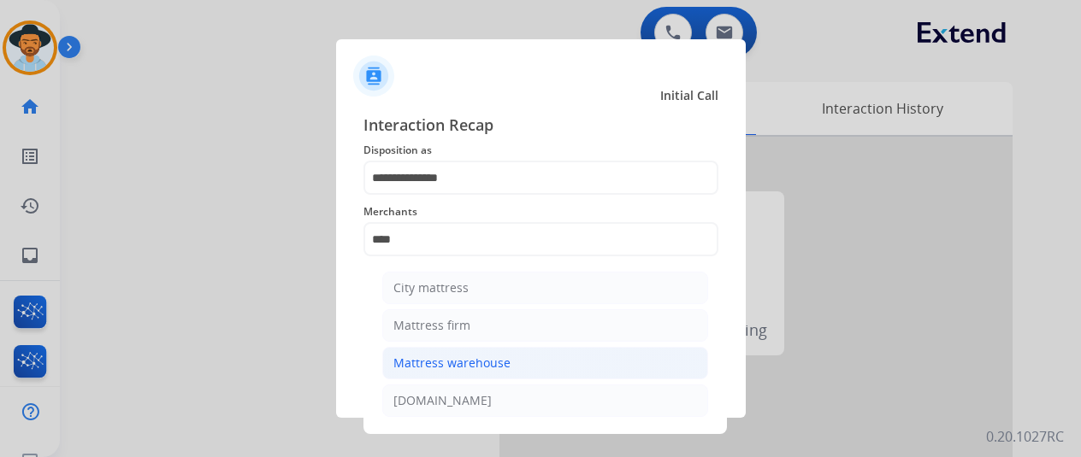
click at [443, 369] on div "Mattress warehouse" at bounding box center [451, 363] width 117 height 17
type input "**********"
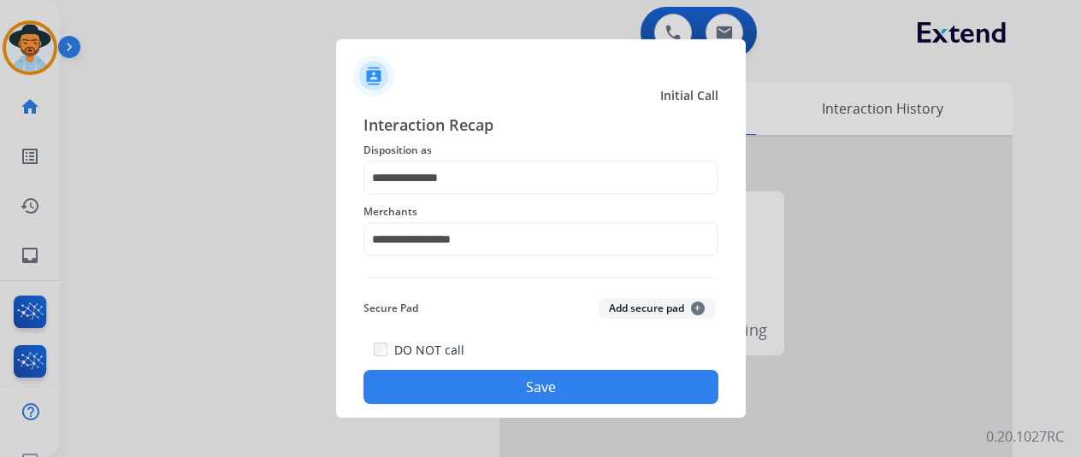
click at [487, 378] on button "Save" at bounding box center [540, 387] width 355 height 34
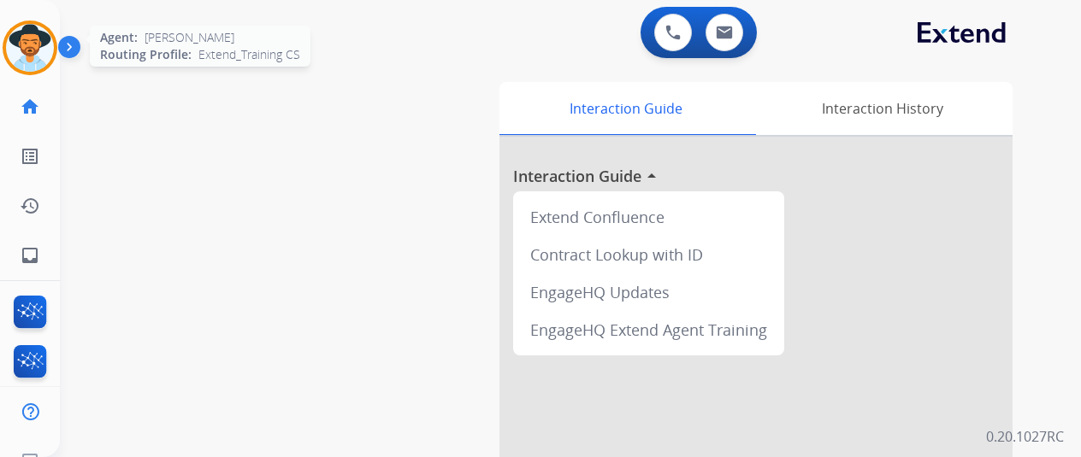
click at [36, 37] on img at bounding box center [30, 48] width 48 height 48
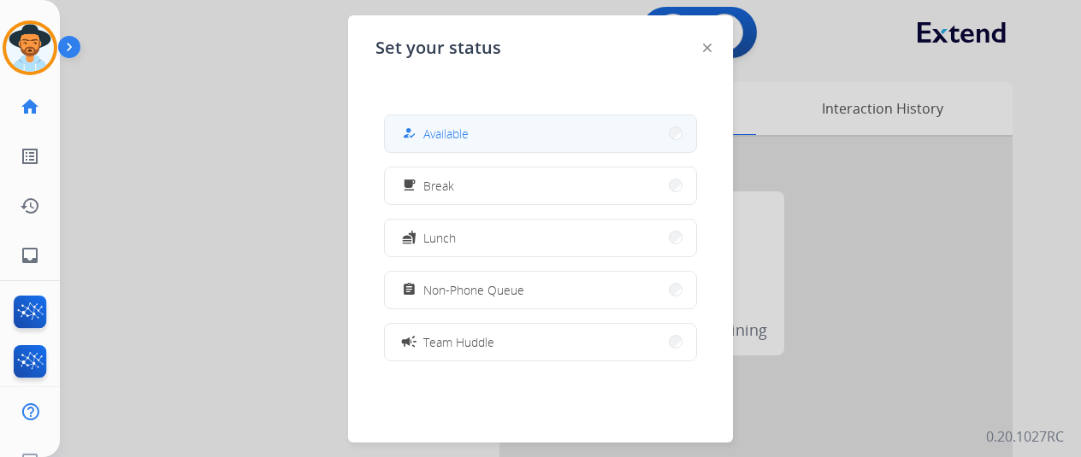
click at [414, 128] on mat-icon "how_to_reg" at bounding box center [409, 134] width 15 height 15
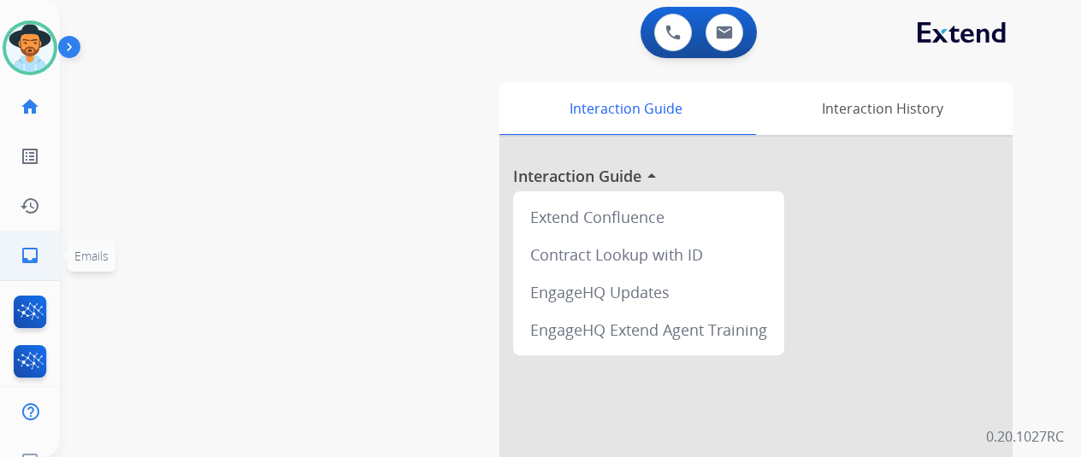
click at [27, 257] on mat-icon "inbox" at bounding box center [30, 255] width 21 height 21
select select "**********"
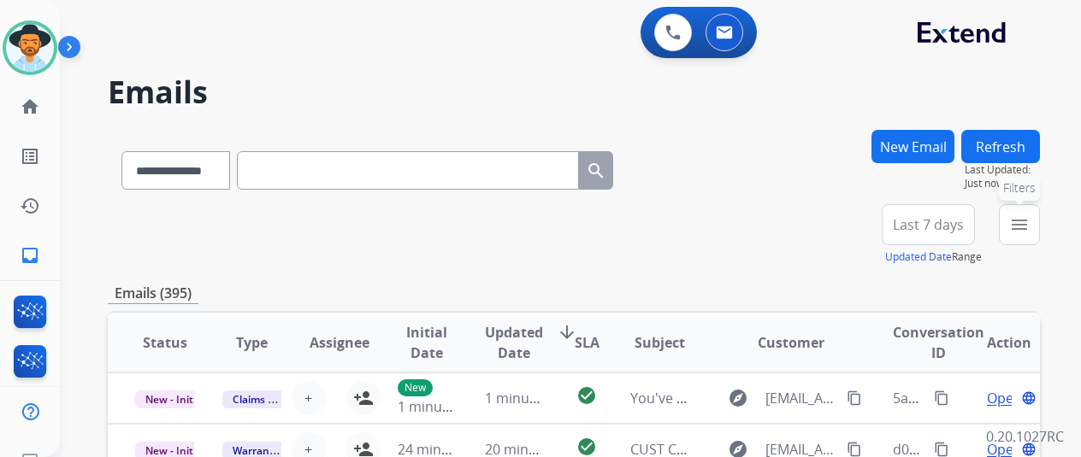
drag, startPoint x: 1031, startPoint y: 216, endPoint x: 873, endPoint y: 190, distance: 160.4
click at [1030, 215] on mat-icon "menu" at bounding box center [1019, 225] width 21 height 21
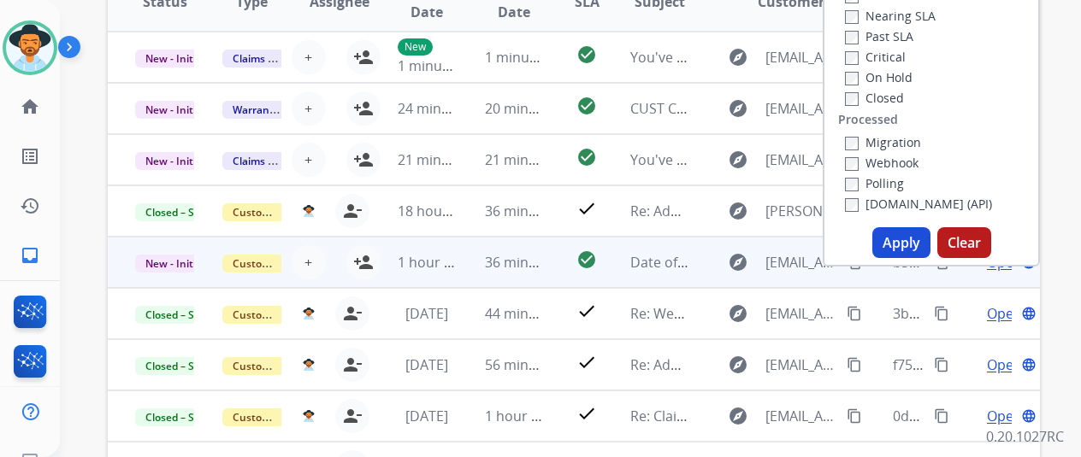
scroll to position [342, 0]
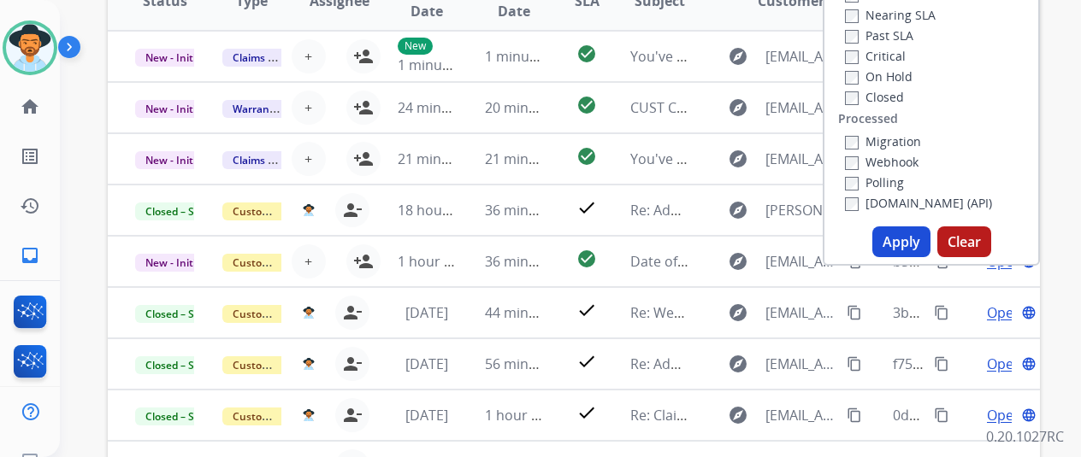
click at [910, 243] on button "Apply" at bounding box center [901, 242] width 58 height 31
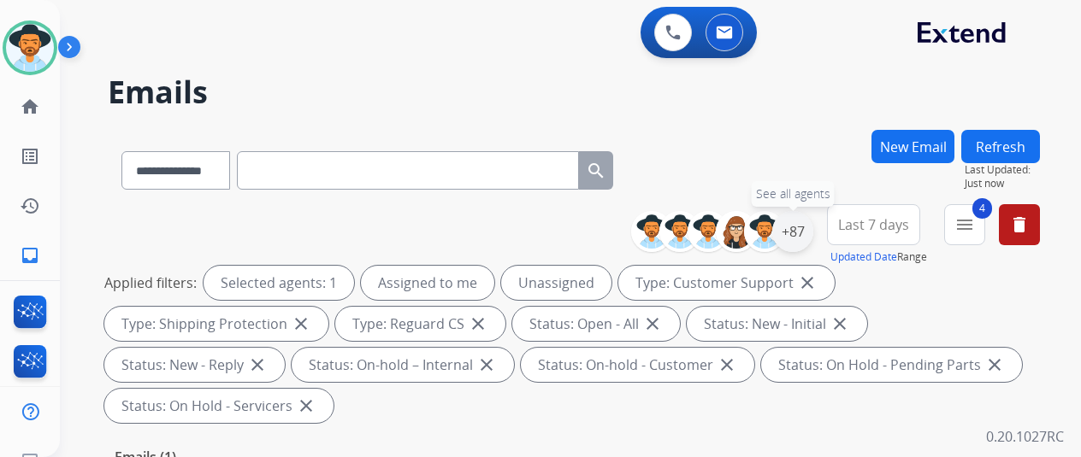
click at [812, 232] on div "+87" at bounding box center [792, 231] width 41 height 41
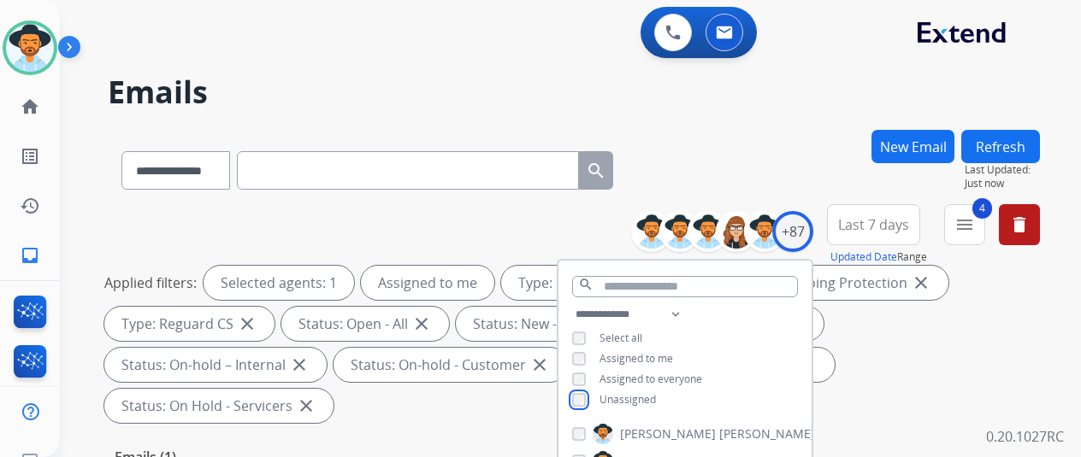
scroll to position [257, 0]
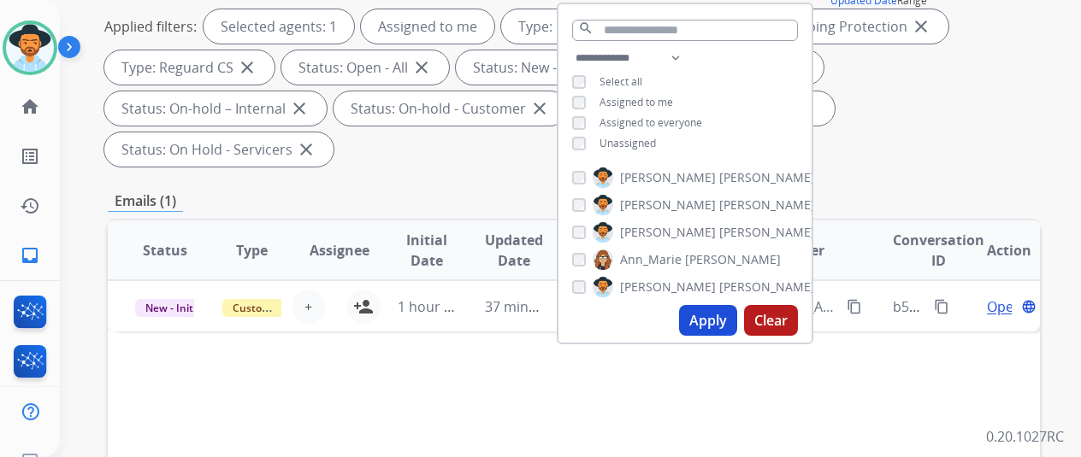
click at [706, 325] on button "Apply" at bounding box center [708, 320] width 58 height 31
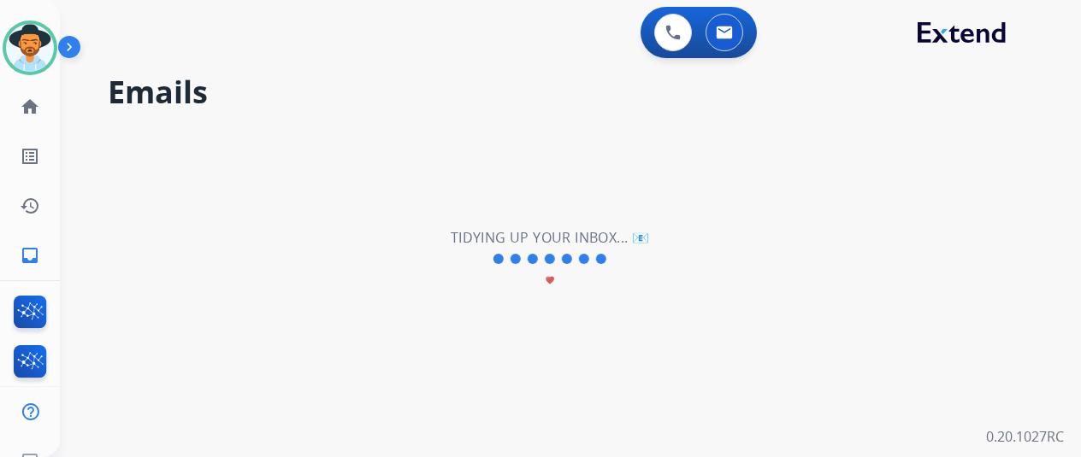
scroll to position [0, 0]
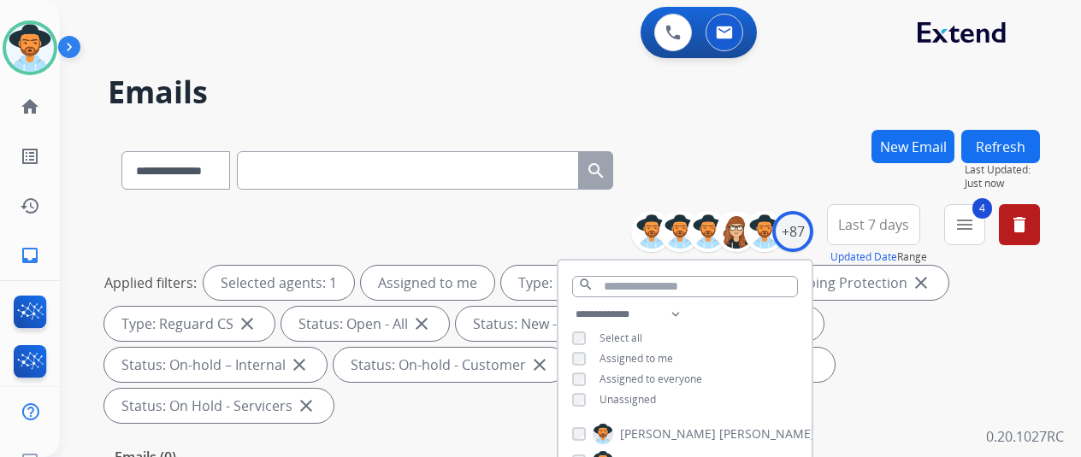
click at [746, 152] on div "**********" at bounding box center [574, 167] width 932 height 74
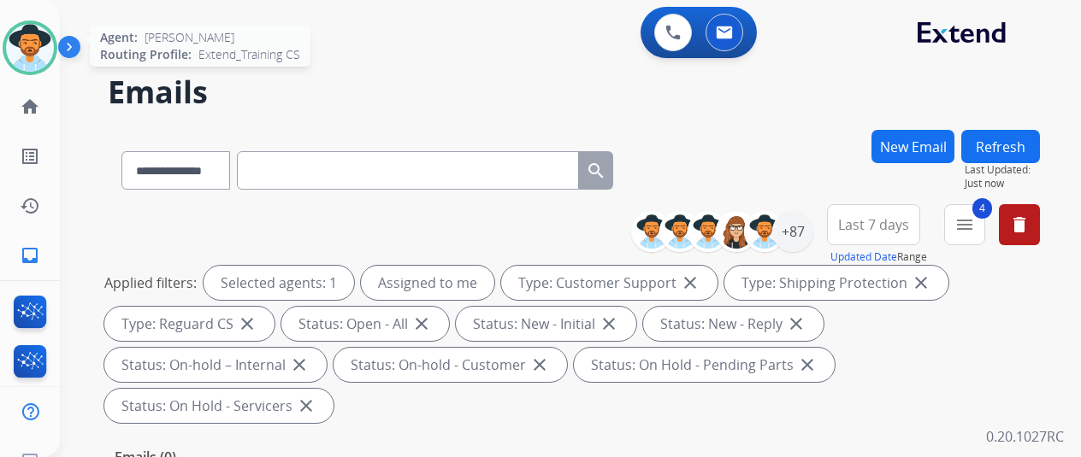
click at [34, 37] on img at bounding box center [30, 48] width 48 height 48
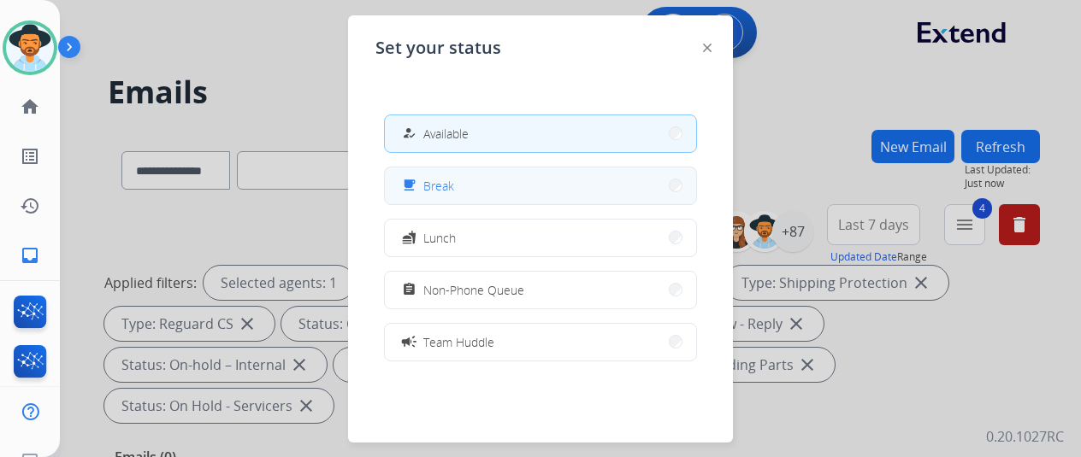
click at [484, 187] on button "free_breakfast Break" at bounding box center [540, 186] width 311 height 37
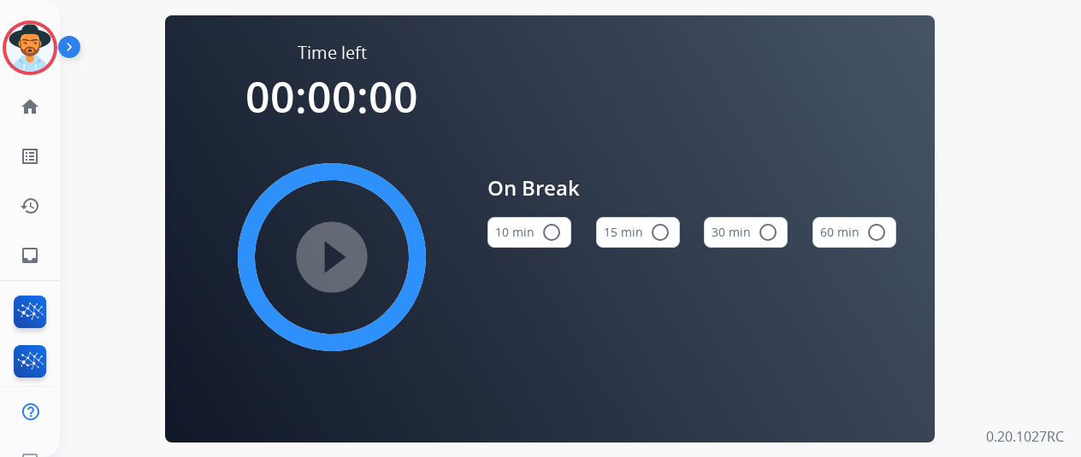
click at [550, 234] on mat-icon "radio_button_unchecked" at bounding box center [551, 232] width 21 height 21
click at [342, 263] on mat-icon "play_circle_filled" at bounding box center [332, 257] width 21 height 21
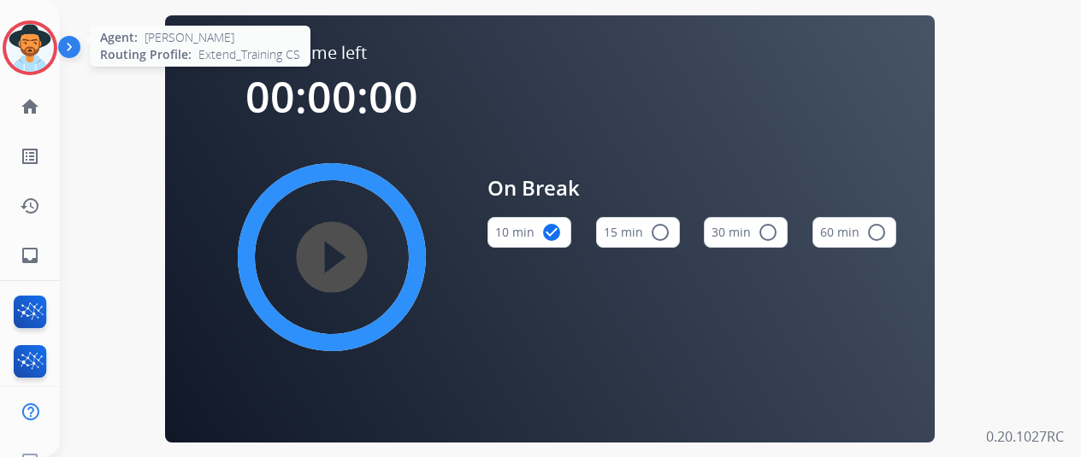
click at [24, 40] on img at bounding box center [30, 48] width 48 height 48
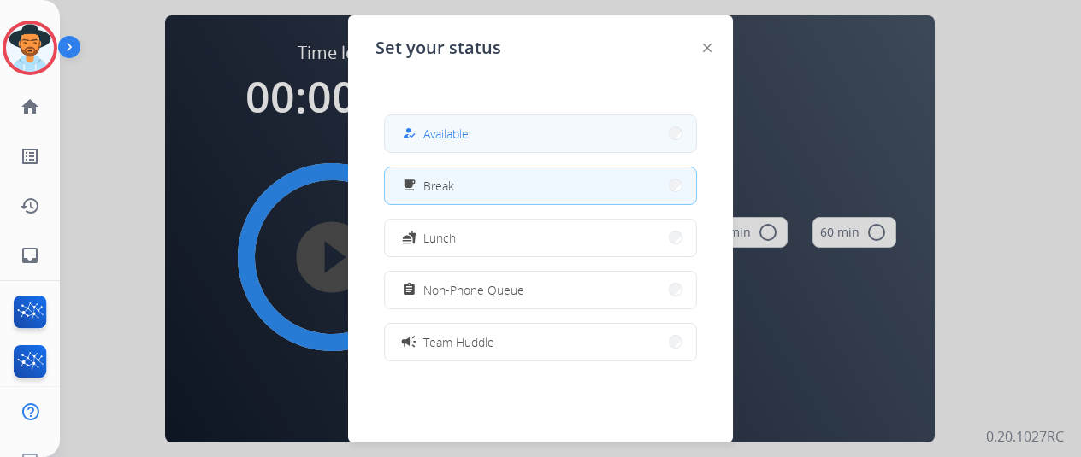
click at [457, 128] on span "Available" at bounding box center [445, 134] width 45 height 18
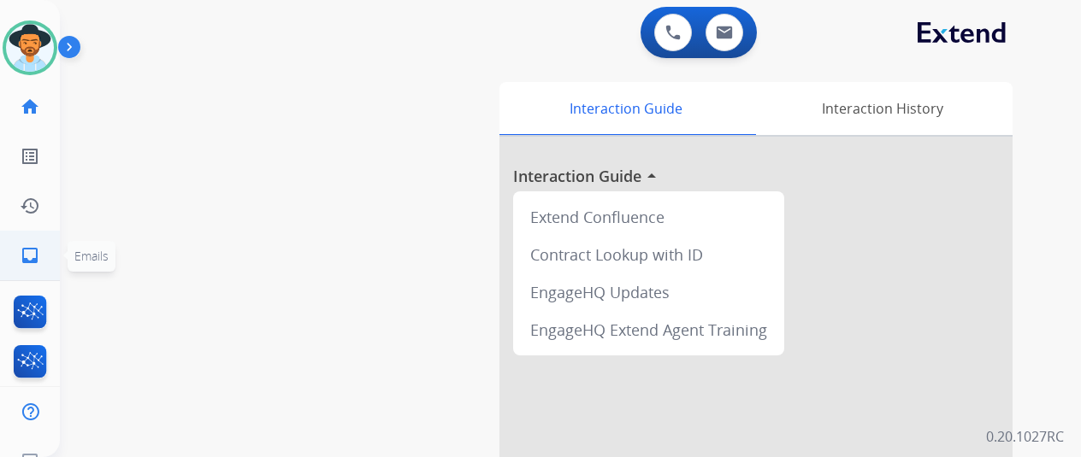
click at [21, 254] on mat-icon "inbox" at bounding box center [30, 255] width 21 height 21
select select "**********"
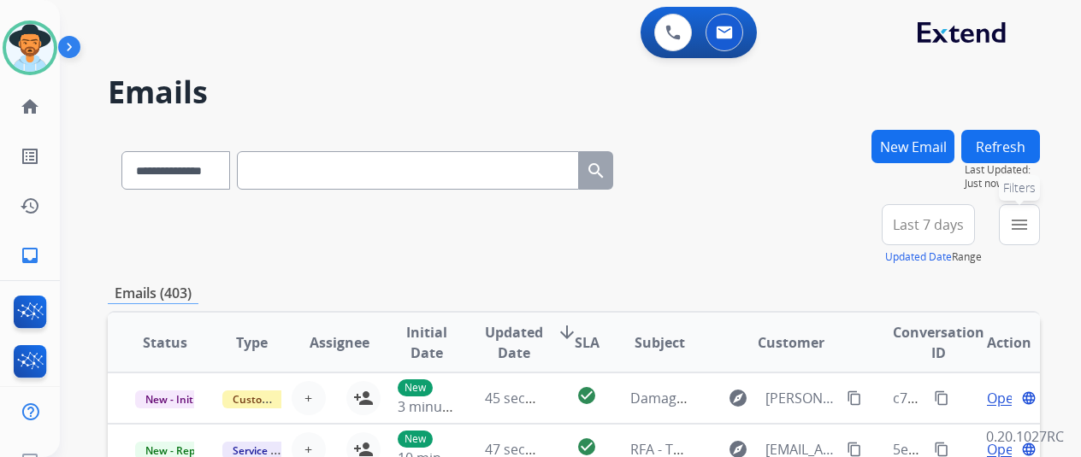
click at [1030, 221] on mat-icon "menu" at bounding box center [1019, 225] width 21 height 21
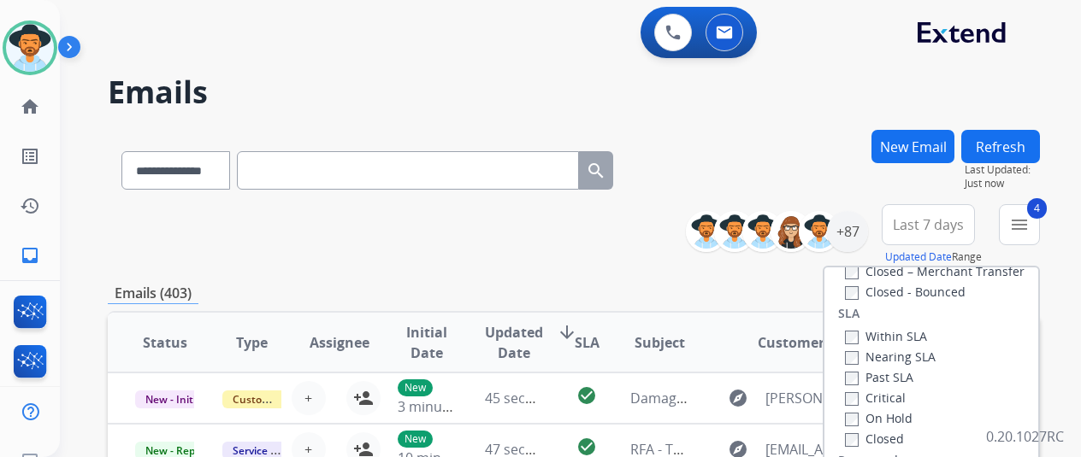
scroll to position [342, 0]
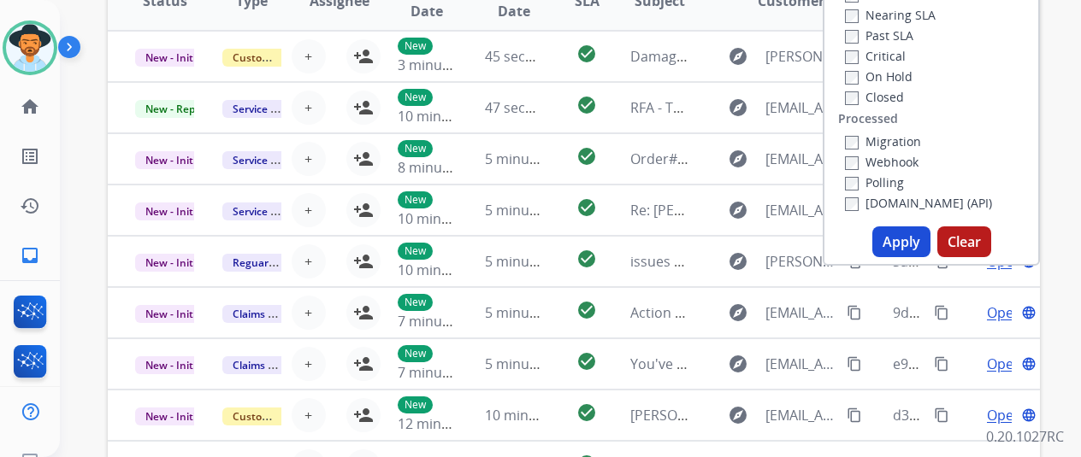
click at [897, 242] on button "Apply" at bounding box center [901, 242] width 58 height 31
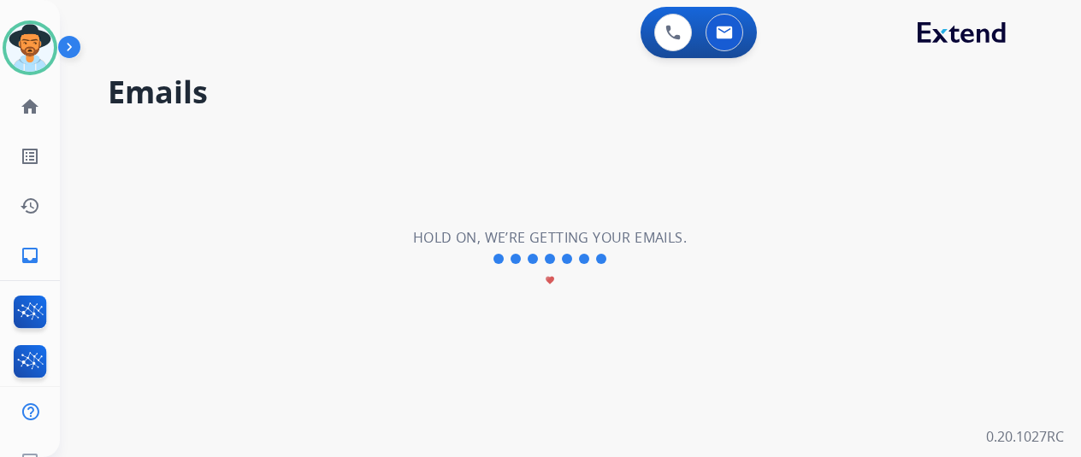
scroll to position [0, 0]
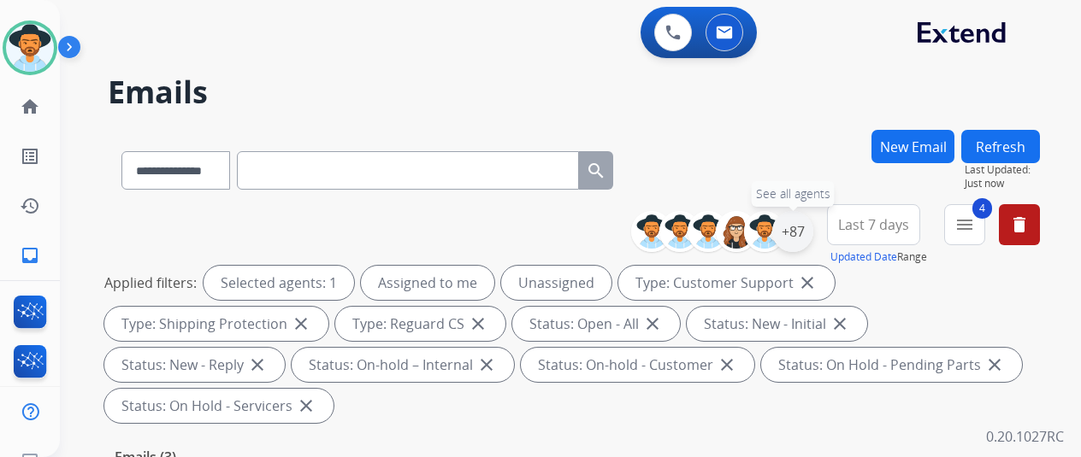
click at [806, 233] on div "+87" at bounding box center [792, 231] width 41 height 41
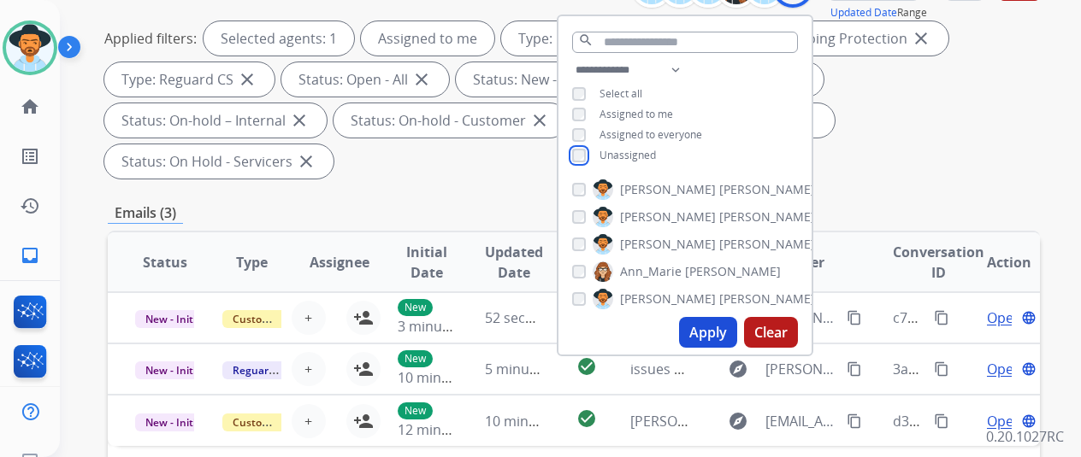
scroll to position [257, 0]
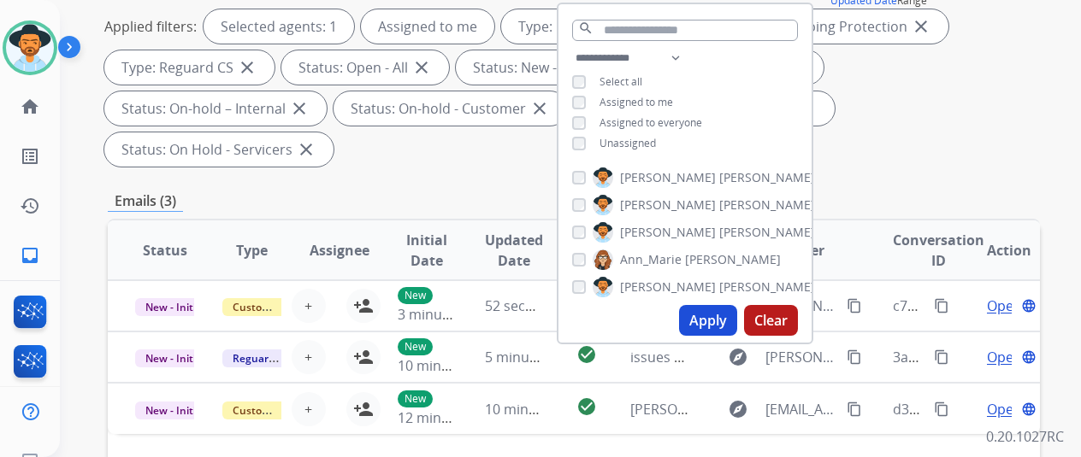
click at [721, 329] on button "Apply" at bounding box center [708, 320] width 58 height 31
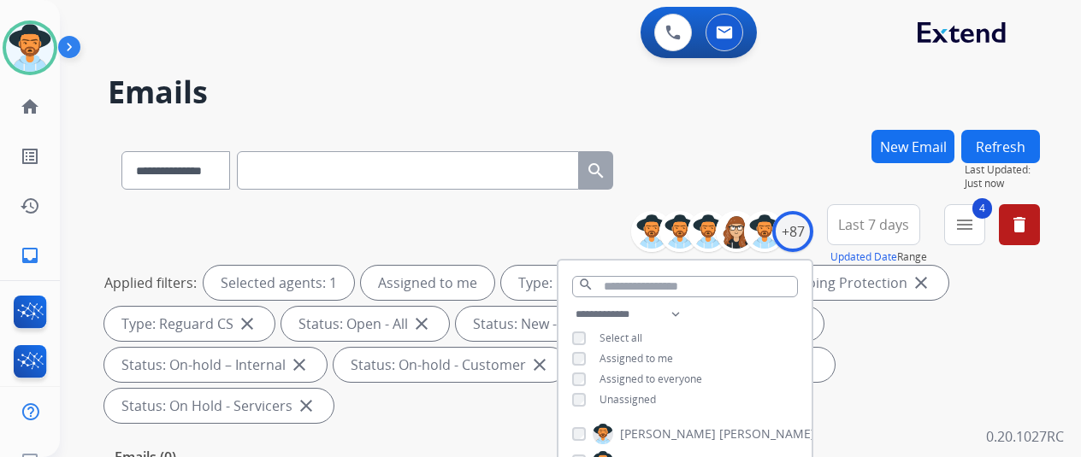
click at [781, 169] on div "**********" at bounding box center [574, 167] width 932 height 74
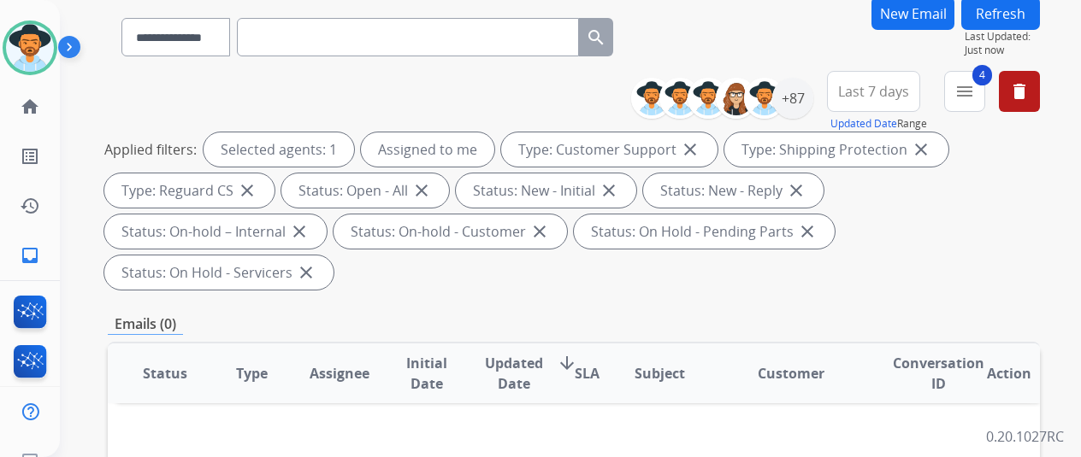
scroll to position [171, 0]
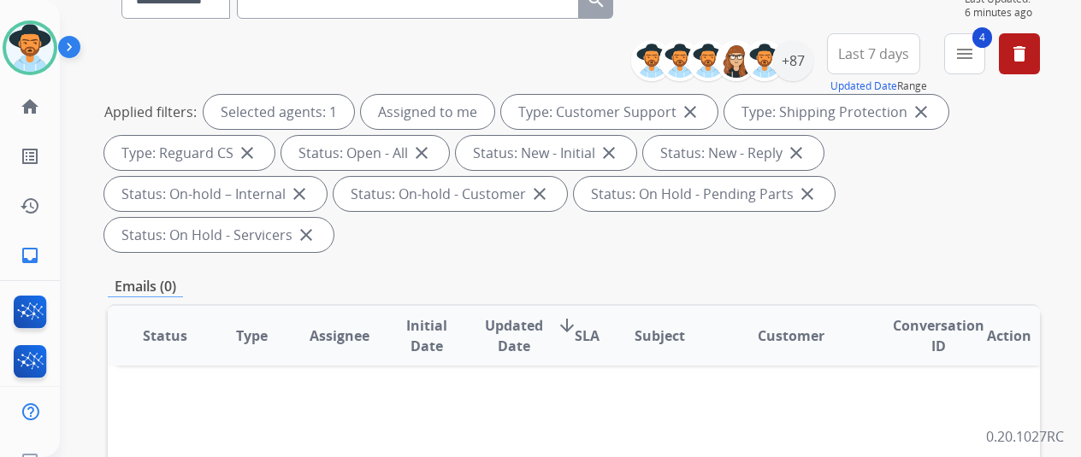
drag, startPoint x: 873, startPoint y: 209, endPoint x: 865, endPoint y: 204, distance: 8.8
click at [873, 209] on div "Applied filters: Selected agents: 1 Assigned to me Type: Customer Support close…" at bounding box center [570, 173] width 932 height 157
click at [34, 252] on mat-icon "inbox" at bounding box center [30, 255] width 21 height 21
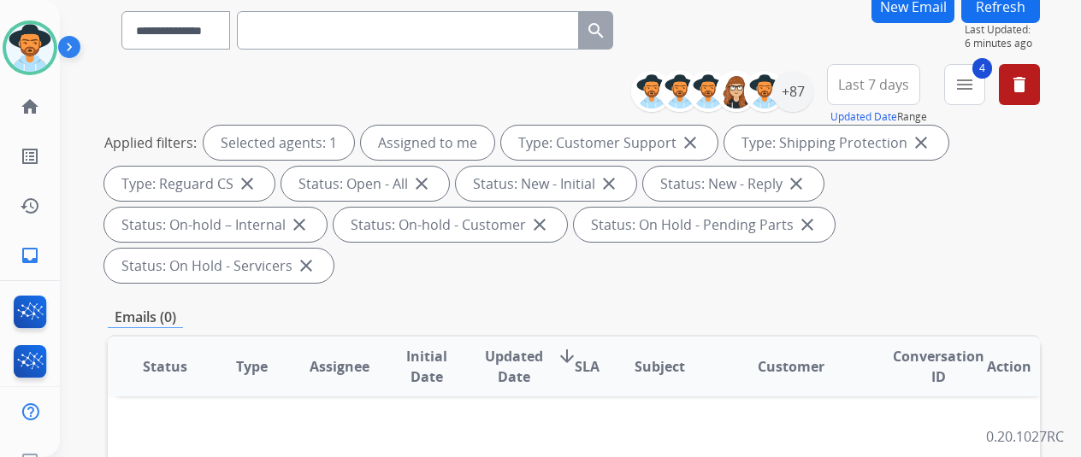
scroll to position [0, 0]
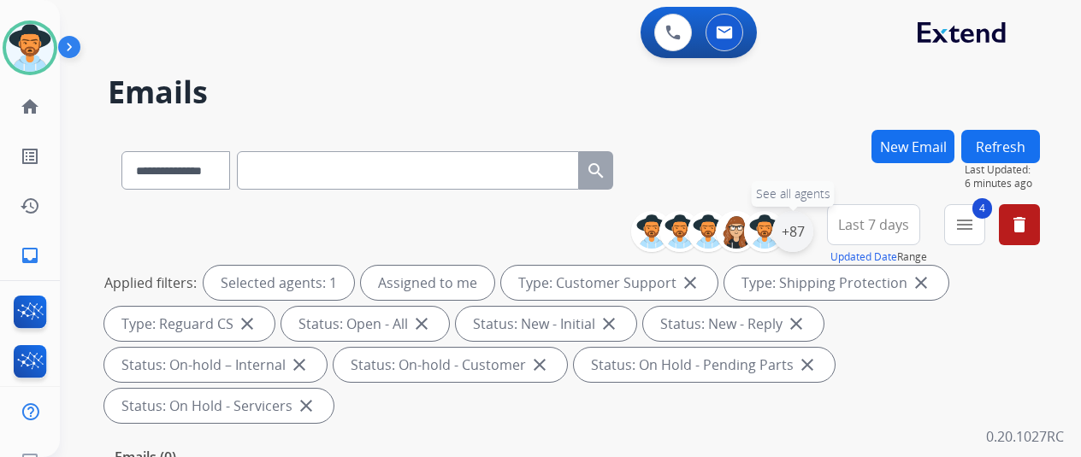
click at [808, 228] on div "+87" at bounding box center [792, 231] width 41 height 41
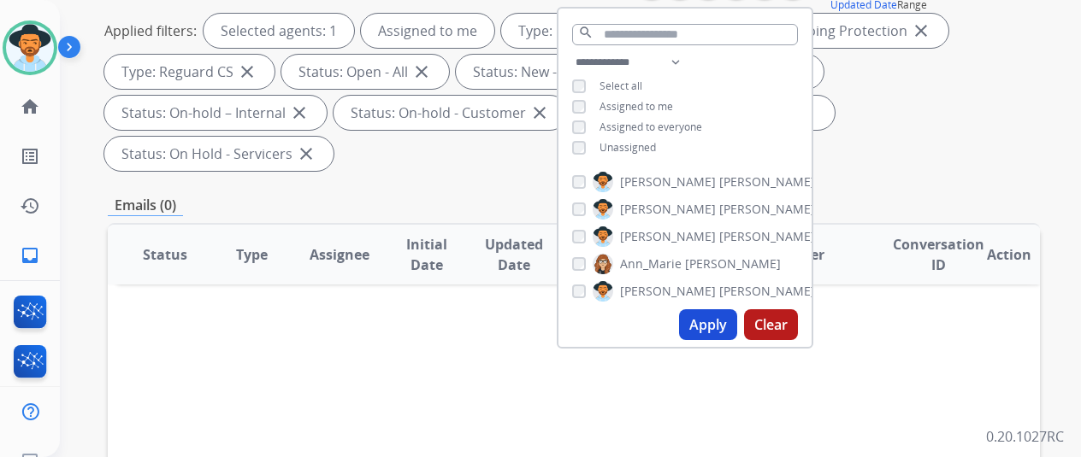
scroll to position [257, 0]
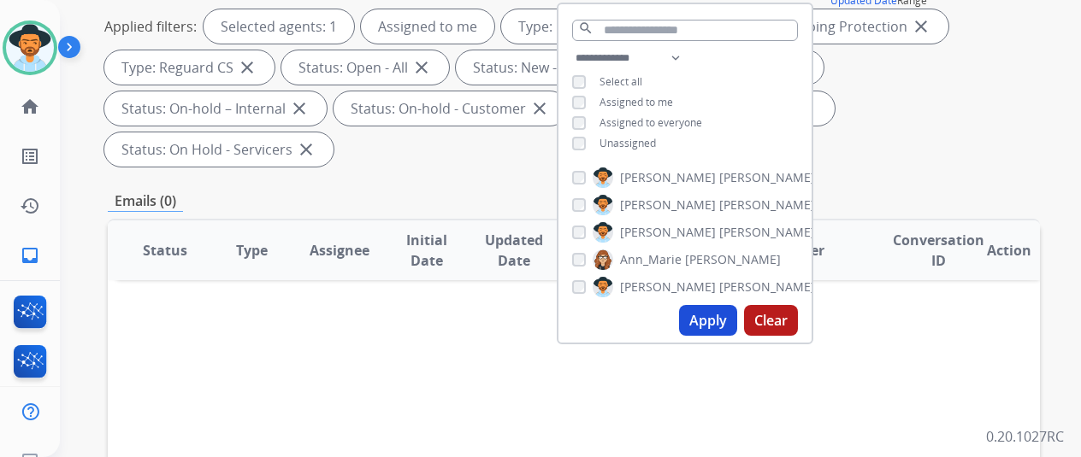
click at [710, 322] on button "Apply" at bounding box center [708, 320] width 58 height 31
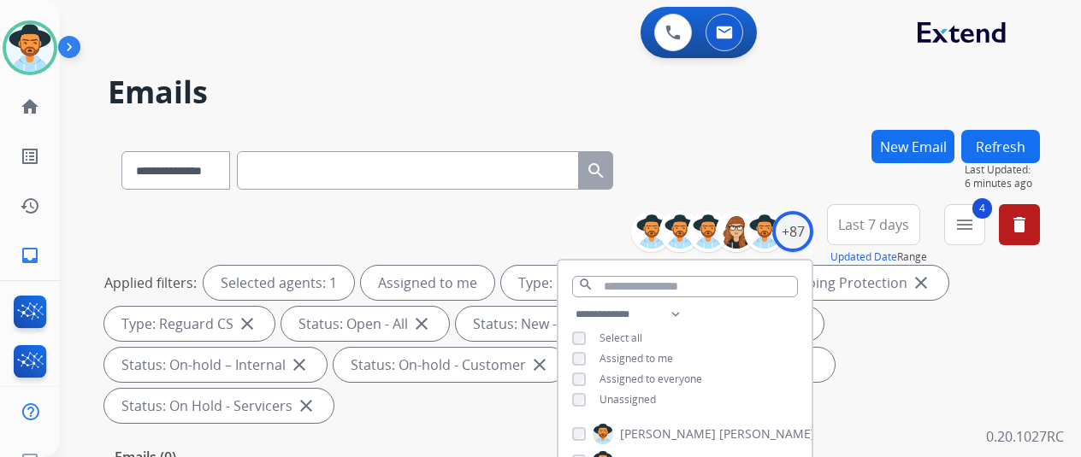
click at [820, 68] on div "**********" at bounding box center [550, 290] width 980 height 457
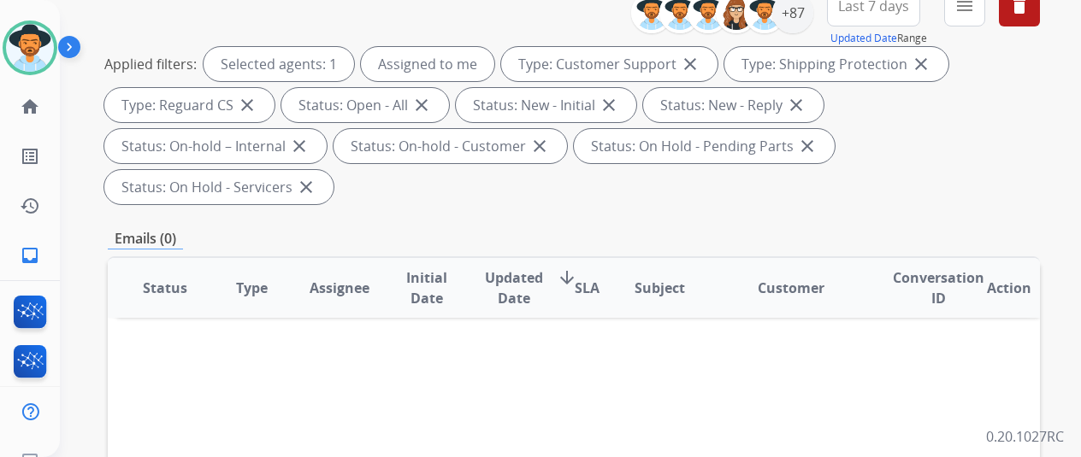
scroll to position [428, 0]
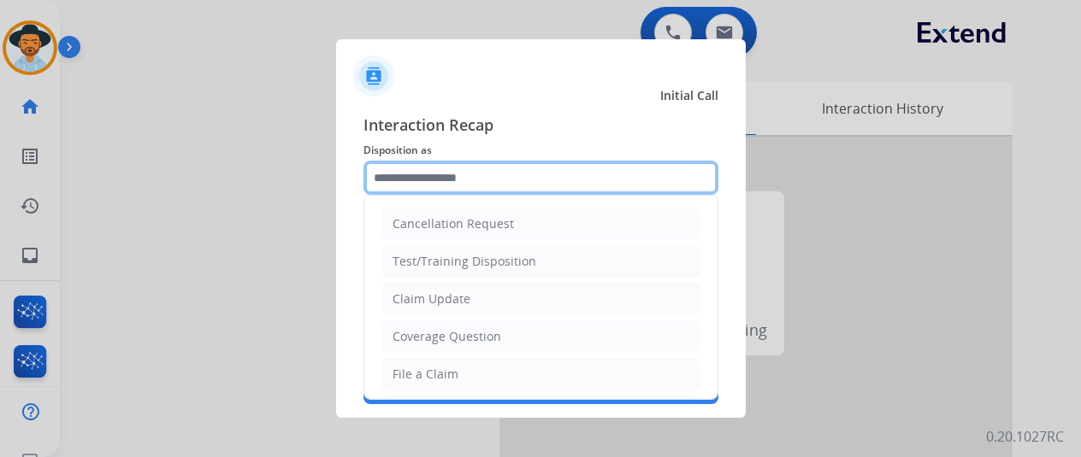
click at [442, 180] on input "text" at bounding box center [540, 178] width 355 height 34
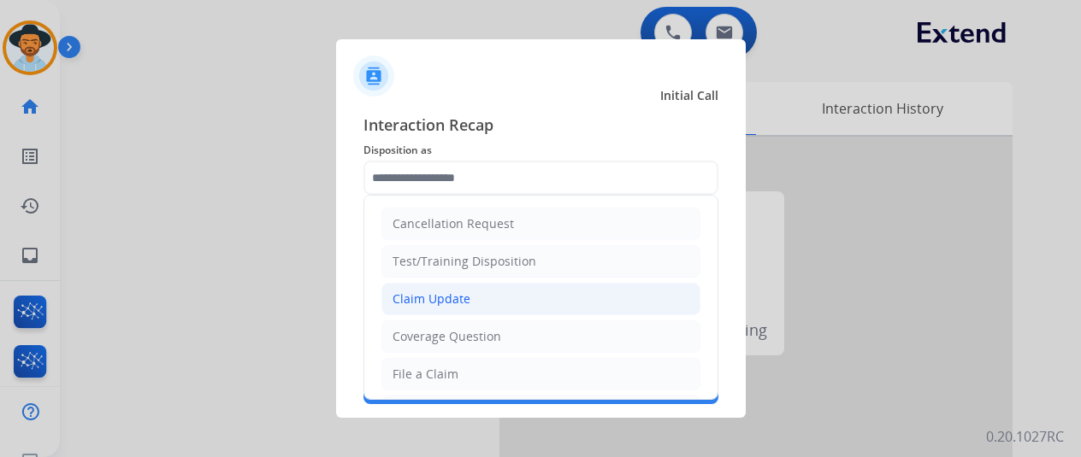
click at [438, 296] on div "Claim Update" at bounding box center [431, 299] width 78 height 17
type input "**********"
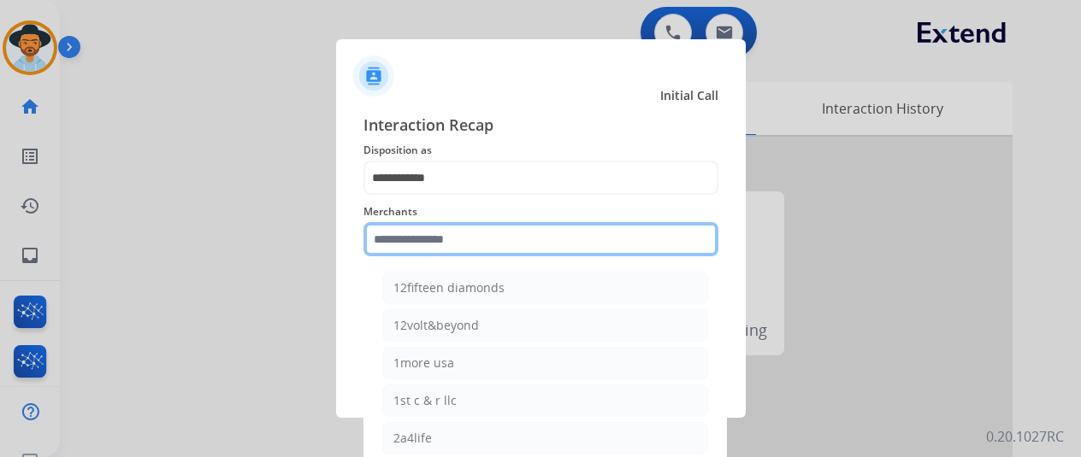
click at [416, 249] on input "text" at bounding box center [540, 239] width 355 height 34
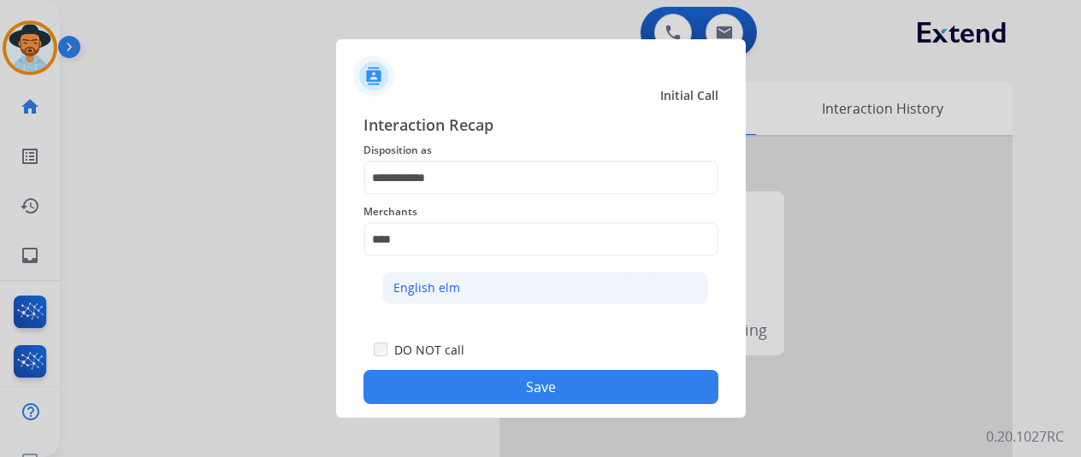
click at [465, 288] on li "English elm" at bounding box center [545, 288] width 326 height 32
type input "**********"
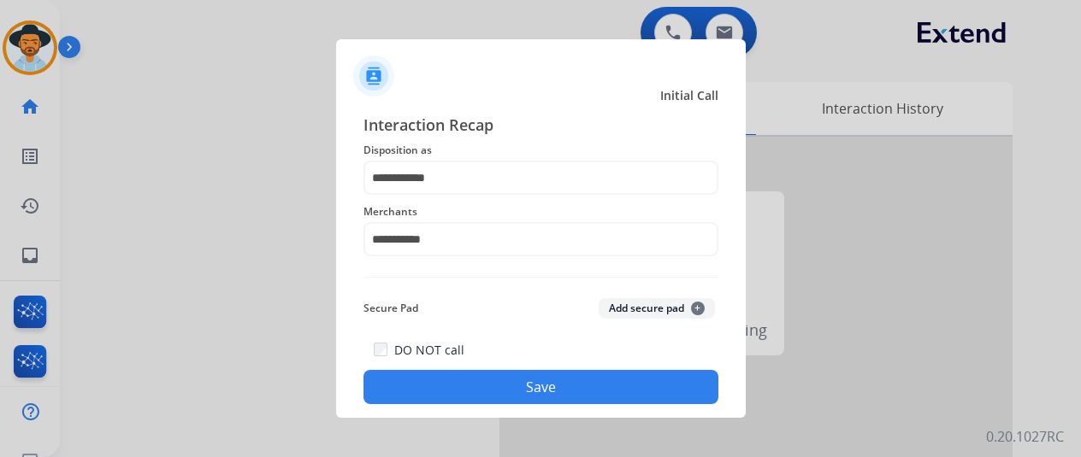
drag, startPoint x: 473, startPoint y: 387, endPoint x: 453, endPoint y: 359, distance: 34.4
click at [472, 387] on button "Save" at bounding box center [540, 387] width 355 height 34
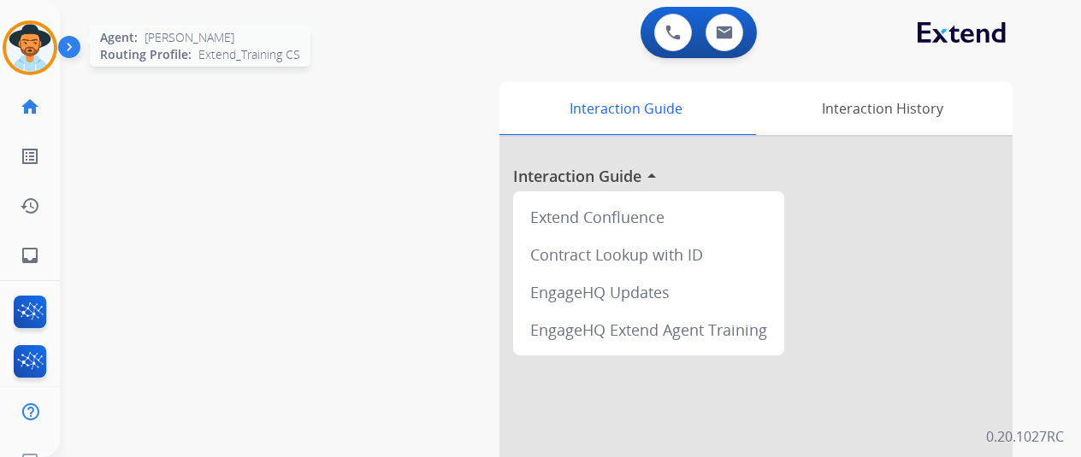
click at [39, 50] on img at bounding box center [30, 48] width 48 height 48
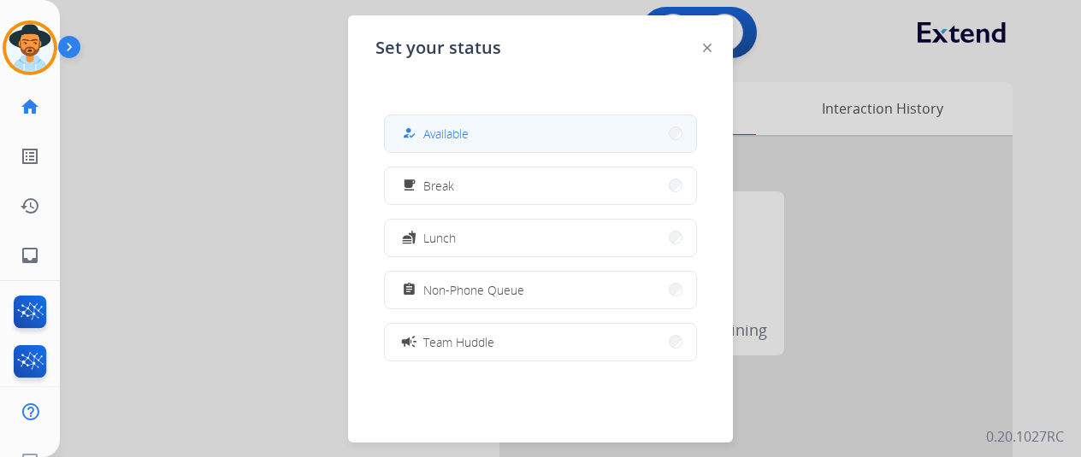
click at [470, 127] on button "how_to_reg Available" at bounding box center [540, 133] width 311 height 37
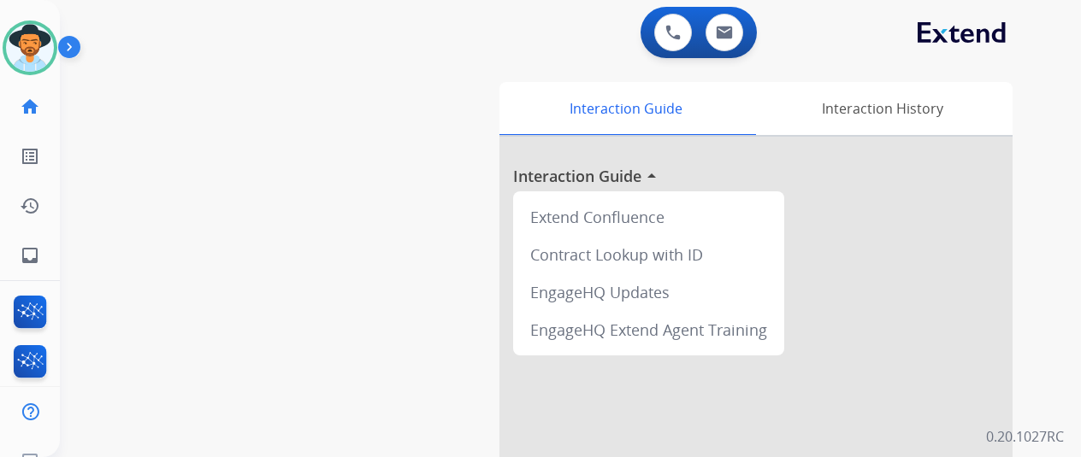
click at [108, 212] on div "swap_horiz Break voice bridge close_fullscreen Connect 3-Way Call merge_type Se…" at bounding box center [550, 418] width 980 height 713
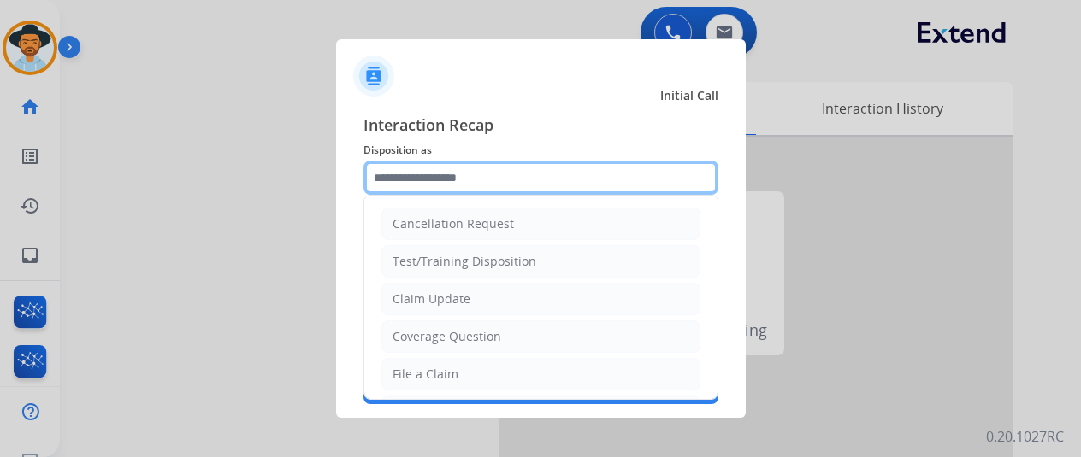
click at [452, 174] on input "text" at bounding box center [540, 178] width 355 height 34
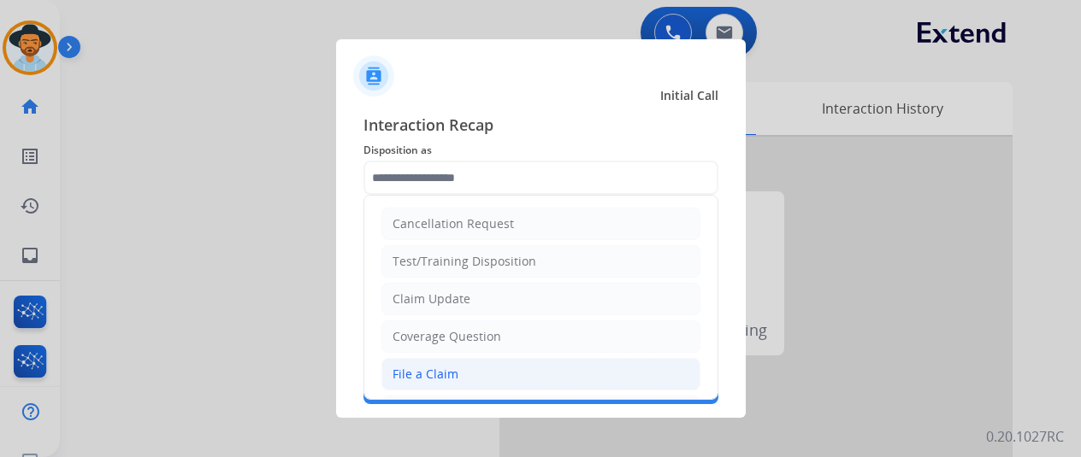
drag, startPoint x: 418, startPoint y: 370, endPoint x: 412, endPoint y: 358, distance: 13.4
click at [417, 370] on div "File a Claim" at bounding box center [425, 374] width 66 height 17
type input "**********"
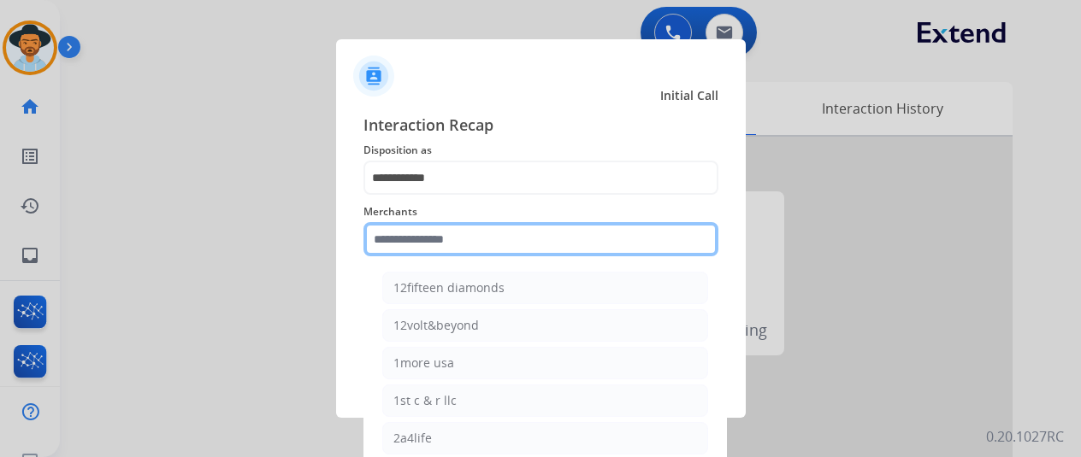
click at [424, 239] on input "text" at bounding box center [540, 239] width 355 height 34
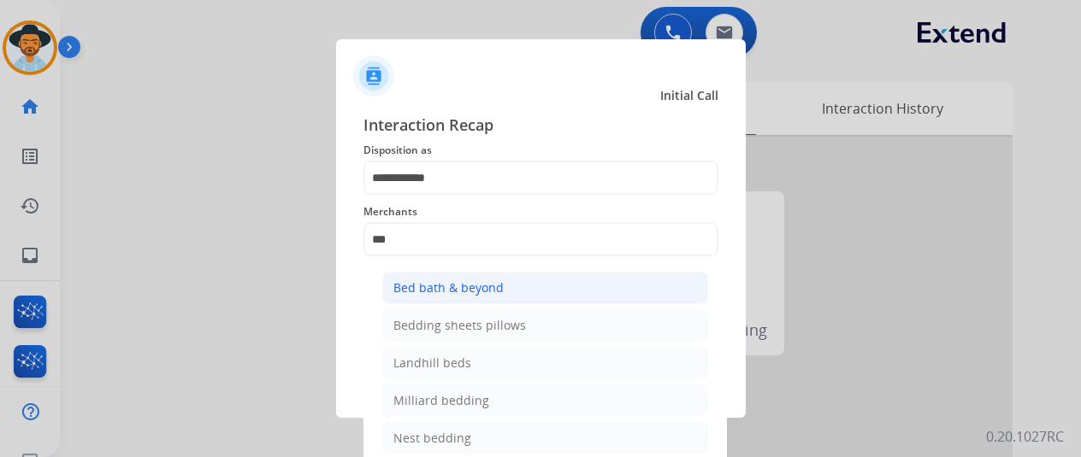
click at [446, 293] on div "Bed bath & beyond" at bounding box center [448, 288] width 110 height 17
type input "**********"
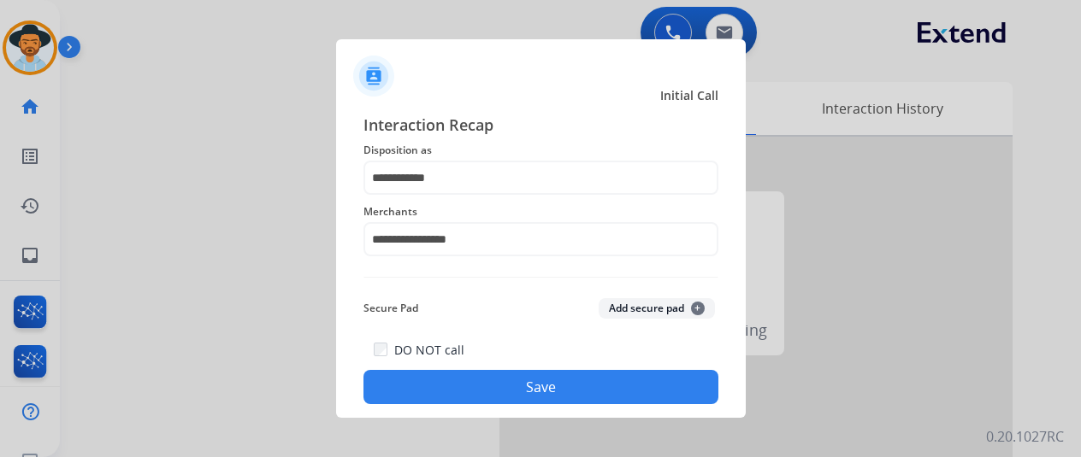
drag, startPoint x: 492, startPoint y: 386, endPoint x: 473, endPoint y: 372, distance: 23.3
click at [486, 384] on button "Save" at bounding box center [540, 387] width 355 height 34
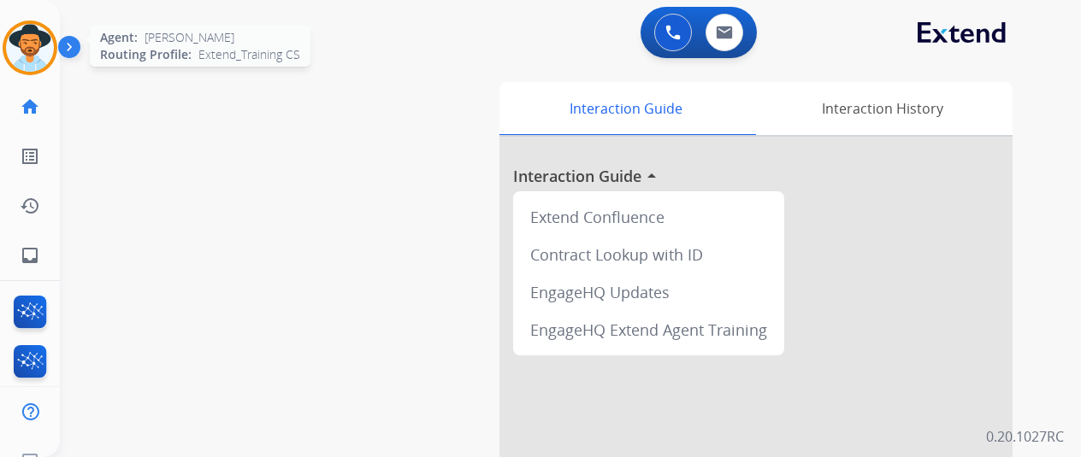
click at [32, 47] on img at bounding box center [30, 48] width 48 height 48
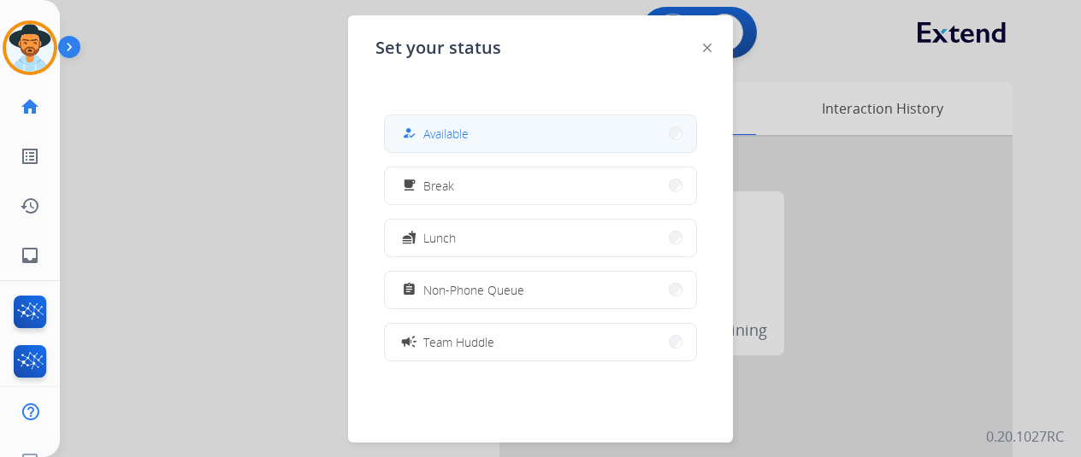
click at [491, 136] on button "how_to_reg Available" at bounding box center [540, 133] width 311 height 37
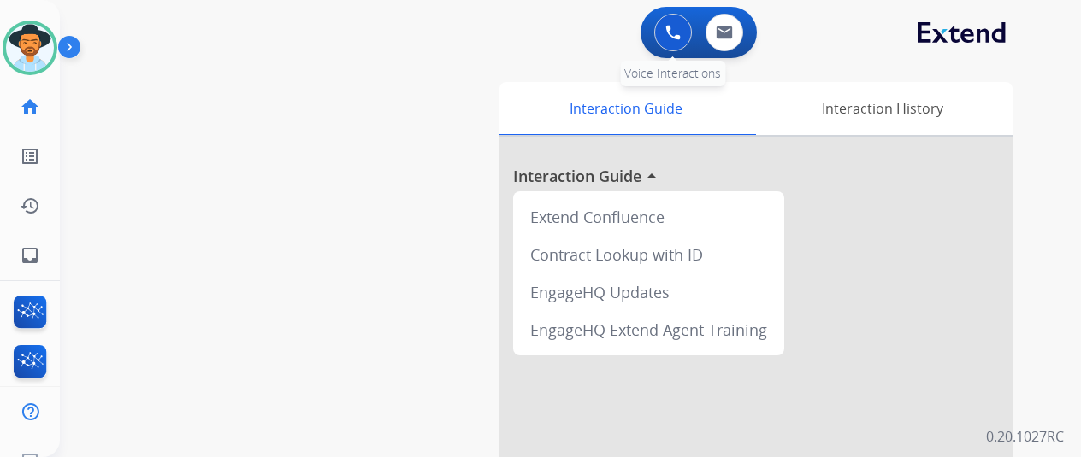
click at [681, 31] on img at bounding box center [672, 32] width 15 height 15
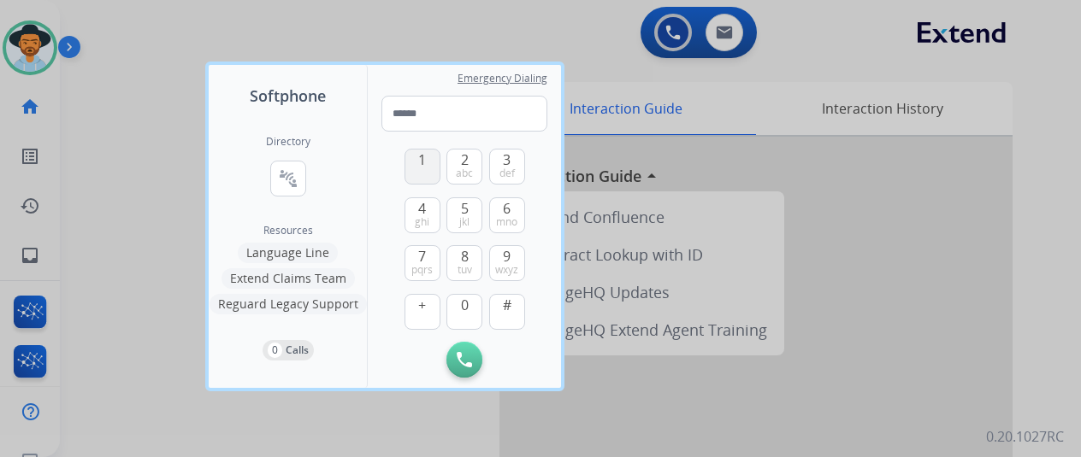
click at [426, 160] on span "1" at bounding box center [422, 160] width 8 height 21
click at [469, 212] on button "5 jkl" at bounding box center [464, 216] width 36 height 36
drag, startPoint x: 462, startPoint y: 265, endPoint x: 489, endPoint y: 240, distance: 36.9
click at [463, 263] on span "tuv" at bounding box center [464, 270] width 15 height 14
click at [512, 204] on button "6 mno" at bounding box center [507, 216] width 36 height 36
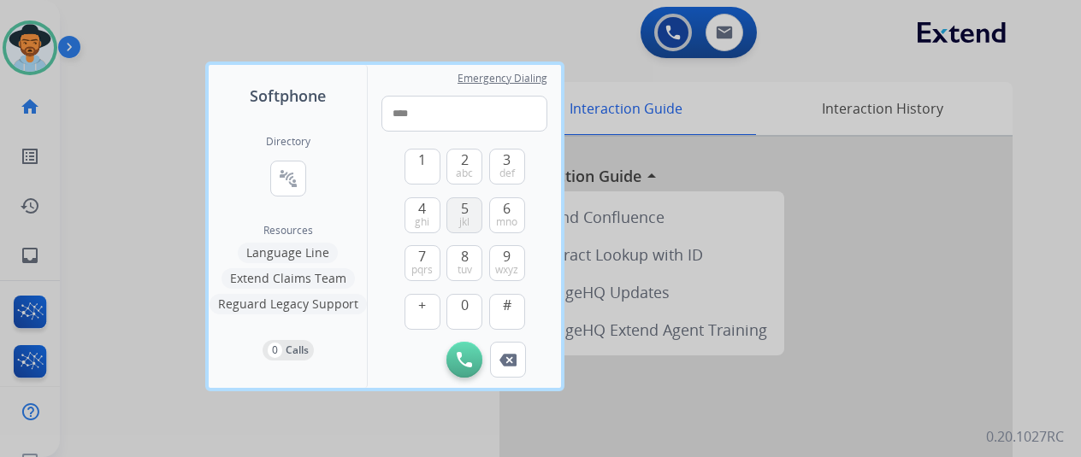
click at [464, 222] on span "jkl" at bounding box center [464, 222] width 10 height 14
click at [419, 165] on span "1" at bounding box center [422, 160] width 8 height 21
click at [470, 264] on span "tuv" at bounding box center [464, 270] width 15 height 14
drag, startPoint x: 464, startPoint y: 305, endPoint x: 434, endPoint y: 206, distance: 103.6
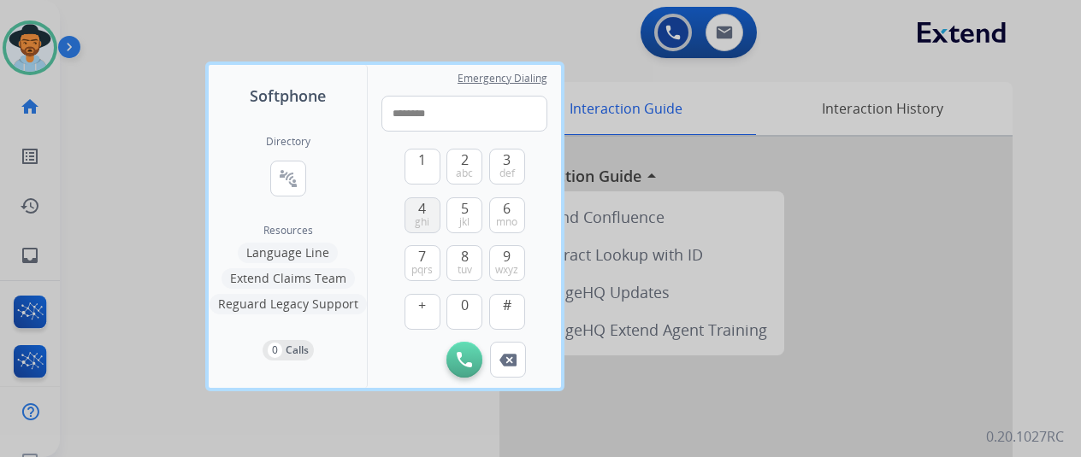
click at [461, 292] on div "1 2 abc 3 def 4 ghi 5 jkl 6 mno 7 pqrs 8 tuv 9 wxyz + 0 #" at bounding box center [464, 237] width 121 height 210
click at [416, 159] on button "1" at bounding box center [422, 167] width 36 height 36
click at [465, 263] on span "8" at bounding box center [465, 256] width 8 height 21
type input "**********"
click at [467, 359] on img at bounding box center [464, 359] width 15 height 15
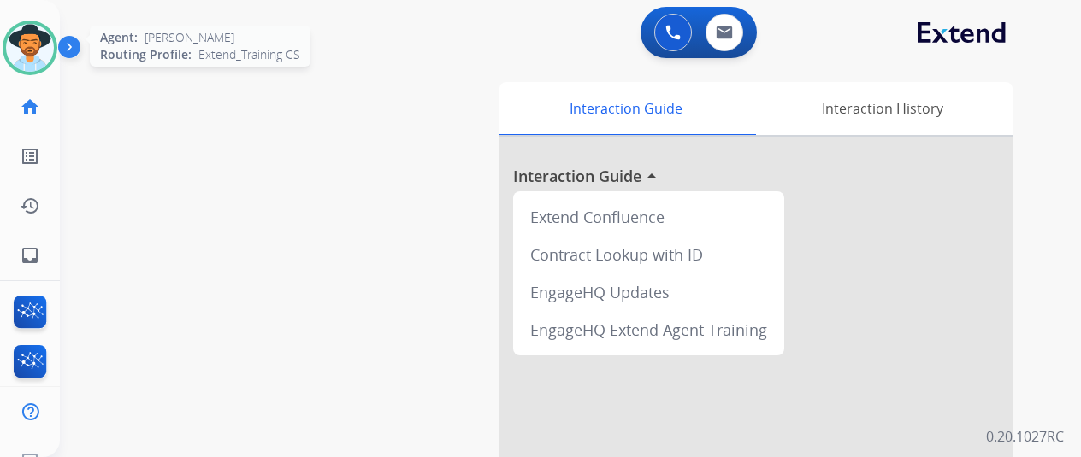
click at [38, 38] on img at bounding box center [30, 48] width 48 height 48
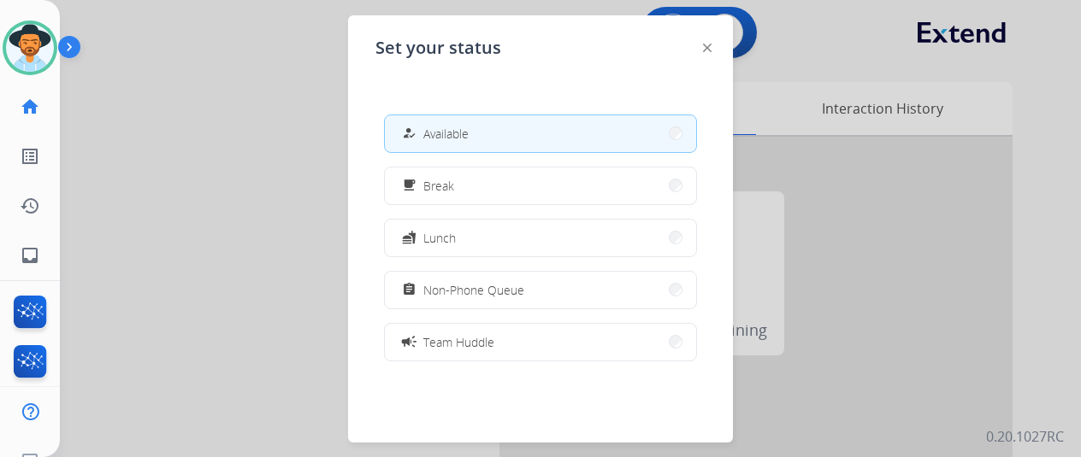
click at [516, 124] on button "how_to_reg Available" at bounding box center [540, 133] width 311 height 37
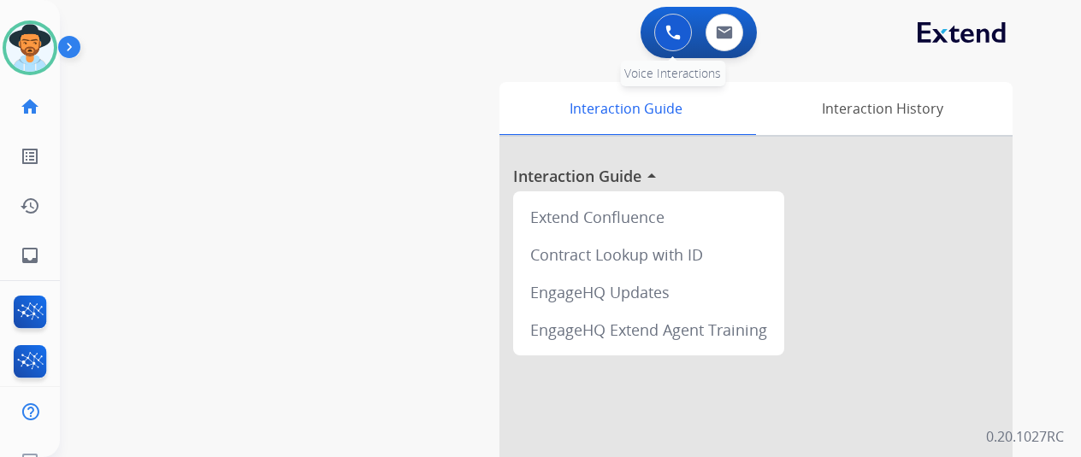
click at [678, 30] on img at bounding box center [672, 32] width 15 height 15
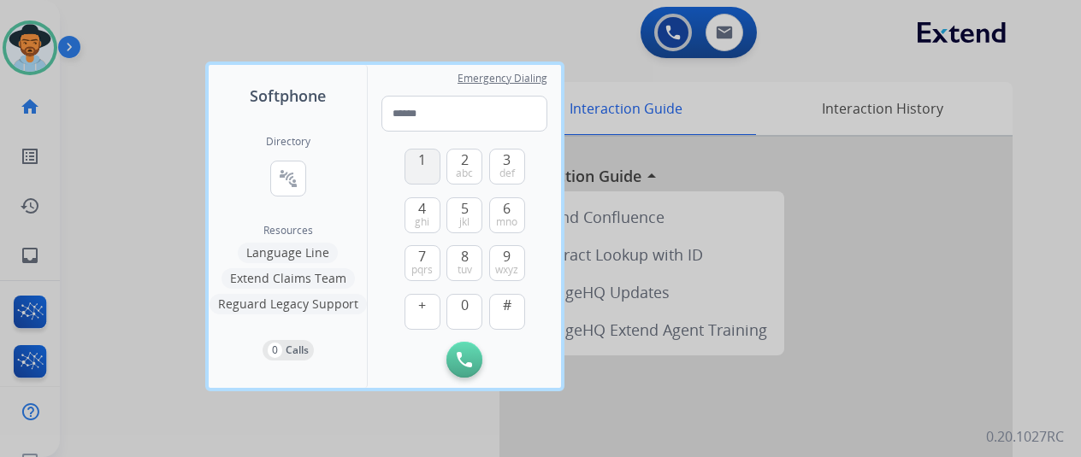
click at [416, 168] on button "1" at bounding box center [422, 167] width 36 height 36
click at [462, 211] on span "5" at bounding box center [465, 208] width 8 height 21
click at [458, 254] on button "8 tuv" at bounding box center [464, 263] width 36 height 36
click at [511, 215] on span "mno" at bounding box center [506, 222] width 21 height 14
click at [469, 216] on span "jkl" at bounding box center [464, 222] width 10 height 14
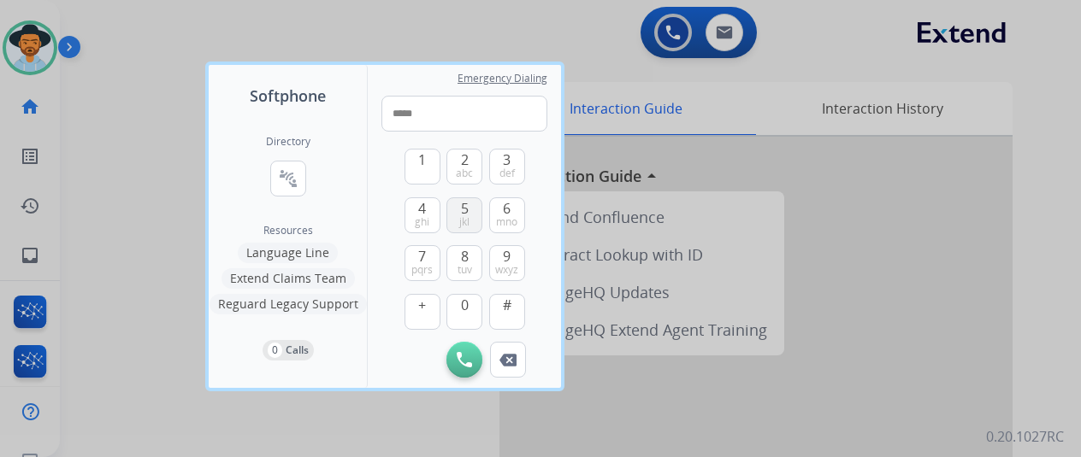
click at [469, 216] on span "jkl" at bounding box center [464, 222] width 10 height 14
click at [418, 164] on span "1" at bounding box center [422, 160] width 8 height 21
click at [472, 258] on button "8 tuv" at bounding box center [464, 263] width 36 height 36
drag, startPoint x: 454, startPoint y: 314, endPoint x: 439, endPoint y: 227, distance: 88.6
click at [454, 308] on button "0" at bounding box center [464, 312] width 36 height 36
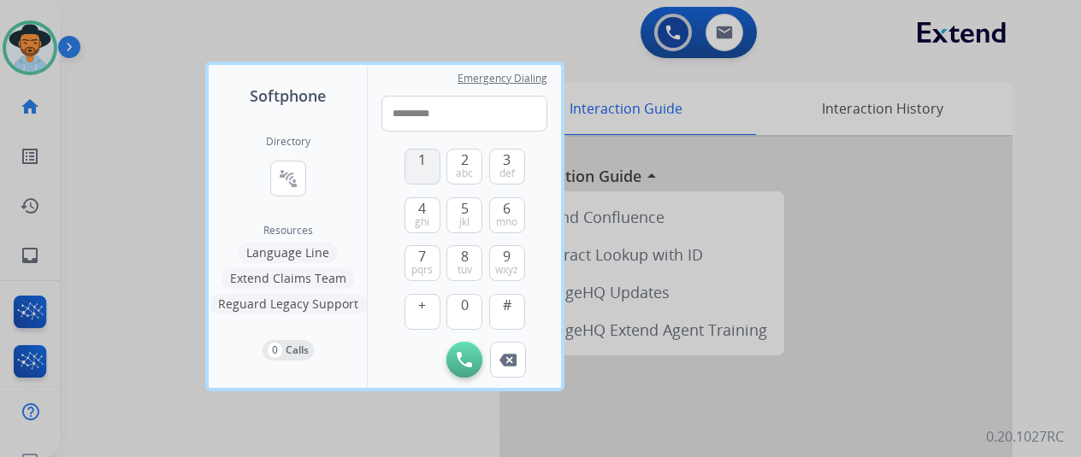
click at [424, 172] on button "1" at bounding box center [422, 167] width 36 height 36
click at [462, 258] on span "8" at bounding box center [465, 256] width 8 height 21
type input "**********"
click at [463, 357] on img at bounding box center [464, 359] width 15 height 15
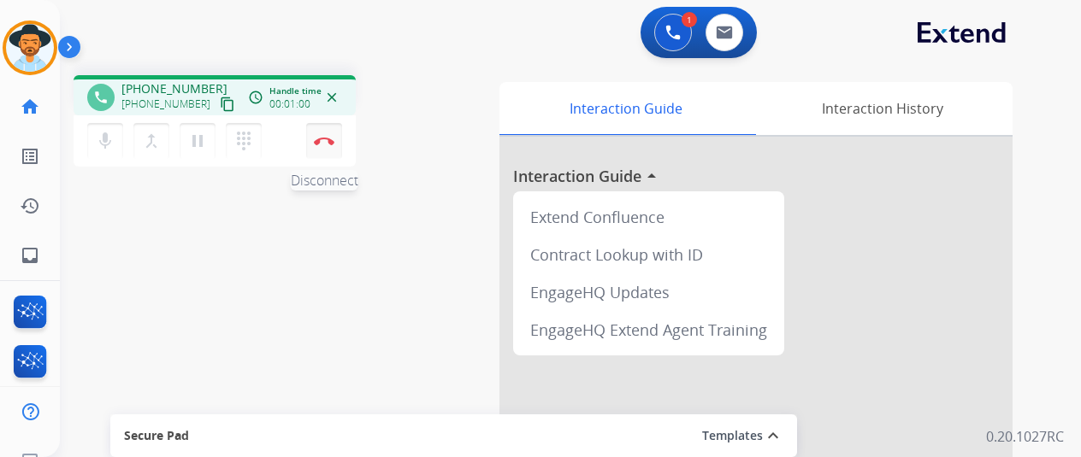
click at [321, 131] on button "Disconnect" at bounding box center [324, 141] width 36 height 36
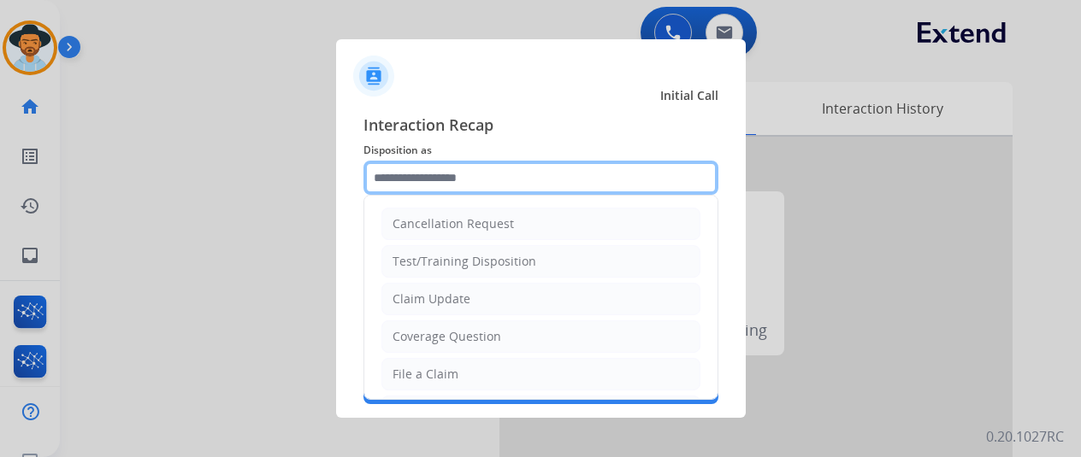
click at [397, 165] on input "text" at bounding box center [540, 178] width 355 height 34
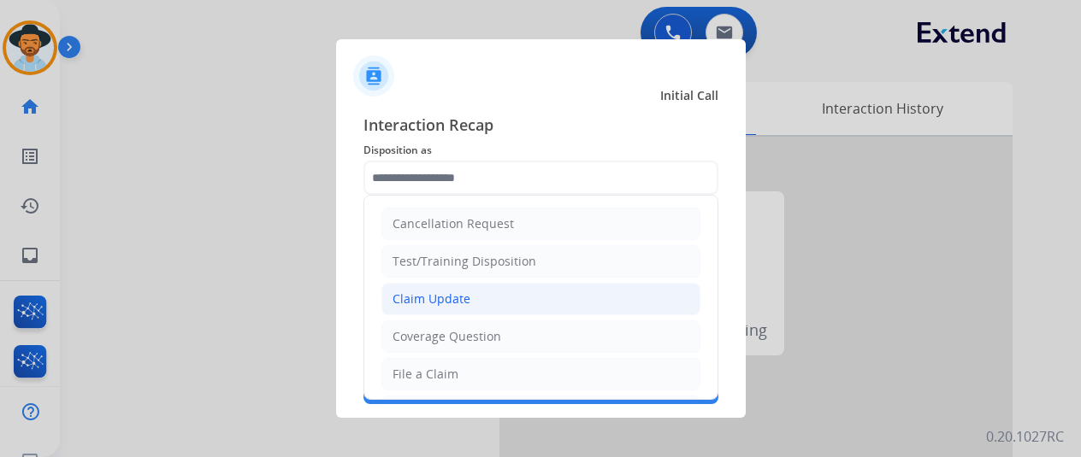
click at [419, 302] on div "Claim Update" at bounding box center [431, 299] width 78 height 17
type input "**********"
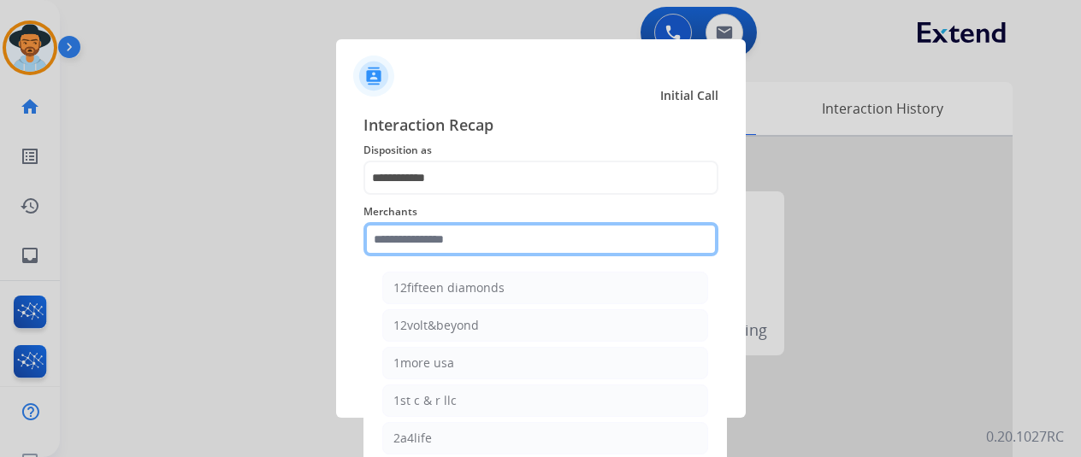
click at [398, 240] on input "text" at bounding box center [540, 239] width 355 height 34
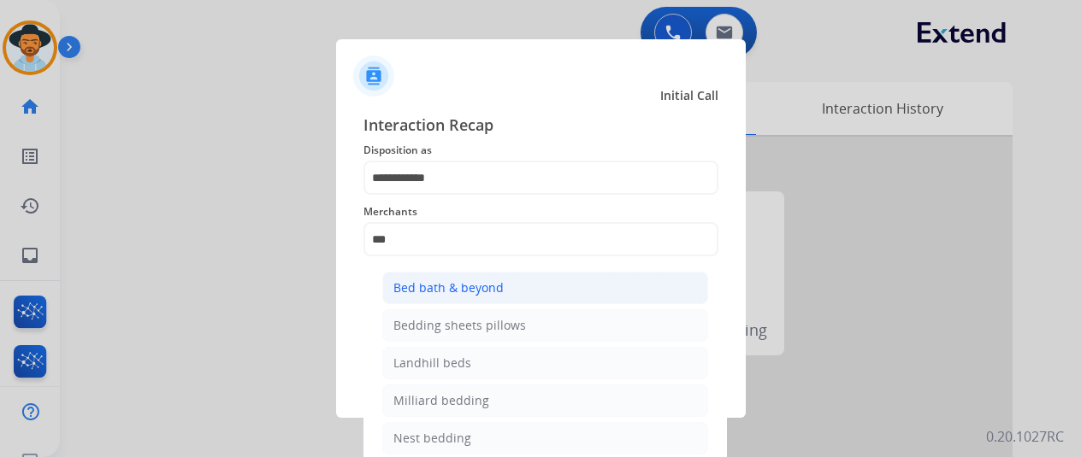
click at [456, 291] on div "Bed bath & beyond" at bounding box center [448, 288] width 110 height 17
type input "**********"
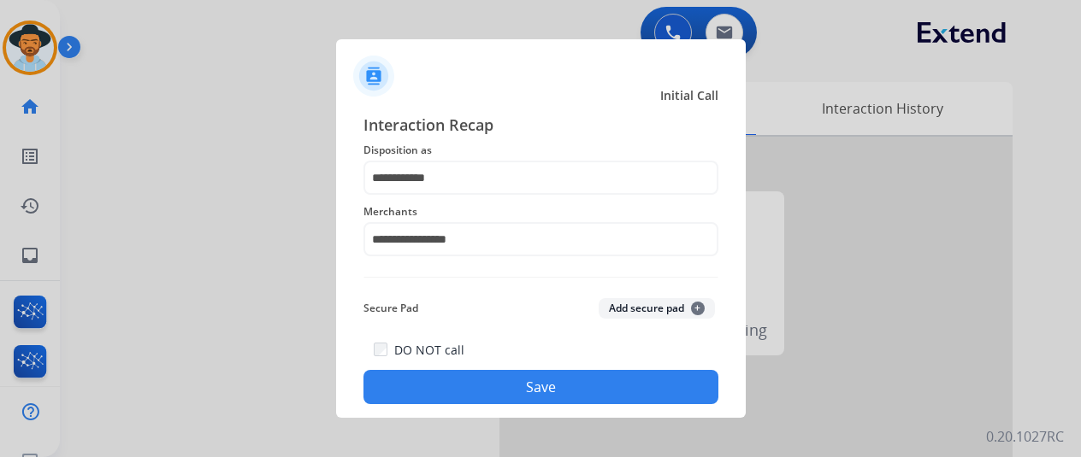
click at [490, 381] on button "Save" at bounding box center [540, 387] width 355 height 34
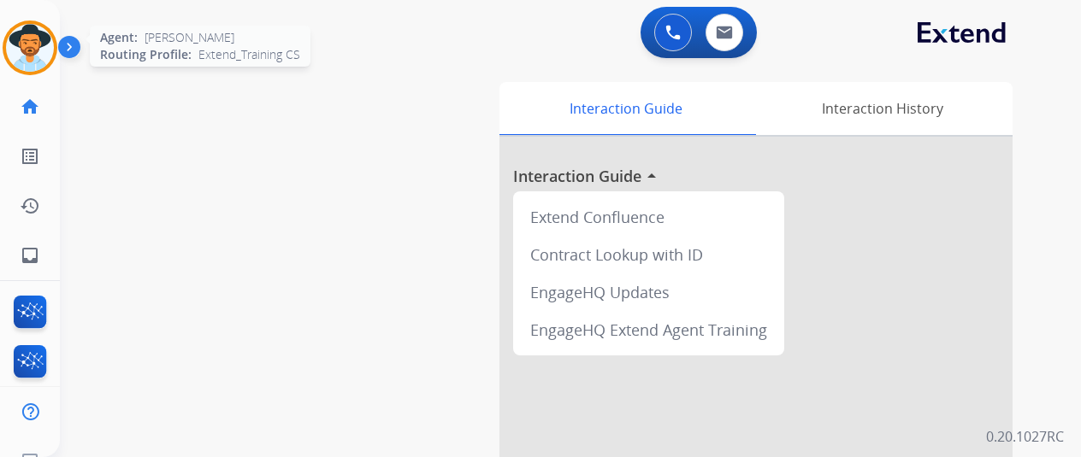
click at [25, 28] on img at bounding box center [30, 48] width 48 height 48
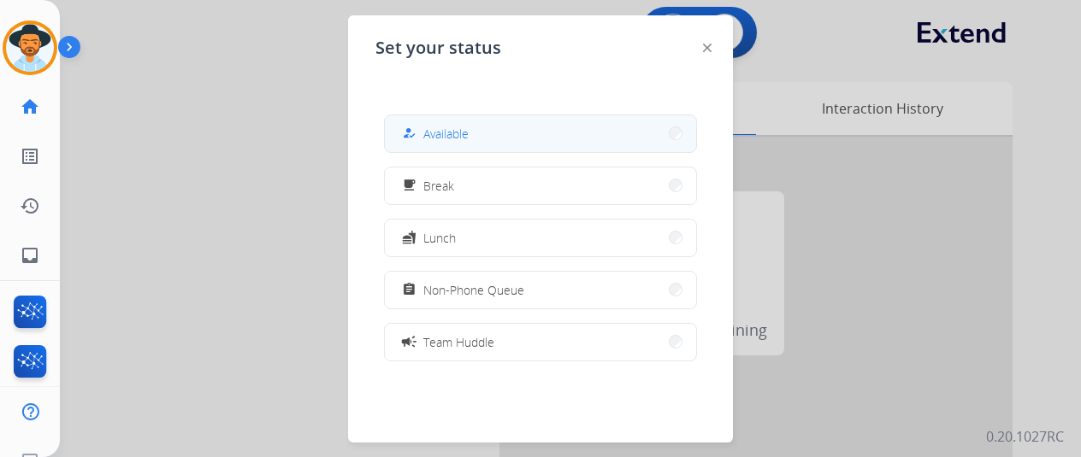
click at [484, 124] on button "how_to_reg Available" at bounding box center [540, 133] width 311 height 37
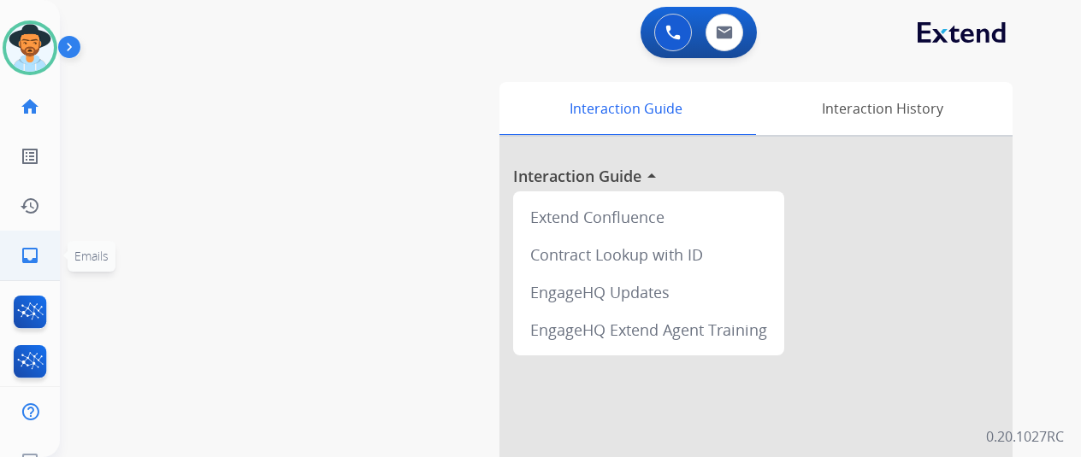
click at [32, 255] on mat-icon "inbox" at bounding box center [30, 255] width 21 height 21
select select "**********"
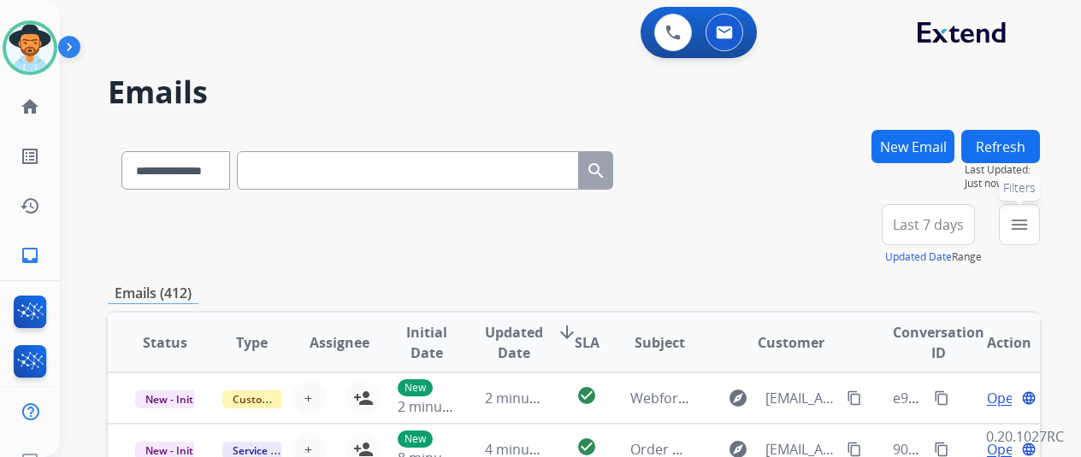
click at [1030, 226] on mat-icon "menu" at bounding box center [1019, 225] width 21 height 21
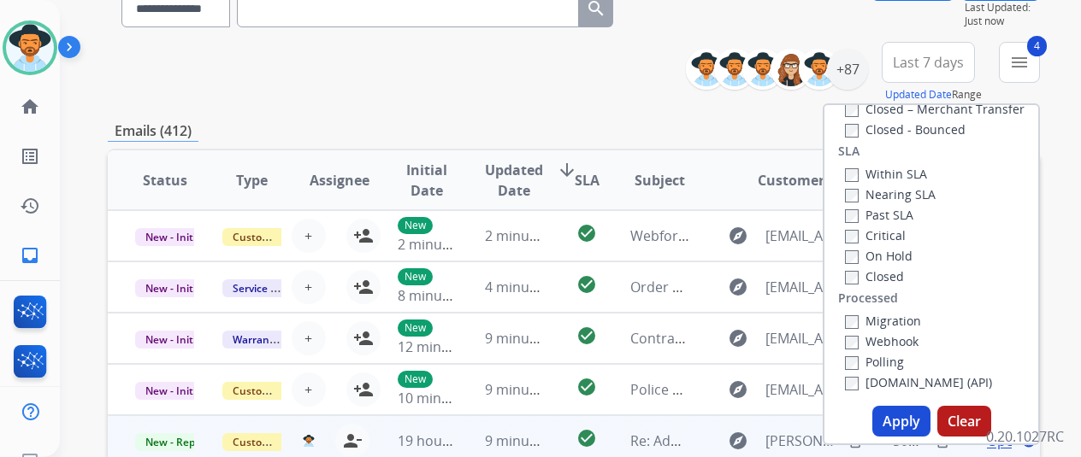
scroll to position [257, 0]
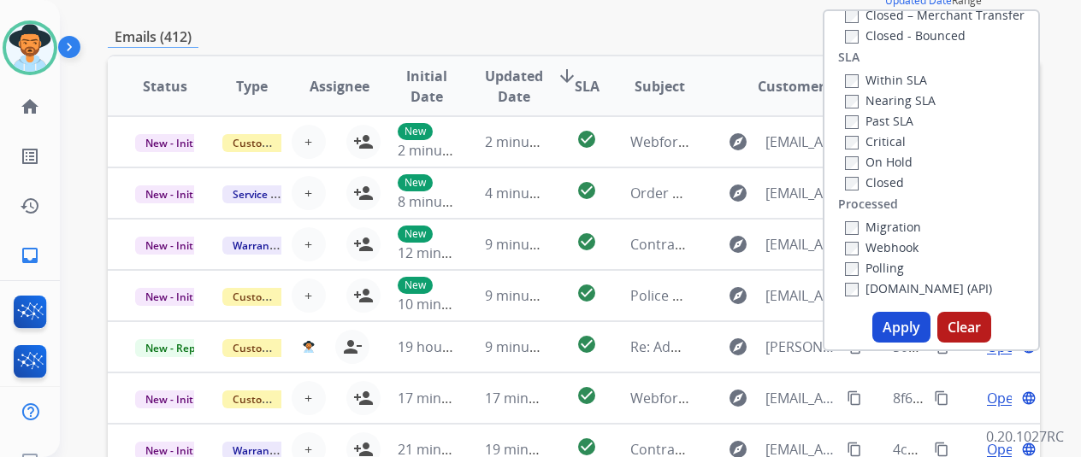
click at [913, 324] on button "Apply" at bounding box center [901, 327] width 58 height 31
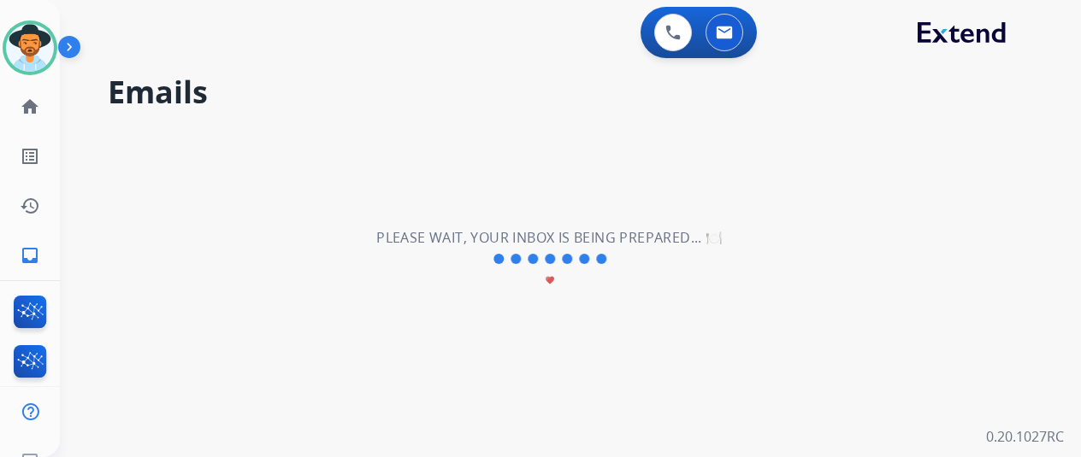
scroll to position [0, 0]
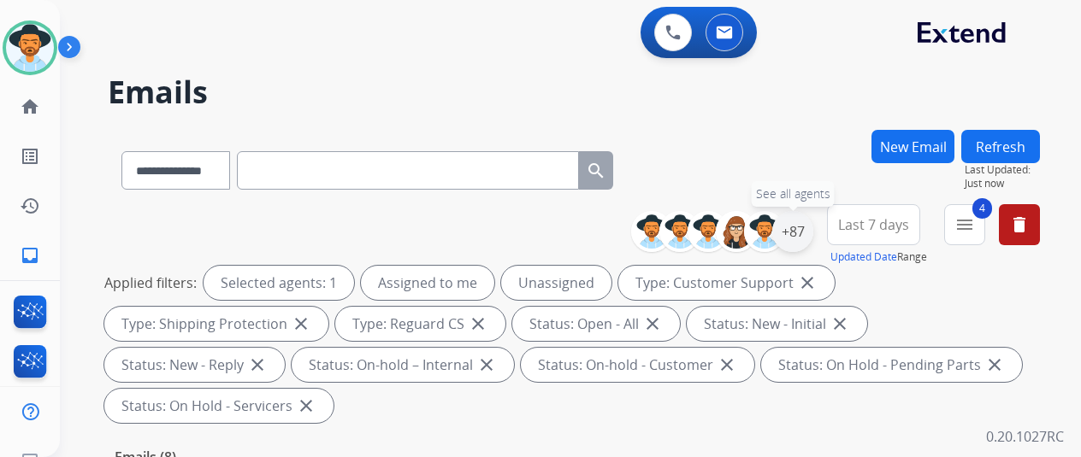
click at [806, 228] on div "+87" at bounding box center [792, 231] width 41 height 41
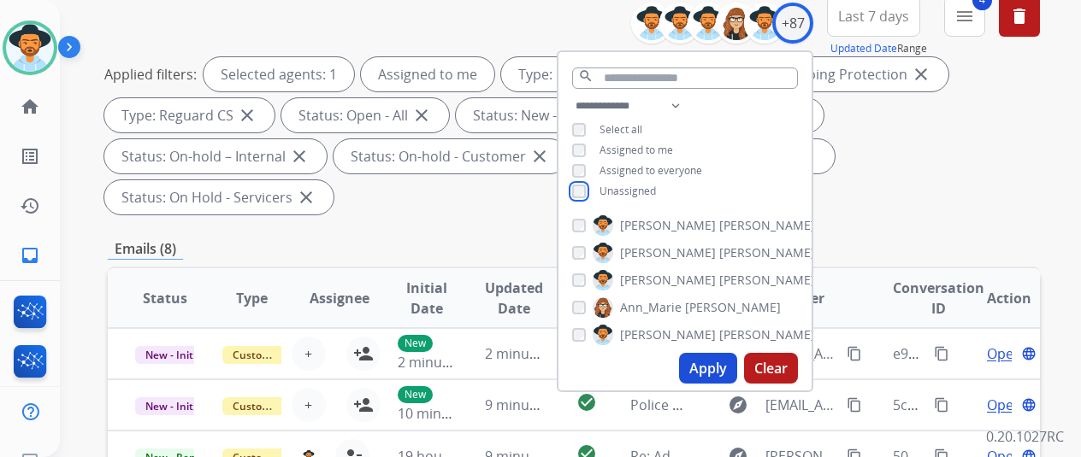
scroll to position [257, 0]
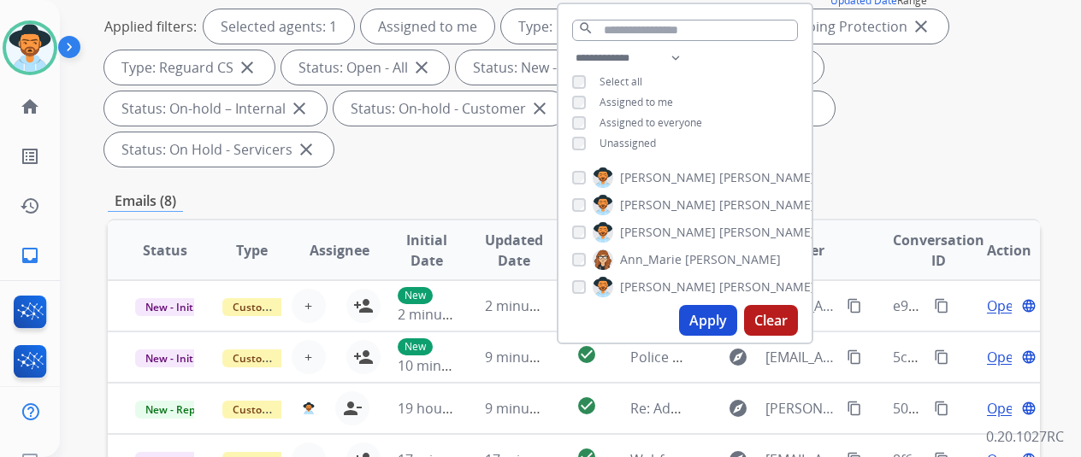
click at [718, 316] on button "Apply" at bounding box center [708, 320] width 58 height 31
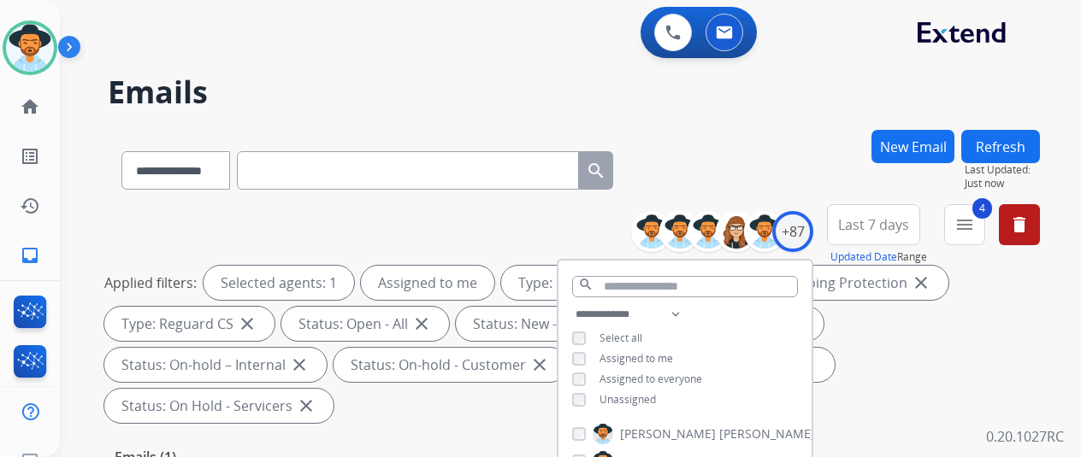
click at [776, 158] on div "**********" at bounding box center [574, 167] width 932 height 74
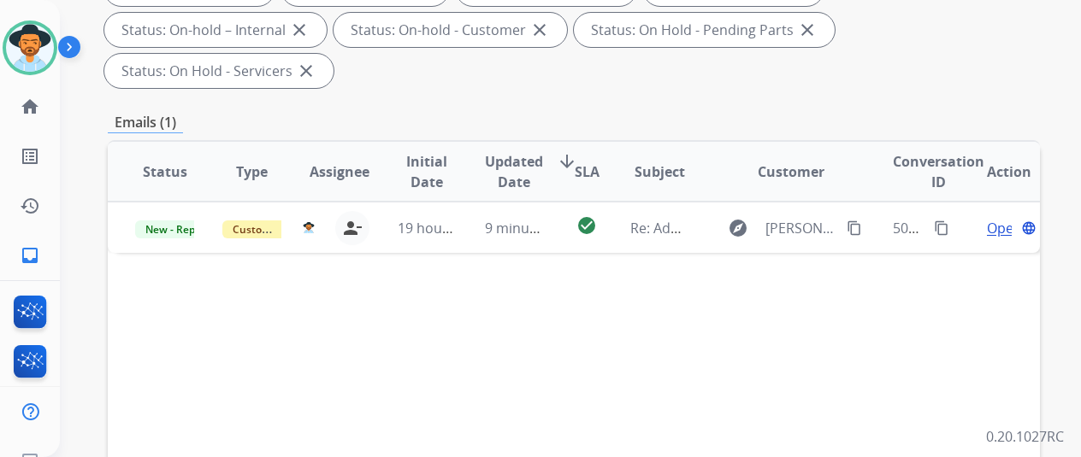
scroll to position [342, 0]
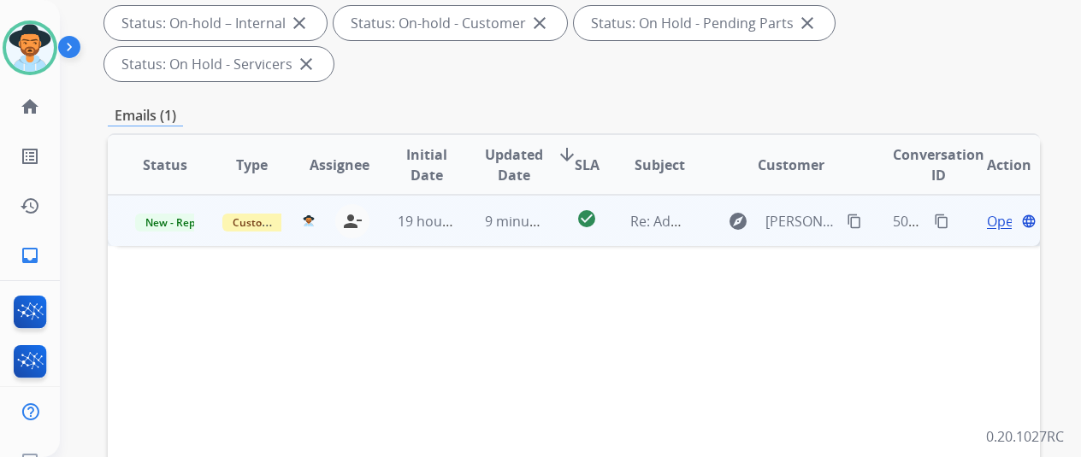
click at [999, 211] on span "Open" at bounding box center [1004, 221] width 35 height 21
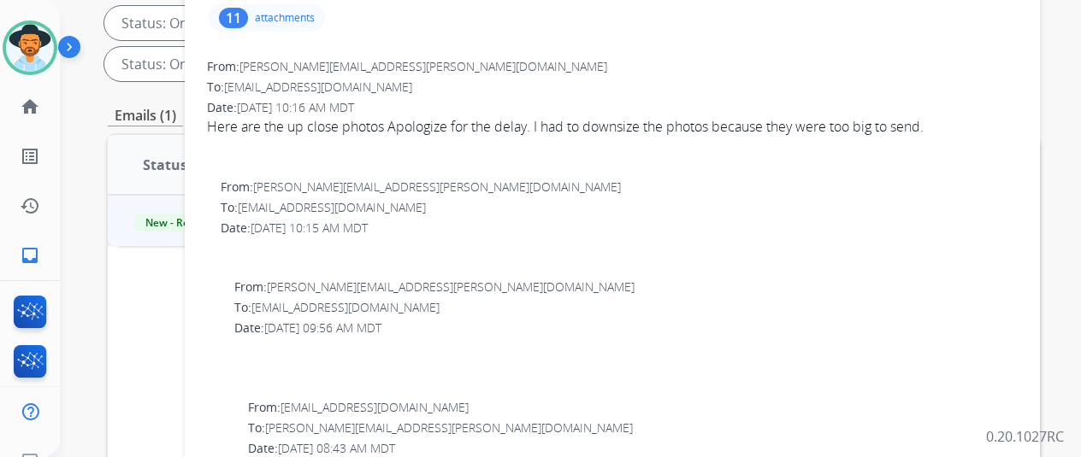
scroll to position [0, 0]
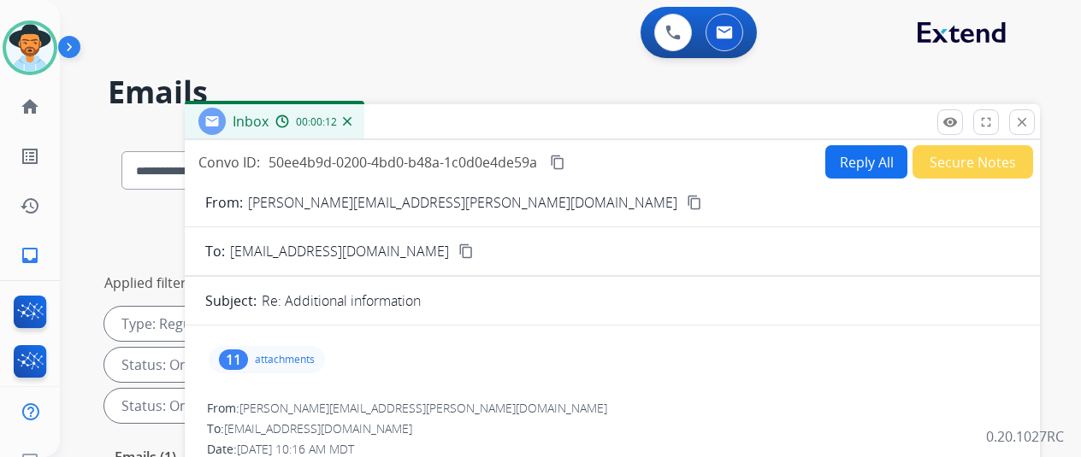
click at [243, 363] on div "11" at bounding box center [233, 360] width 29 height 21
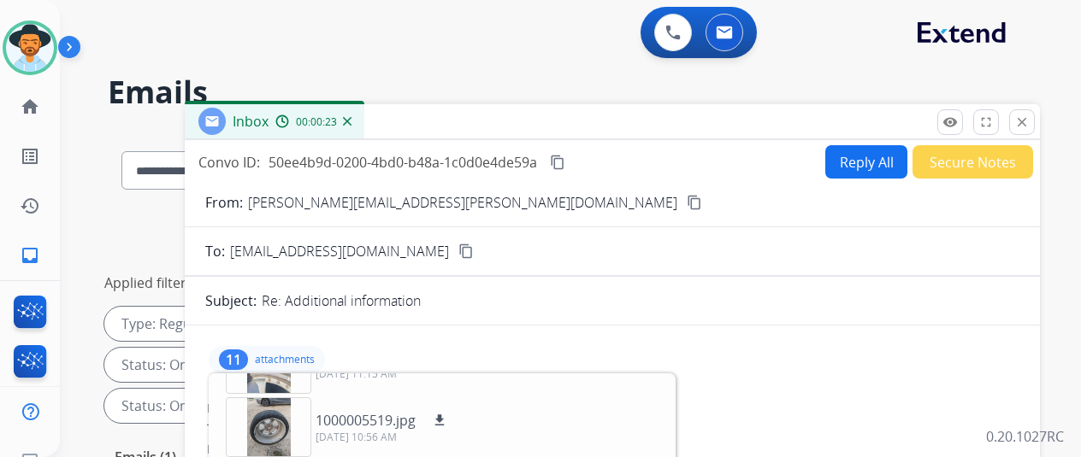
click at [687, 200] on mat-icon "content_copy" at bounding box center [694, 202] width 15 height 15
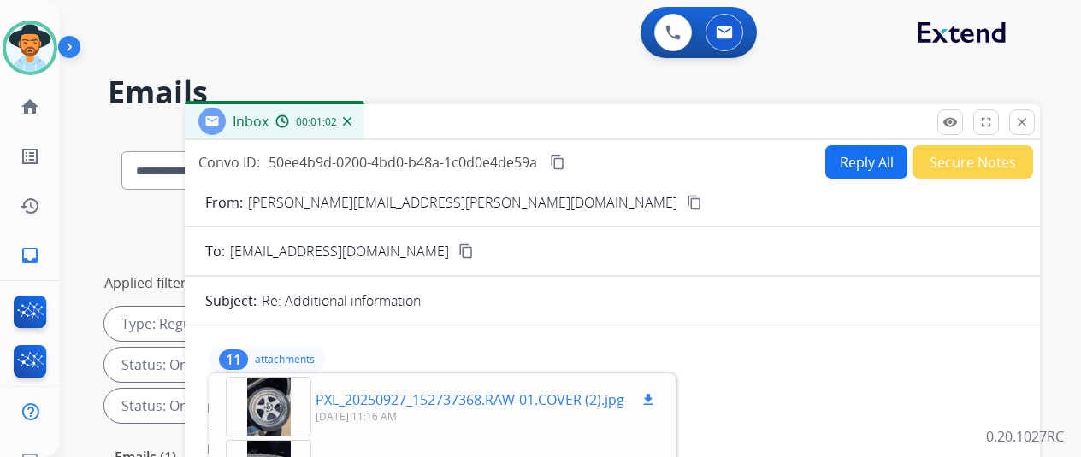
click at [656, 398] on mat-icon "download" at bounding box center [647, 399] width 15 height 15
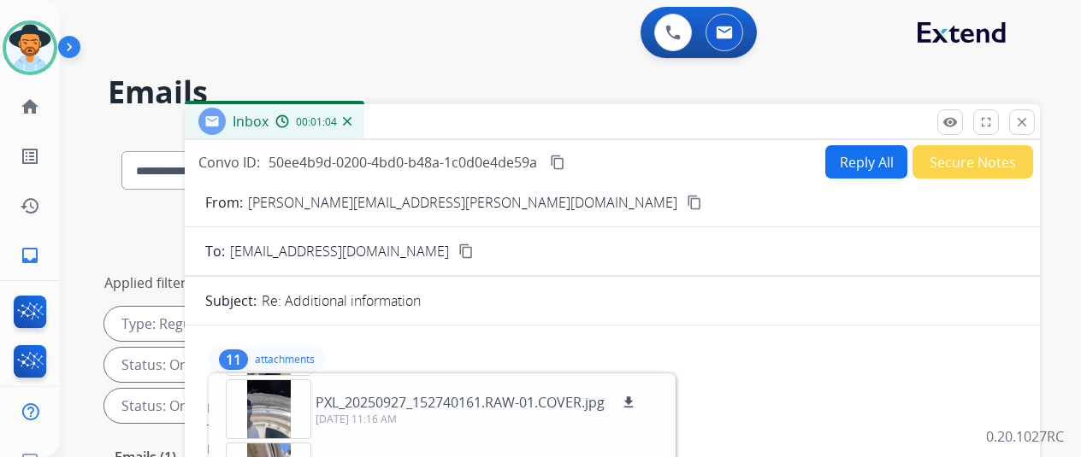
scroll to position [86, 0]
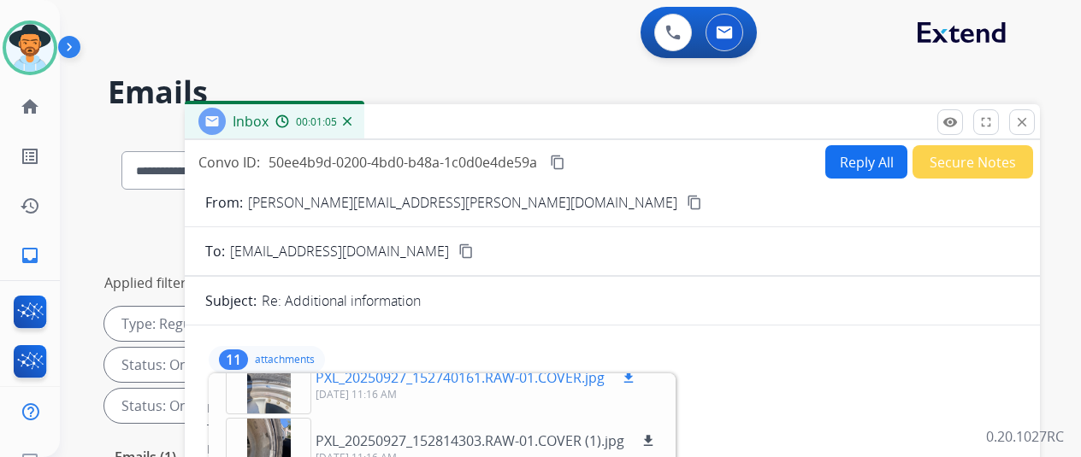
click at [636, 379] on mat-icon "download" at bounding box center [628, 377] width 15 height 15
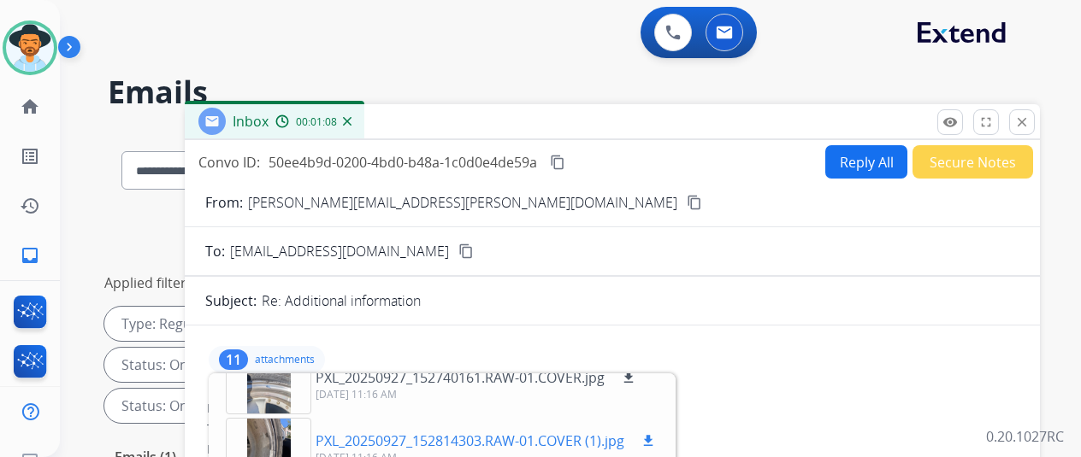
click at [656, 437] on mat-icon "download" at bounding box center [647, 441] width 15 height 15
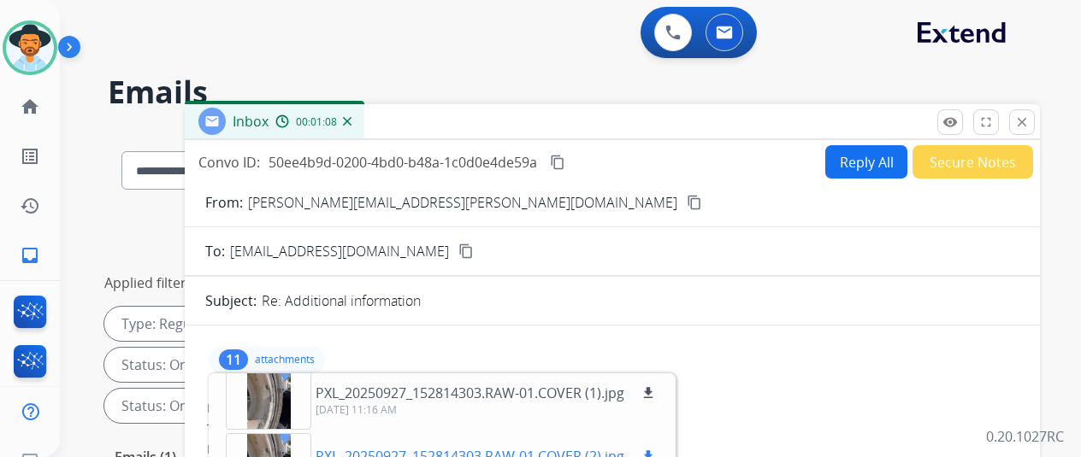
scroll to position [171, 0]
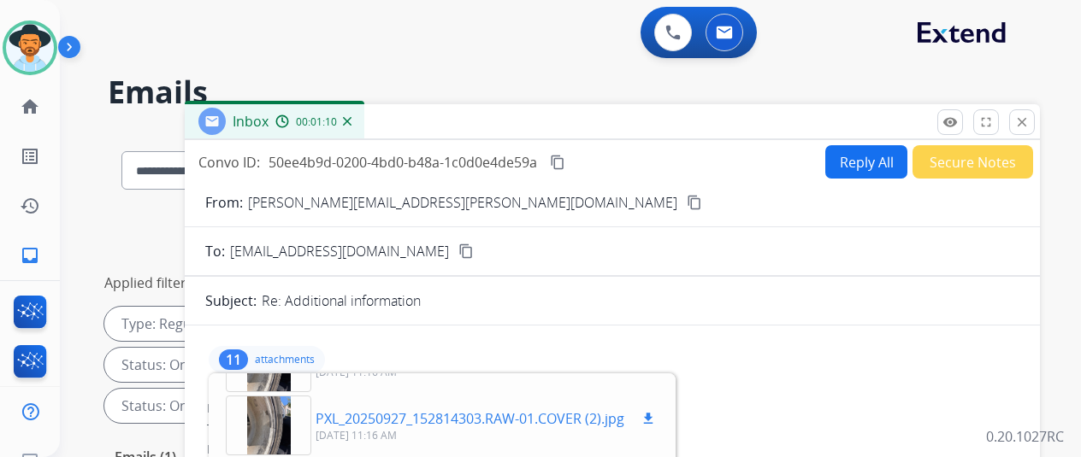
click at [656, 416] on mat-icon "download" at bounding box center [647, 418] width 15 height 15
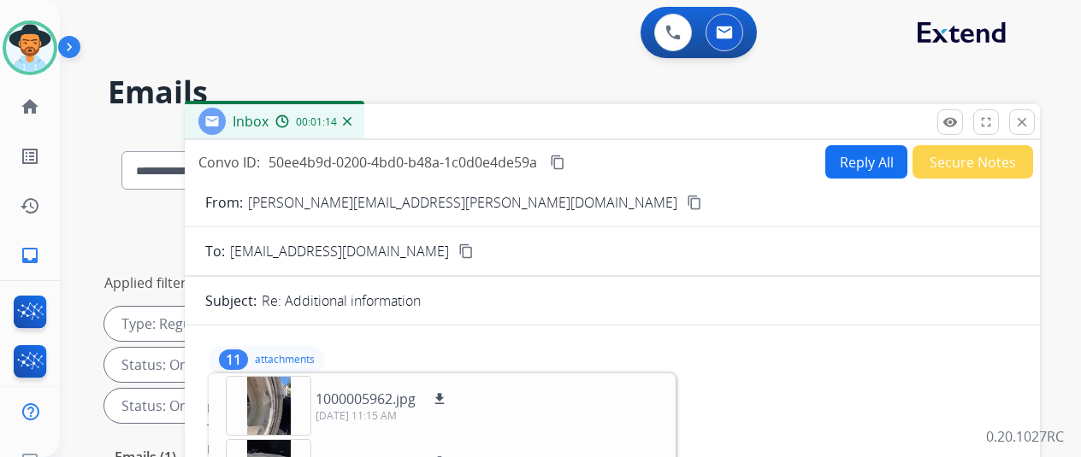
scroll to position [342, 0]
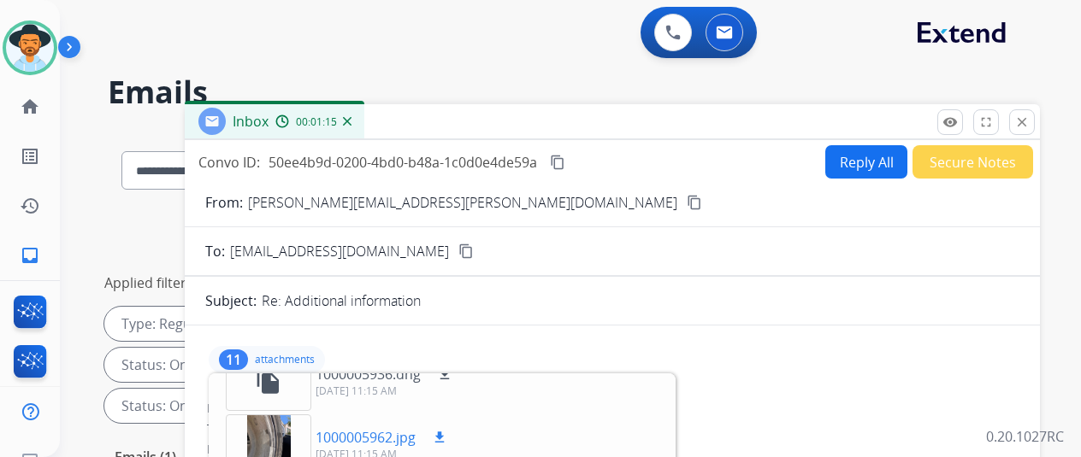
click at [447, 435] on mat-icon "download" at bounding box center [439, 437] width 15 height 15
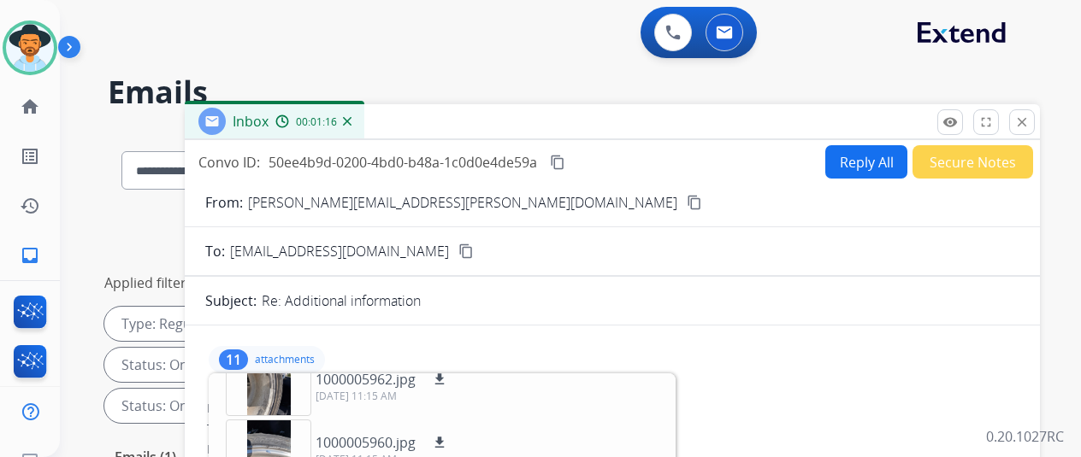
scroll to position [428, 0]
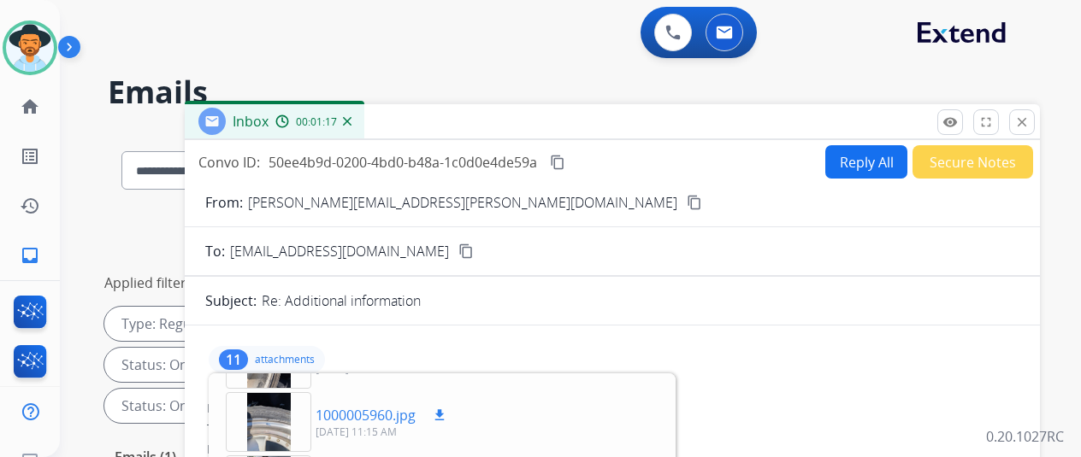
click at [450, 408] on button "download" at bounding box center [439, 415] width 21 height 21
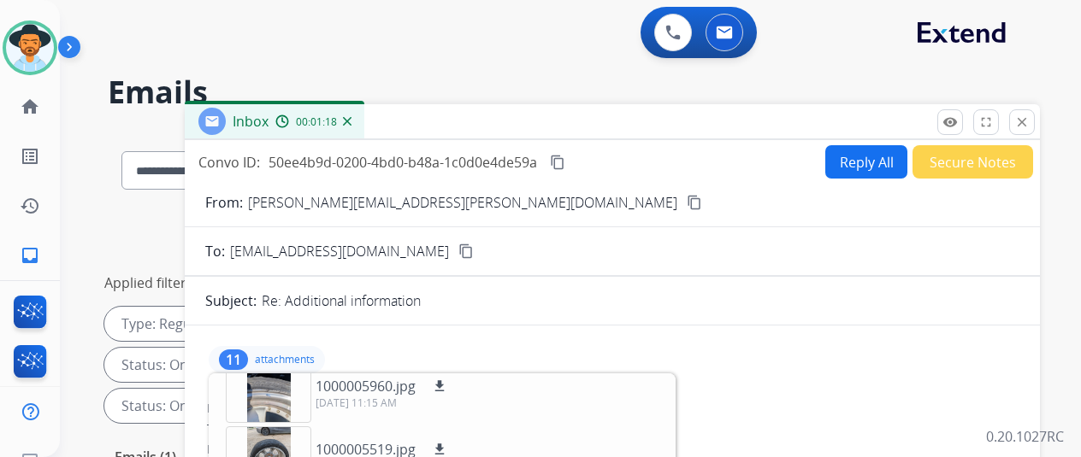
scroll to position [486, 0]
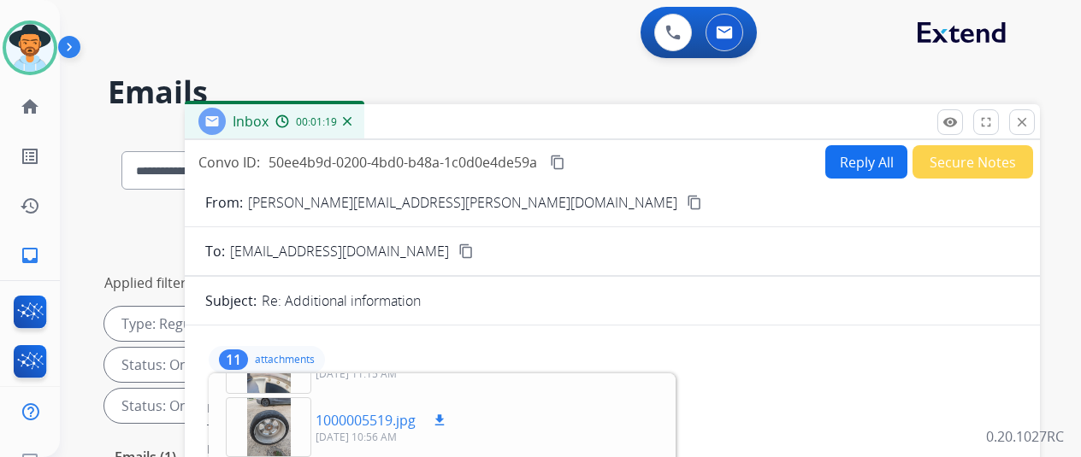
click at [447, 416] on mat-icon "download" at bounding box center [439, 420] width 15 height 15
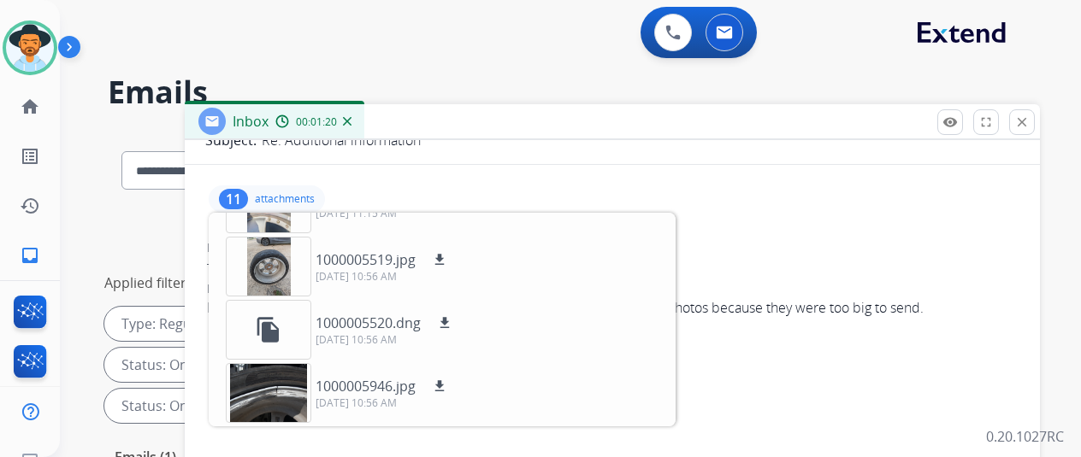
scroll to position [171, 0]
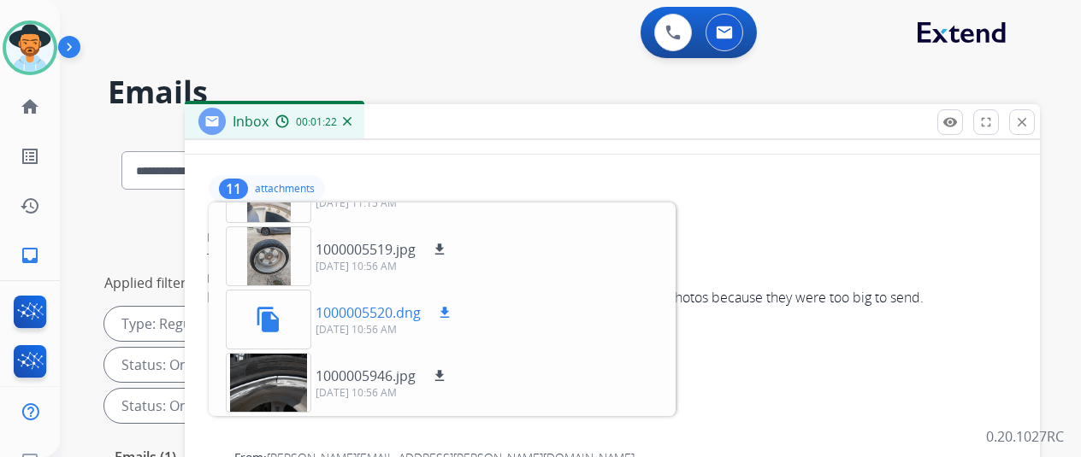
click at [452, 310] on mat-icon "download" at bounding box center [444, 312] width 15 height 15
click at [447, 377] on mat-icon "download" at bounding box center [439, 376] width 15 height 15
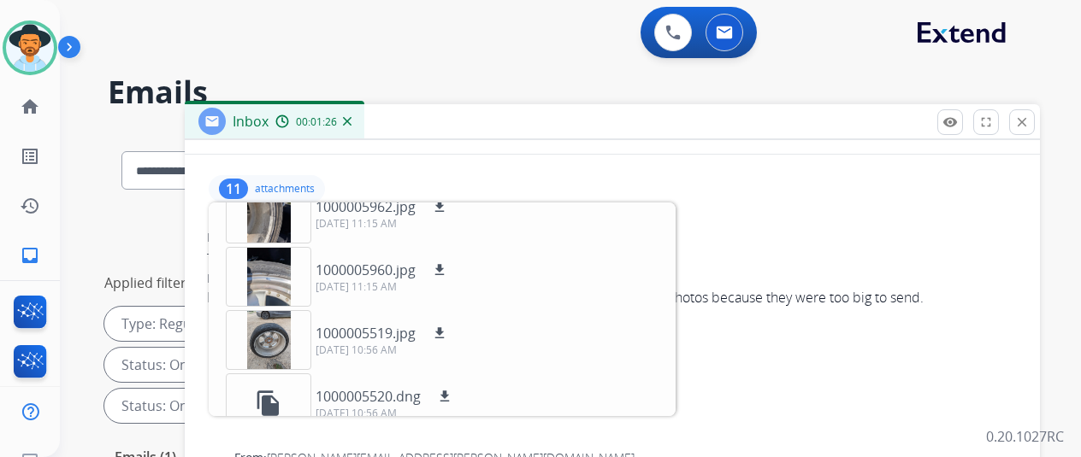
scroll to position [229, 0]
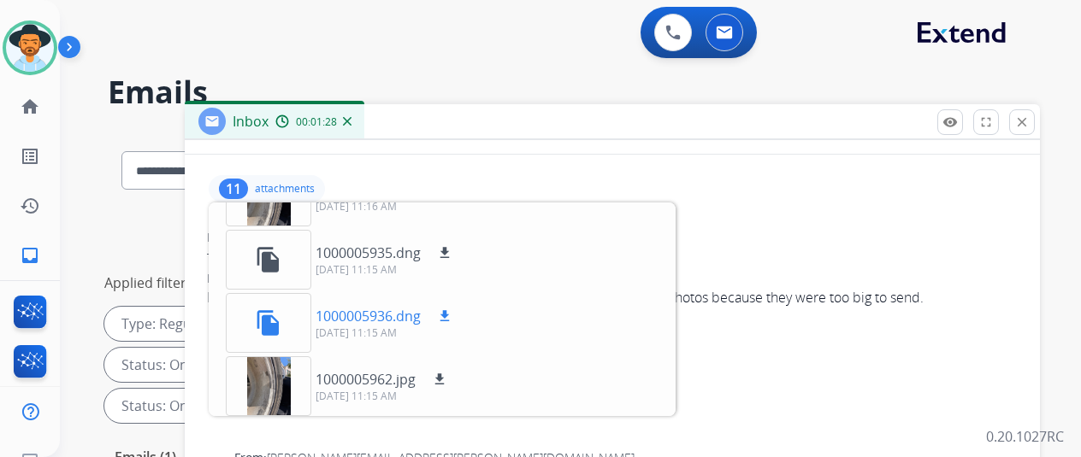
click at [452, 309] on mat-icon "download" at bounding box center [444, 316] width 15 height 15
click at [452, 249] on mat-icon "download" at bounding box center [444, 252] width 15 height 15
click at [265, 254] on div "file_copy" at bounding box center [269, 260] width 86 height 60
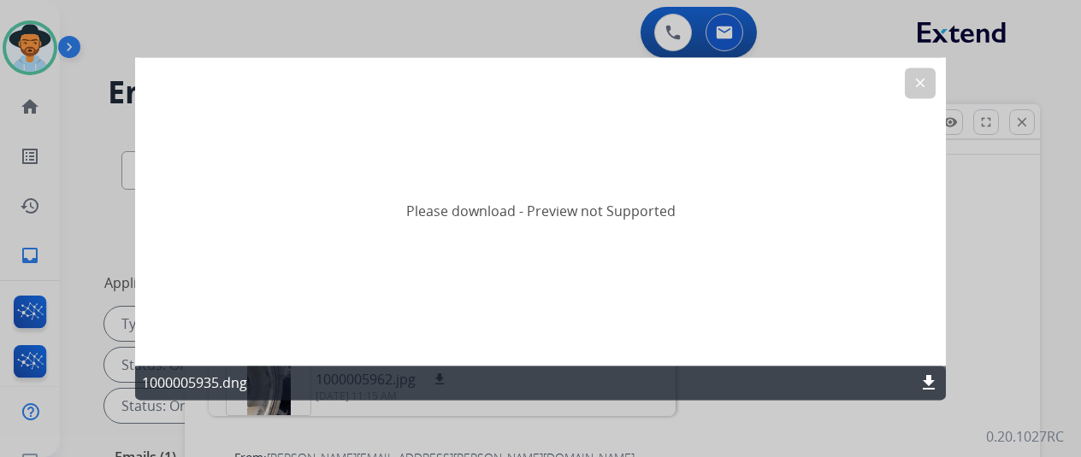
click at [925, 376] on mat-icon "download" at bounding box center [928, 383] width 21 height 21
click at [924, 85] on mat-icon "clear" at bounding box center [919, 82] width 15 height 15
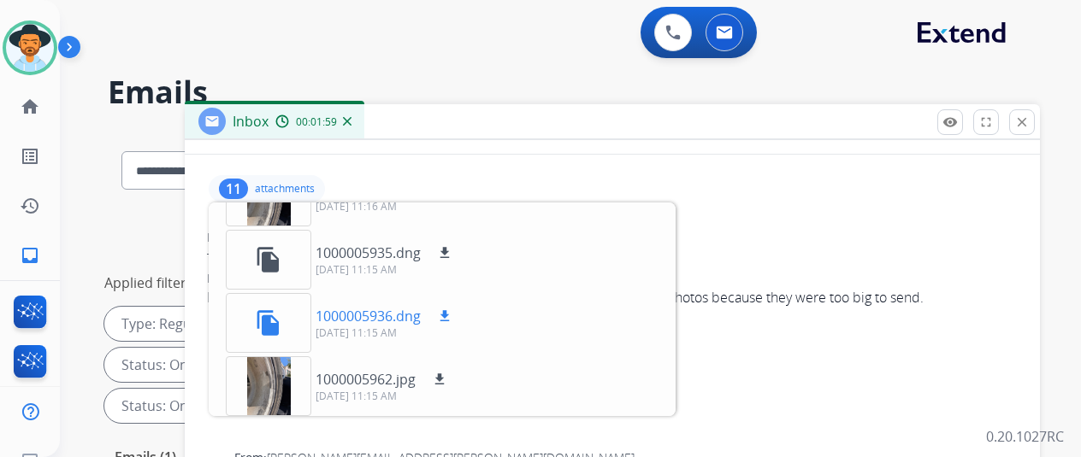
click at [452, 315] on mat-icon "download" at bounding box center [444, 316] width 15 height 15
click at [277, 385] on div at bounding box center [269, 387] width 86 height 60
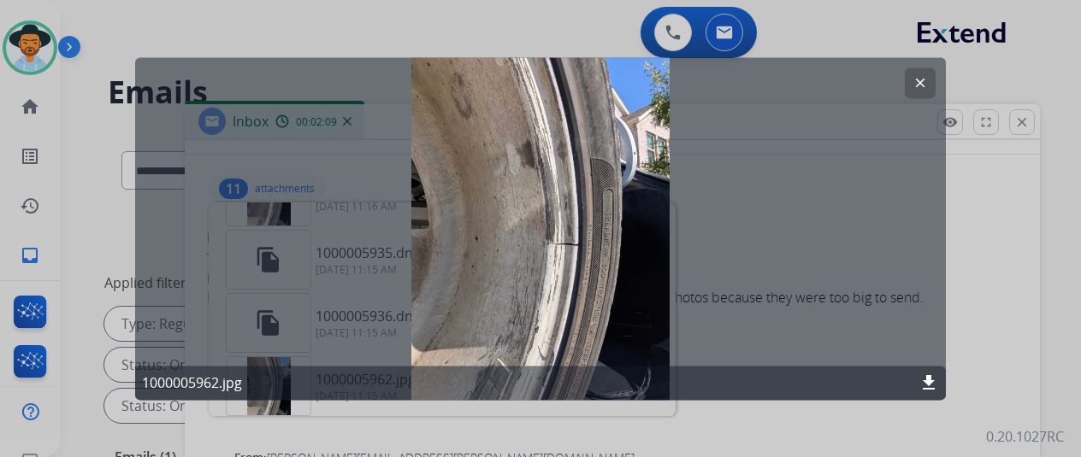
click at [924, 72] on button "clear" at bounding box center [920, 83] width 31 height 31
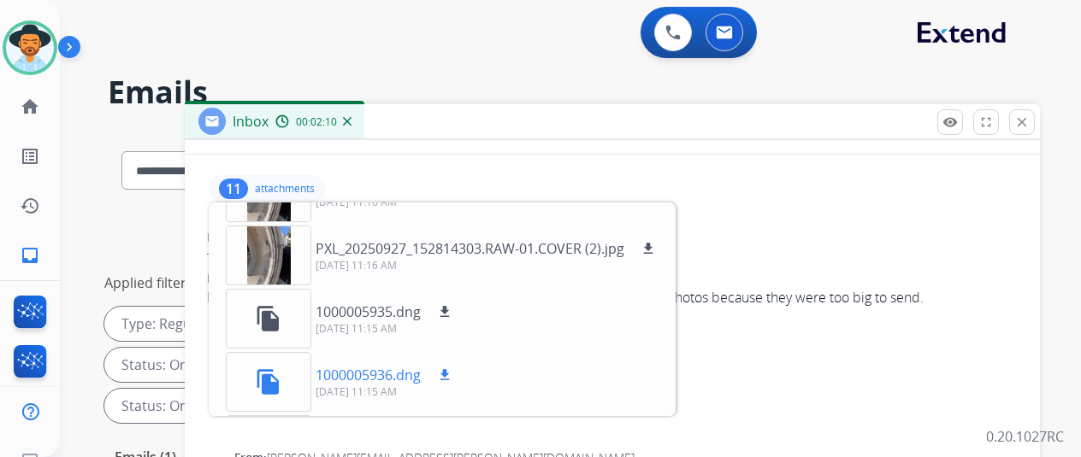
scroll to position [144, 0]
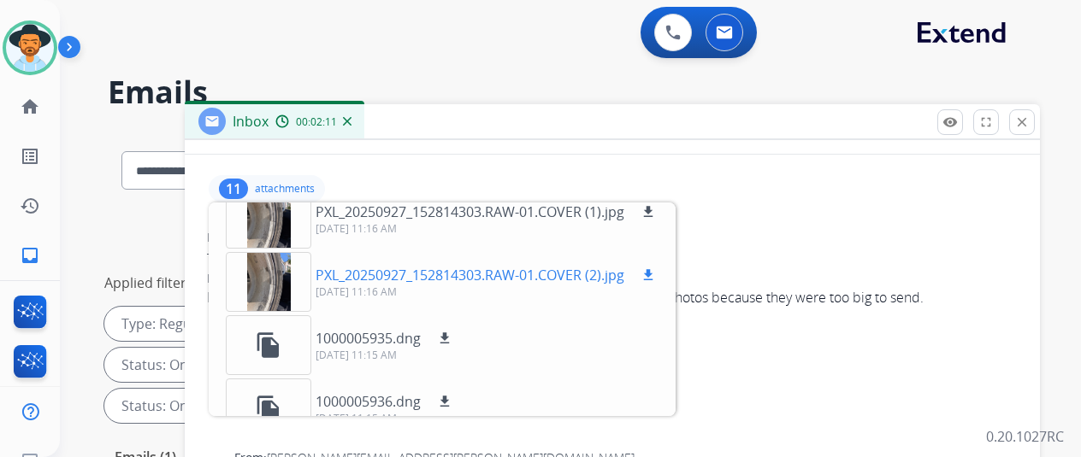
click at [289, 275] on div at bounding box center [269, 282] width 86 height 60
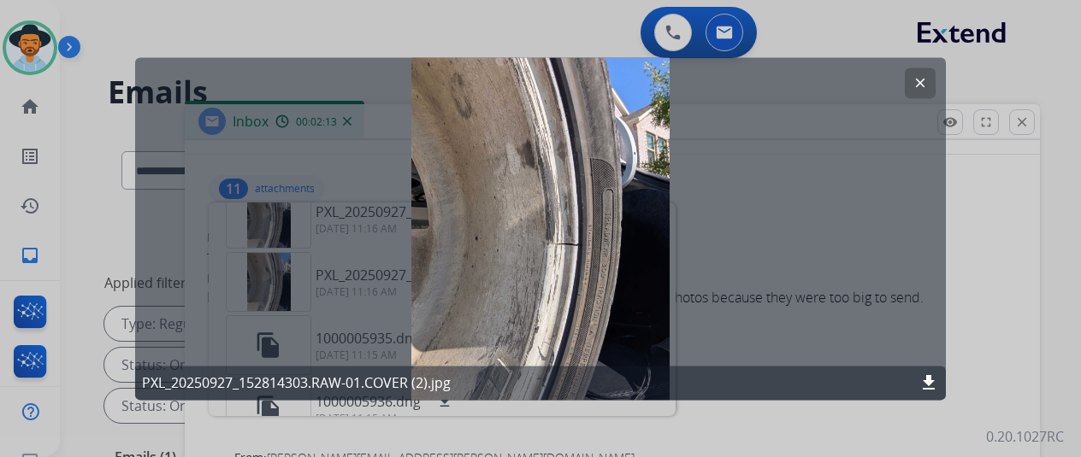
click at [925, 85] on mat-icon "clear" at bounding box center [919, 82] width 15 height 15
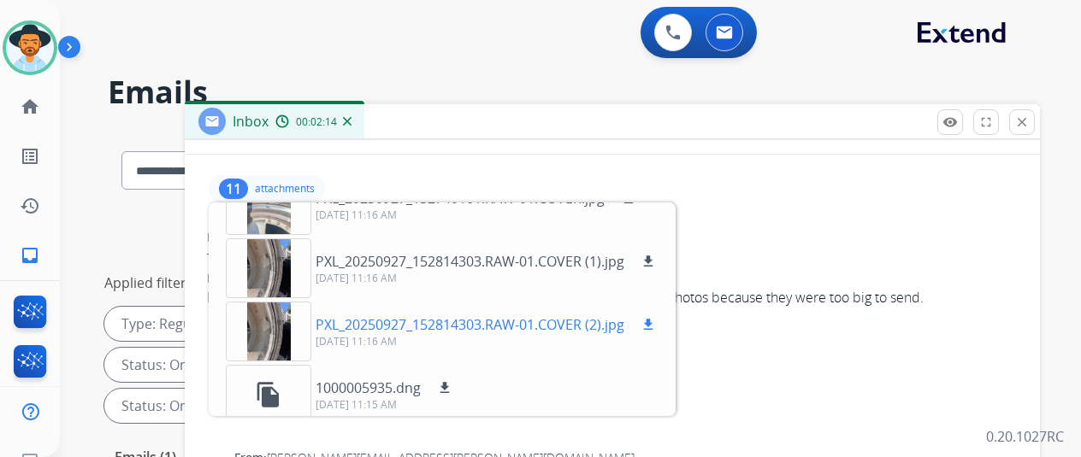
scroll to position [58, 0]
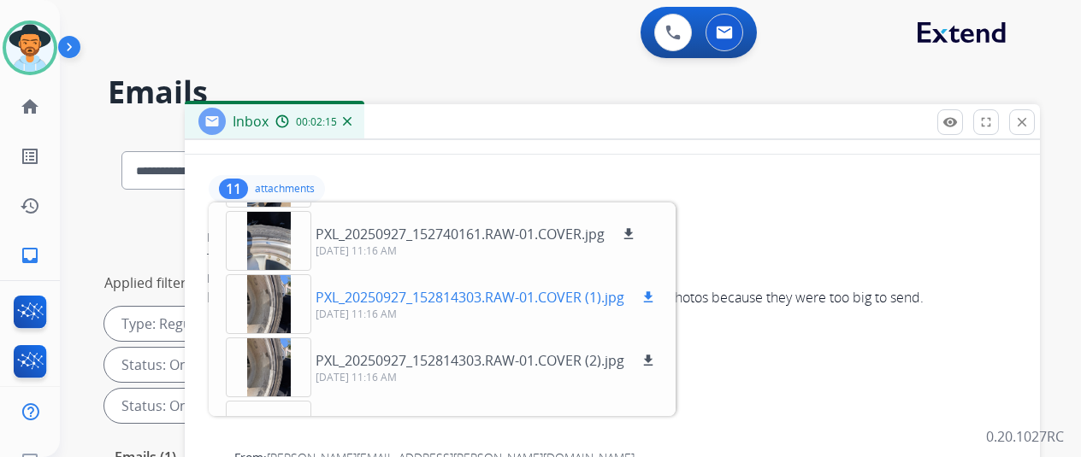
click at [280, 296] on div at bounding box center [269, 304] width 86 height 60
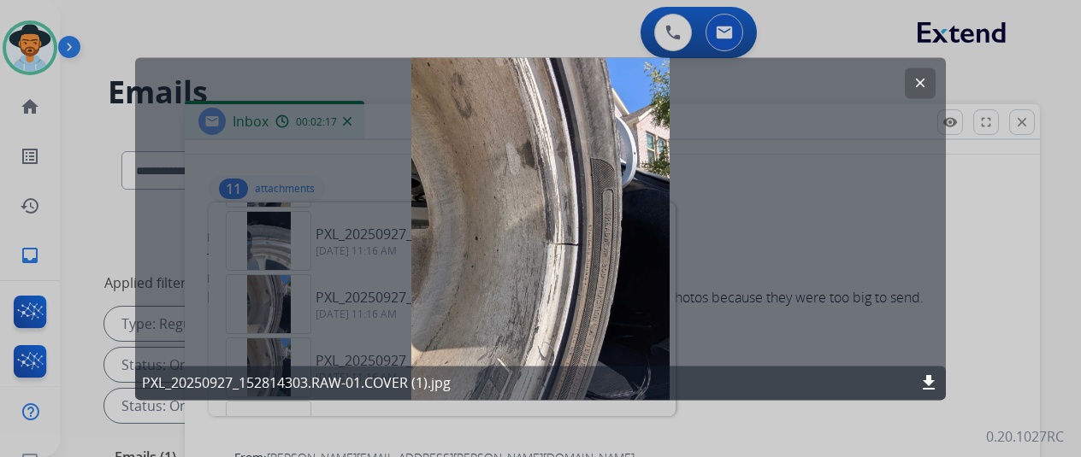
drag, startPoint x: 924, startPoint y: 78, endPoint x: 910, endPoint y: 85, distance: 15.3
click at [924, 81] on mat-icon "clear" at bounding box center [919, 82] width 15 height 15
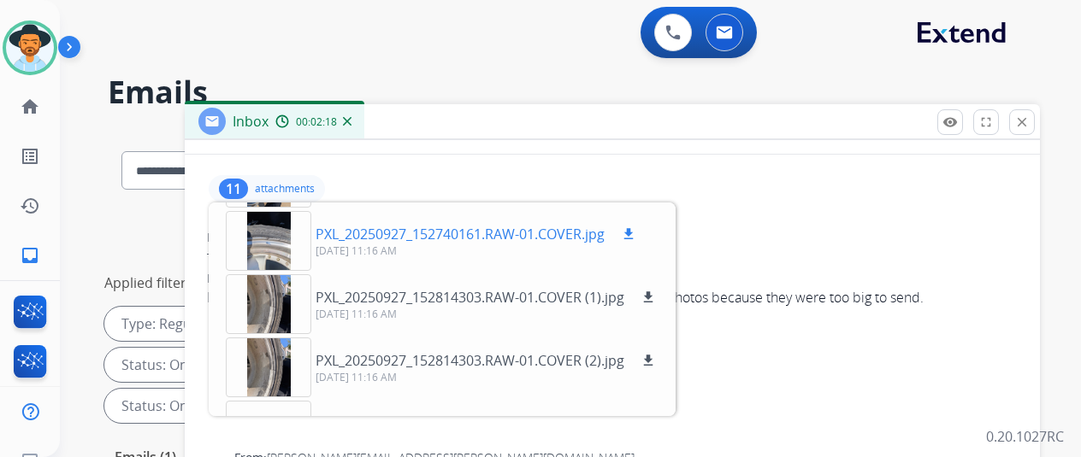
scroll to position [0, 0]
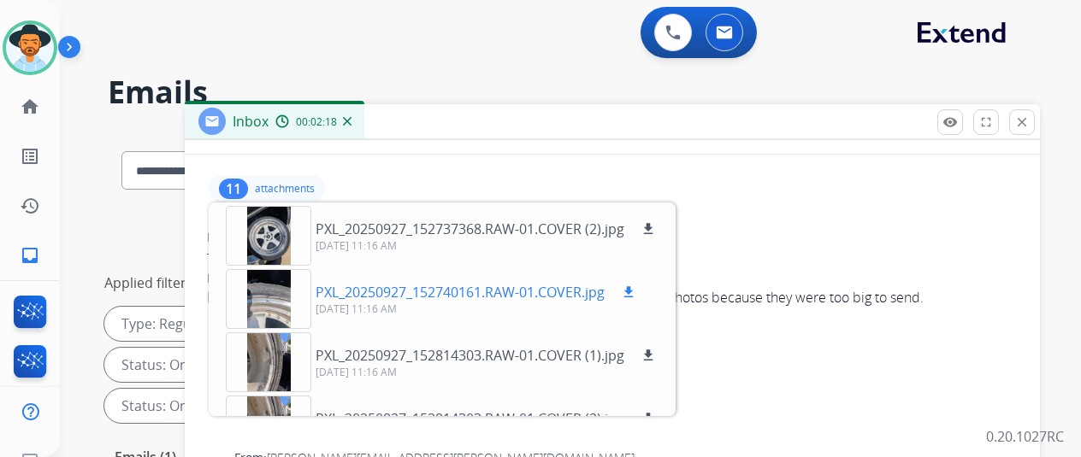
click at [289, 297] on div at bounding box center [269, 299] width 86 height 60
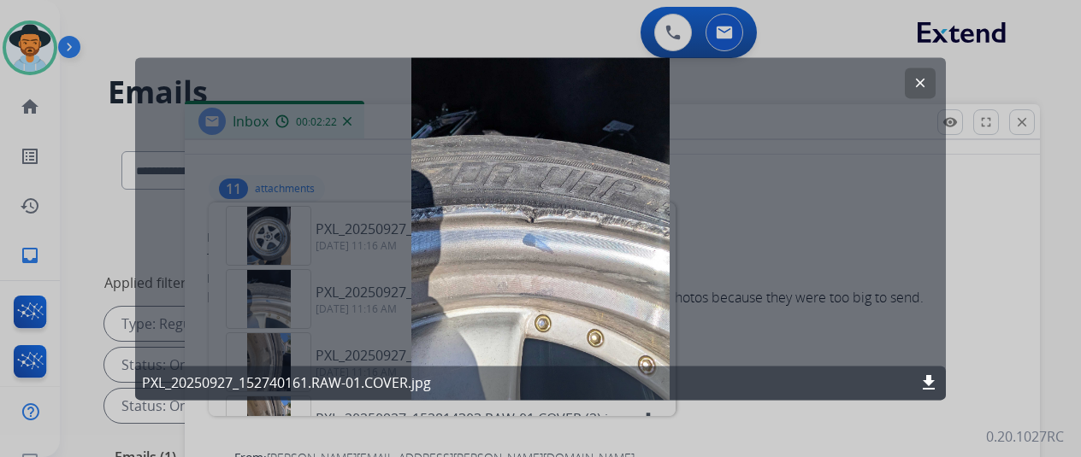
click at [918, 86] on mat-icon "clear" at bounding box center [919, 82] width 15 height 15
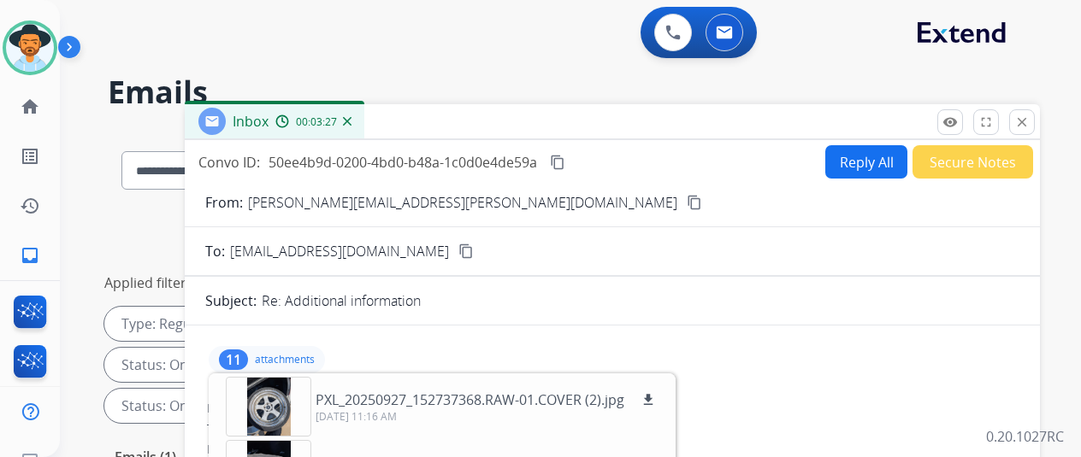
click at [565, 155] on mat-icon "content_copy" at bounding box center [557, 162] width 15 height 15
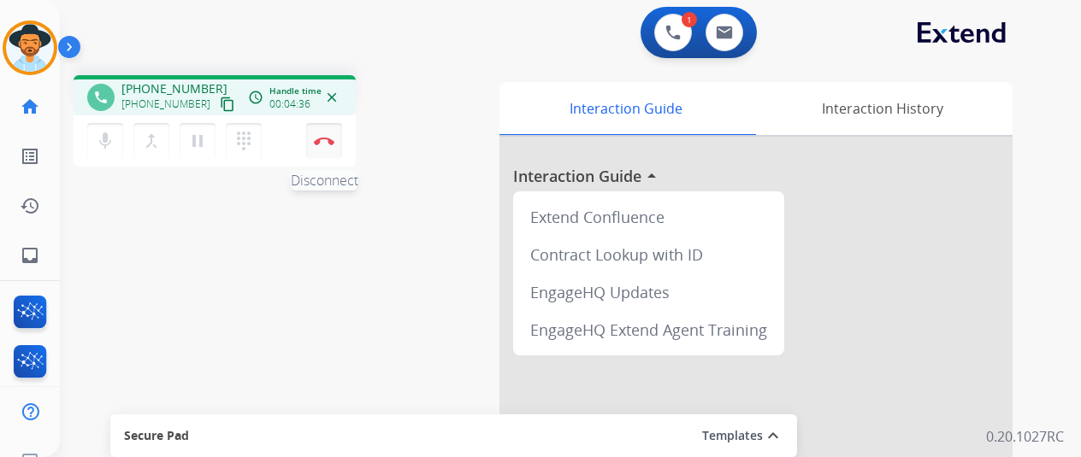
click at [323, 140] on img at bounding box center [324, 141] width 21 height 9
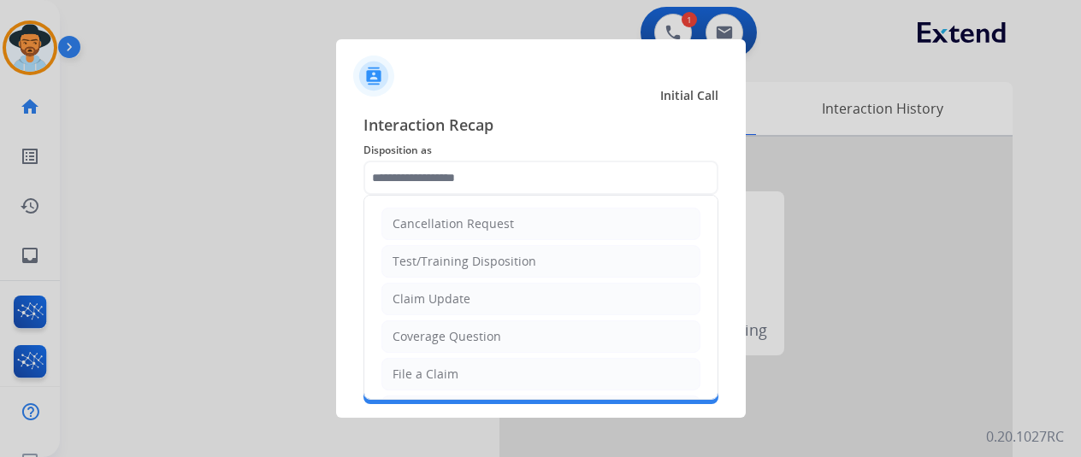
click at [397, 172] on input "text" at bounding box center [540, 178] width 355 height 34
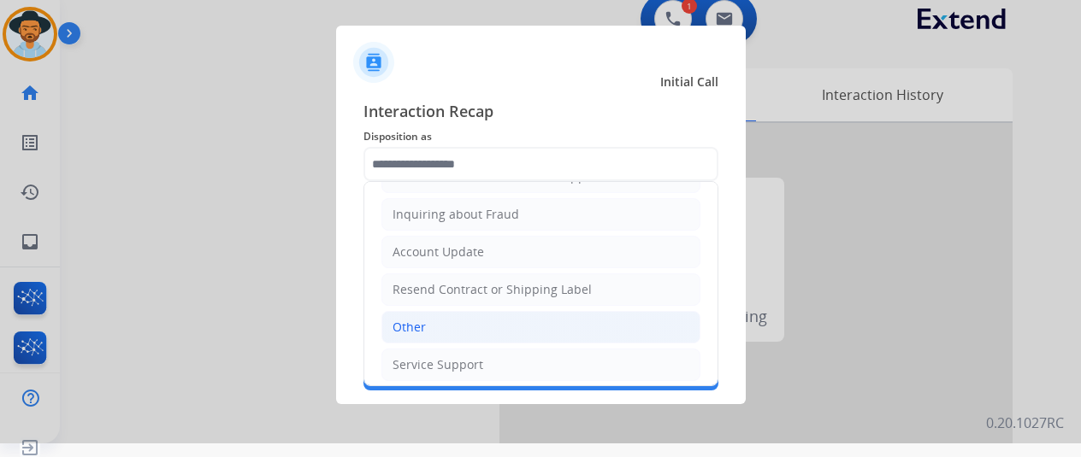
scroll to position [21, 0]
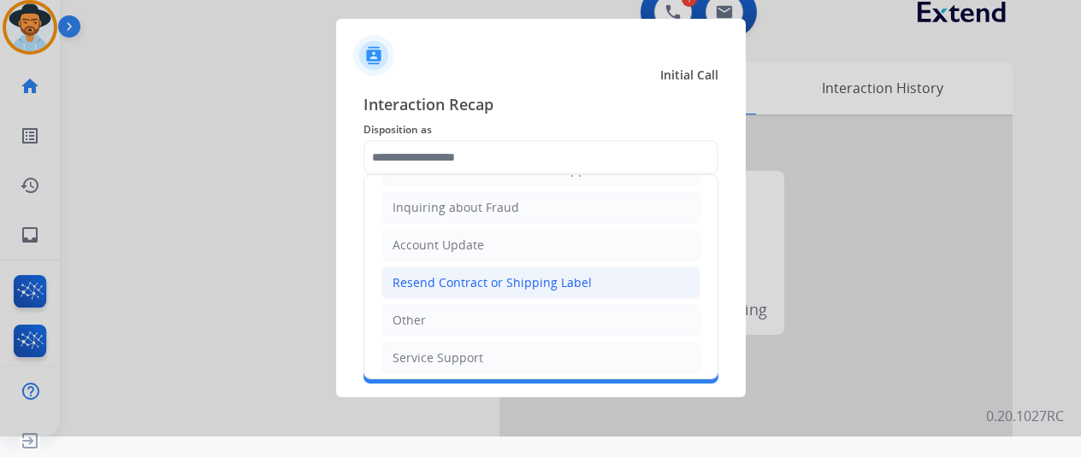
click at [442, 274] on div "Resend Contract or Shipping Label" at bounding box center [491, 282] width 199 height 17
type input "**********"
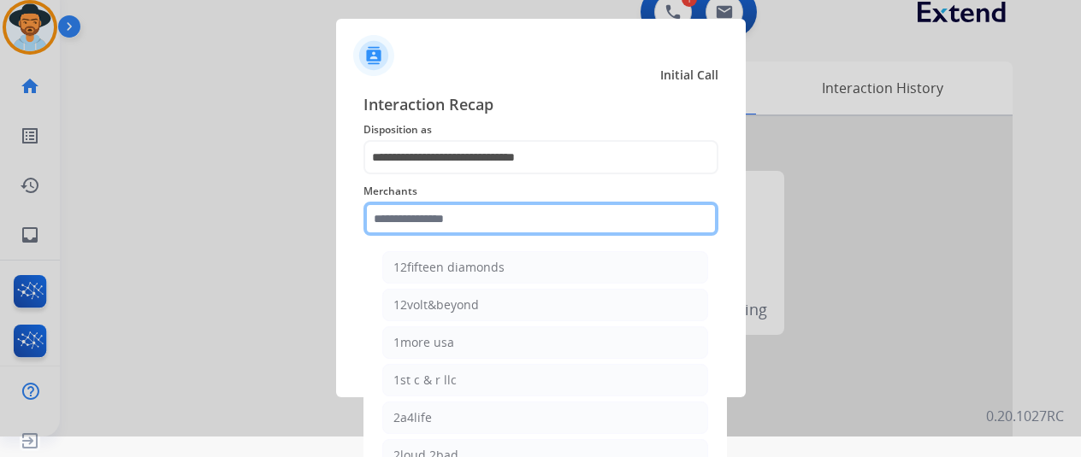
click at [405, 227] on input "text" at bounding box center [540, 219] width 355 height 34
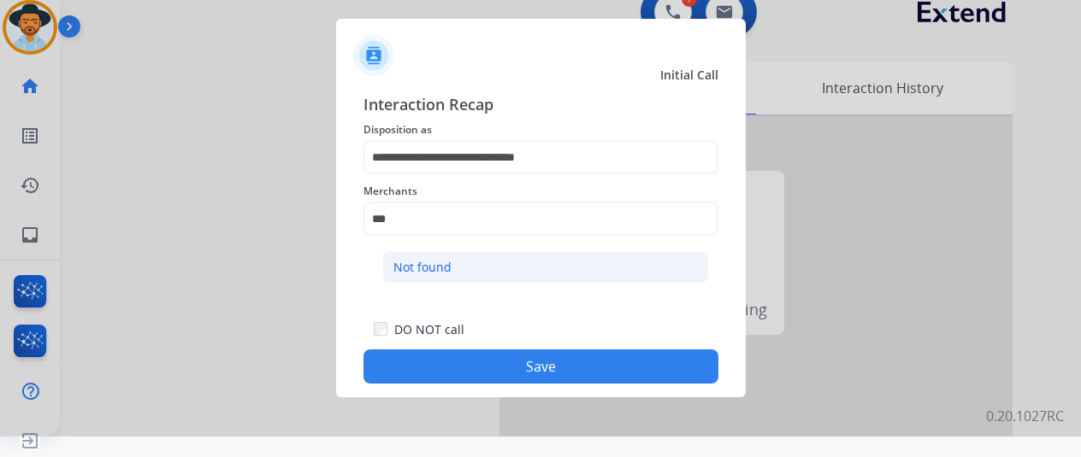
click at [428, 251] on li "Not found" at bounding box center [545, 267] width 326 height 32
type input "*********"
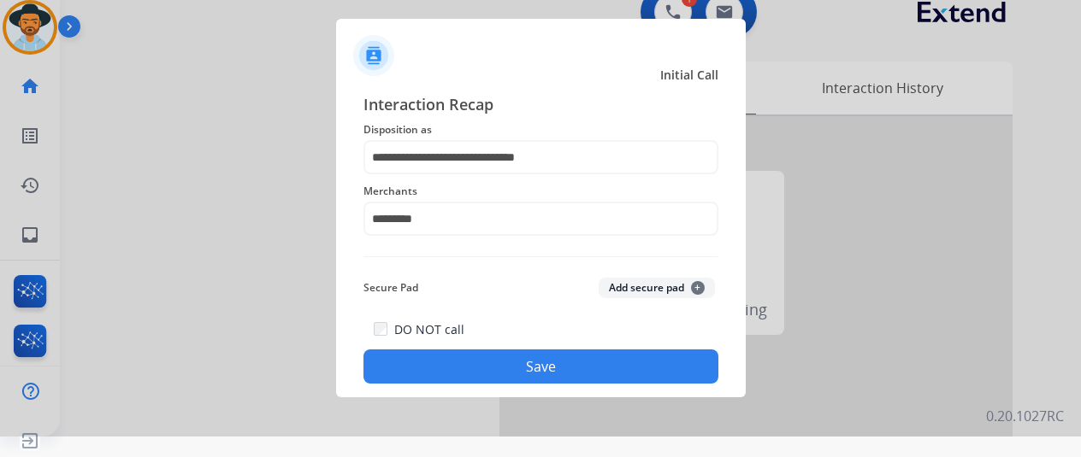
drag, startPoint x: 512, startPoint y: 360, endPoint x: 481, endPoint y: 333, distance: 41.8
click at [511, 360] on button "Save" at bounding box center [540, 367] width 355 height 34
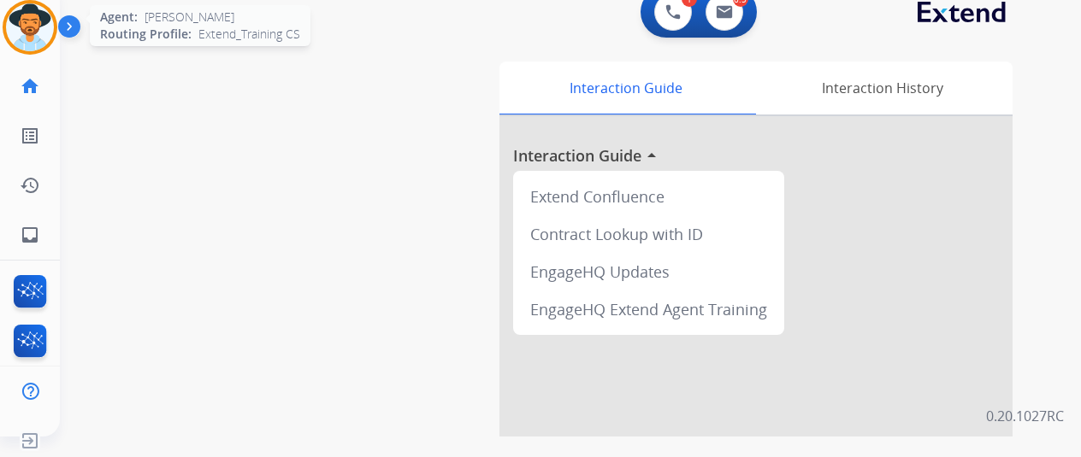
click at [32, 21] on img at bounding box center [30, 27] width 48 height 48
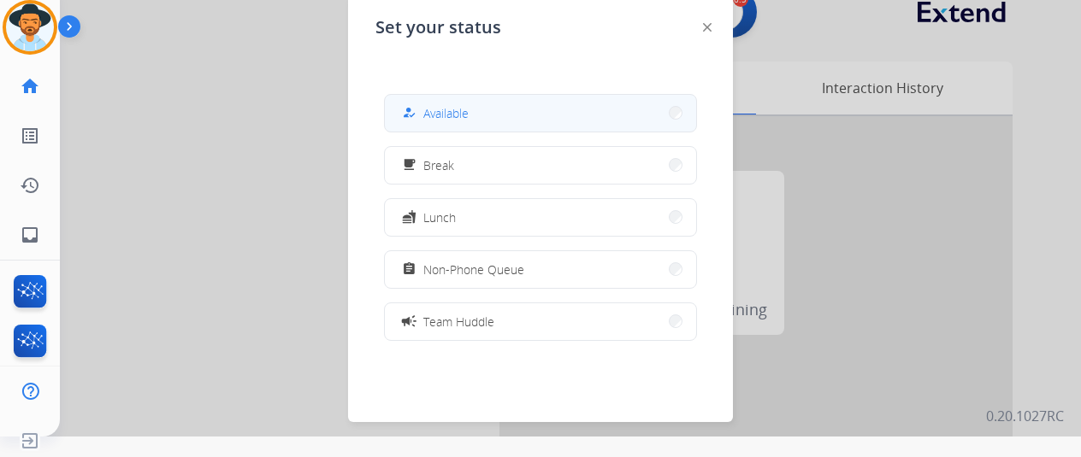
click at [431, 109] on span "Available" at bounding box center [445, 113] width 45 height 18
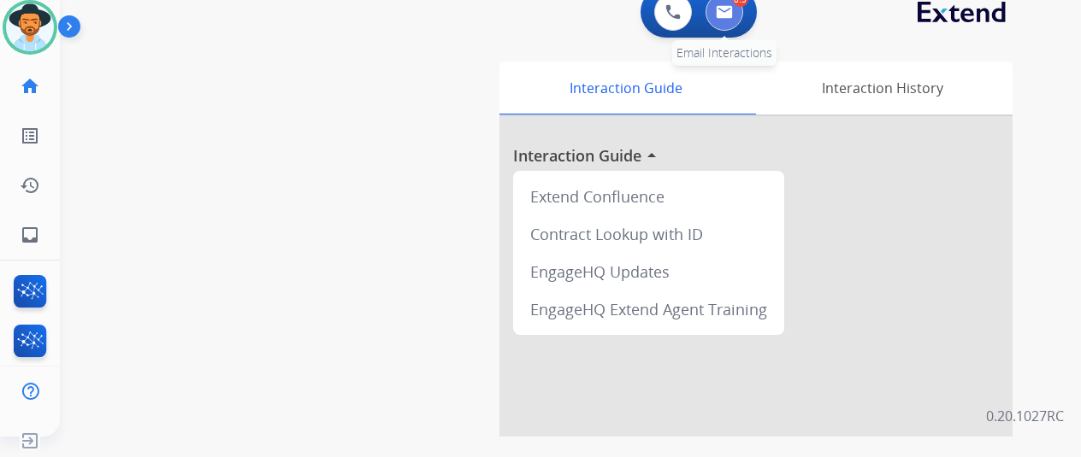
click at [732, 13] on img at bounding box center [724, 12] width 17 height 14
select select "**********"
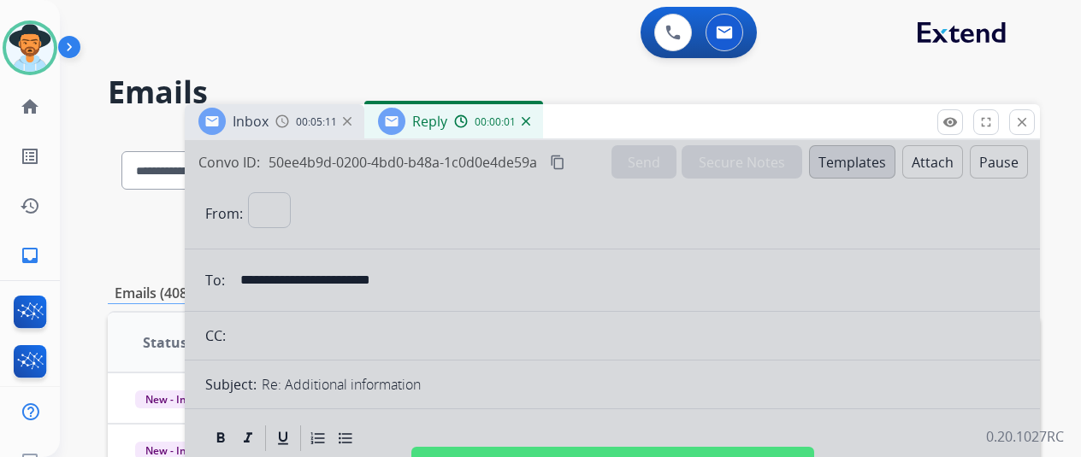
select select "**********"
click at [516, 251] on div at bounding box center [612, 459] width 855 height 639
select select
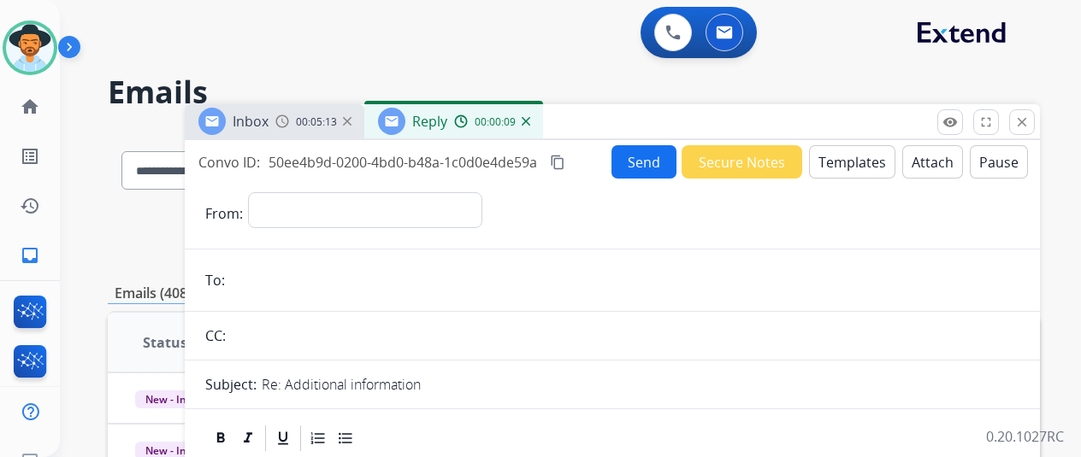
click at [530, 120] on img at bounding box center [526, 121] width 9 height 9
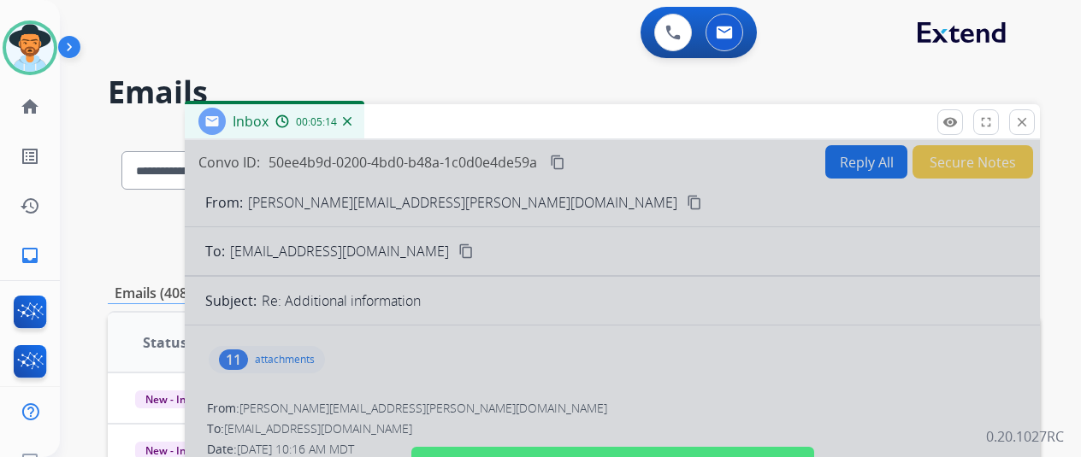
click at [457, 340] on div at bounding box center [612, 459] width 855 height 639
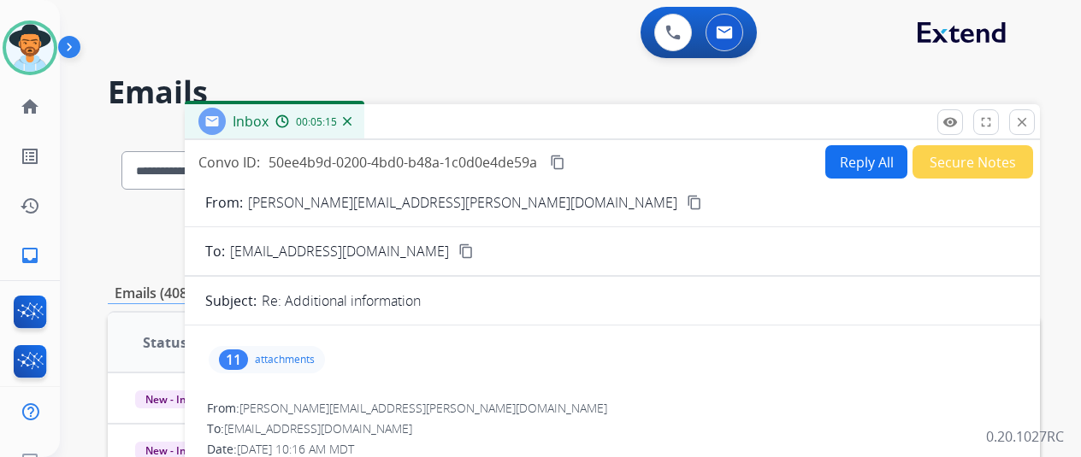
click at [864, 155] on button "Reply All" at bounding box center [866, 161] width 82 height 33
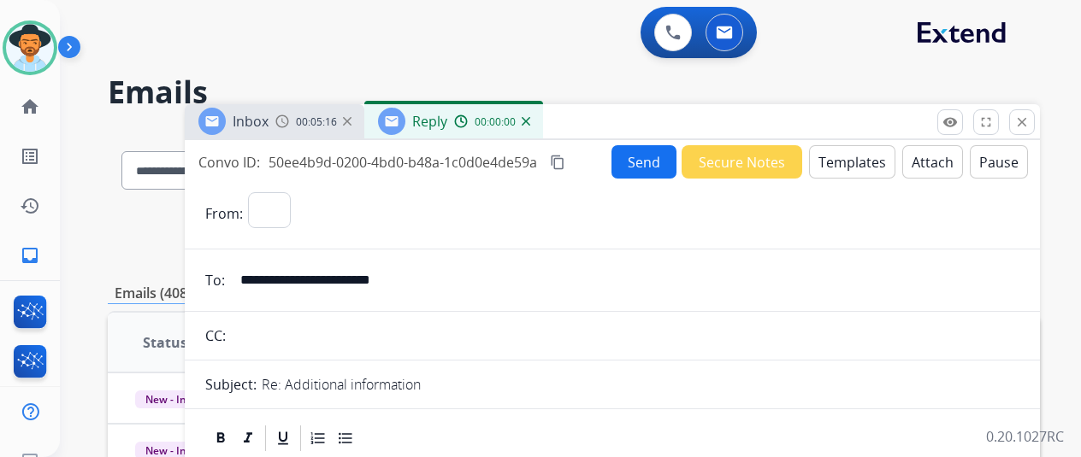
select select "**********"
click at [853, 153] on button "Templates" at bounding box center [852, 161] width 86 height 33
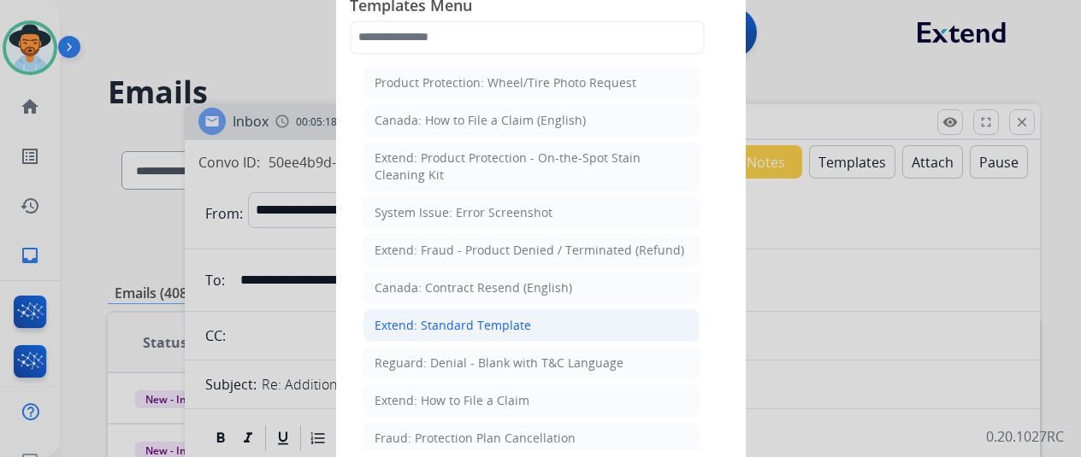
click at [447, 317] on div "Extend: Standard Template" at bounding box center [453, 325] width 156 height 17
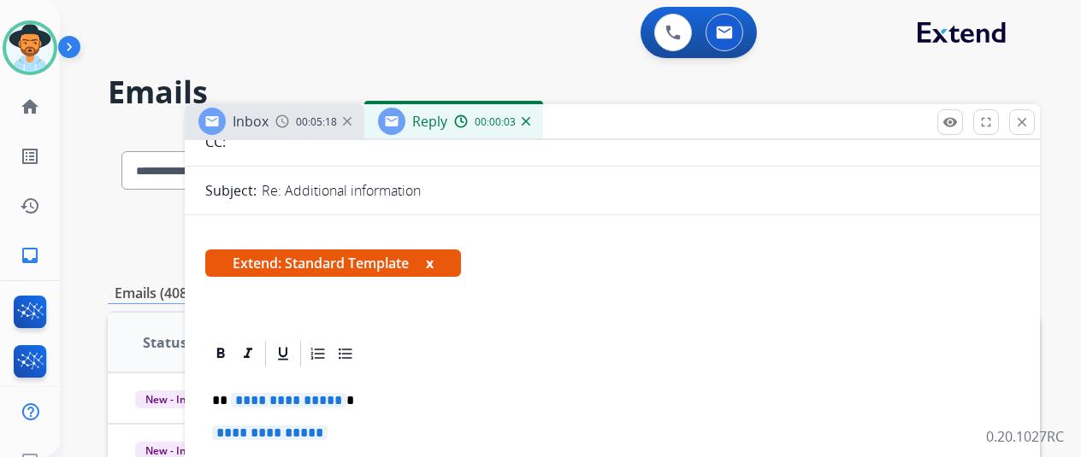
scroll to position [342, 0]
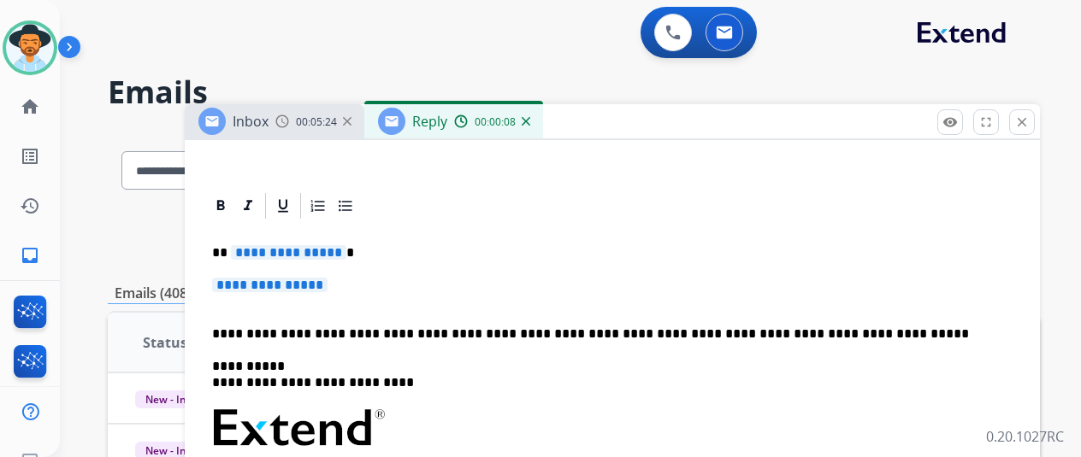
click at [346, 253] on span "**********" at bounding box center [288, 252] width 115 height 15
click at [328, 286] on span "**********" at bounding box center [269, 285] width 115 height 15
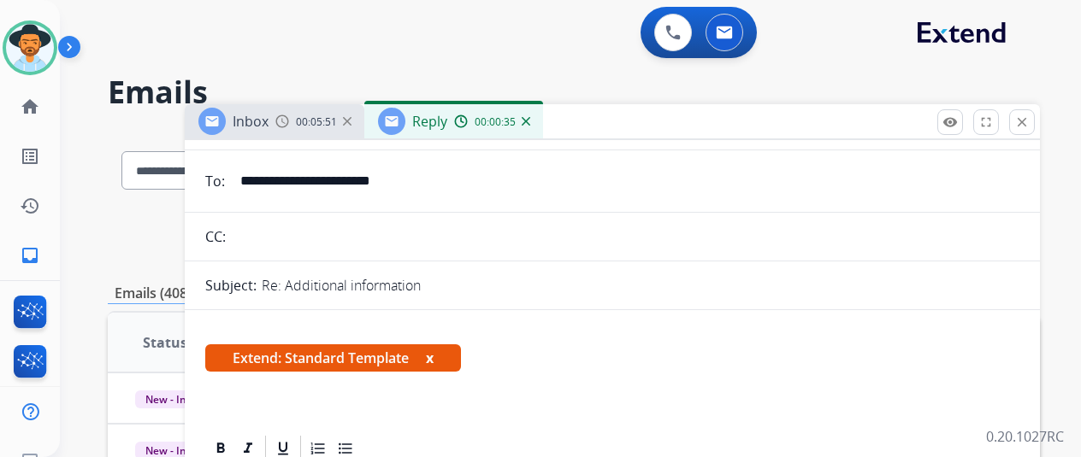
scroll to position [0, 0]
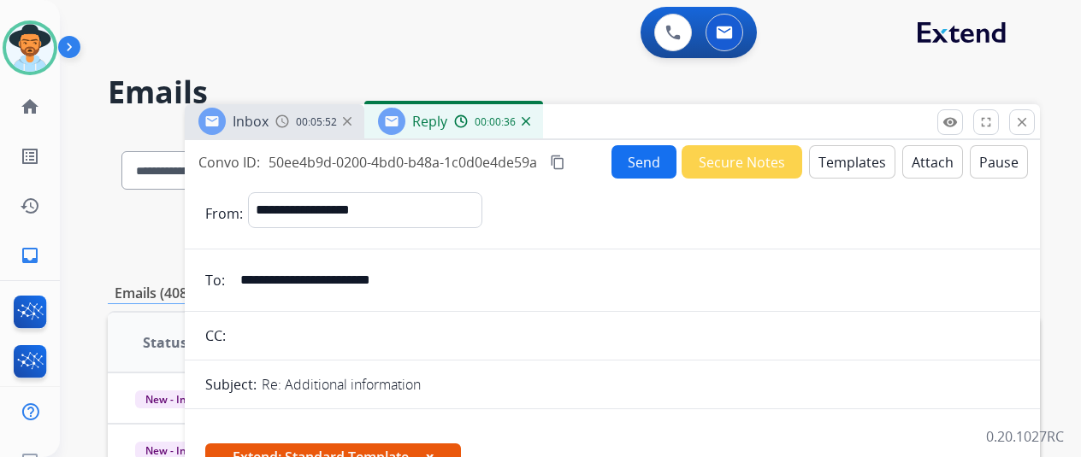
click at [652, 159] on button "Send" at bounding box center [643, 161] width 65 height 33
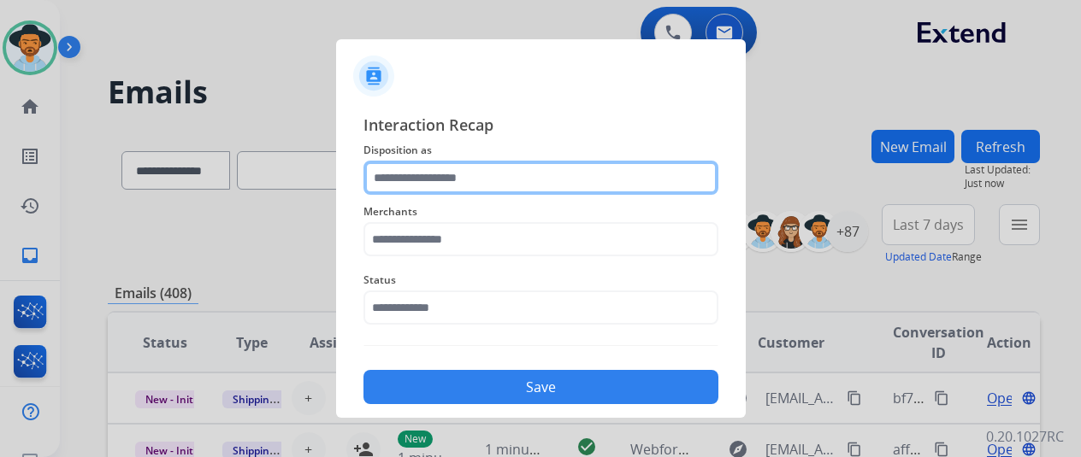
click at [398, 175] on input "text" at bounding box center [540, 178] width 355 height 34
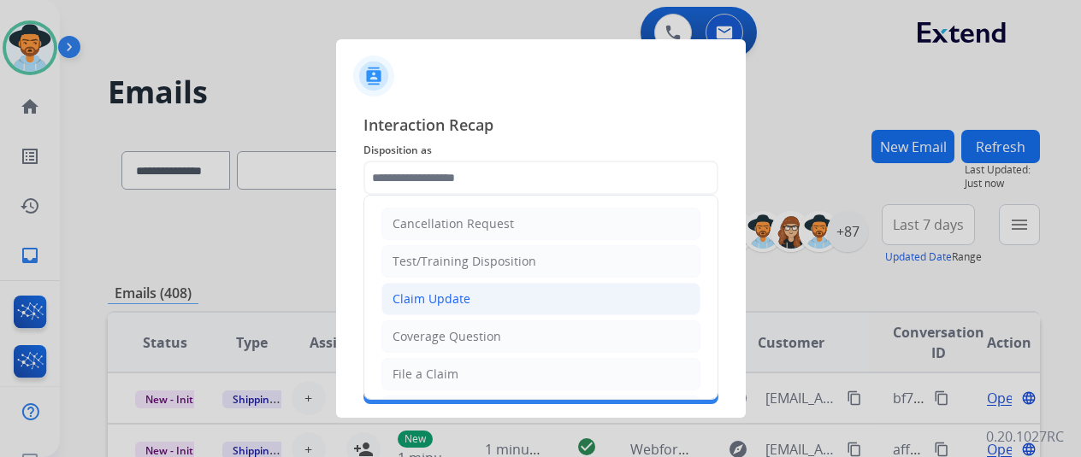
click at [419, 287] on li "Claim Update" at bounding box center [540, 299] width 319 height 32
type input "**********"
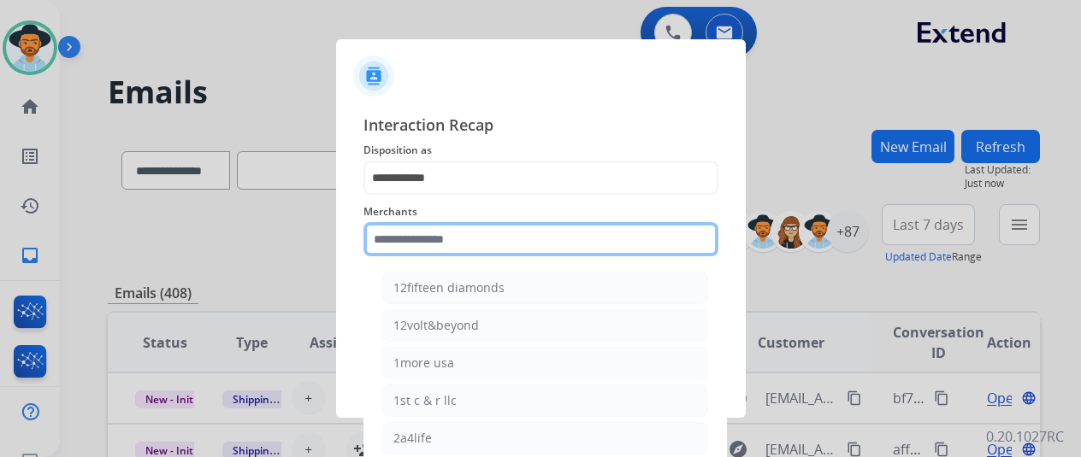
click at [393, 241] on input "text" at bounding box center [540, 239] width 355 height 34
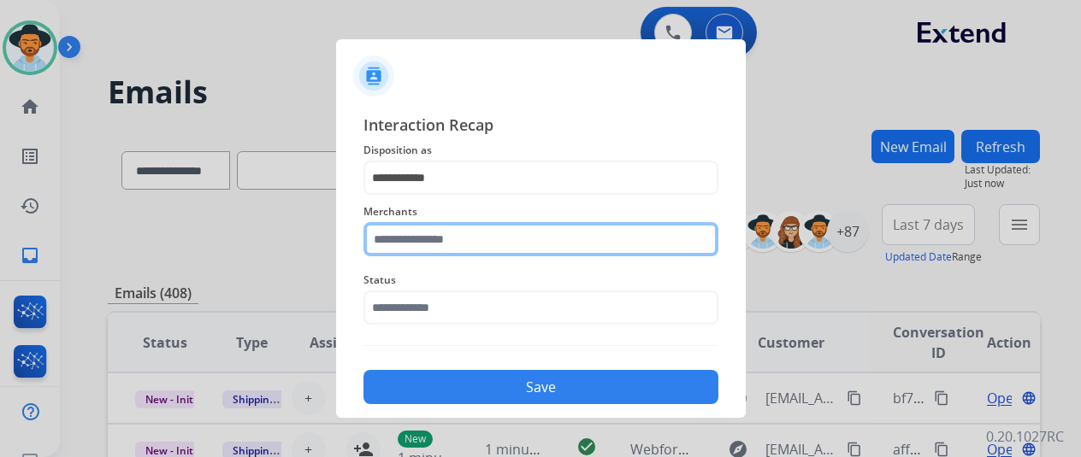
click at [398, 249] on input "text" at bounding box center [540, 239] width 355 height 34
type input "***"
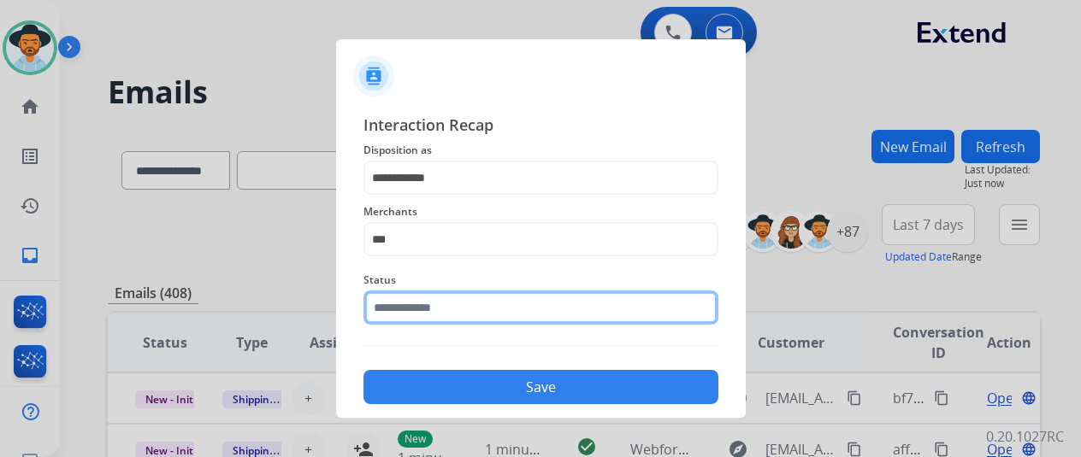
click at [405, 304] on input "text" at bounding box center [540, 308] width 355 height 34
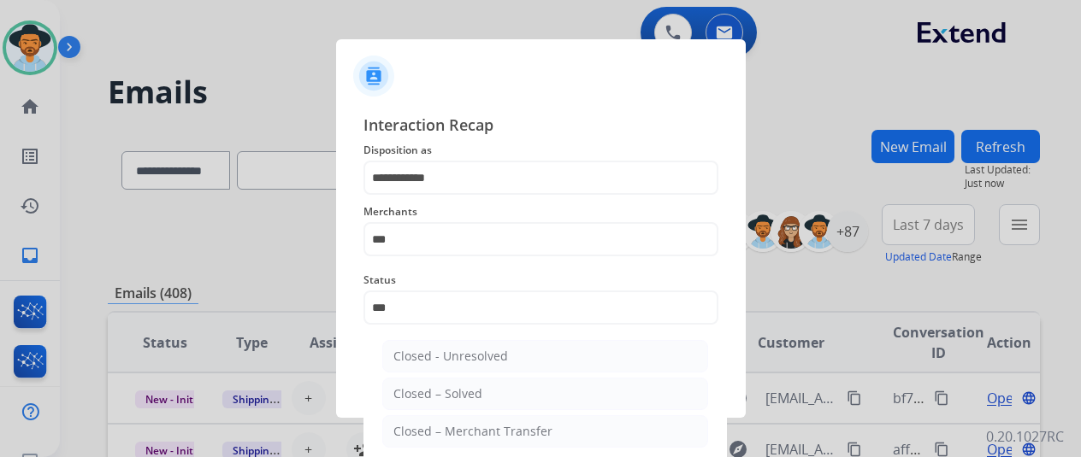
click at [442, 383] on li "Closed – Solved" at bounding box center [545, 394] width 326 height 32
type input "**********"
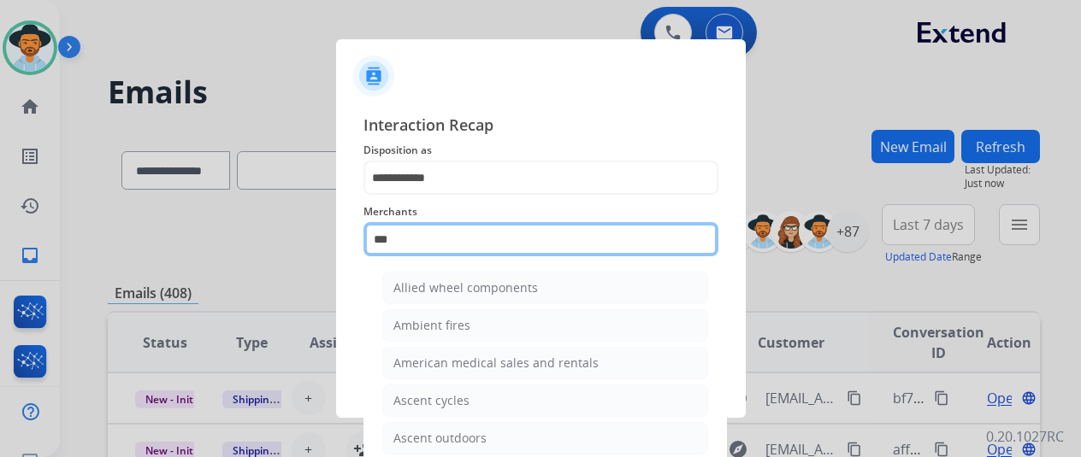
click at [395, 237] on input "***" at bounding box center [540, 239] width 355 height 34
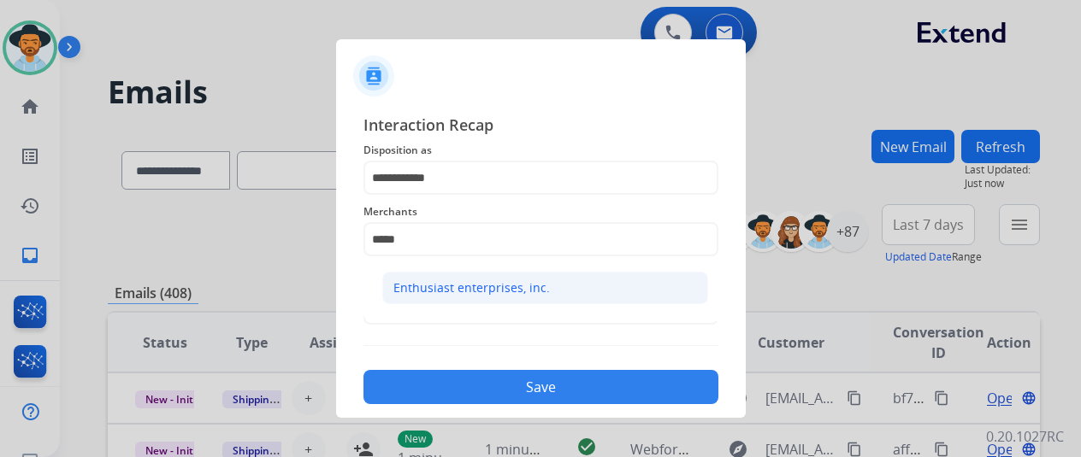
click at [430, 281] on div "Enthusiast enterprises, inc." at bounding box center [471, 288] width 156 height 17
type input "**********"
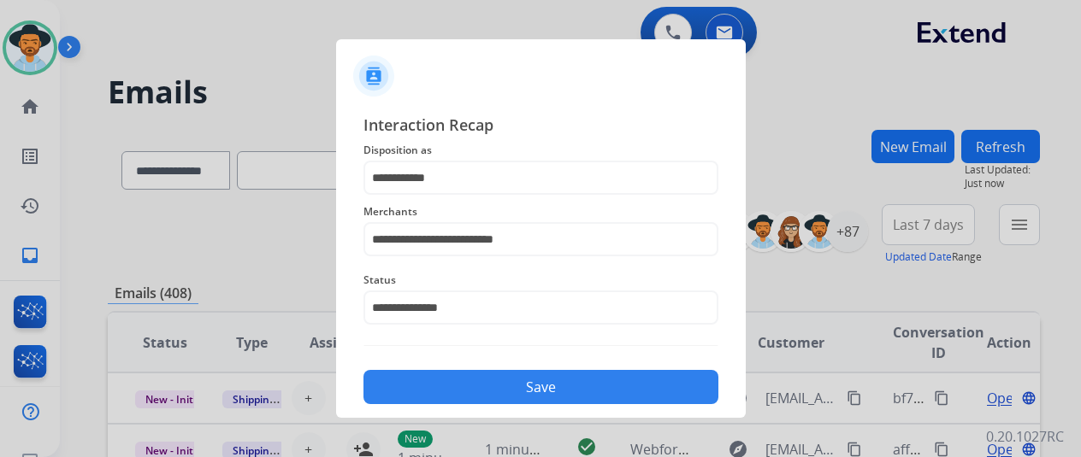
click at [484, 386] on button "Save" at bounding box center [540, 387] width 355 height 34
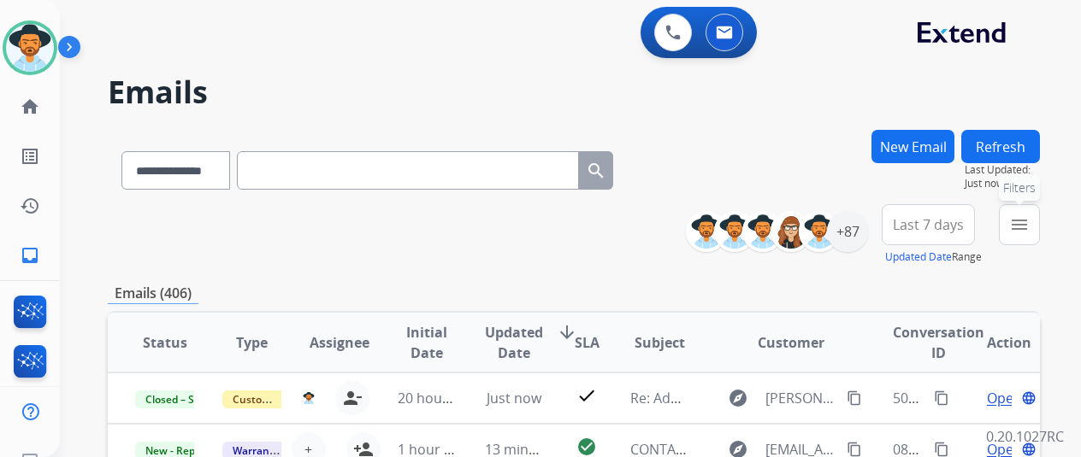
click at [1030, 217] on mat-icon "menu" at bounding box center [1019, 225] width 21 height 21
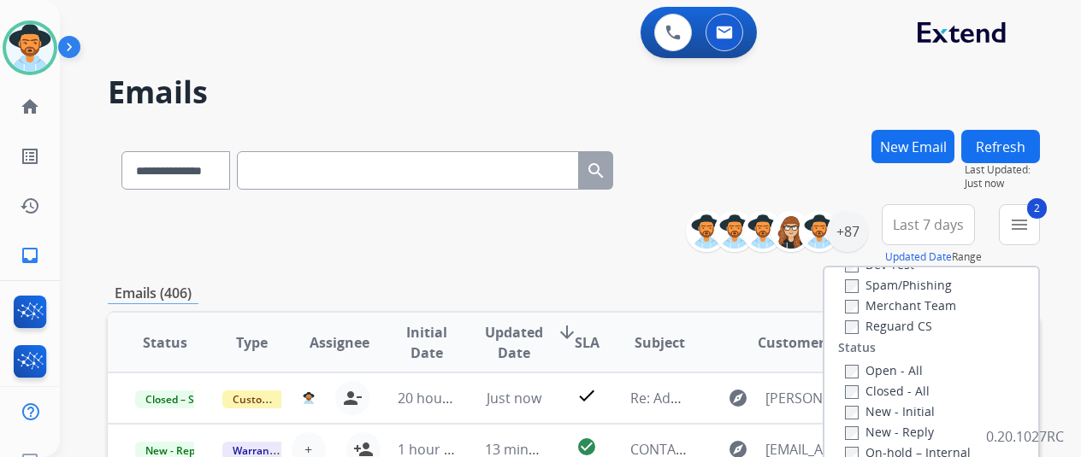
scroll to position [171, 0]
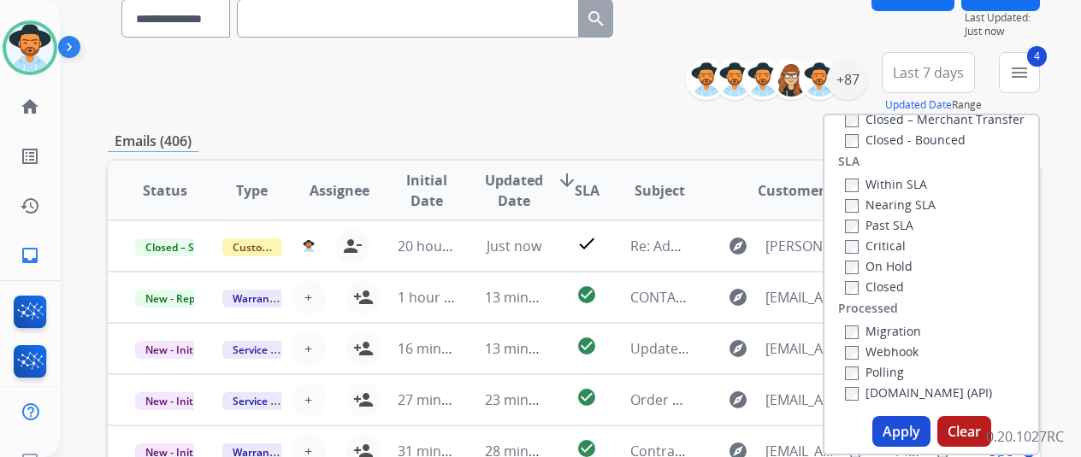
scroll to position [342, 0]
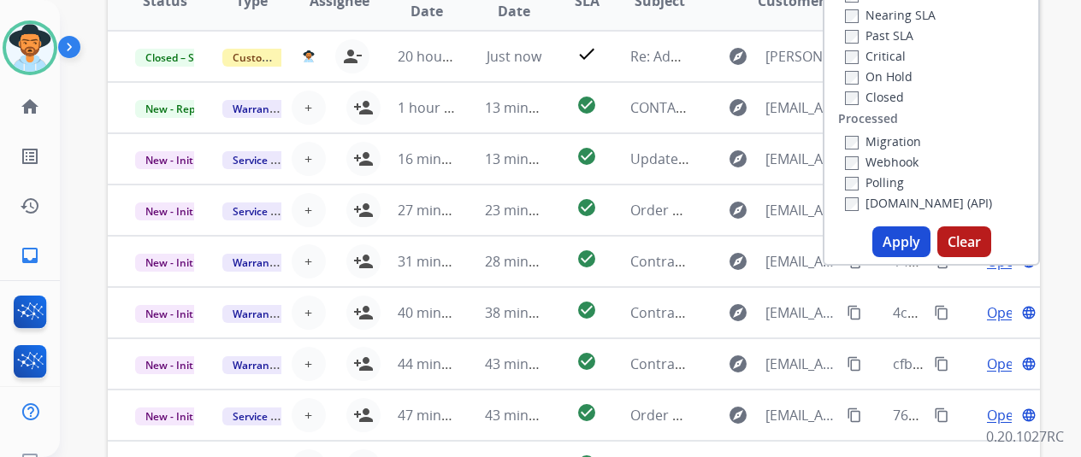
click at [906, 246] on button "Apply" at bounding box center [901, 242] width 58 height 31
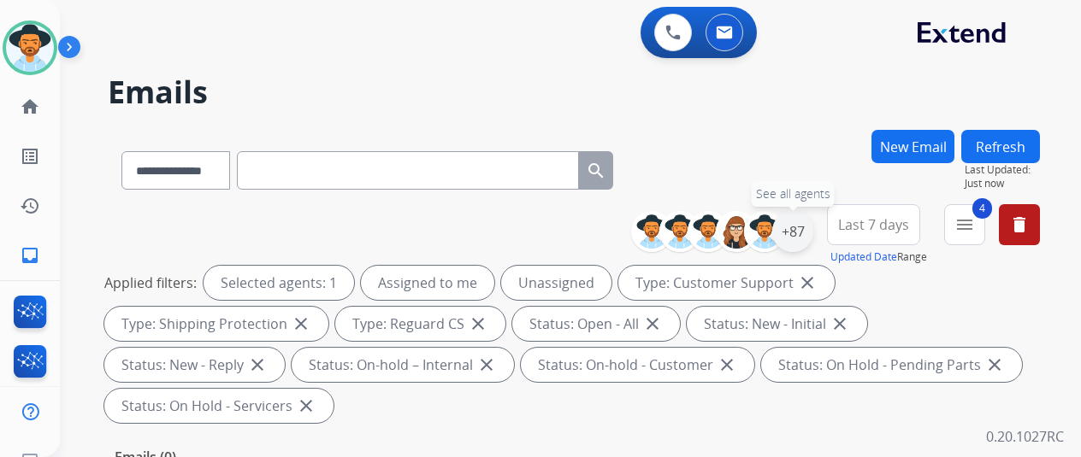
click at [805, 230] on div "+87" at bounding box center [792, 231] width 41 height 41
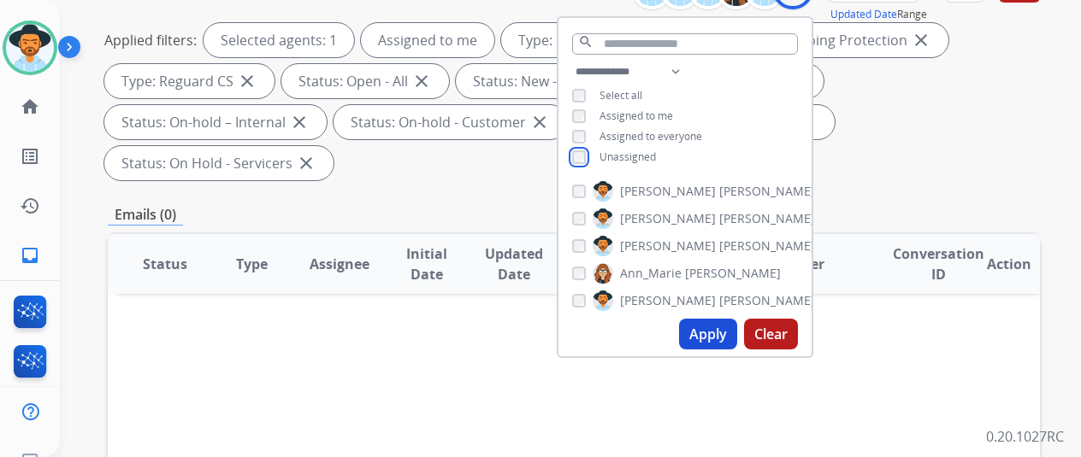
scroll to position [257, 0]
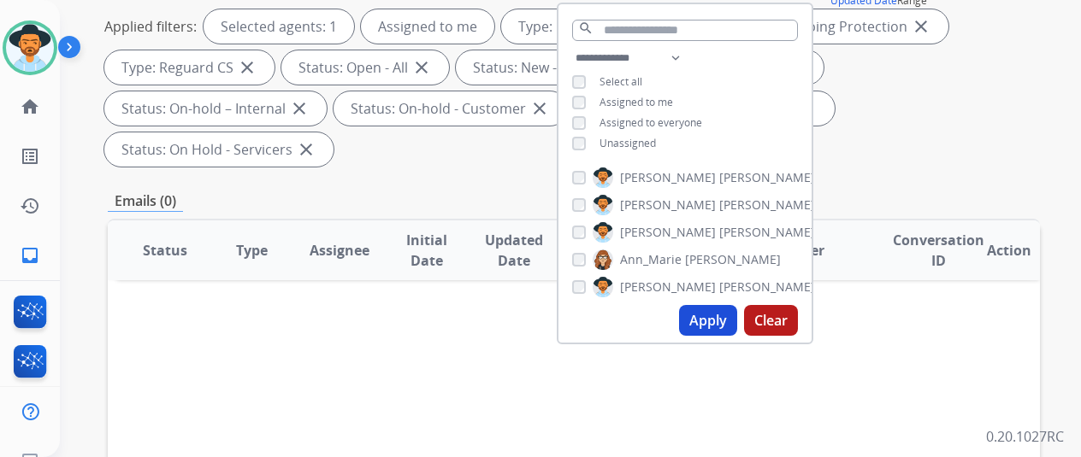
click at [713, 316] on button "Apply" at bounding box center [708, 320] width 58 height 31
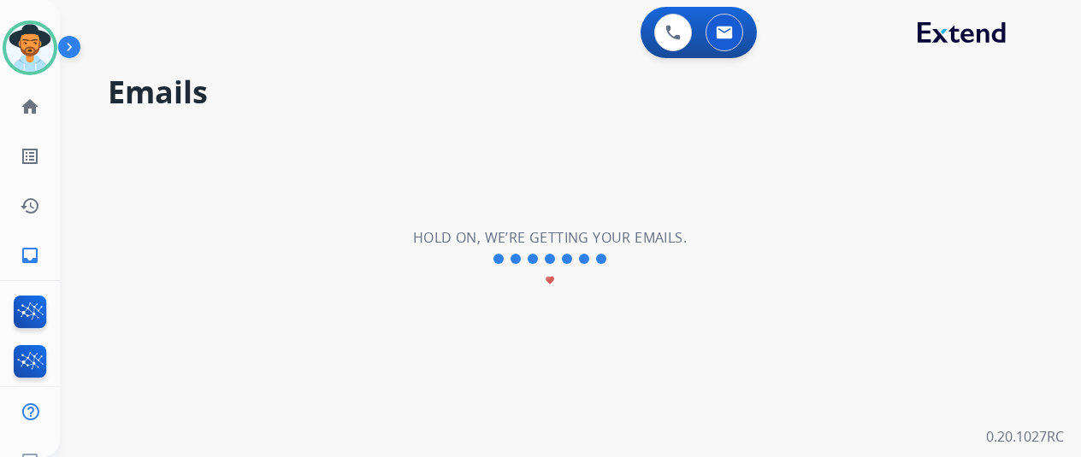
scroll to position [0, 0]
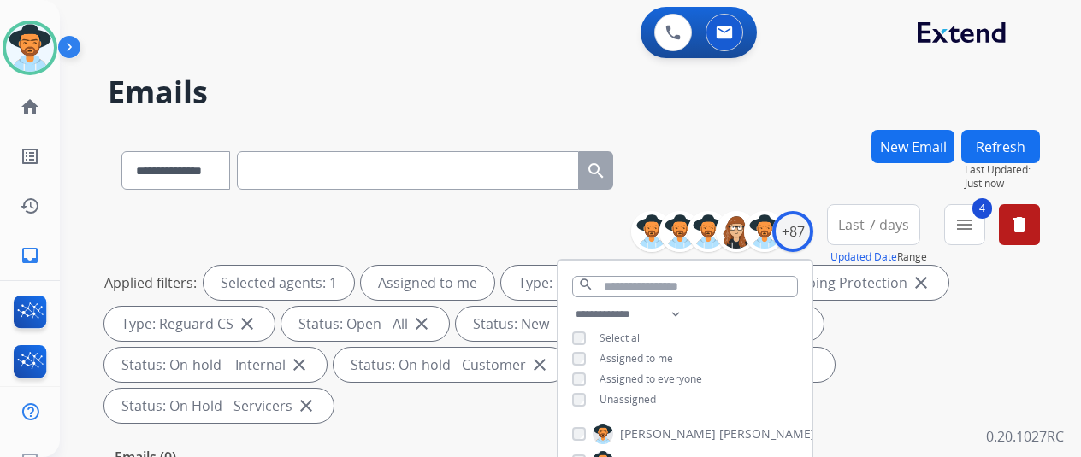
drag, startPoint x: 794, startPoint y: 180, endPoint x: 772, endPoint y: 161, distance: 28.5
click at [792, 174] on div "**********" at bounding box center [574, 167] width 932 height 74
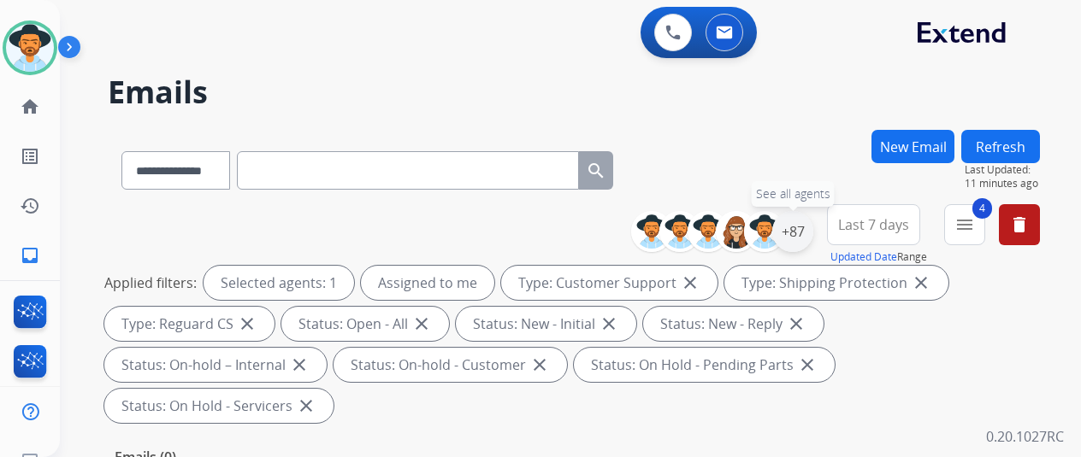
click at [806, 227] on div "+87" at bounding box center [792, 231] width 41 height 41
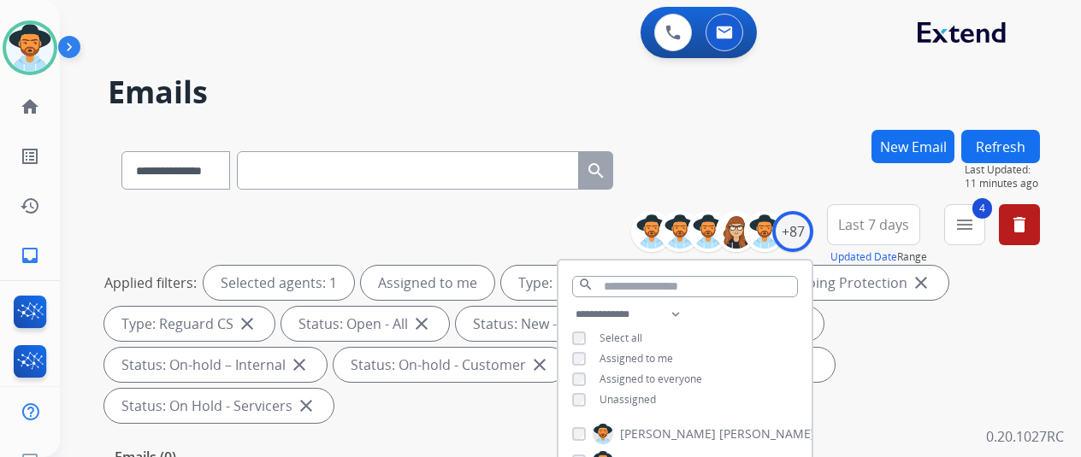
scroll to position [257, 0]
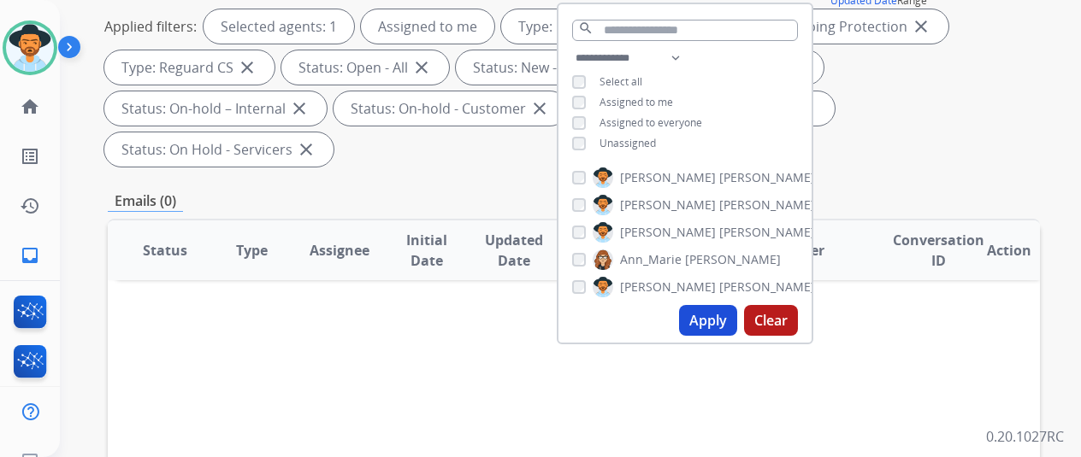
drag, startPoint x: 723, startPoint y: 321, endPoint x: 703, endPoint y: 298, distance: 30.3
click at [723, 321] on button "Apply" at bounding box center [708, 320] width 58 height 31
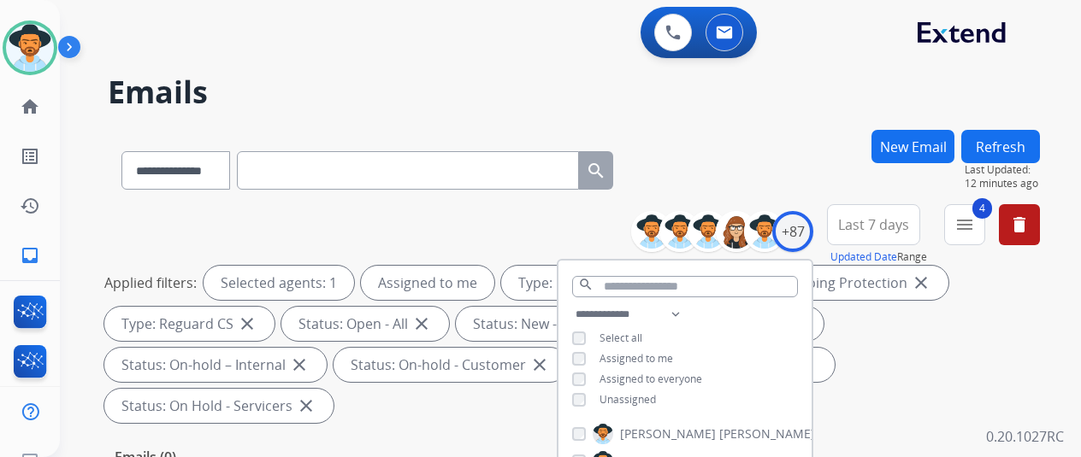
click at [770, 90] on h2 "Emails" at bounding box center [574, 92] width 932 height 34
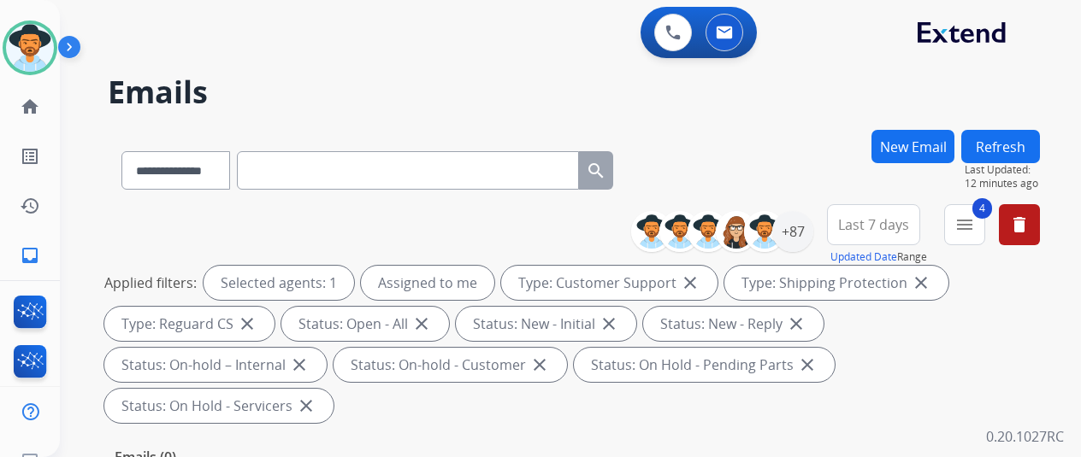
select select "**********"
click at [800, 228] on div "+87" at bounding box center [792, 231] width 41 height 41
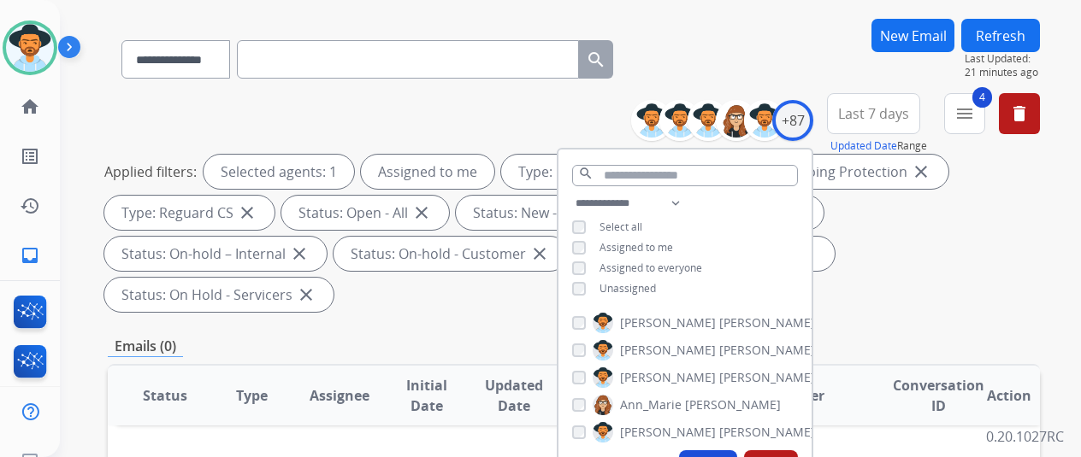
scroll to position [171, 0]
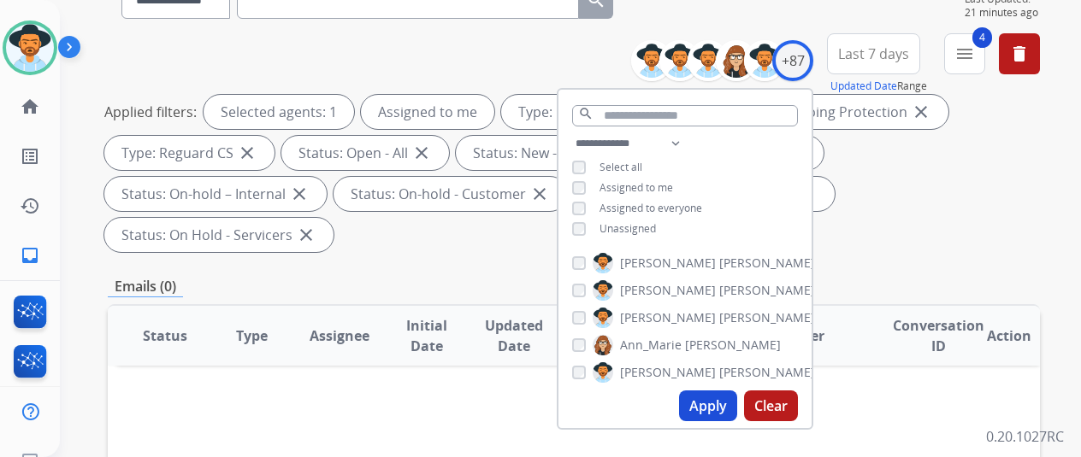
click at [714, 406] on button "Apply" at bounding box center [708, 406] width 58 height 31
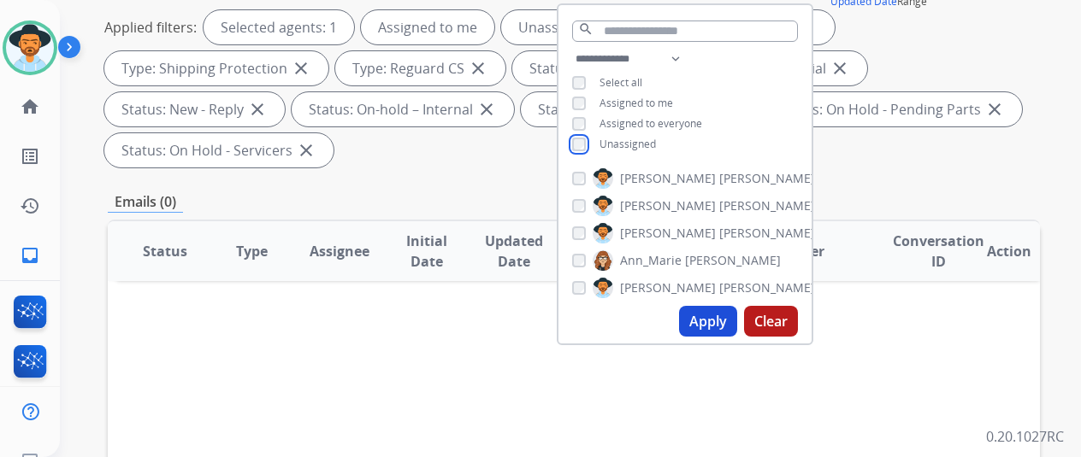
scroll to position [257, 0]
click at [710, 315] on button "Apply" at bounding box center [708, 320] width 58 height 31
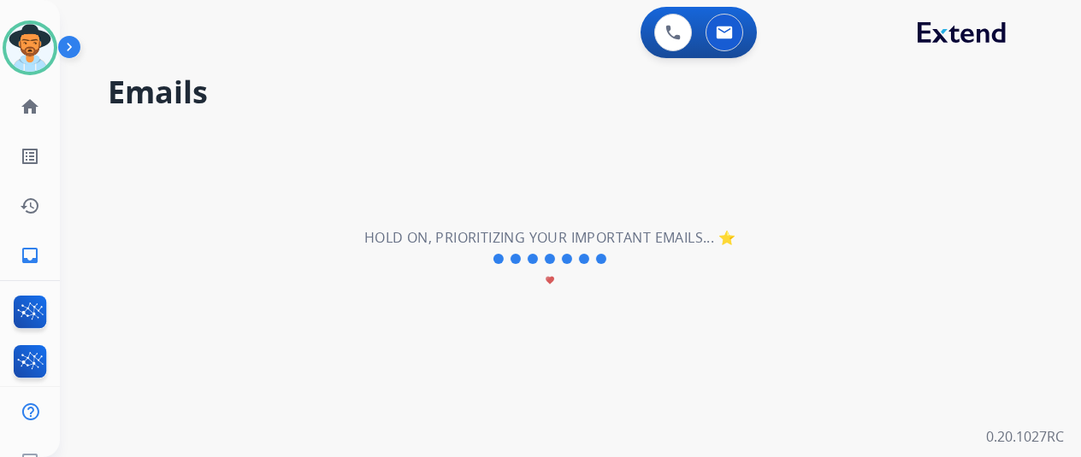
scroll to position [0, 0]
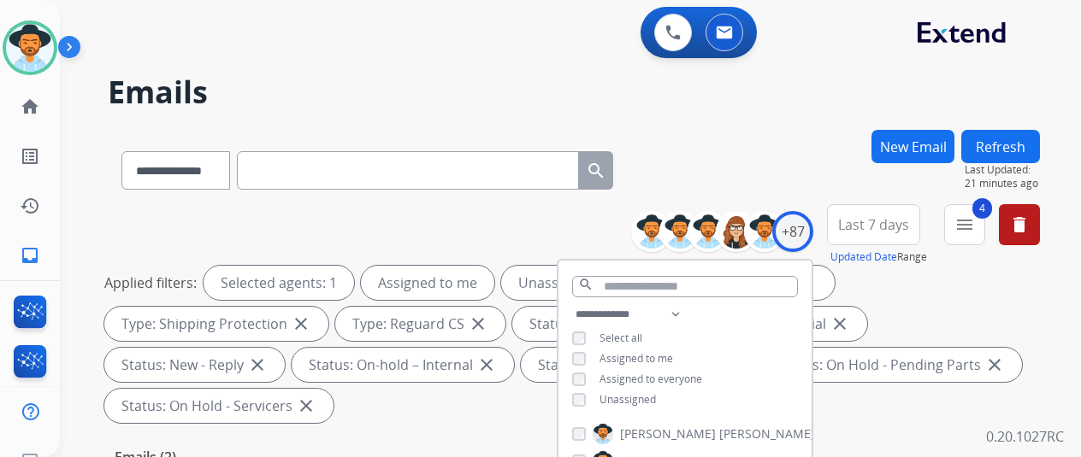
click at [728, 142] on div "**********" at bounding box center [574, 167] width 932 height 74
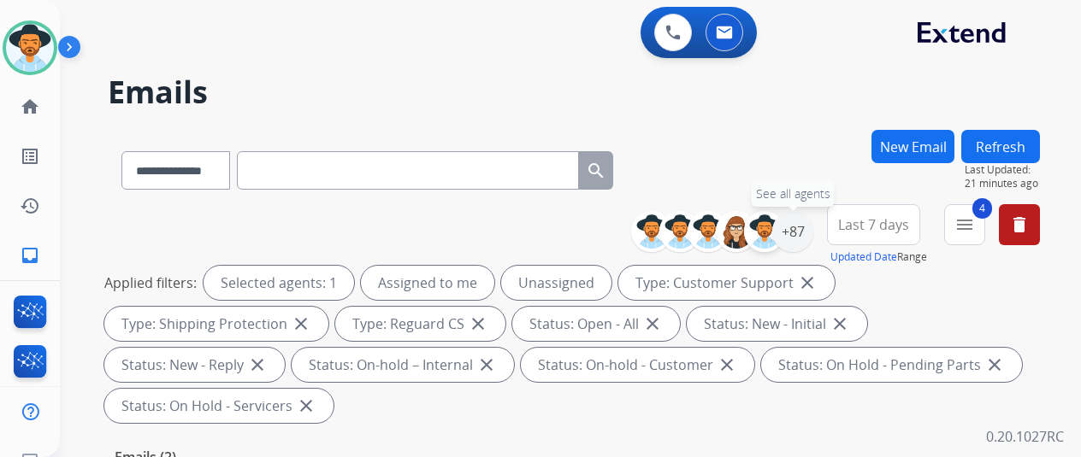
drag, startPoint x: 804, startPoint y: 230, endPoint x: 765, endPoint y: 245, distance: 41.4
click at [805, 230] on div "+87" at bounding box center [792, 231] width 41 height 41
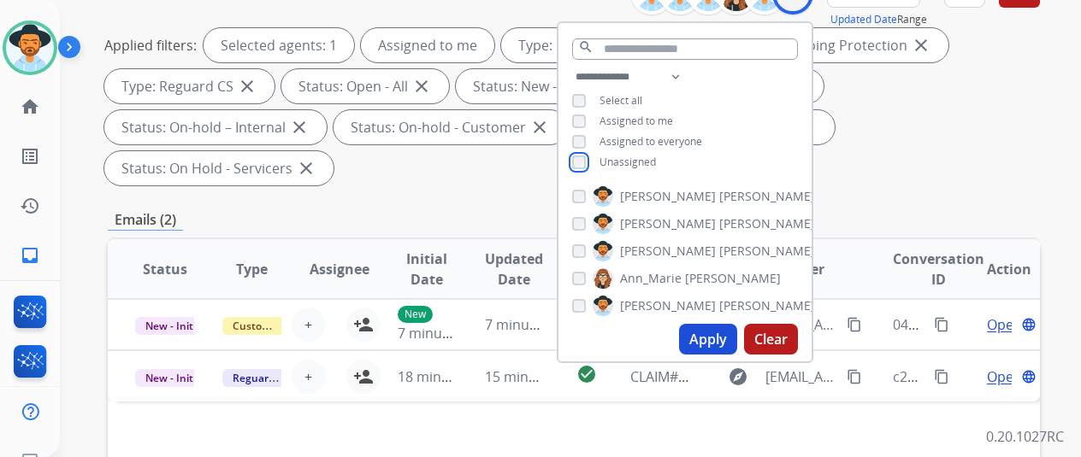
scroll to position [257, 0]
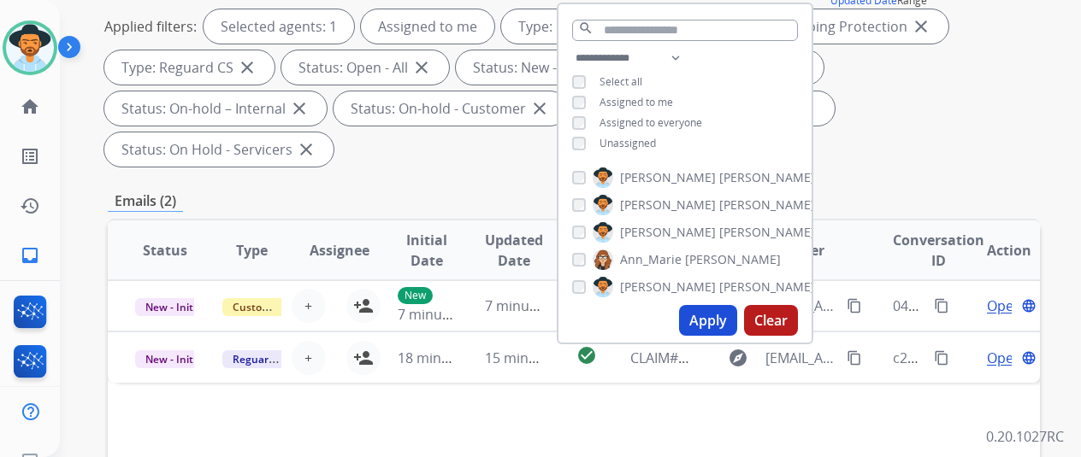
drag, startPoint x: 721, startPoint y: 321, endPoint x: 717, endPoint y: 309, distance: 12.5
click at [719, 321] on button "Apply" at bounding box center [708, 320] width 58 height 31
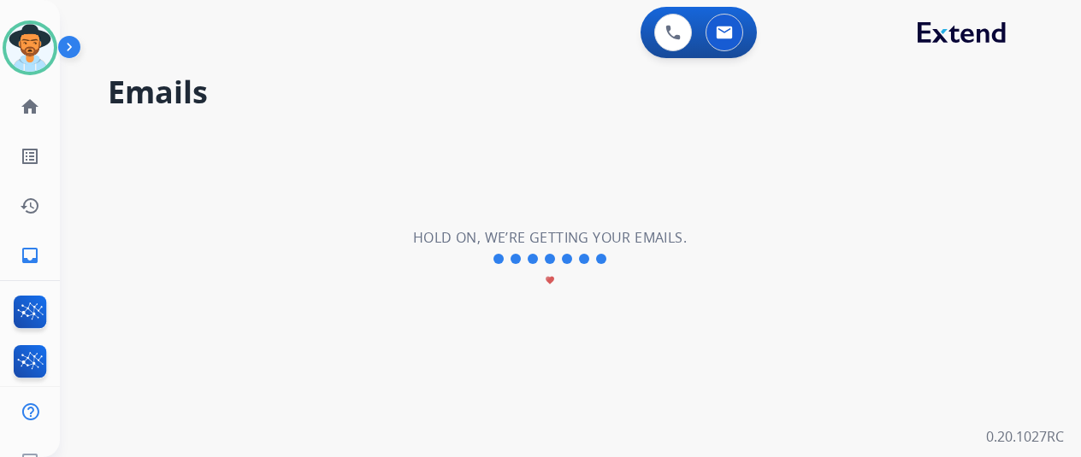
scroll to position [0, 0]
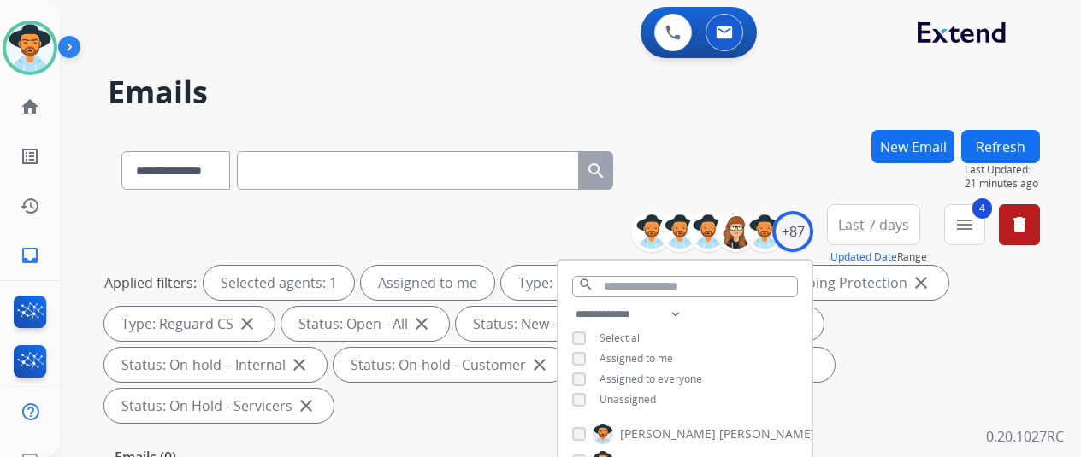
click at [744, 135] on div "**********" at bounding box center [574, 167] width 932 height 74
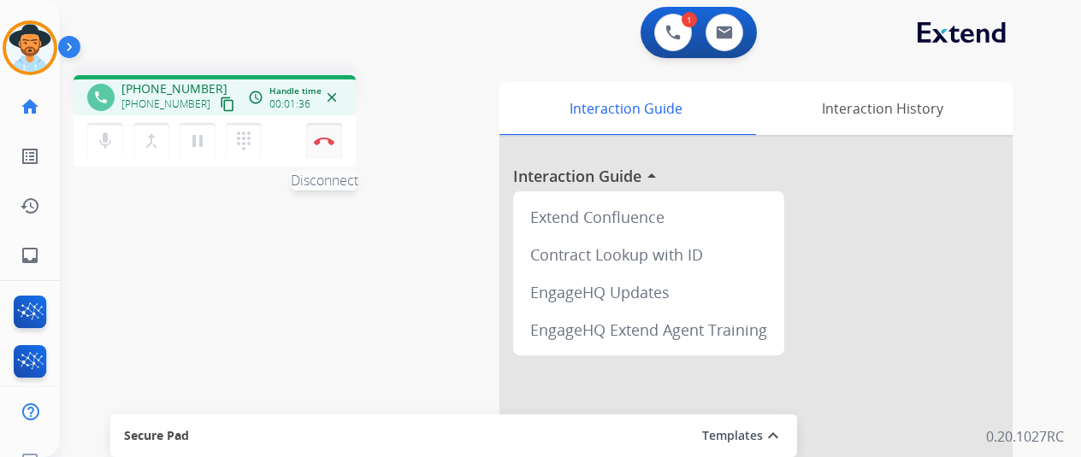
click at [330, 134] on button "Disconnect" at bounding box center [324, 141] width 36 height 36
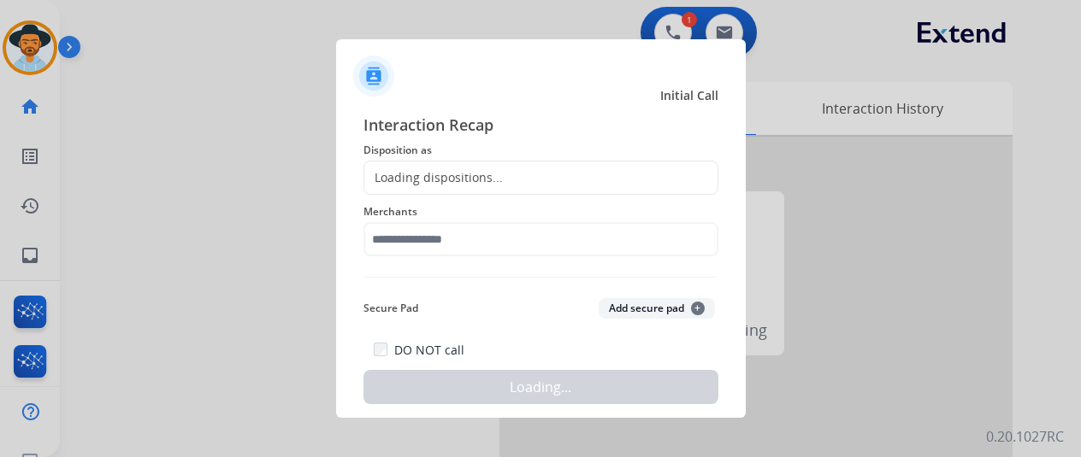
click at [404, 167] on div "Loading dispositions..." at bounding box center [540, 178] width 355 height 34
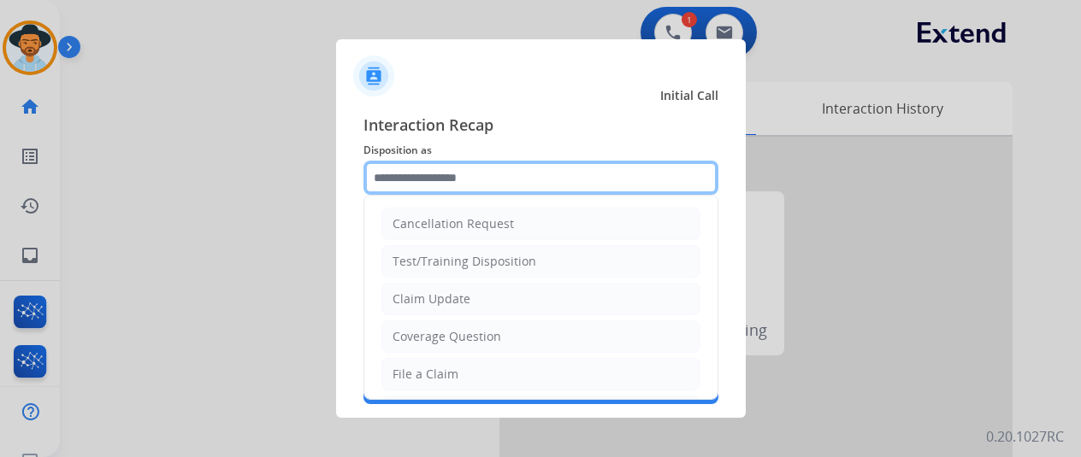
click at [394, 179] on input "text" at bounding box center [540, 178] width 355 height 34
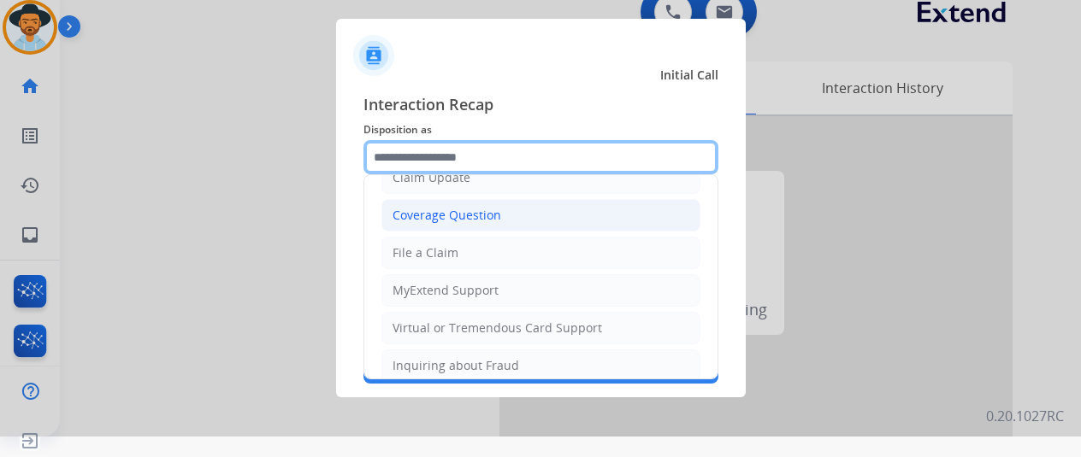
scroll to position [257, 0]
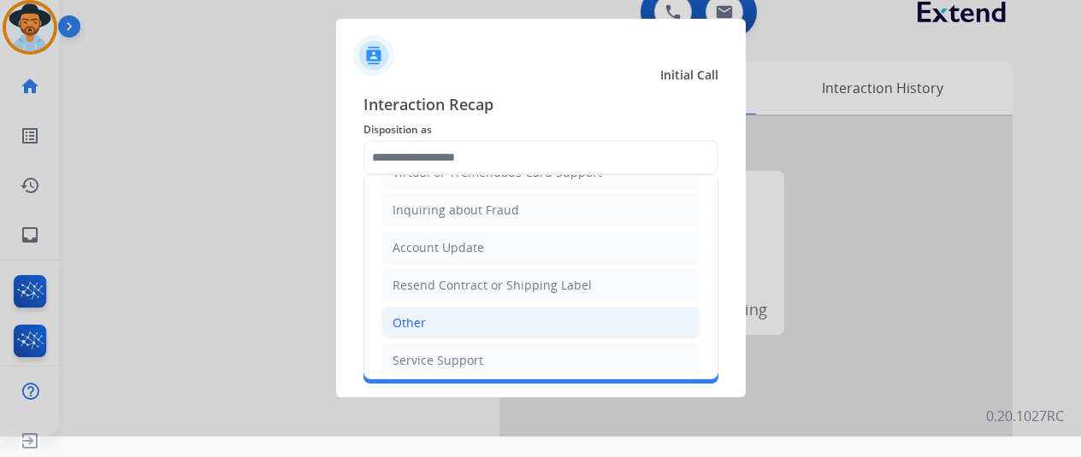
click at [416, 318] on div "Other" at bounding box center [408, 323] width 33 height 17
type input "*****"
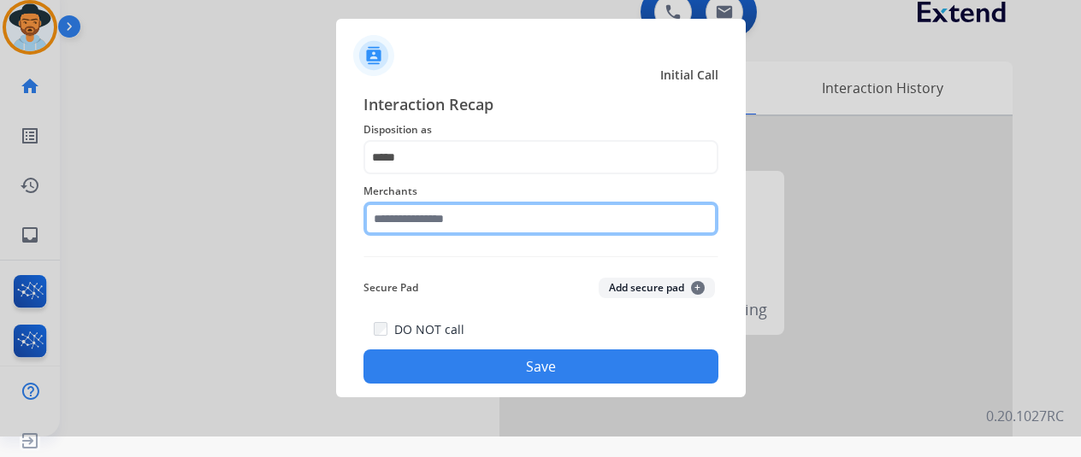
click at [398, 213] on input "text" at bounding box center [540, 219] width 355 height 34
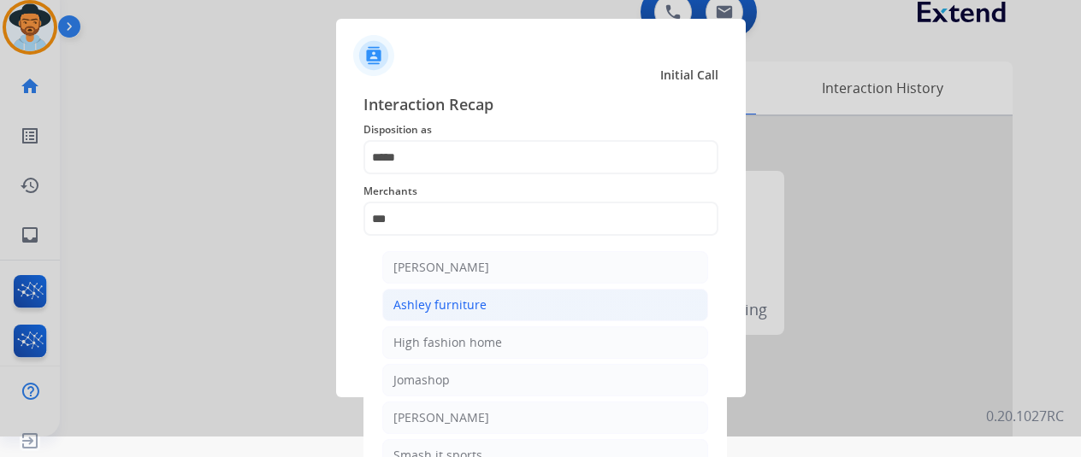
click at [508, 300] on li "Ashley furniture" at bounding box center [545, 305] width 326 height 32
type input "**********"
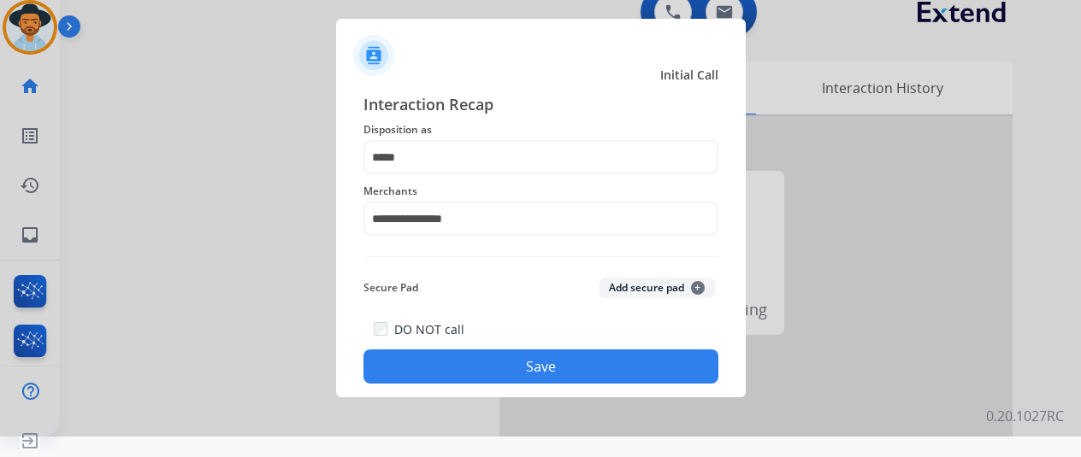
click at [491, 363] on button "Save" at bounding box center [540, 367] width 355 height 34
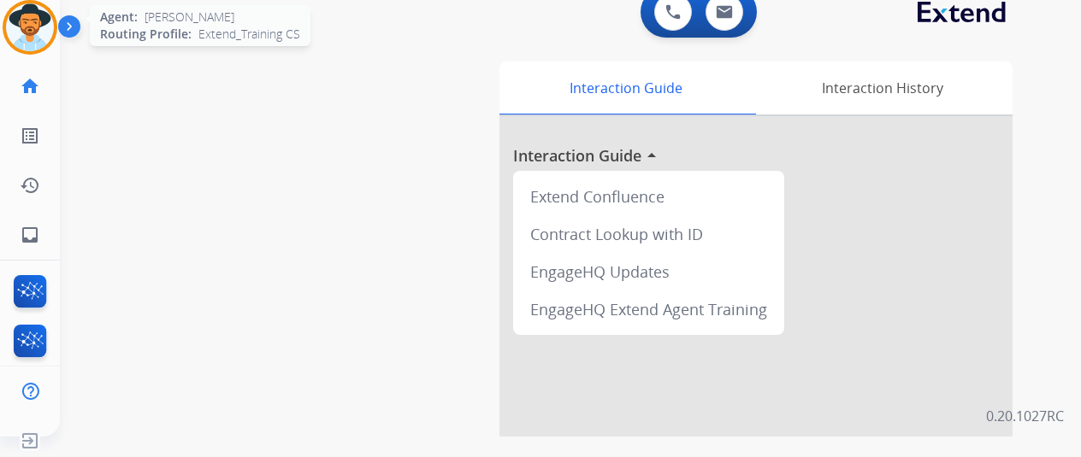
click at [28, 23] on img at bounding box center [30, 27] width 48 height 48
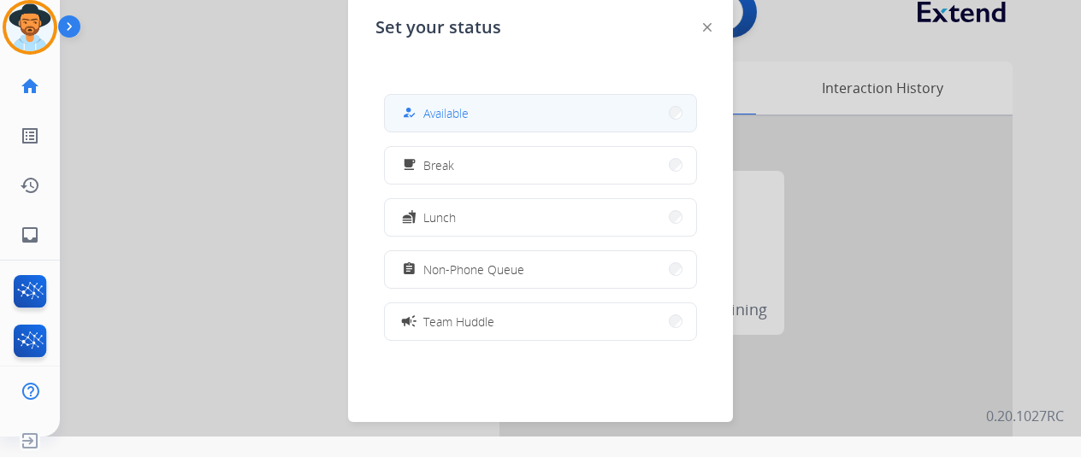
click at [433, 115] on span "Available" at bounding box center [445, 113] width 45 height 18
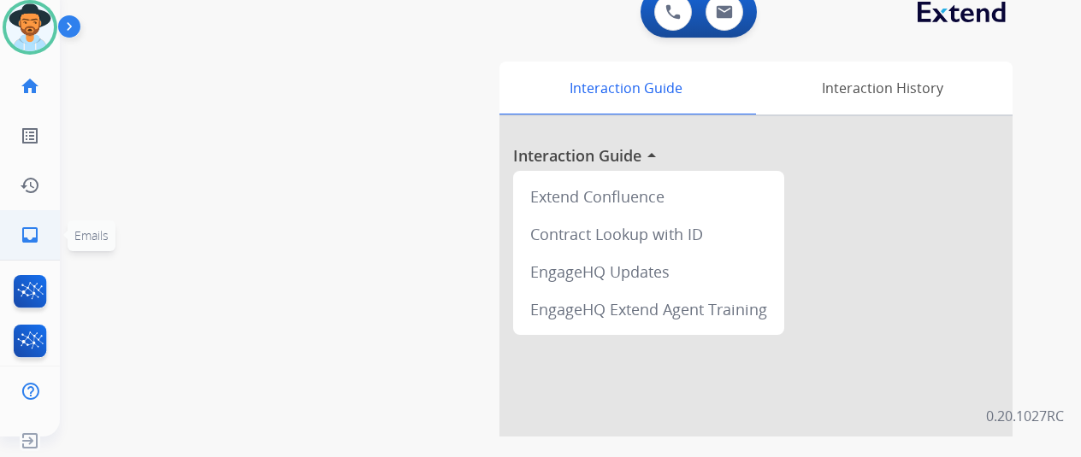
click at [28, 237] on mat-icon "inbox" at bounding box center [30, 235] width 21 height 21
select select "**********"
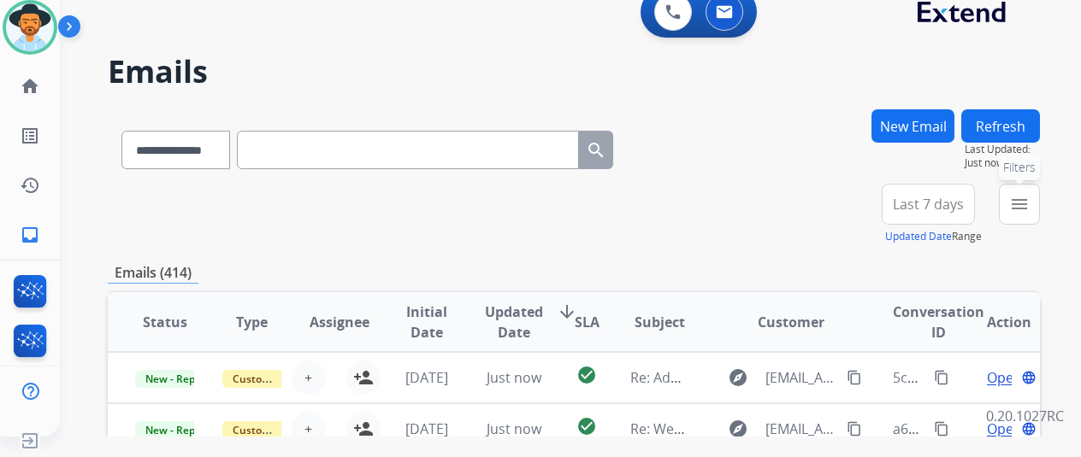
click at [1030, 200] on mat-icon "menu" at bounding box center [1019, 204] width 21 height 21
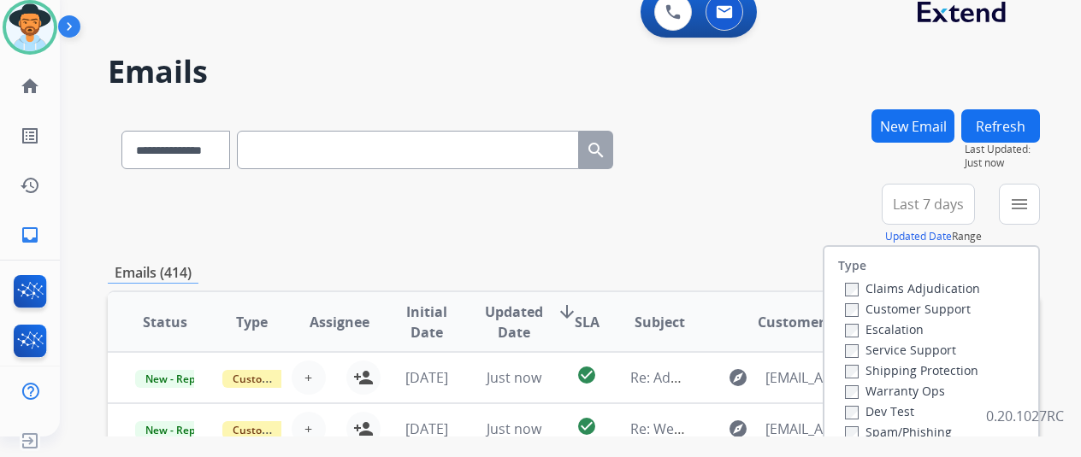
click at [845, 310] on div "Claims Adjudication Customer Support Escalation Service Support Shipping Protec…" at bounding box center [909, 380] width 142 height 205
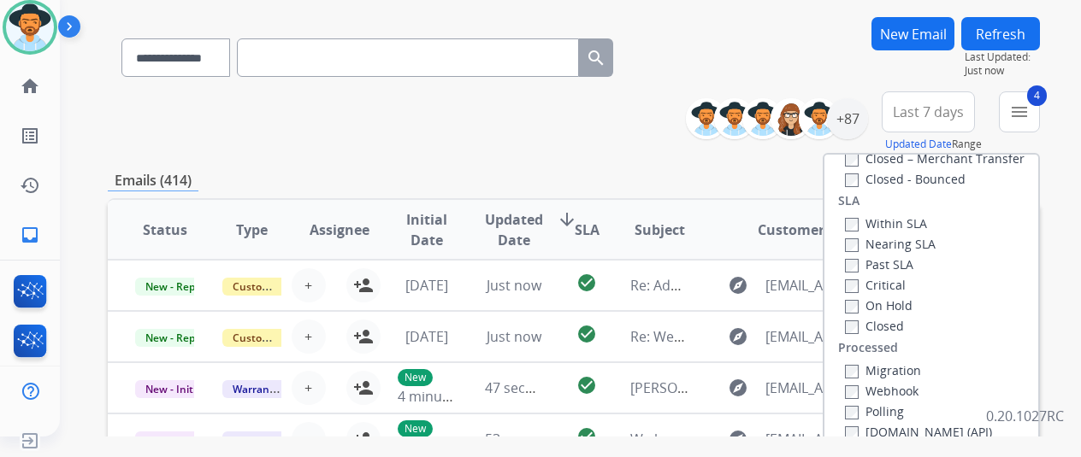
scroll to position [257, 0]
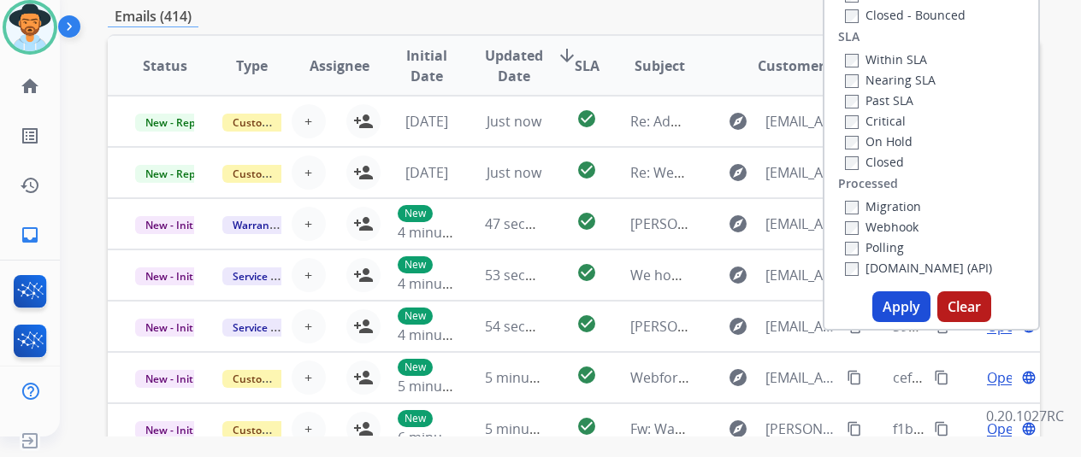
click at [905, 305] on button "Apply" at bounding box center [901, 307] width 58 height 31
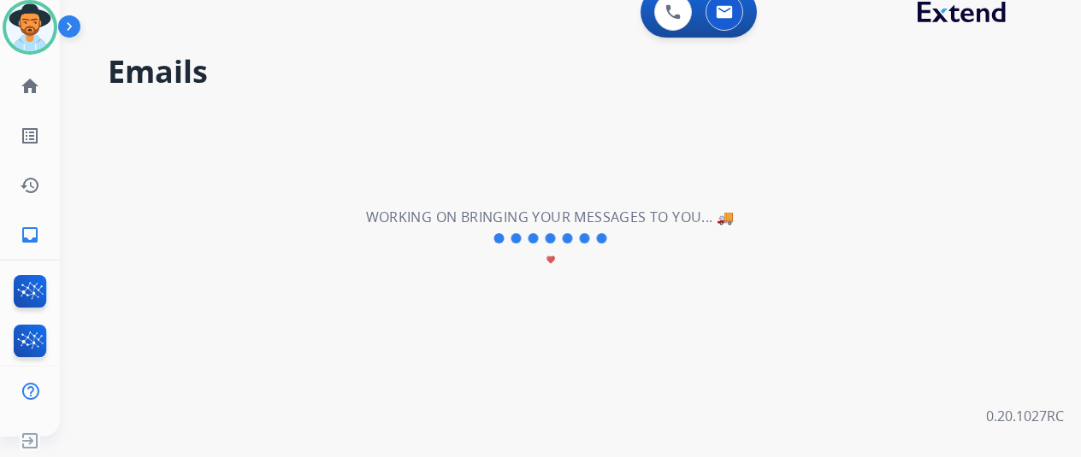
scroll to position [0, 0]
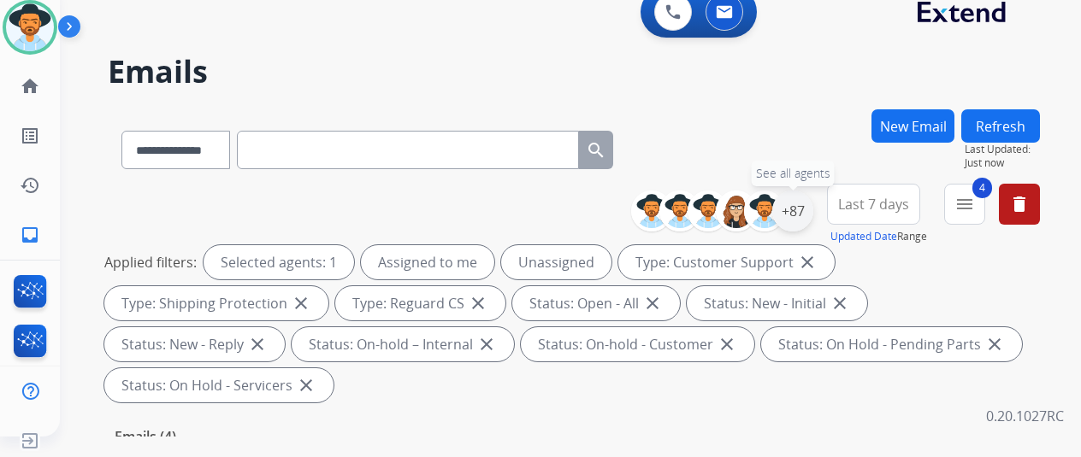
click at [811, 210] on div "+87" at bounding box center [792, 211] width 41 height 41
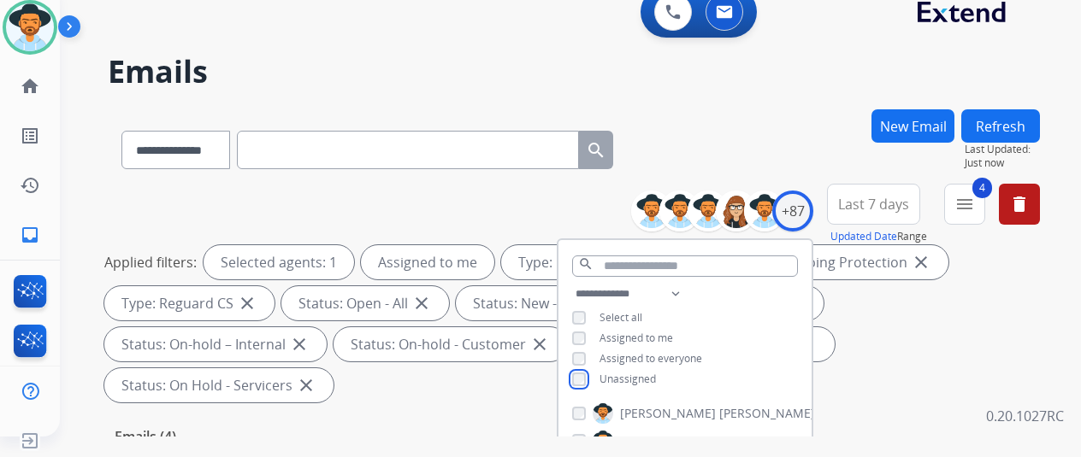
scroll to position [257, 0]
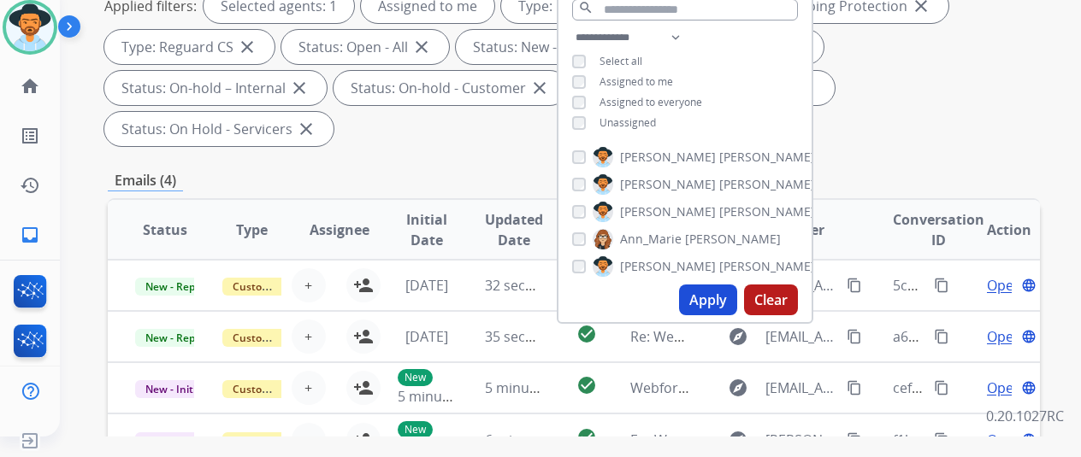
click at [715, 302] on button "Apply" at bounding box center [708, 300] width 58 height 31
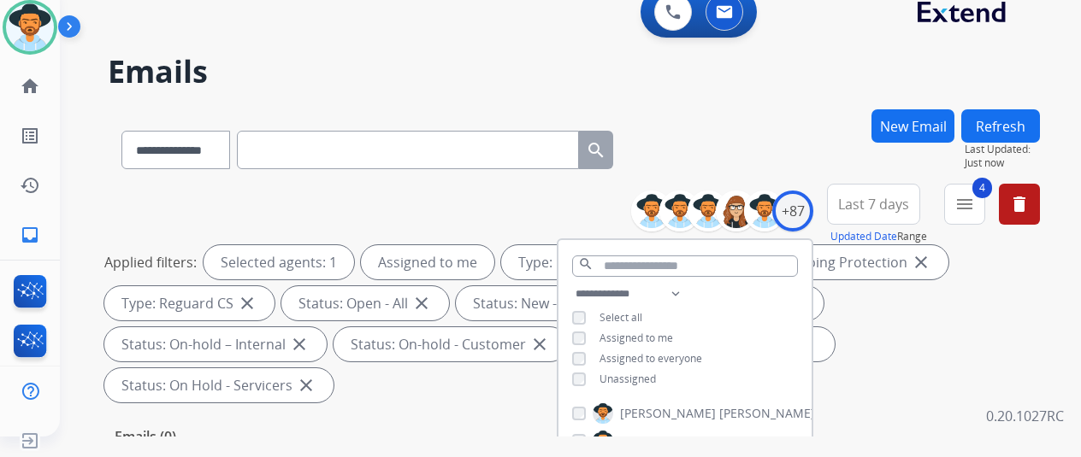
click at [824, 152] on div "**********" at bounding box center [574, 146] width 932 height 74
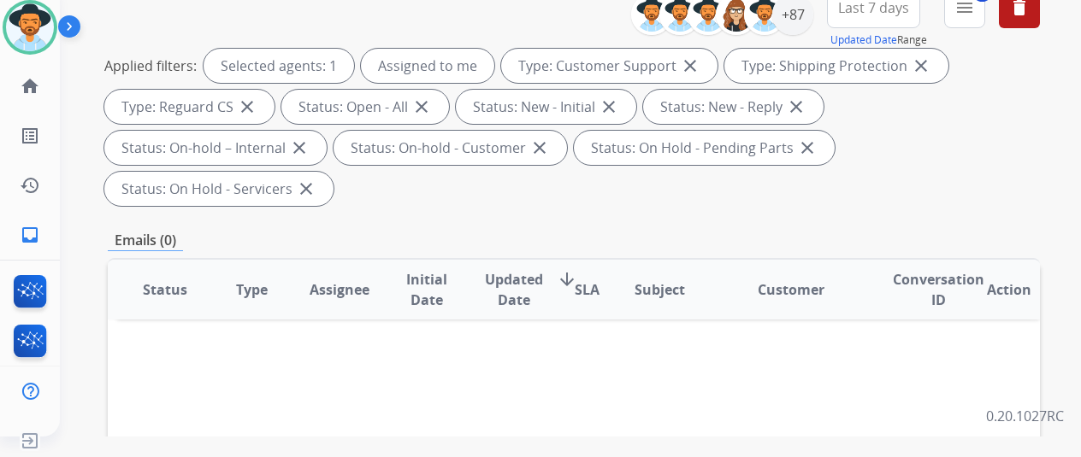
scroll to position [171, 0]
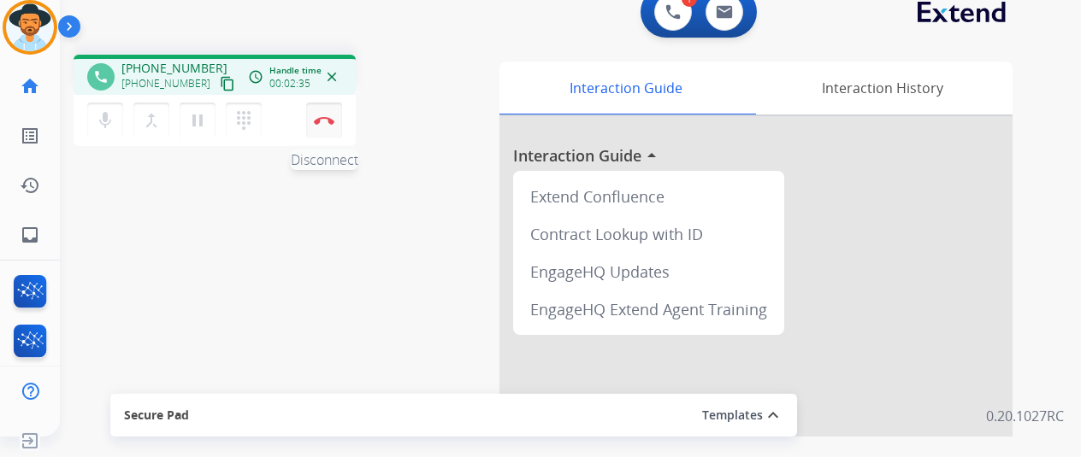
click at [319, 121] on img at bounding box center [324, 120] width 21 height 9
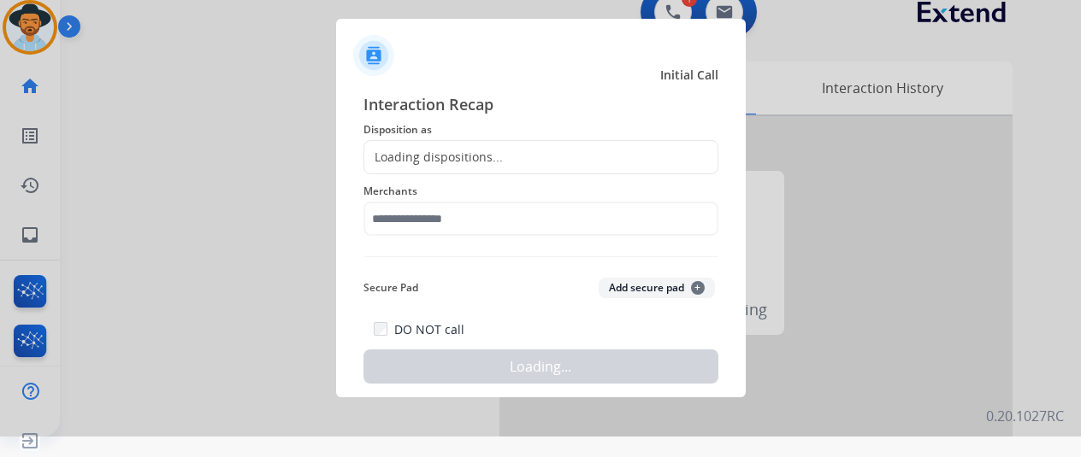
click at [410, 146] on div "Loading dispositions..." at bounding box center [540, 157] width 355 height 34
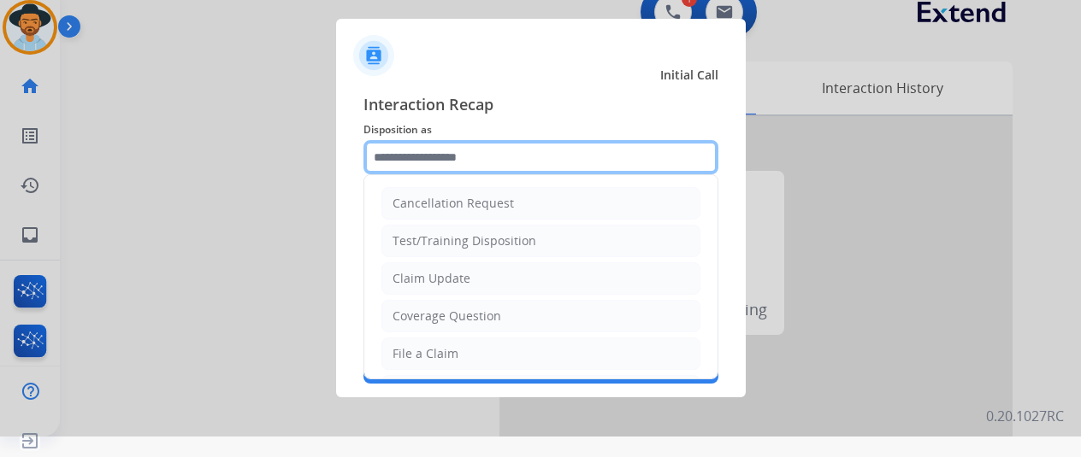
click at [404, 154] on input "text" at bounding box center [540, 157] width 355 height 34
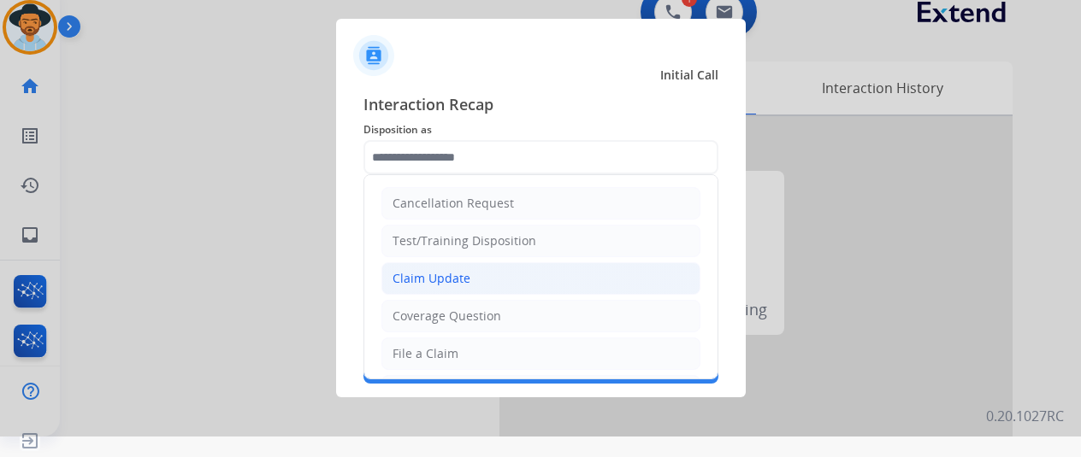
click at [428, 270] on div "Claim Update" at bounding box center [431, 278] width 78 height 17
type input "**********"
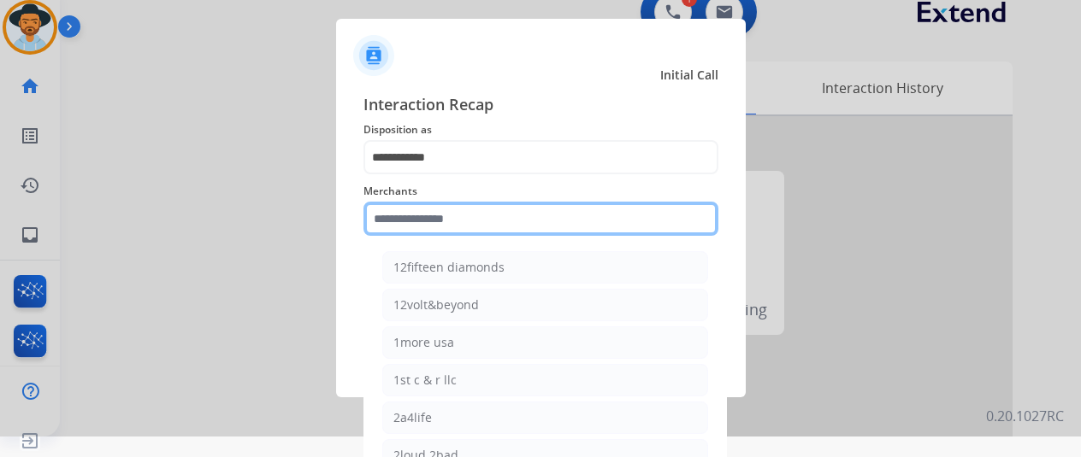
click at [405, 218] on input "text" at bounding box center [540, 219] width 355 height 34
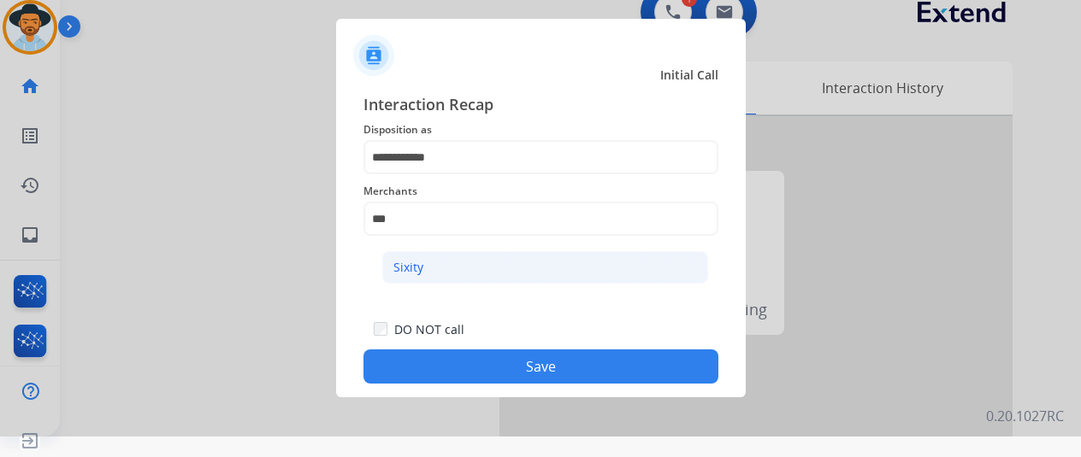
click at [408, 263] on div "Sixity" at bounding box center [408, 267] width 30 height 17
type input "******"
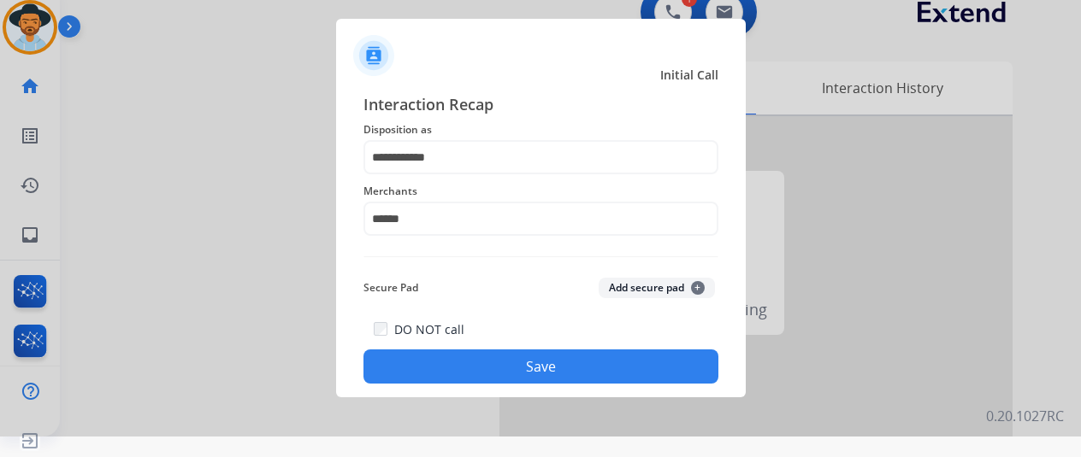
click at [497, 370] on button "Save" at bounding box center [540, 367] width 355 height 34
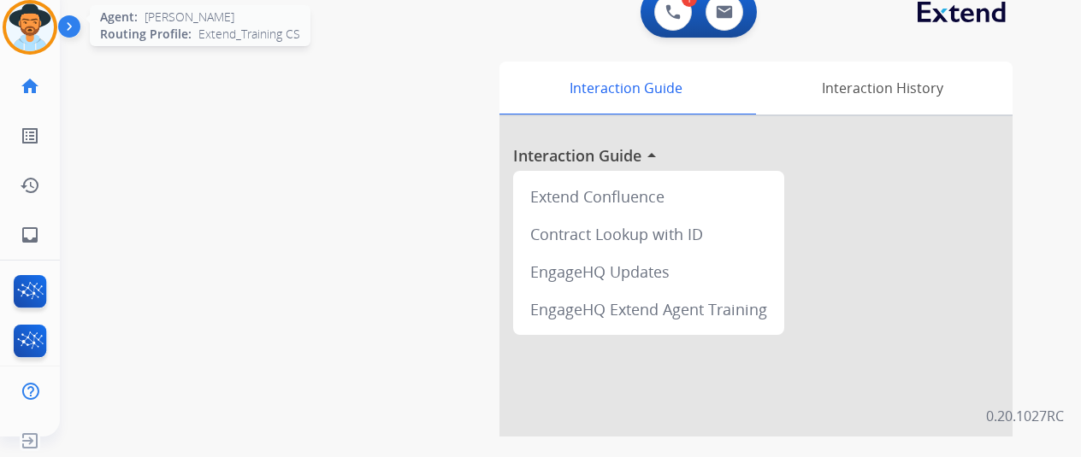
click at [27, 13] on img at bounding box center [30, 27] width 48 height 48
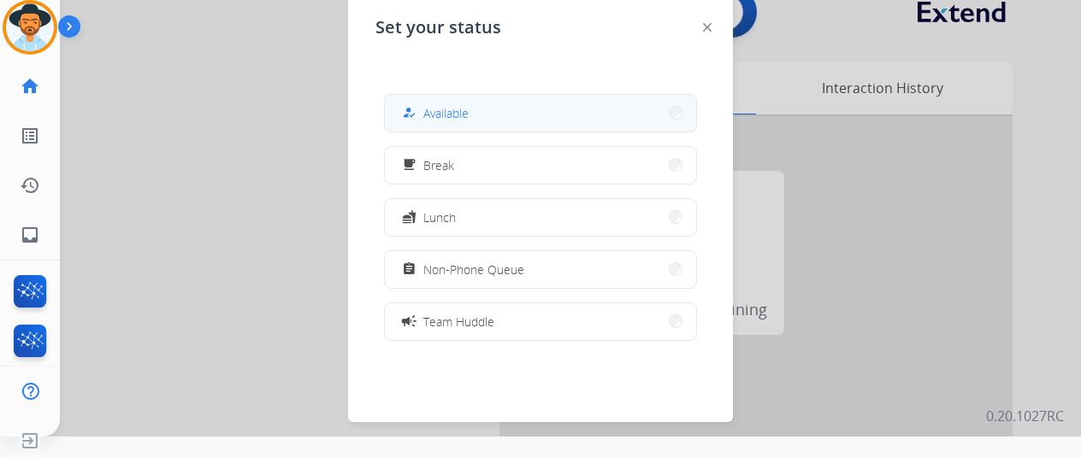
click at [523, 102] on button "how_to_reg Available" at bounding box center [540, 113] width 311 height 37
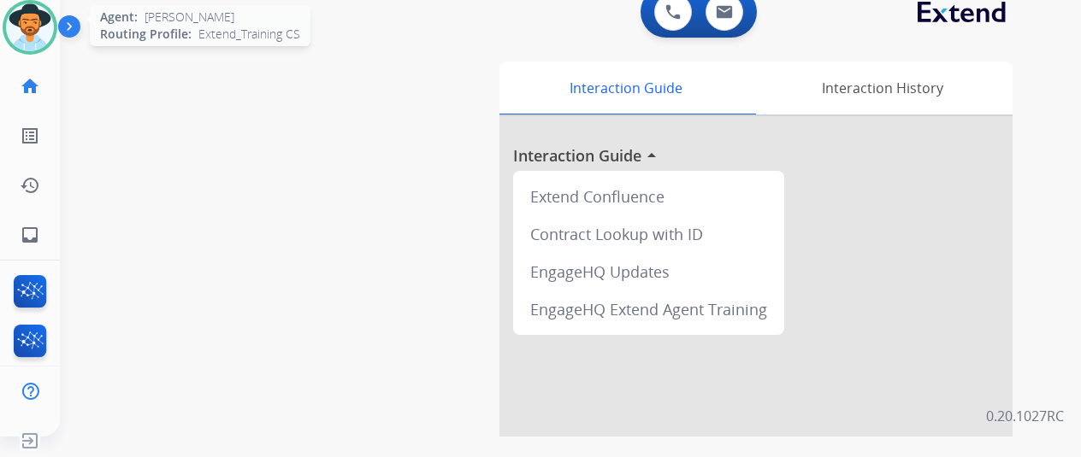
drag, startPoint x: 32, startPoint y: 18, endPoint x: 42, endPoint y: 20, distance: 9.6
click at [32, 19] on img at bounding box center [30, 27] width 48 height 48
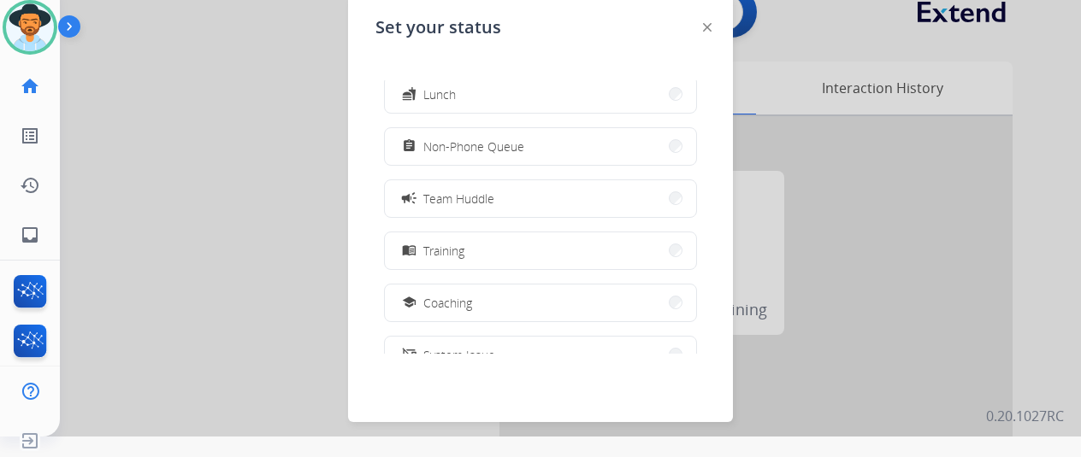
scroll to position [270, 0]
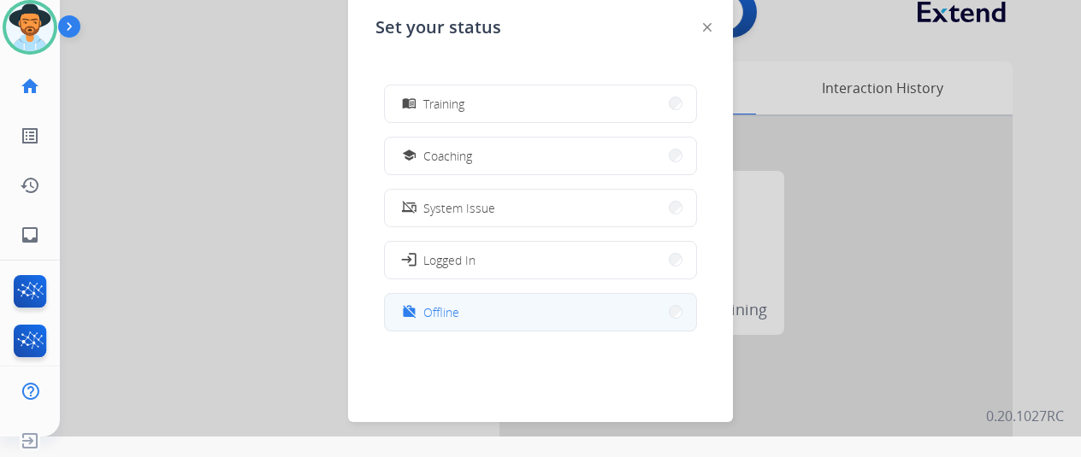
click at [431, 316] on span "Offline" at bounding box center [441, 313] width 36 height 18
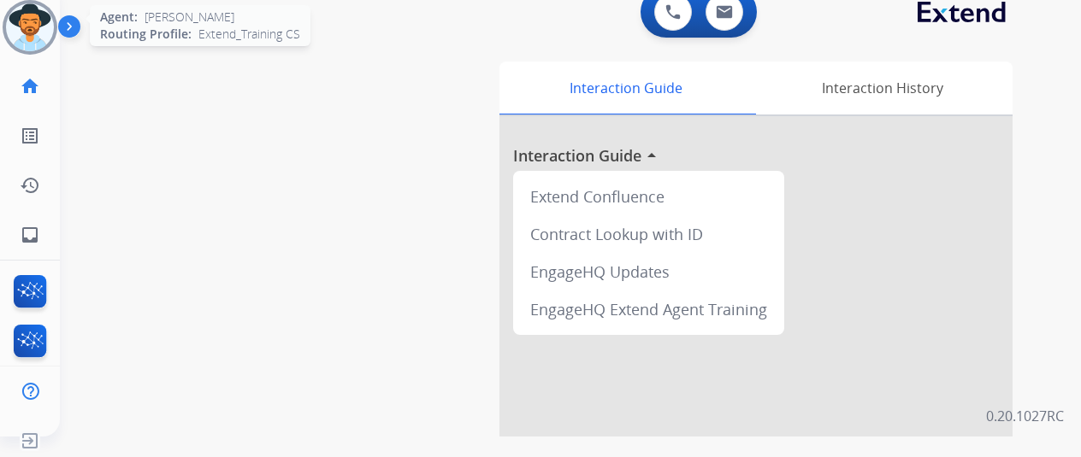
click at [27, 23] on img at bounding box center [30, 27] width 48 height 48
